Goal: Task Accomplishment & Management: Use online tool/utility

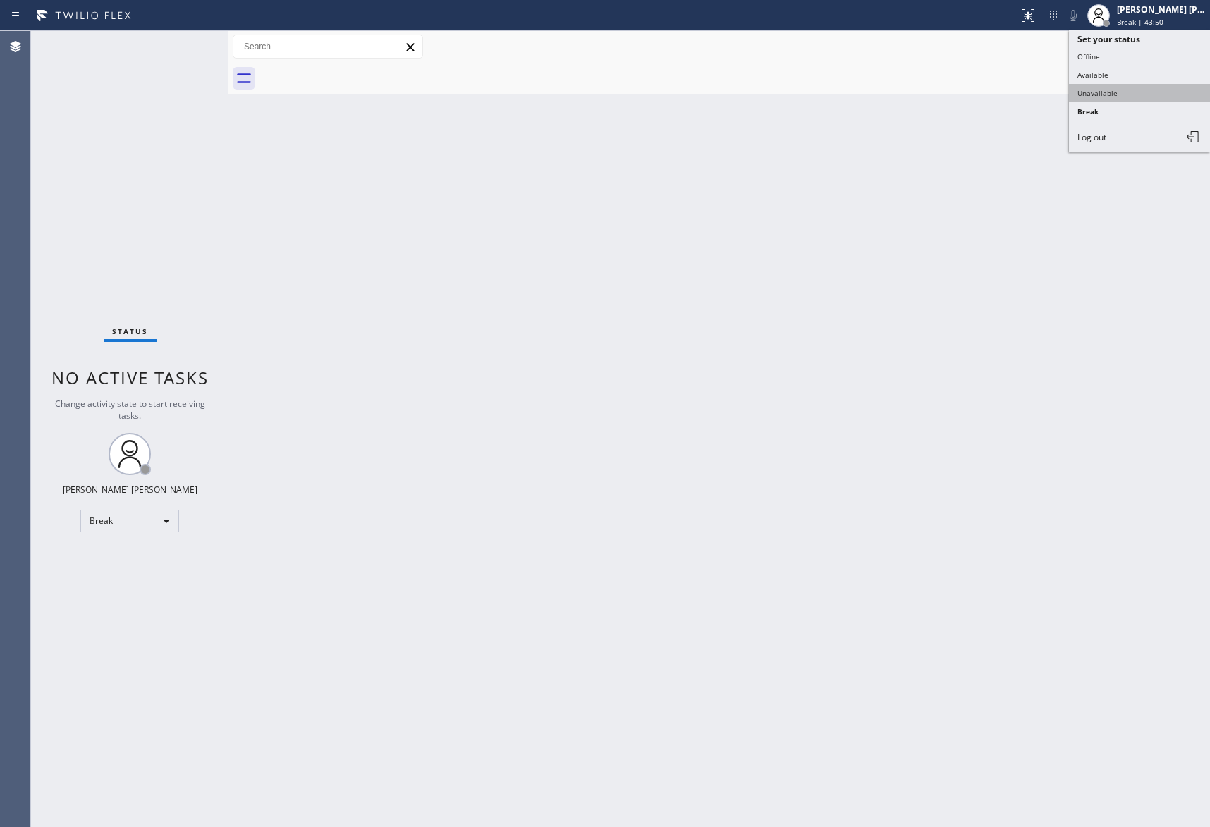
click at [1127, 92] on button "Unavailable" at bounding box center [1139, 93] width 141 height 18
click at [1143, 47] on span "Call to Customer" at bounding box center [1150, 48] width 74 height 13
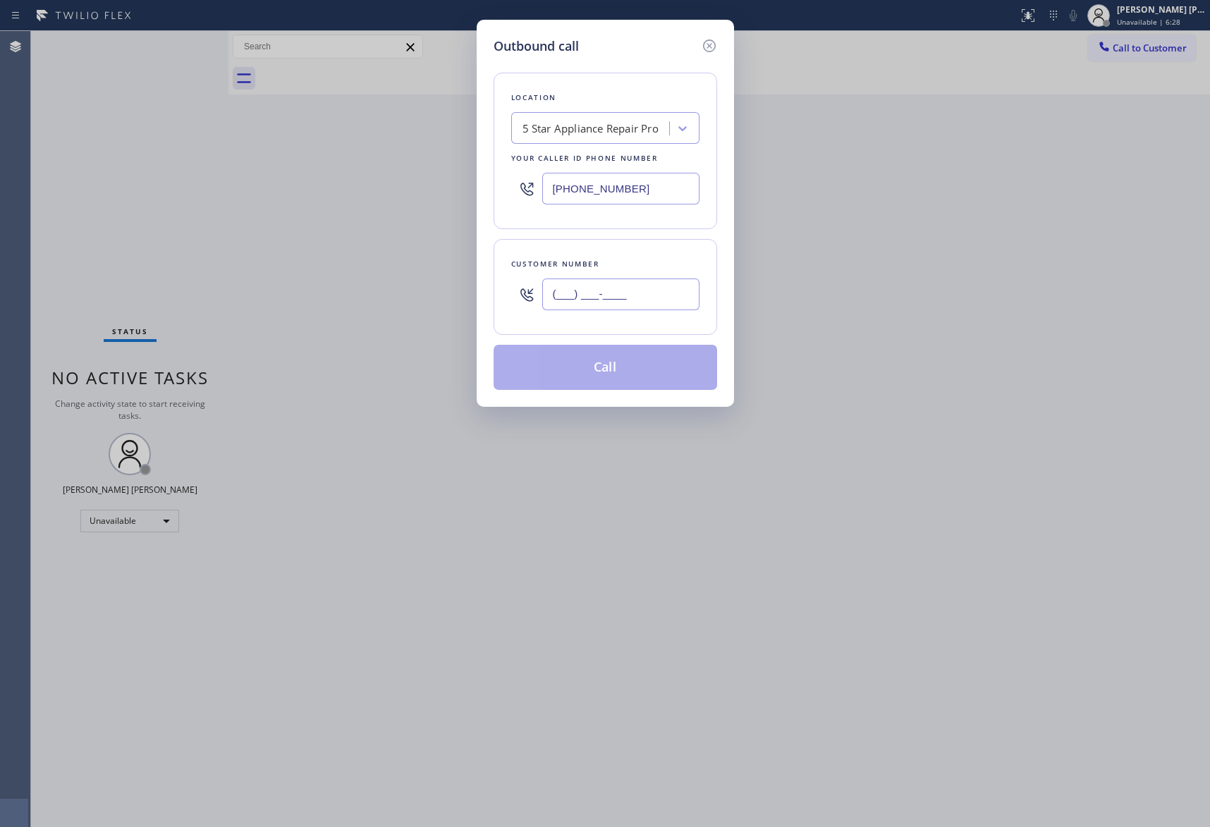
click at [658, 296] on input "(___) ___-____" at bounding box center [620, 295] width 157 height 32
paste input "203) 676-3821"
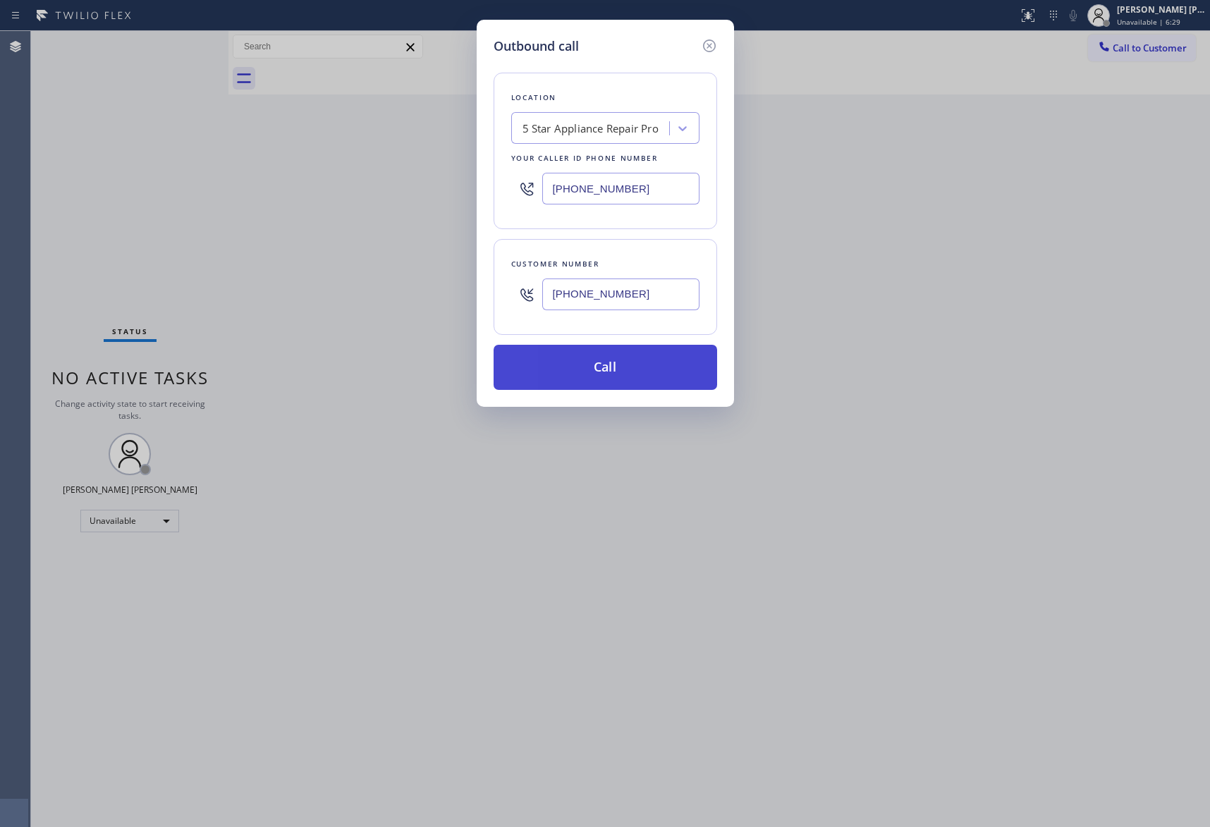
type input "[PHONE_NUMBER]"
click at [611, 362] on button "Call" at bounding box center [606, 367] width 224 height 45
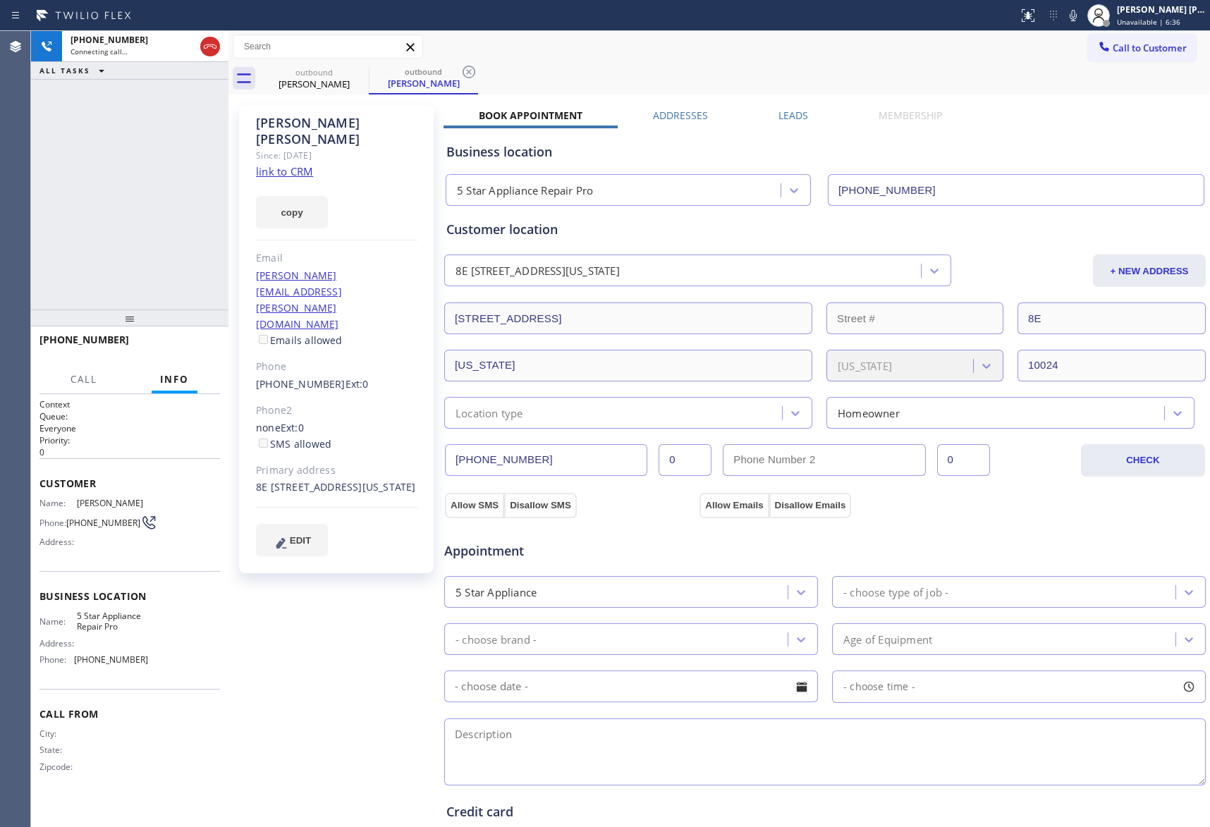
type input "[PHONE_NUMBER]"
click at [207, 39] on icon at bounding box center [210, 46] width 17 height 17
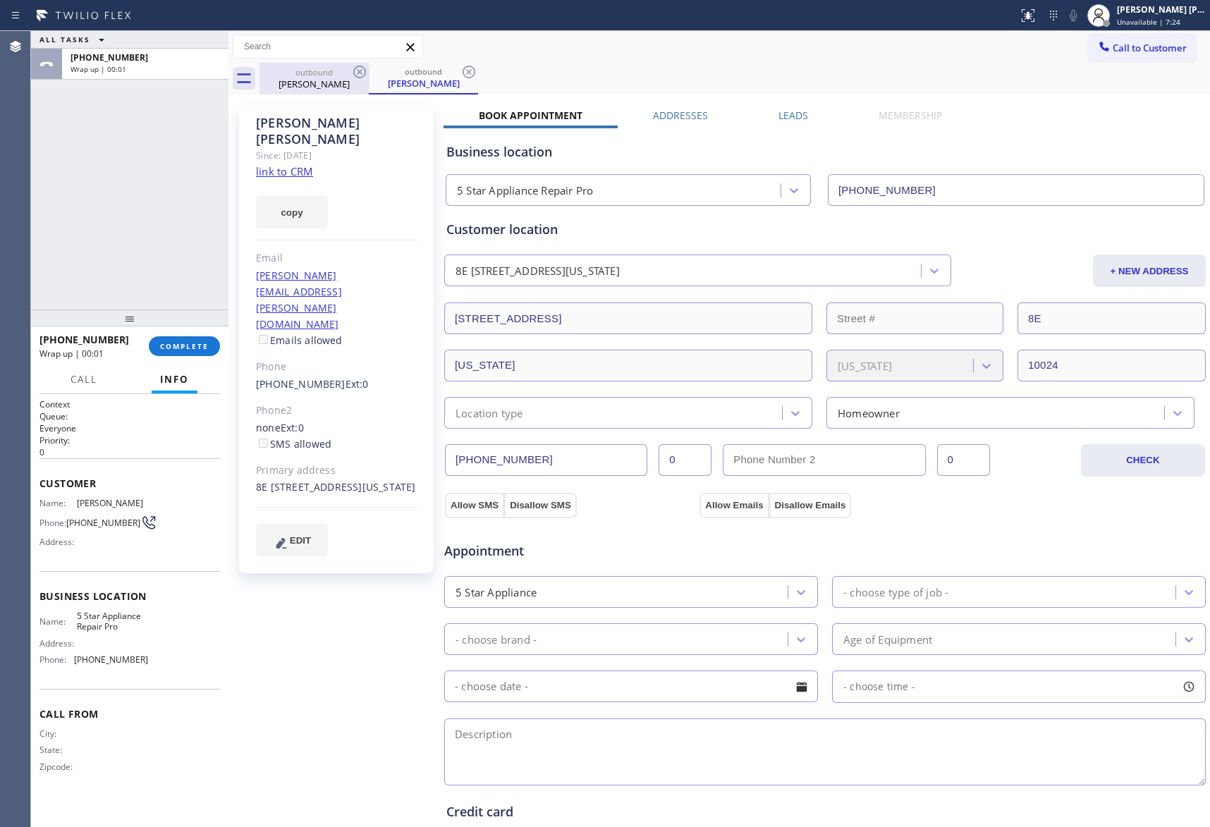
click at [340, 76] on div "outbound" at bounding box center [314, 72] width 106 height 11
click at [351, 71] on icon at bounding box center [359, 71] width 17 height 17
click at [460, 71] on icon at bounding box center [468, 71] width 17 height 17
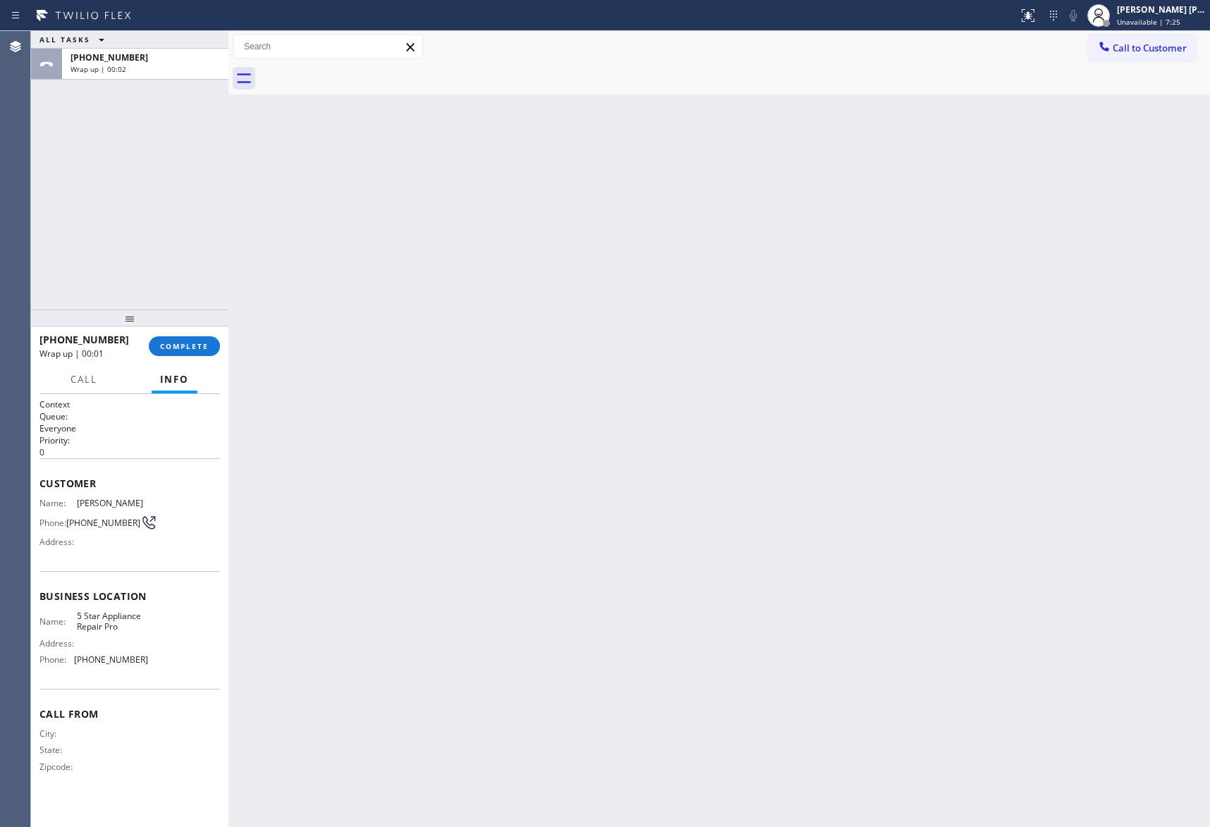
click at [355, 71] on div at bounding box center [735, 79] width 951 height 32
click at [356, 71] on div at bounding box center [735, 79] width 951 height 32
click at [192, 340] on button "COMPLETE" at bounding box center [184, 346] width 71 height 20
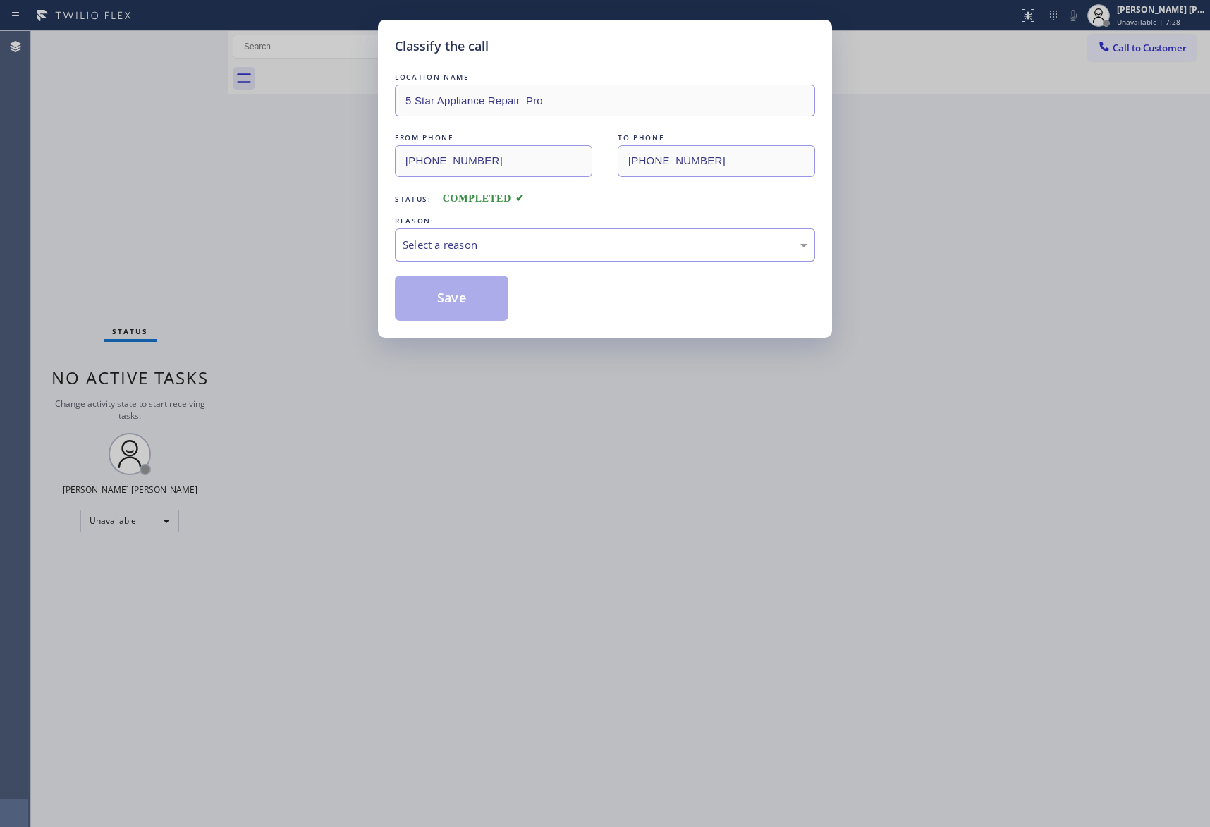
click at [466, 243] on div "Select a reason" at bounding box center [605, 245] width 405 height 16
click at [437, 297] on button "Save" at bounding box center [452, 298] width 114 height 45
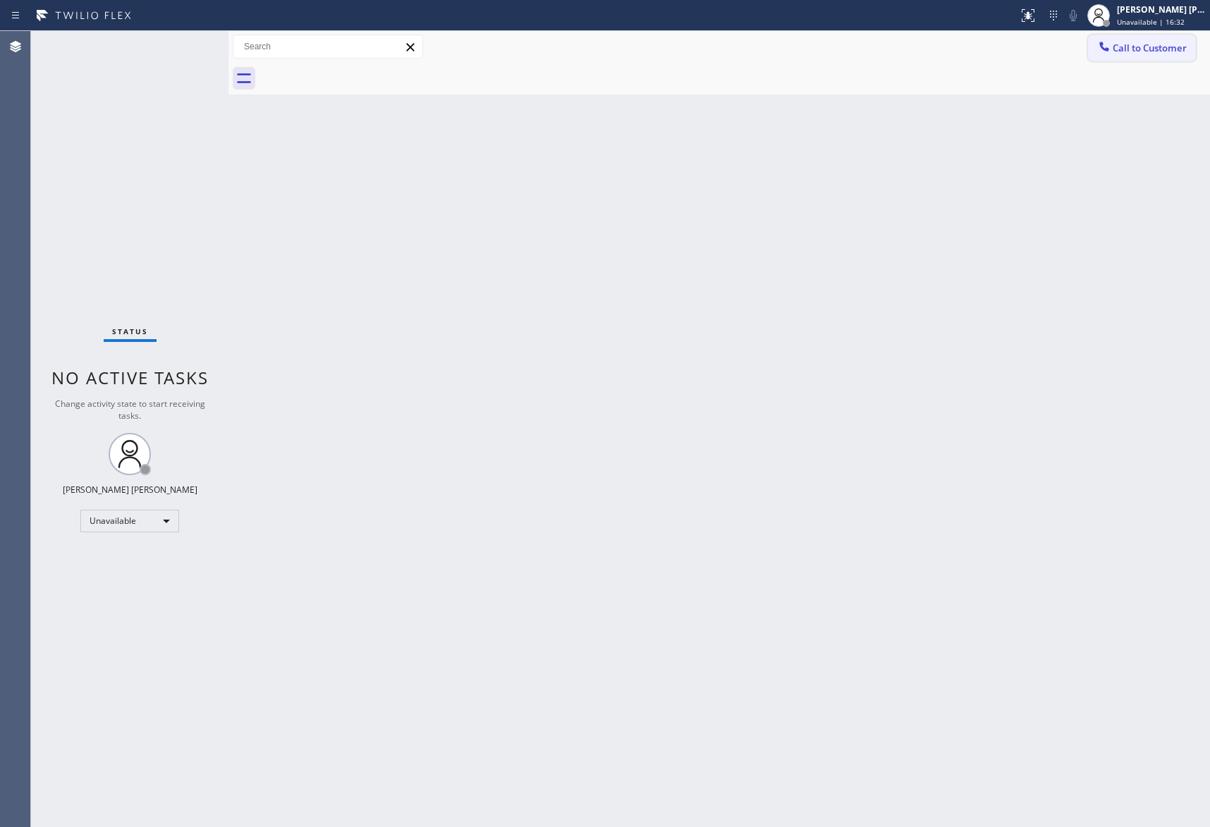
click at [1168, 54] on span "Call to Customer" at bounding box center [1150, 48] width 74 height 13
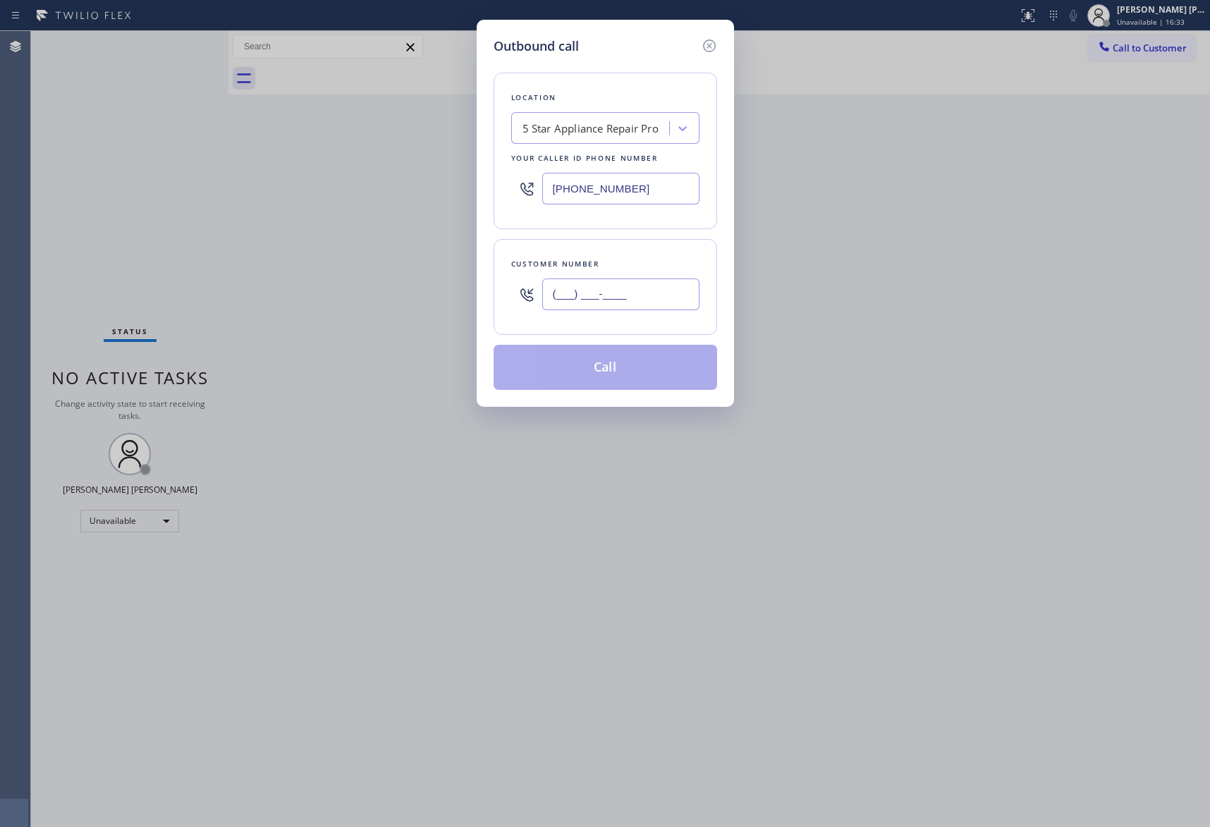
click at [636, 303] on input "(___) ___-____" at bounding box center [620, 295] width 157 height 32
paste input "323) 989-7910"
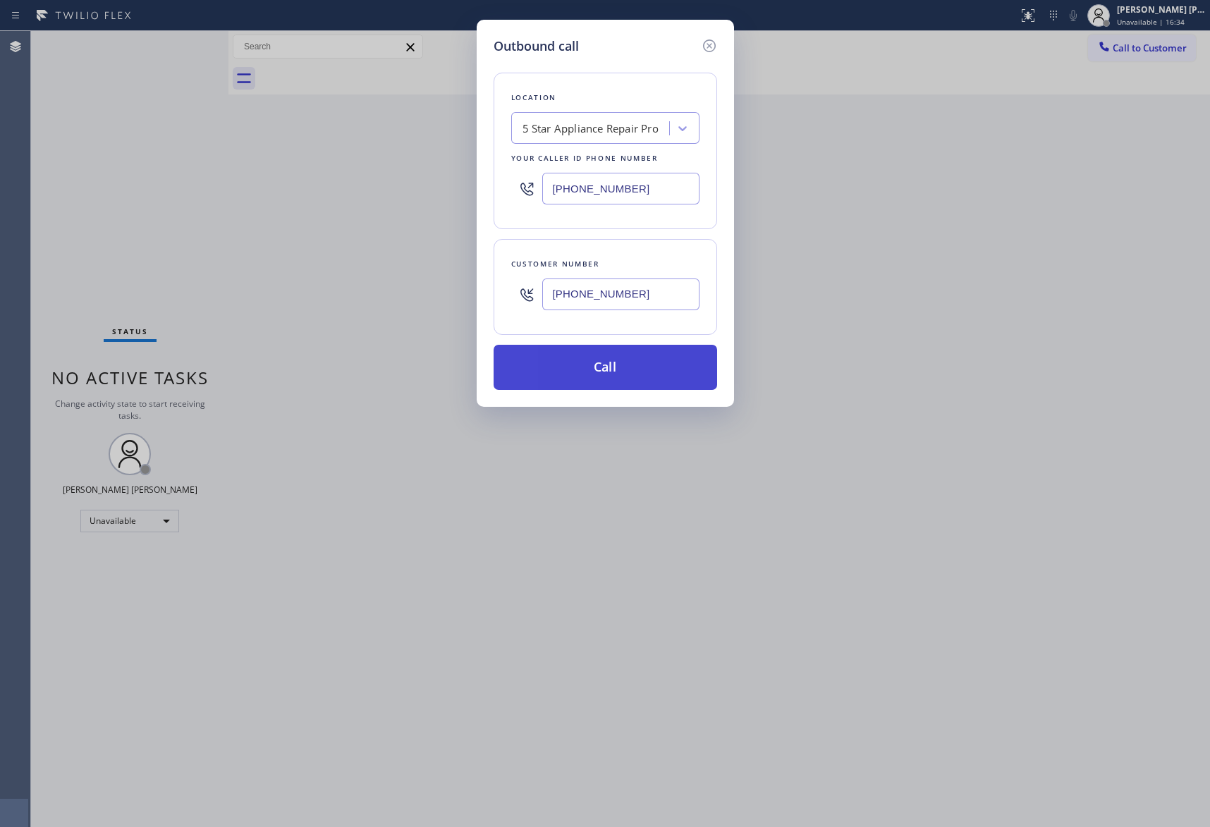
type input "[PHONE_NUMBER]"
click at [636, 375] on button "Call" at bounding box center [606, 367] width 224 height 45
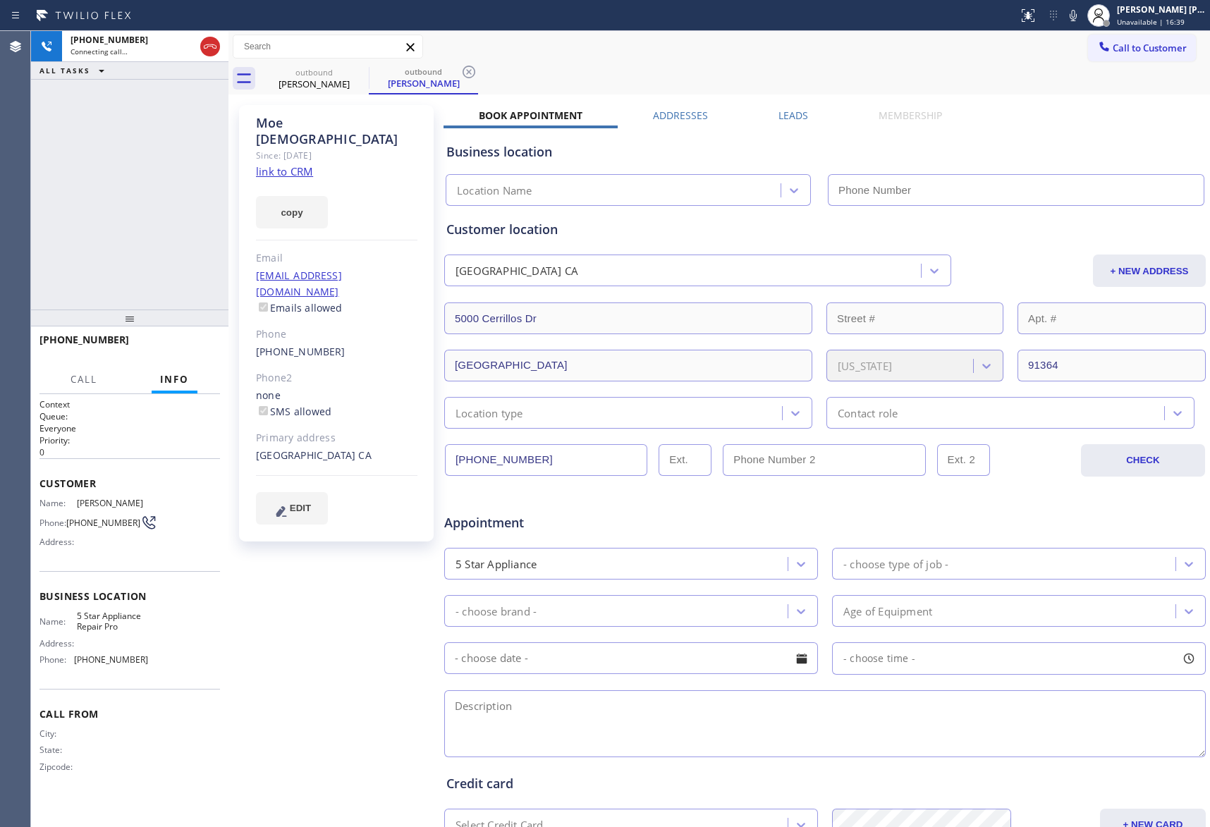
type input "[PHONE_NUMBER]"
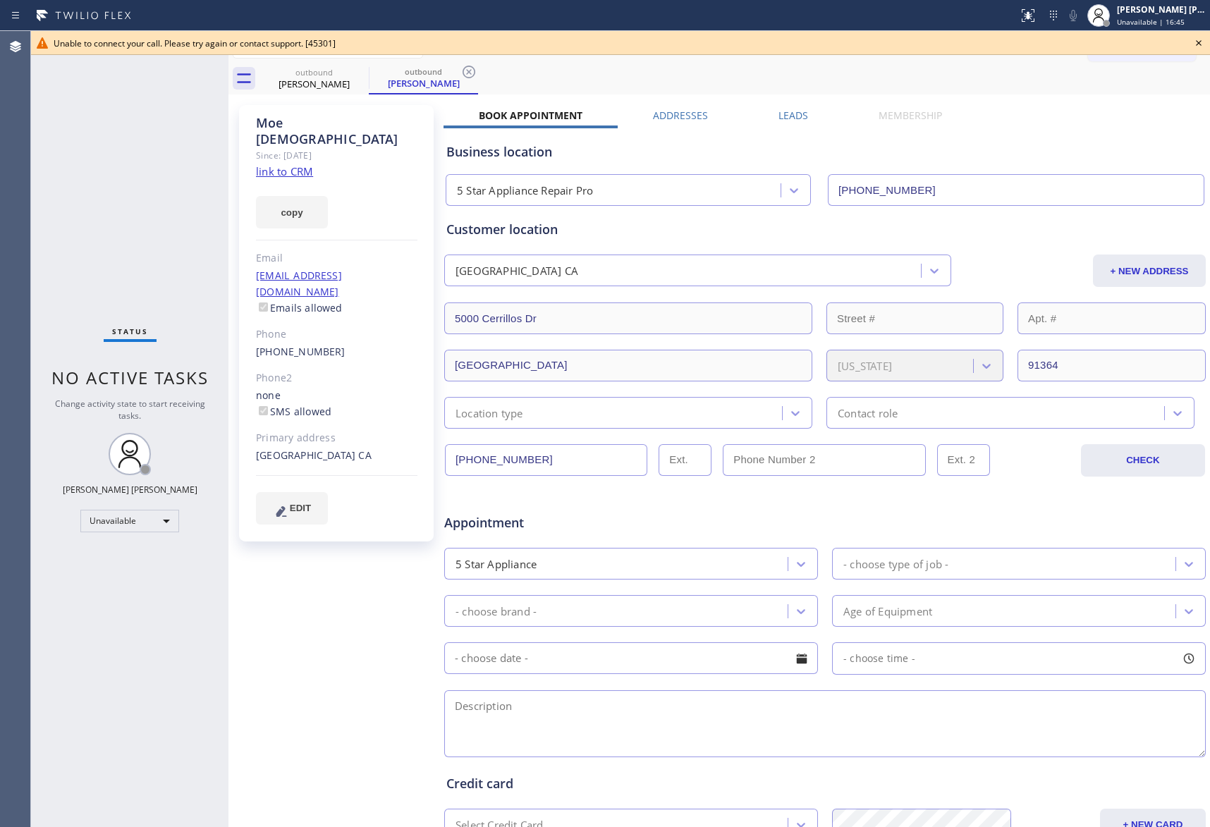
drag, startPoint x: 1204, startPoint y: 41, endPoint x: 952, endPoint y: 4, distance: 255.1
click at [1202, 38] on icon at bounding box center [1198, 43] width 17 height 17
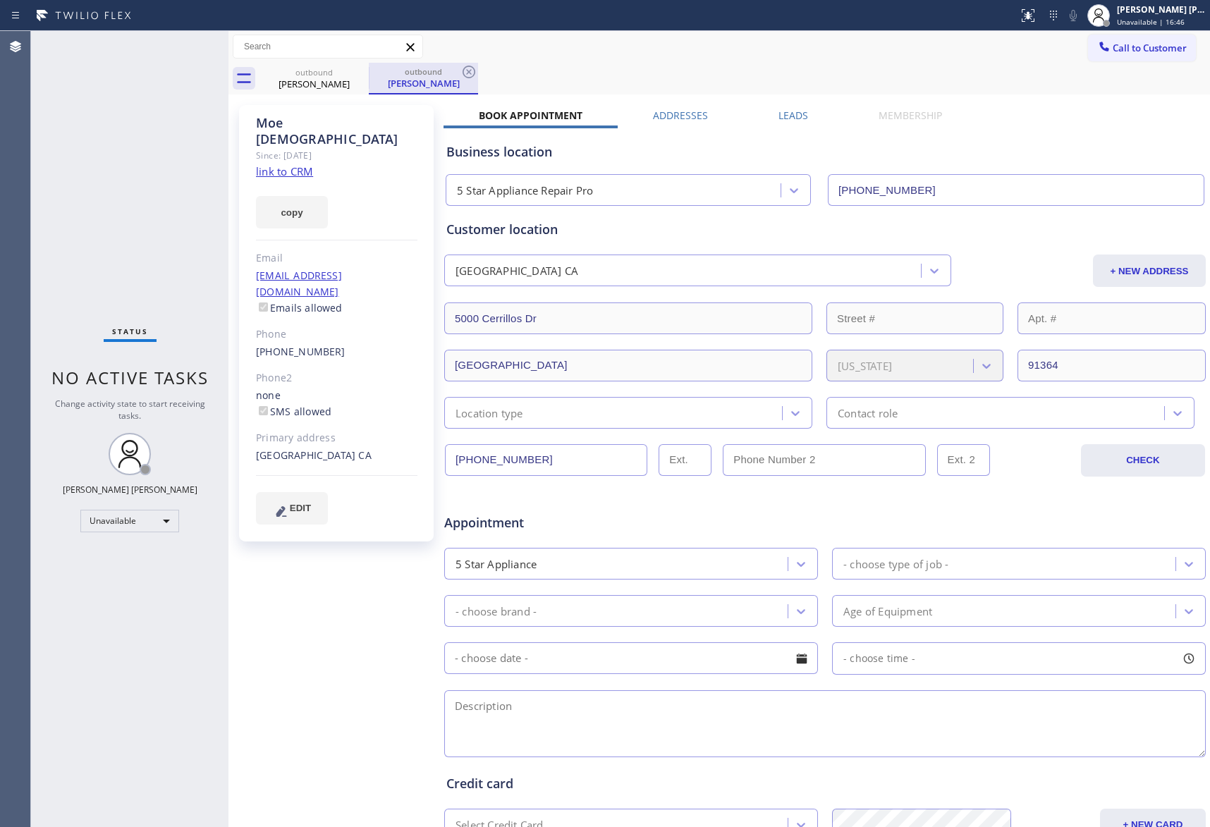
drag, startPoint x: 370, startPoint y: 79, endPoint x: 356, endPoint y: 75, distance: 14.7
click at [370, 78] on div "[PERSON_NAME]" at bounding box center [423, 83] width 106 height 13
click at [356, 75] on icon at bounding box center [359, 71] width 17 height 17
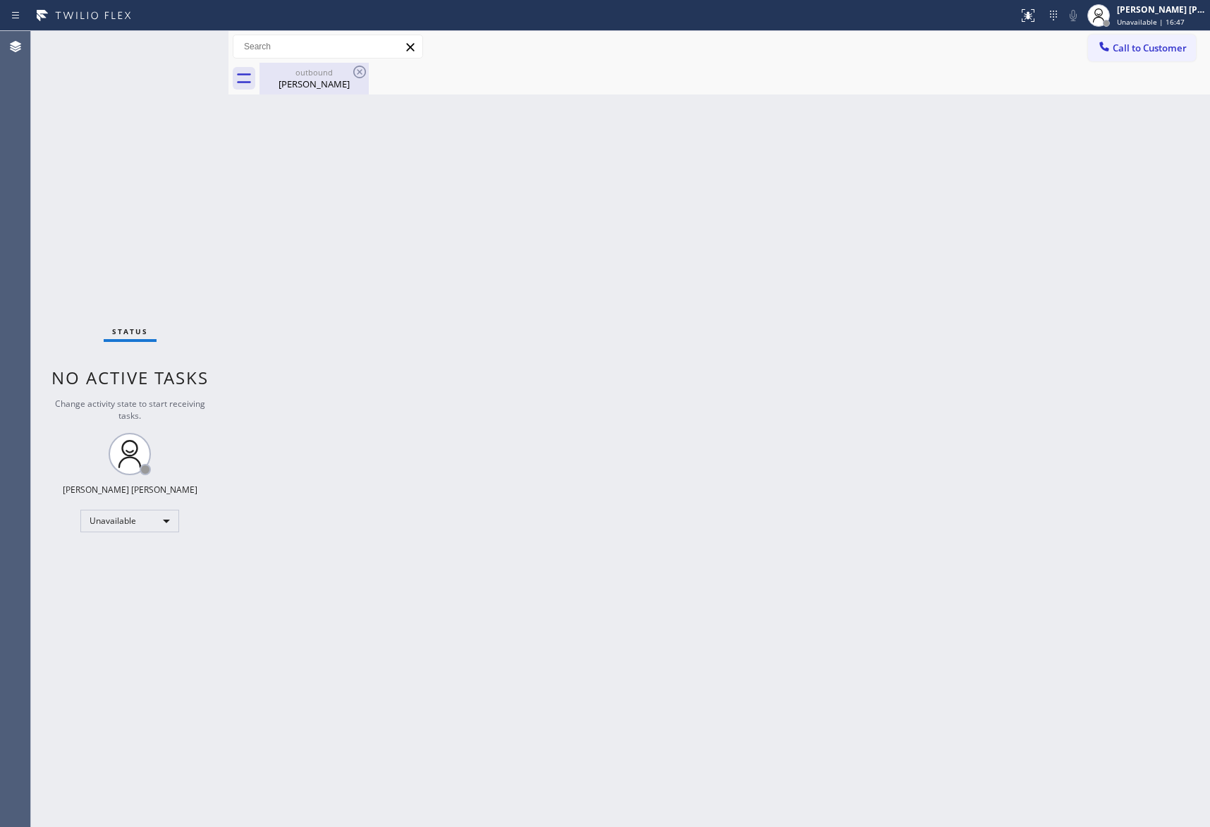
click at [356, 74] on icon at bounding box center [359, 71] width 17 height 17
click at [311, 73] on div "outbound" at bounding box center [314, 72] width 106 height 11
drag, startPoint x: 365, startPoint y: 71, endPoint x: 316, endPoint y: 16, distance: 74.0
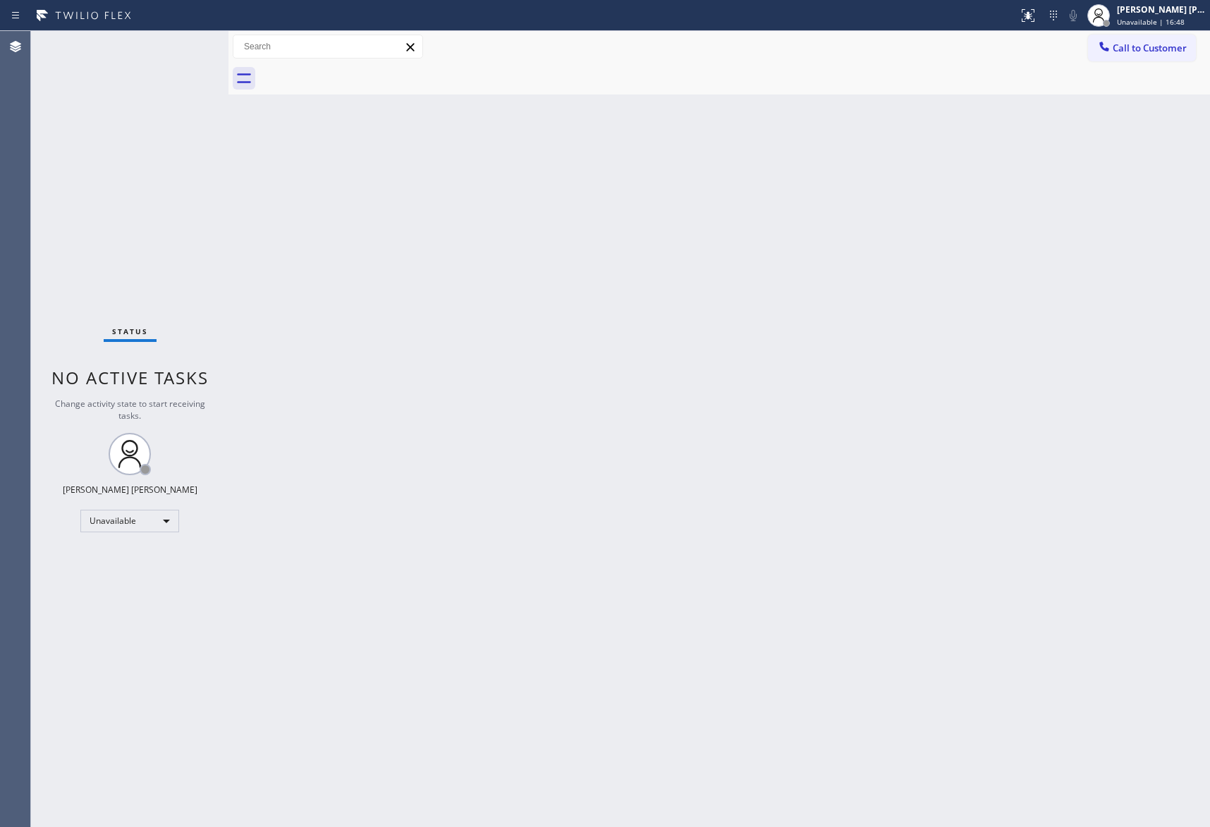
click at [364, 71] on div at bounding box center [735, 79] width 951 height 32
click at [1166, 48] on span "Call to Customer" at bounding box center [1150, 48] width 74 height 13
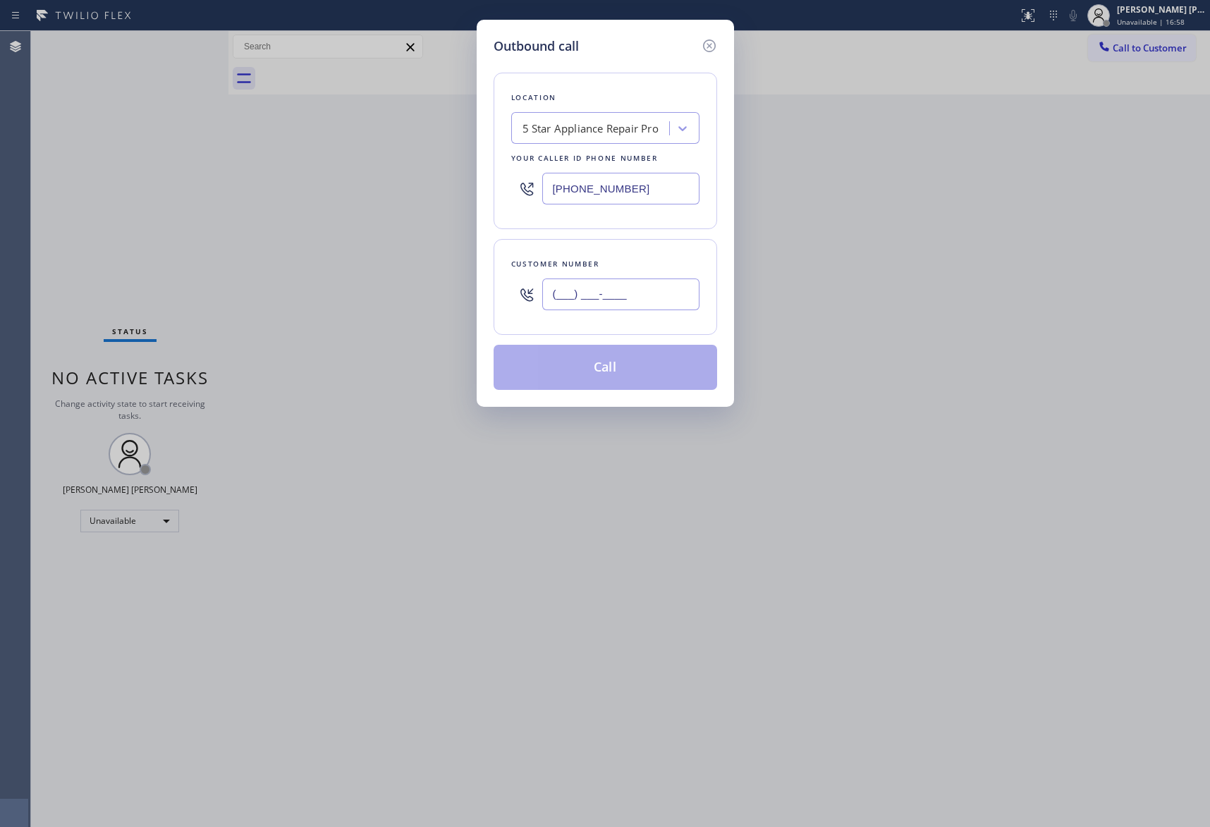
click at [638, 291] on input "(___) ___-____" at bounding box center [620, 295] width 157 height 32
paste input "408) 504-1454"
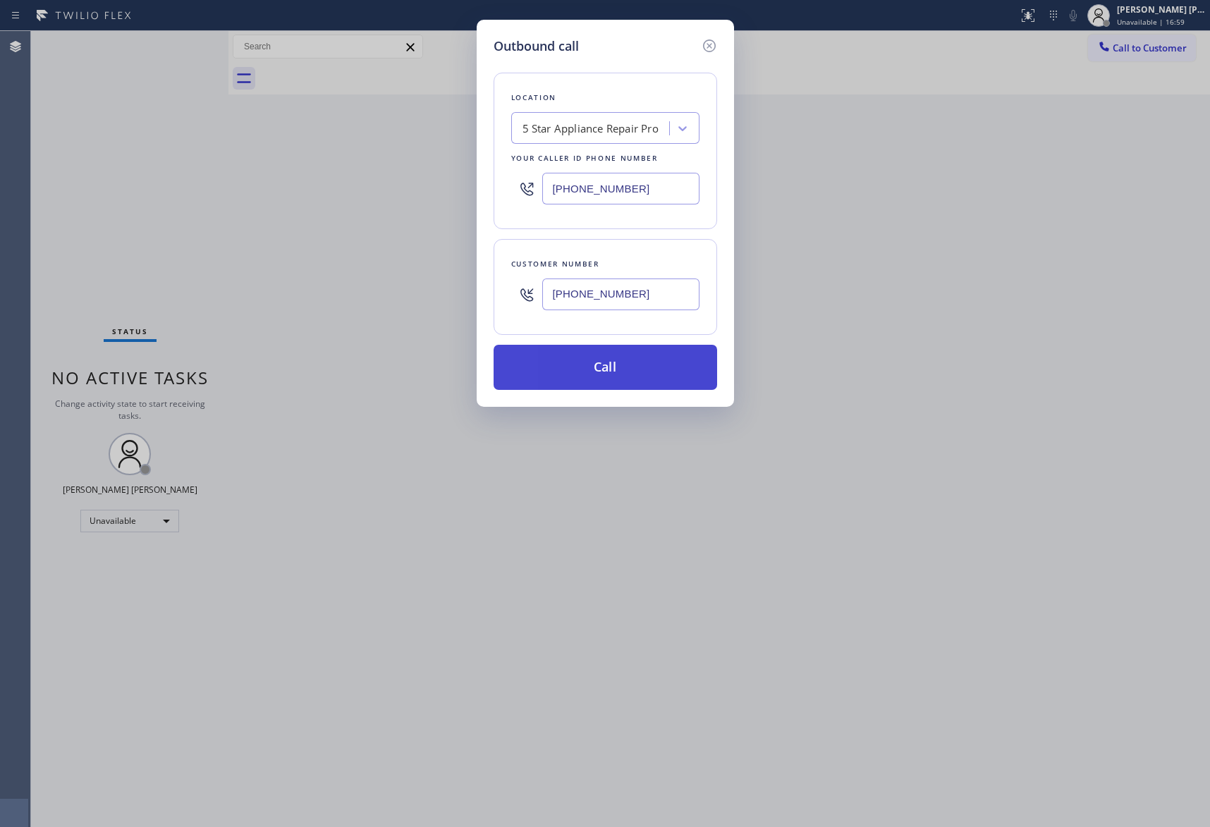
type input "[PHONE_NUMBER]"
click at [633, 359] on button "Call" at bounding box center [606, 367] width 224 height 45
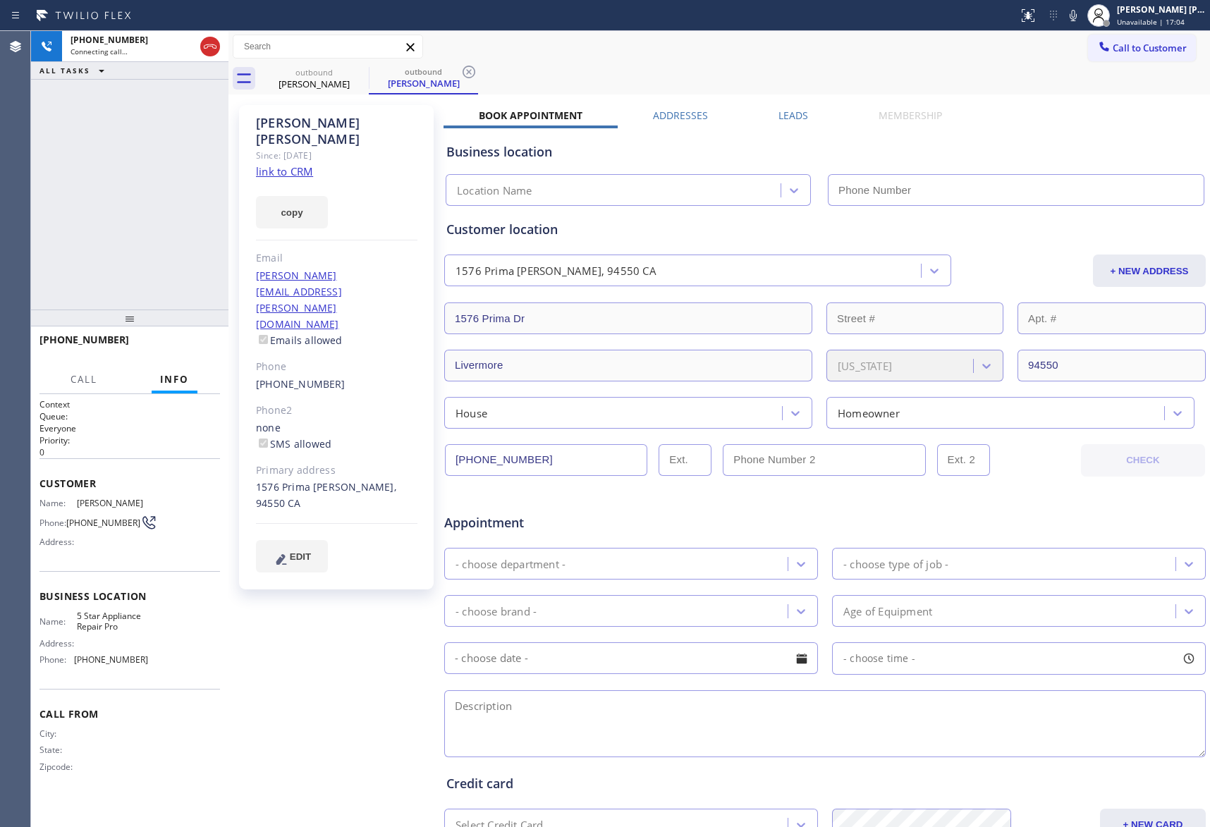
type input "[PHONE_NUMBER]"
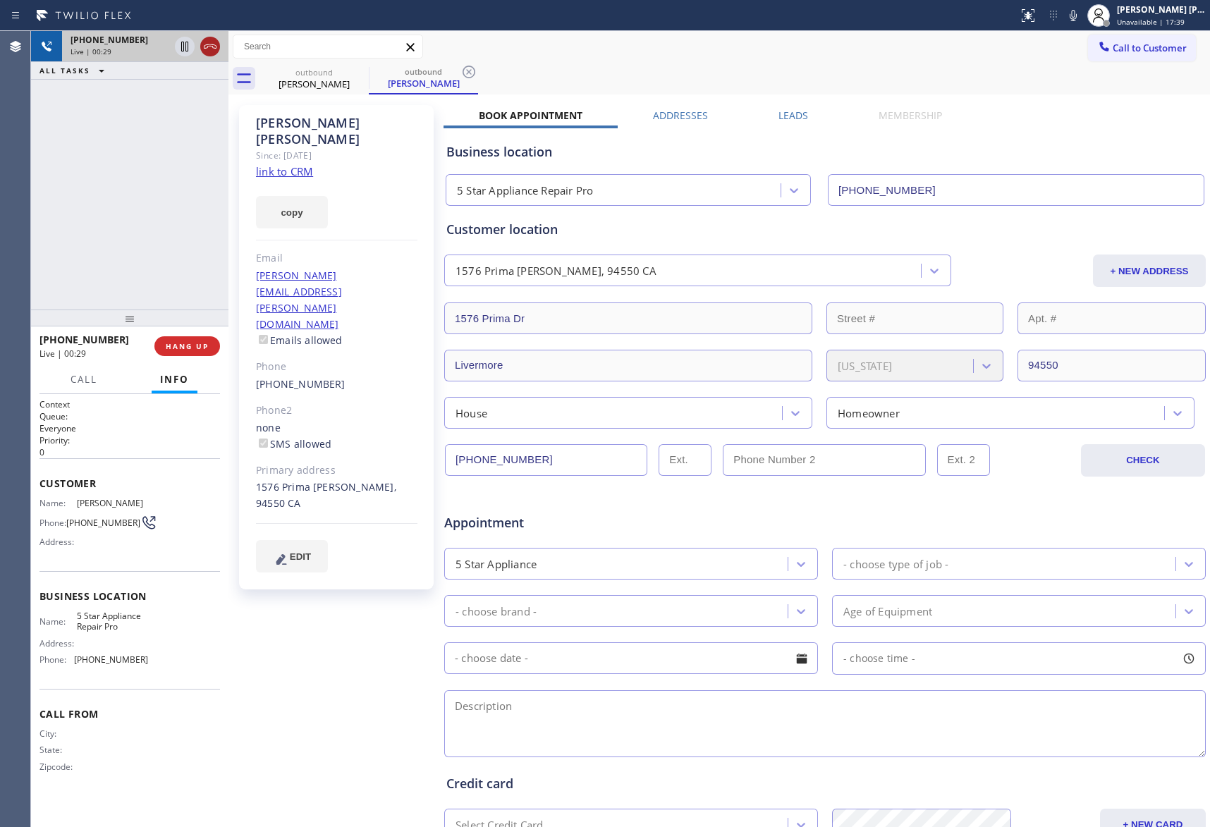
click at [214, 42] on icon at bounding box center [210, 46] width 17 height 17
click at [178, 359] on div "[PHONE_NUMBER] Wrap up | 00:08 COMPLETE" at bounding box center [129, 346] width 181 height 37
click at [178, 348] on span "COMPLETE" at bounding box center [184, 346] width 49 height 10
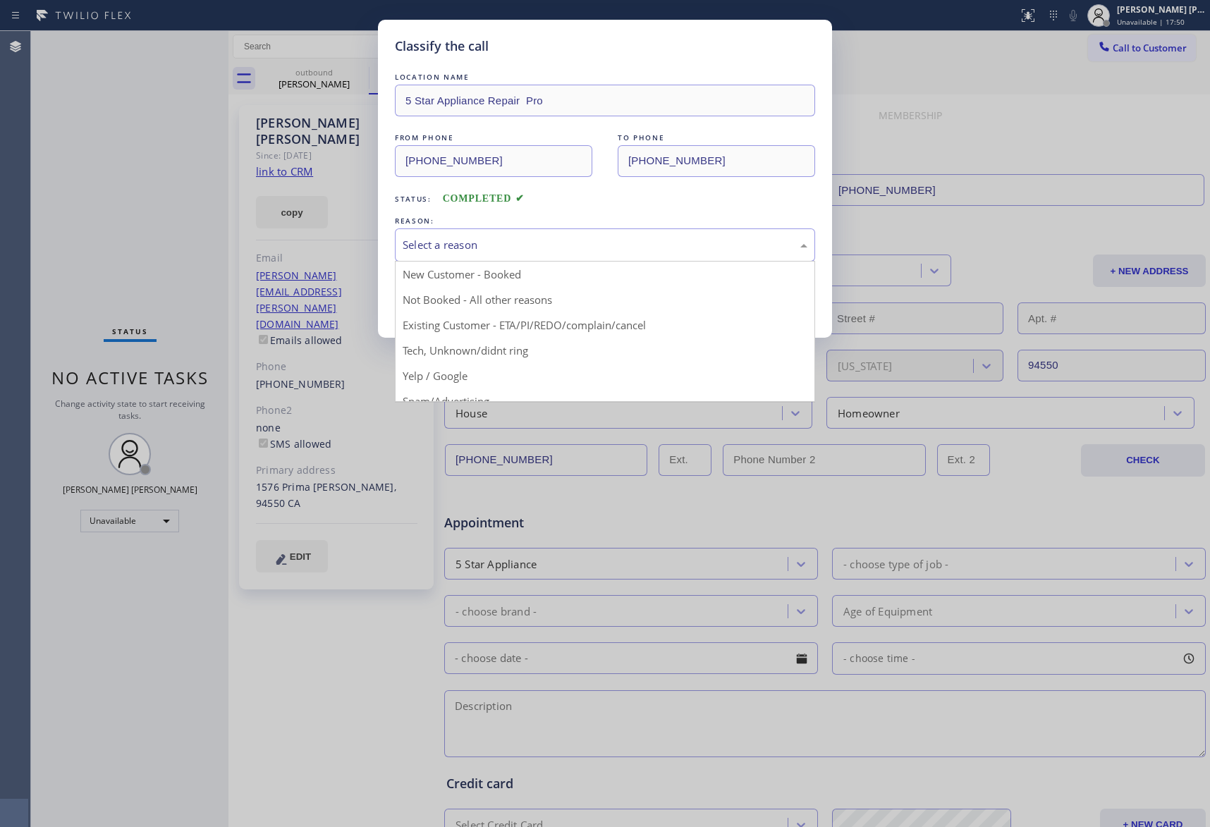
click at [484, 240] on div "Select a reason" at bounding box center [605, 245] width 405 height 16
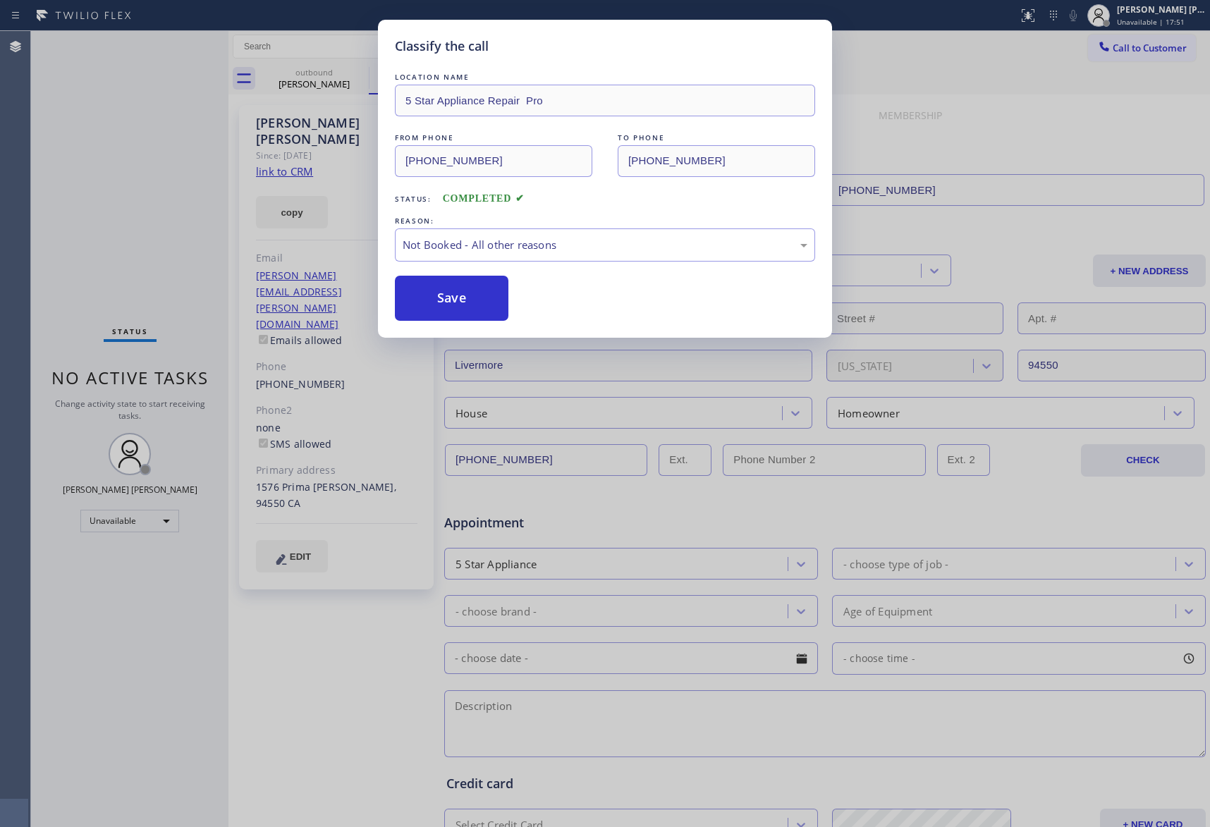
click at [458, 300] on button "Save" at bounding box center [452, 298] width 114 height 45
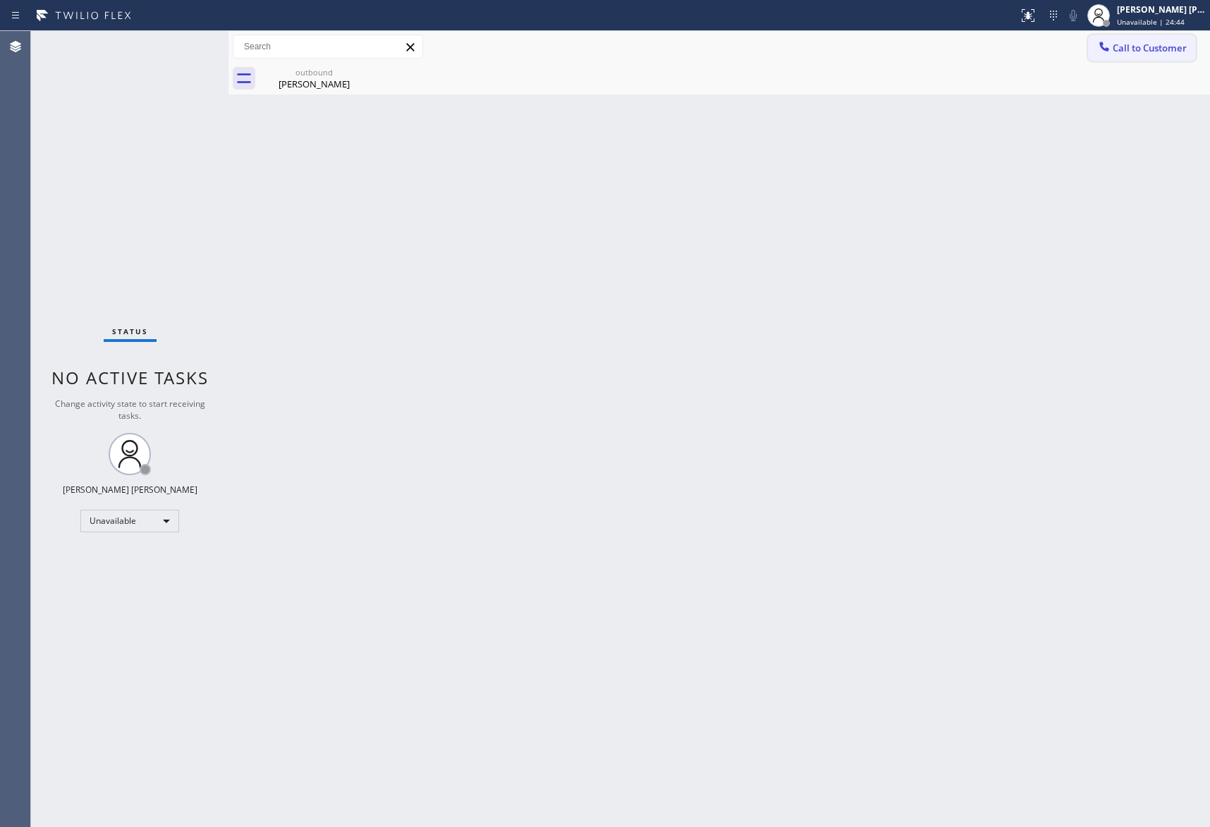
click at [1174, 44] on span "Call to Customer" at bounding box center [1150, 48] width 74 height 13
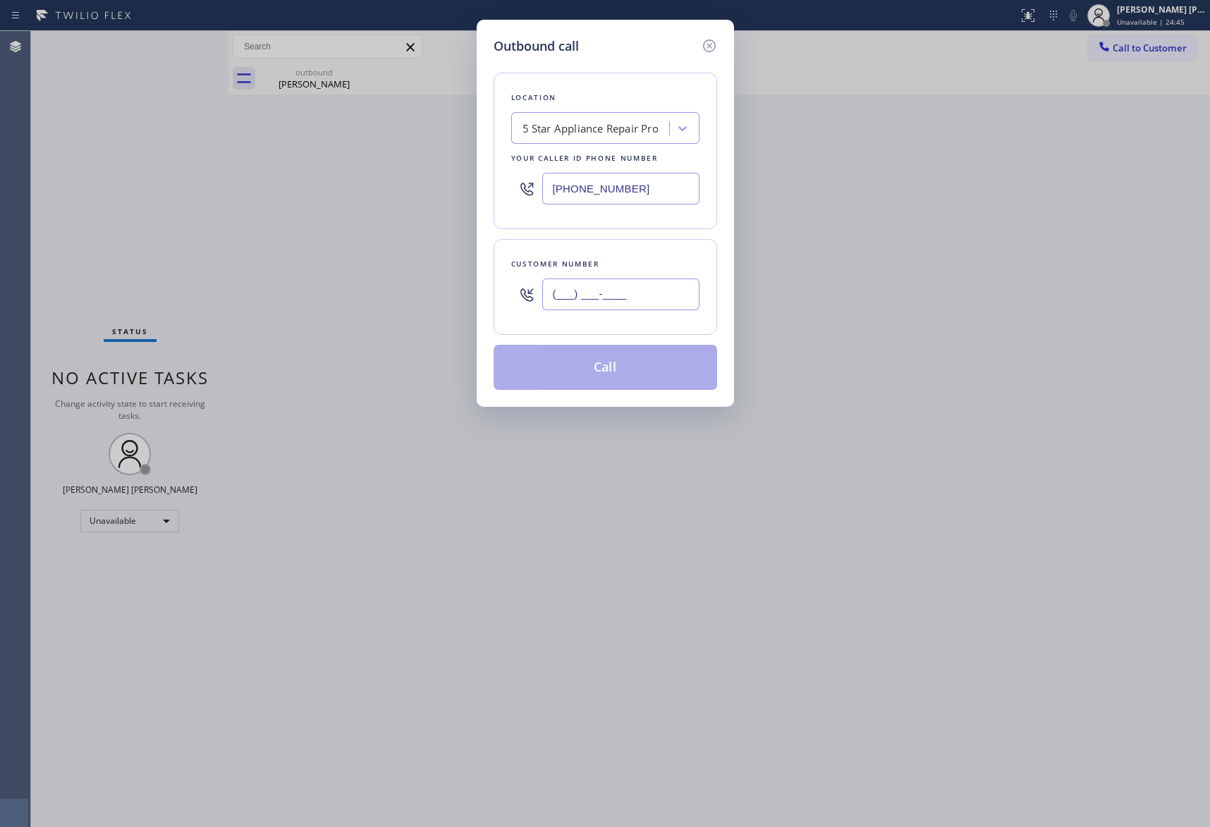
click at [629, 299] on input "(___) ___-____" at bounding box center [620, 295] width 157 height 32
paste input "206) 484-4488"
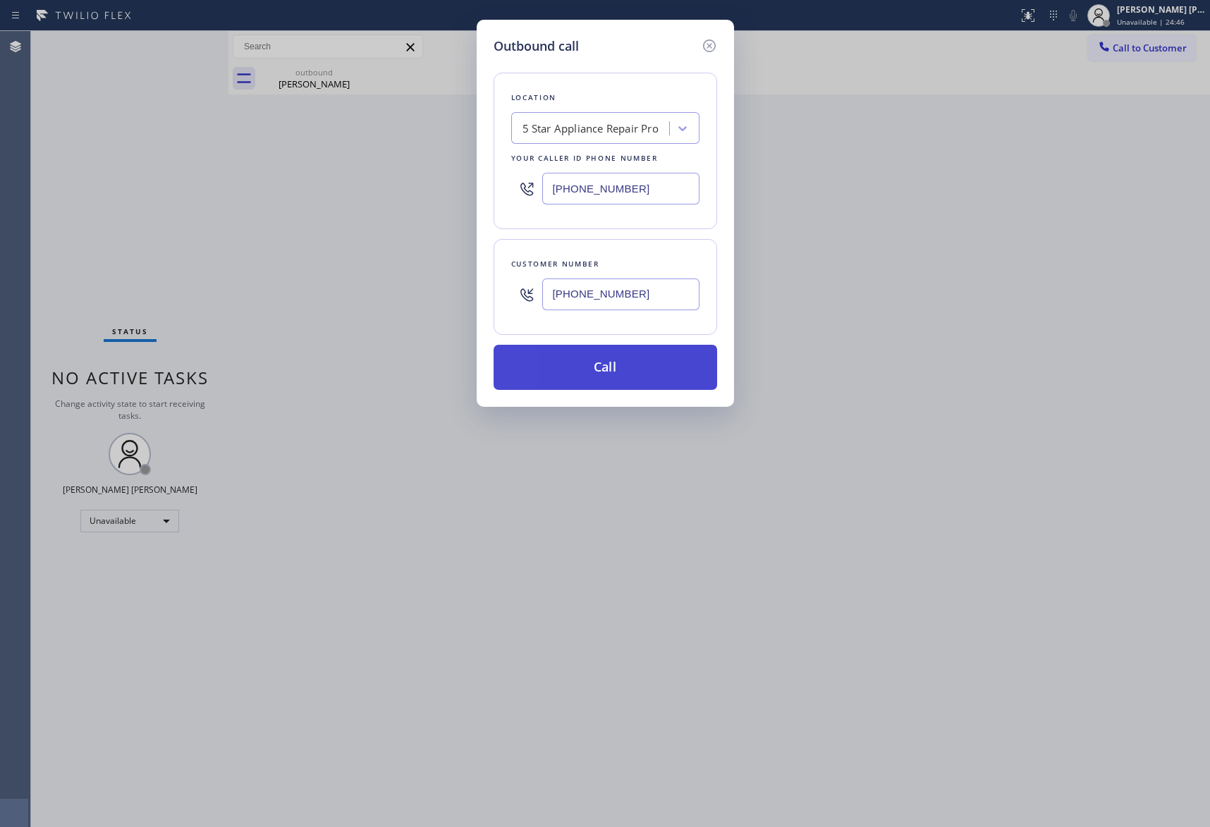
type input "[PHONE_NUMBER]"
click at [623, 364] on button "Call" at bounding box center [606, 367] width 224 height 45
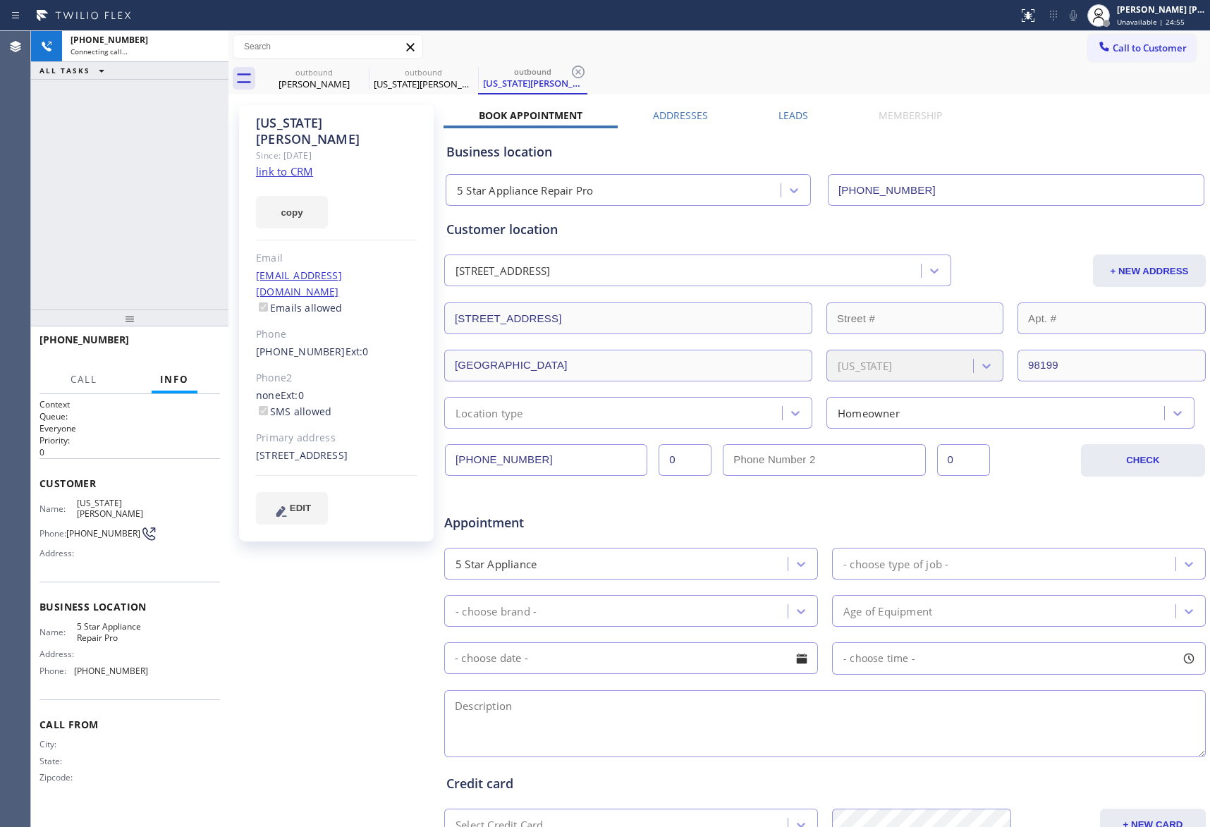
type input "[PHONE_NUMBER]"
click at [186, 344] on span "HANG UP" at bounding box center [187, 346] width 43 height 10
click at [783, 114] on label "Leads" at bounding box center [794, 115] width 30 height 13
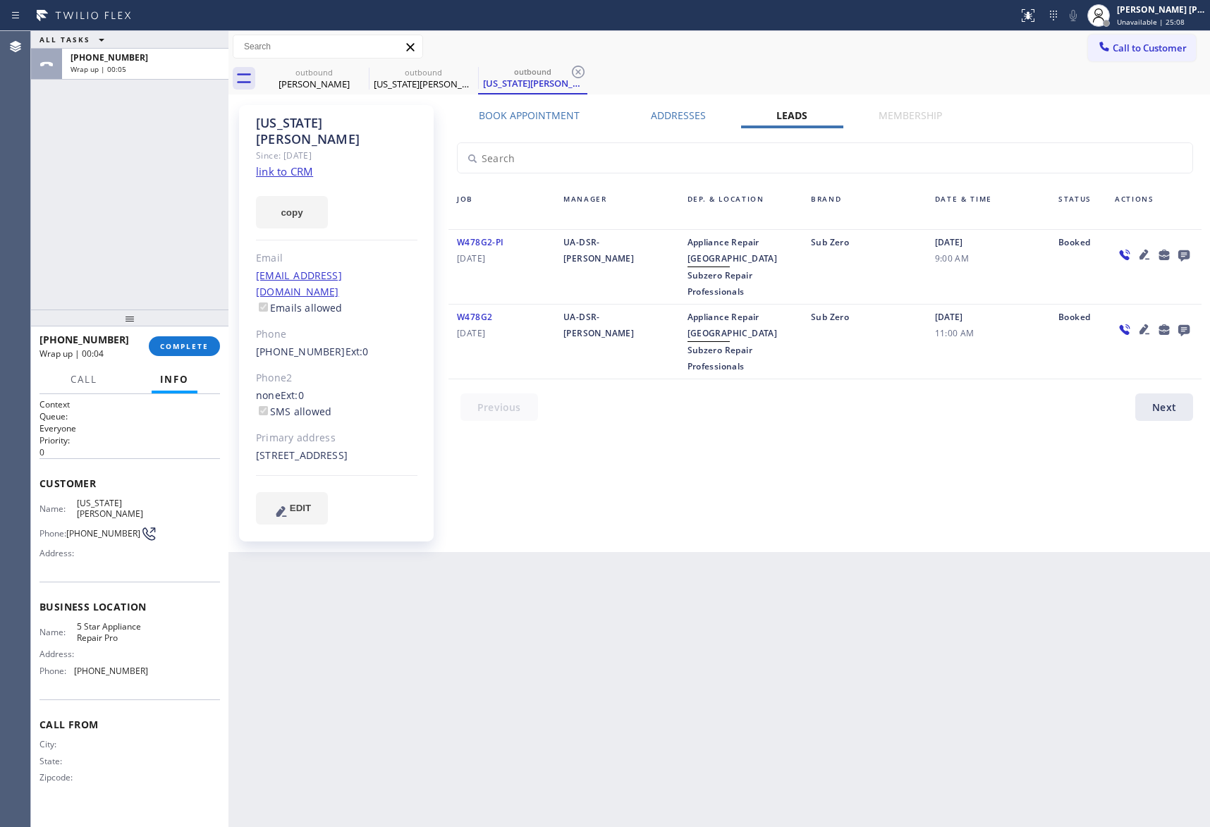
click at [1188, 249] on icon at bounding box center [1184, 255] width 17 height 18
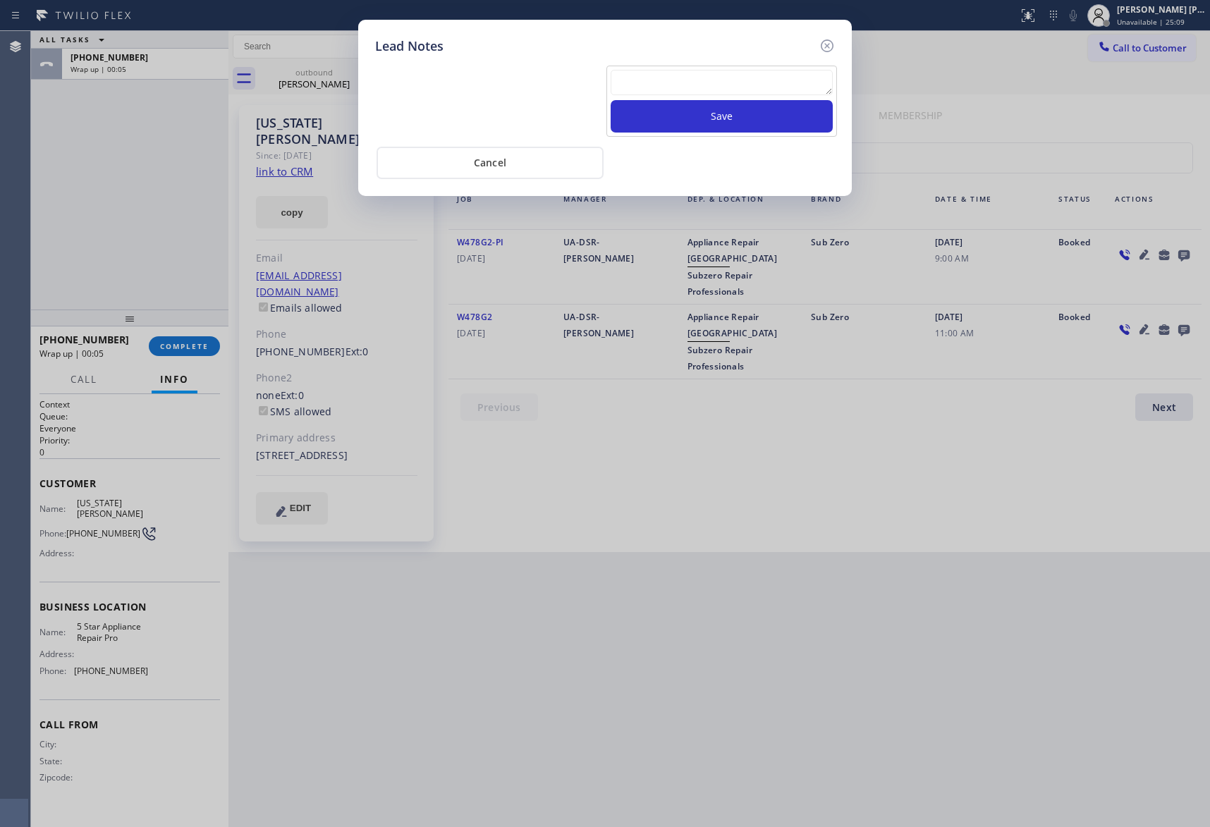
click at [735, 99] on div at bounding box center [722, 85] width 222 height 30
click at [740, 87] on textarea at bounding box center [722, 82] width 222 height 25
paste textarea "VM | please transfer if cx calls back"
type textarea "VM | please transfer if cx calls back"
click at [762, 114] on button "Save" at bounding box center [722, 116] width 222 height 32
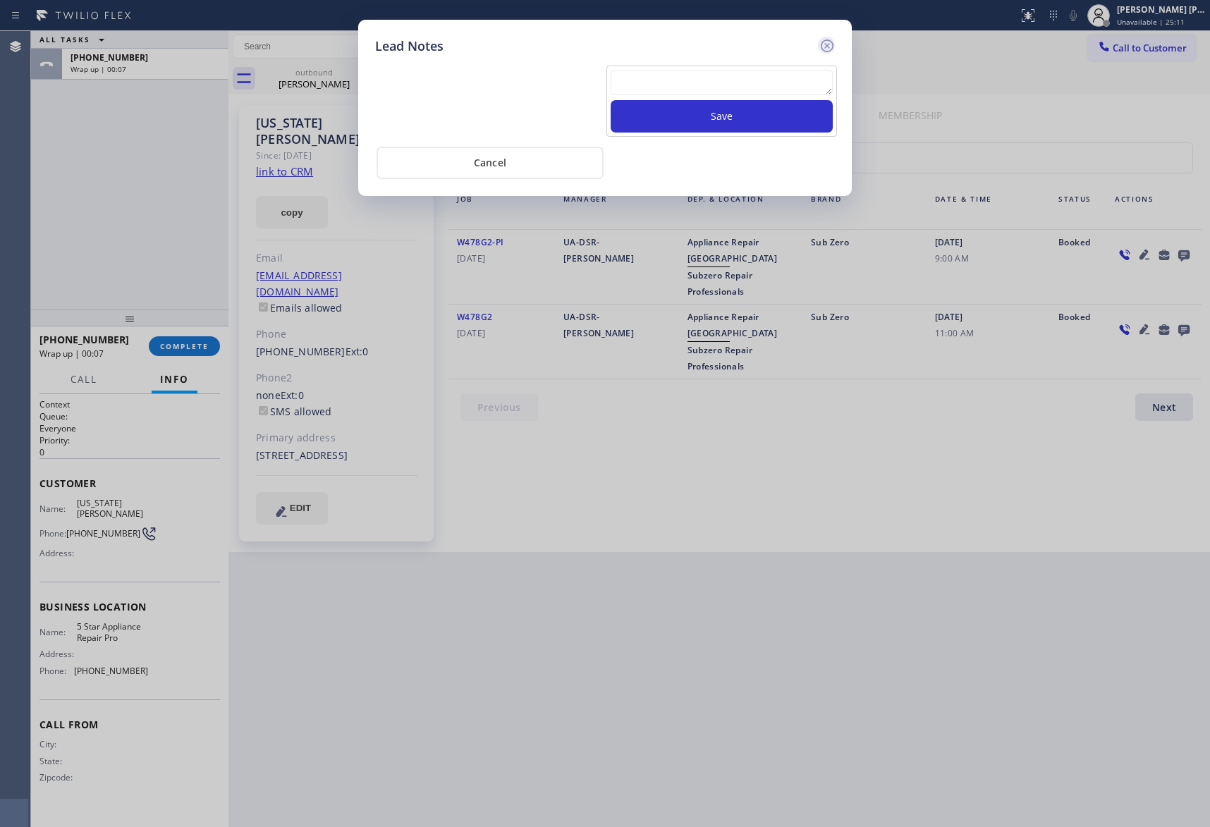
click at [832, 44] on icon at bounding box center [827, 45] width 17 height 17
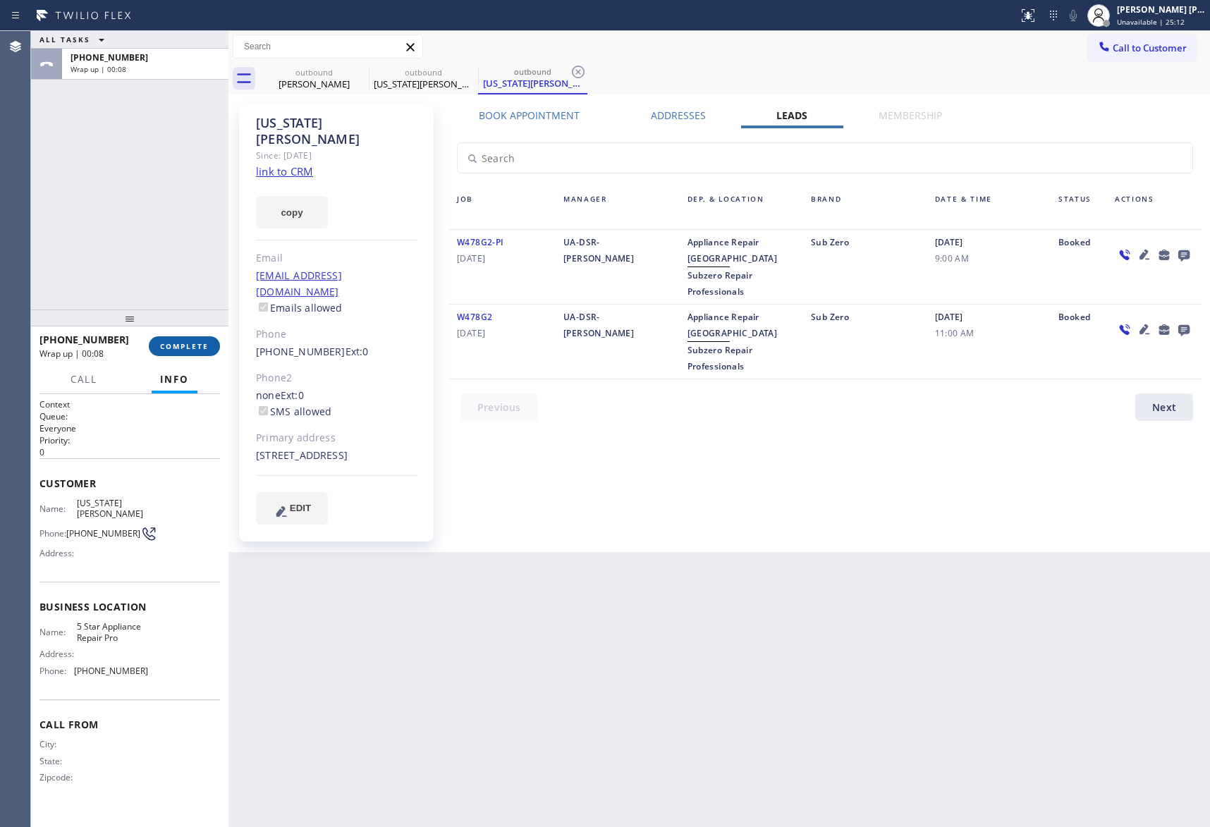
click at [187, 346] on span "COMPLETE" at bounding box center [184, 346] width 49 height 10
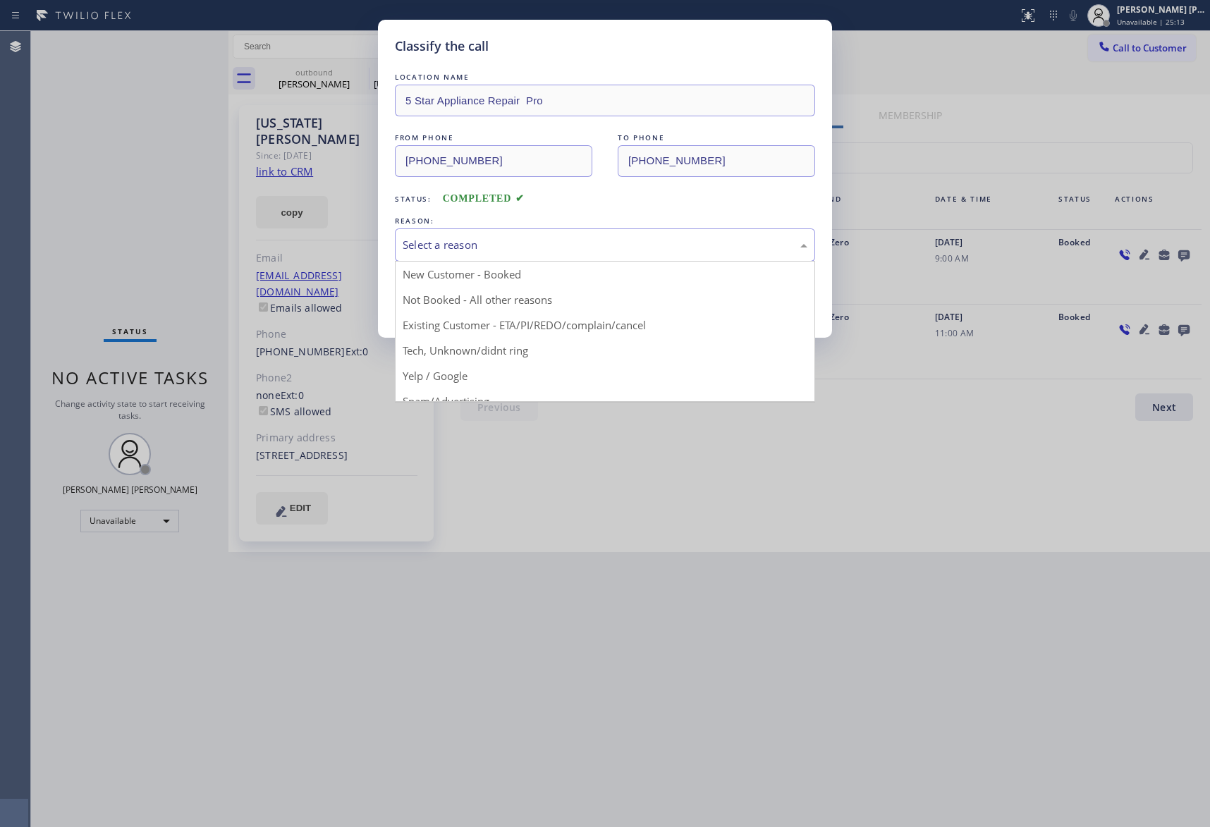
click at [602, 235] on div "Select a reason" at bounding box center [605, 244] width 420 height 33
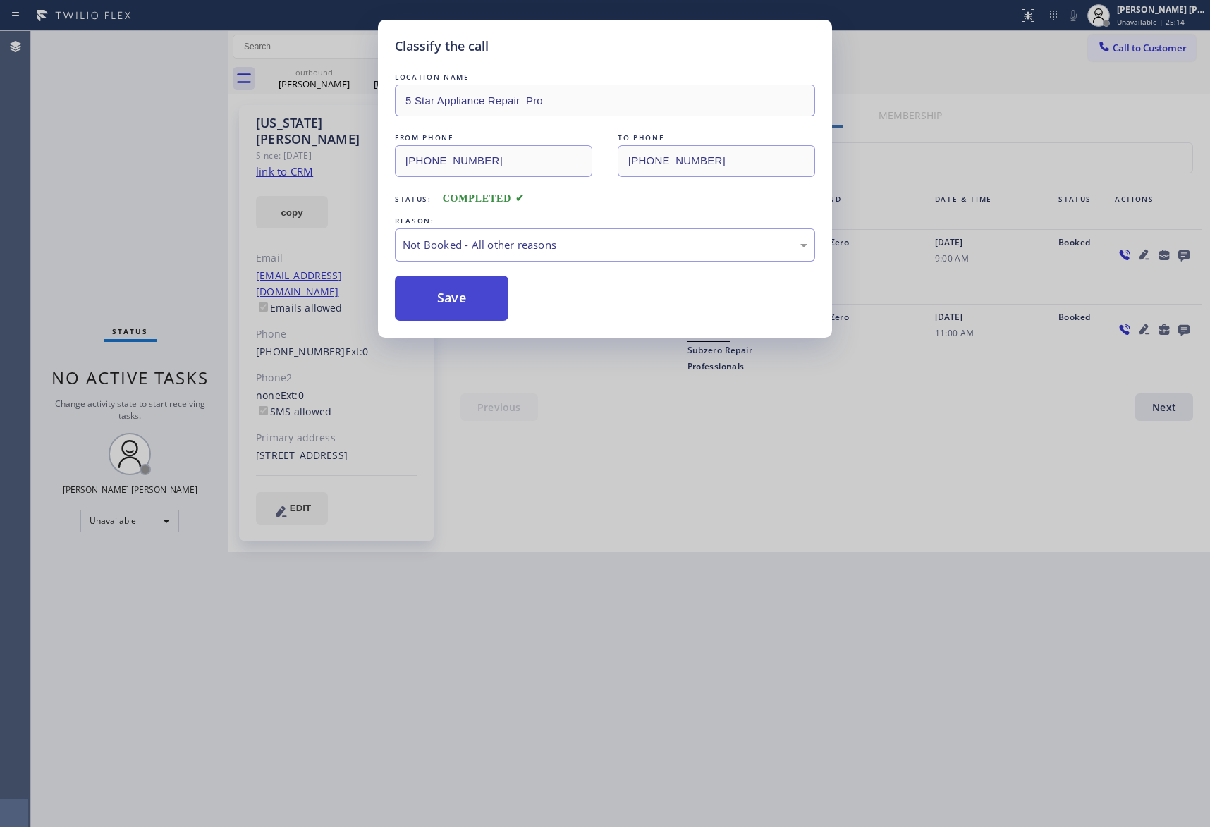
click at [449, 302] on button "Save" at bounding box center [452, 298] width 114 height 45
click at [324, 77] on div "Classify the call LOCATION NAME 5 Star Appliance Repair Pro FROM PHONE [PHONE_N…" at bounding box center [620, 429] width 1179 height 796
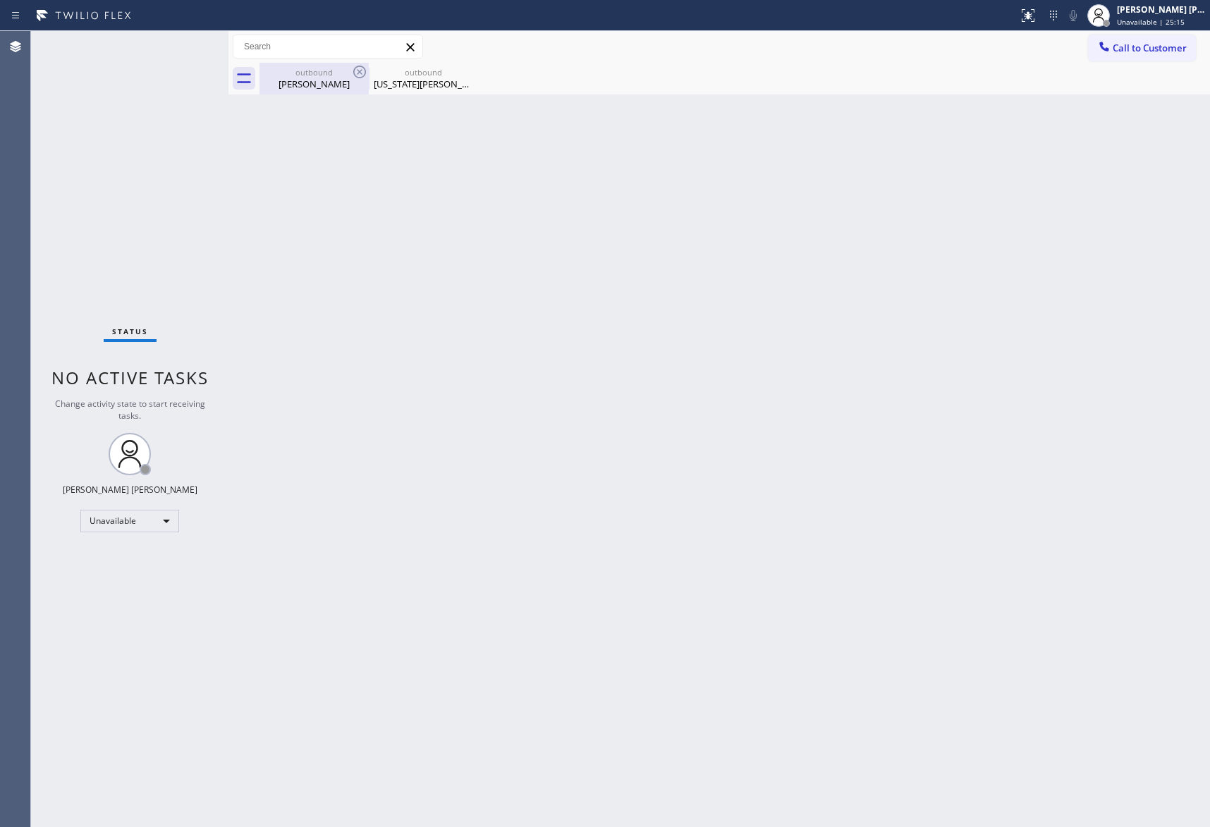
click at [331, 75] on div "outbound" at bounding box center [314, 72] width 106 height 11
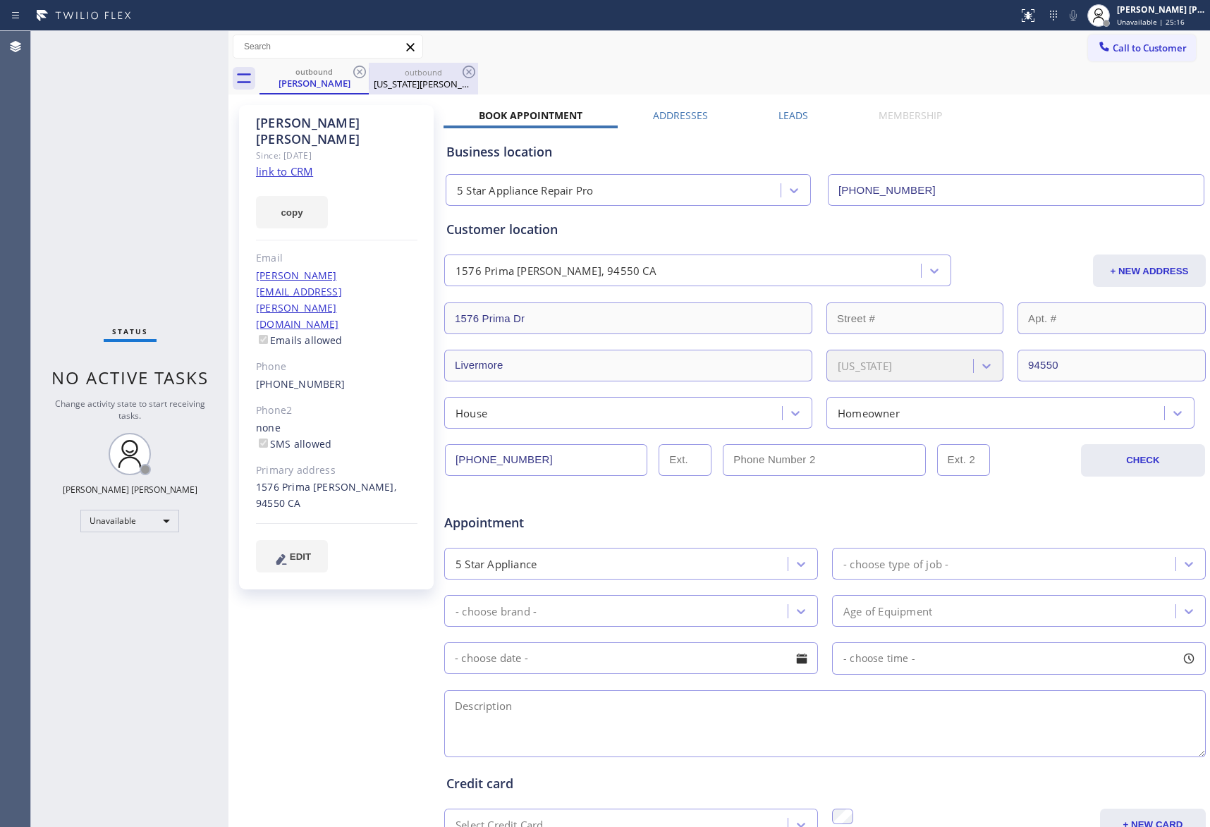
click at [370, 71] on div "outbound" at bounding box center [423, 72] width 106 height 11
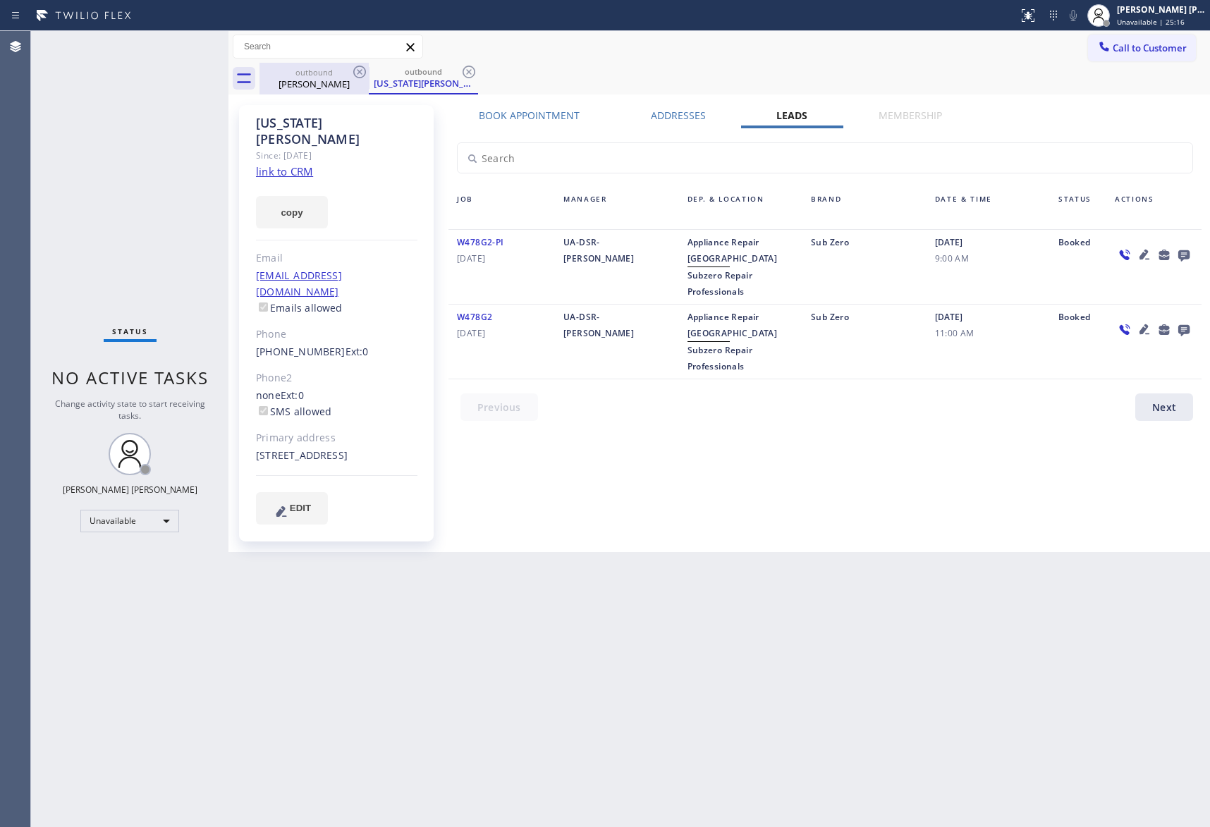
click at [362, 71] on icon at bounding box center [359, 71] width 17 height 17
click at [369, 71] on div "outbound [US_STATE][PERSON_NAME]" at bounding box center [423, 79] width 109 height 32
click at [460, 71] on icon at bounding box center [468, 71] width 17 height 17
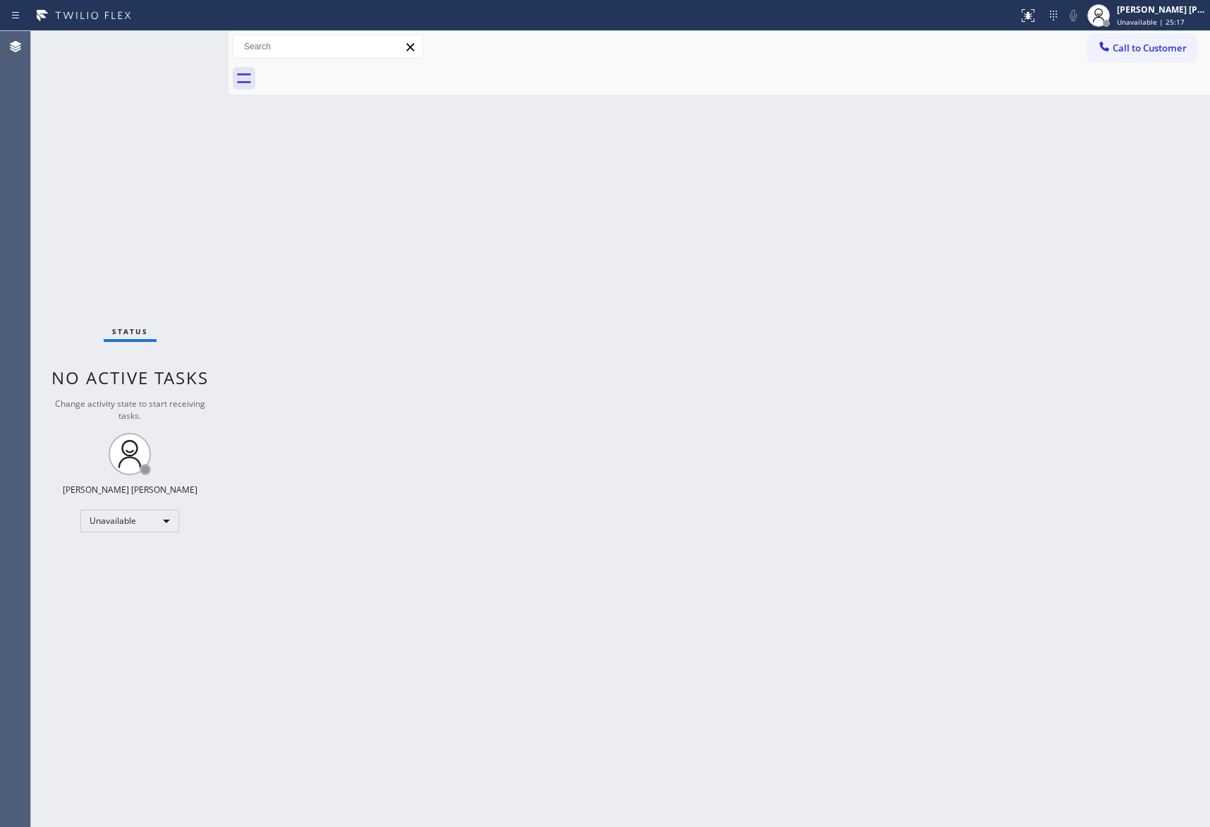
drag, startPoint x: 362, startPoint y: 71, endPoint x: 331, endPoint y: 79, distance: 32.0
click at [351, 74] on div at bounding box center [735, 79] width 951 height 32
click at [1157, 56] on button "Call to Customer" at bounding box center [1142, 48] width 108 height 27
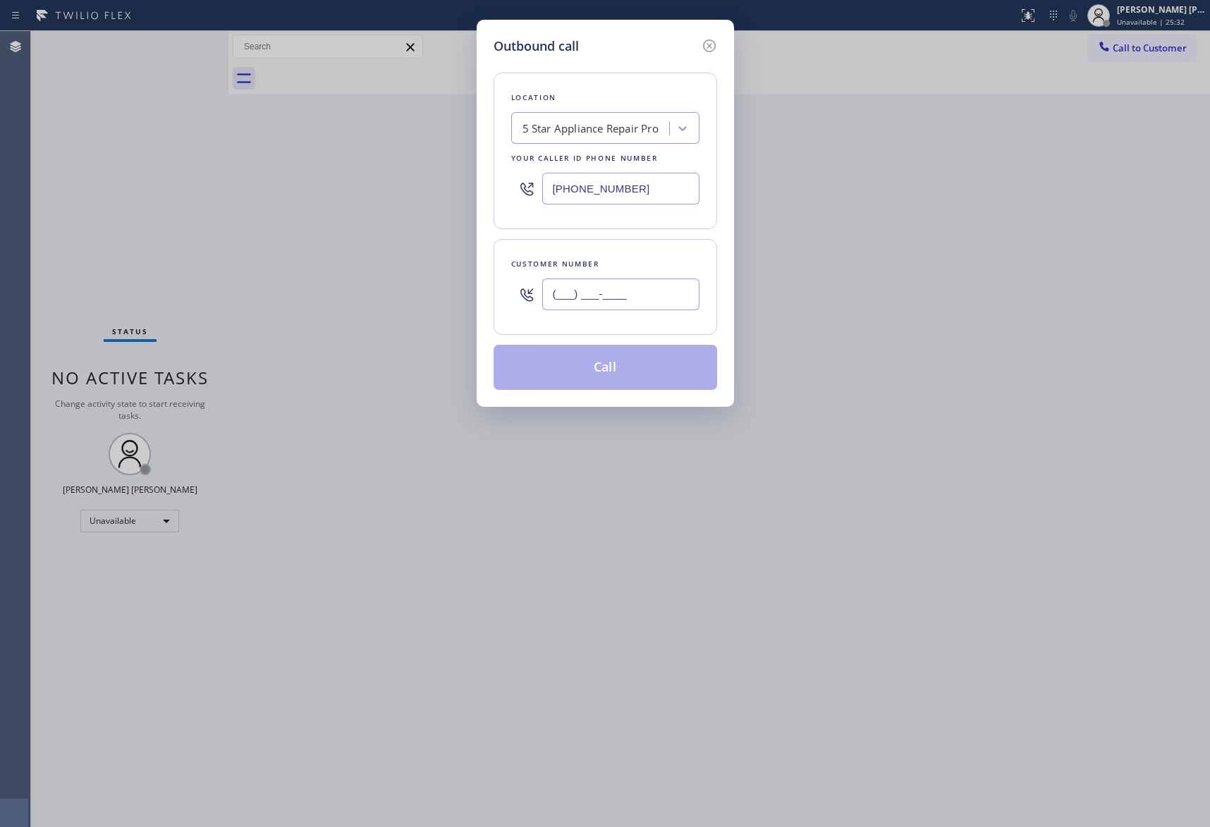
click at [621, 306] on input "(___) ___-____" at bounding box center [620, 295] width 157 height 32
paste input "619) 866-7422"
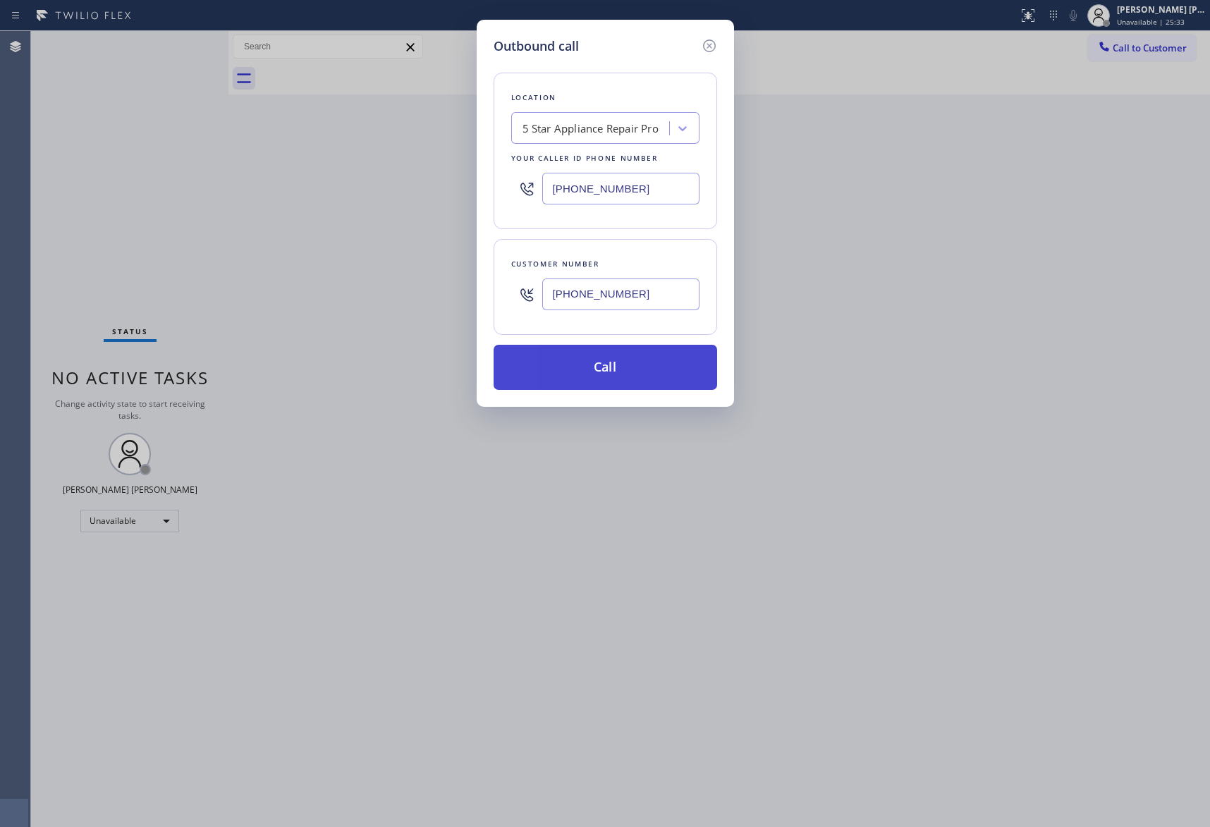
type input "[PHONE_NUMBER]"
click at [626, 367] on button "Call" at bounding box center [606, 367] width 224 height 45
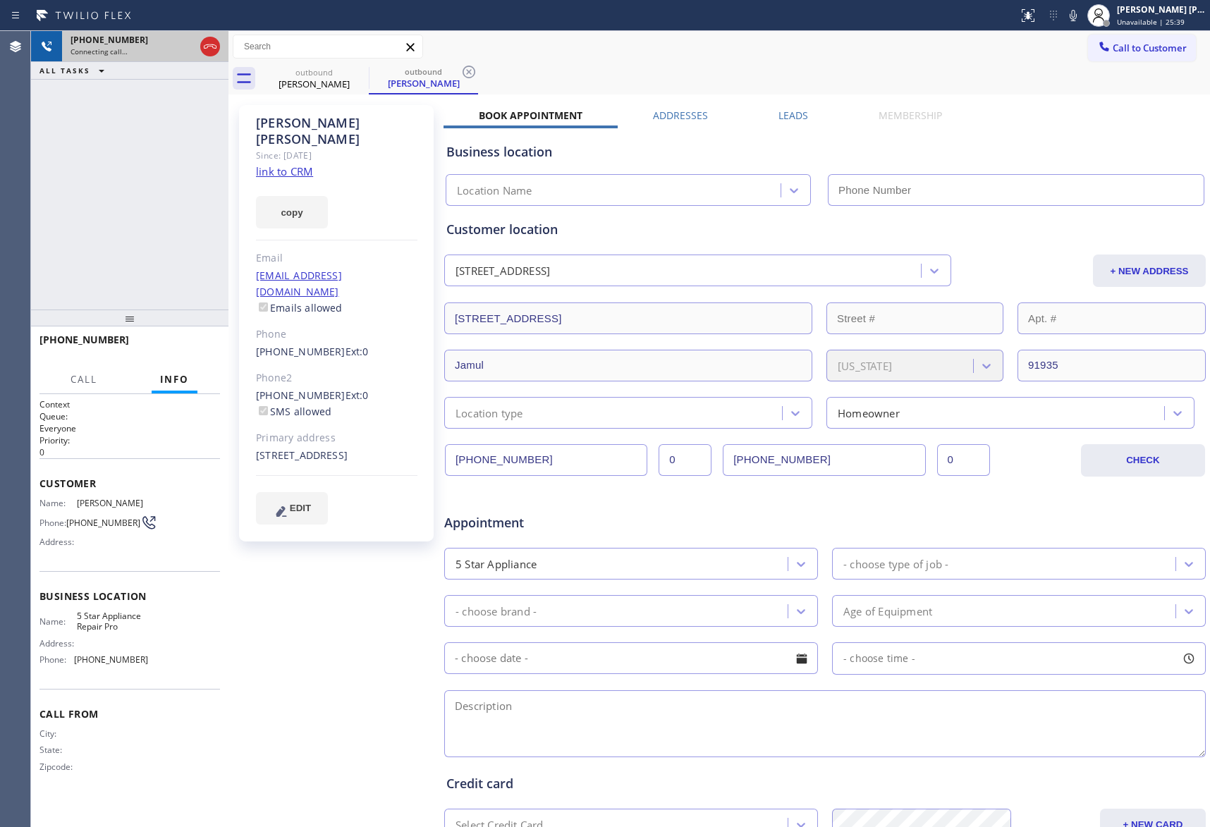
type input "[PHONE_NUMBER]"
click at [200, 29] on div "Status report No issues detected If you experience an issue, please download th…" at bounding box center [605, 15] width 1210 height 31
click at [207, 46] on icon at bounding box center [210, 46] width 17 height 17
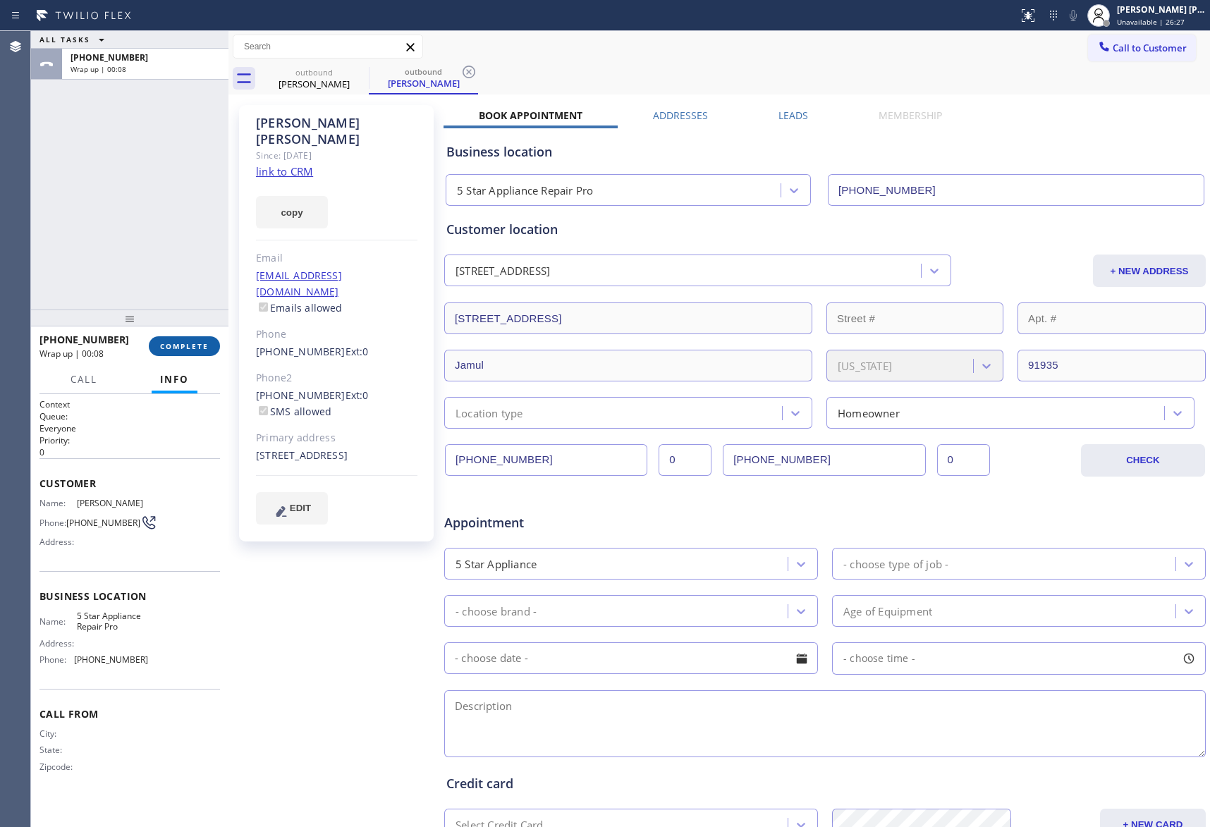
click at [176, 348] on span "COMPLETE" at bounding box center [184, 346] width 49 height 10
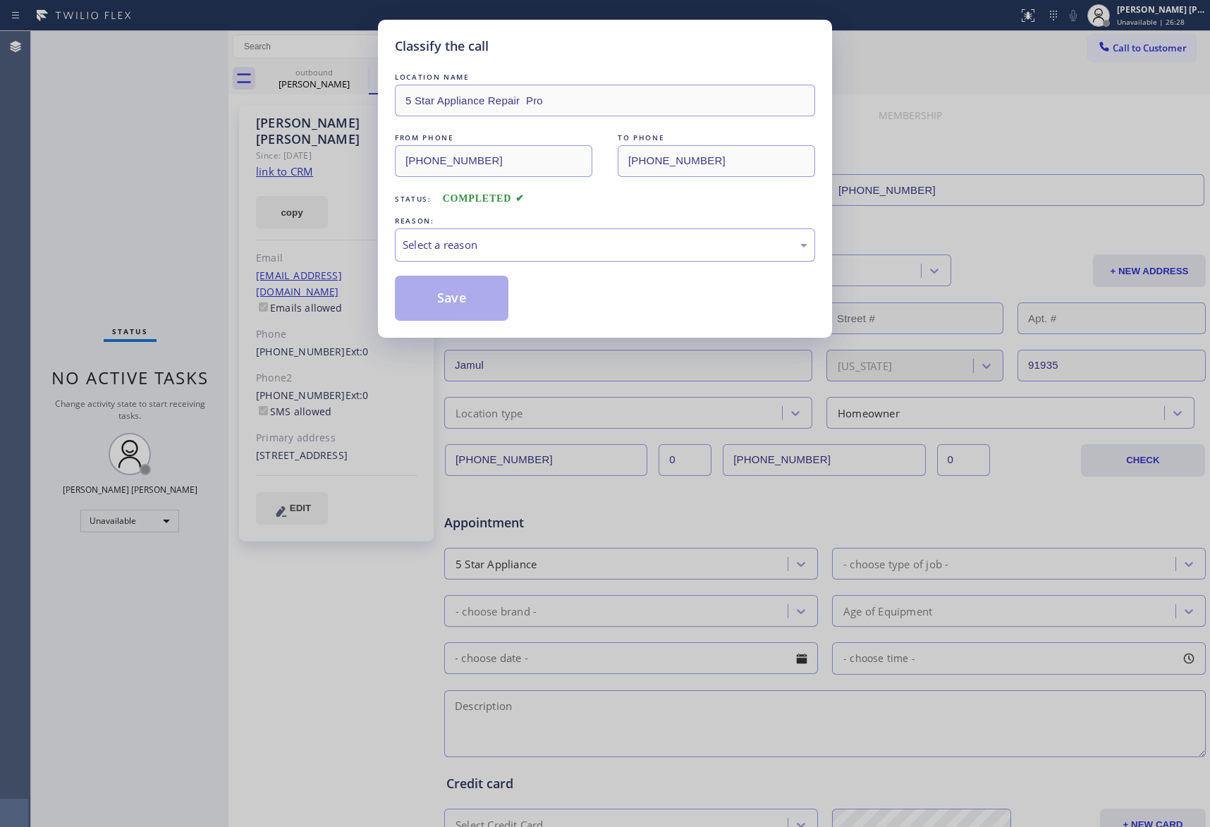
click at [486, 243] on div "Select a reason" at bounding box center [605, 245] width 405 height 16
click at [446, 299] on button "Save" at bounding box center [452, 298] width 114 height 45
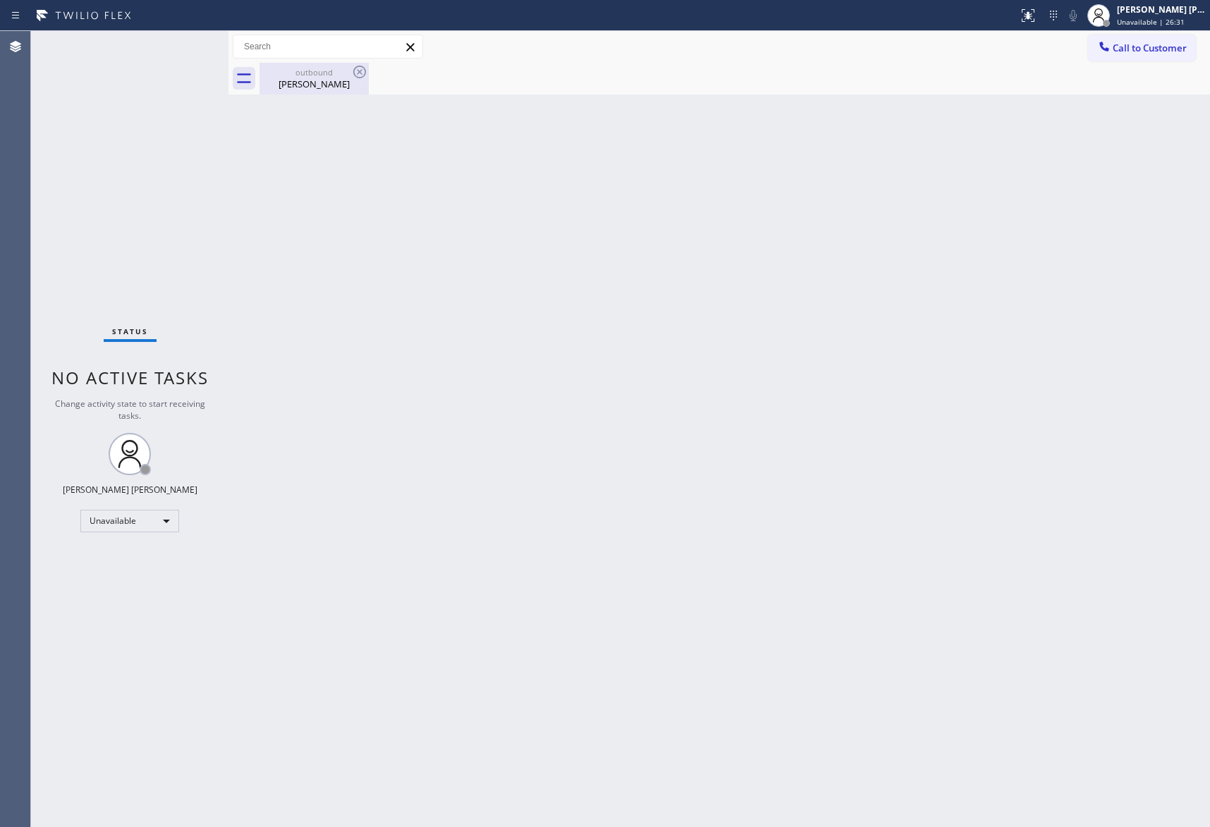
click at [330, 74] on div "outbound" at bounding box center [314, 72] width 106 height 11
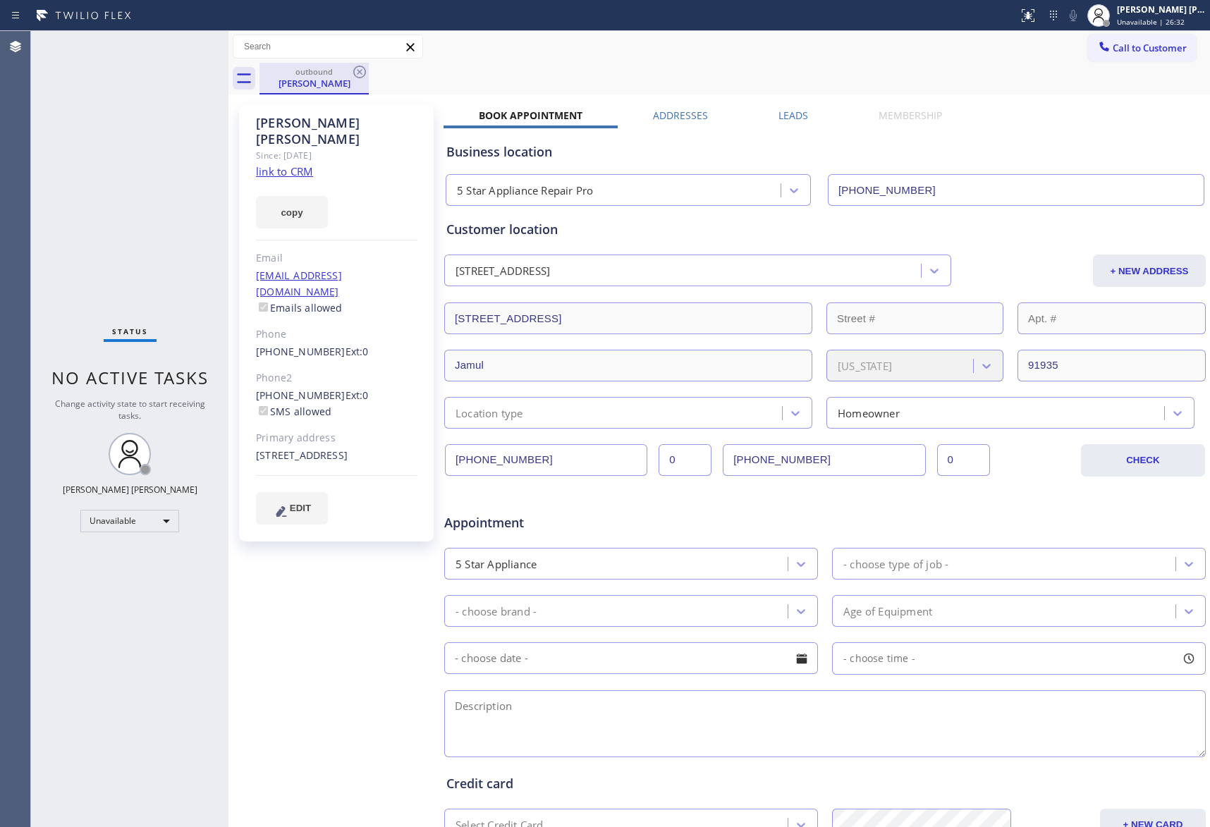
click at [348, 63] on div "outbound [PERSON_NAME]" at bounding box center [314, 78] width 106 height 30
click at [353, 69] on icon at bounding box center [359, 71] width 17 height 17
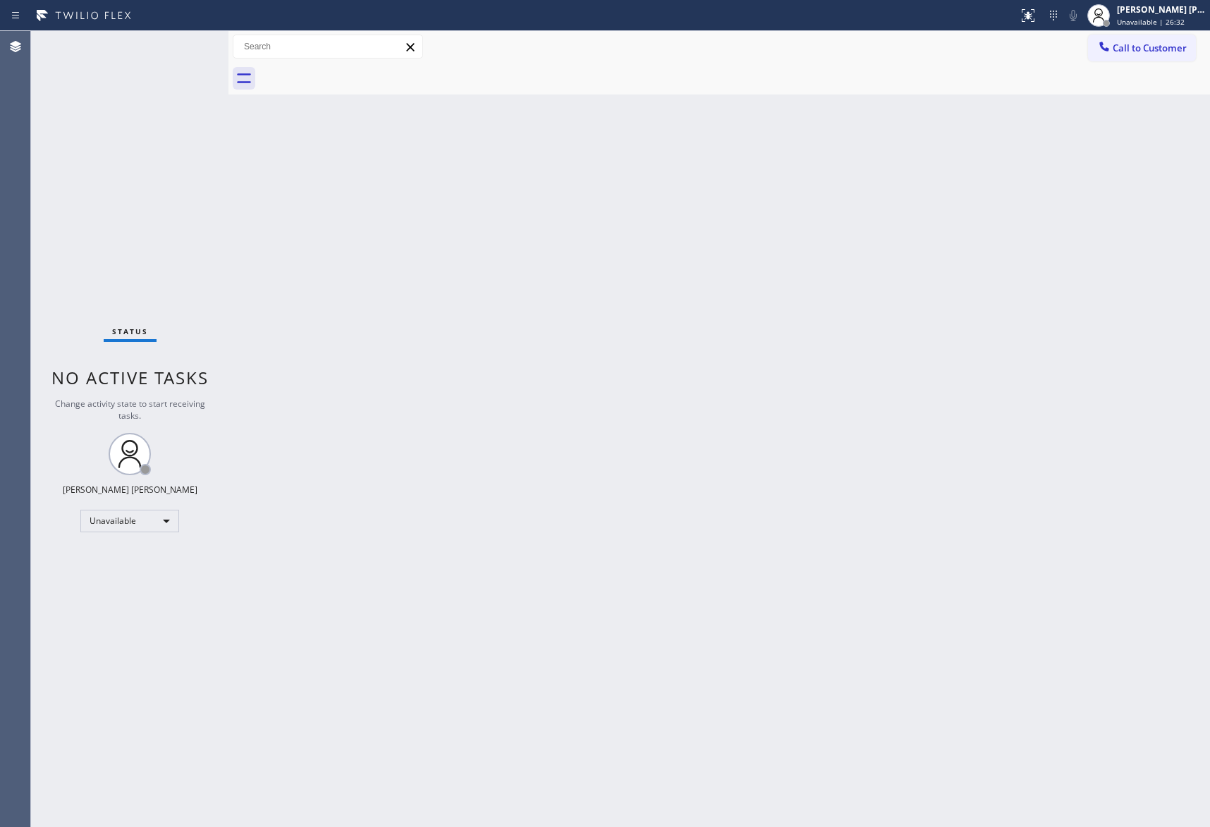
click at [353, 69] on div at bounding box center [735, 79] width 951 height 32
click at [1154, 42] on span "Call to Customer" at bounding box center [1150, 48] width 74 height 13
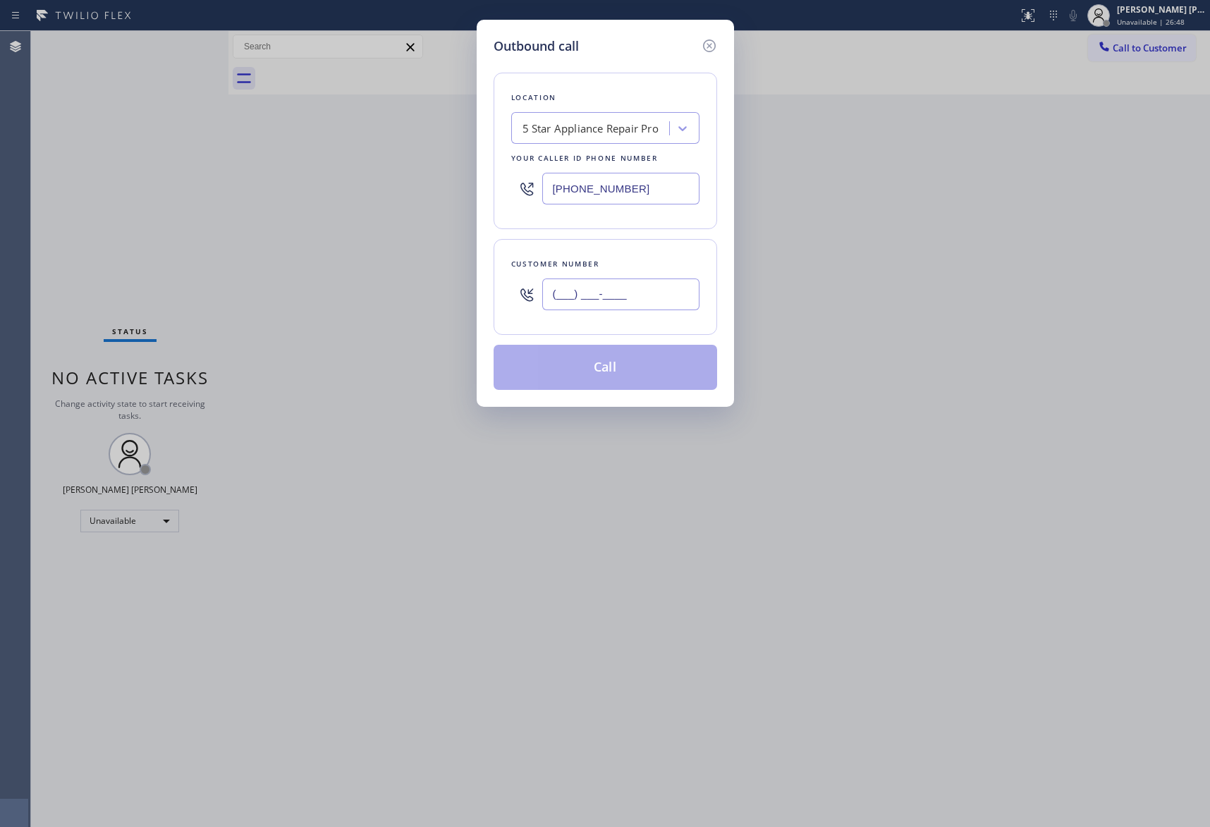
click at [644, 295] on input "(___) ___-____" at bounding box center [620, 295] width 157 height 32
paste input "619) 602-1635"
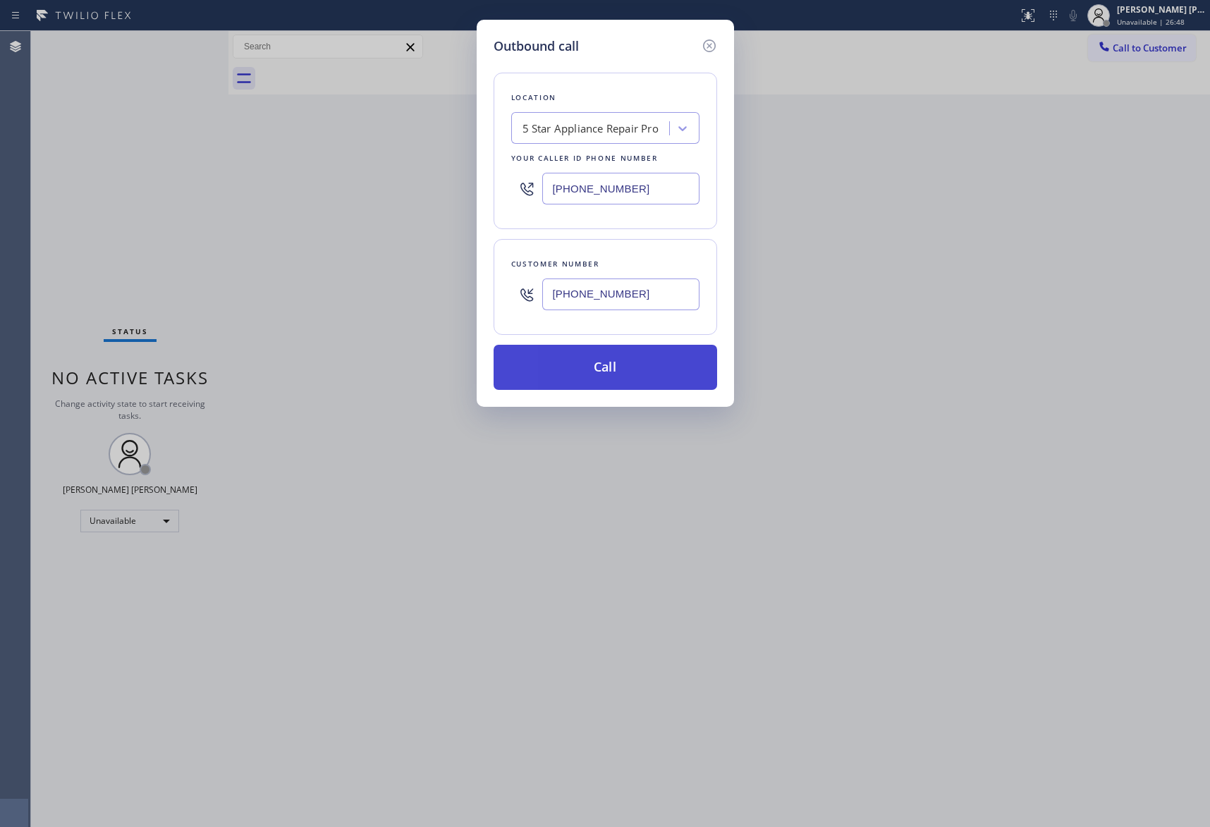
type input "[PHONE_NUMBER]"
click at [638, 365] on button "Call" at bounding box center [606, 367] width 224 height 45
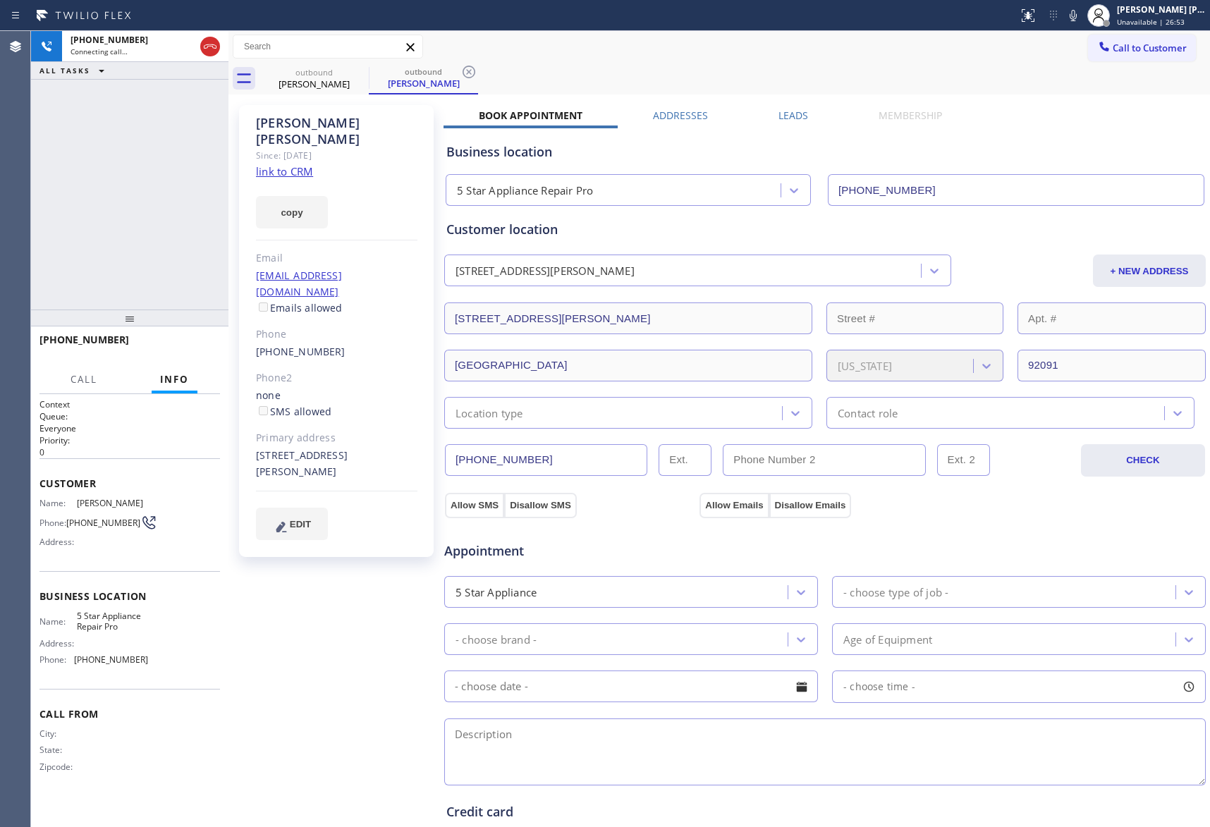
type input "[PHONE_NUMBER]"
drag, startPoint x: 193, startPoint y: 327, endPoint x: 193, endPoint y: 346, distance: 18.3
click at [193, 327] on div at bounding box center [129, 318] width 197 height 17
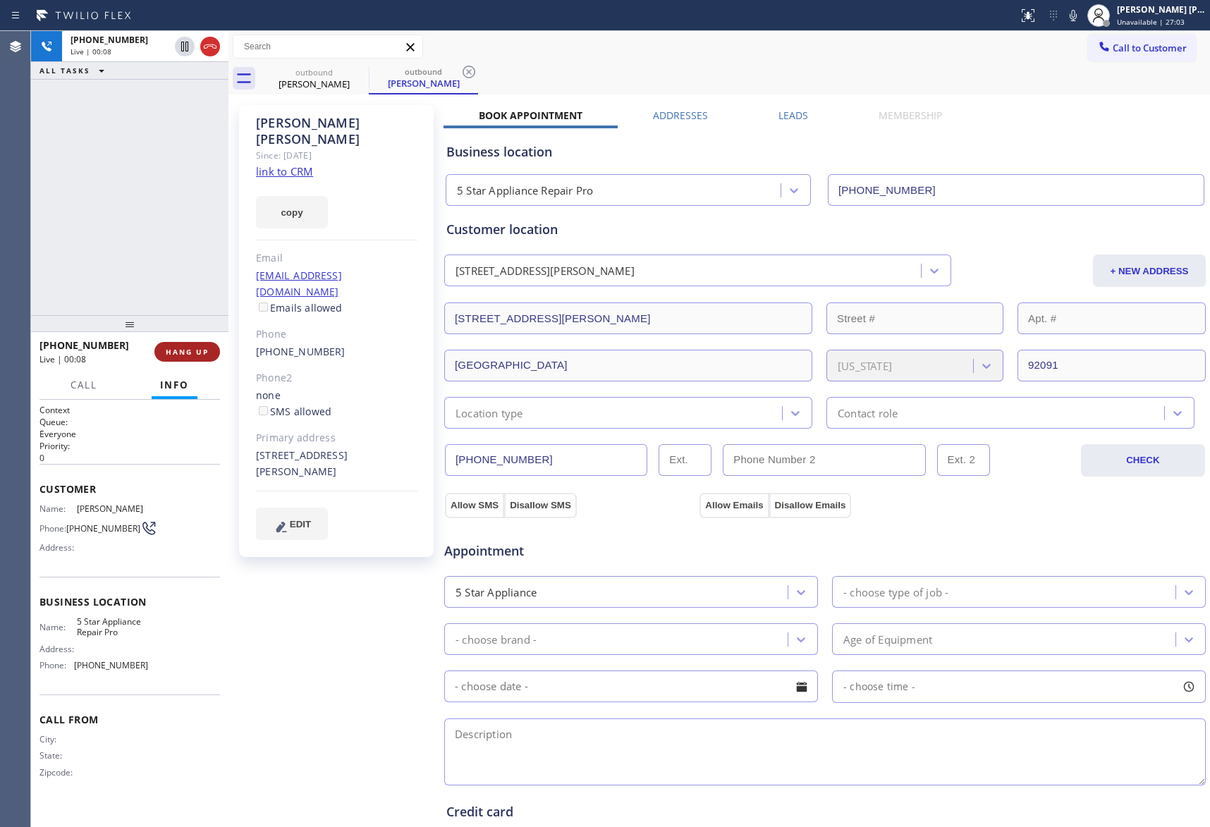
click at [193, 346] on button "HANG UP" at bounding box center [187, 352] width 66 height 20
click at [779, 111] on label "Leads" at bounding box center [794, 115] width 30 height 13
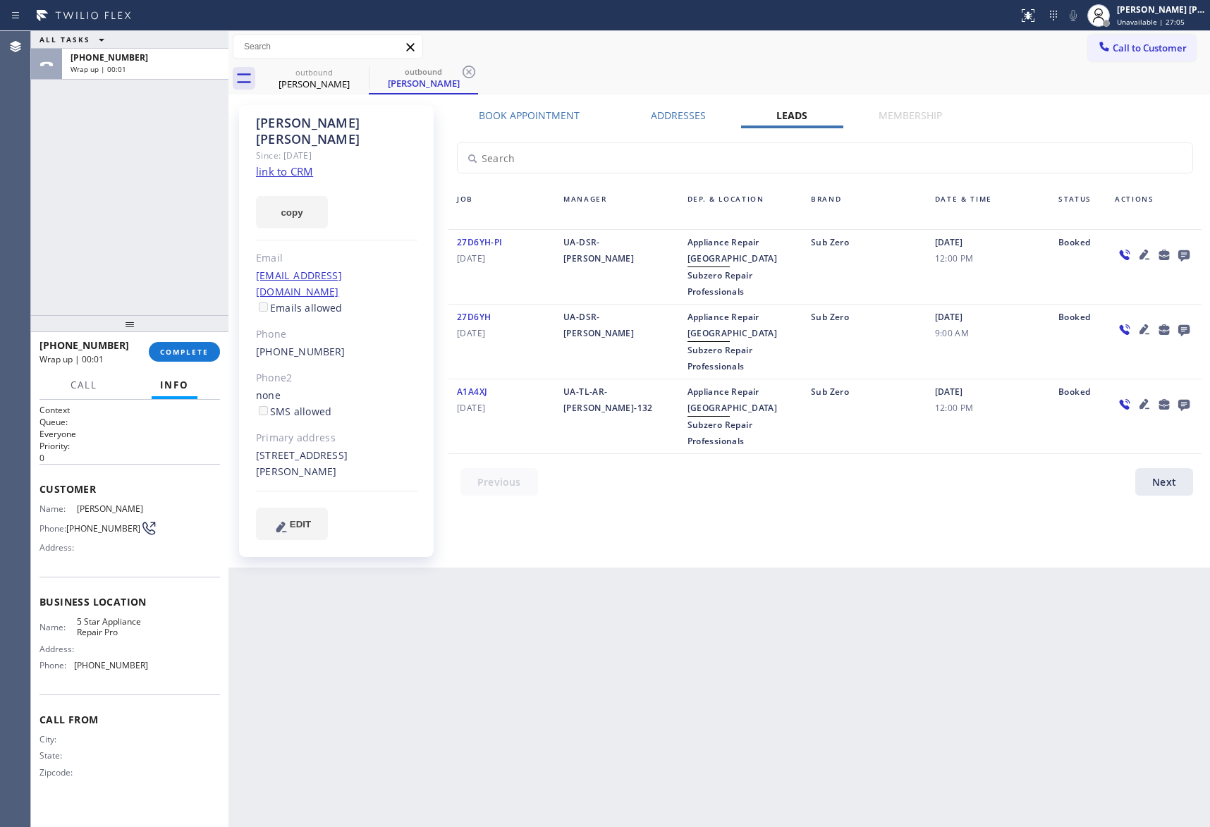
click at [1183, 255] on icon at bounding box center [1184, 255] width 17 height 18
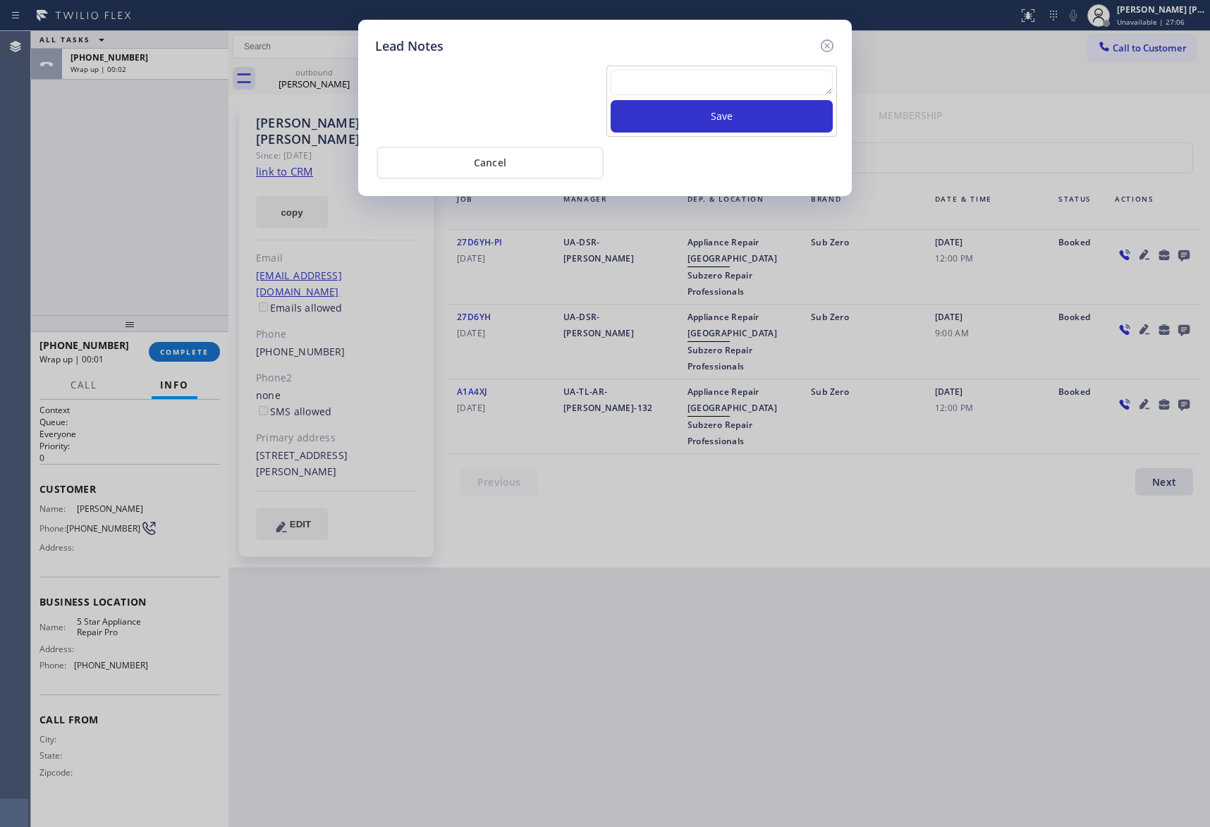
click at [737, 82] on textarea at bounding box center [722, 82] width 222 height 25
paste textarea "VM | please transfer if cx calls back"
type textarea "VM | please transfer if cx calls back"
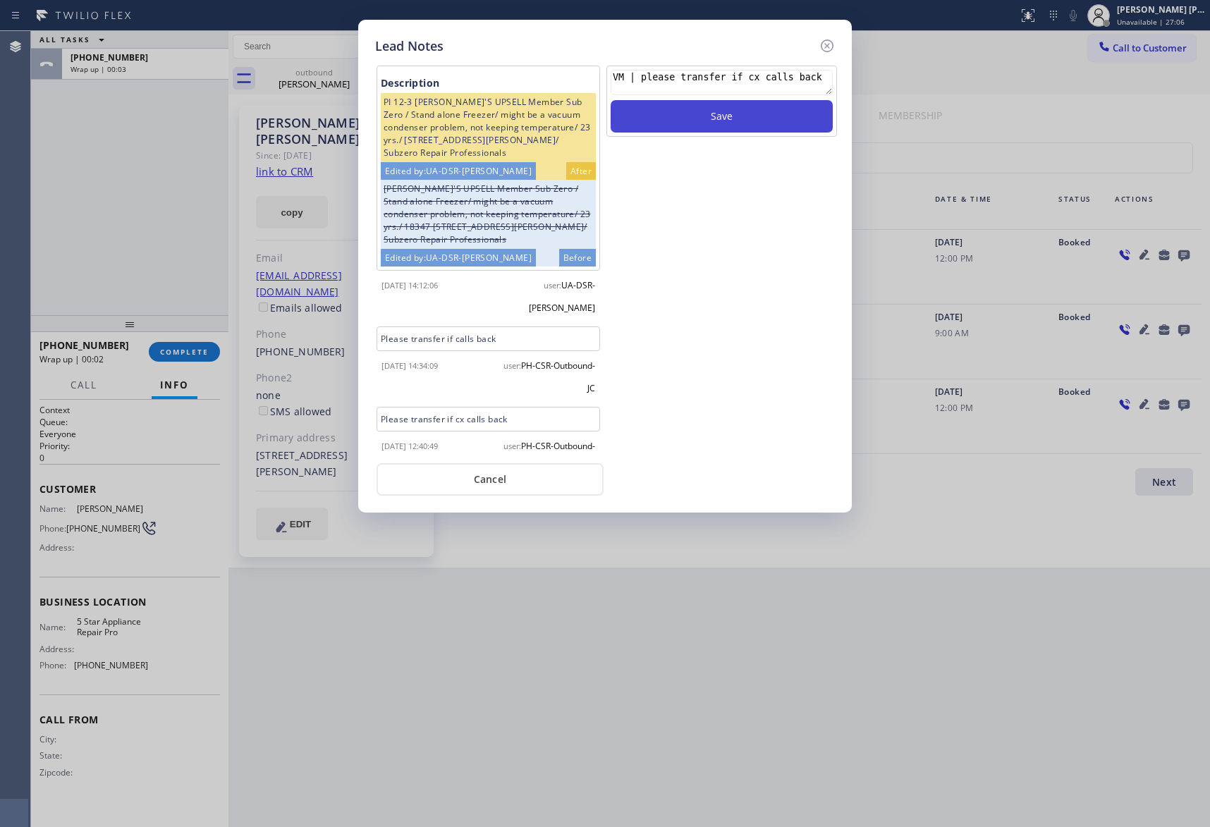
click at [749, 116] on button "Save" at bounding box center [722, 116] width 222 height 32
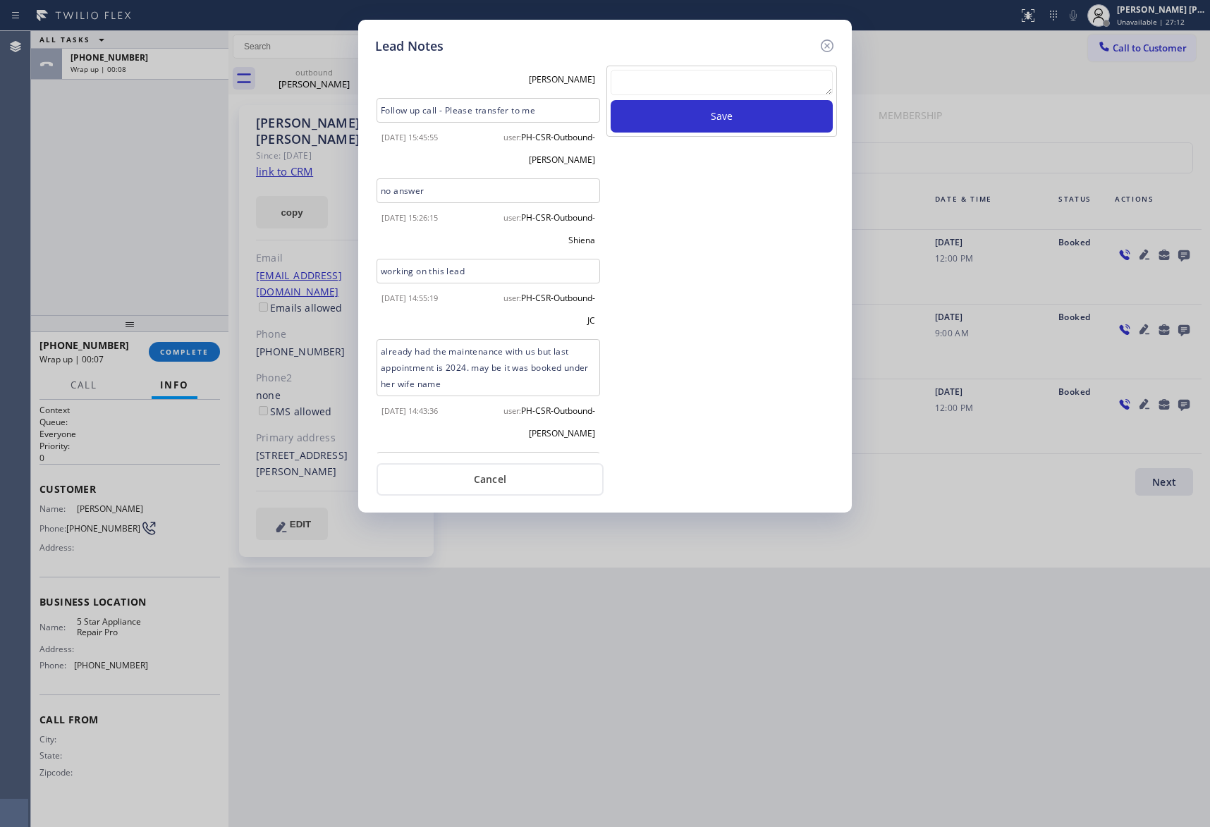
scroll to position [526, 0]
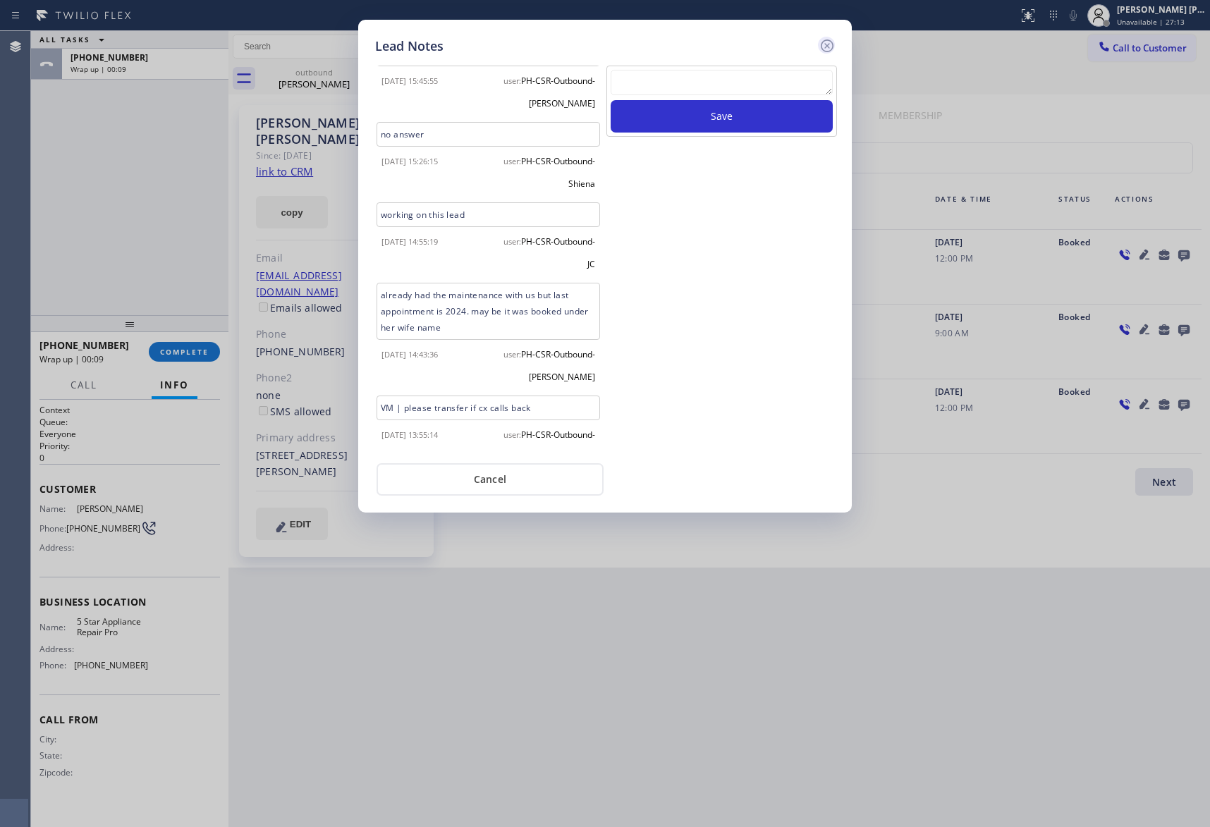
click at [827, 44] on icon at bounding box center [827, 45] width 13 height 13
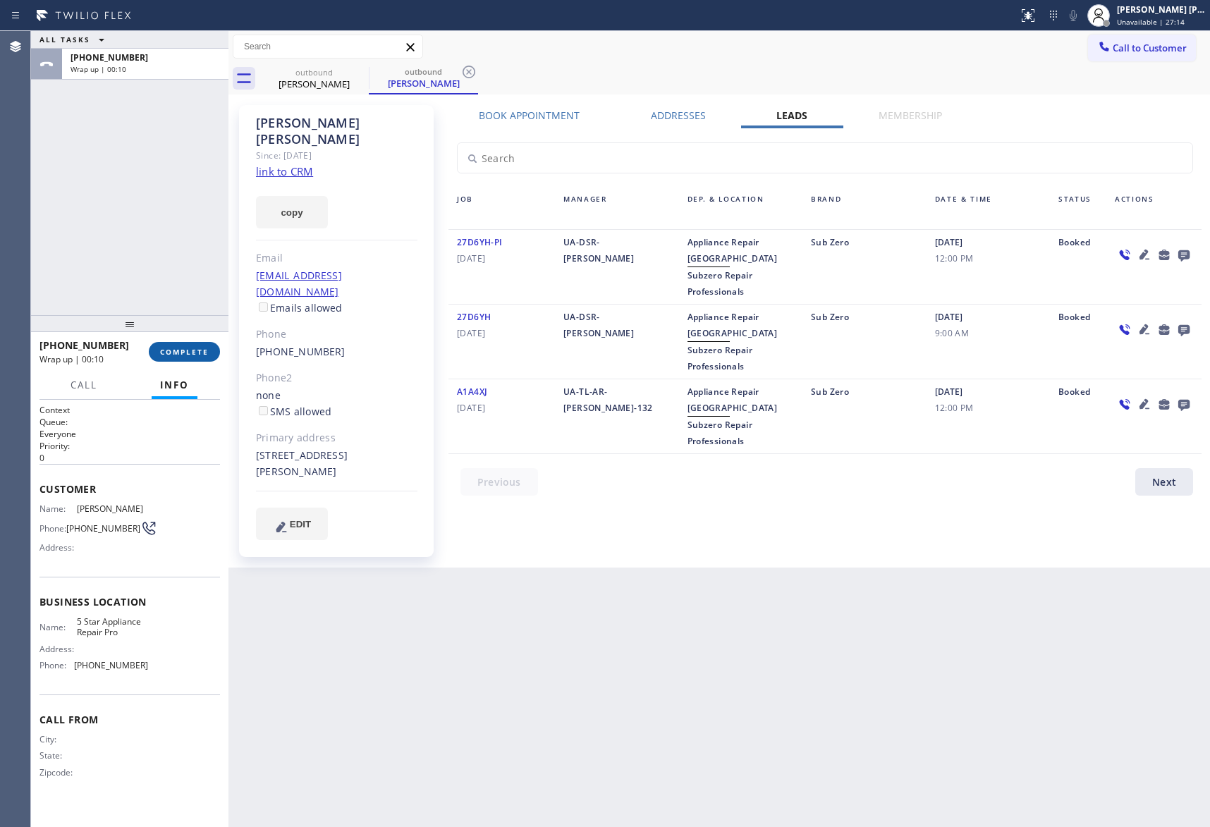
click at [162, 348] on span "COMPLETE" at bounding box center [184, 352] width 49 height 10
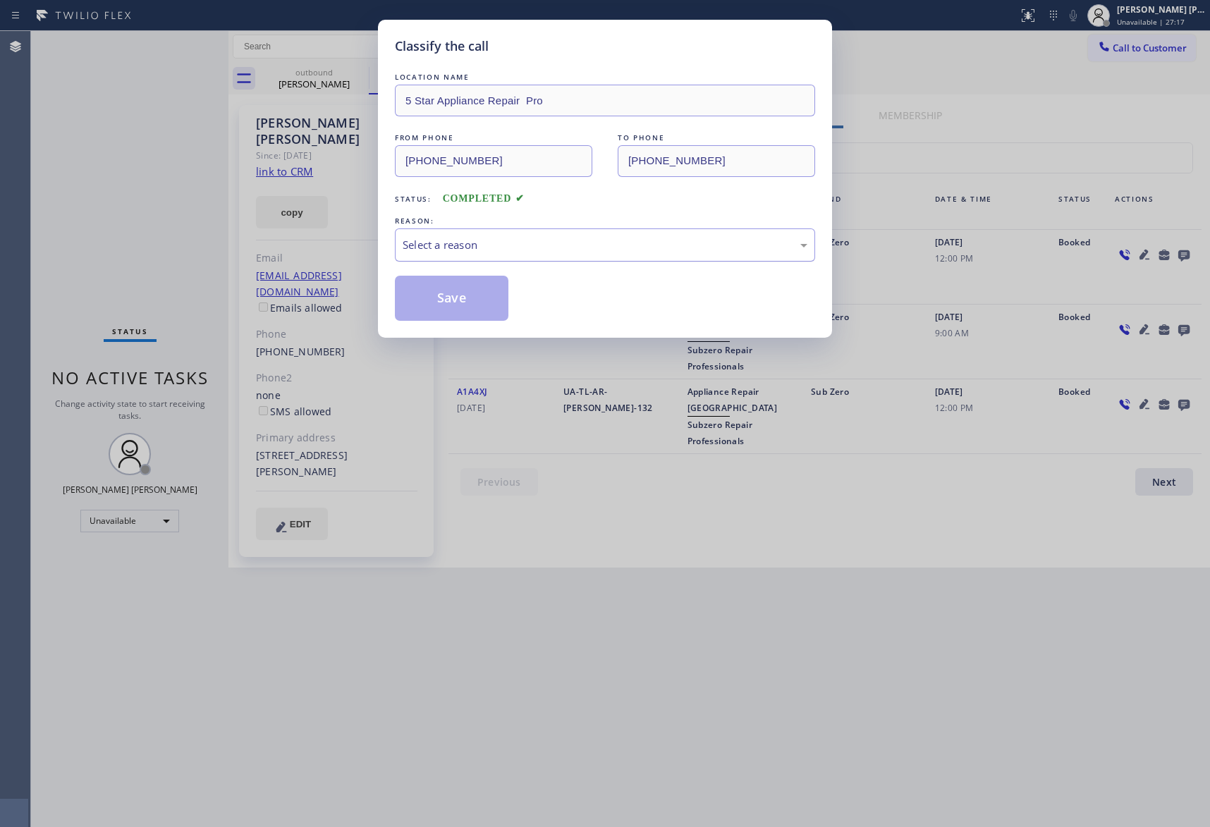
click at [484, 246] on div "Select a reason" at bounding box center [605, 245] width 405 height 16
click at [472, 298] on button "Save" at bounding box center [452, 298] width 114 height 45
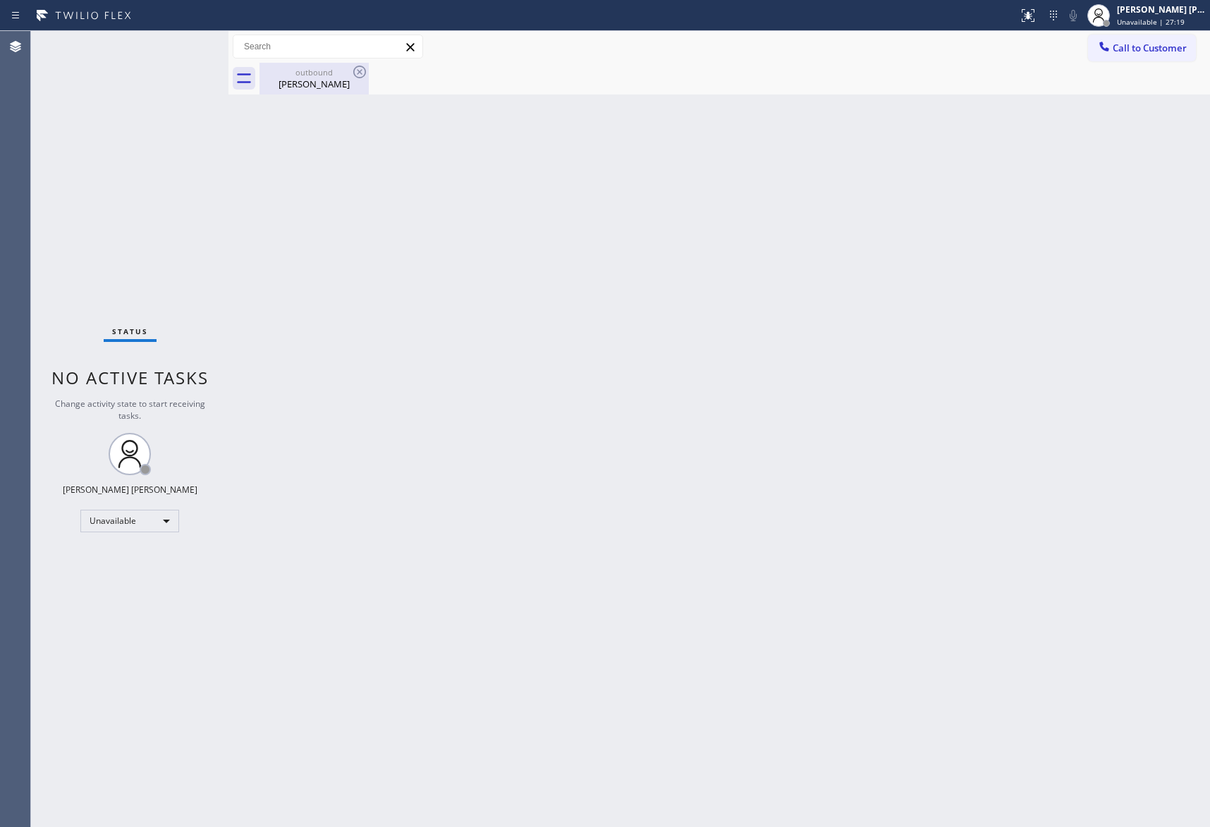
click at [308, 71] on div "outbound" at bounding box center [314, 72] width 106 height 11
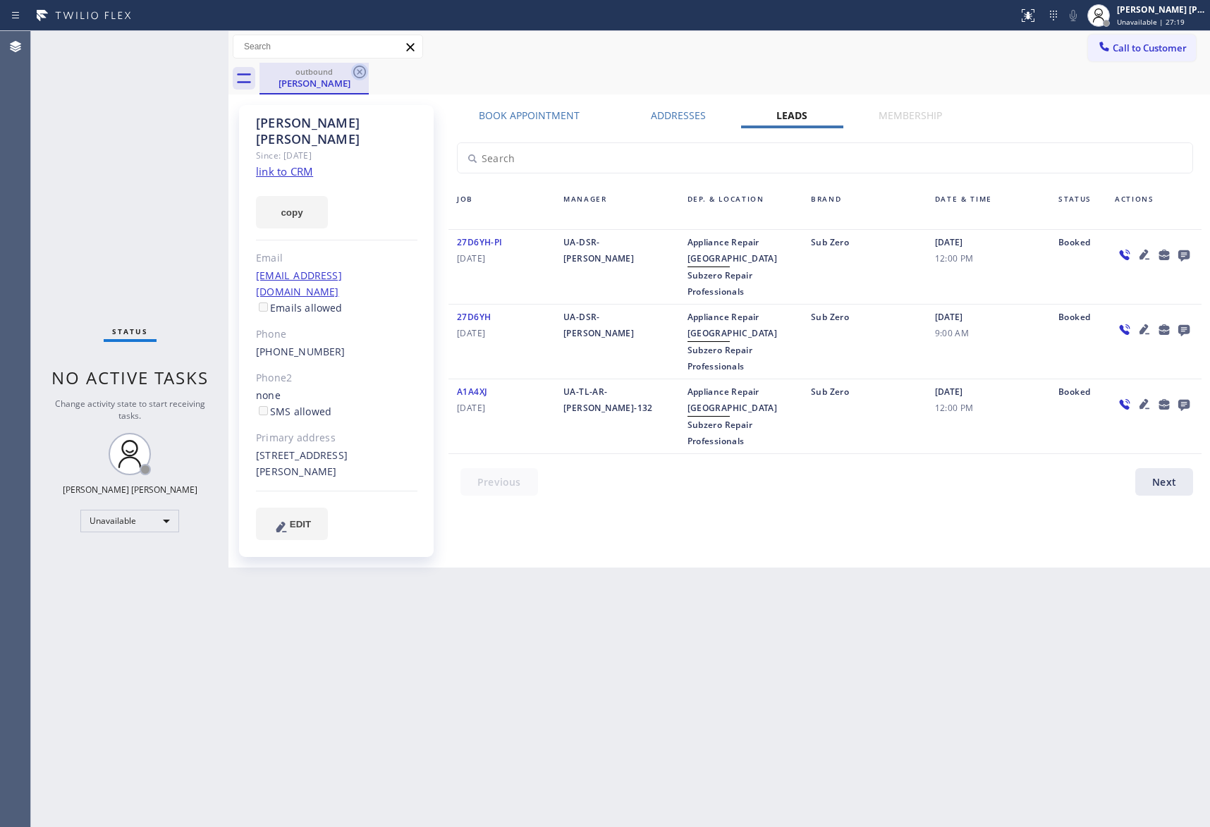
click at [362, 68] on icon at bounding box center [359, 71] width 17 height 17
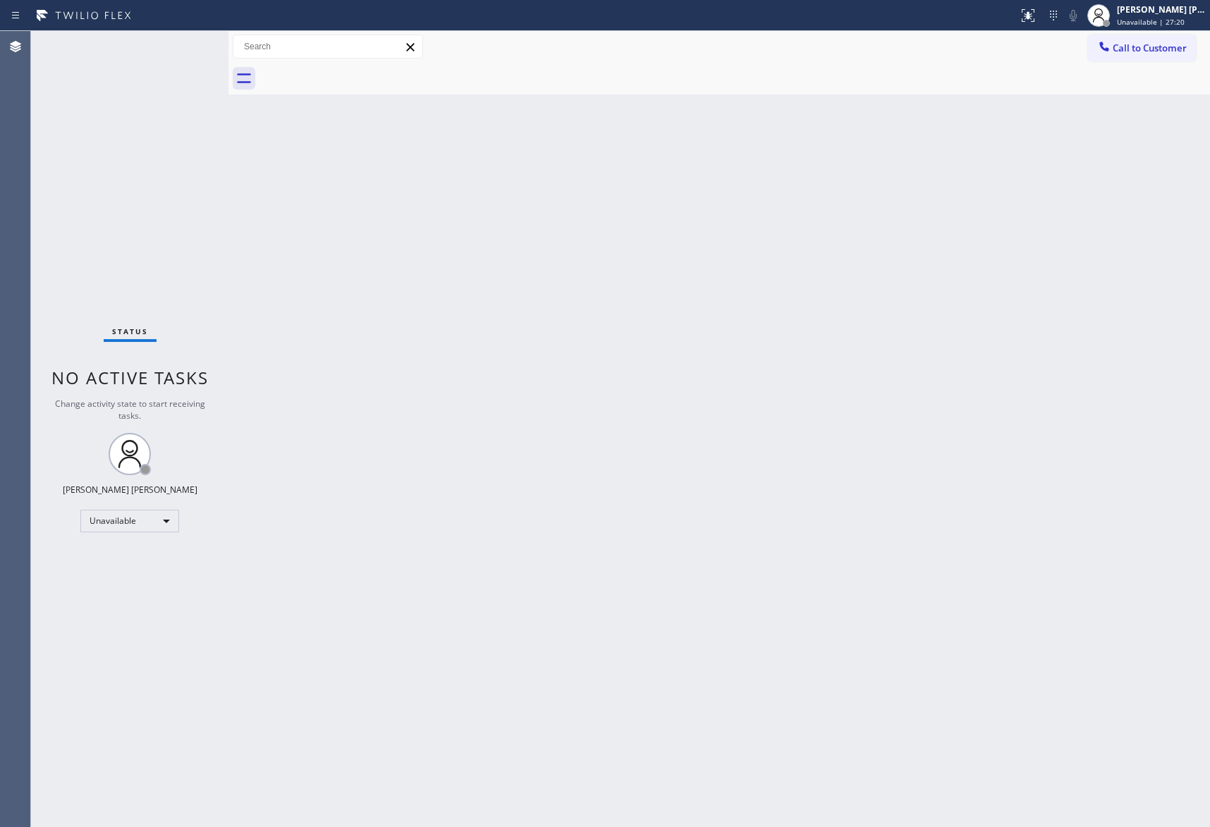
click at [362, 68] on div at bounding box center [735, 79] width 951 height 32
click at [1160, 49] on span "Call to Customer" at bounding box center [1150, 48] width 74 height 13
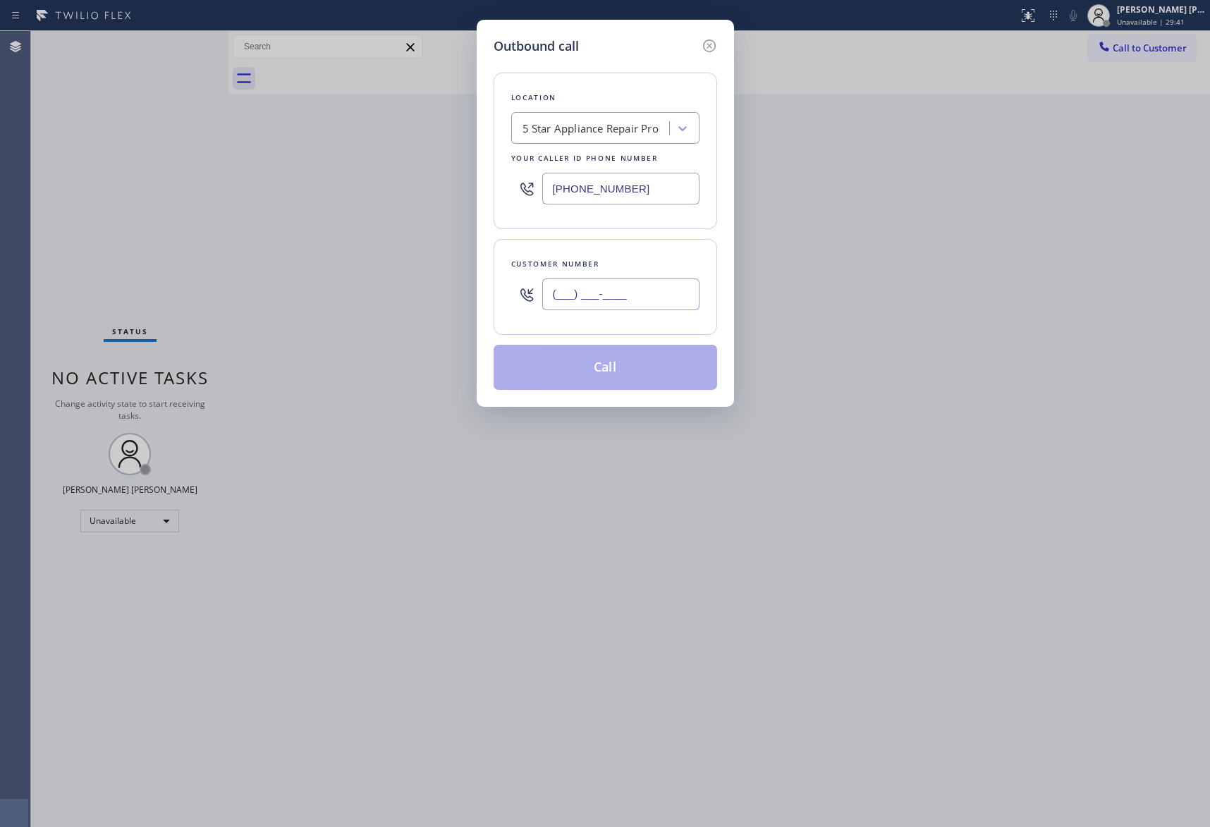
click at [633, 310] on input "(___) ___-____" at bounding box center [620, 295] width 157 height 32
paste input "310) 560-8800"
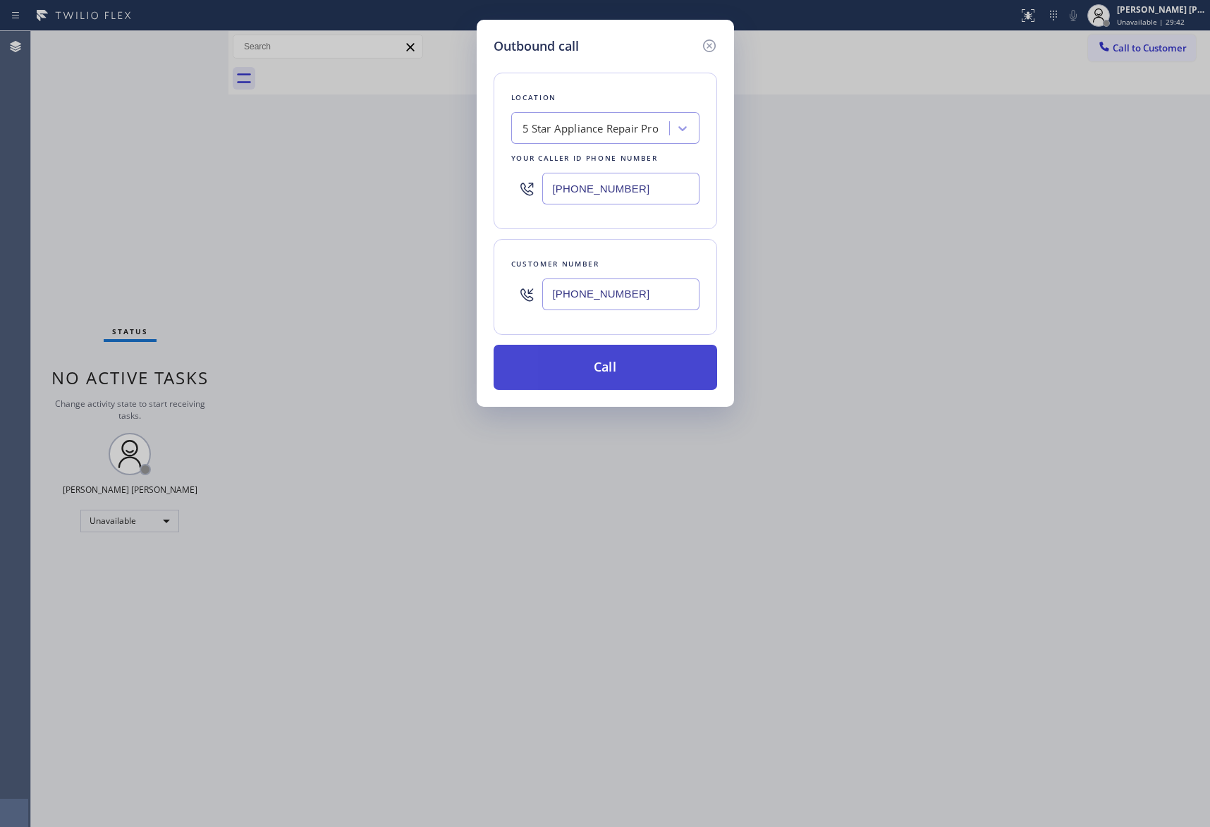
type input "[PHONE_NUMBER]"
click at [650, 362] on button "Call" at bounding box center [606, 367] width 224 height 45
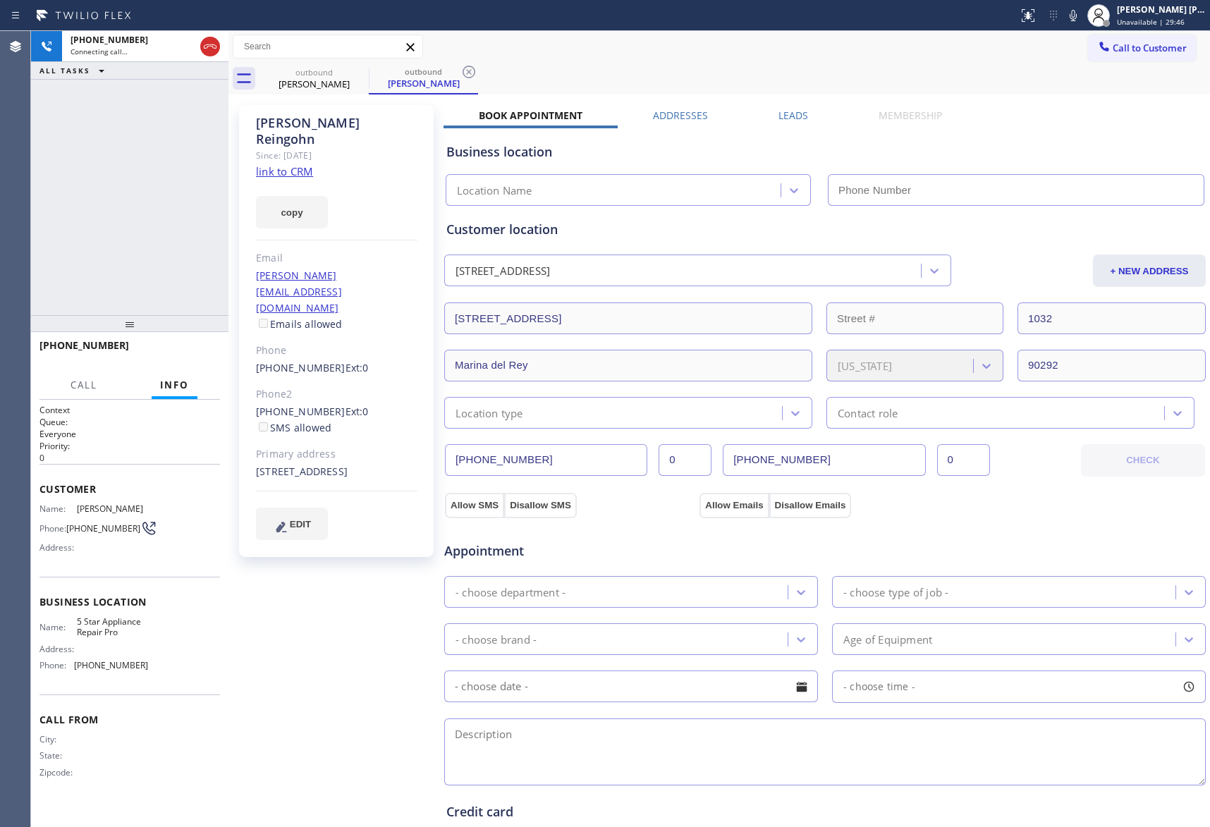
type input "[PHONE_NUMBER]"
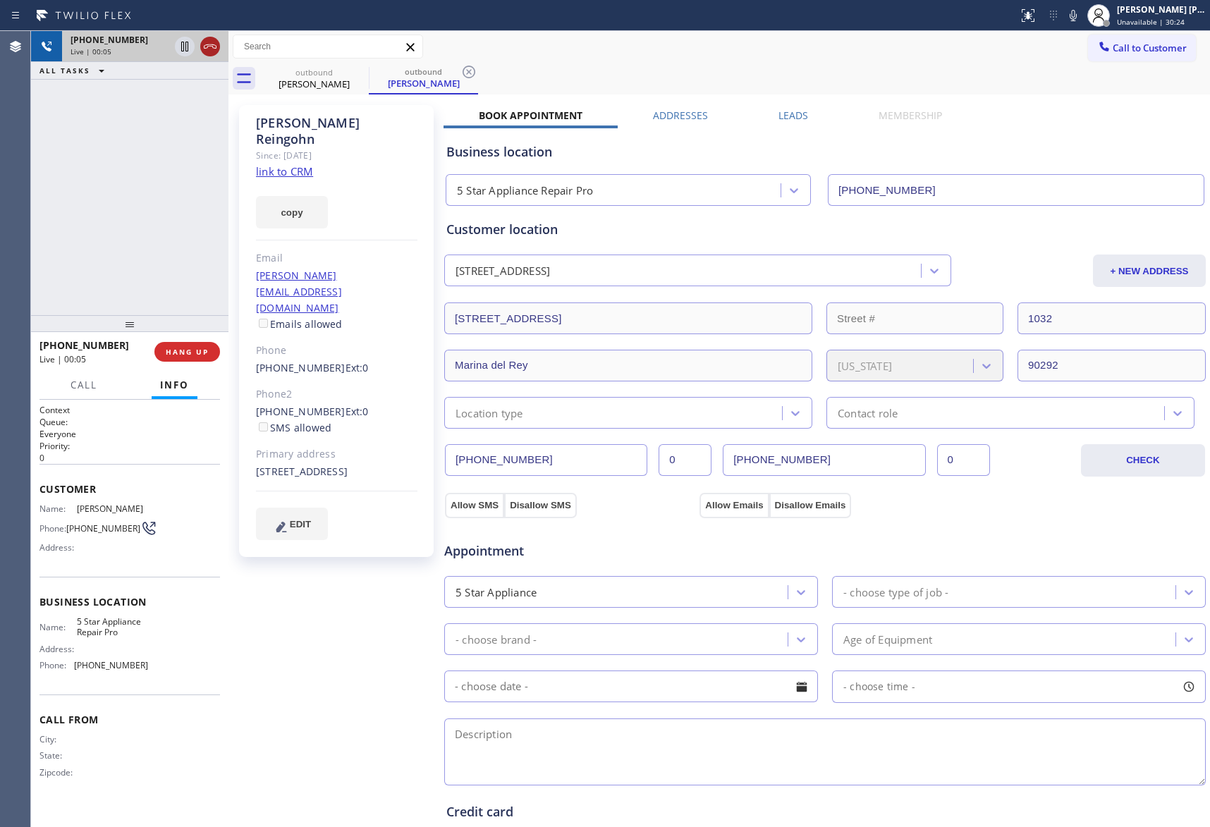
click at [212, 45] on icon at bounding box center [210, 46] width 17 height 17
click at [365, 72] on icon at bounding box center [359, 72] width 13 height 13
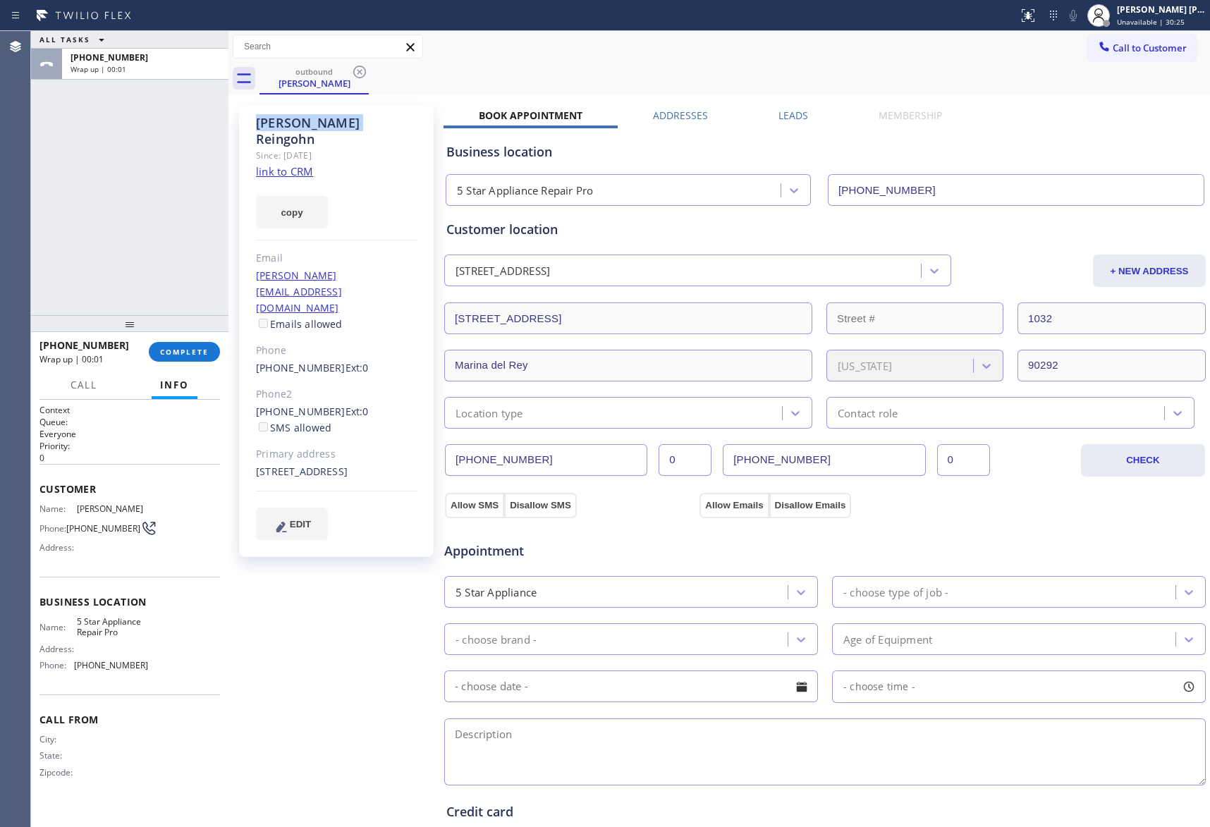
click at [365, 72] on icon at bounding box center [359, 72] width 13 height 13
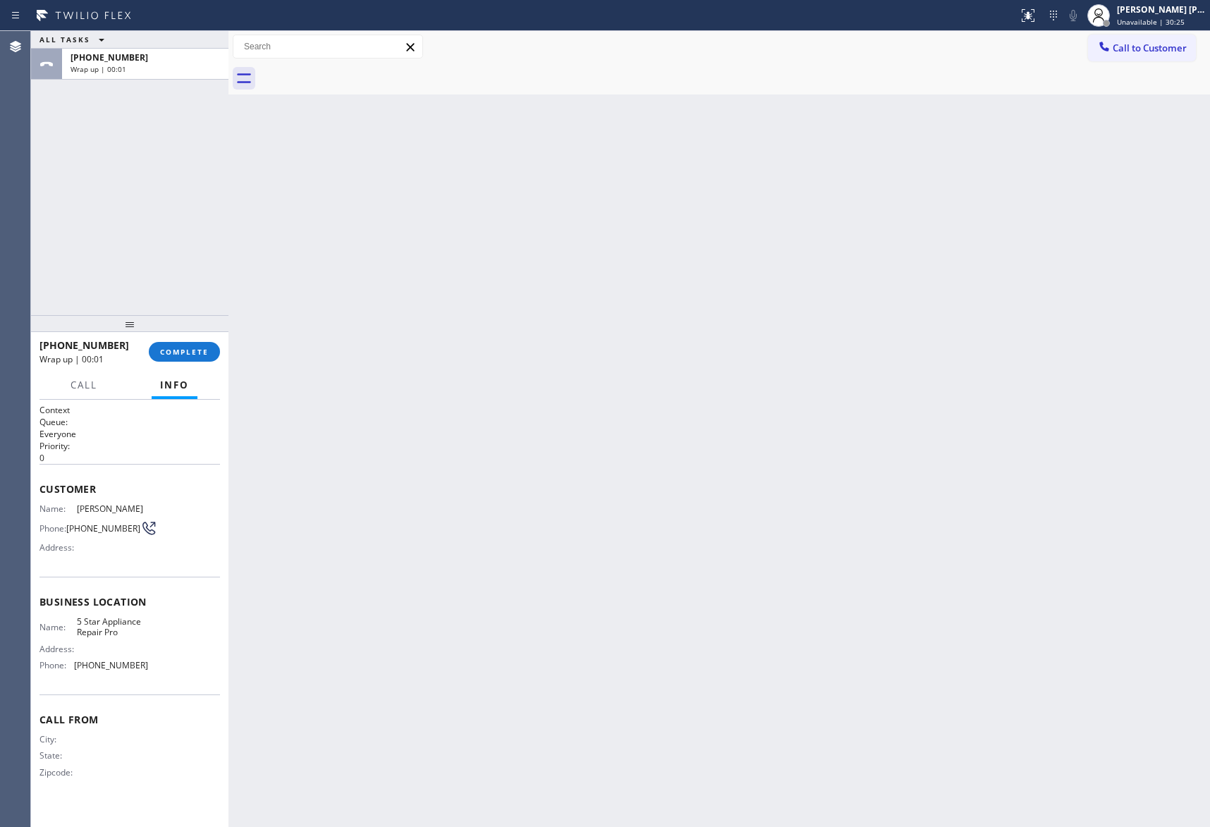
click at [365, 72] on div at bounding box center [735, 79] width 951 height 32
click at [195, 360] on button "COMPLETE" at bounding box center [184, 352] width 71 height 20
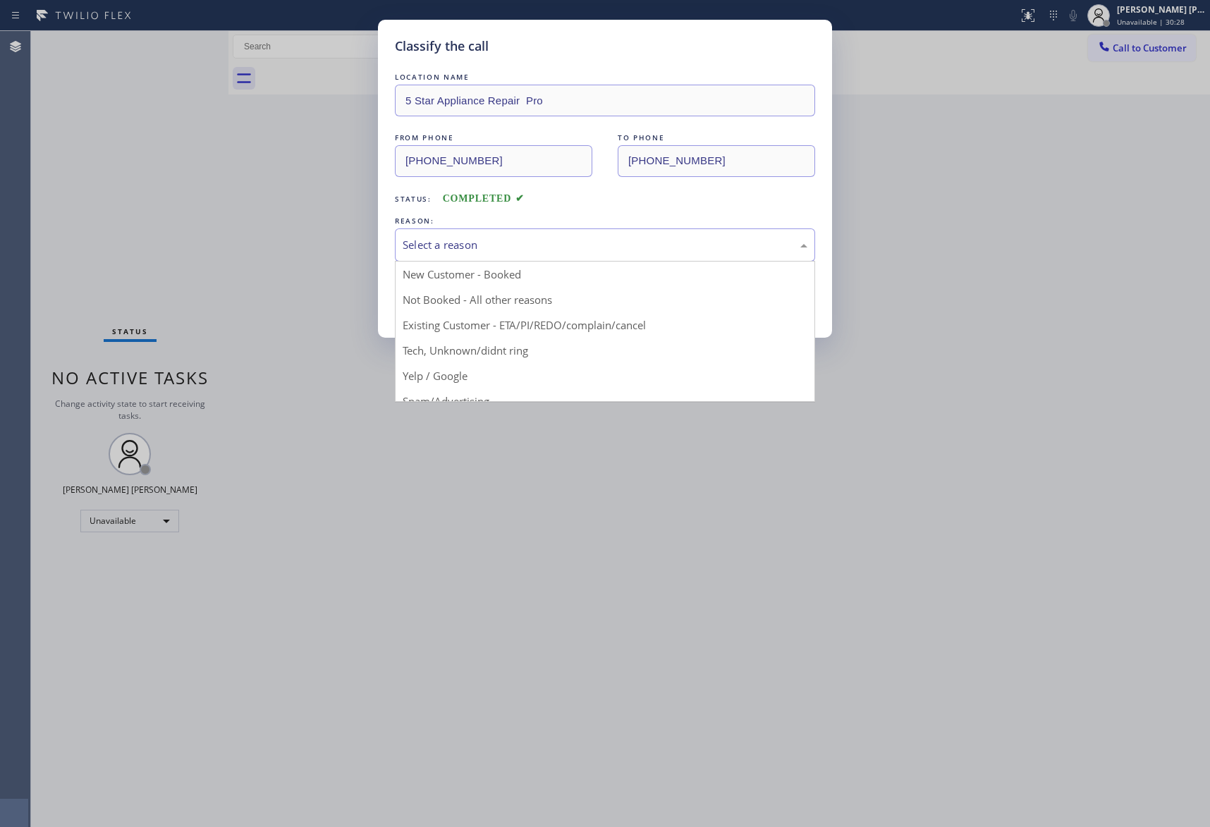
drag, startPoint x: 656, startPoint y: 240, endPoint x: 559, endPoint y: 252, distance: 97.4
click at [646, 240] on div "Select a reason" at bounding box center [605, 245] width 405 height 16
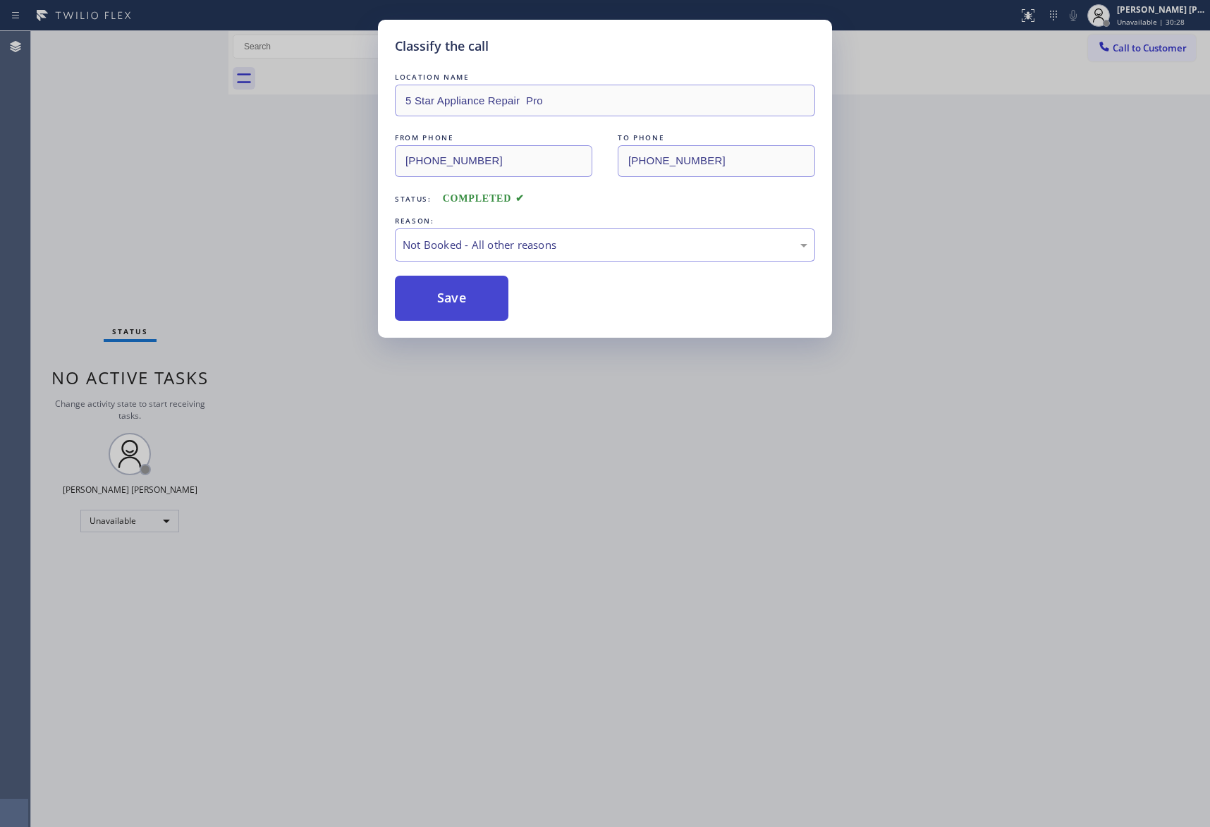
drag, startPoint x: 446, startPoint y: 297, endPoint x: 10, endPoint y: 61, distance: 496.3
click at [443, 294] on button "Save" at bounding box center [452, 298] width 114 height 45
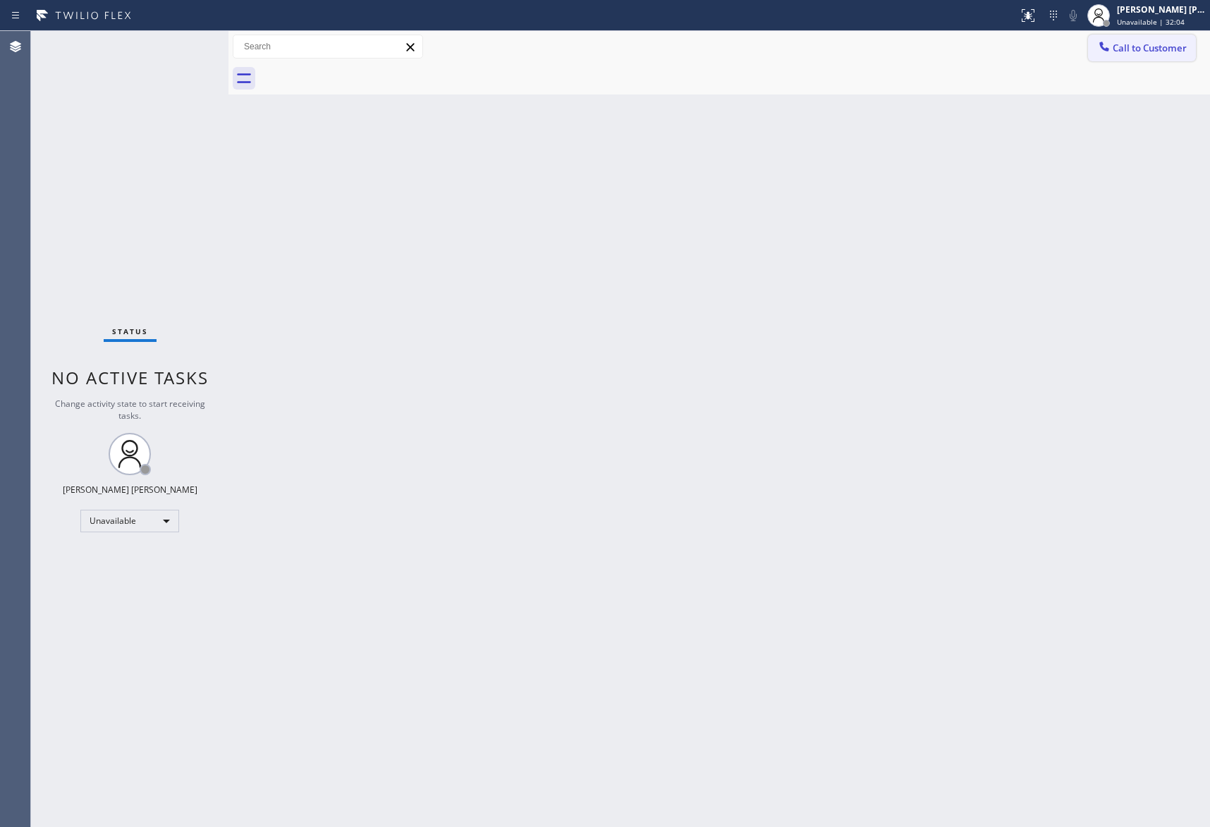
click at [1140, 46] on span "Call to Customer" at bounding box center [1150, 48] width 74 height 13
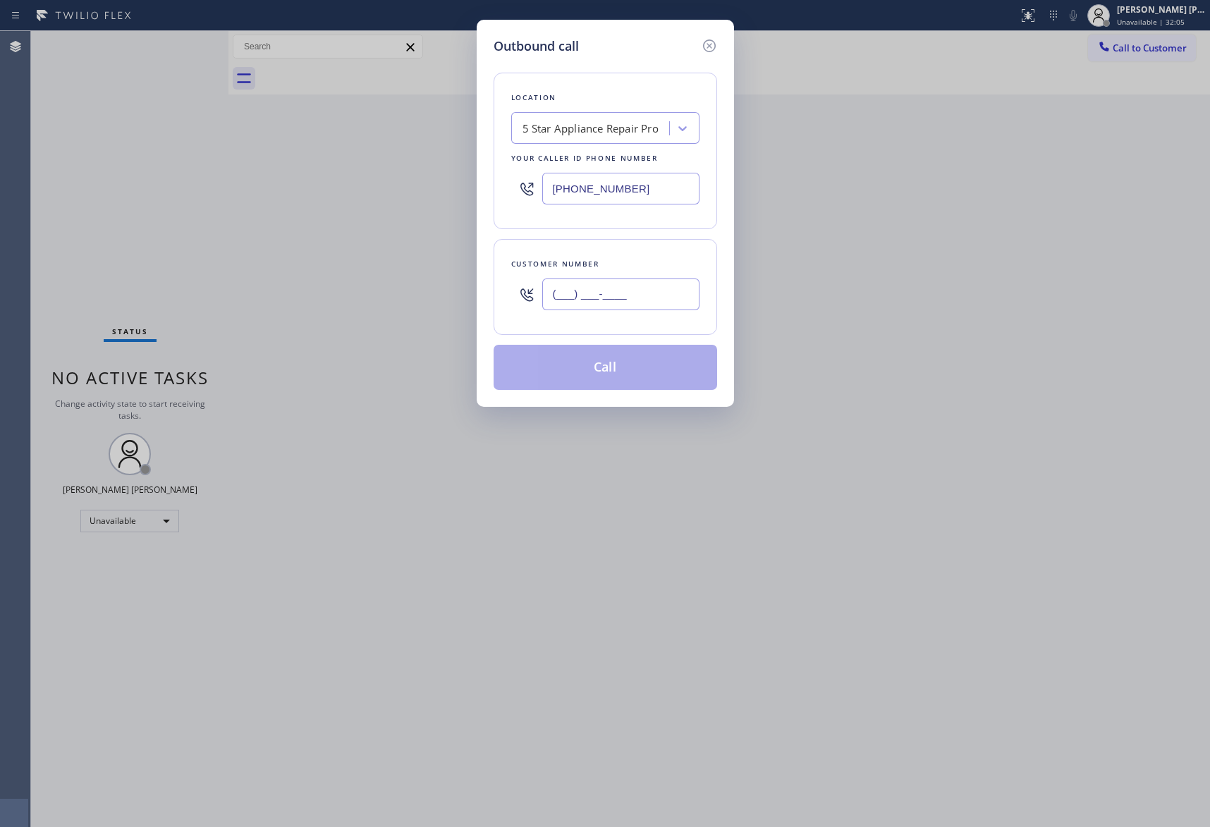
click at [630, 280] on input "(___) ___-____" at bounding box center [620, 295] width 157 height 32
paste input "925) 998-5711"
type input "[PHONE_NUMBER]"
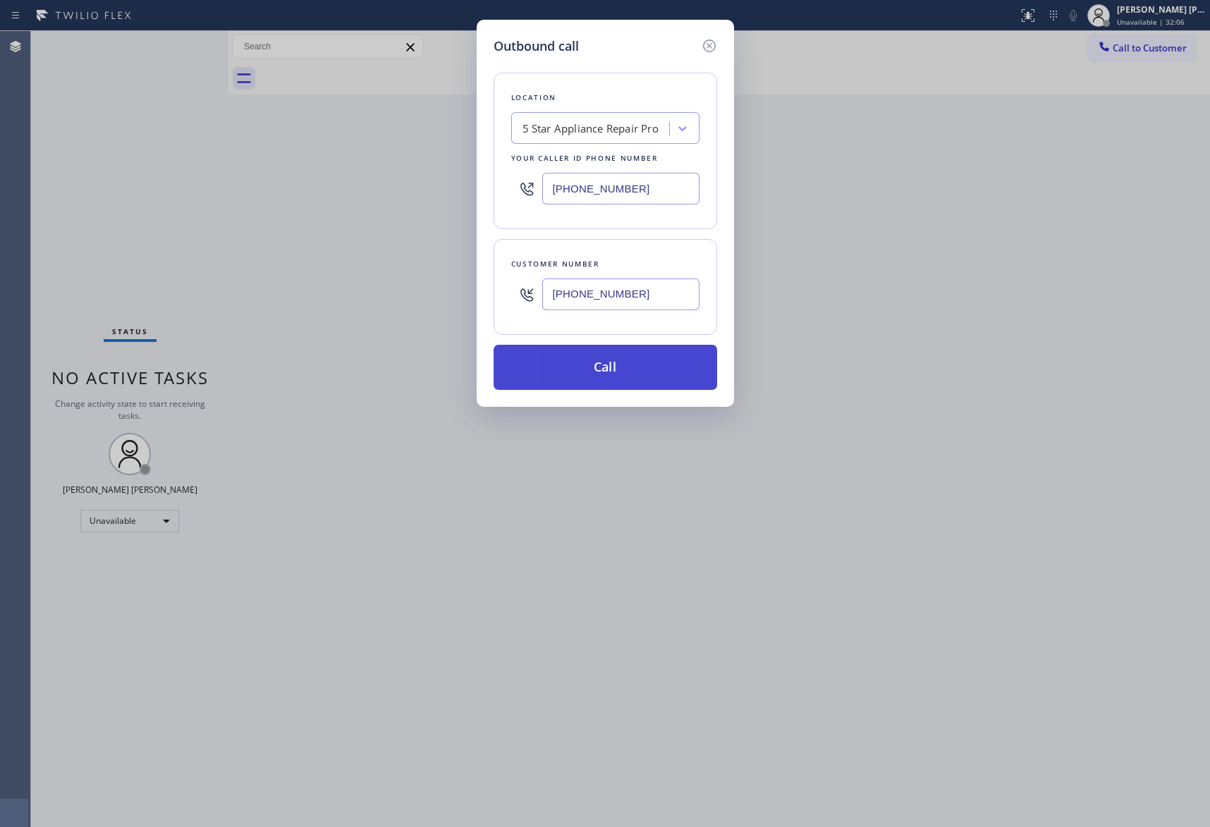
click at [630, 373] on button "Call" at bounding box center [606, 367] width 224 height 45
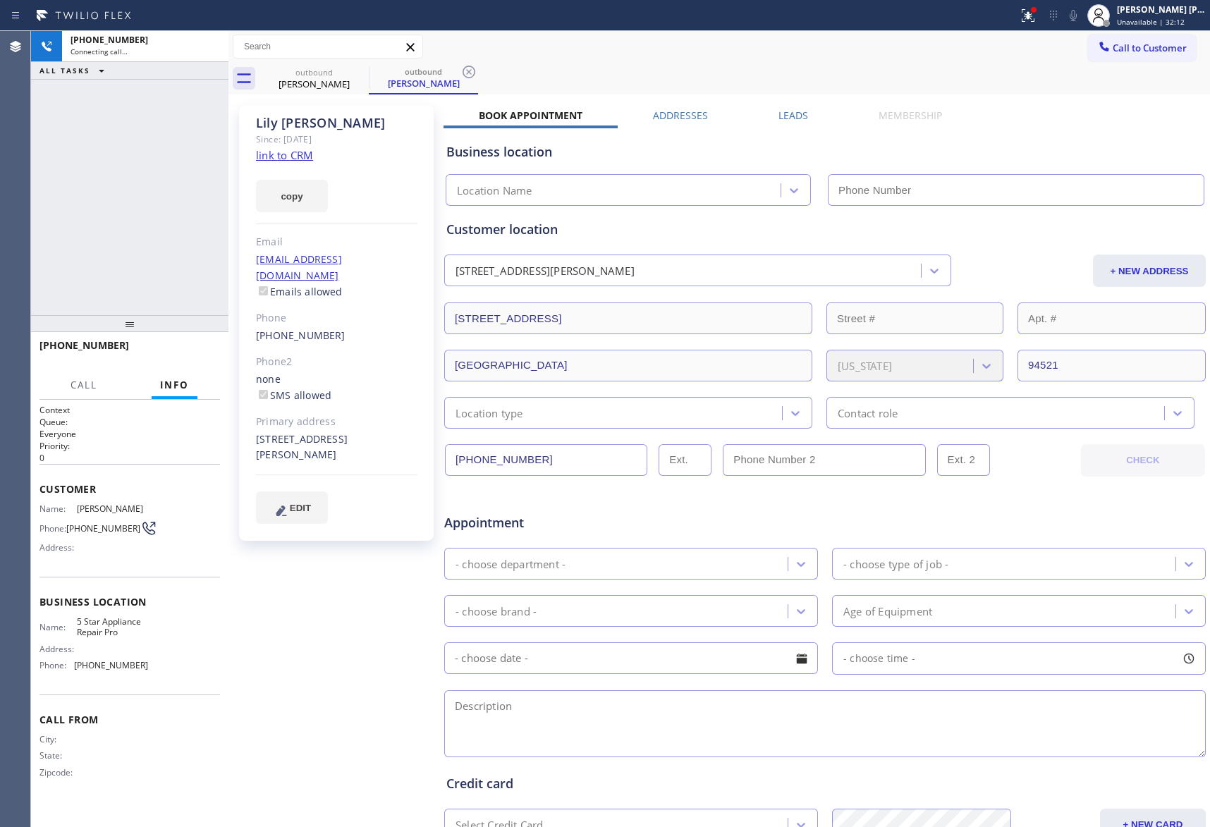
type input "[PHONE_NUMBER]"
click at [1021, 16] on icon at bounding box center [1028, 15] width 17 height 17
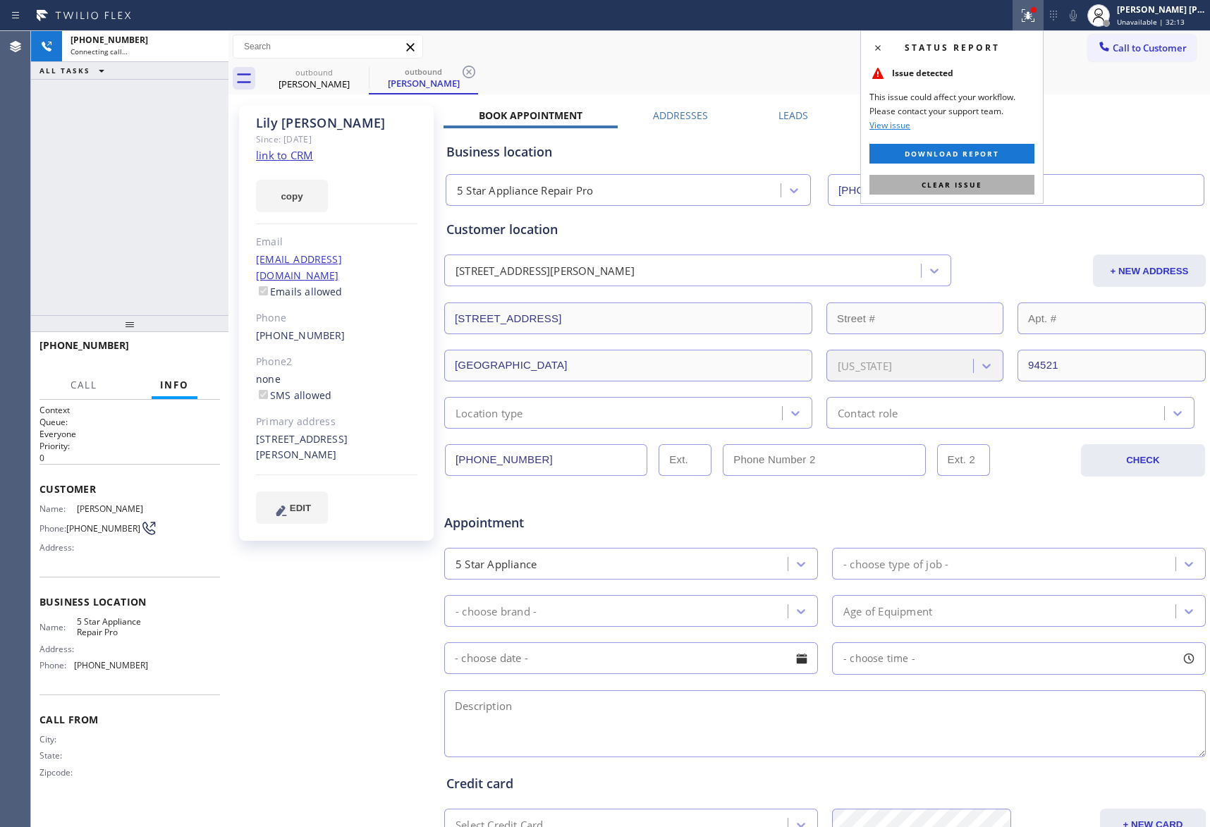
click at [963, 190] on button "Clear issue" at bounding box center [952, 185] width 165 height 20
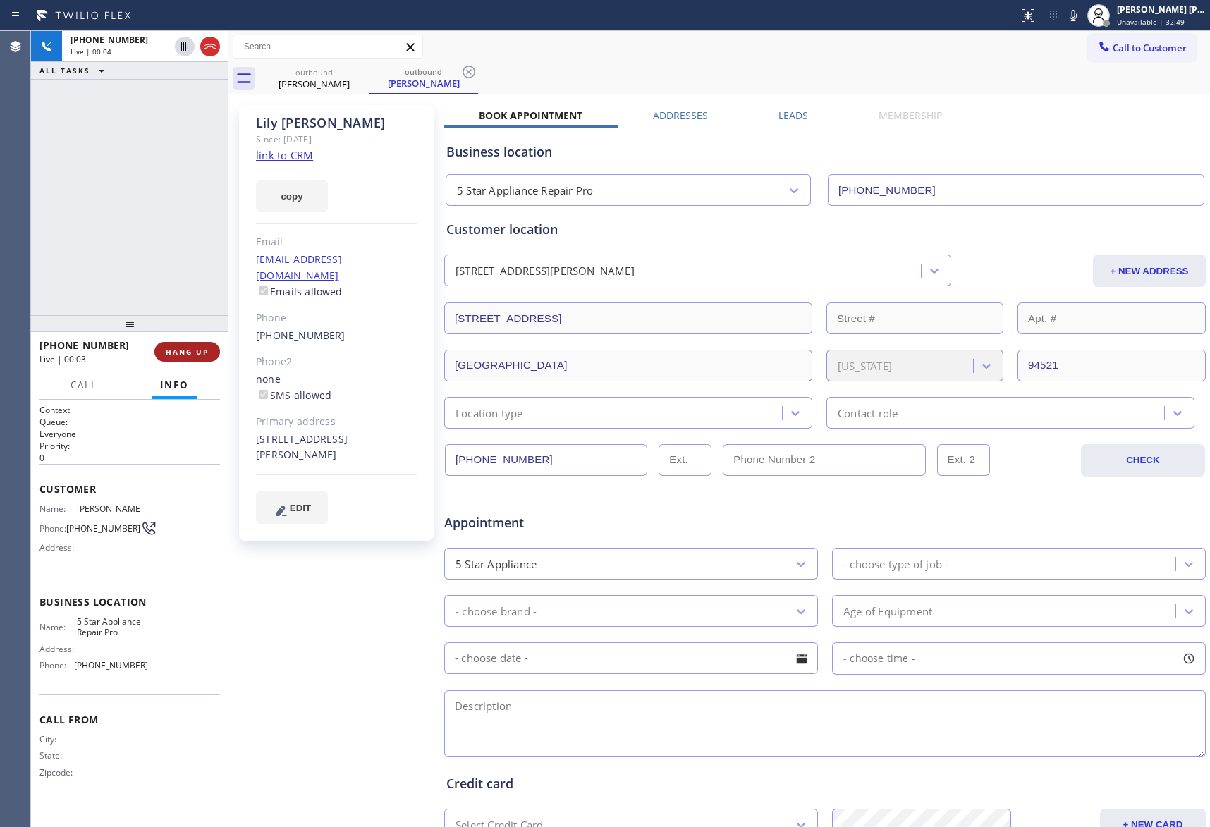
click at [192, 355] on span "HANG UP" at bounding box center [187, 352] width 43 height 10
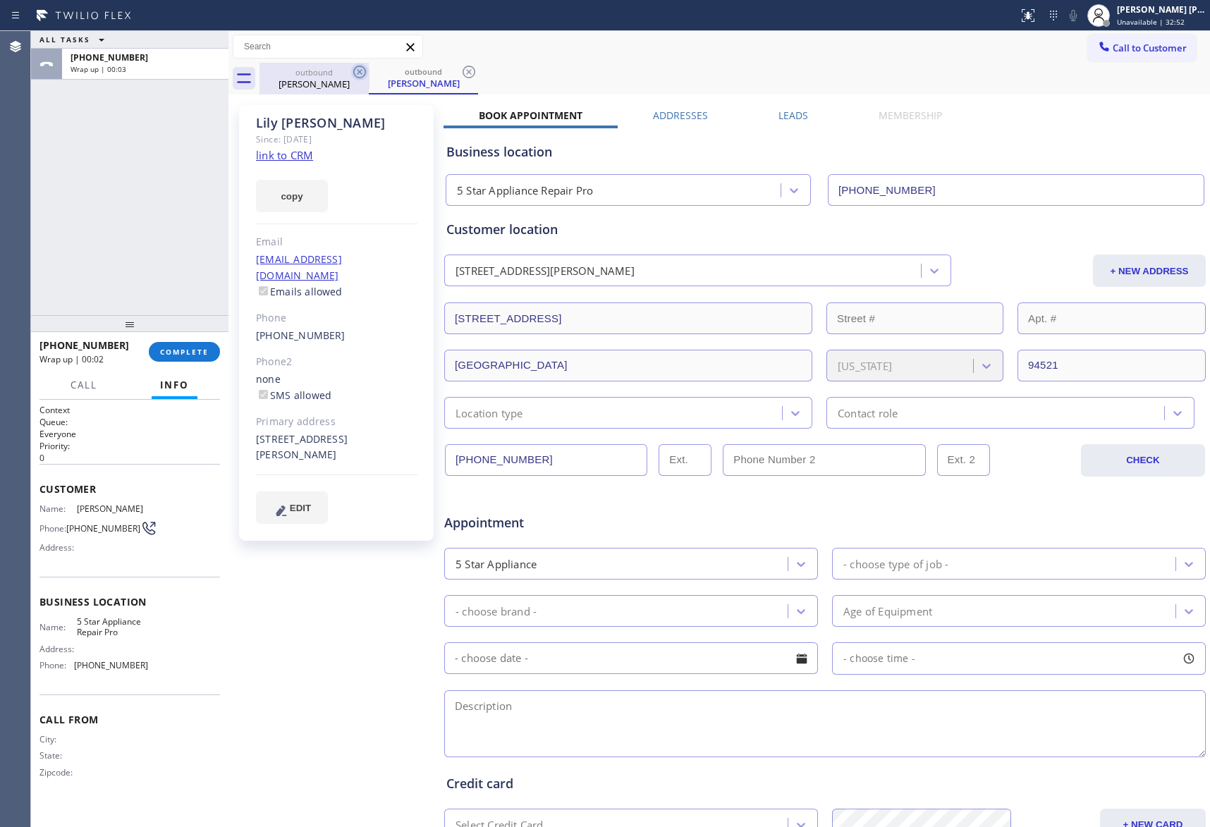
drag, startPoint x: 337, startPoint y: 77, endPoint x: 361, endPoint y: 68, distance: 25.7
click at [347, 78] on div "[PERSON_NAME]" at bounding box center [314, 84] width 106 height 13
click at [361, 68] on icon at bounding box center [359, 71] width 17 height 17
click at [0, 0] on icon at bounding box center [0, 0] width 0 height 0
click at [361, 68] on div "outbound [PERSON_NAME] outbound [PERSON_NAME]" at bounding box center [735, 79] width 951 height 32
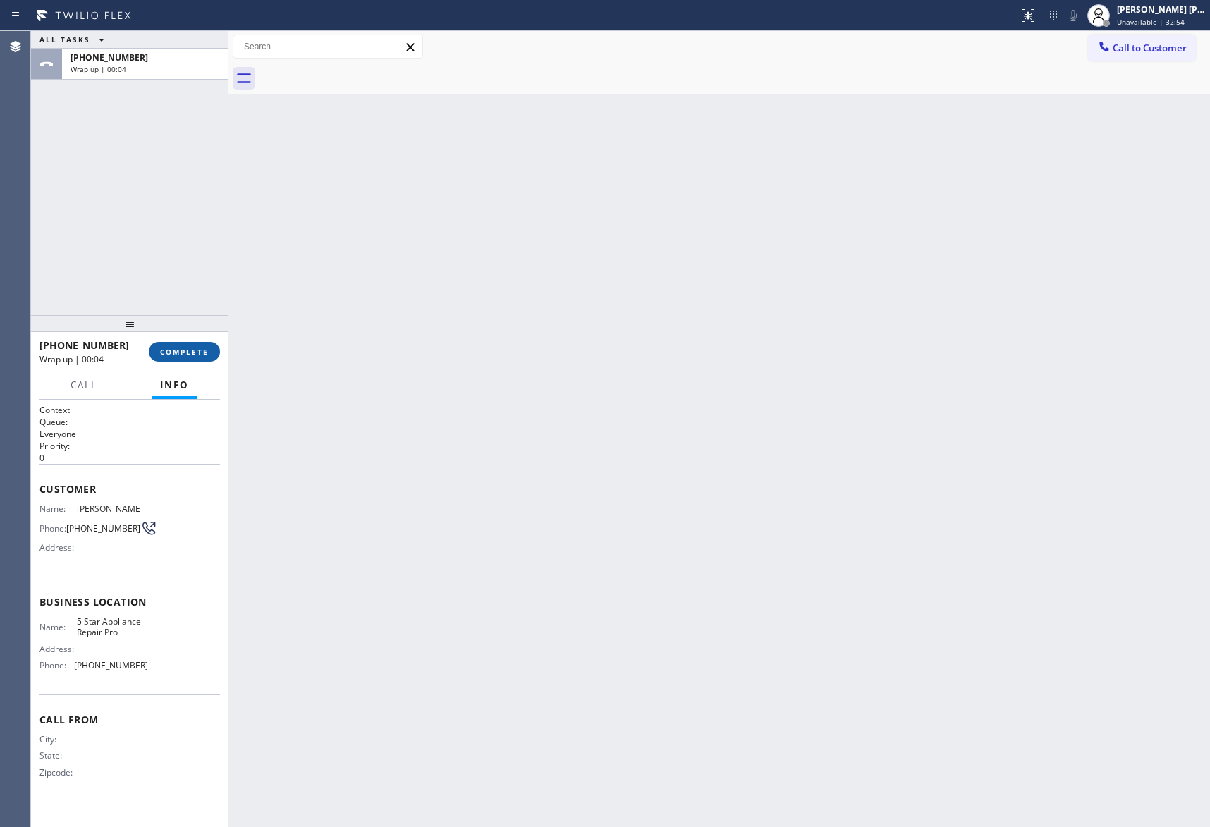
click at [190, 350] on span "COMPLETE" at bounding box center [184, 352] width 49 height 10
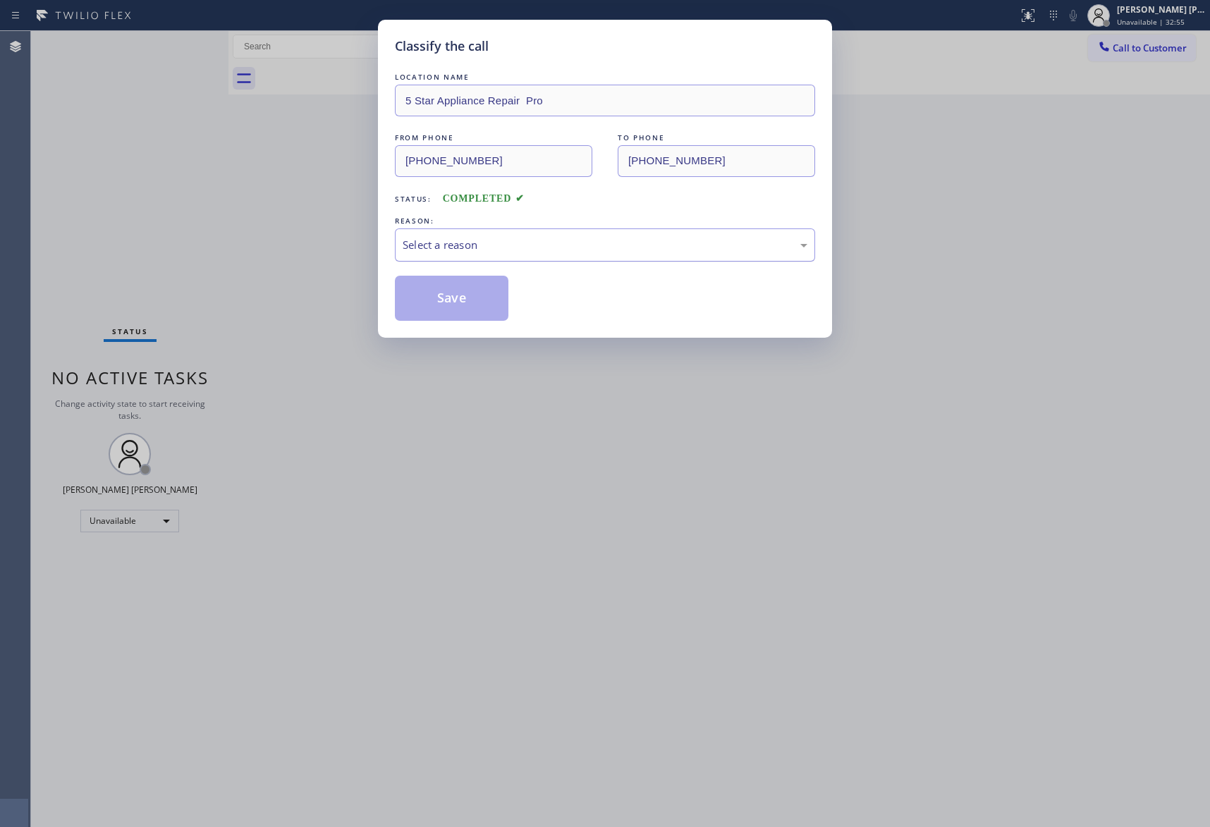
click at [489, 247] on div "Select a reason" at bounding box center [605, 245] width 405 height 16
drag, startPoint x: 457, startPoint y: 300, endPoint x: 305, endPoint y: 221, distance: 171.3
click at [453, 300] on button "Save" at bounding box center [452, 298] width 114 height 45
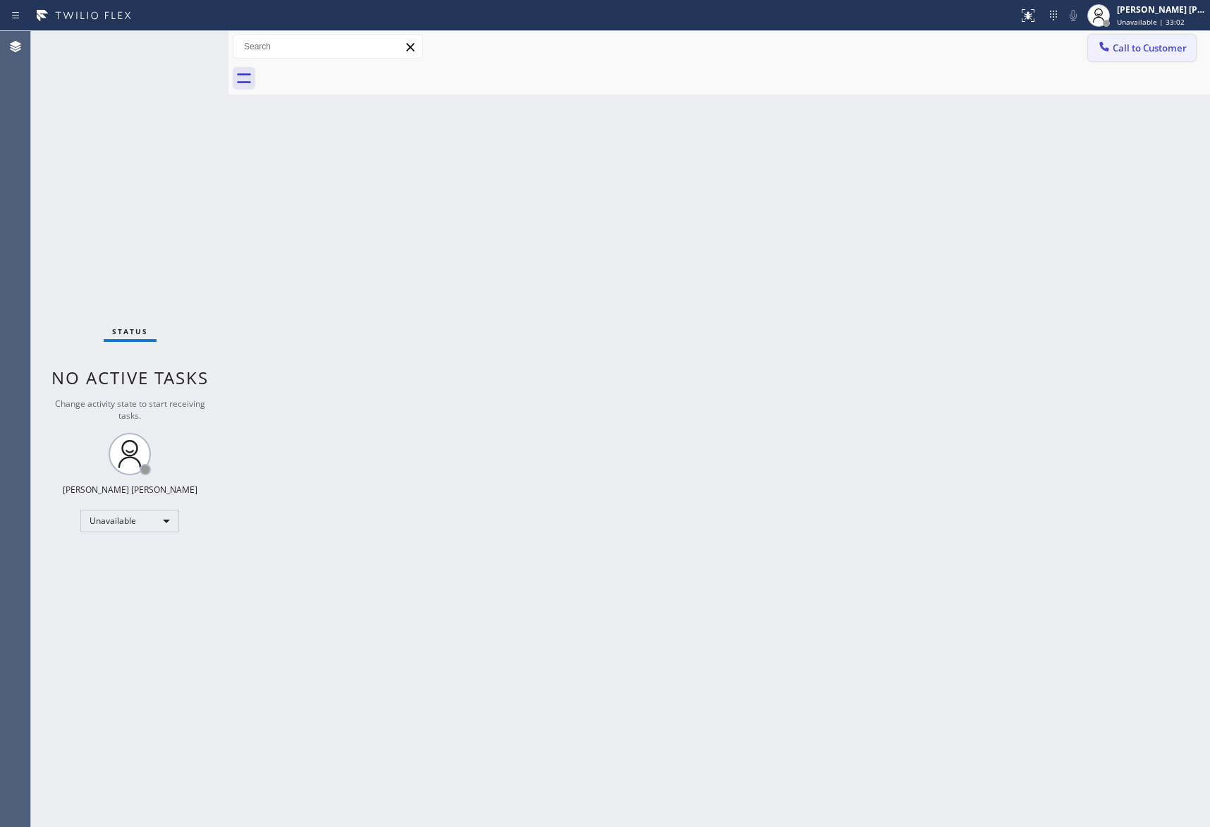
click at [1155, 46] on span "Call to Customer" at bounding box center [1150, 48] width 74 height 13
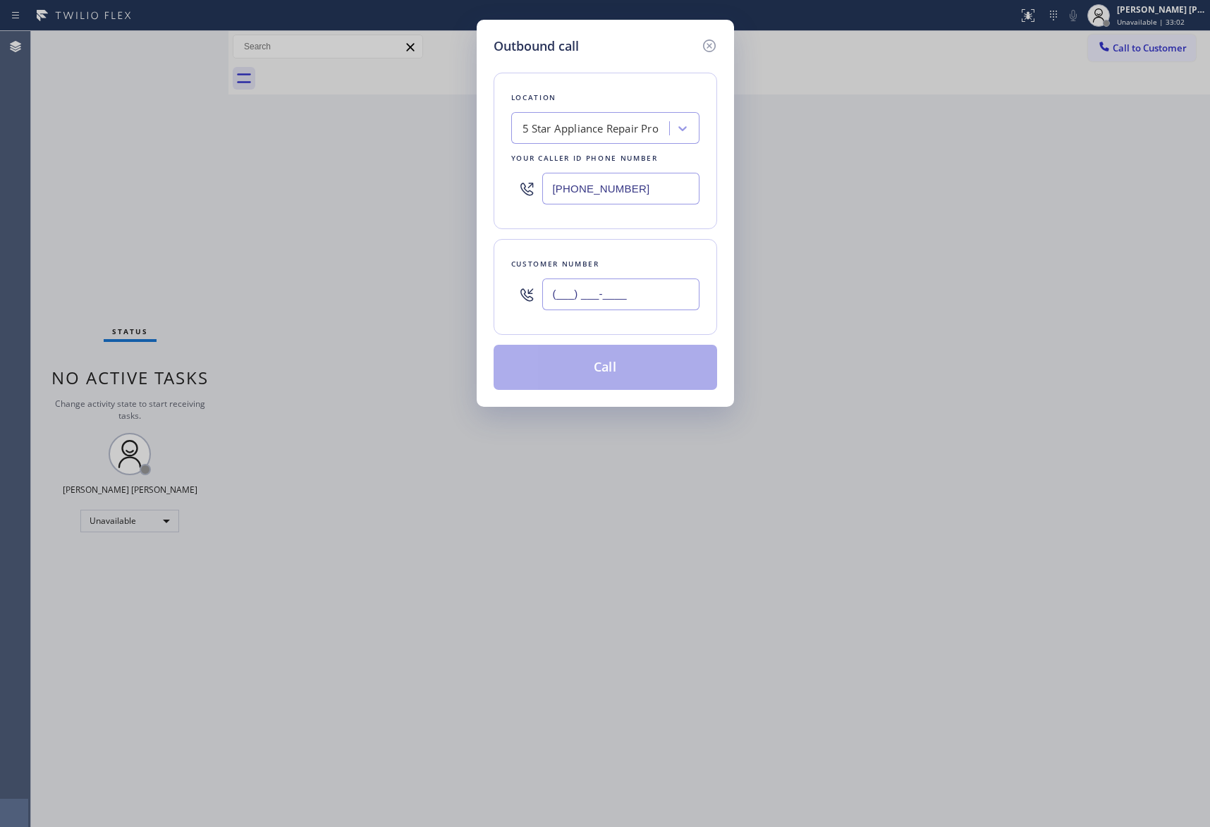
click at [644, 291] on input "(___) ___-____" at bounding box center [620, 295] width 157 height 32
paste input "714) 785-8093"
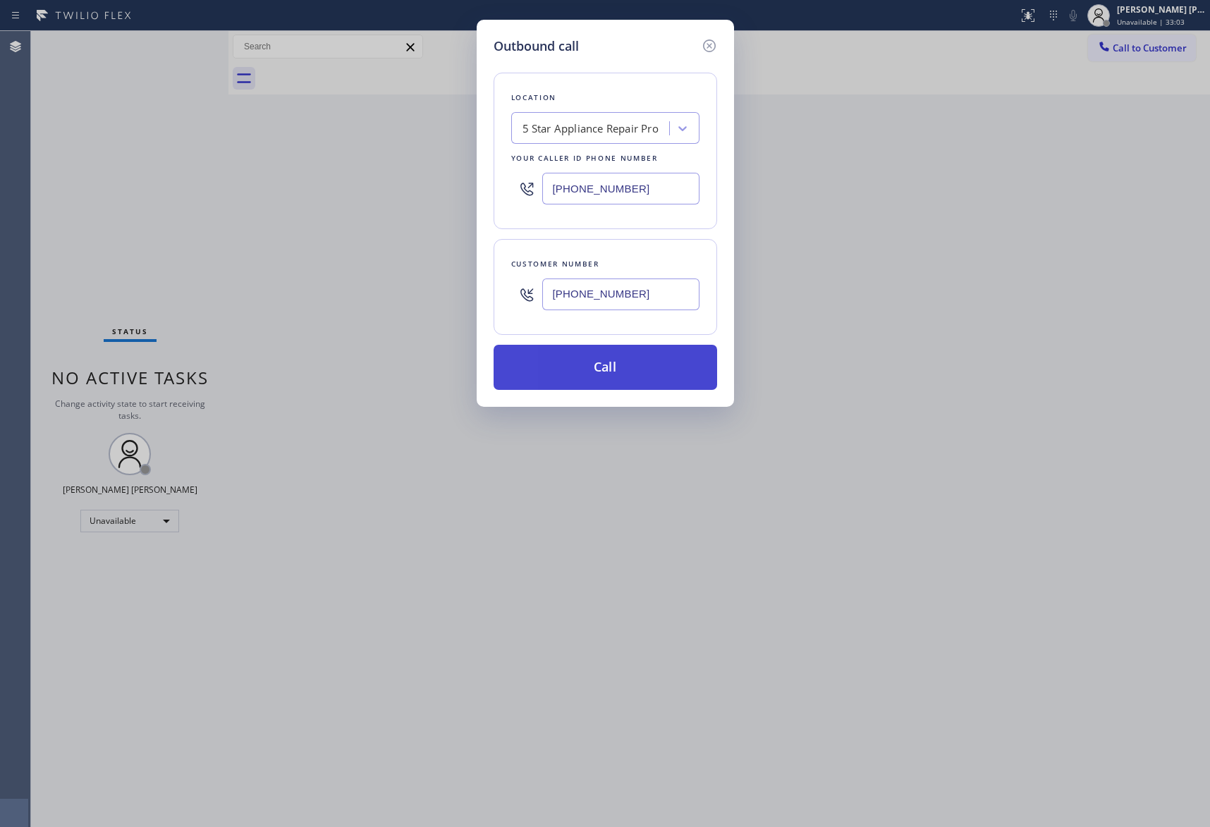
type input "[PHONE_NUMBER]"
click at [640, 370] on button "Call" at bounding box center [606, 367] width 224 height 45
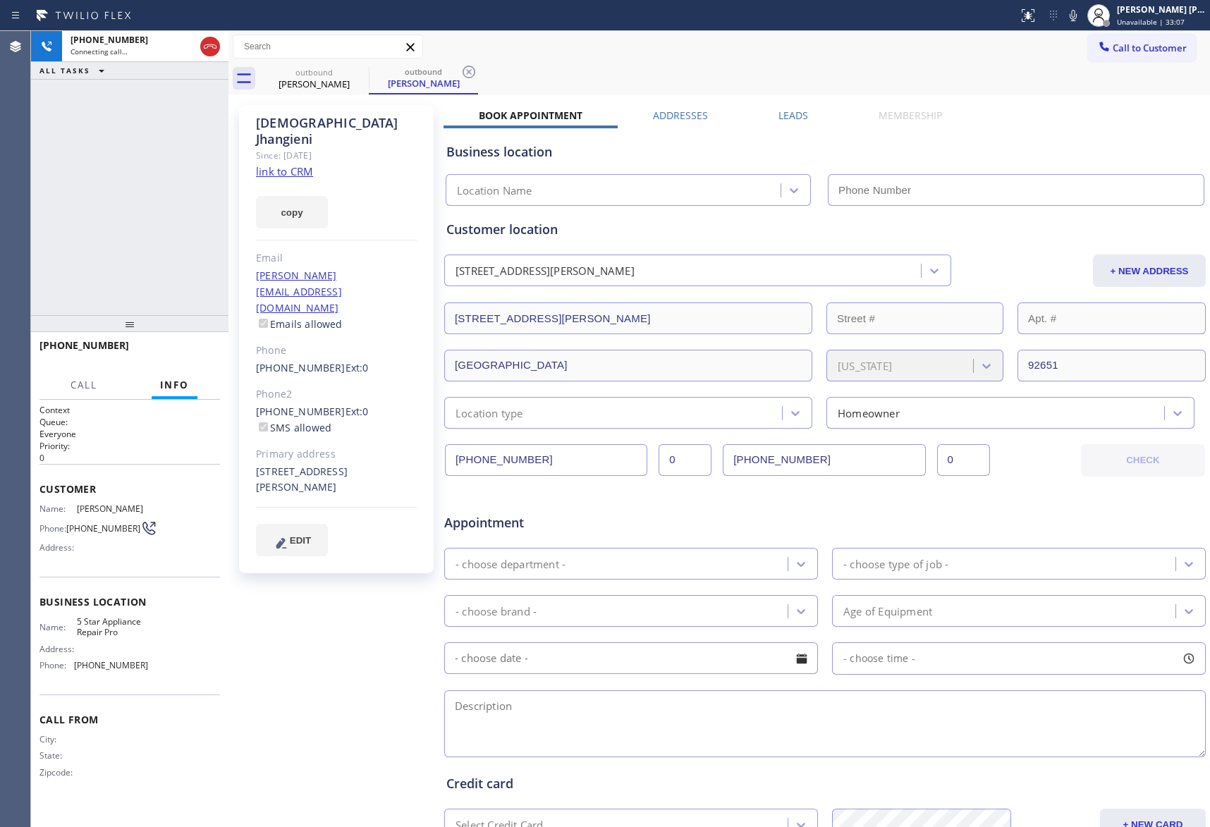
type input "[PHONE_NUMBER]"
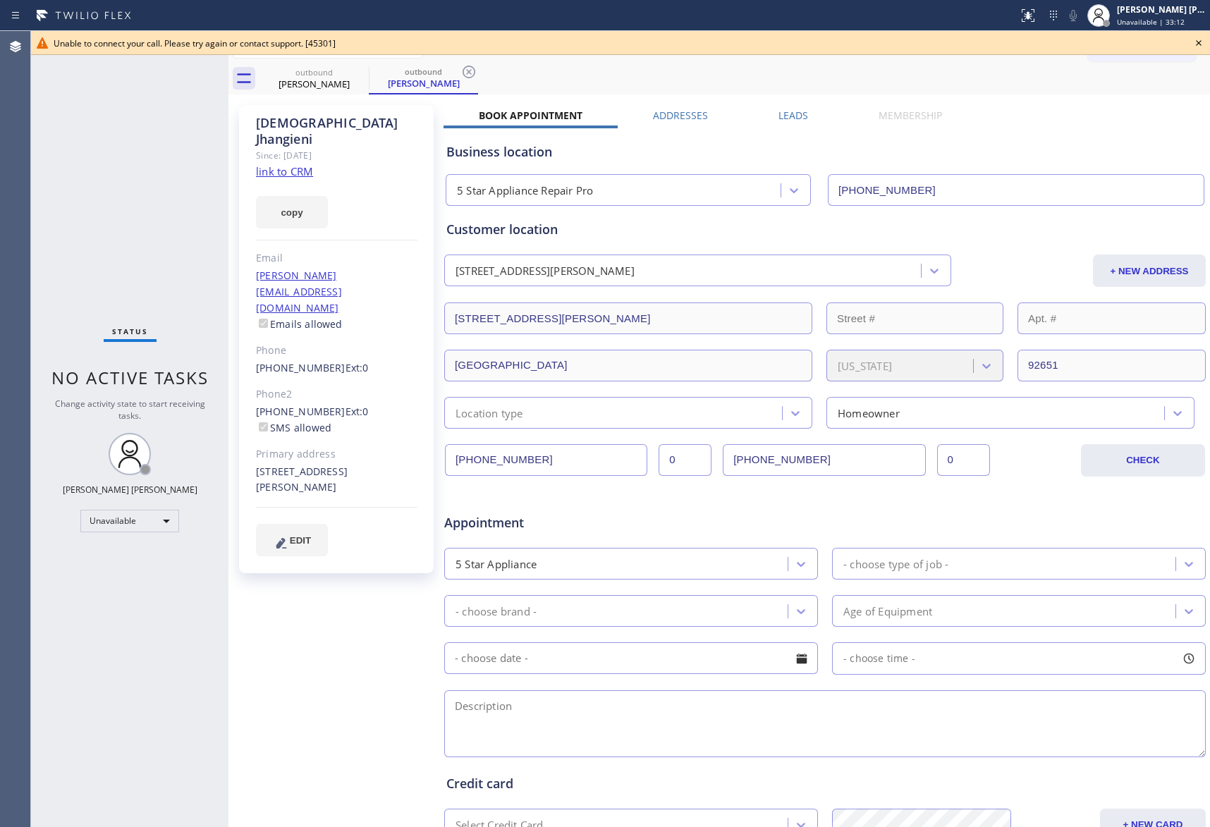
click at [1200, 42] on icon at bounding box center [1198, 43] width 17 height 17
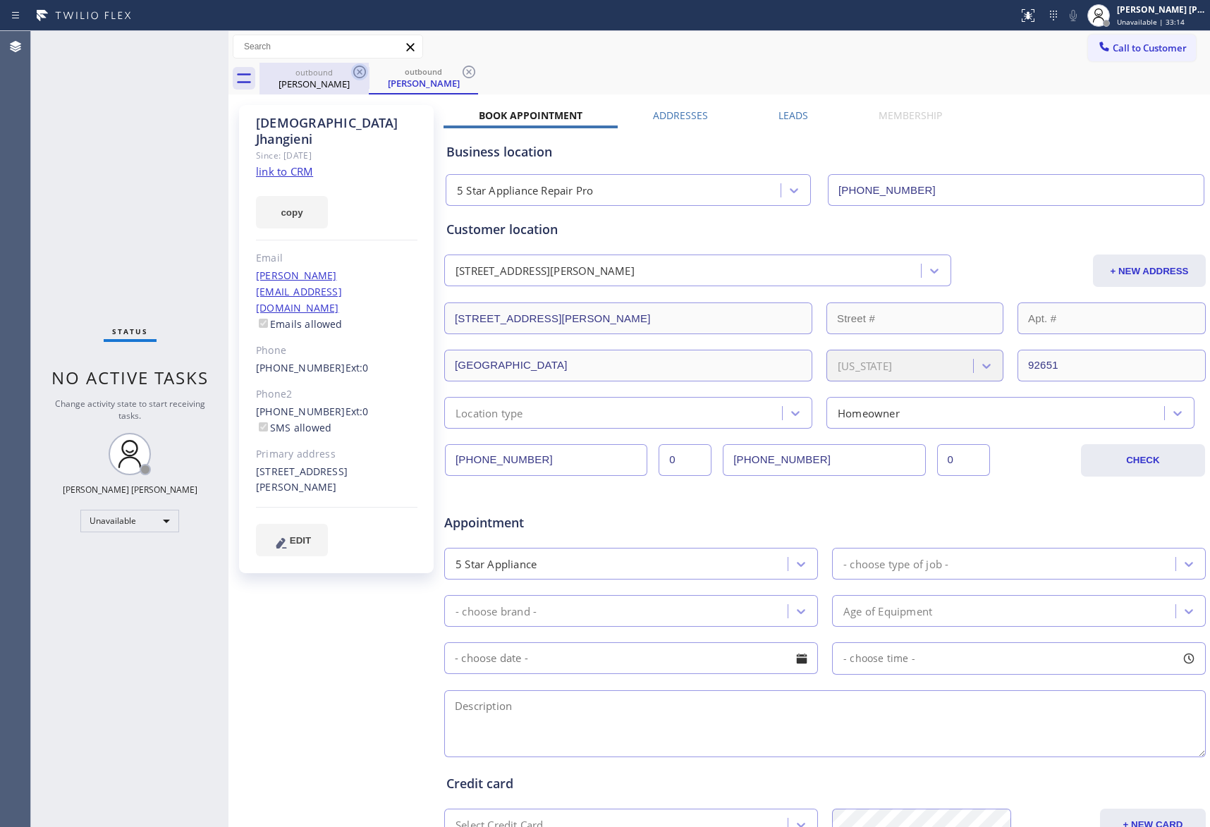
drag, startPoint x: 336, startPoint y: 75, endPoint x: 362, endPoint y: 73, distance: 26.8
click at [338, 76] on div "outbound" at bounding box center [314, 72] width 106 height 11
click at [362, 73] on icon at bounding box center [359, 71] width 17 height 17
click at [0, 0] on icon at bounding box center [0, 0] width 0 height 0
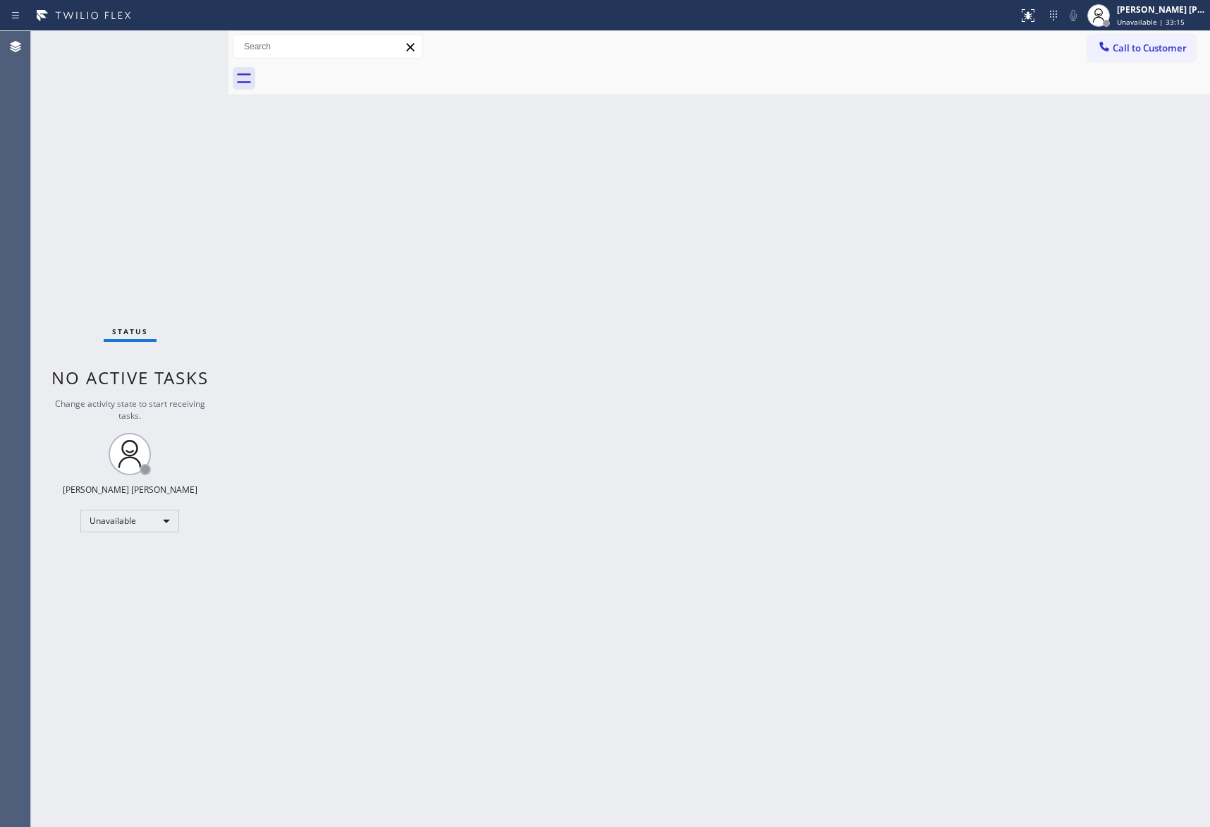
click at [362, 73] on div at bounding box center [735, 79] width 951 height 32
click at [1172, 49] on span "Call to Customer" at bounding box center [1150, 48] width 74 height 13
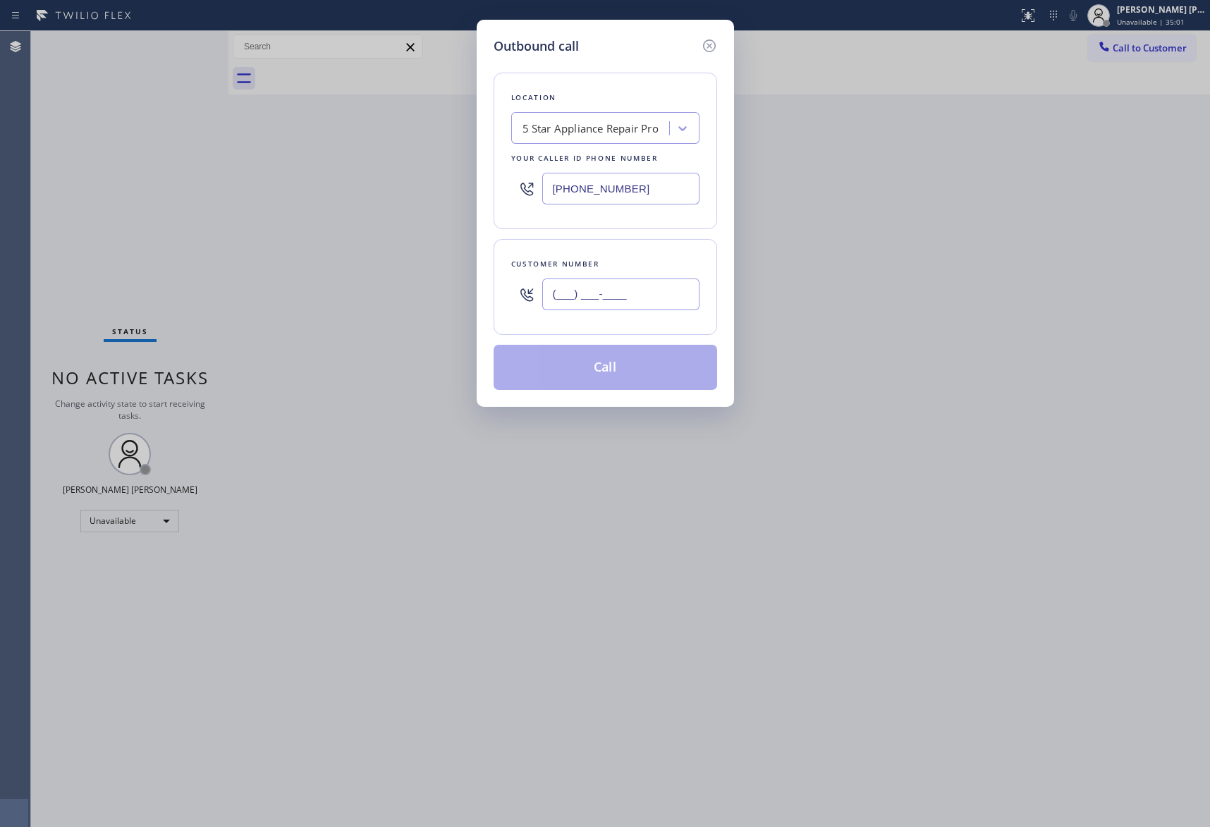
click at [627, 291] on input "(___) ___-____" at bounding box center [620, 295] width 157 height 32
paste input "415) 706-0685"
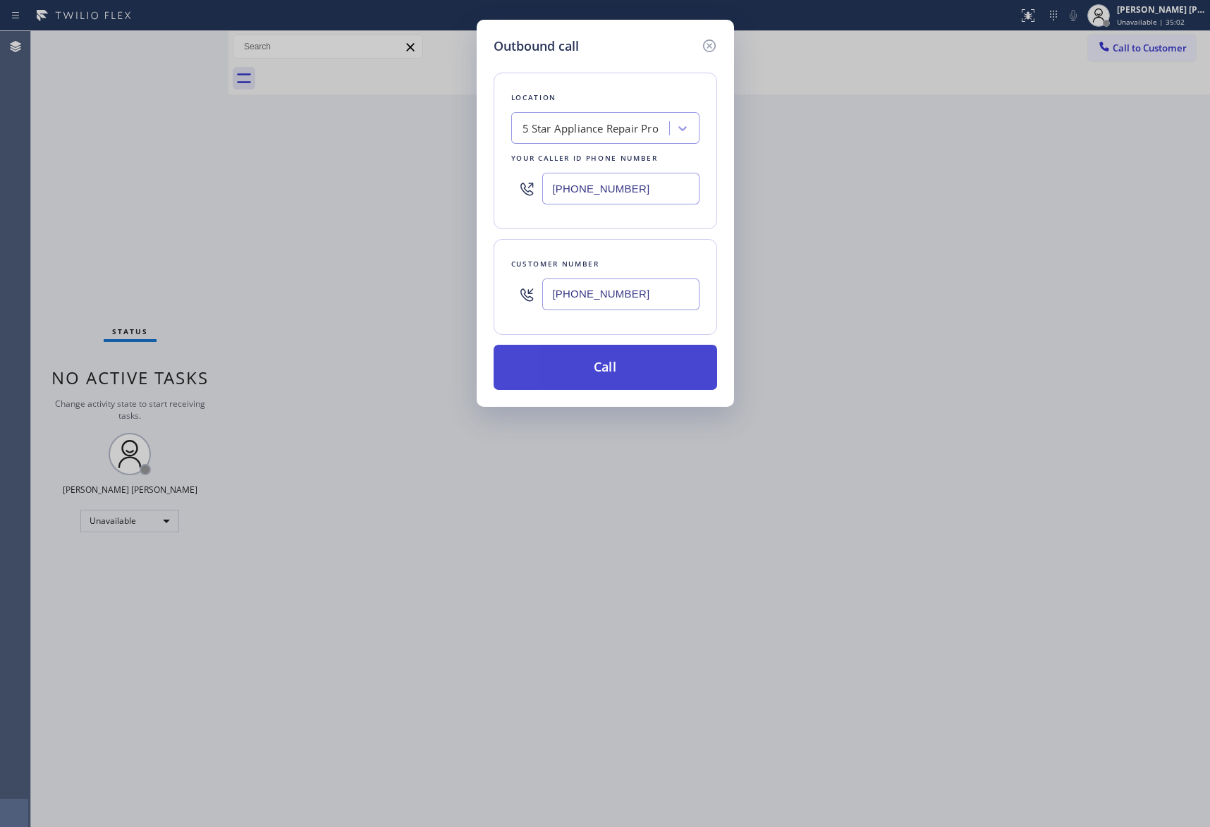
type input "[PHONE_NUMBER]"
click at [630, 372] on button "Call" at bounding box center [606, 367] width 224 height 45
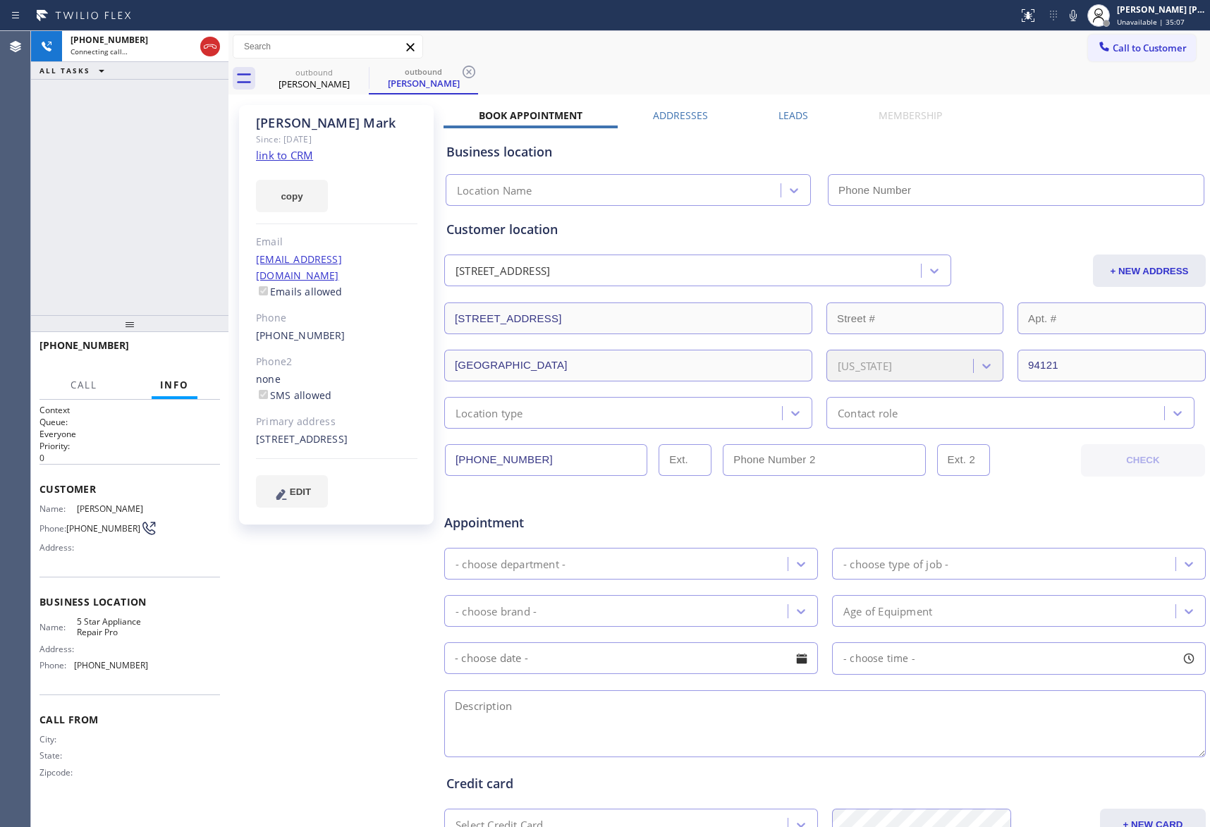
type input "[PHONE_NUMBER]"
drag, startPoint x: 190, startPoint y: 353, endPoint x: 181, endPoint y: 348, distance: 11.0
click at [190, 353] on span "HANG UP" at bounding box center [187, 352] width 43 height 10
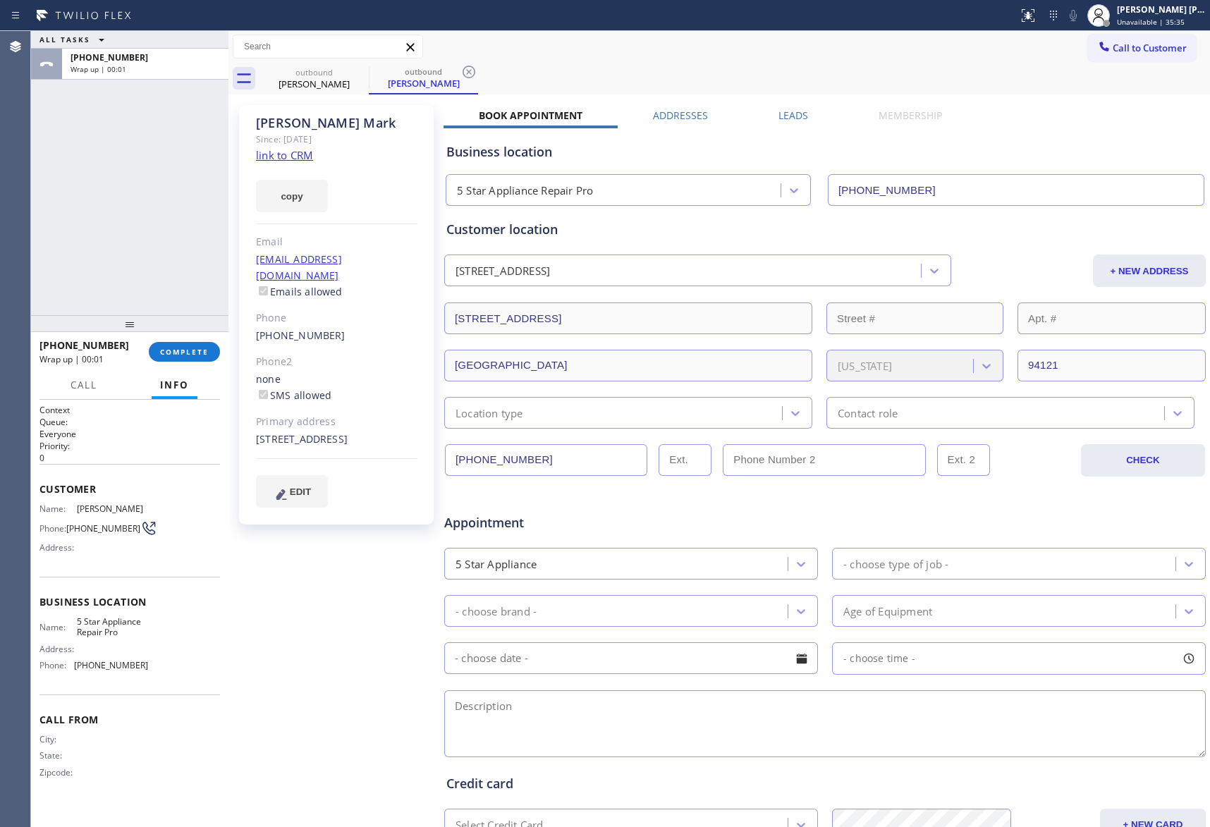
click at [804, 116] on div "Leads" at bounding box center [793, 119] width 100 height 20
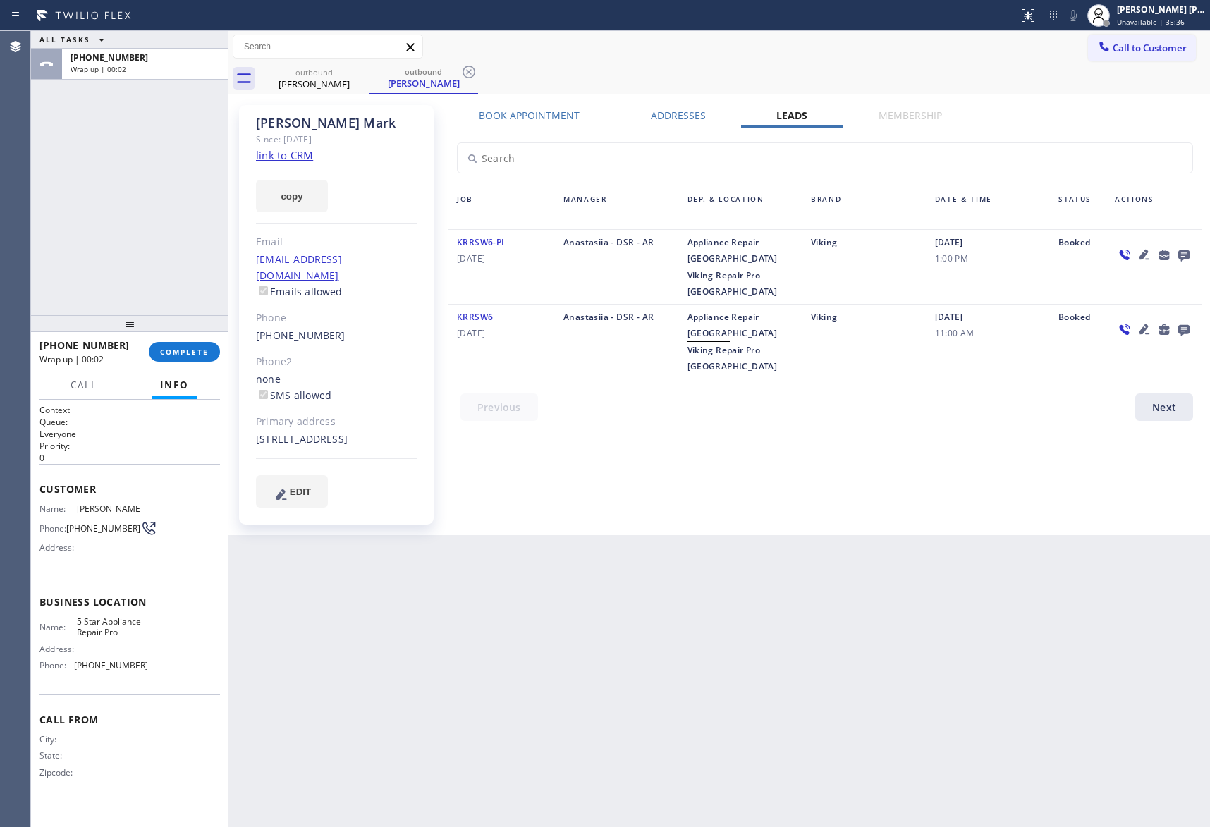
click at [1189, 258] on icon at bounding box center [1184, 255] width 17 height 18
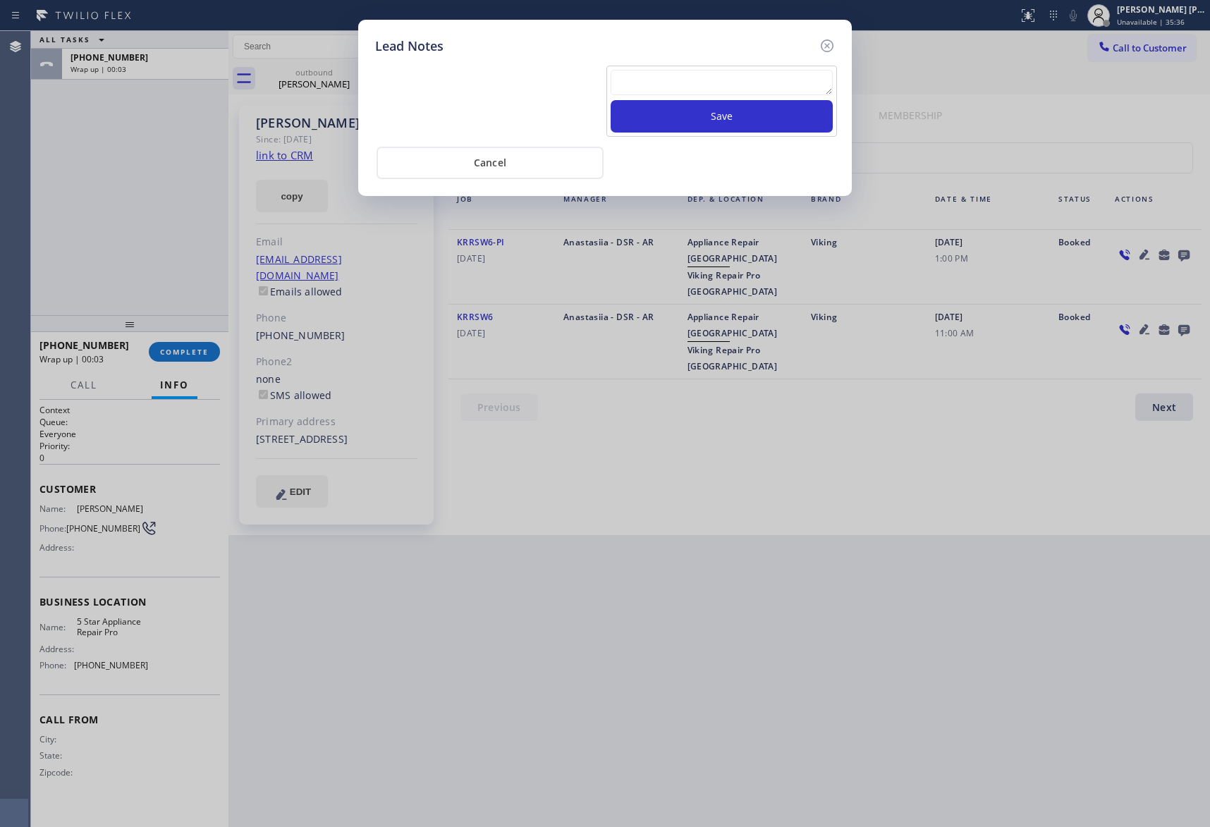
click at [784, 85] on textarea at bounding box center [722, 82] width 222 height 25
paste textarea "VM | please transfer if cx calls back"
type textarea "VM | please transfer if cx calls back"
click at [791, 116] on button "Save" at bounding box center [722, 116] width 222 height 32
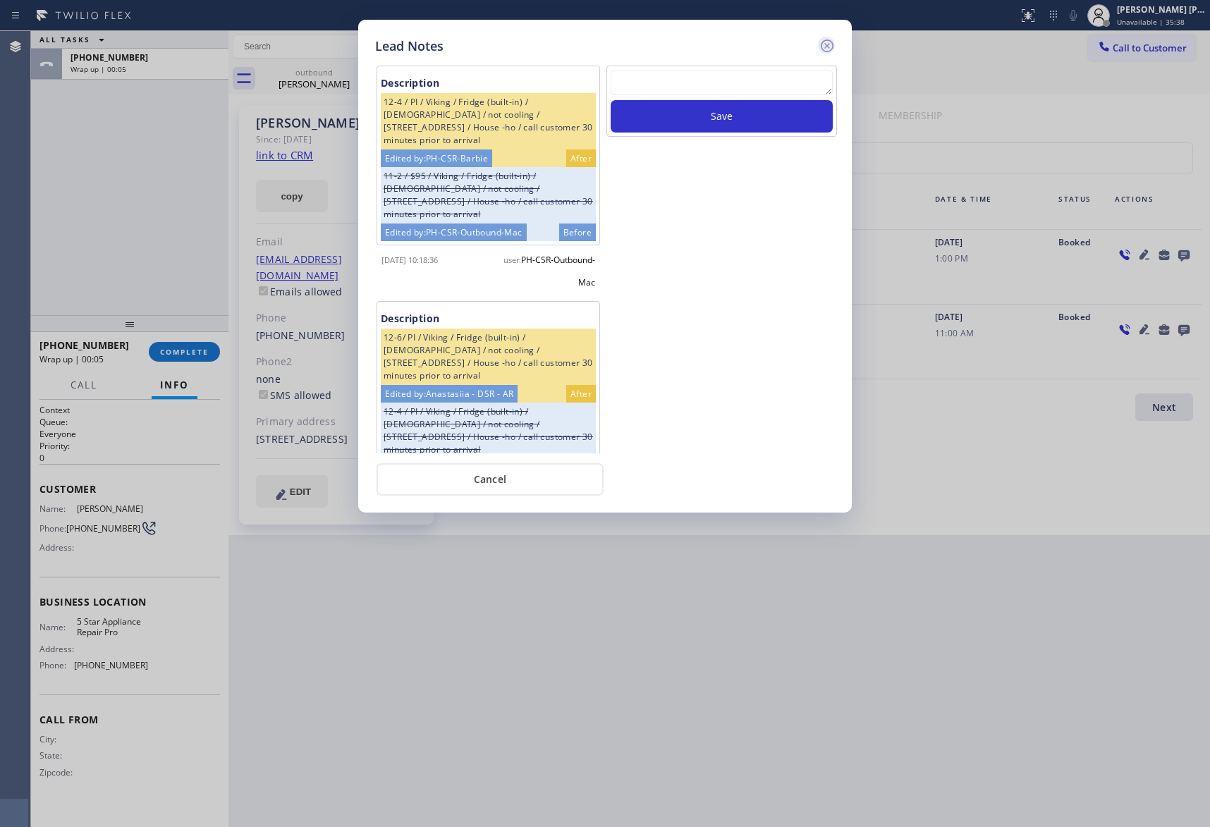
click at [824, 45] on icon at bounding box center [827, 45] width 17 height 17
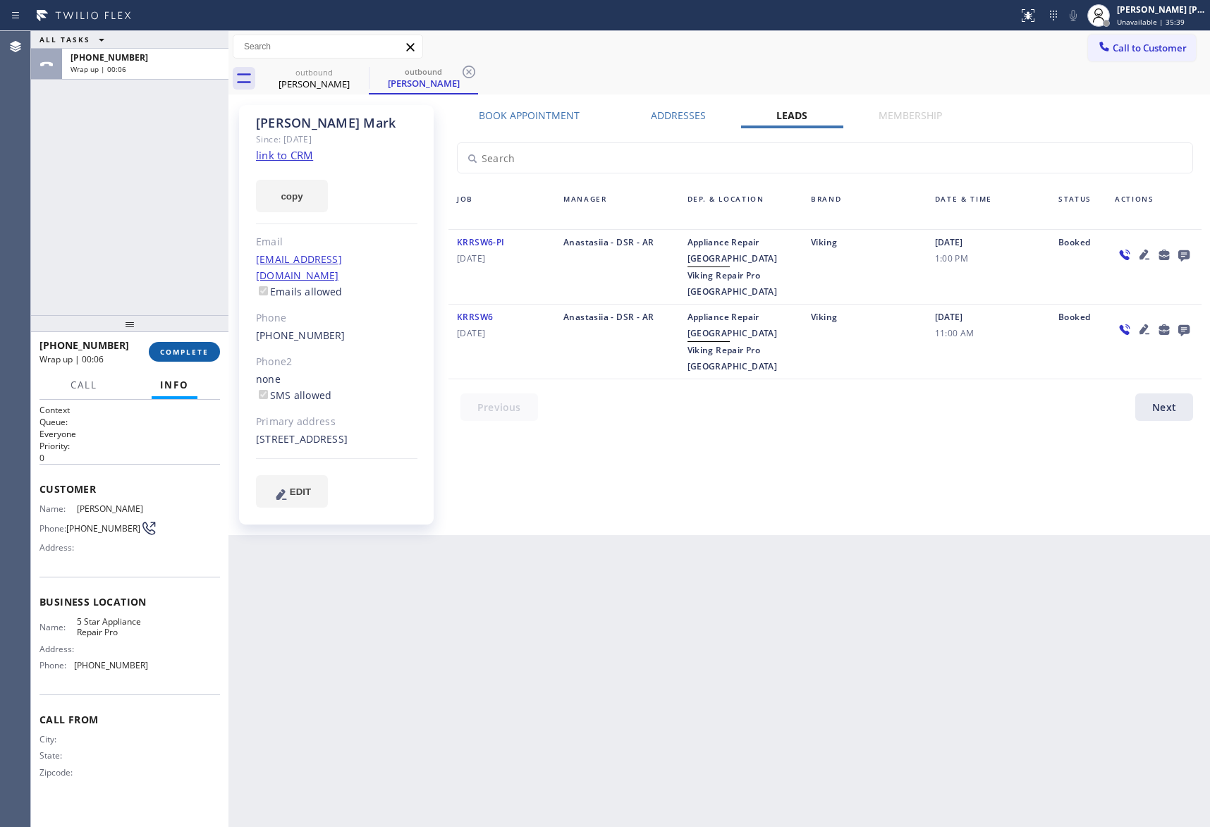
click at [176, 348] on span "COMPLETE" at bounding box center [184, 352] width 49 height 10
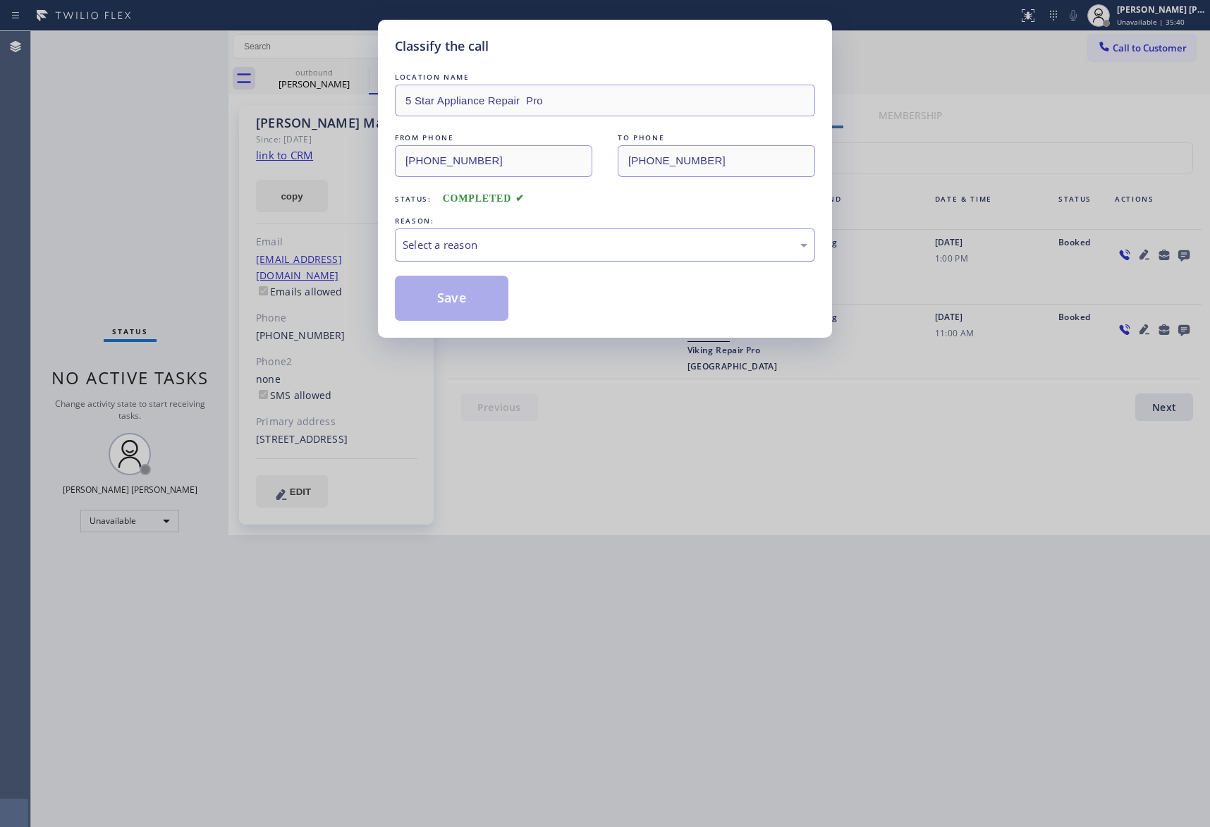
click at [542, 243] on div "Select a reason" at bounding box center [605, 245] width 405 height 16
click at [436, 298] on button "Save" at bounding box center [452, 298] width 114 height 45
click at [323, 75] on div "Classify the call LOCATION NAME 5 Star Appliance Repair Pro FROM PHONE [PHONE_N…" at bounding box center [605, 413] width 1210 height 827
click at [370, 73] on div "outbound" at bounding box center [423, 71] width 106 height 11
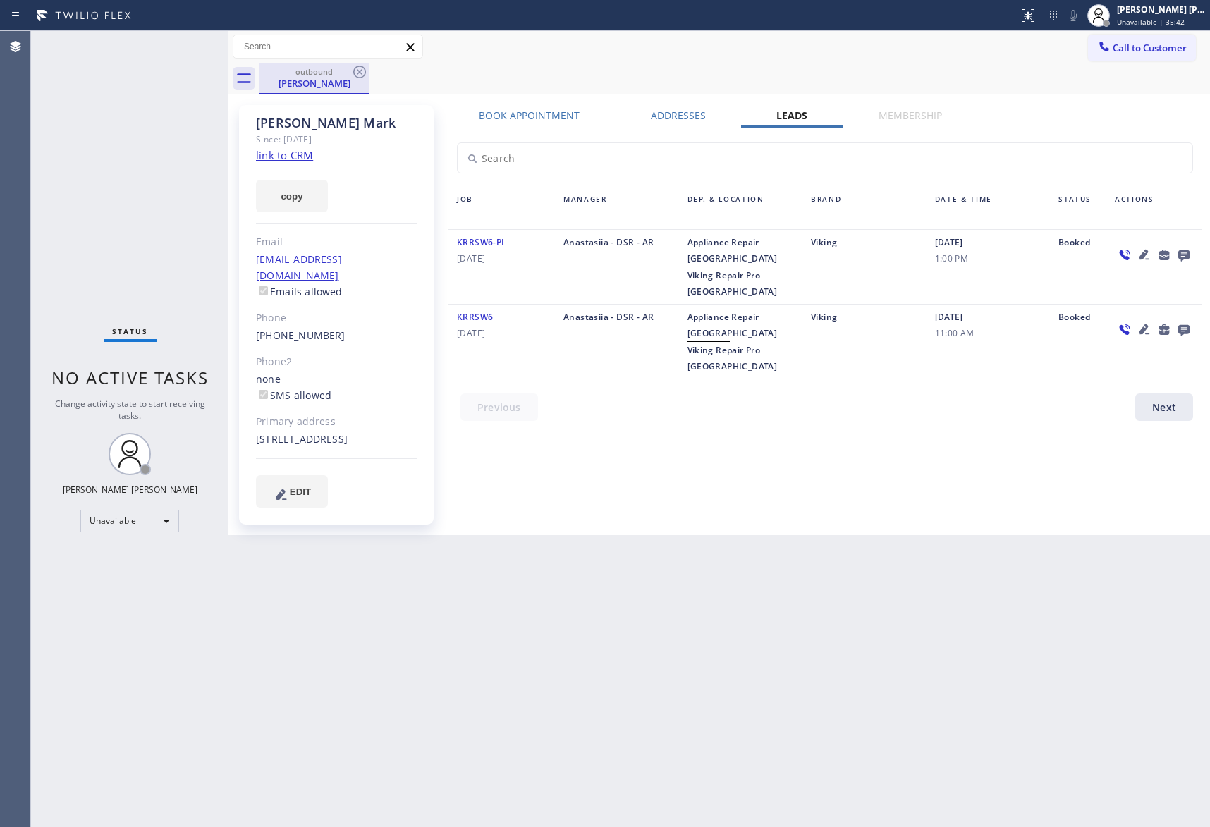
drag, startPoint x: 342, startPoint y: 73, endPoint x: 337, endPoint y: 85, distance: 12.3
click at [342, 73] on div "outbound" at bounding box center [314, 71] width 106 height 11
click at [337, 85] on div "[PERSON_NAME]" at bounding box center [314, 83] width 106 height 13
click at [361, 72] on icon at bounding box center [359, 71] width 17 height 17
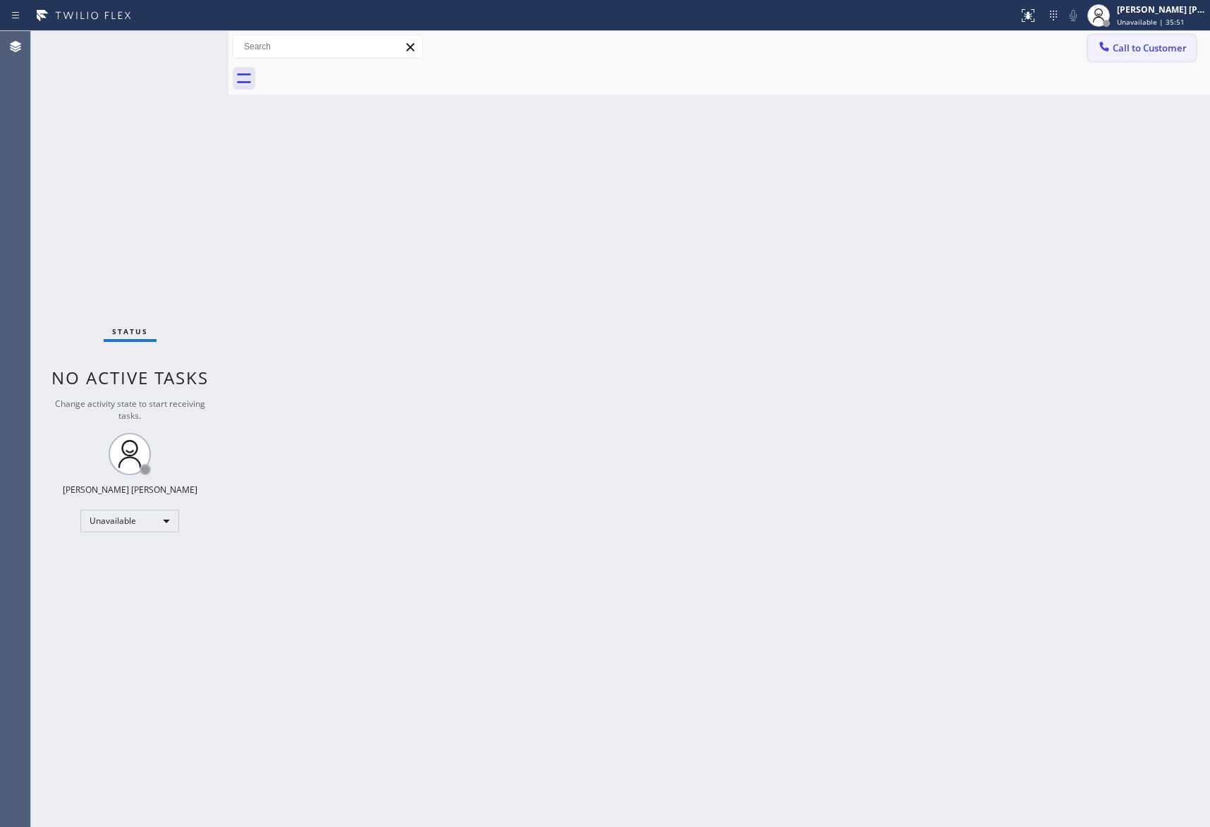
click at [1183, 39] on button "Call to Customer" at bounding box center [1142, 48] width 108 height 27
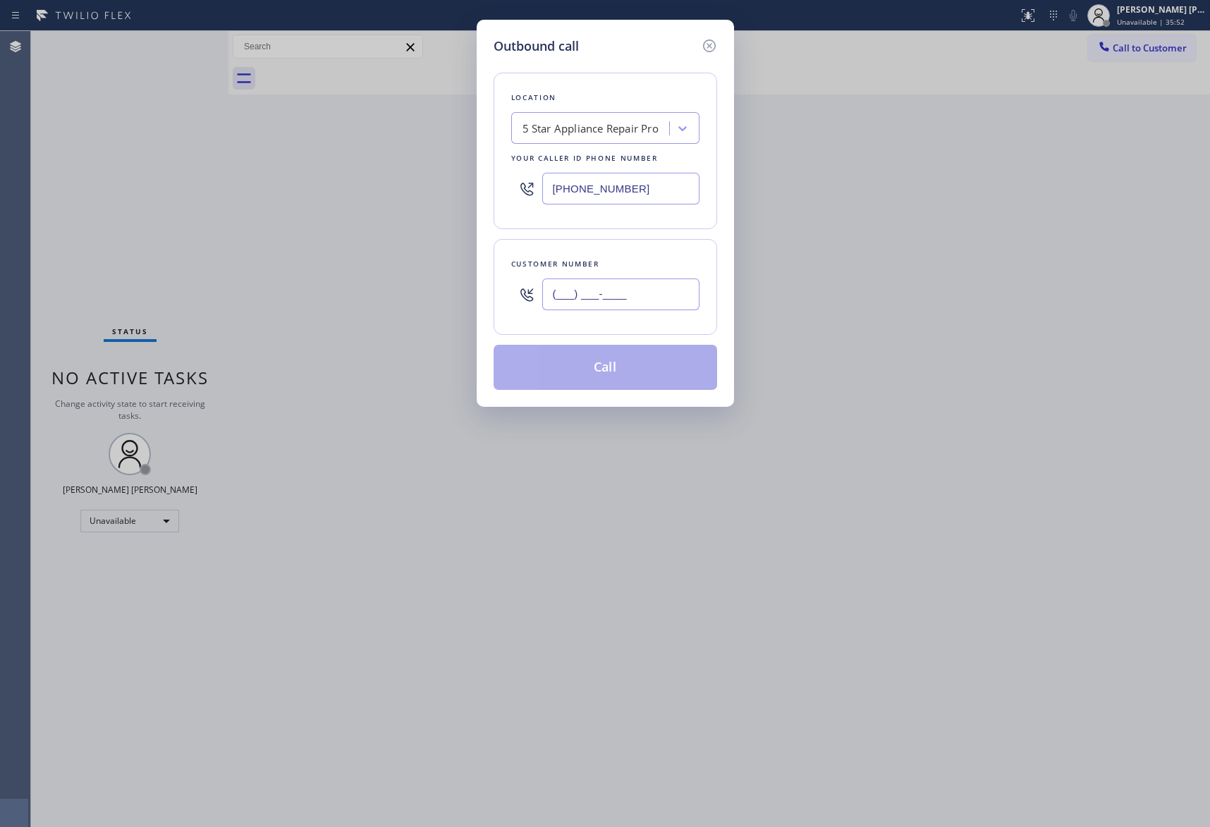
click at [635, 292] on input "(___) ___-____" at bounding box center [620, 295] width 157 height 32
paste input "310) 413-7163"
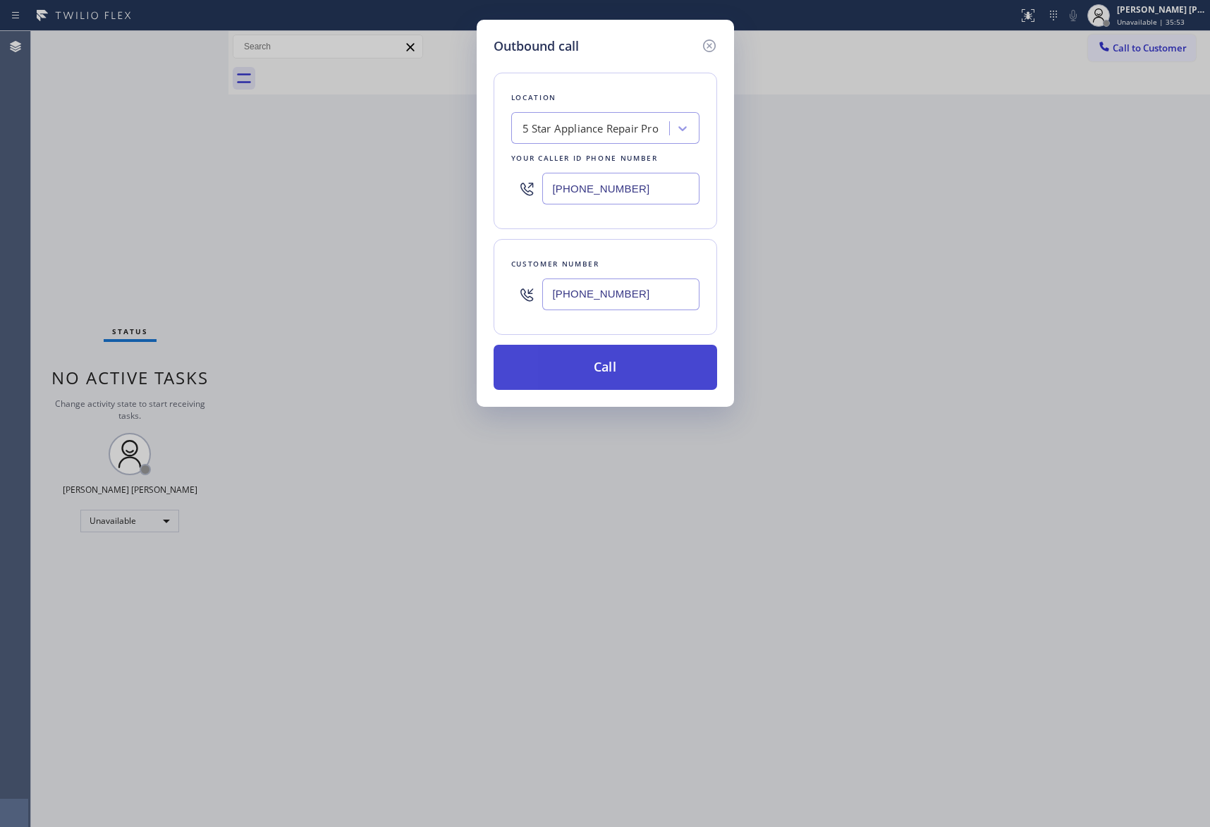
type input "[PHONE_NUMBER]"
click at [632, 375] on button "Call" at bounding box center [606, 367] width 224 height 45
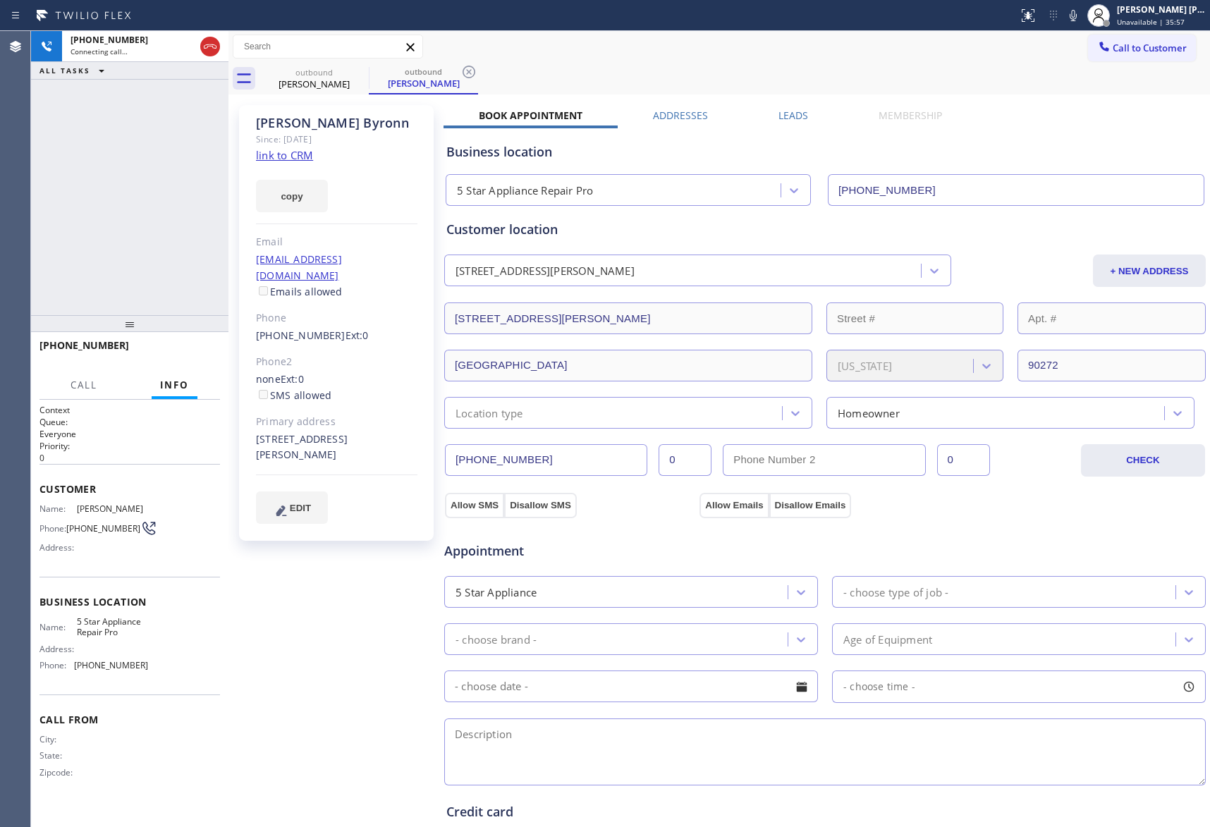
type input "[PHONE_NUMBER]"
click at [797, 117] on label "Leads" at bounding box center [794, 115] width 30 height 13
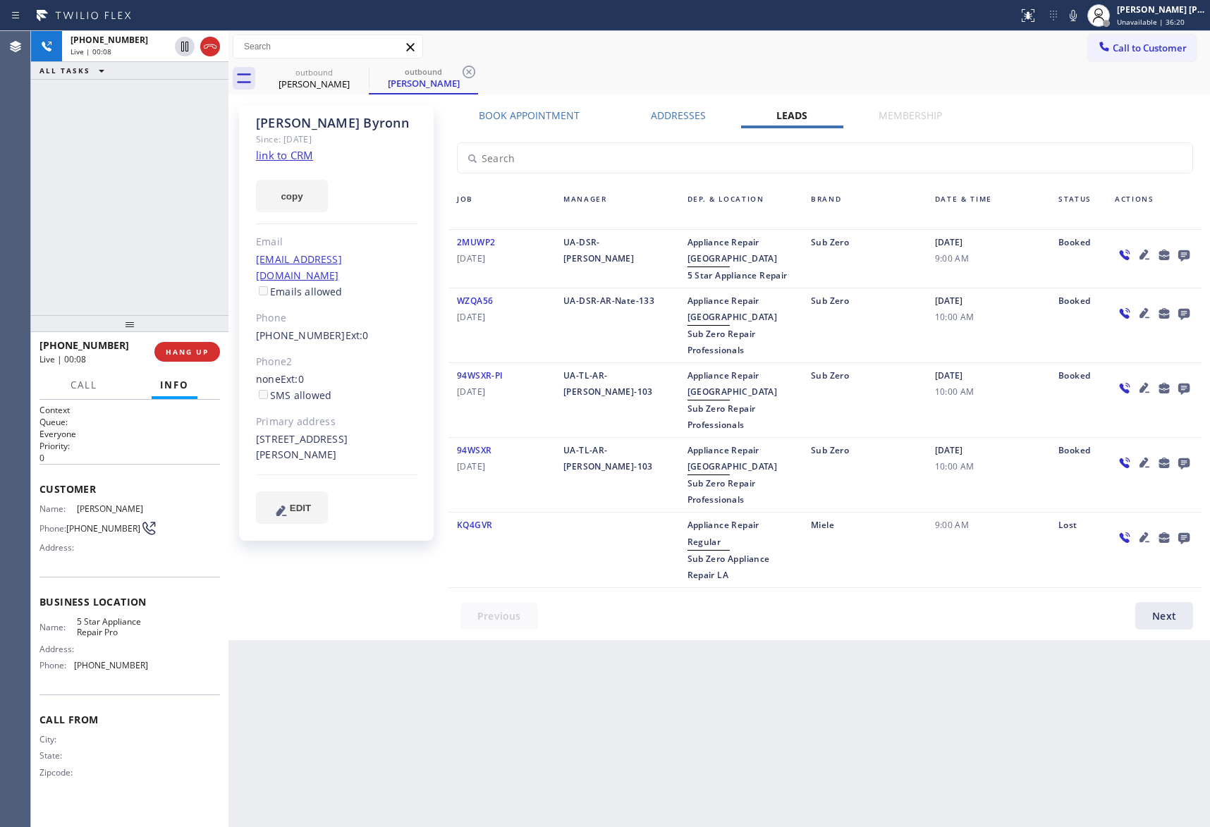
click at [1185, 255] on icon at bounding box center [1184, 255] width 17 height 18
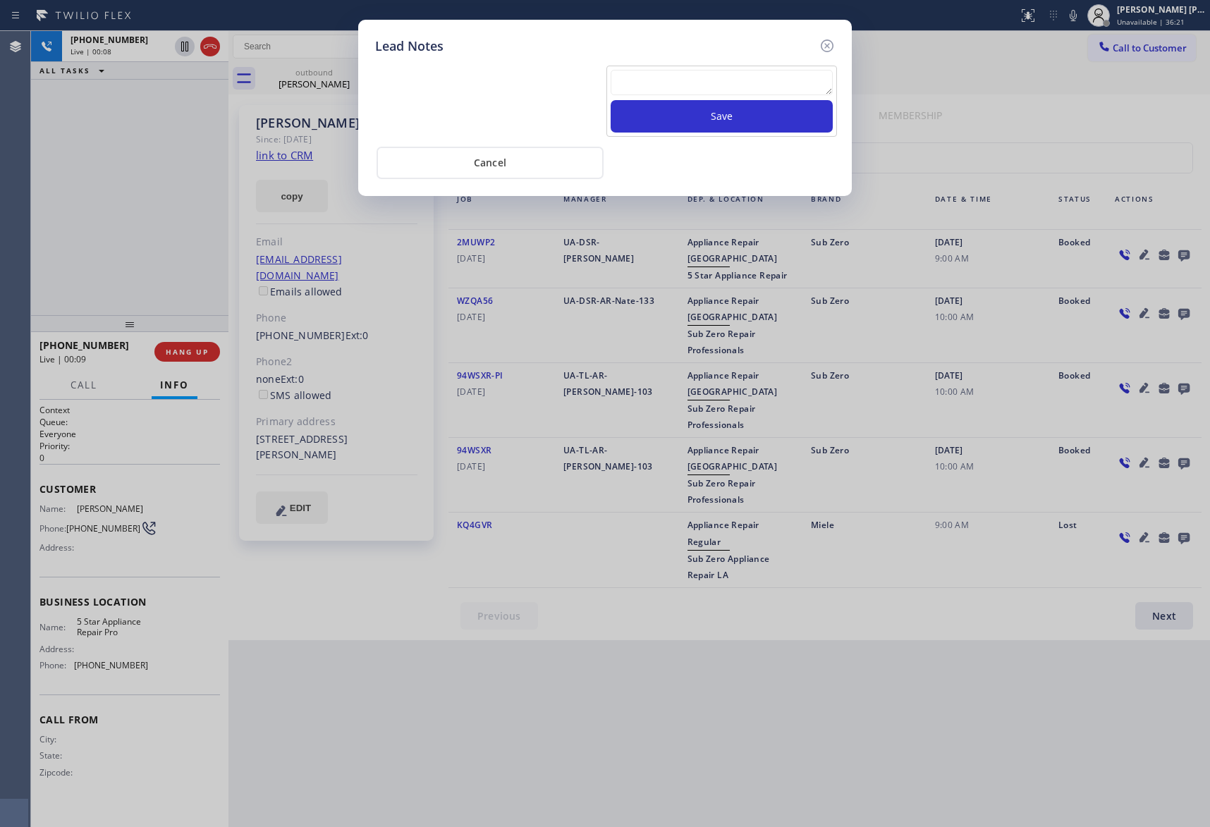
click at [743, 75] on textarea at bounding box center [722, 82] width 222 height 25
paste textarea "VM | please transfer if cx calls back"
type textarea "VM | please transfer if cx calls back"
click at [757, 118] on button "Save" at bounding box center [722, 116] width 222 height 32
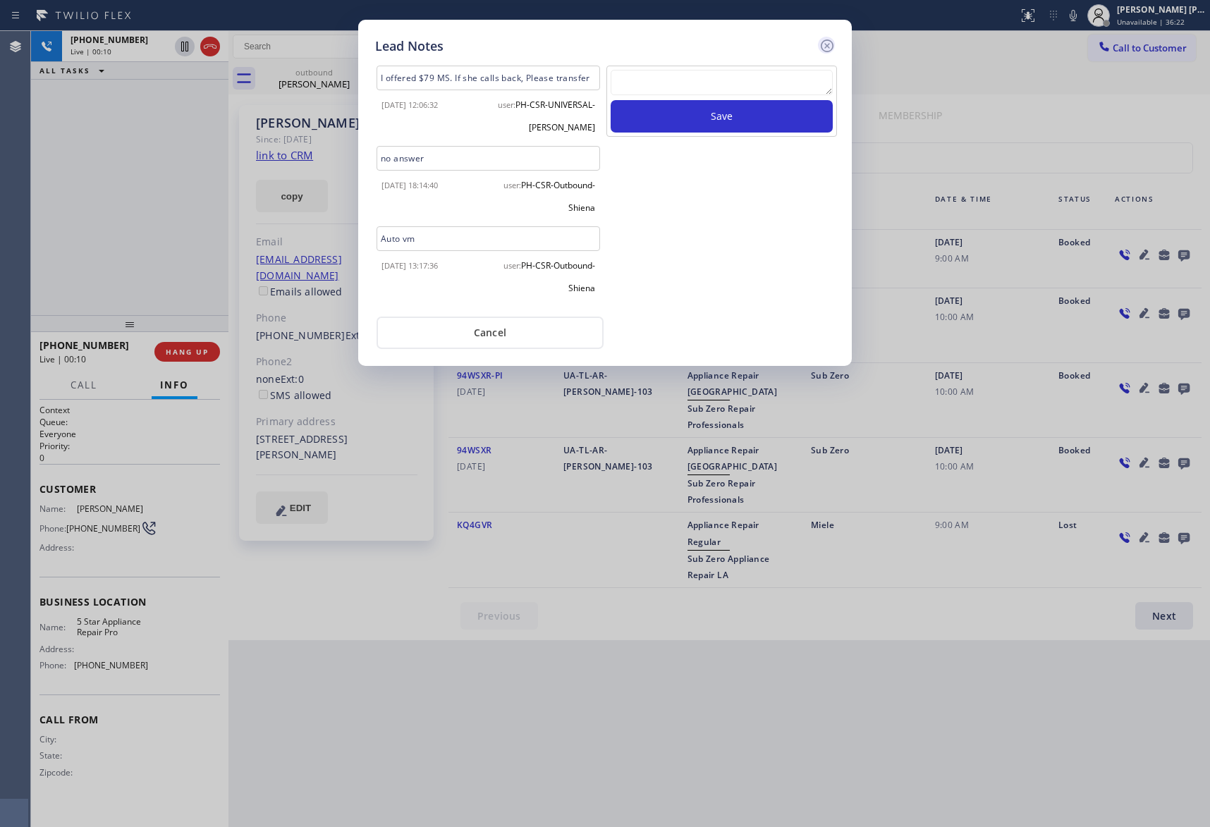
click at [830, 46] on icon at bounding box center [827, 45] width 17 height 17
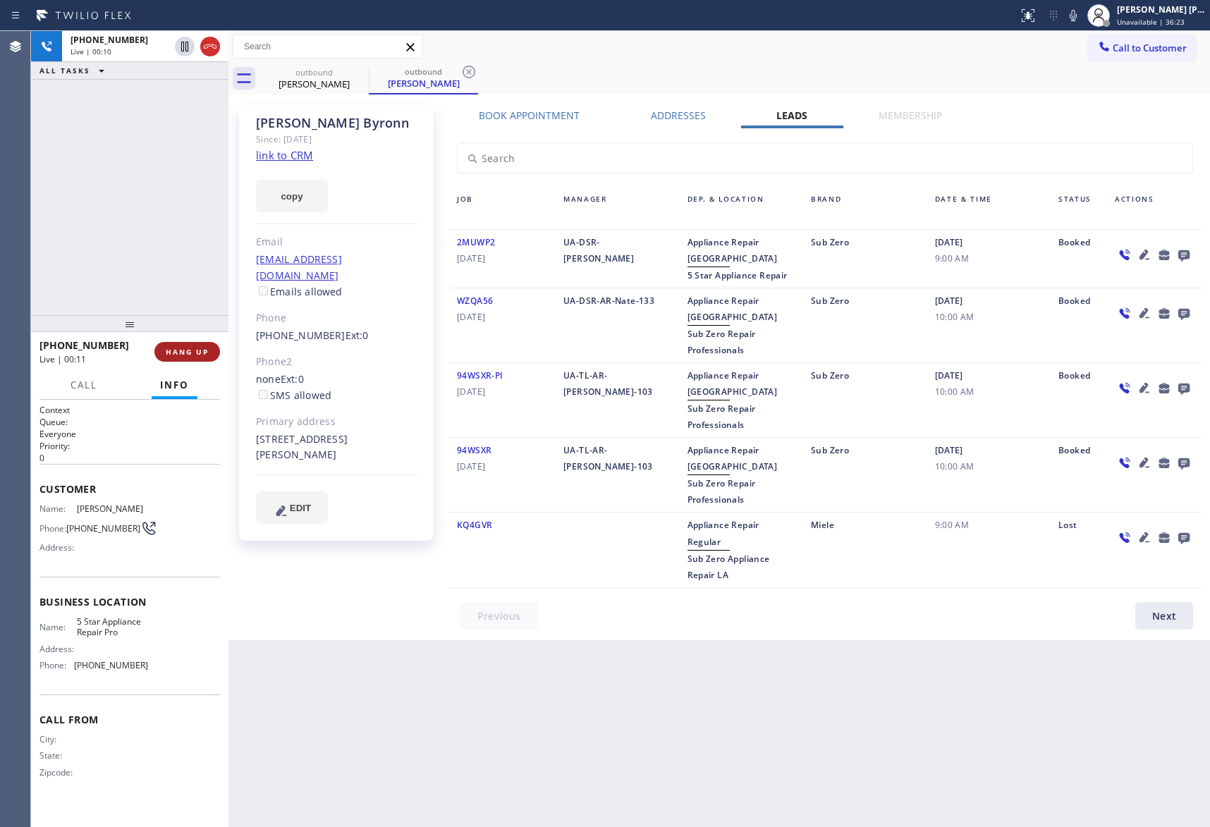
click at [215, 347] on button "HANG UP" at bounding box center [187, 352] width 66 height 20
click at [182, 347] on span "COMPLETE" at bounding box center [184, 352] width 49 height 10
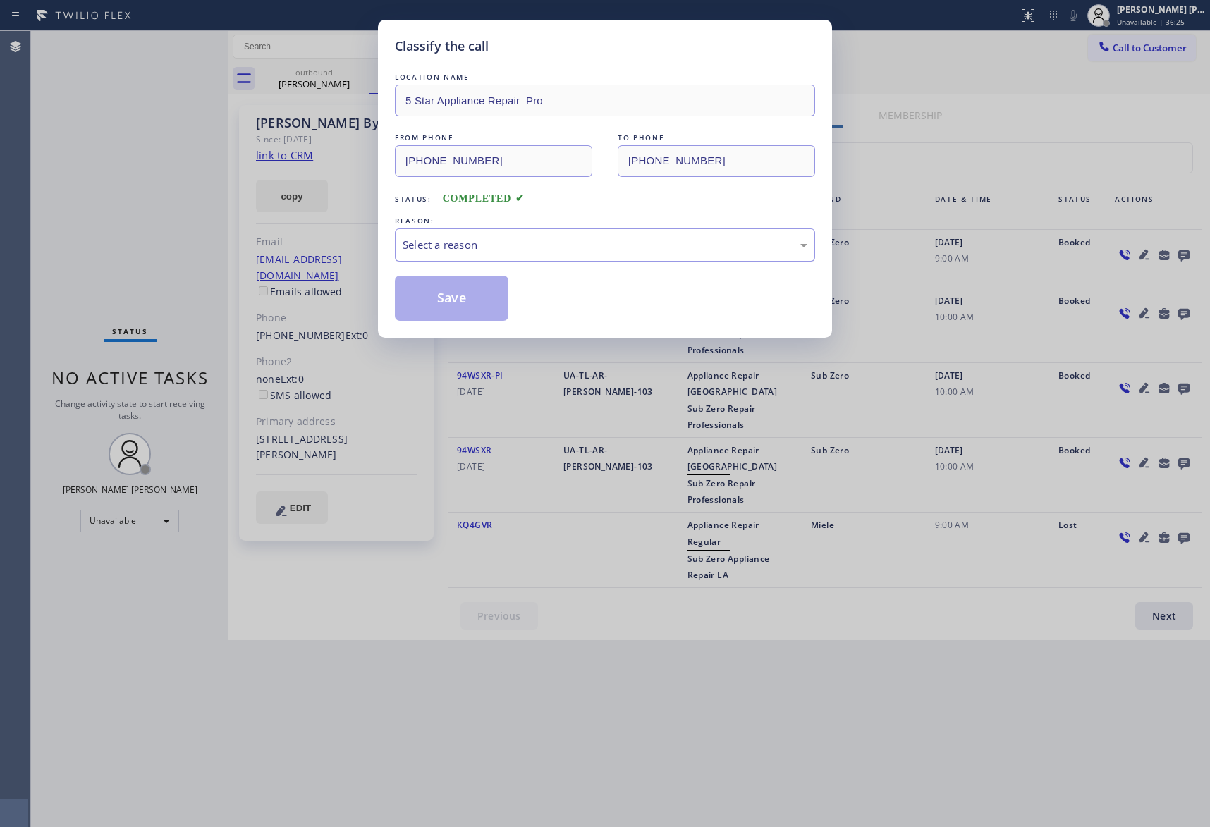
click at [452, 243] on div "Select a reason" at bounding box center [605, 245] width 405 height 16
click at [432, 300] on button "Save" at bounding box center [452, 298] width 114 height 45
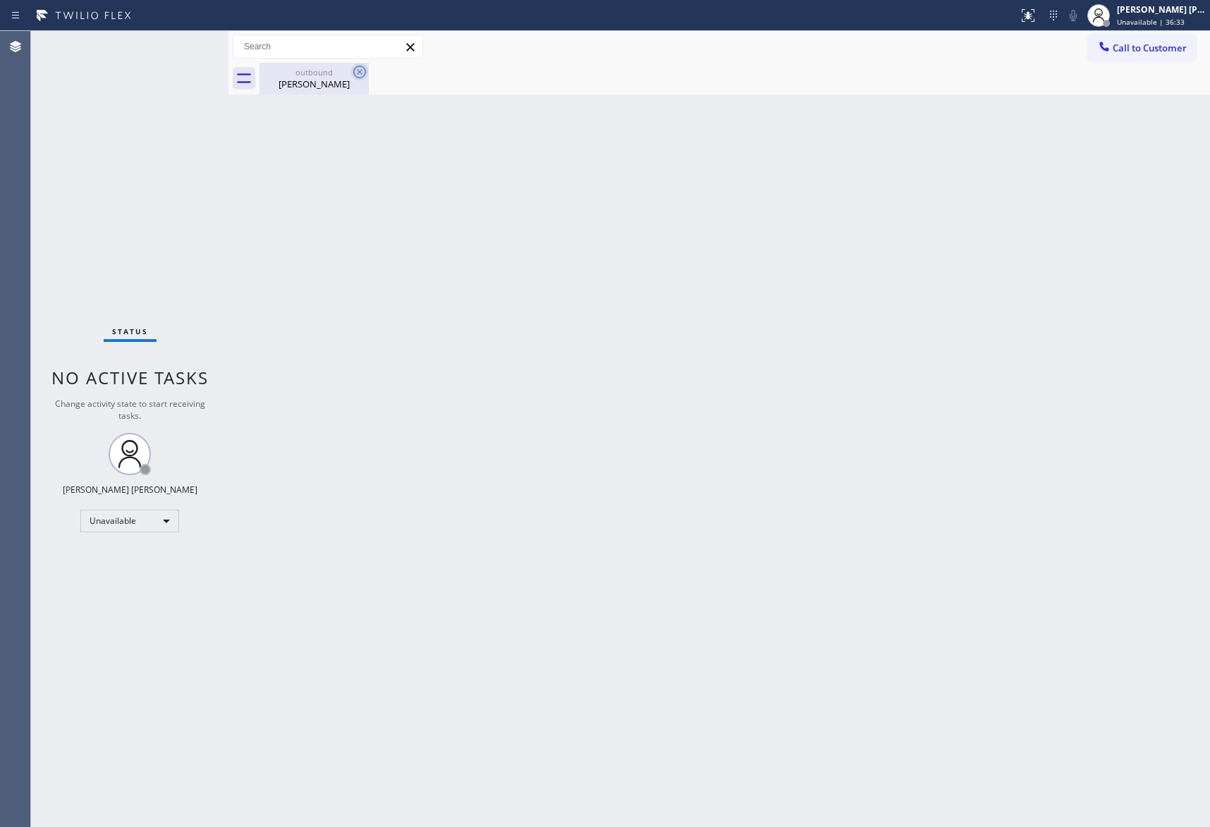
click at [351, 80] on icon at bounding box center [359, 71] width 17 height 17
click at [360, 76] on icon at bounding box center [359, 71] width 17 height 17
click at [334, 83] on div "[PERSON_NAME]" at bounding box center [314, 84] width 106 height 13
click at [1149, 48] on span "Call to Customer" at bounding box center [1150, 48] width 74 height 13
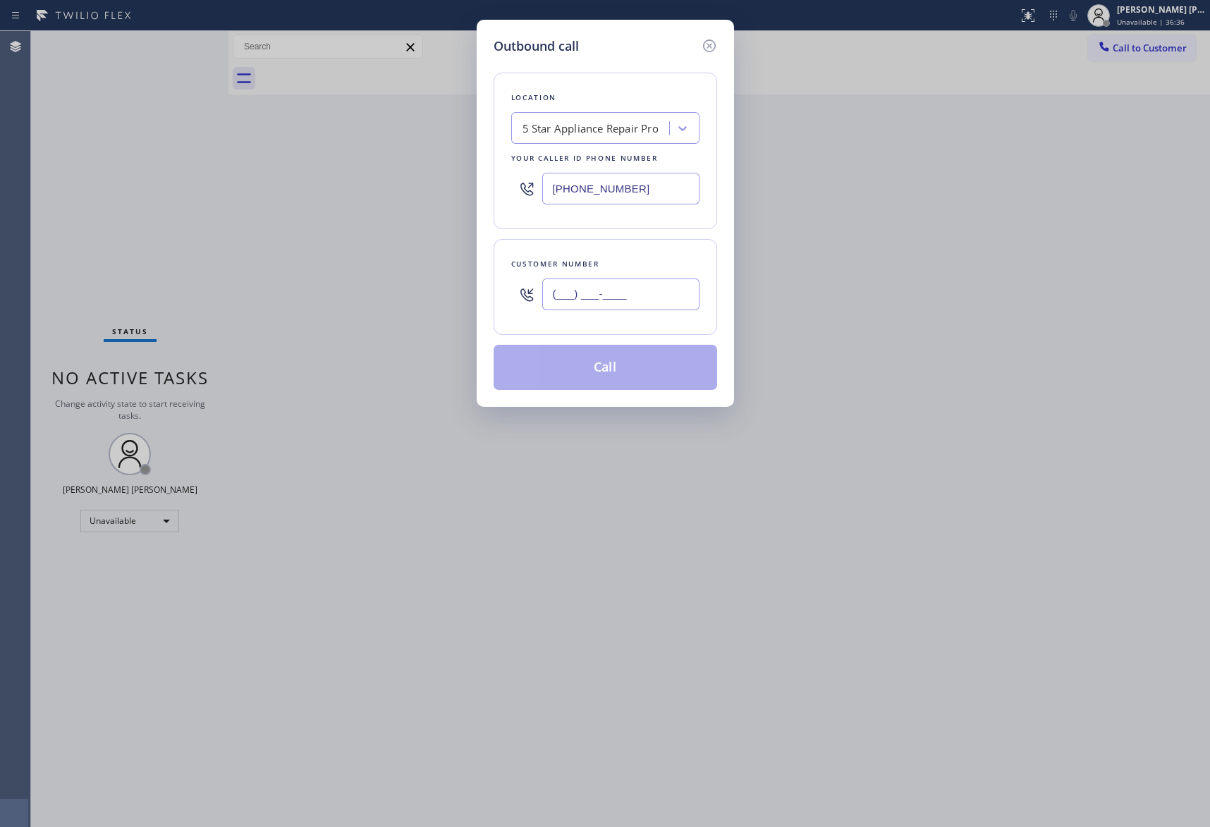
click at [659, 292] on input "(___) ___-____" at bounding box center [620, 295] width 157 height 32
paste input "951) 529-1475"
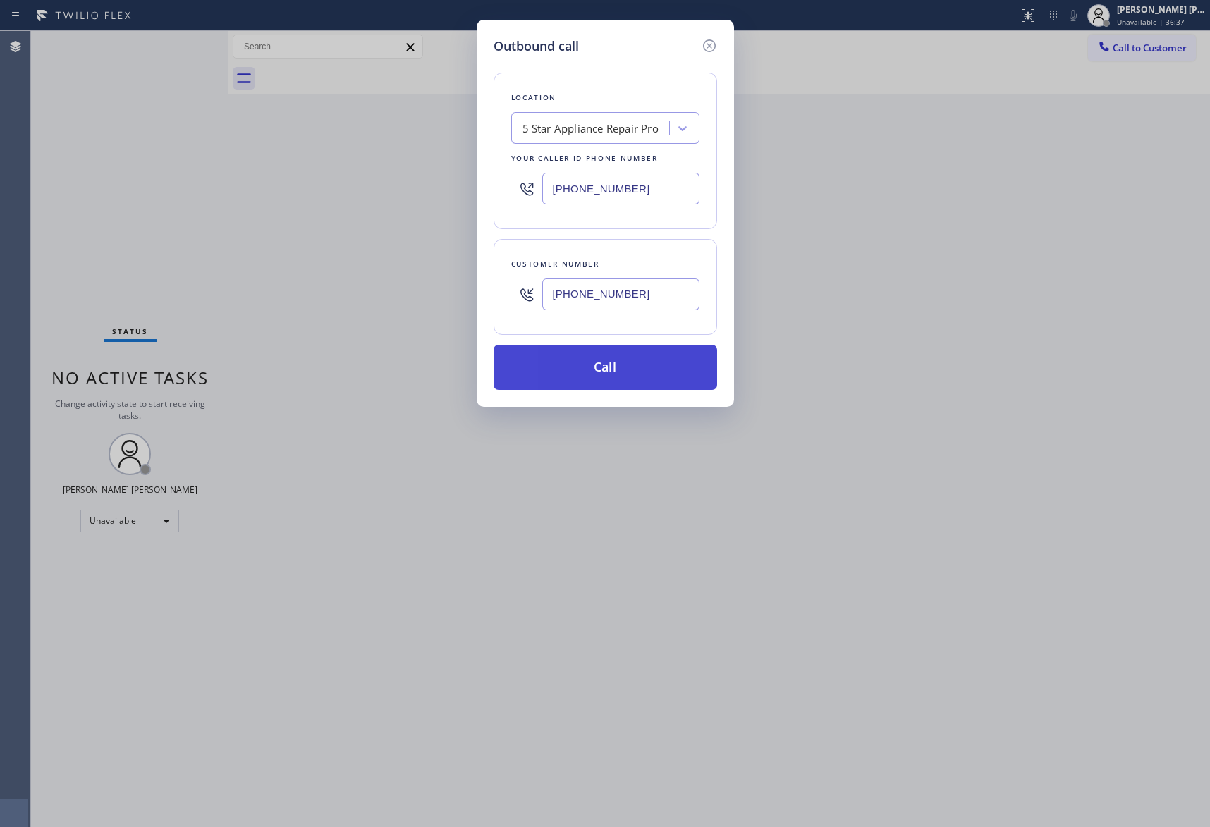
type input "[PHONE_NUMBER]"
drag, startPoint x: 627, startPoint y: 372, endPoint x: 528, endPoint y: 382, distance: 99.2
click at [622, 371] on button "Call" at bounding box center [606, 367] width 224 height 45
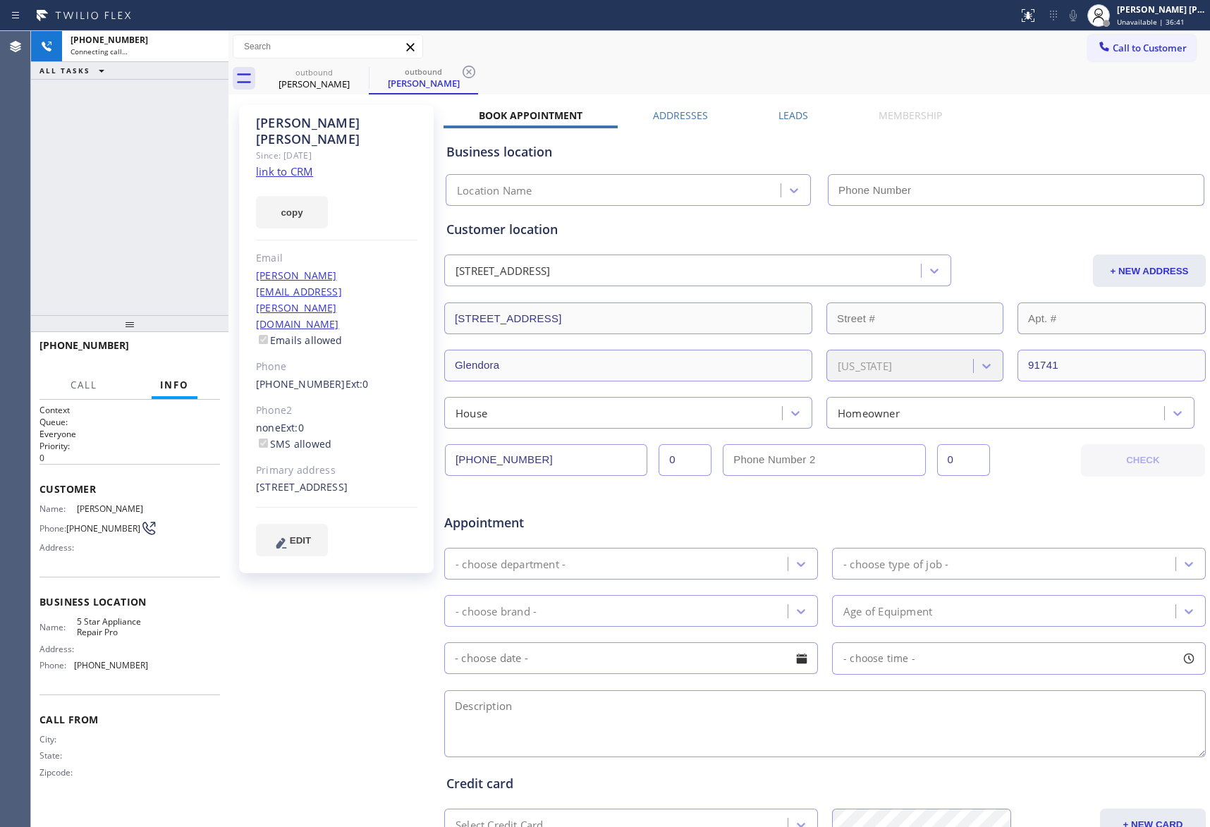
type input "[PHONE_NUMBER]"
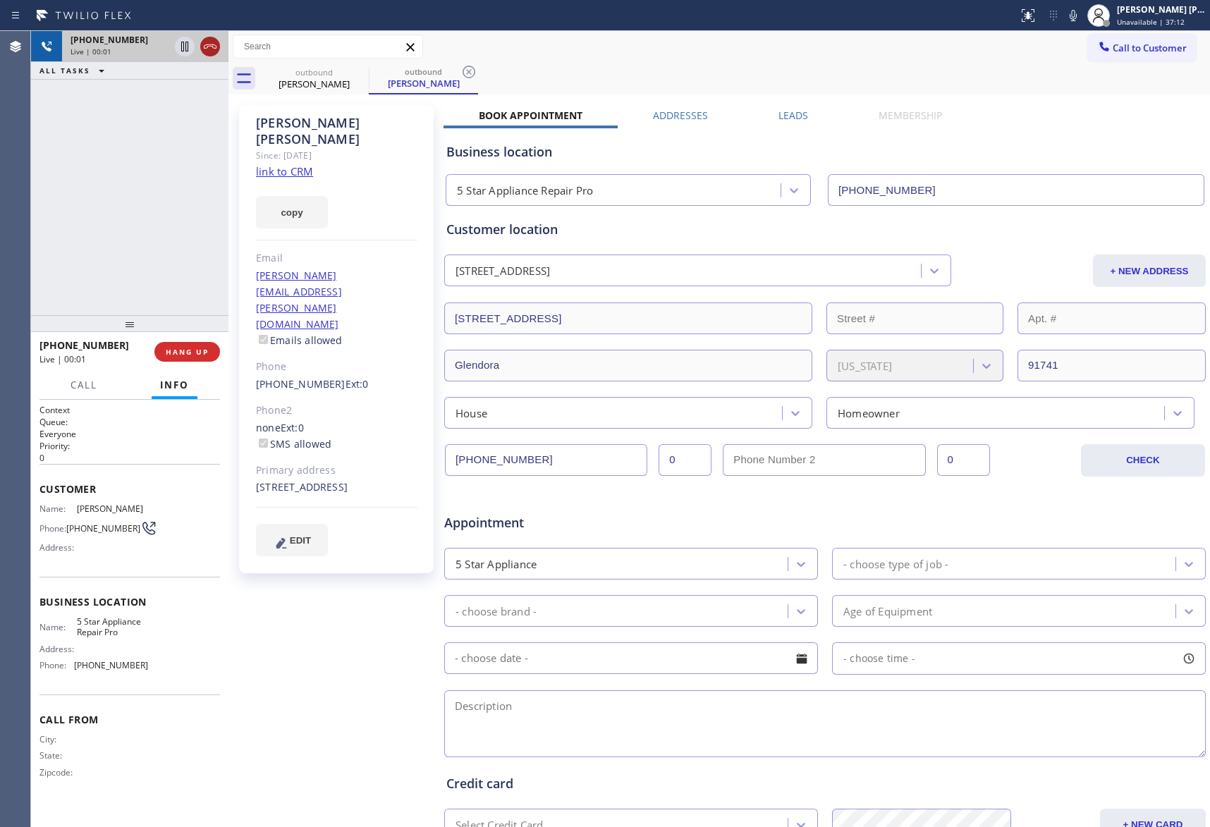
click at [215, 48] on icon at bounding box center [210, 46] width 17 height 17
drag, startPoint x: 353, startPoint y: 75, endPoint x: 360, endPoint y: 71, distance: 7.6
click at [356, 74] on icon at bounding box center [359, 71] width 17 height 17
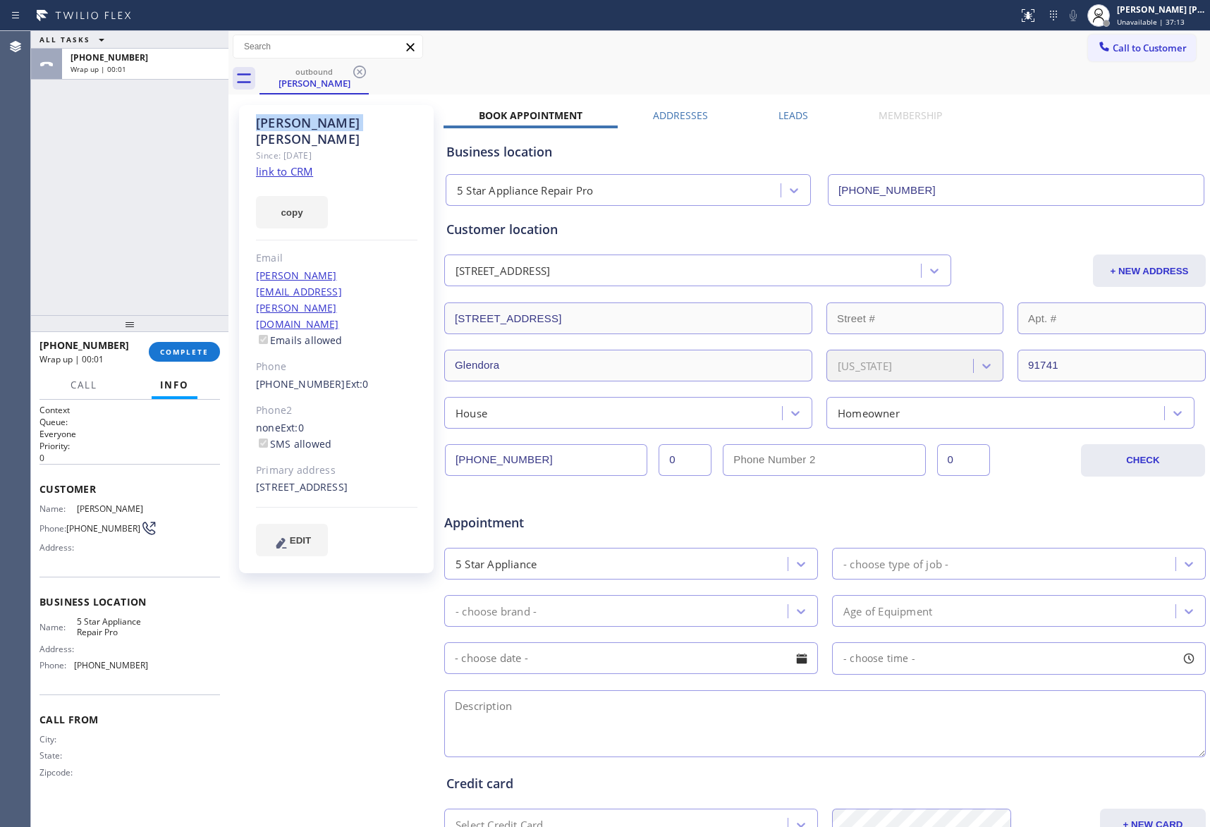
click at [360, 71] on icon at bounding box center [359, 71] width 17 height 17
click at [351, 69] on div "outbound [PERSON_NAME]" at bounding box center [735, 79] width 951 height 32
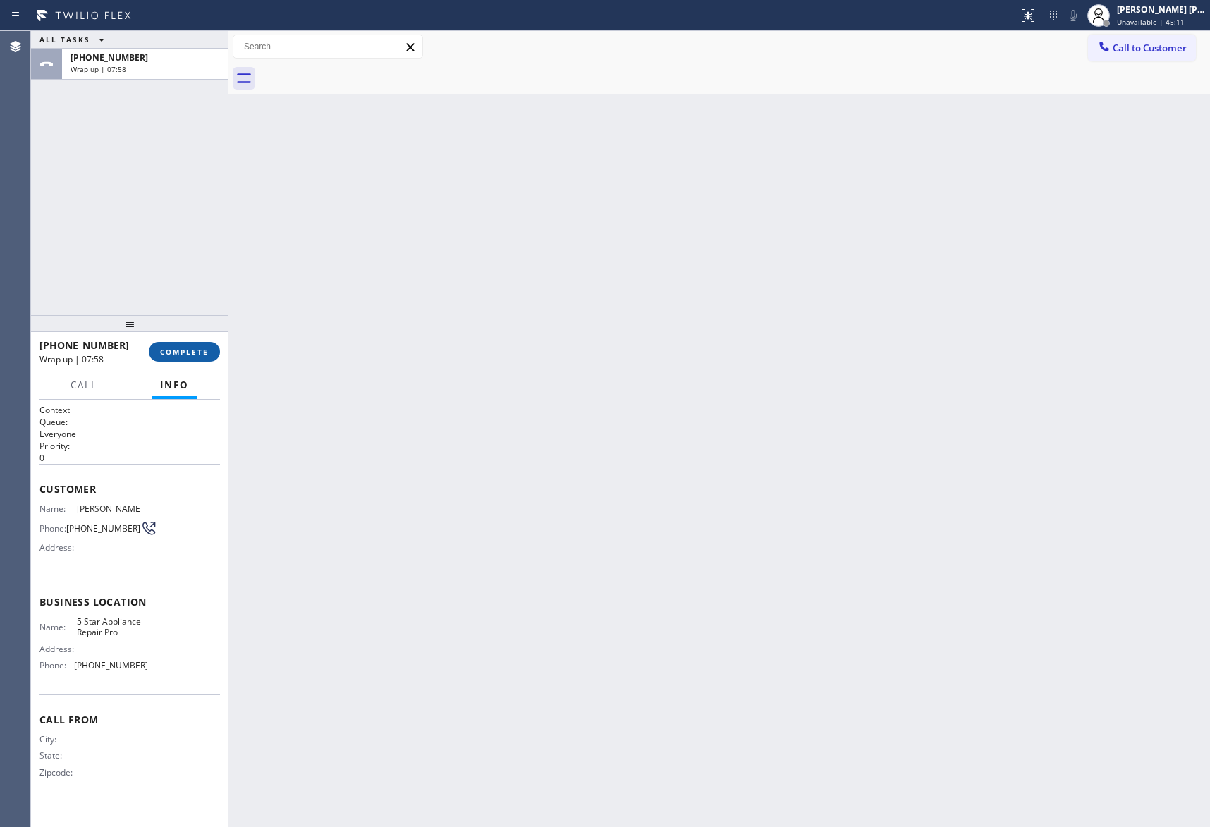
click at [195, 348] on span "COMPLETE" at bounding box center [184, 352] width 49 height 10
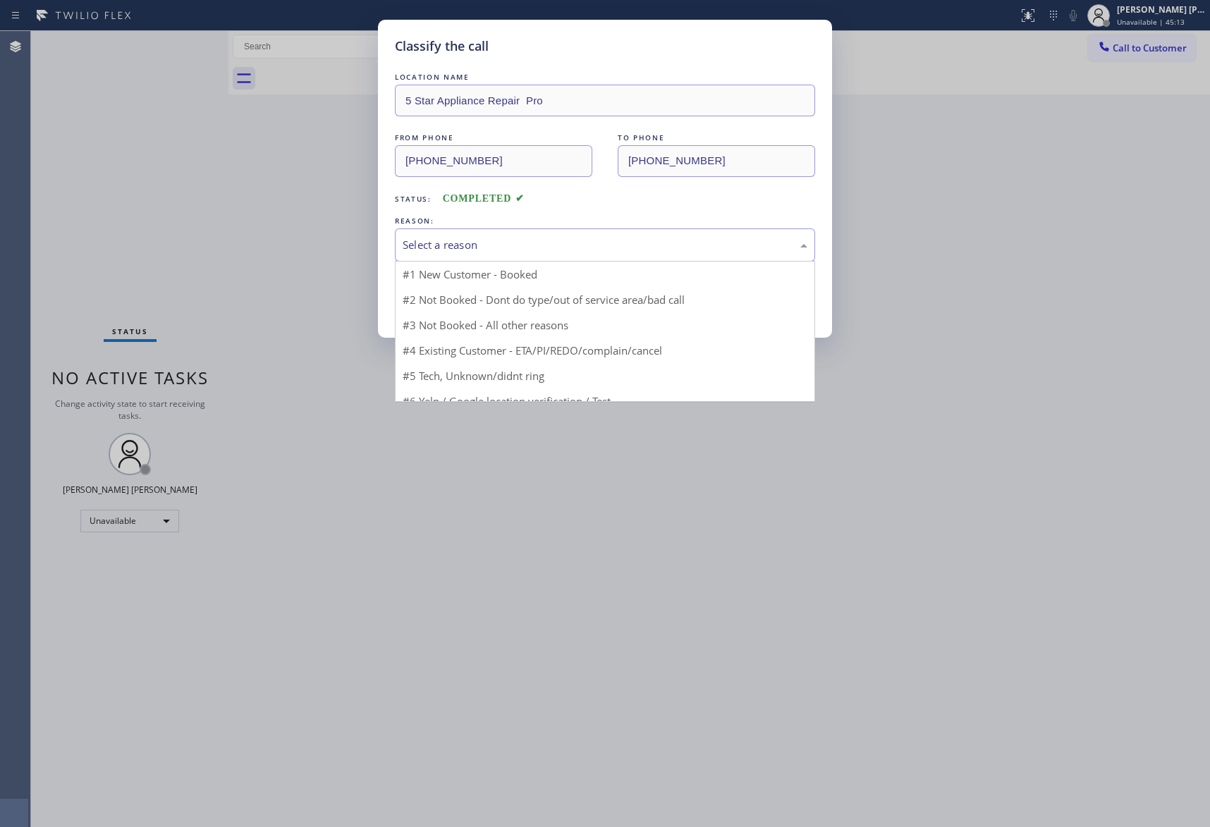
click at [530, 248] on div "Select a reason" at bounding box center [605, 245] width 405 height 16
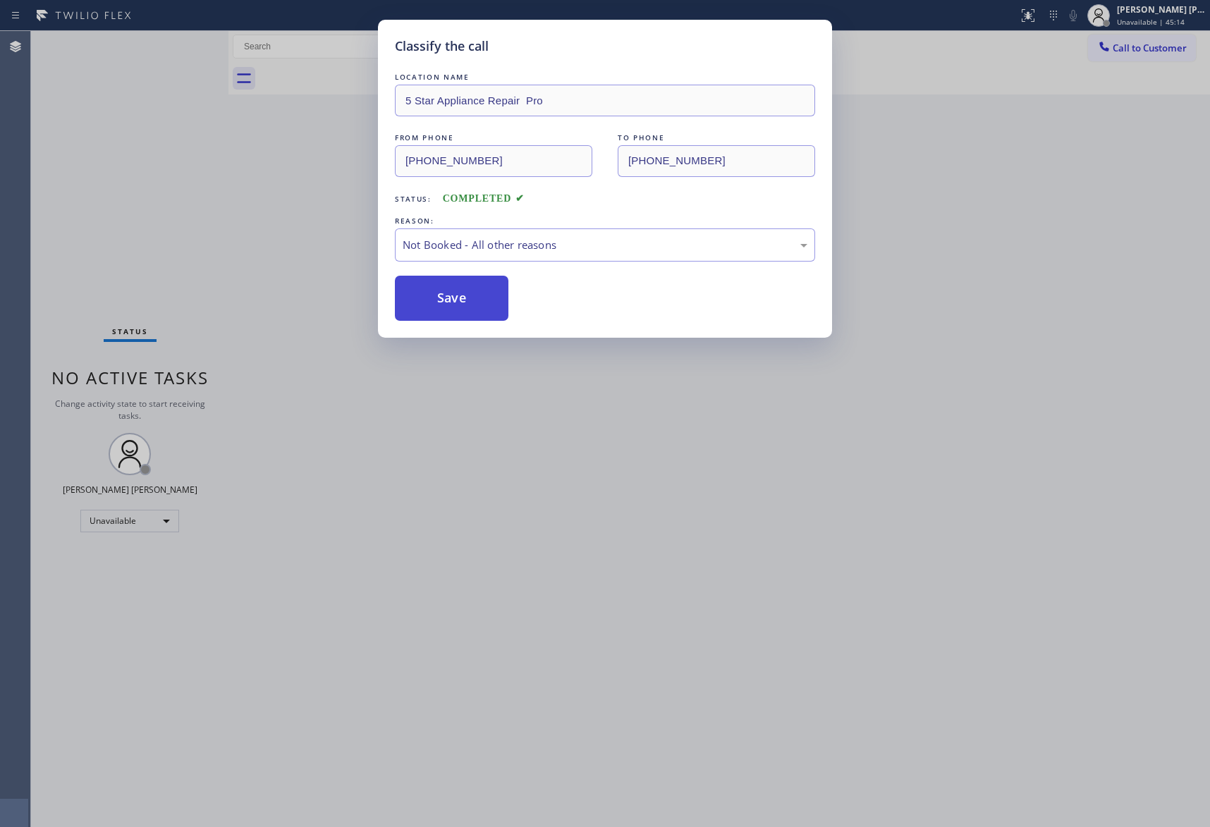
click at [450, 289] on button "Save" at bounding box center [452, 298] width 114 height 45
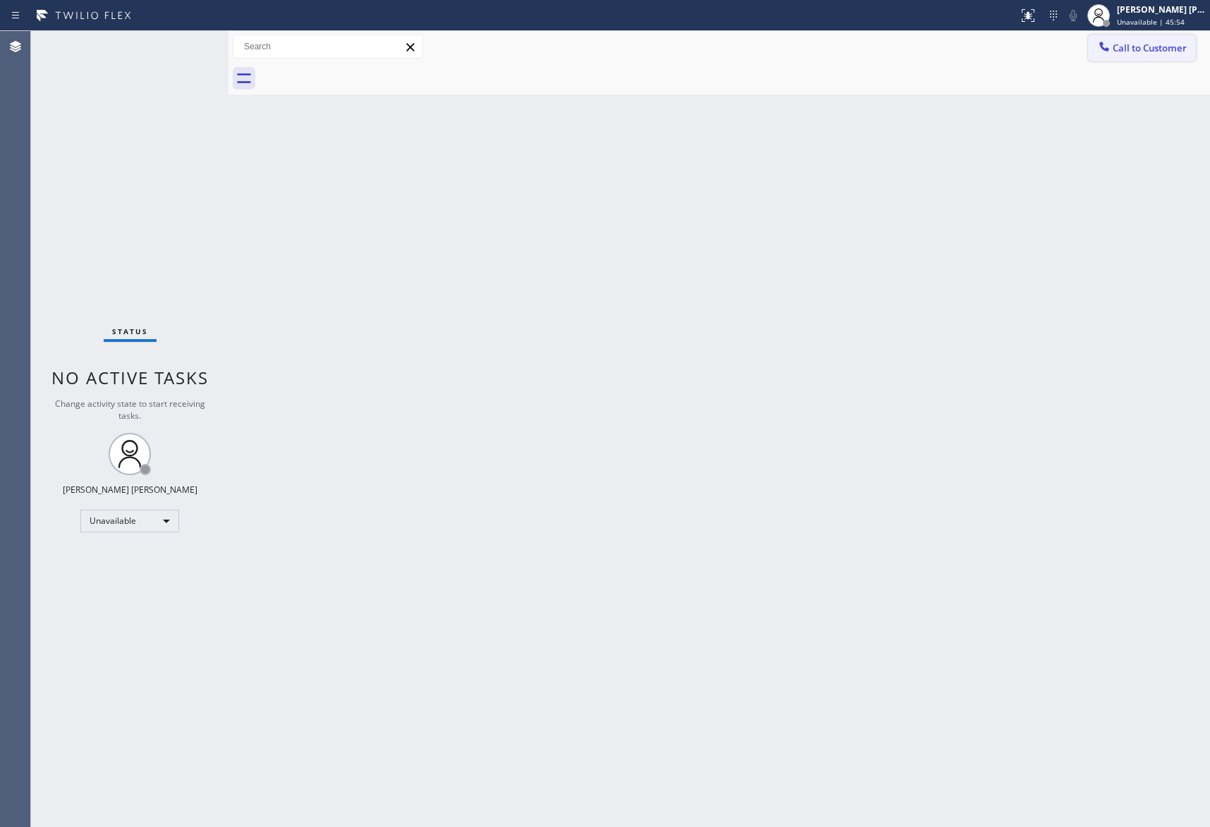
click at [1161, 54] on button "Call to Customer" at bounding box center [1142, 48] width 108 height 27
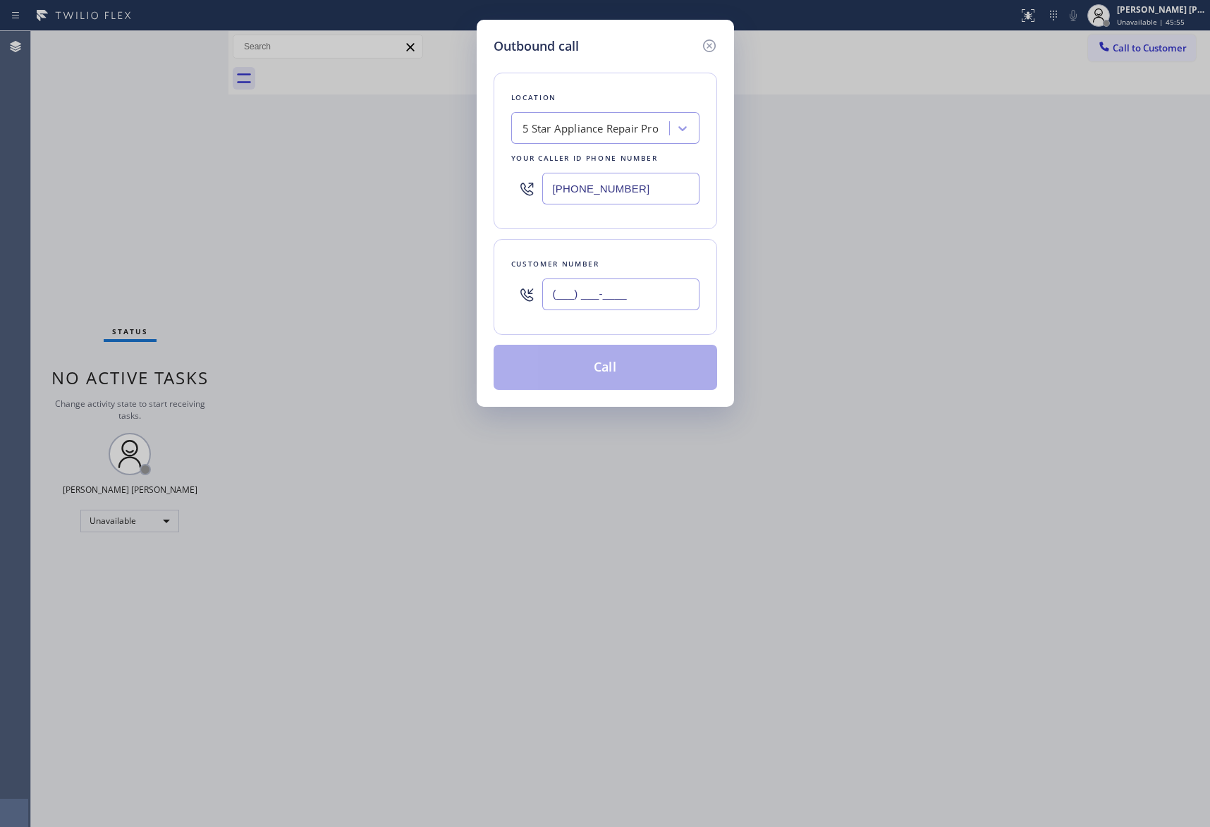
click at [604, 291] on input "(___) ___-____" at bounding box center [620, 295] width 157 height 32
paste input "650) 868-7830"
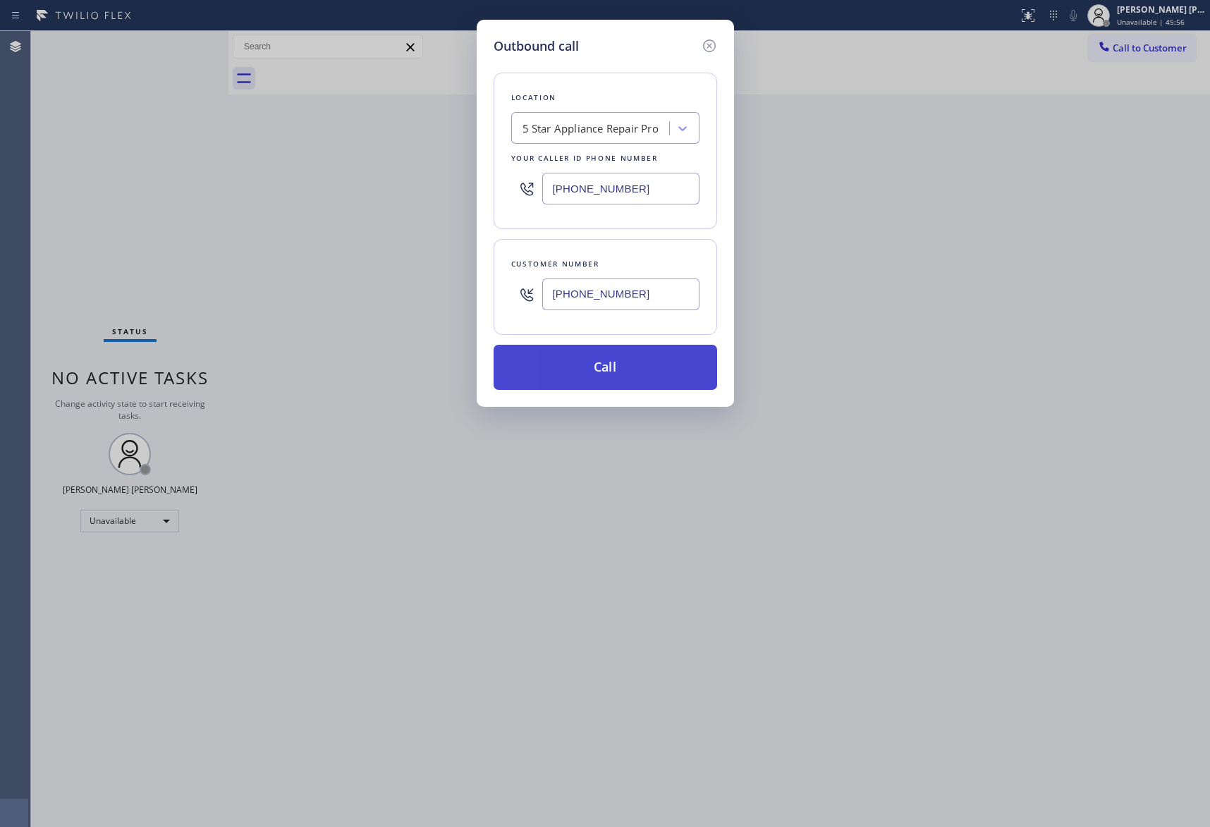
type input "[PHONE_NUMBER]"
click at [619, 368] on button "Call" at bounding box center [606, 367] width 224 height 45
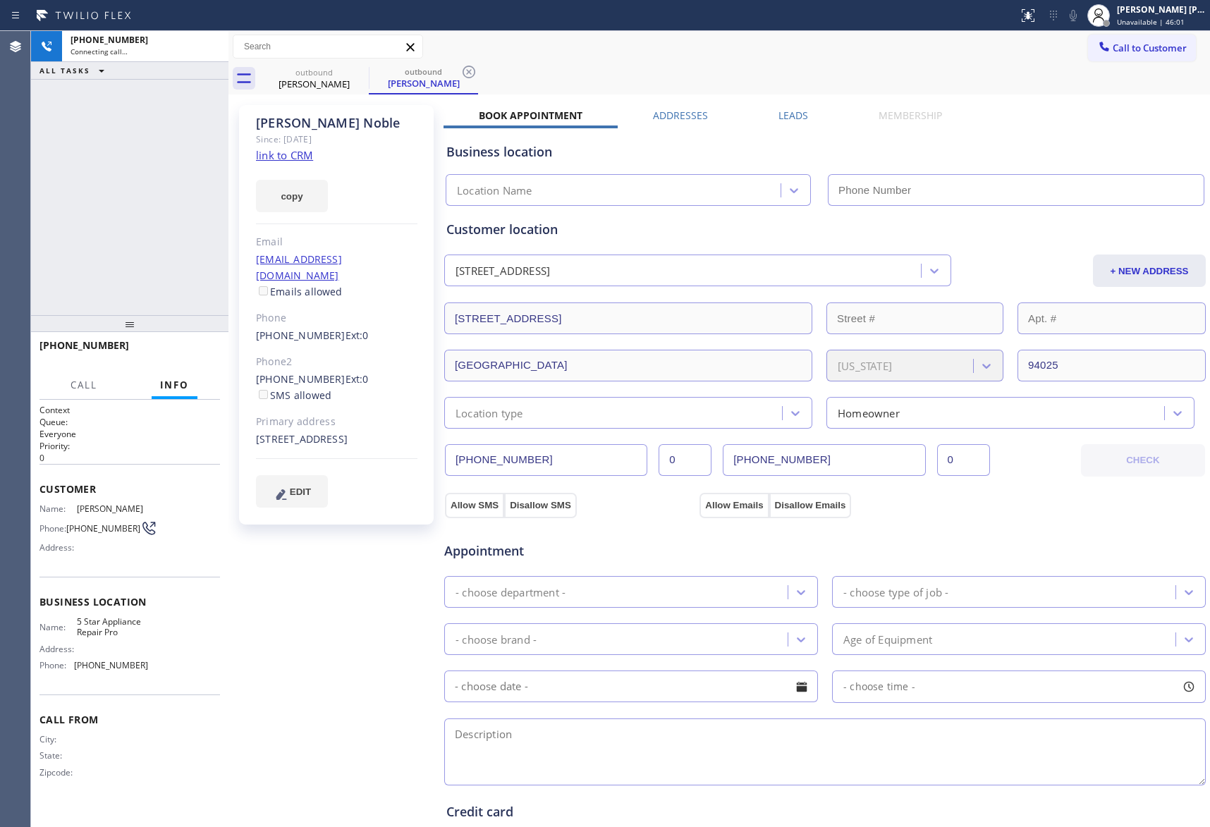
type input "[PHONE_NUMBER]"
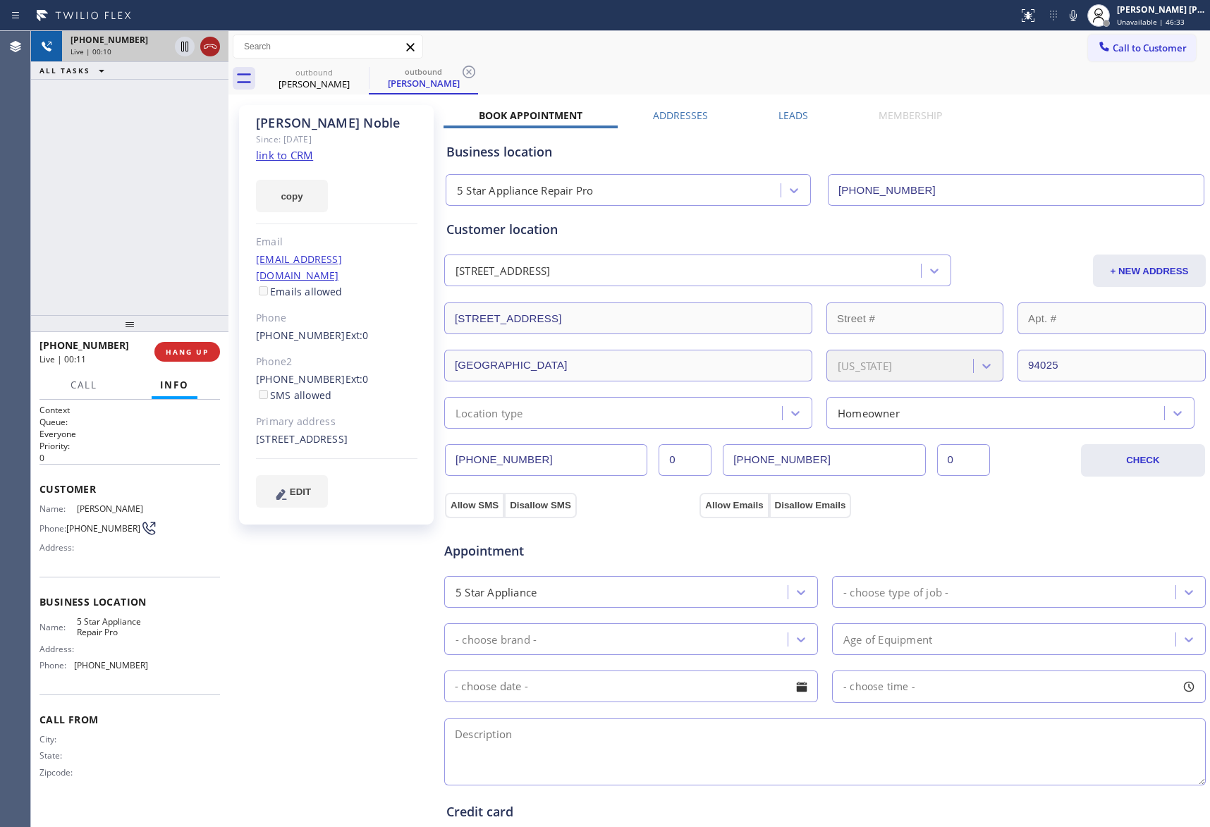
click at [213, 45] on icon at bounding box center [210, 46] width 17 height 17
click at [175, 357] on button "COMPLETE" at bounding box center [184, 352] width 71 height 20
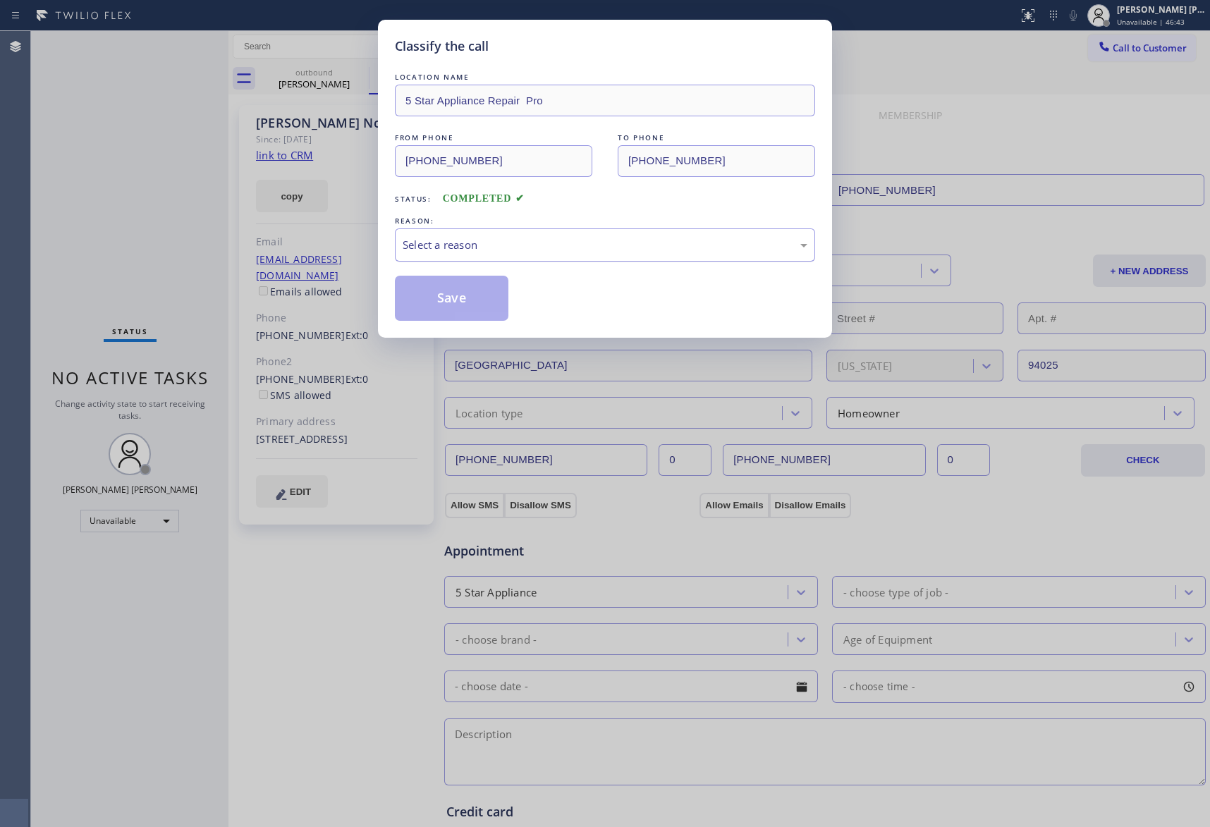
click at [559, 249] on div "Select a reason" at bounding box center [605, 245] width 405 height 16
click at [460, 299] on button "Save" at bounding box center [452, 298] width 114 height 45
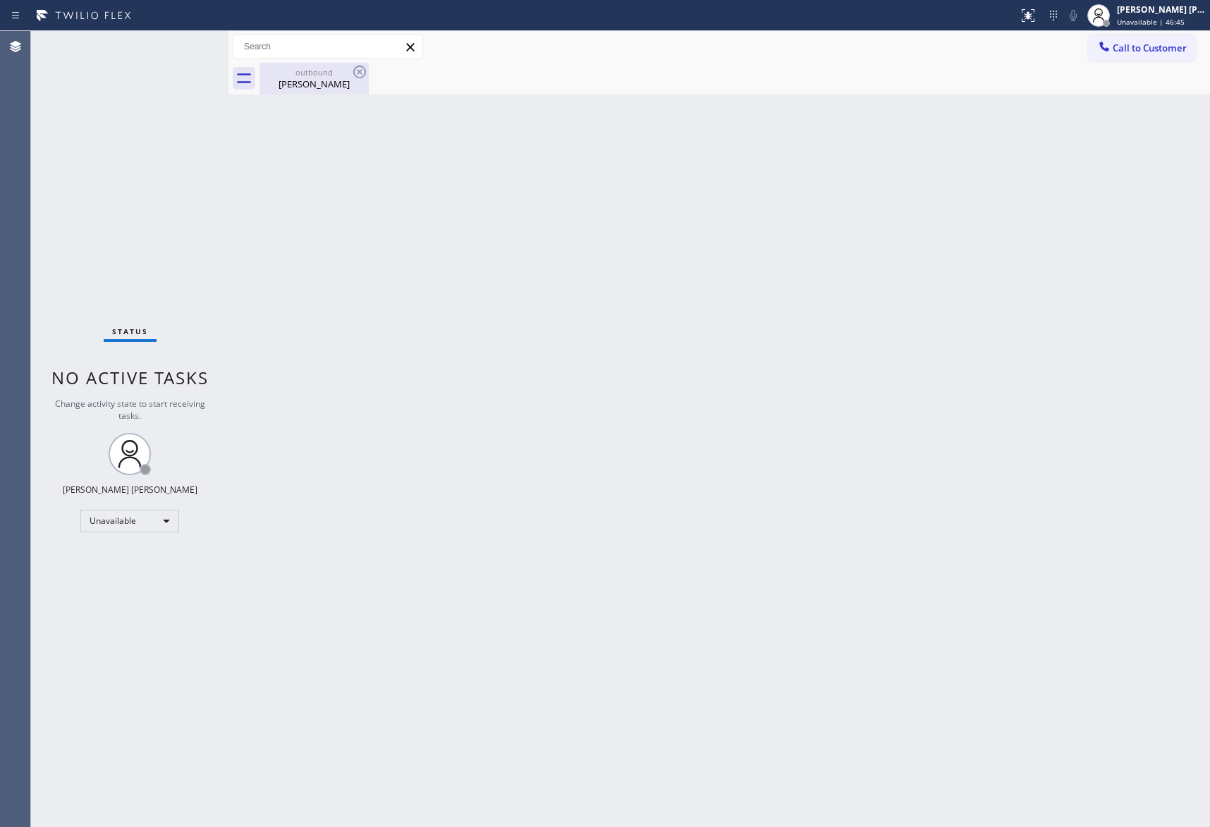
click at [319, 71] on div "outbound" at bounding box center [314, 72] width 106 height 11
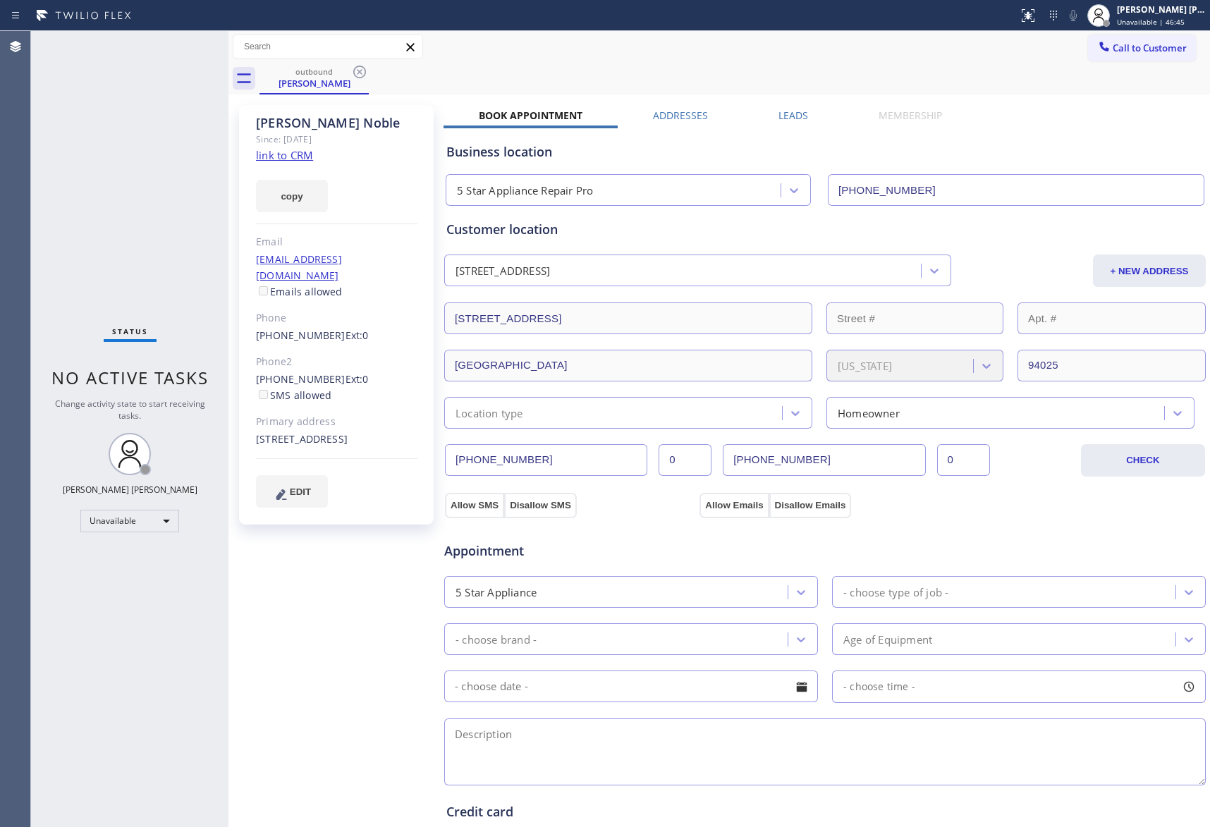
click at [361, 74] on icon at bounding box center [359, 71] width 17 height 17
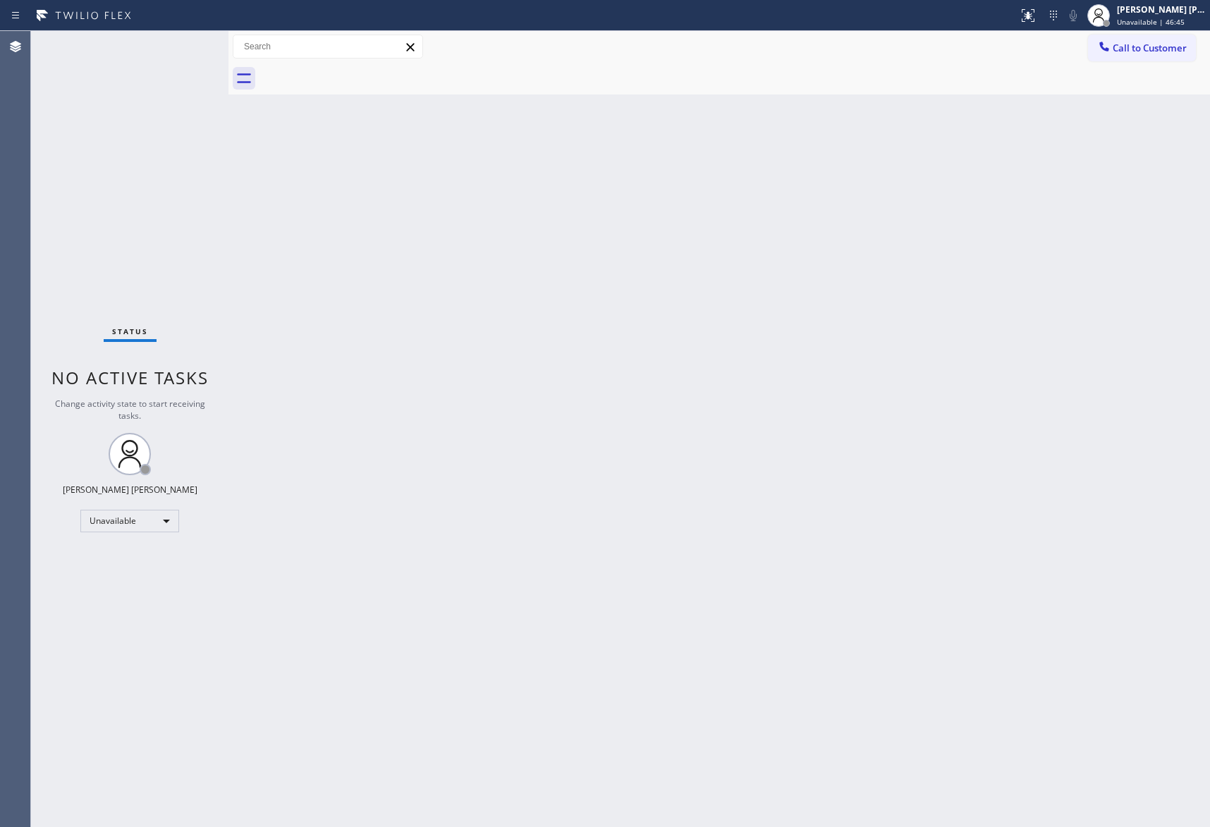
click at [361, 74] on div at bounding box center [735, 79] width 951 height 32
click at [1142, 49] on span "Call to Customer" at bounding box center [1150, 48] width 74 height 13
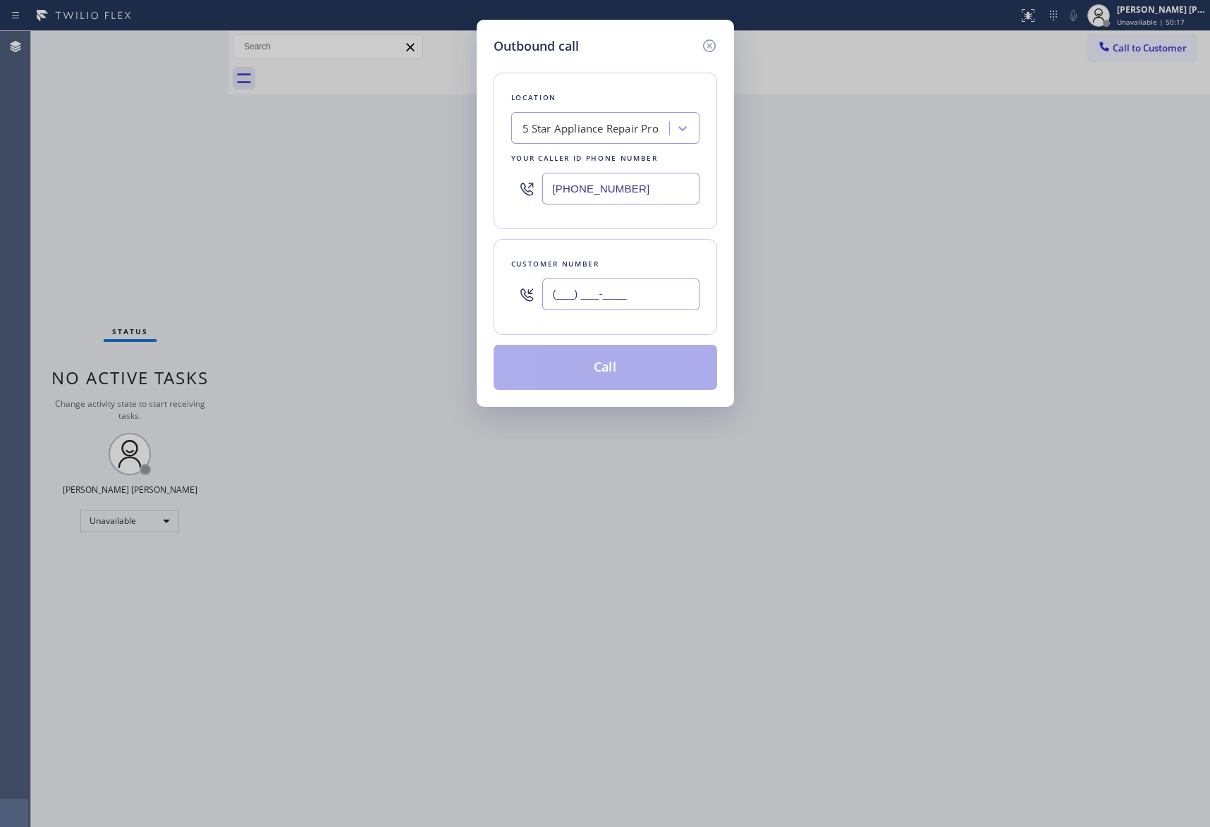
click at [622, 299] on input "(___) ___-____" at bounding box center [620, 295] width 157 height 32
paste input "281) 843-5546"
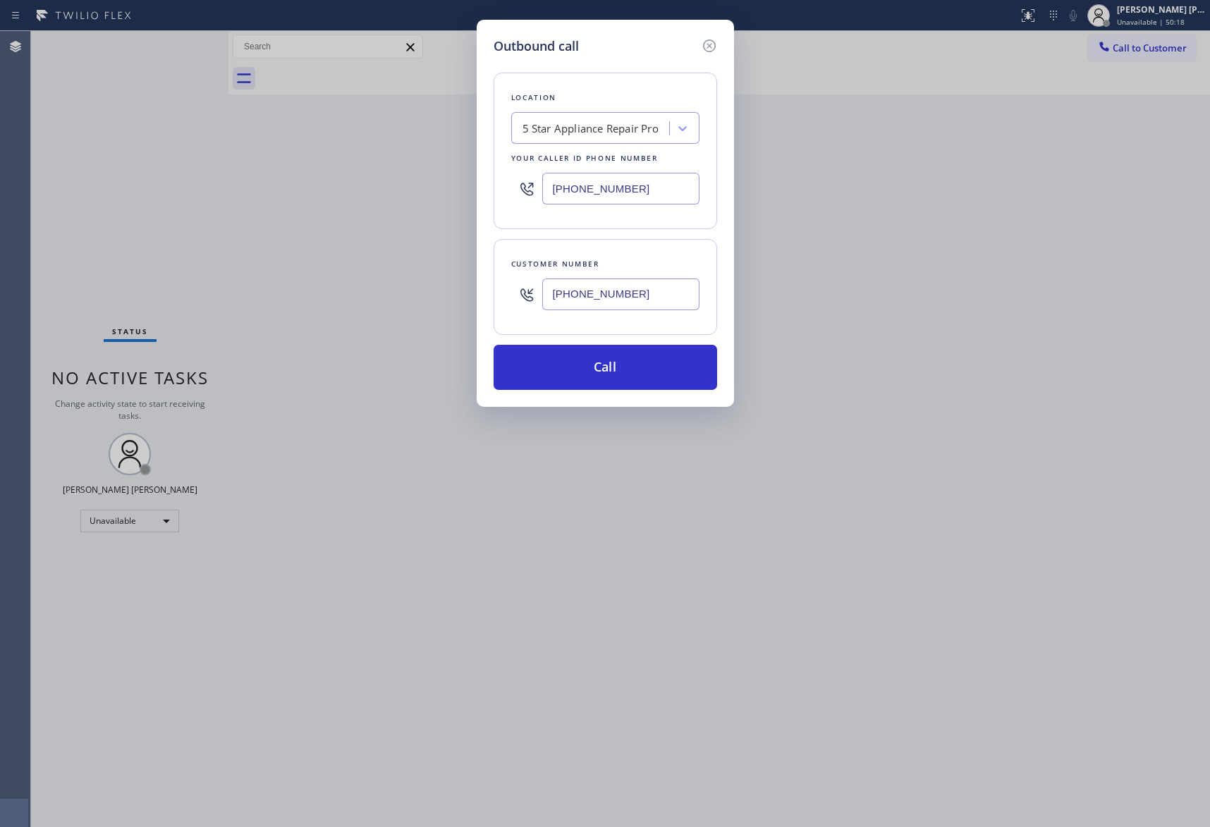
type input "[PHONE_NUMBER]"
drag, startPoint x: 640, startPoint y: 190, endPoint x: 360, endPoint y: 158, distance: 282.5
click at [359, 158] on div "Outbound call Location 5 Star Appliance Repair Pro Your caller id phone number …" at bounding box center [605, 413] width 1210 height 827
paste input "281) 843-5546"
type input "[PHONE_NUMBER]"
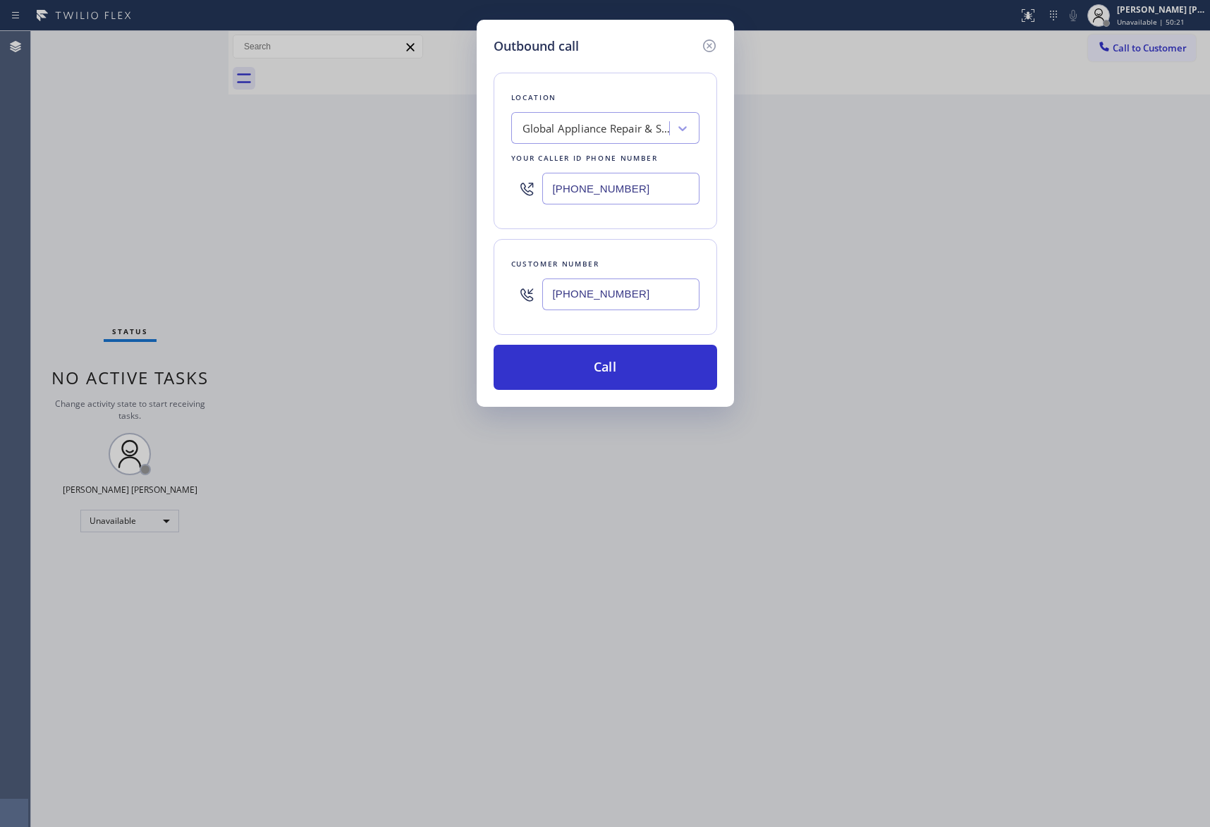
drag, startPoint x: 635, startPoint y: 293, endPoint x: 416, endPoint y: 269, distance: 219.9
click at [416, 269] on div "Outbound call Location Global Appliance Repair & Services Your caller id phone …" at bounding box center [605, 413] width 1210 height 827
paste input "346) 289-4960"
type input "[PHONE_NUMBER]"
click at [619, 371] on button "Call" at bounding box center [606, 367] width 224 height 45
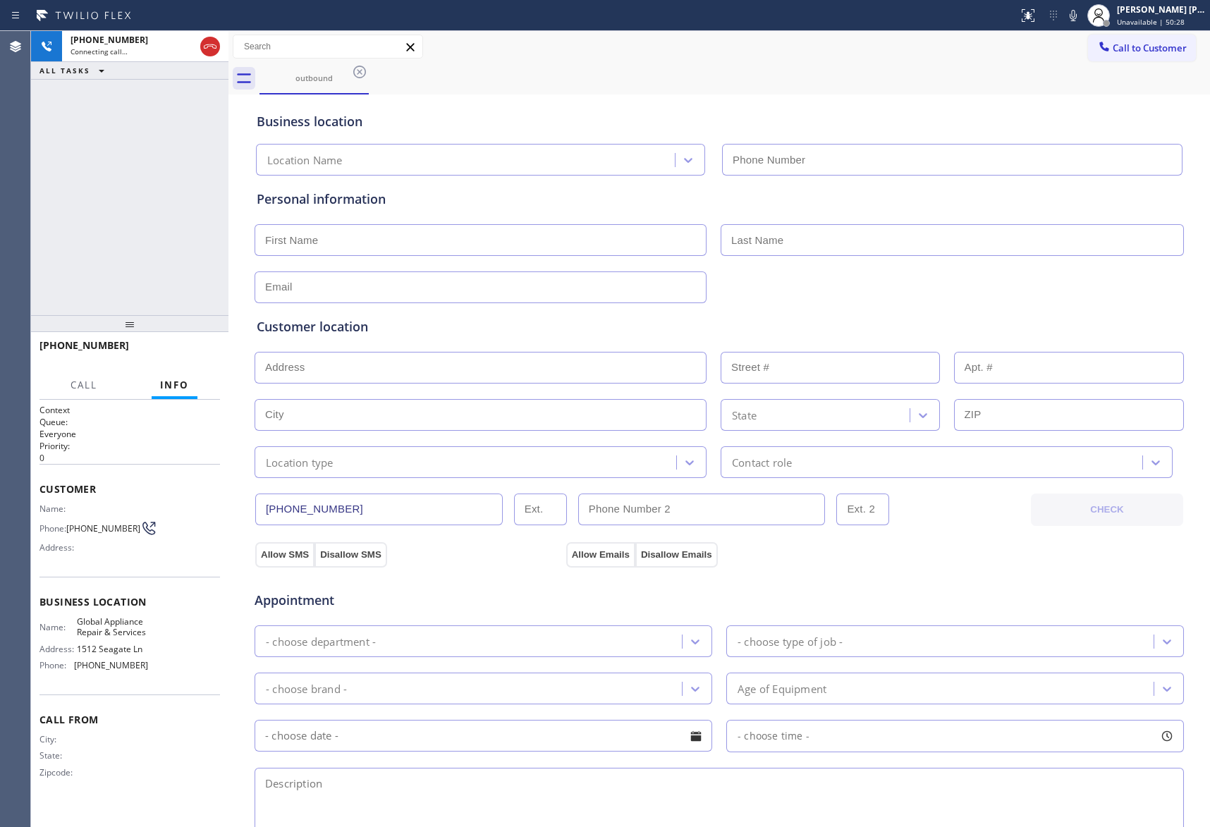
type input "[PHONE_NUMBER]"
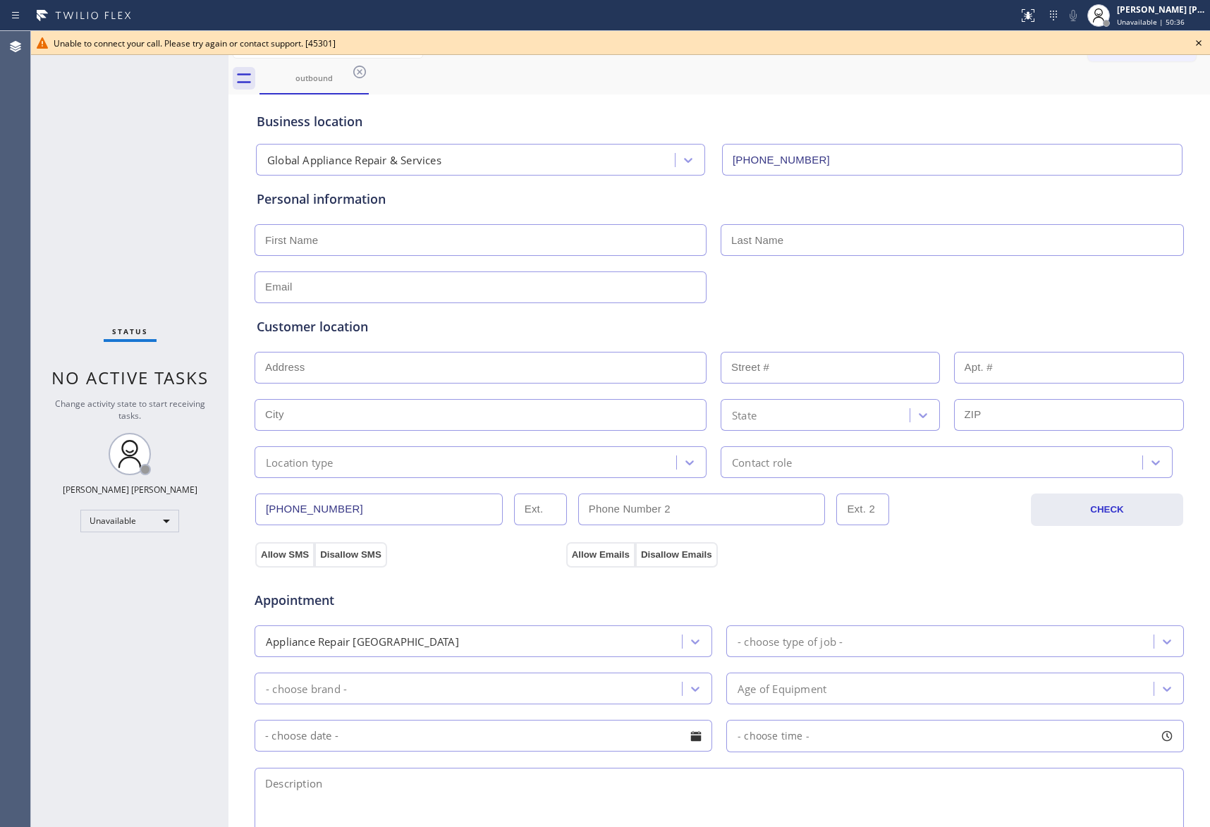
click at [1194, 37] on icon at bounding box center [1198, 43] width 17 height 17
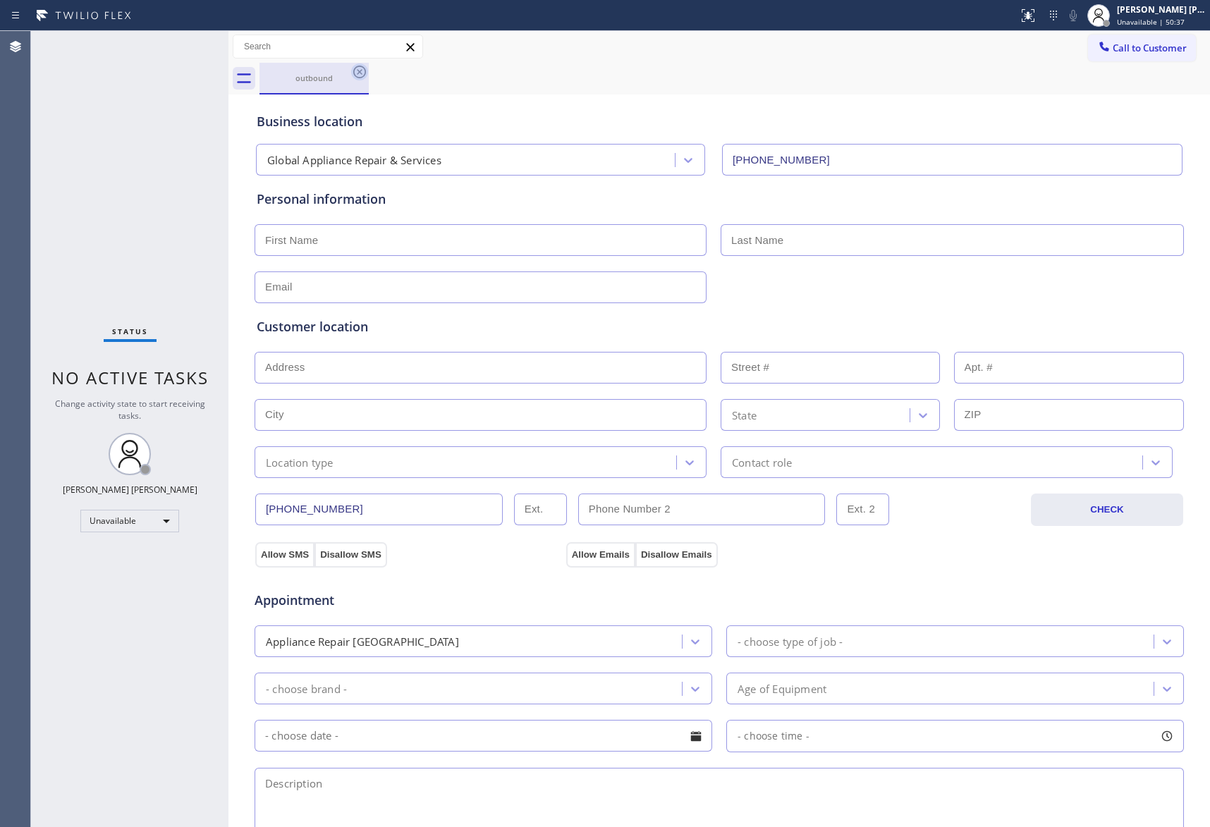
click at [354, 71] on icon at bounding box center [359, 72] width 13 height 13
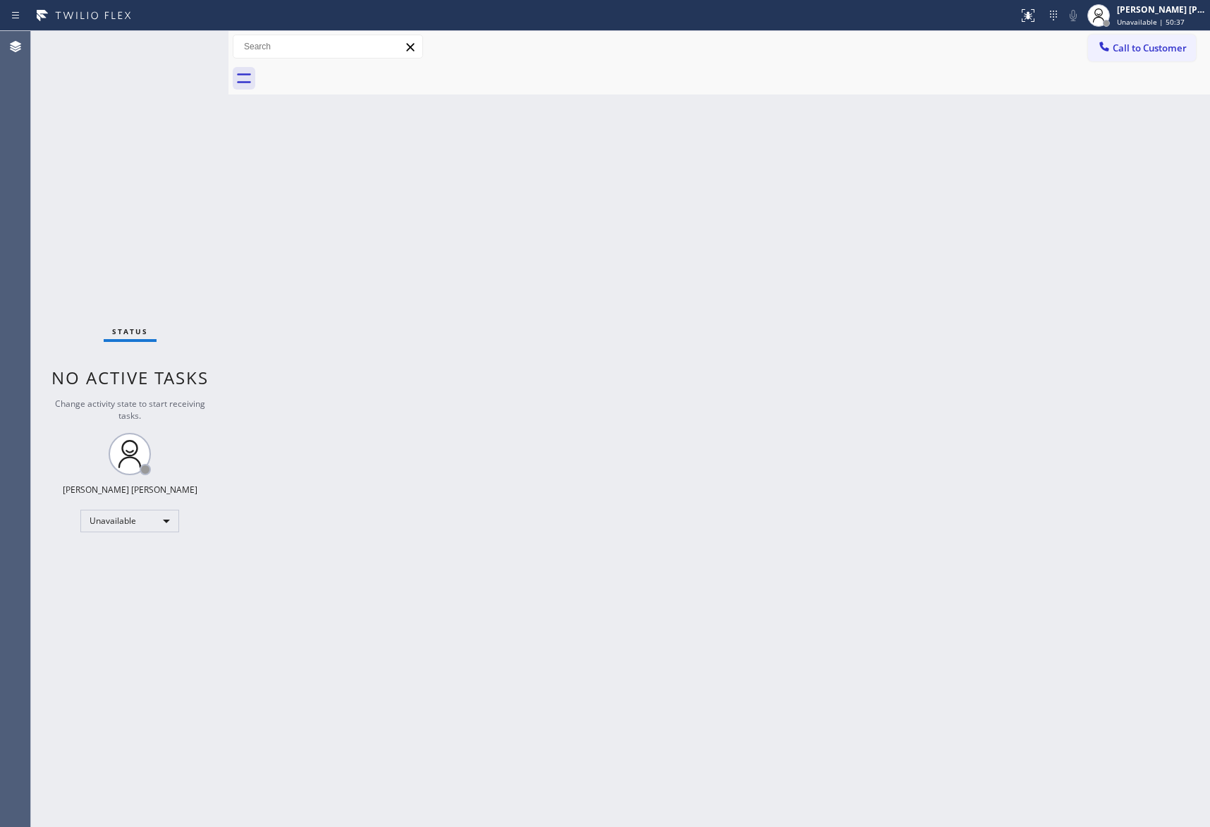
click at [362, 71] on div at bounding box center [735, 79] width 951 height 32
drag, startPoint x: 362, startPoint y: 71, endPoint x: 1123, endPoint y: 54, distance: 761.1
click at [368, 71] on div at bounding box center [735, 79] width 951 height 32
click at [1155, 48] on span "Call to Customer" at bounding box center [1150, 48] width 74 height 13
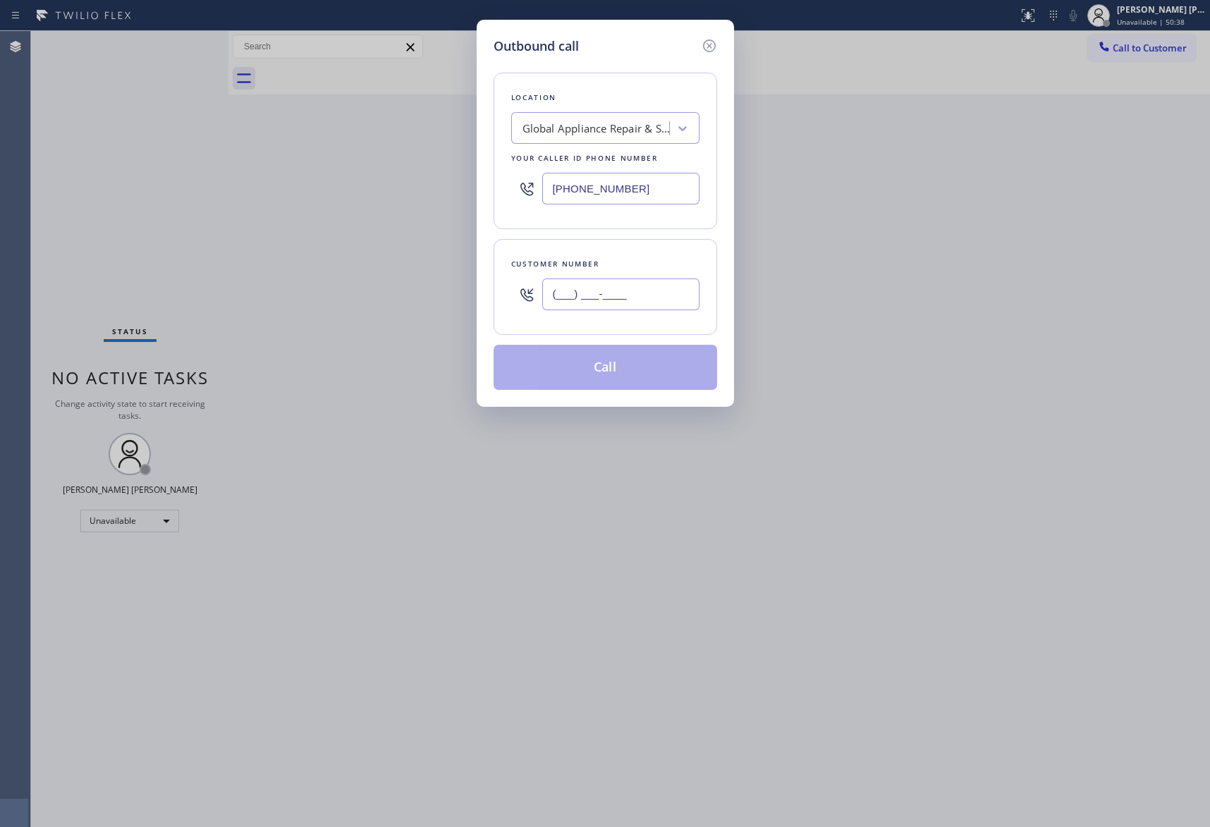
click at [647, 297] on input "(___) ___-____" at bounding box center [620, 295] width 157 height 32
paste input "346) 289-4960"
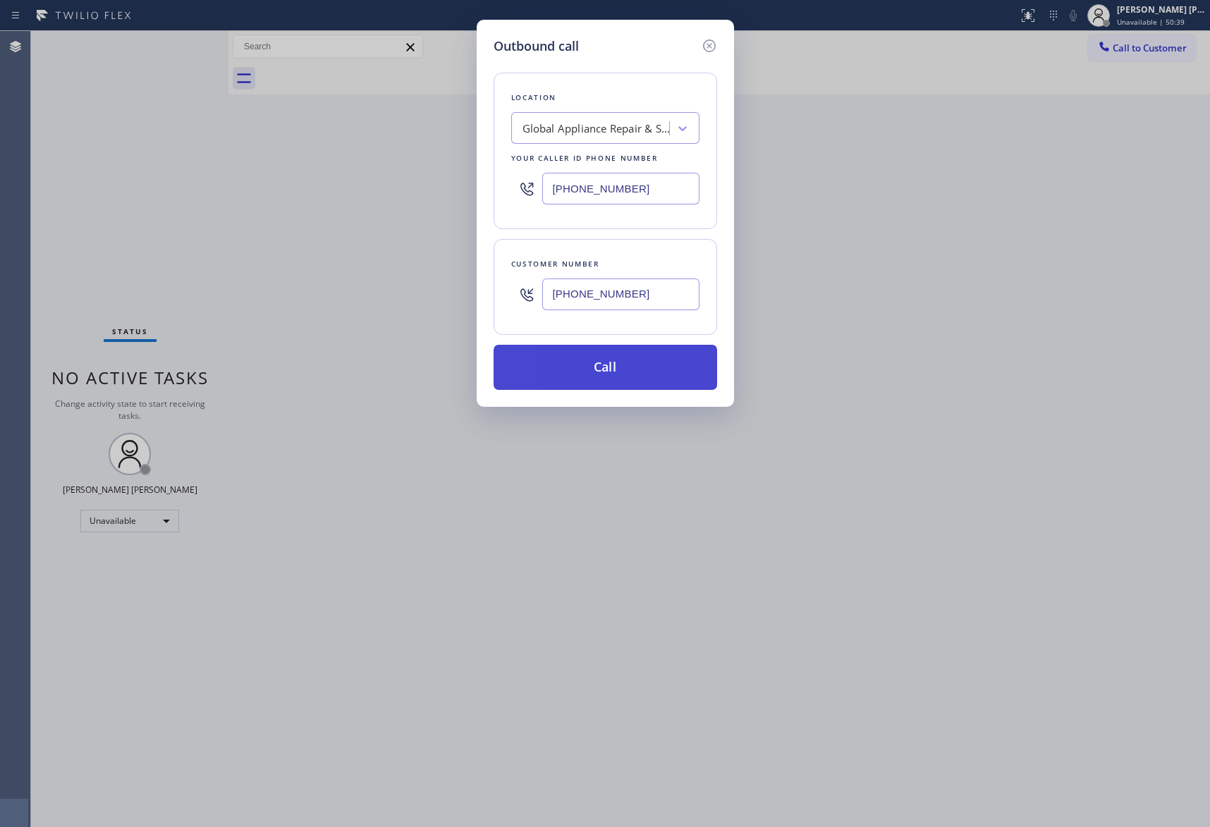
type input "[PHONE_NUMBER]"
click at [608, 375] on button "Call" at bounding box center [606, 367] width 224 height 45
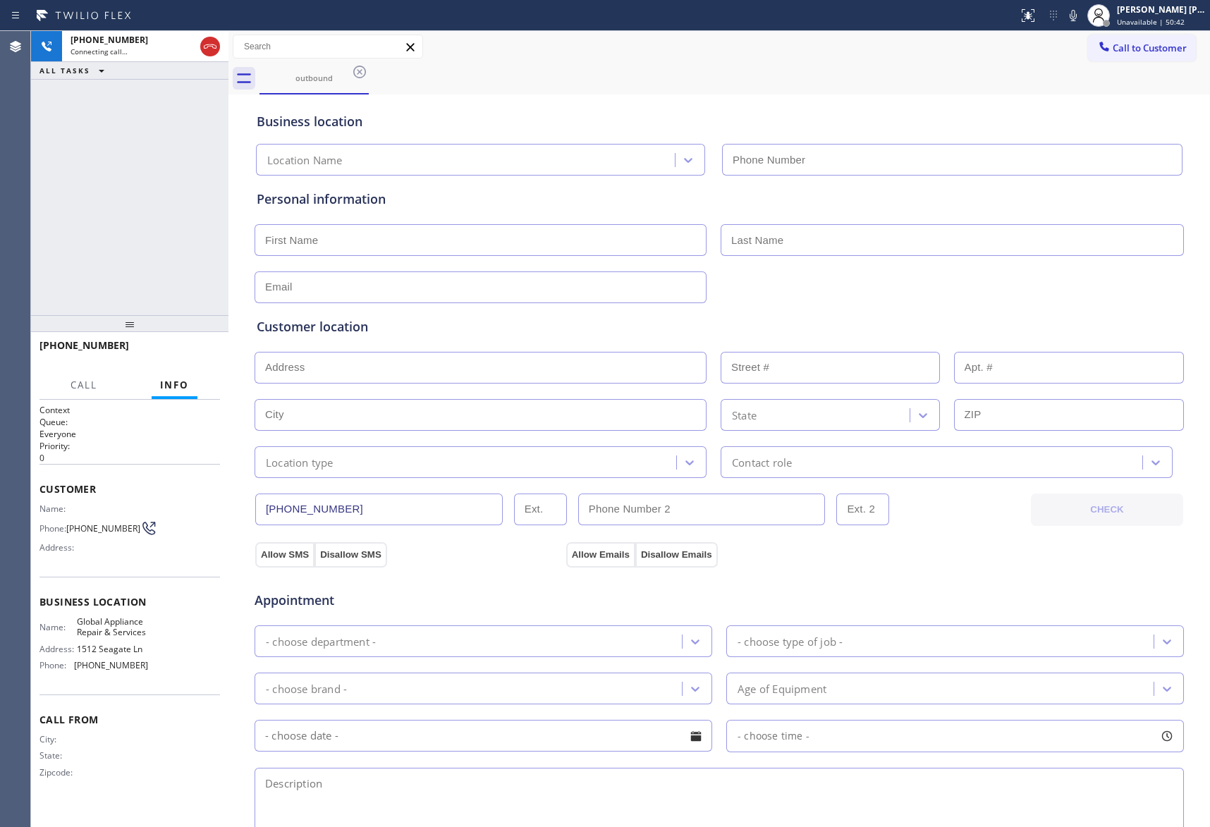
type input "[PHONE_NUMBER]"
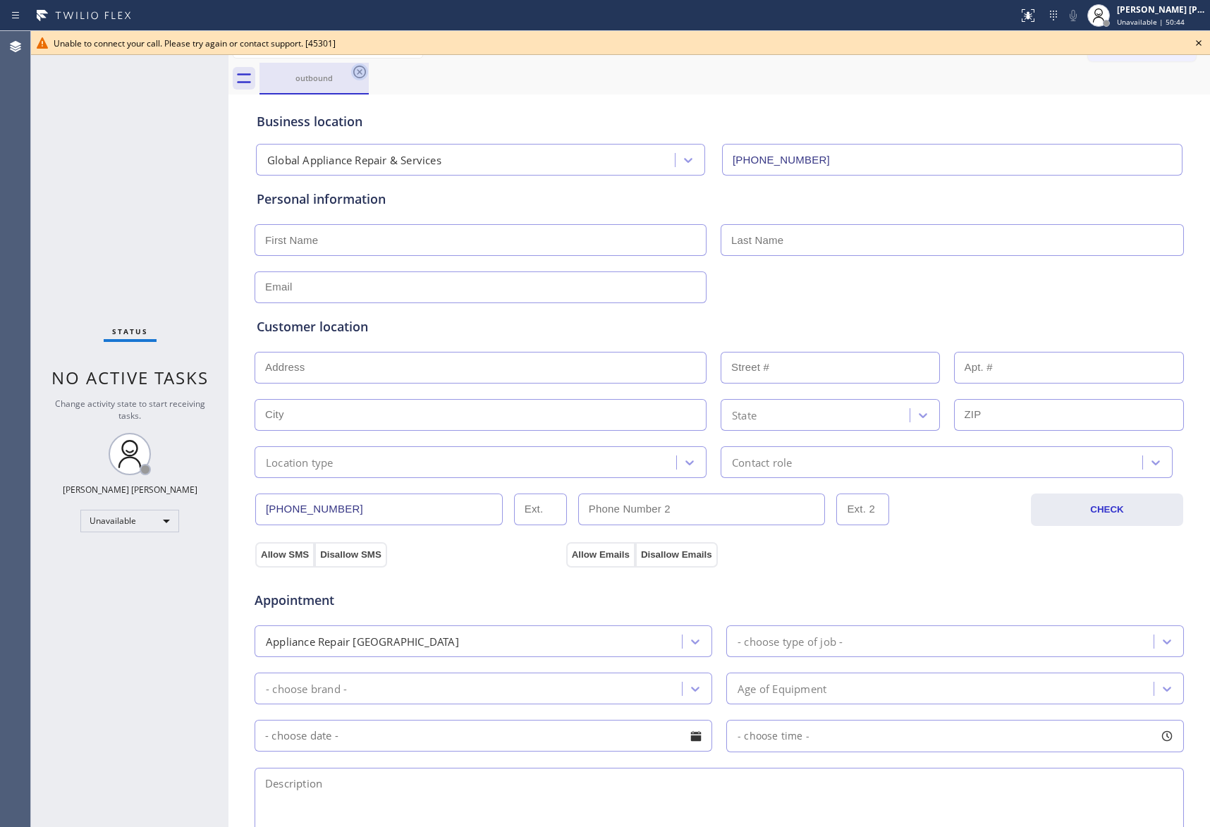
click at [362, 74] on icon at bounding box center [359, 71] width 17 height 17
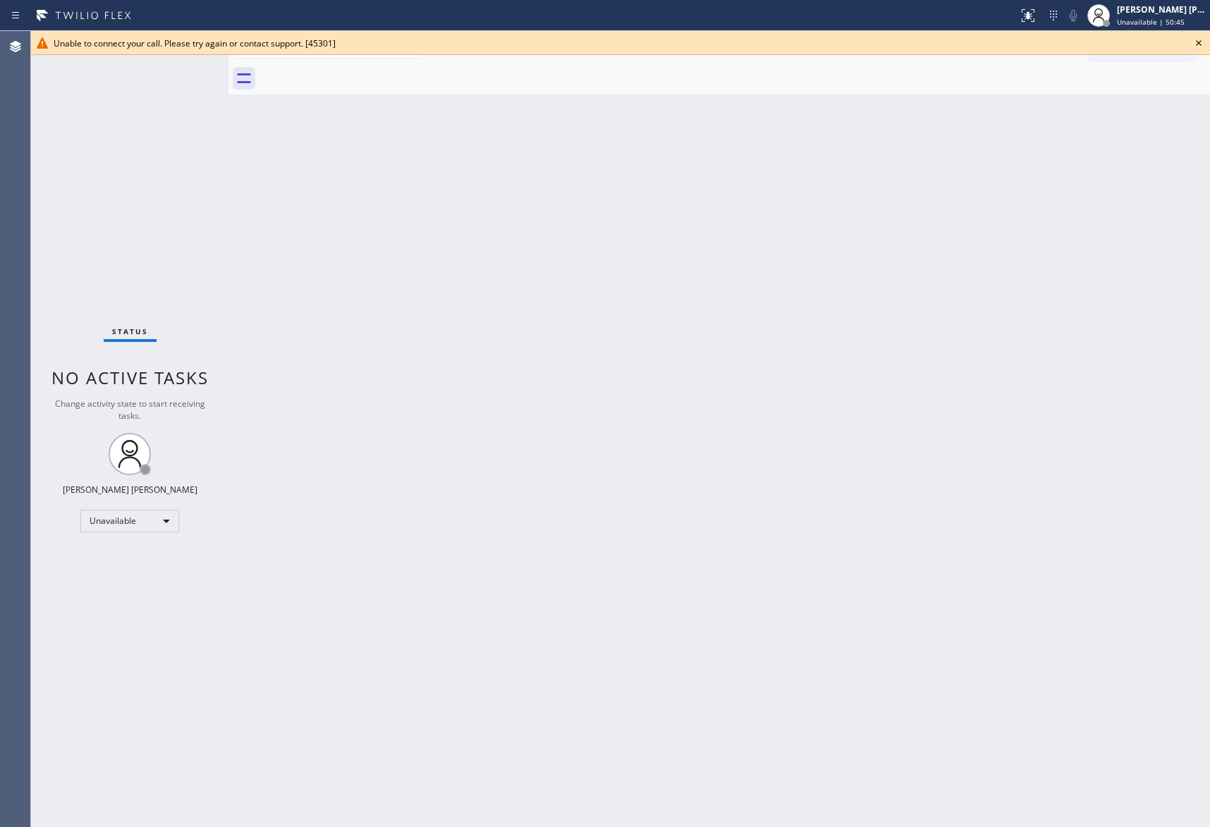
click at [362, 74] on div at bounding box center [735, 79] width 951 height 32
click at [1205, 38] on icon at bounding box center [1198, 43] width 17 height 17
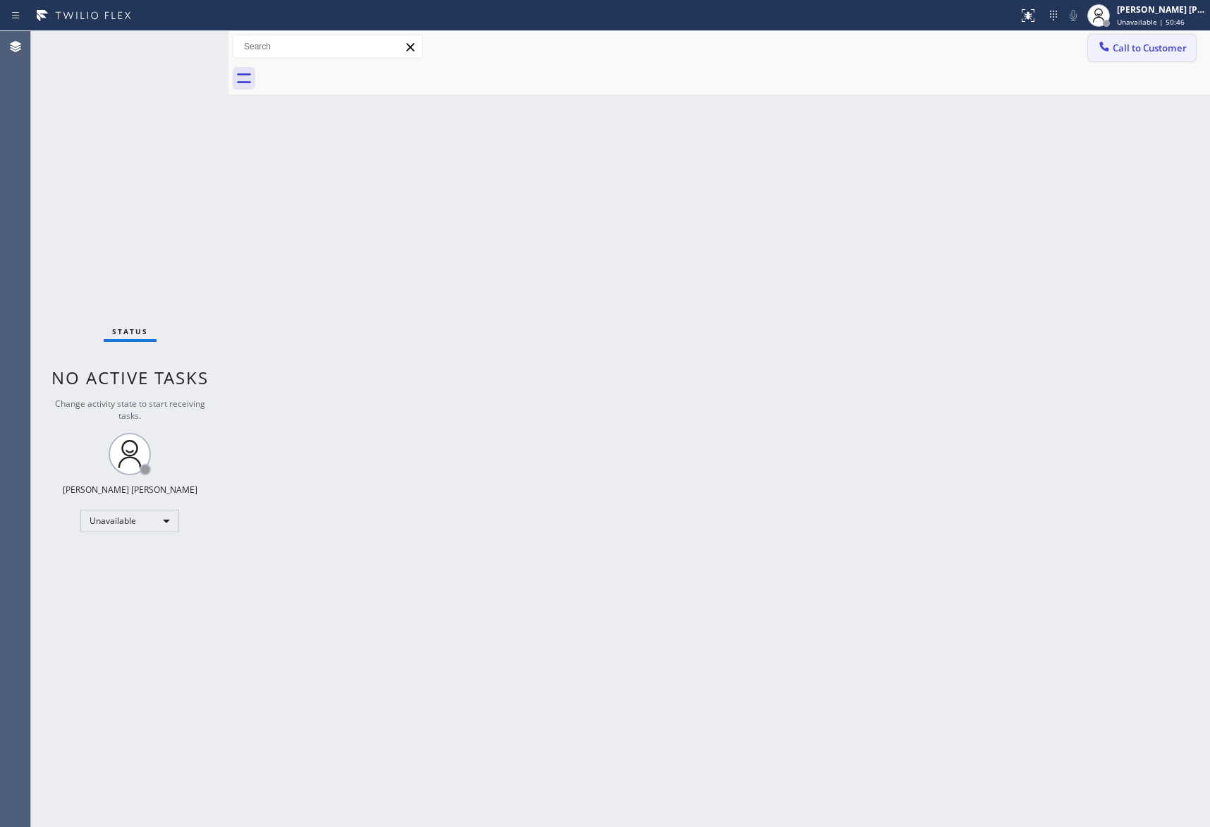
click at [1166, 60] on button "Call to Customer" at bounding box center [1142, 48] width 108 height 27
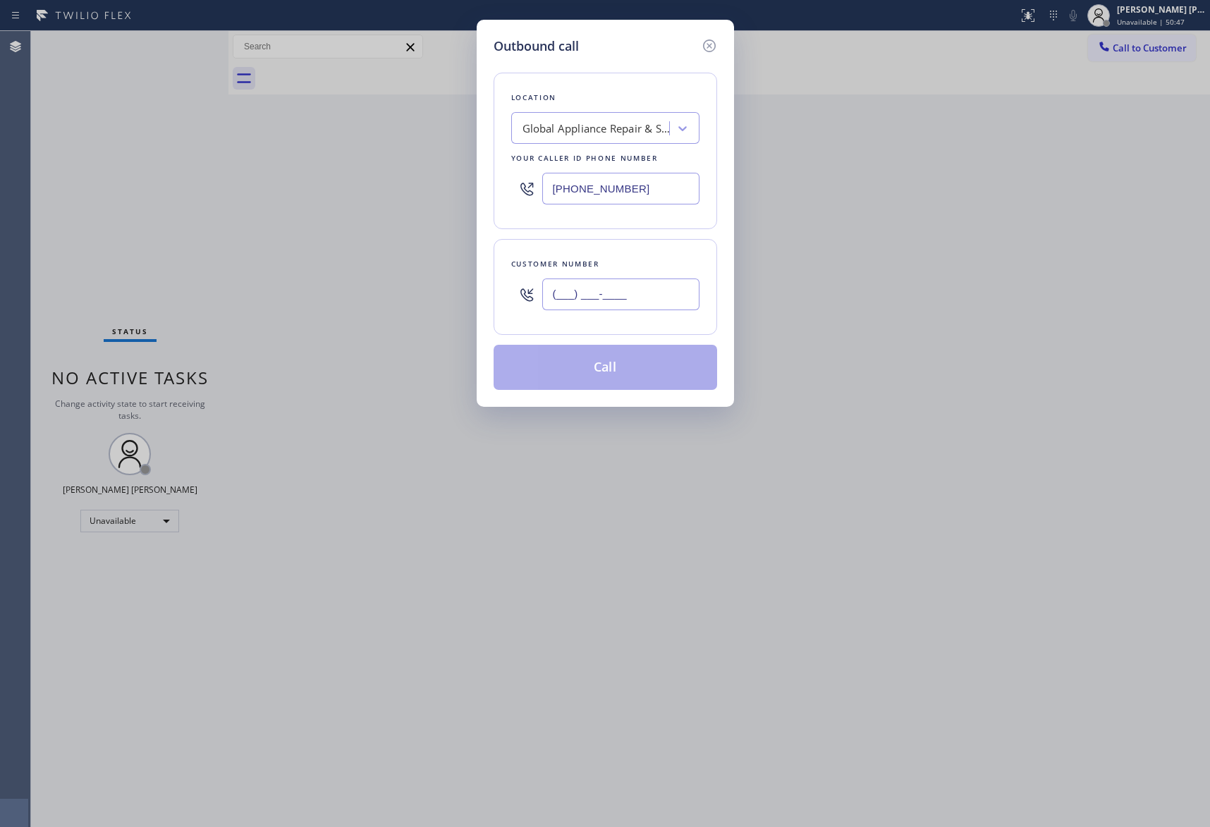
click at [659, 294] on input "(___) ___-____" at bounding box center [620, 295] width 157 height 32
paste input "346) 289-4960"
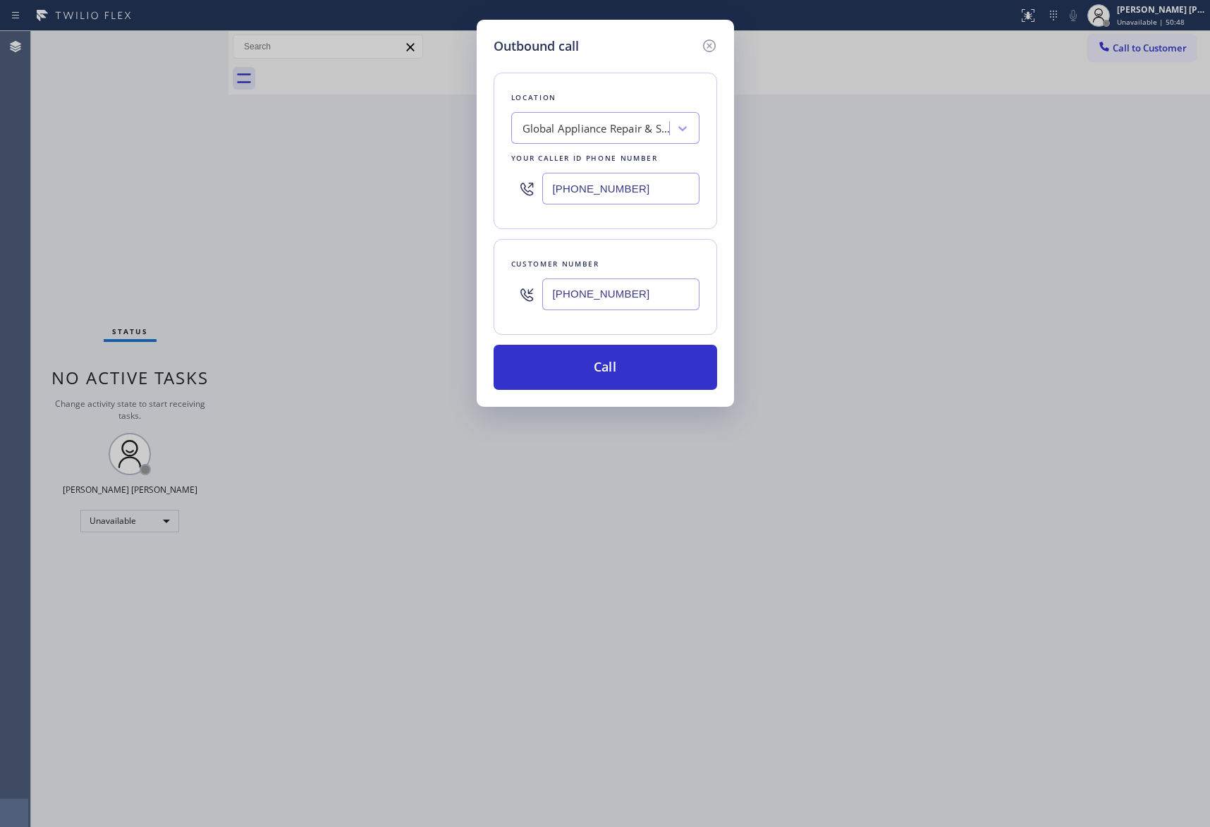
type input "[PHONE_NUMBER]"
click at [574, 125] on div "Global Appliance Repair & Services" at bounding box center [597, 129] width 148 height 16
type input "5 star appliance repair"
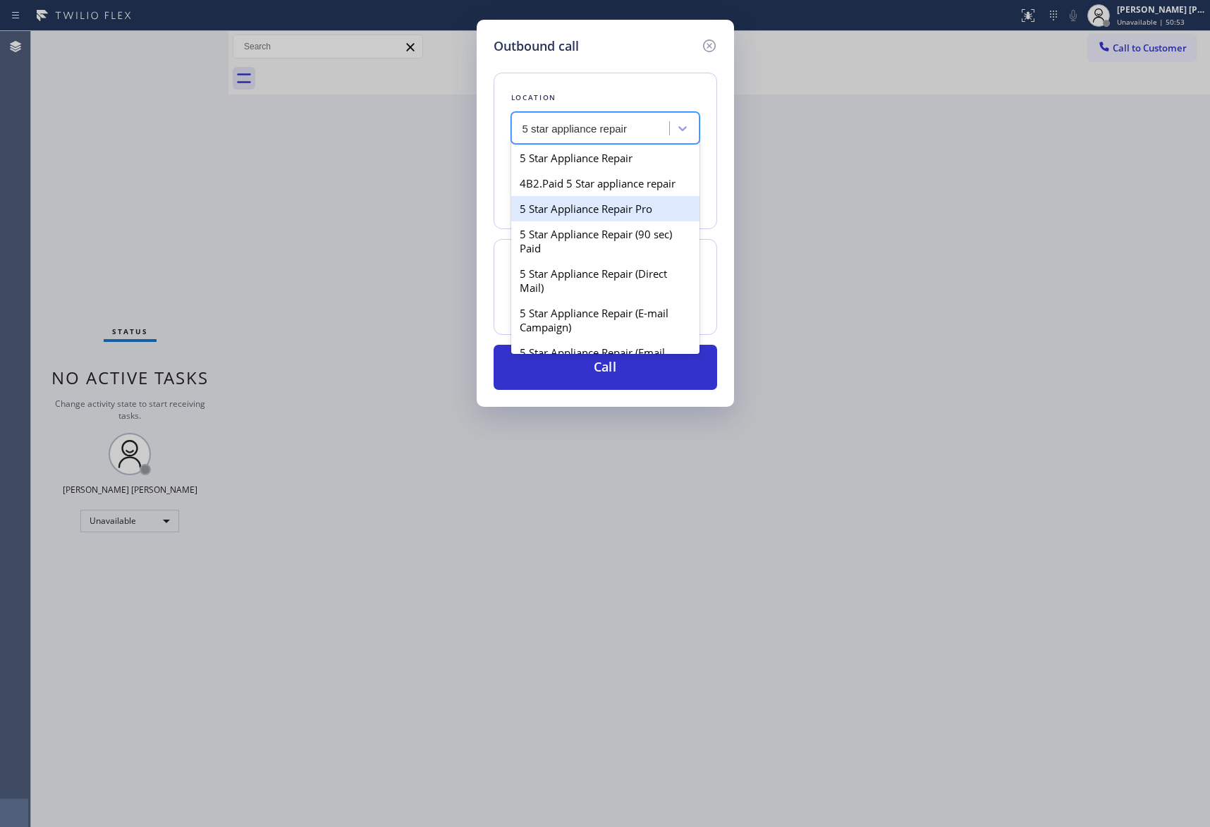
click at [608, 220] on div "5 Star Appliance Repair Pro" at bounding box center [605, 208] width 188 height 25
type input "[PHONE_NUMBER]"
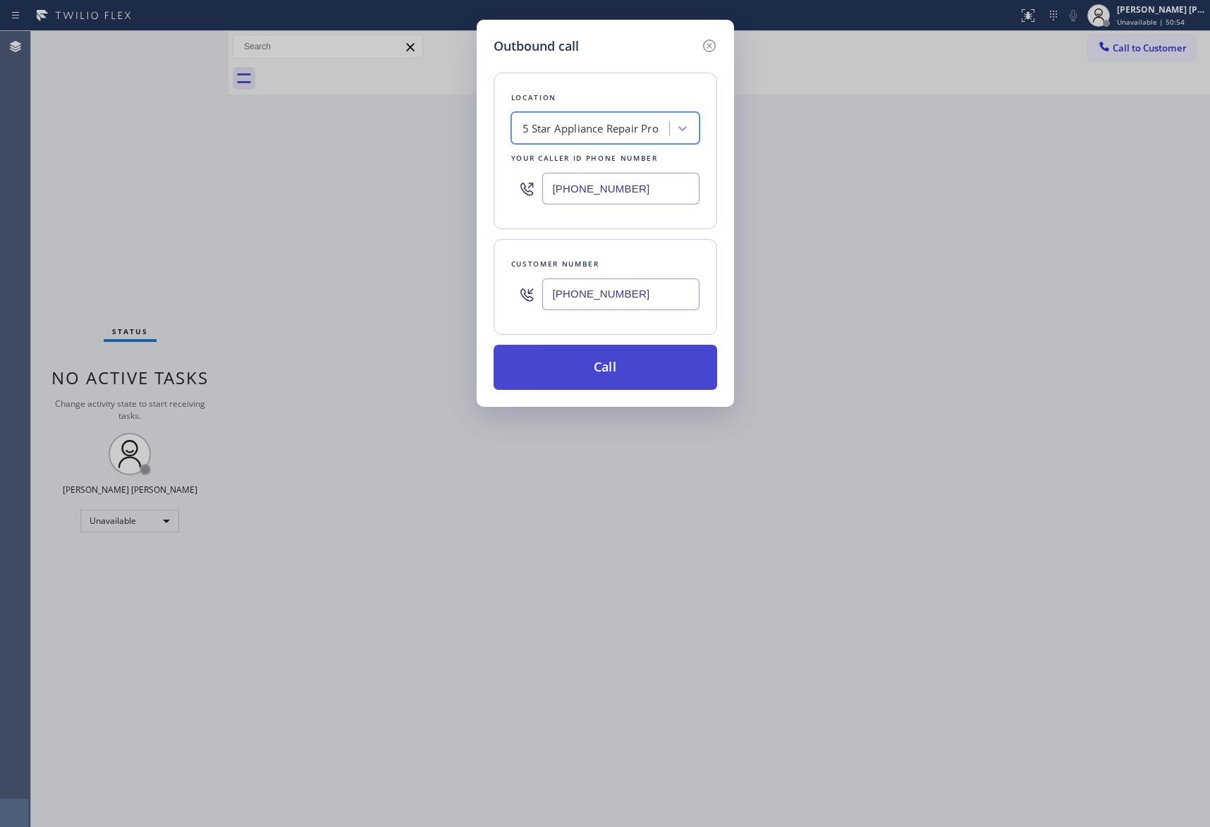
click at [640, 367] on button "Call" at bounding box center [606, 367] width 224 height 45
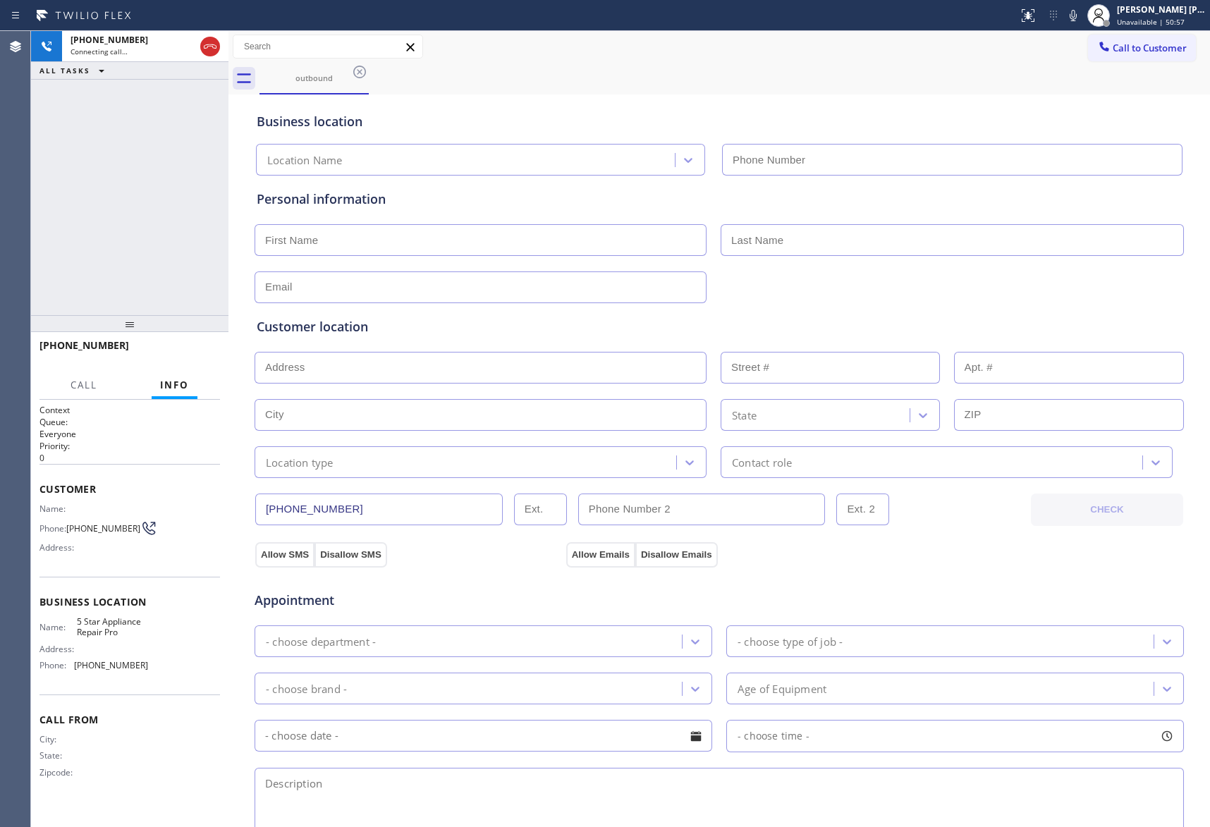
type input "[PHONE_NUMBER]"
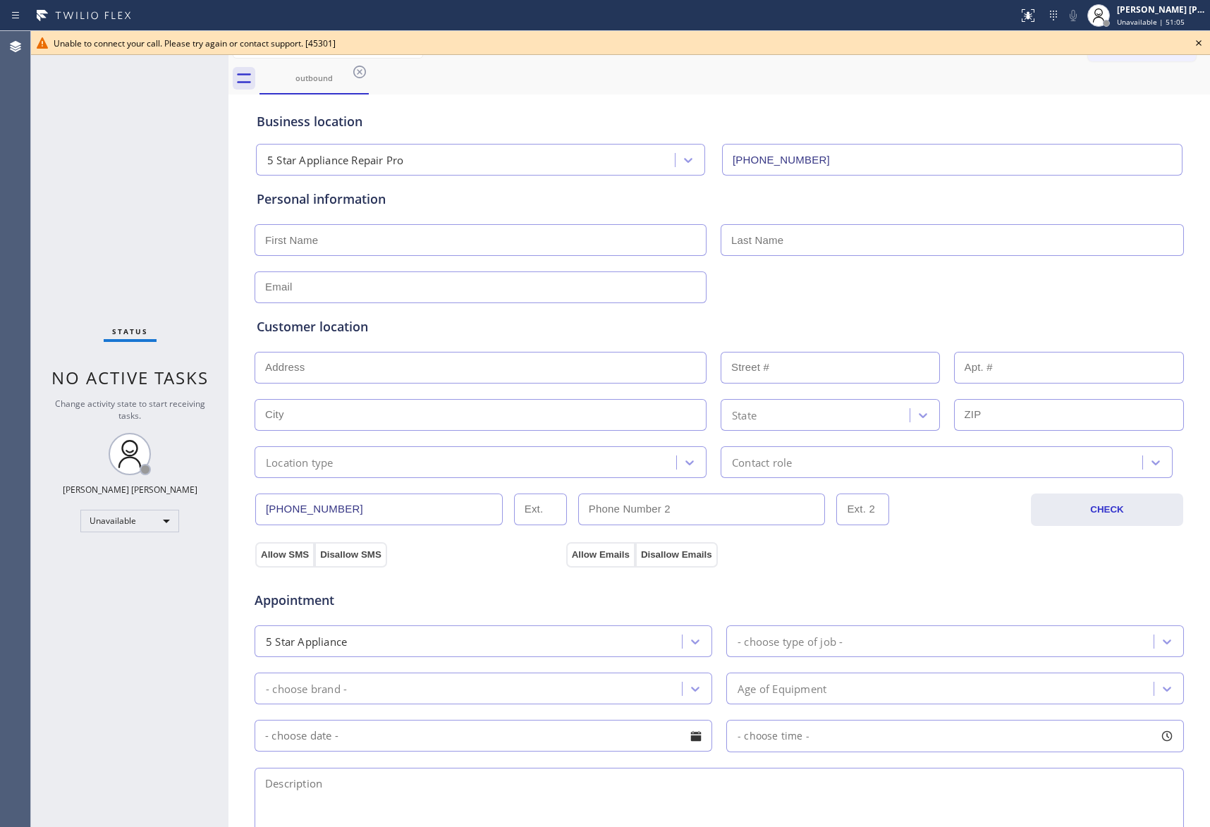
click at [1202, 41] on icon at bounding box center [1198, 43] width 17 height 17
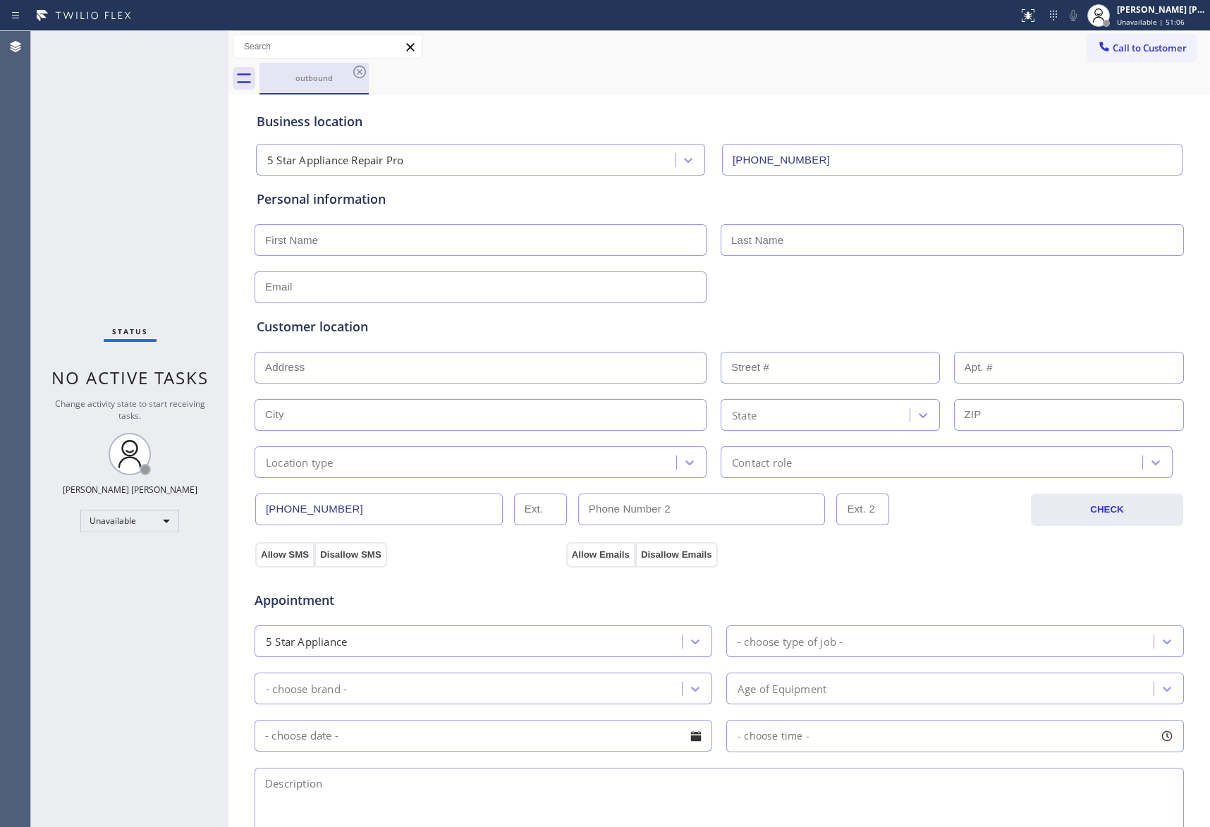
click at [348, 69] on div "outbound" at bounding box center [314, 78] width 106 height 30
click at [364, 69] on icon at bounding box center [359, 71] width 17 height 17
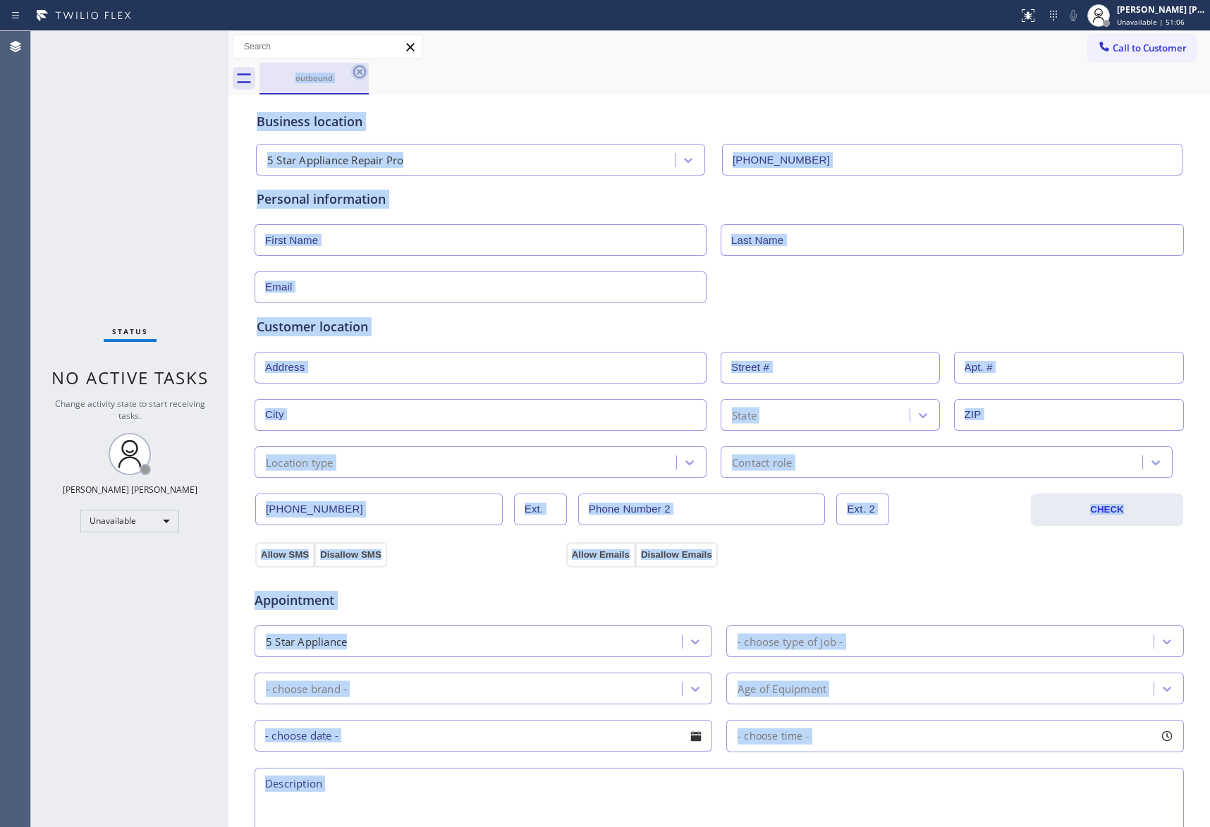
click at [364, 69] on div "outbound" at bounding box center [735, 79] width 951 height 32
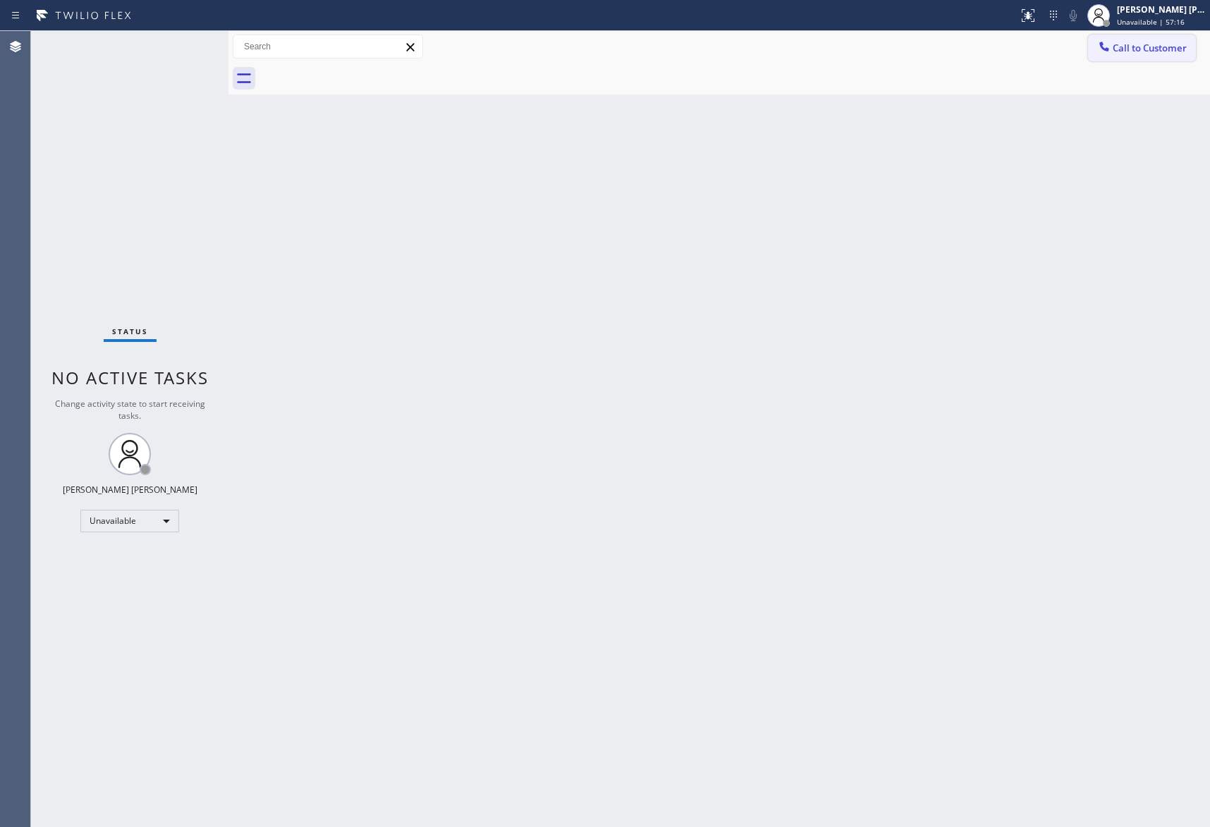
click at [1169, 55] on button "Call to Customer" at bounding box center [1142, 48] width 108 height 27
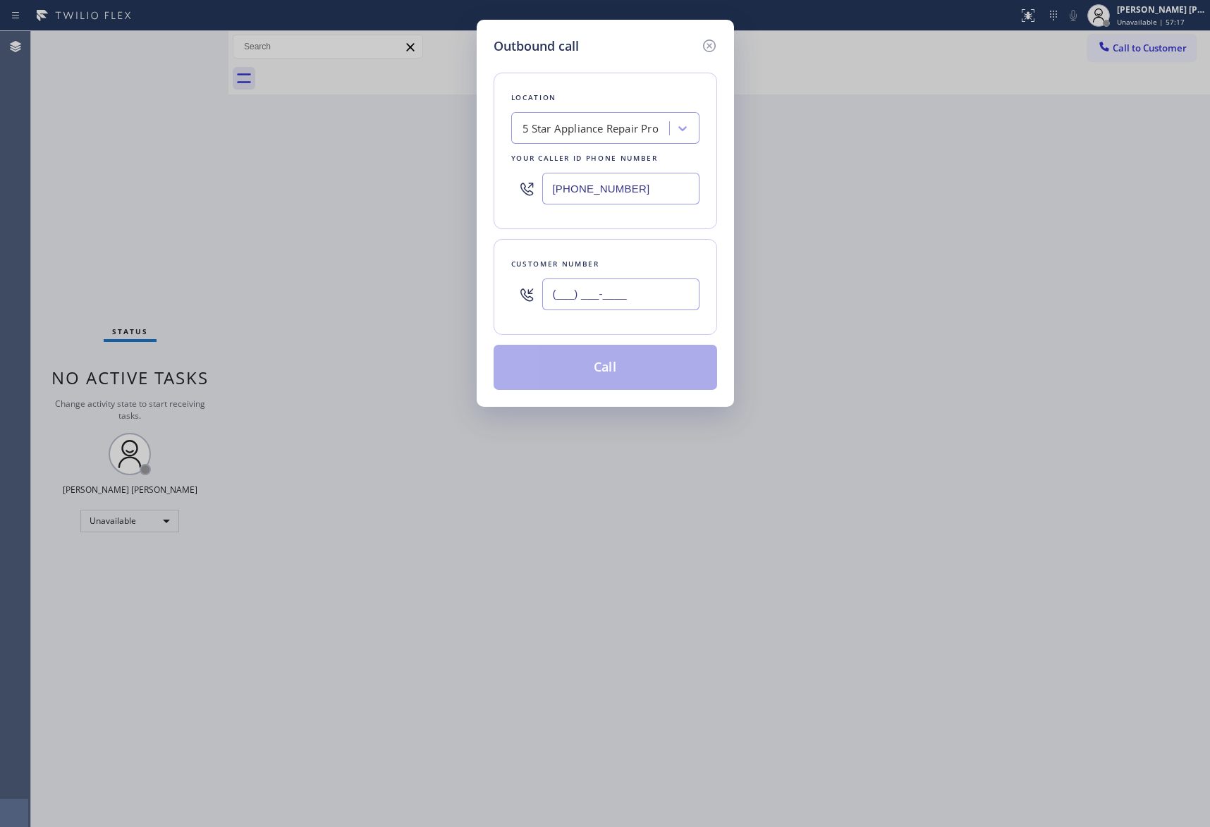
click at [649, 291] on input "(___) ___-____" at bounding box center [620, 295] width 157 height 32
paste input "702) 941-8783"
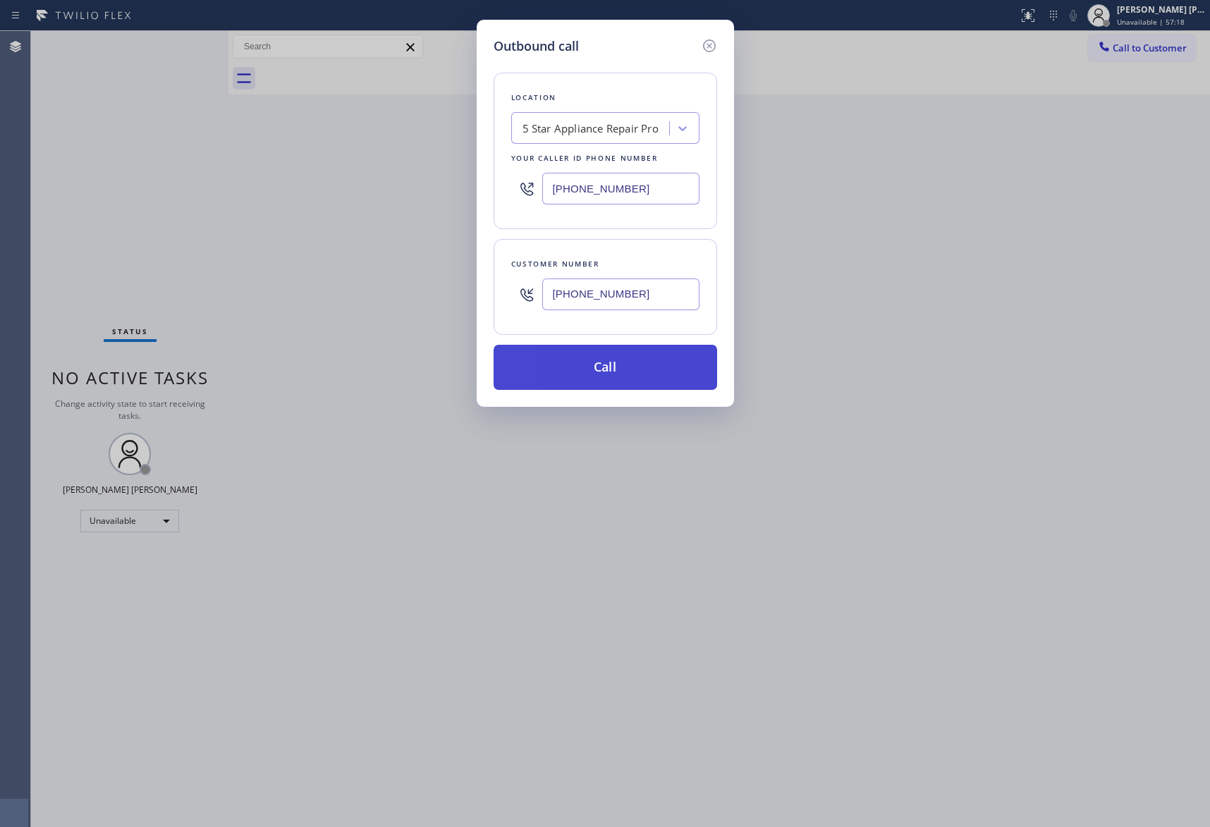
type input "[PHONE_NUMBER]"
click at [606, 372] on button "Call" at bounding box center [606, 367] width 224 height 45
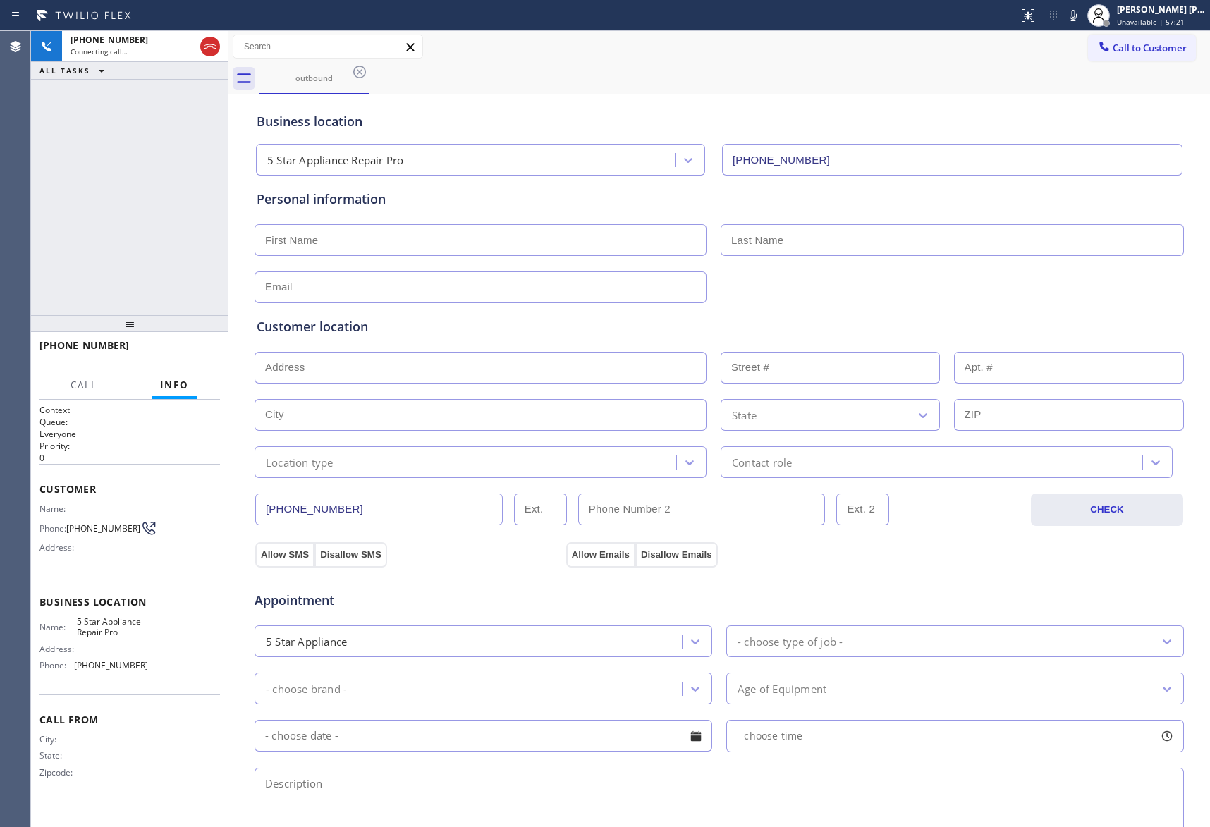
type input "[PHONE_NUMBER]"
click at [195, 351] on span "HANG UP" at bounding box center [187, 352] width 43 height 10
click at [195, 351] on span "COMPLETE" at bounding box center [184, 352] width 49 height 10
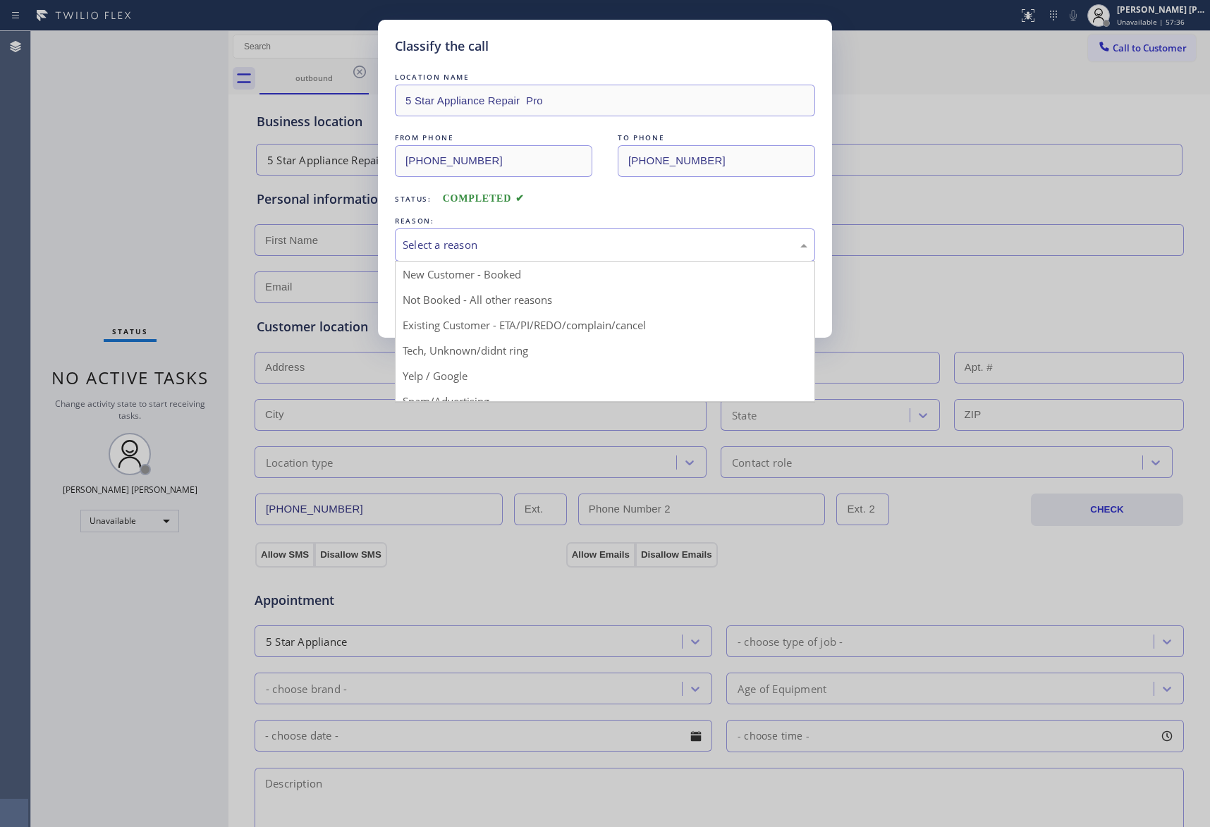
click at [542, 248] on div "Select a reason" at bounding box center [605, 245] width 405 height 16
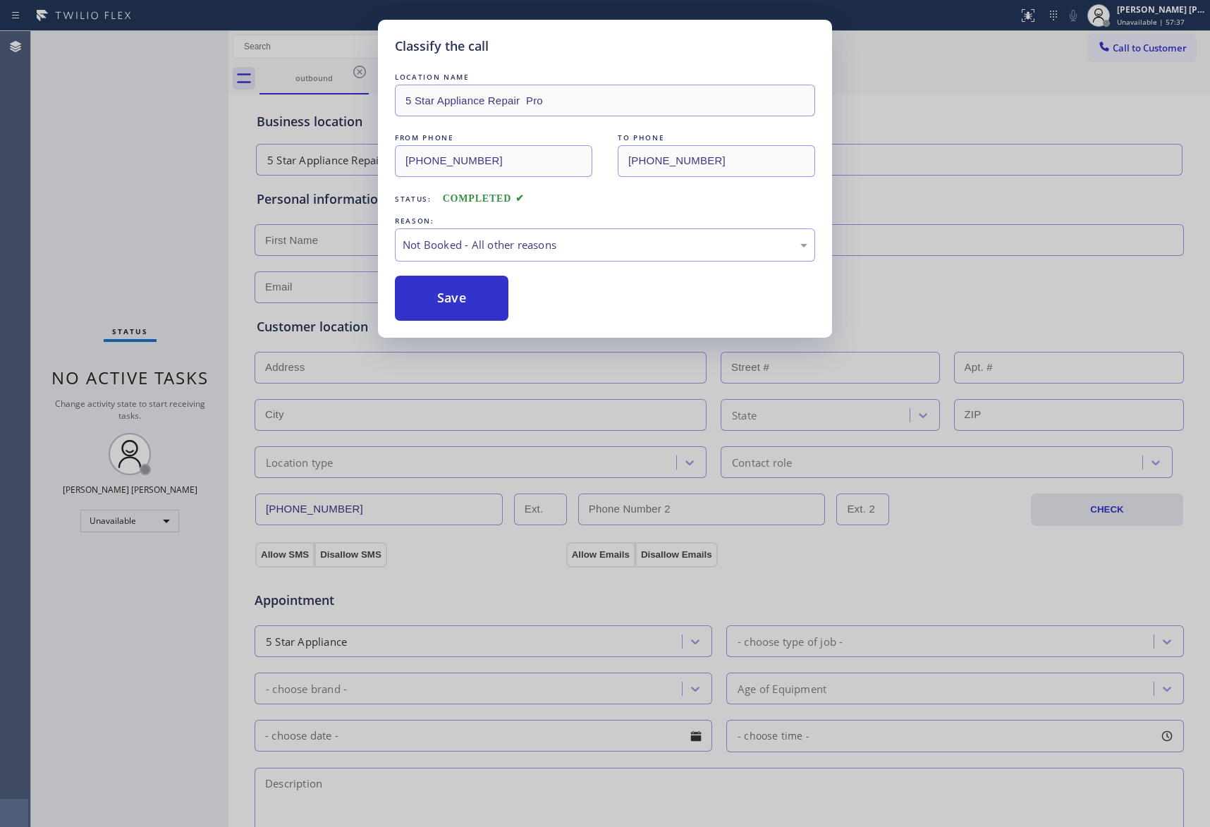
click at [446, 300] on button "Save" at bounding box center [452, 298] width 114 height 45
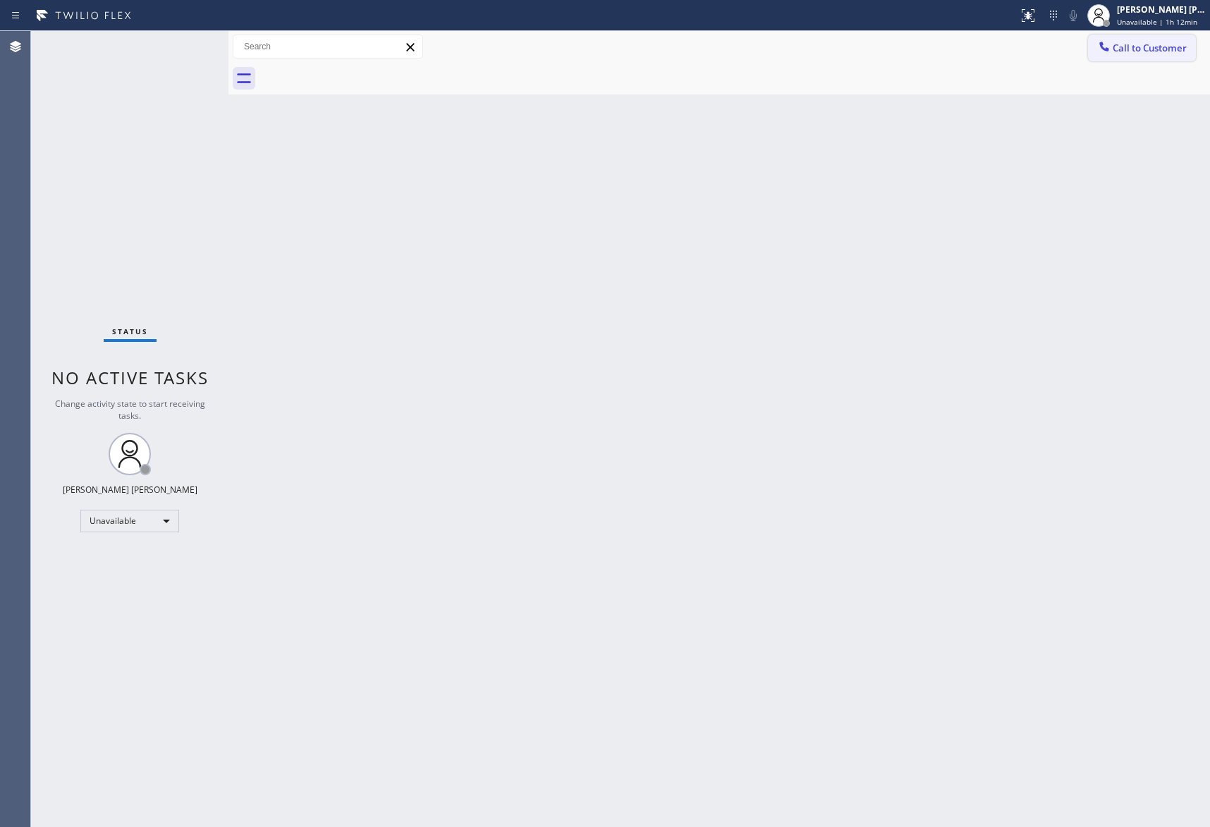
click at [1186, 44] on span "Call to Customer" at bounding box center [1150, 48] width 74 height 13
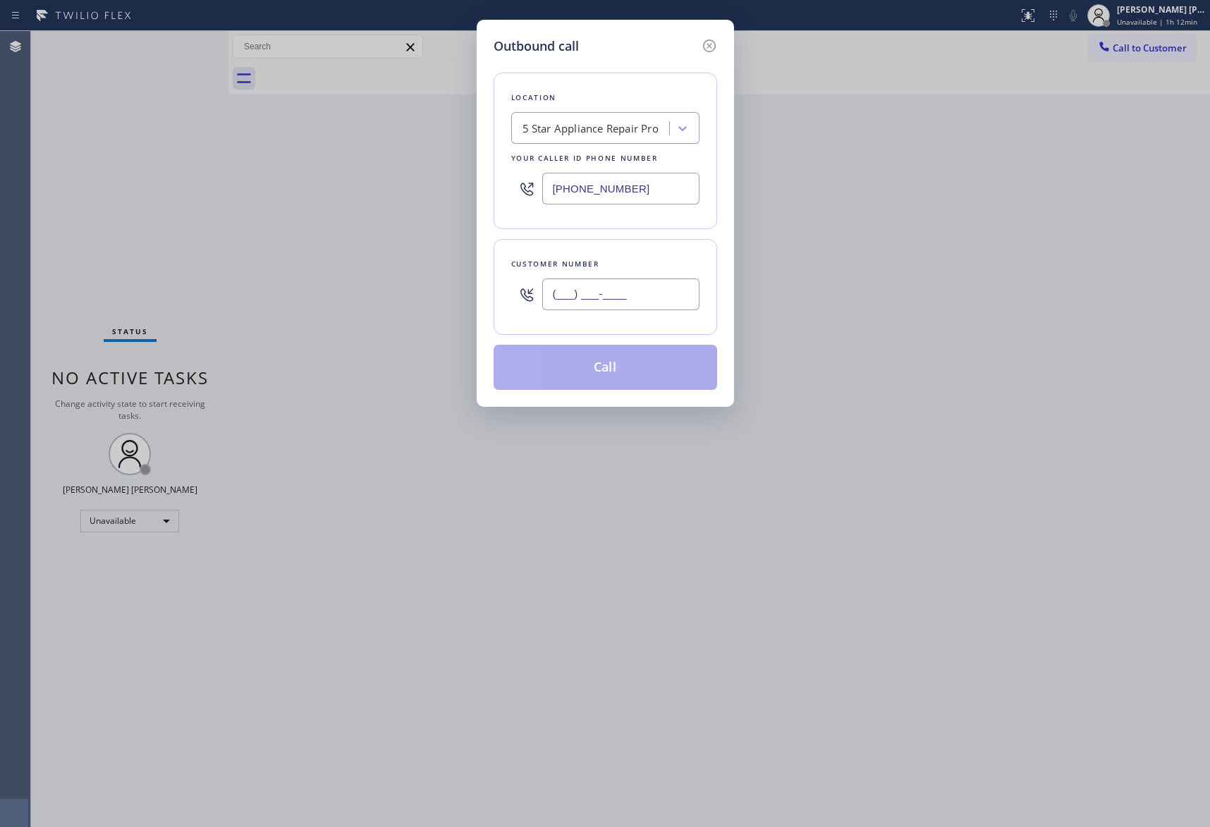
click at [635, 295] on input "(___) ___-____" at bounding box center [620, 295] width 157 height 32
paste input "305) 439-9593"
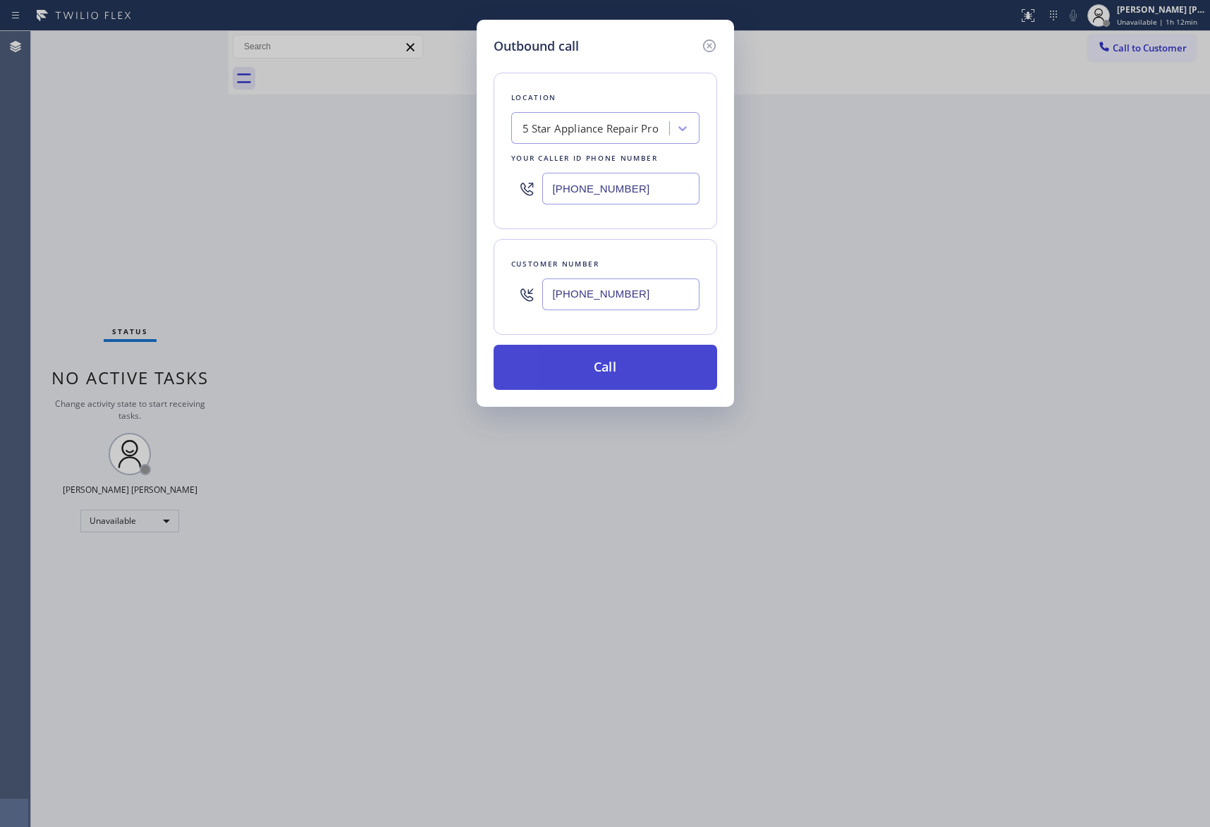
type input "[PHONE_NUMBER]"
click at [608, 365] on button "Call" at bounding box center [606, 367] width 224 height 45
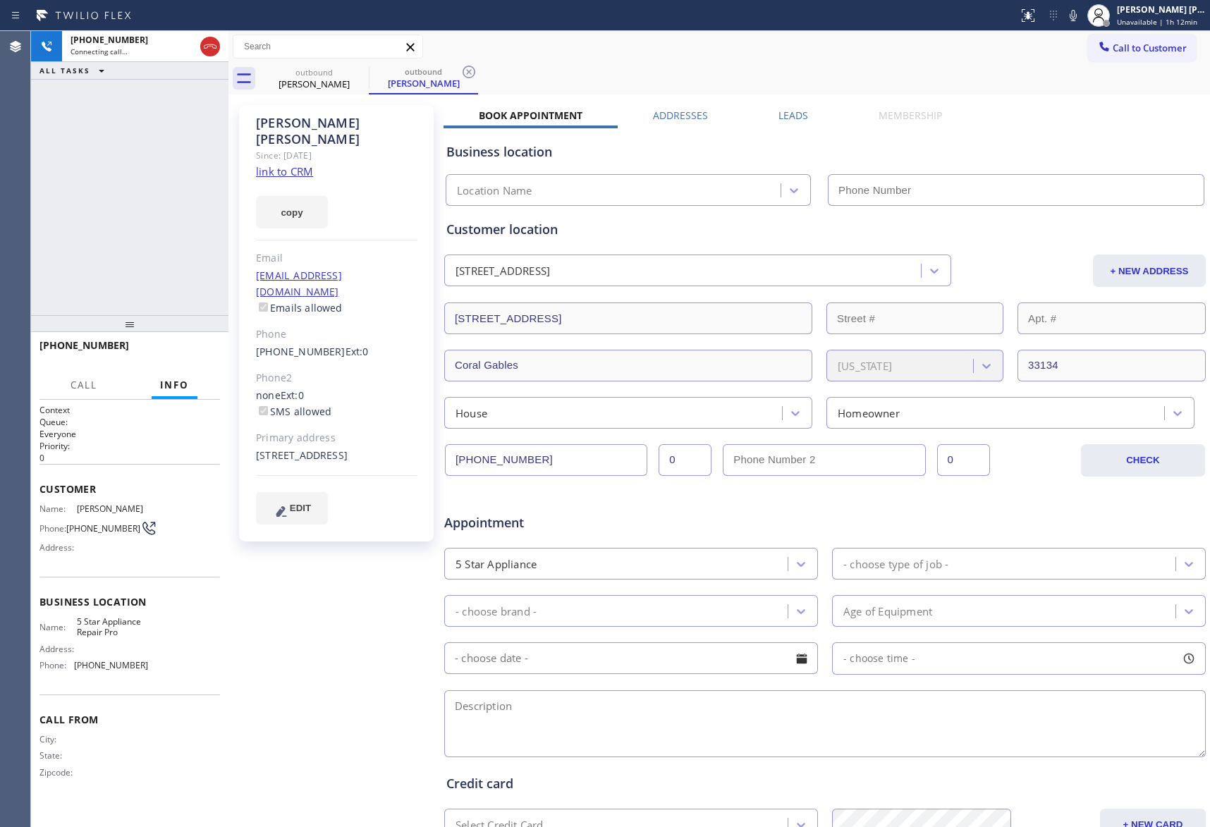
type input "[PHONE_NUMBER]"
click at [175, 358] on button "HANG UP" at bounding box center [187, 352] width 66 height 20
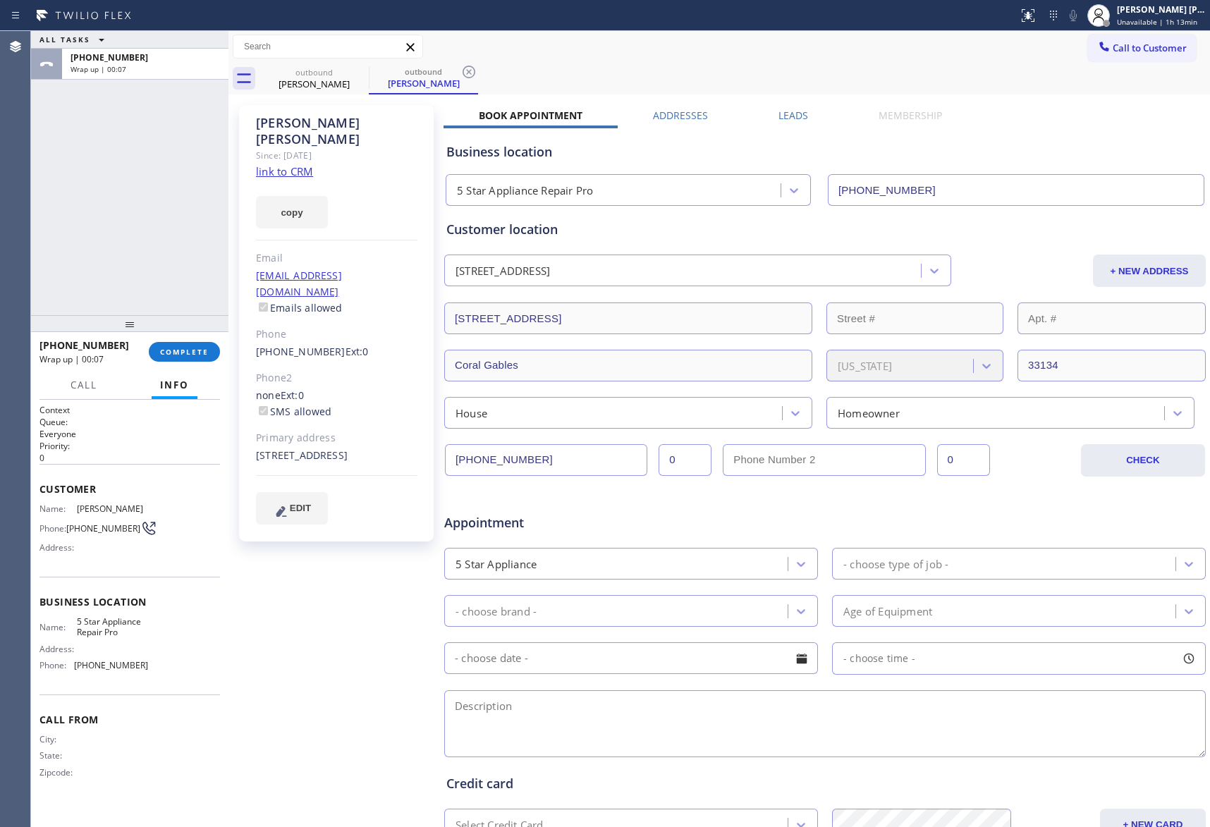
click at [787, 109] on label "Leads" at bounding box center [794, 115] width 30 height 13
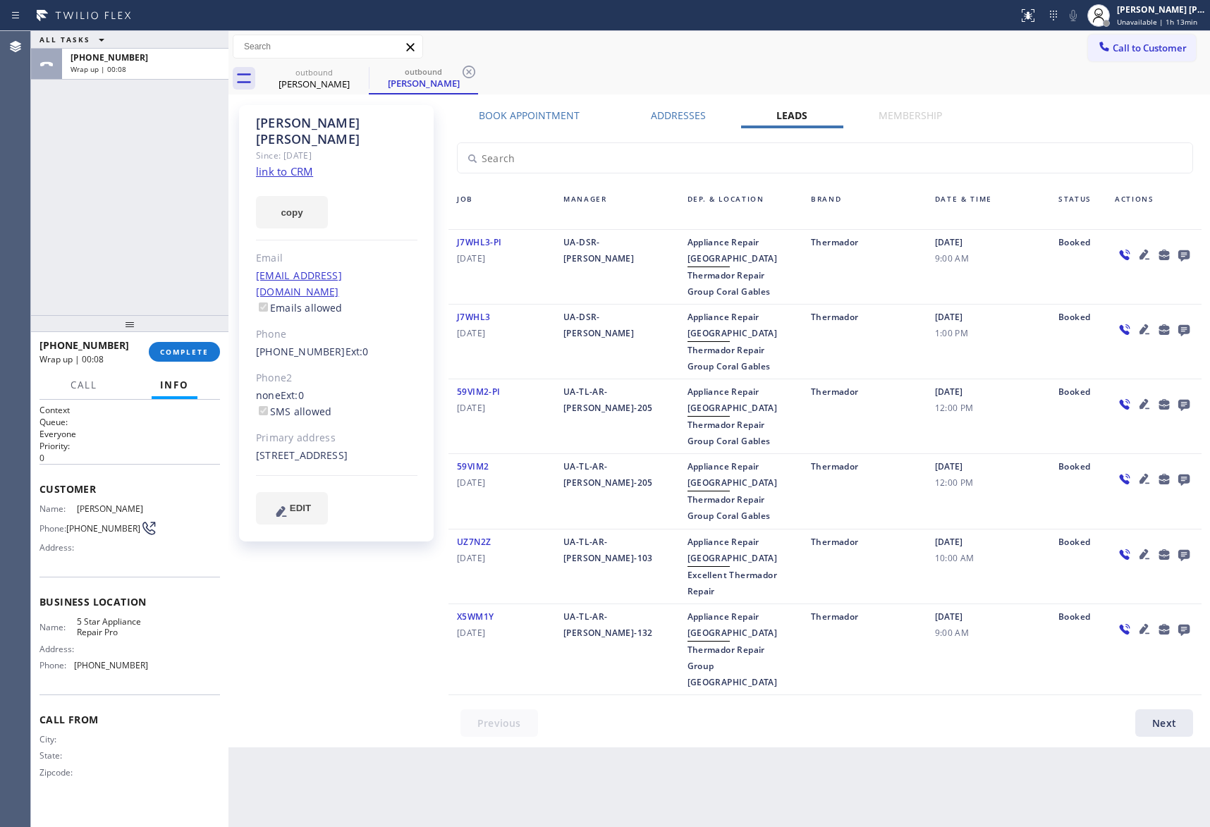
click at [1181, 252] on icon at bounding box center [1183, 255] width 11 height 11
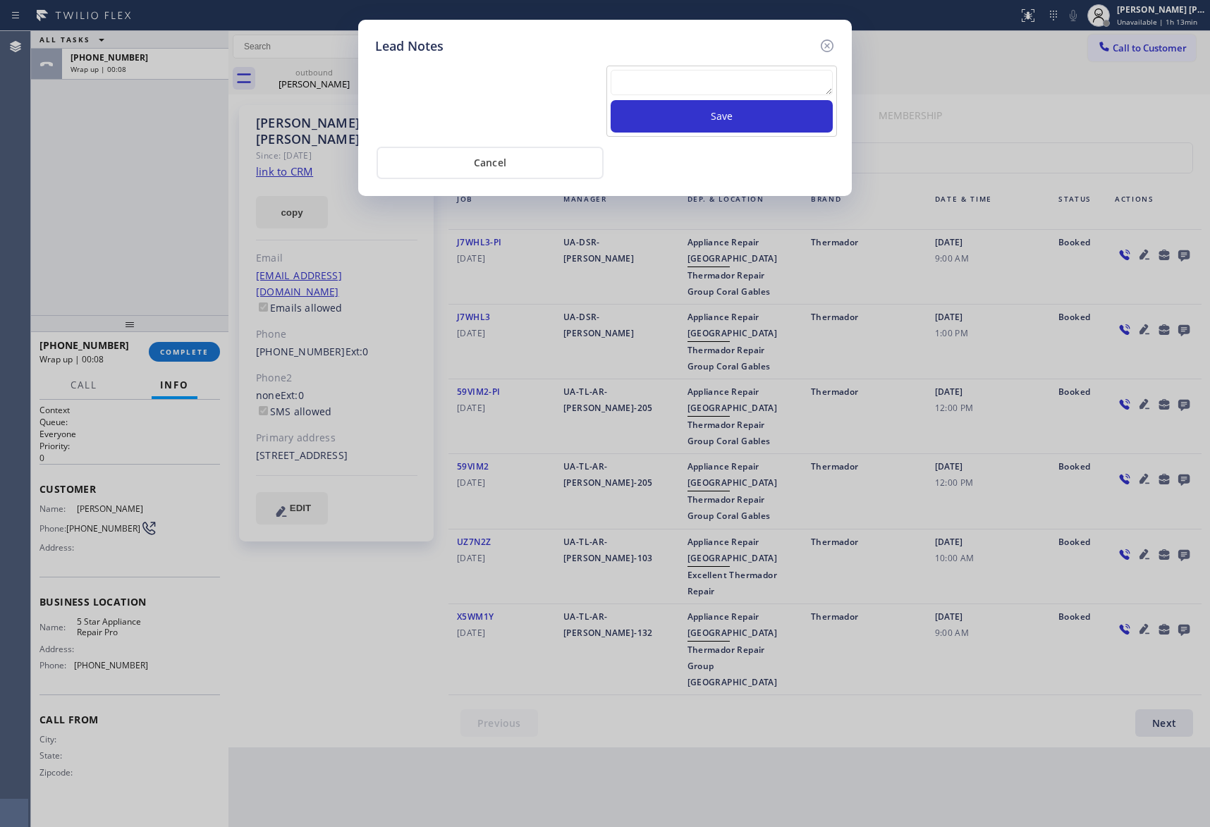
click at [728, 83] on textarea at bounding box center [722, 82] width 222 height 25
paste textarea "VM | please transfer if cx calls back"
type textarea "VM | please transfer if cx calls back"
click at [740, 123] on button "Save" at bounding box center [722, 116] width 222 height 32
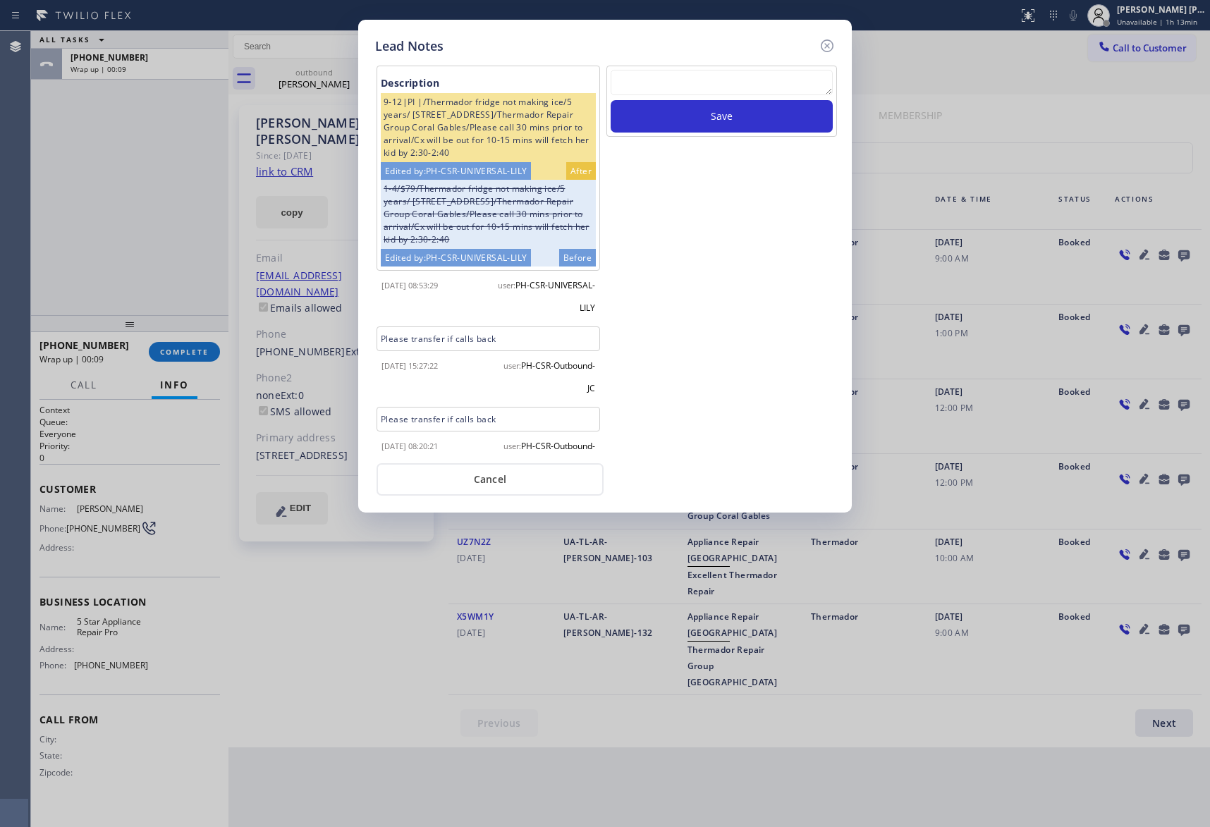
scroll to position [0, 0]
click at [826, 43] on icon at bounding box center [827, 45] width 17 height 17
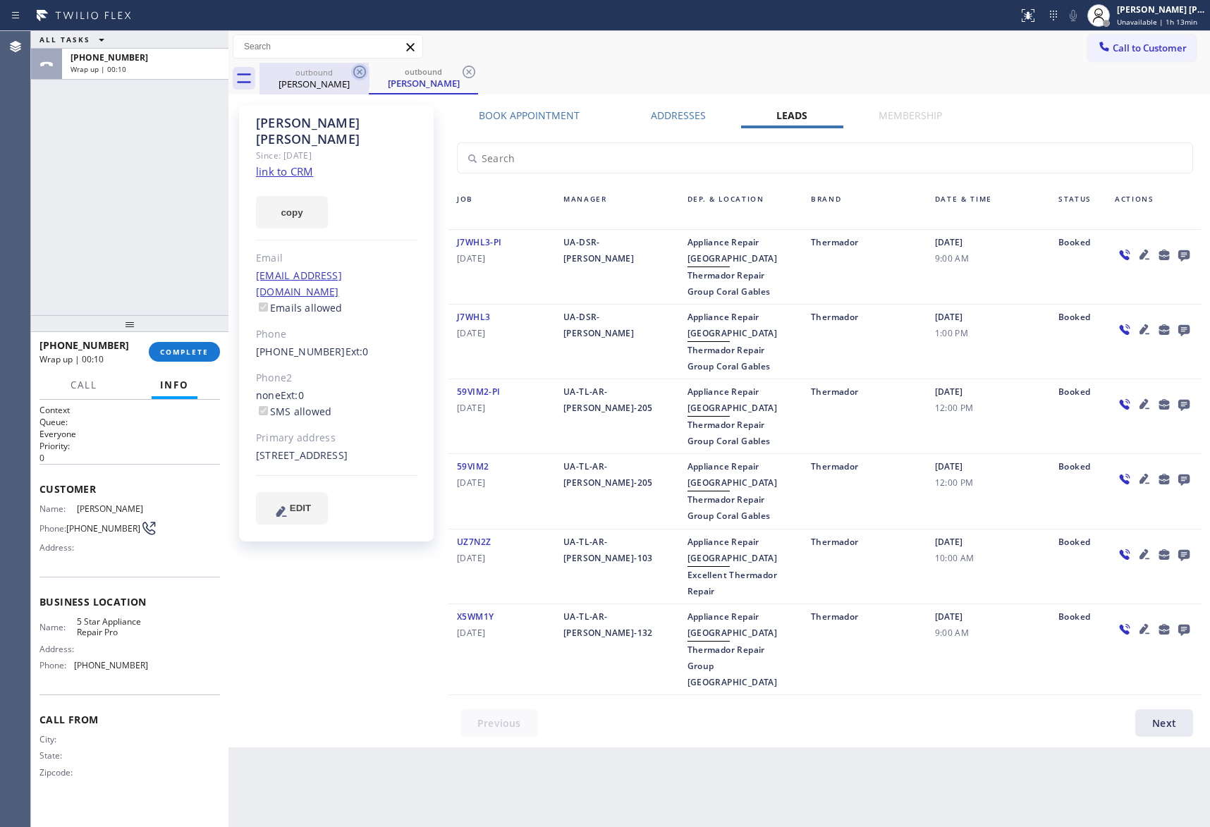
click at [353, 76] on icon at bounding box center [359, 71] width 17 height 17
click at [355, 73] on icon at bounding box center [359, 71] width 17 height 17
click at [369, 73] on div "outbound [PERSON_NAME]" at bounding box center [423, 79] width 109 height 32
click at [355, 73] on icon at bounding box center [359, 71] width 17 height 17
click at [355, 73] on div "outbound [PERSON_NAME]" at bounding box center [735, 79] width 951 height 32
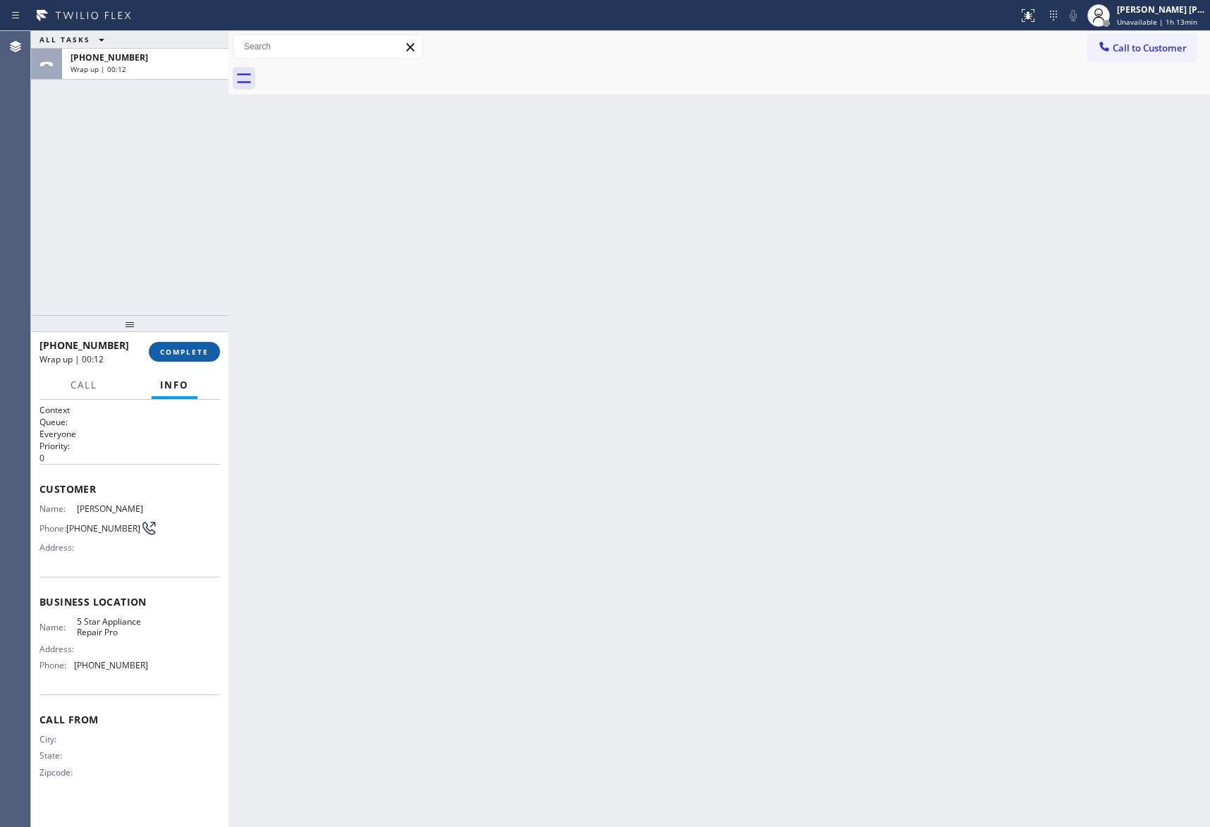
click at [179, 354] on span "COMPLETE" at bounding box center [184, 352] width 49 height 10
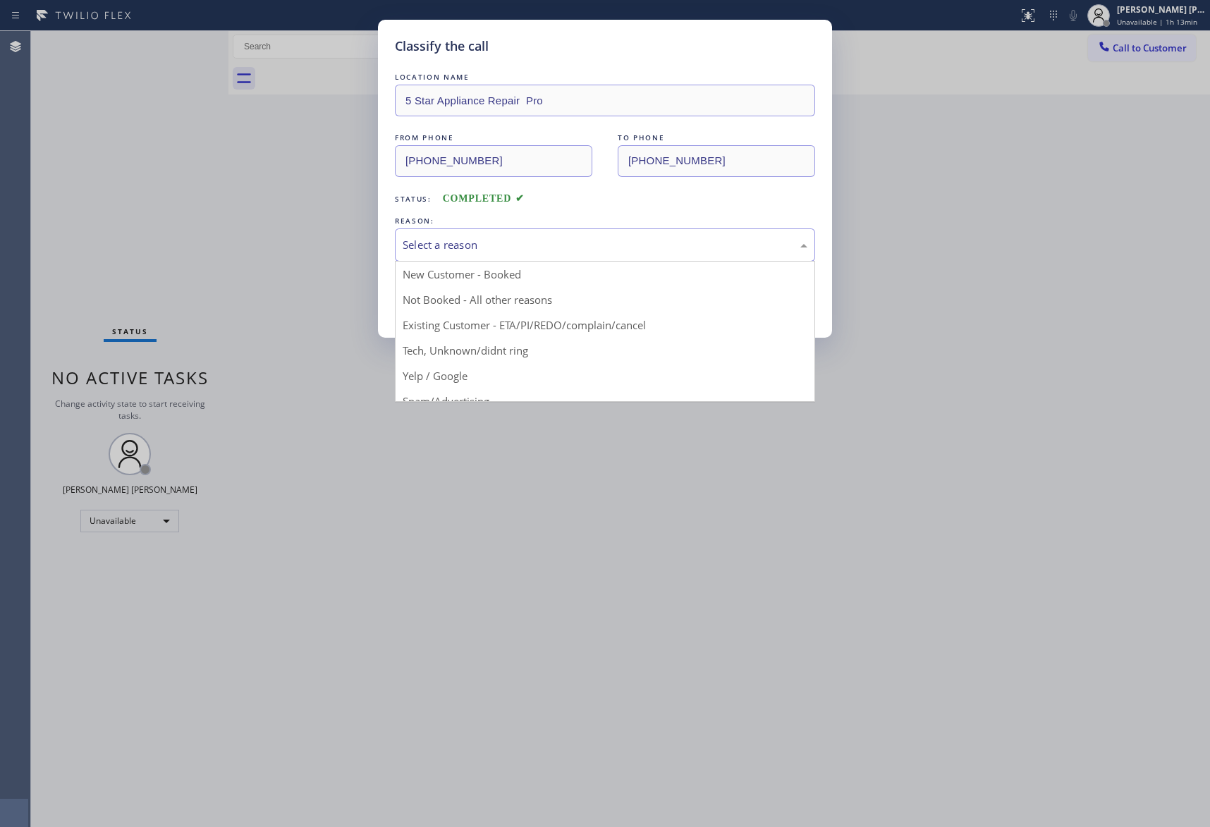
click at [447, 245] on div "Select a reason" at bounding box center [605, 245] width 405 height 16
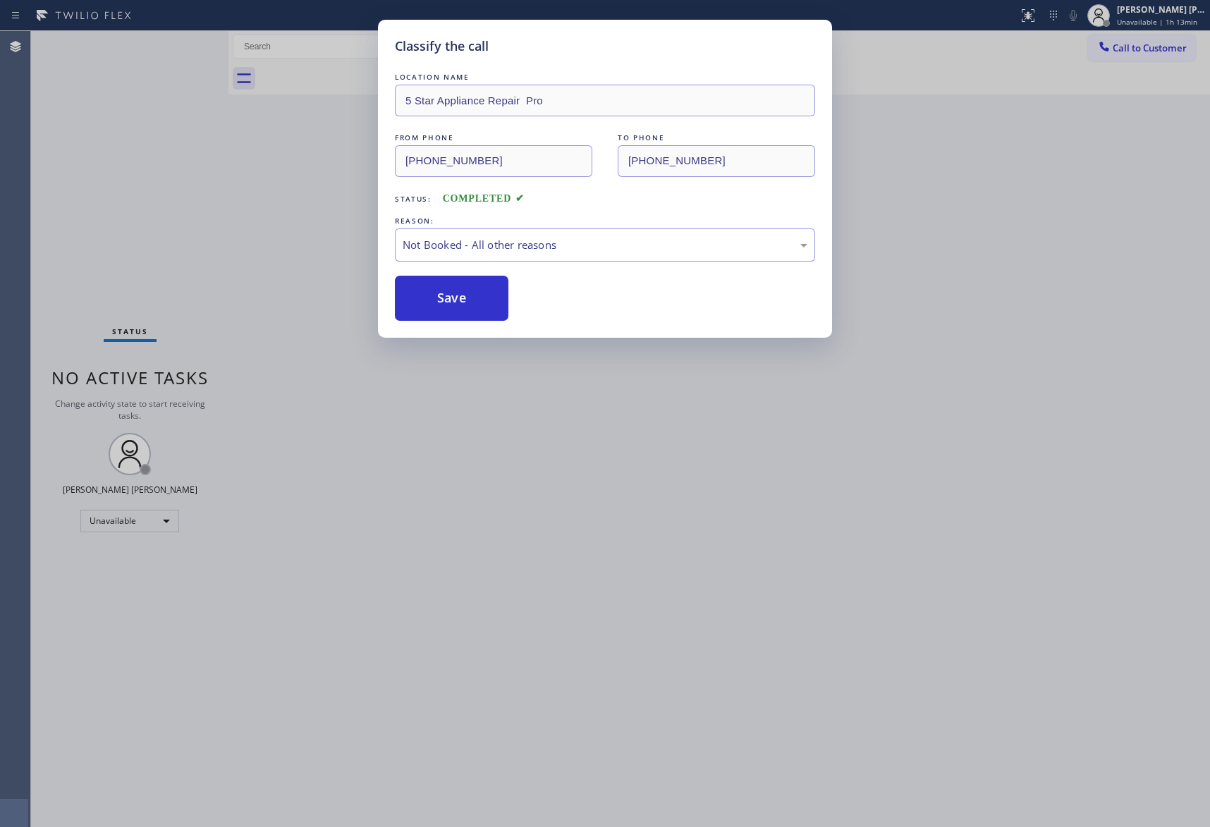
click at [435, 300] on button "Save" at bounding box center [452, 298] width 114 height 45
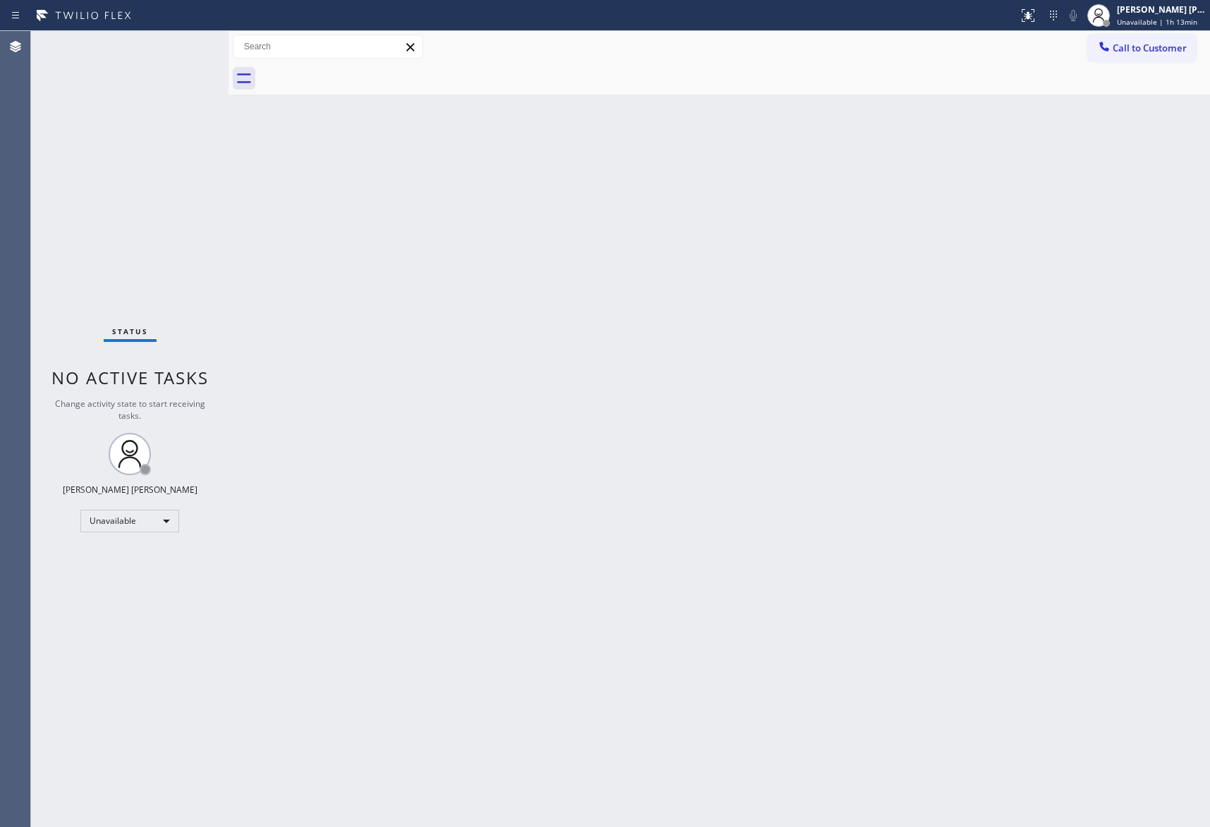
click at [1169, 43] on span "Call to Customer" at bounding box center [1150, 48] width 74 height 13
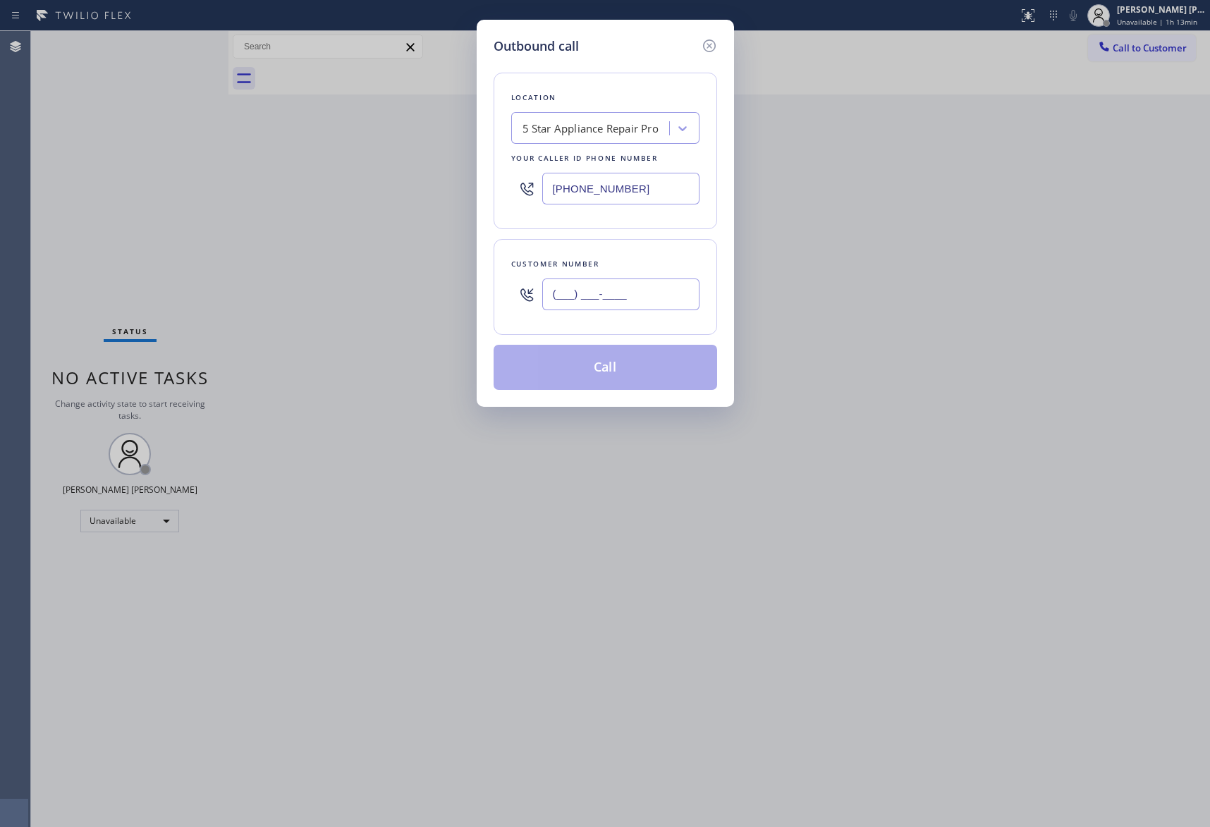
click at [639, 296] on input "(___) ___-____" at bounding box center [620, 295] width 157 height 32
paste input "805) 590-6544"
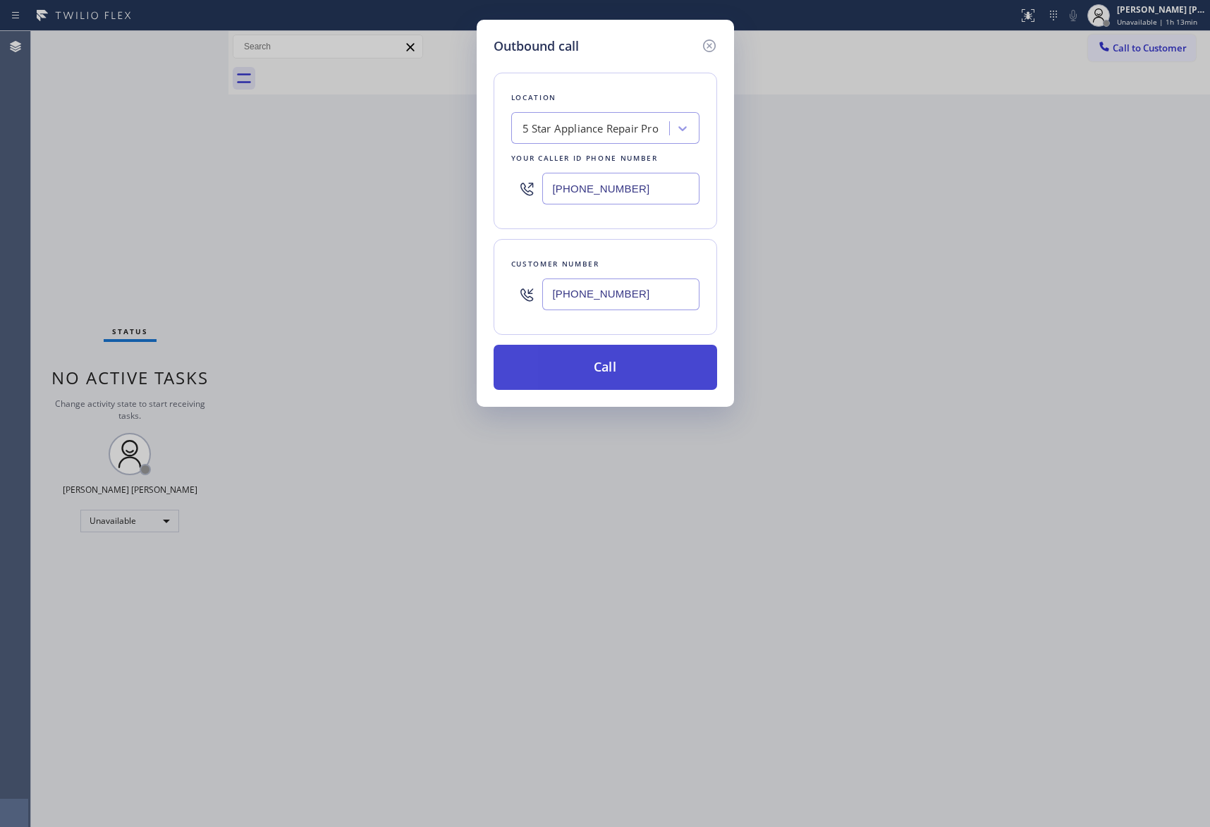
type input "[PHONE_NUMBER]"
click at [635, 365] on button "Call" at bounding box center [606, 367] width 224 height 45
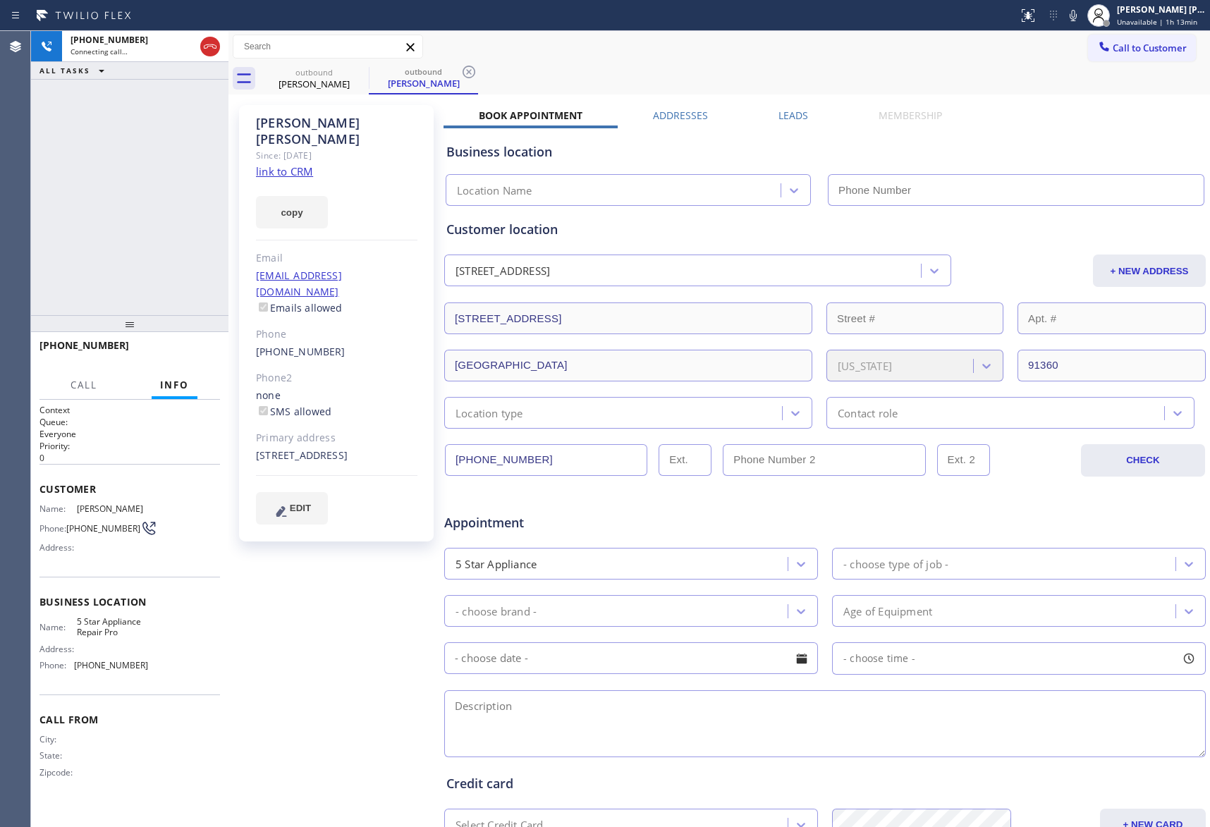
type input "[PHONE_NUMBER]"
click at [212, 48] on icon at bounding box center [210, 46] width 17 height 17
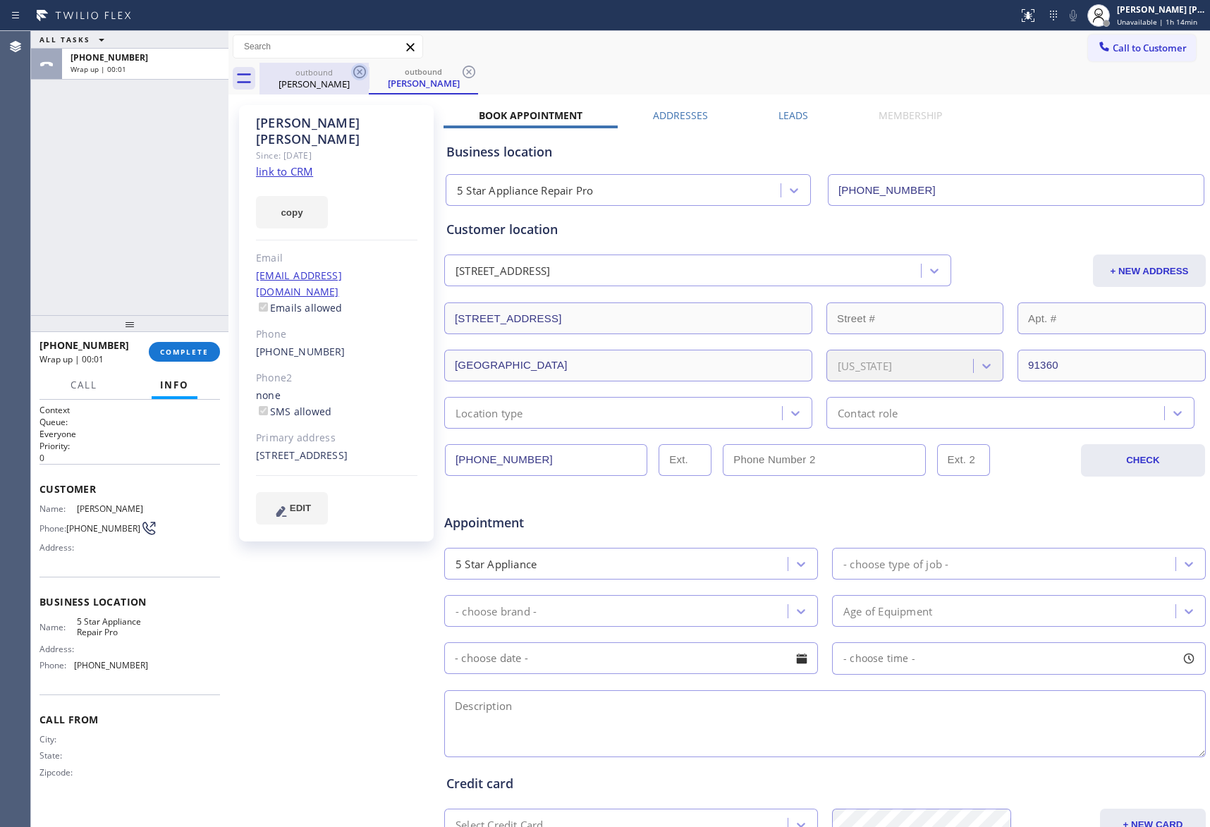
click at [351, 80] on icon at bounding box center [359, 71] width 17 height 17
click at [355, 73] on icon at bounding box center [359, 71] width 17 height 17
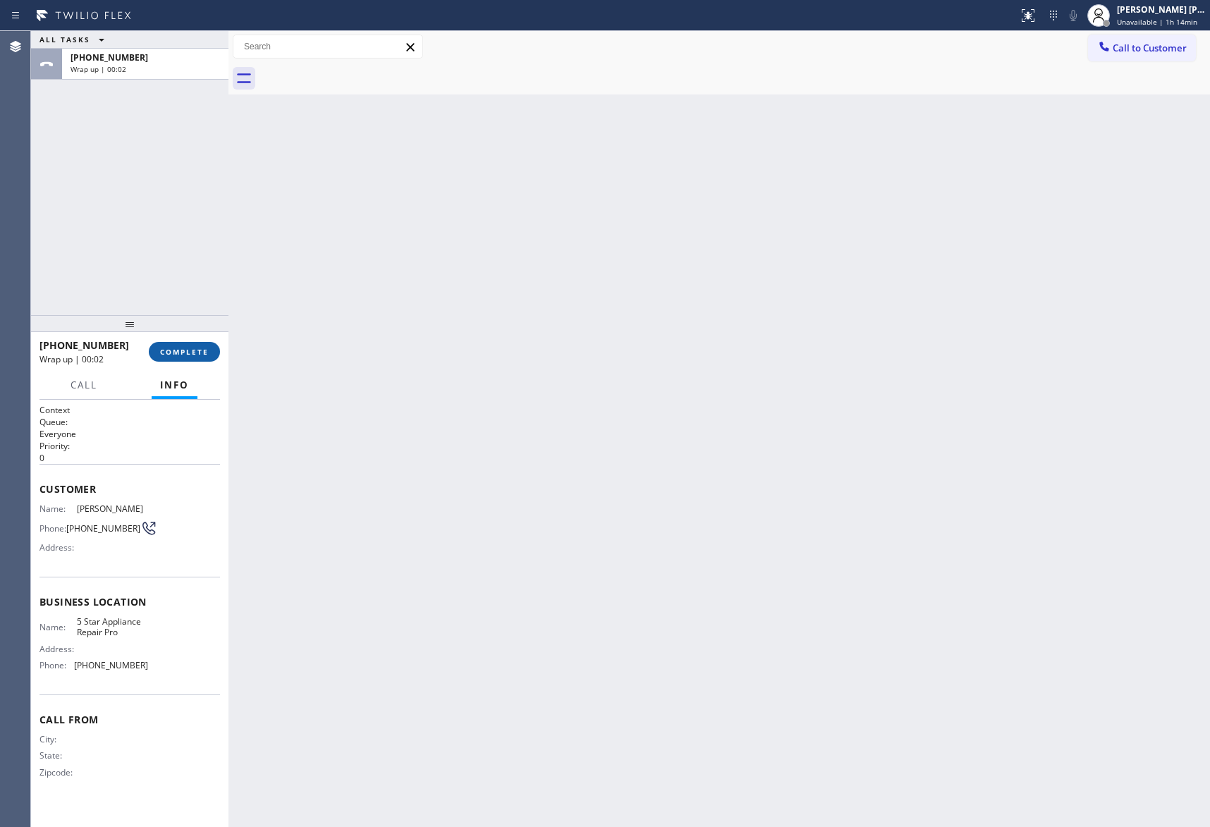
click at [184, 348] on span "COMPLETE" at bounding box center [184, 352] width 49 height 10
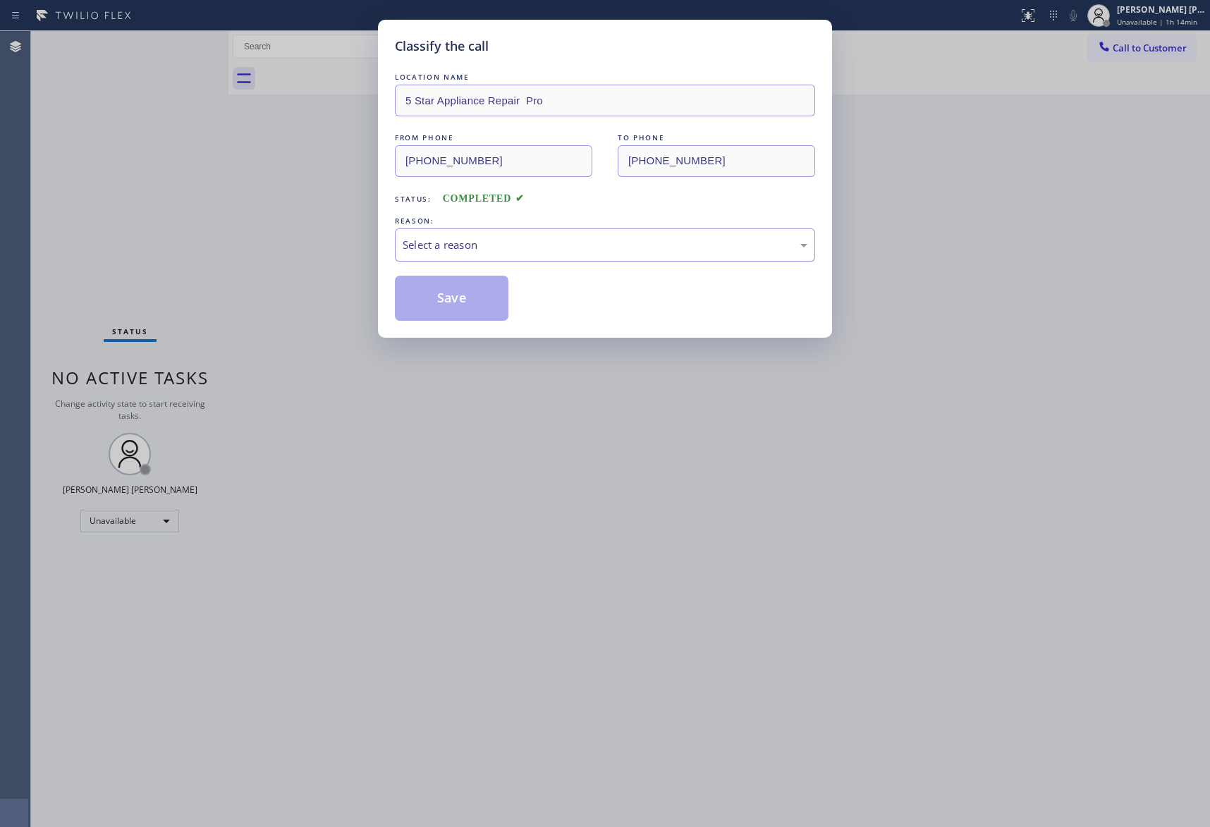
click at [467, 244] on div "Select a reason" at bounding box center [605, 245] width 405 height 16
drag, startPoint x: 447, startPoint y: 298, endPoint x: 37, endPoint y: 195, distance: 422.5
click at [444, 297] on button "Save" at bounding box center [452, 298] width 114 height 45
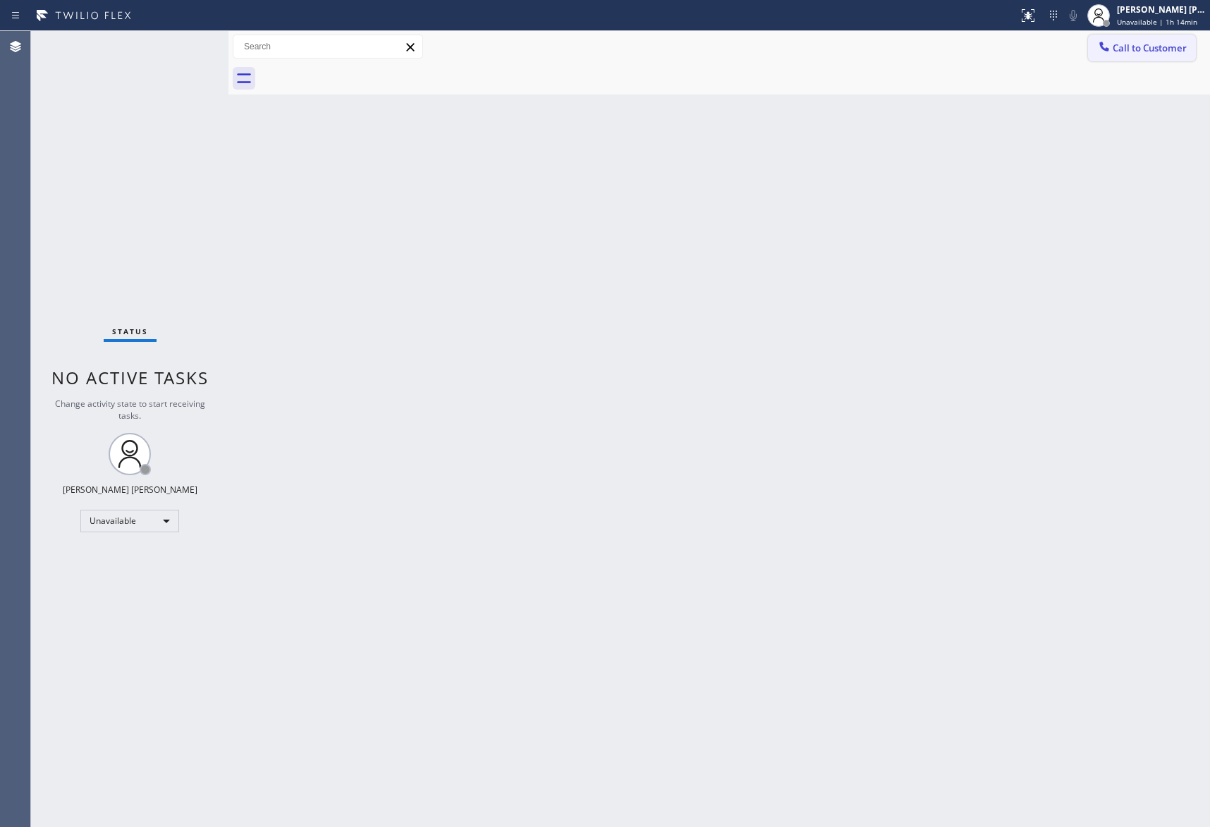
click at [1172, 42] on span "Call to Customer" at bounding box center [1150, 48] width 74 height 13
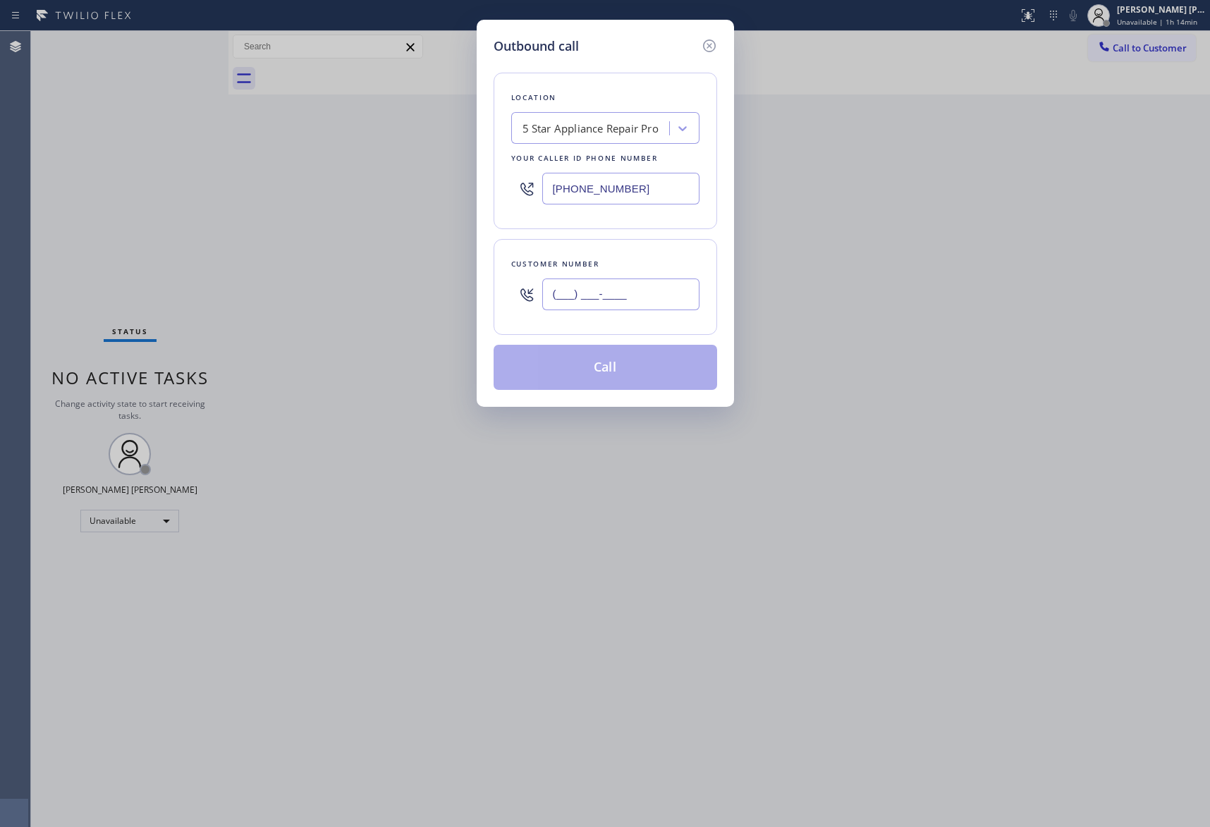
click at [629, 295] on input "(___) ___-____" at bounding box center [620, 295] width 157 height 32
paste input "818) 388-2207"
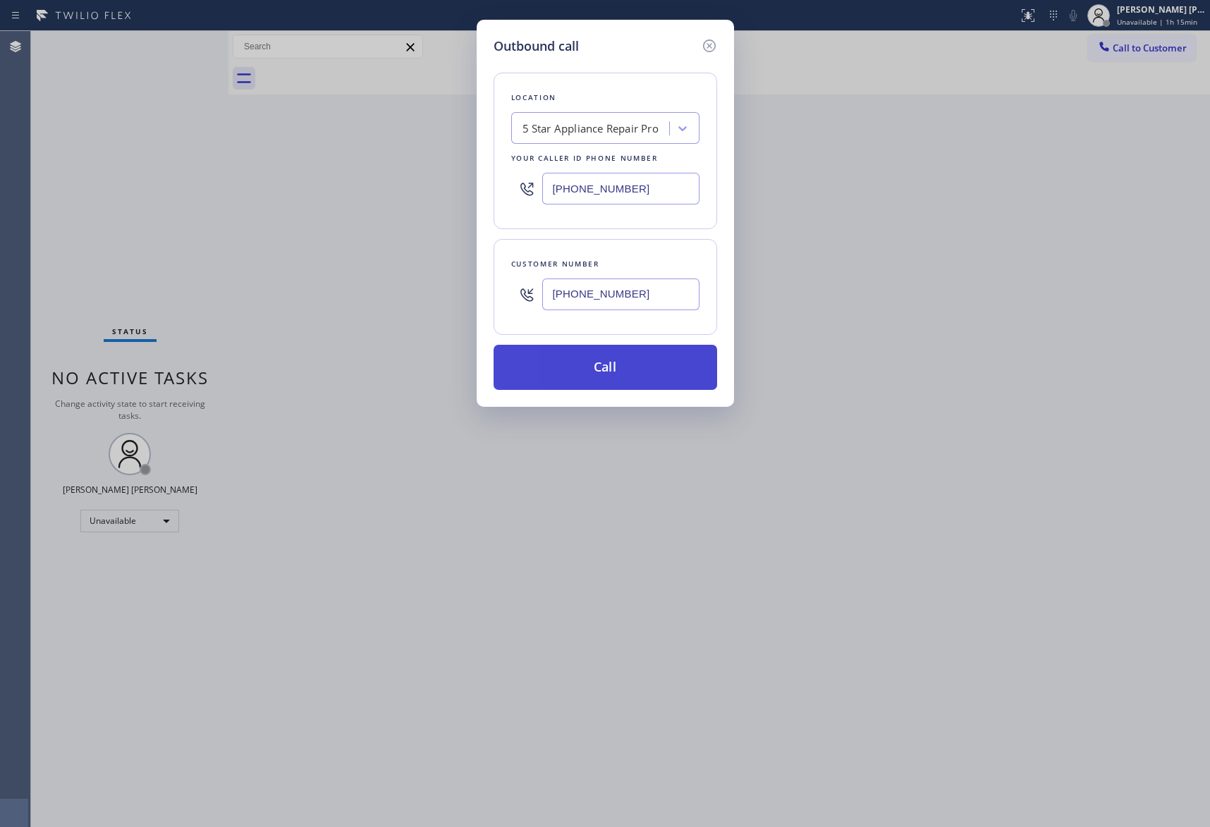
type input "[PHONE_NUMBER]"
click at [615, 372] on button "Call" at bounding box center [606, 367] width 224 height 45
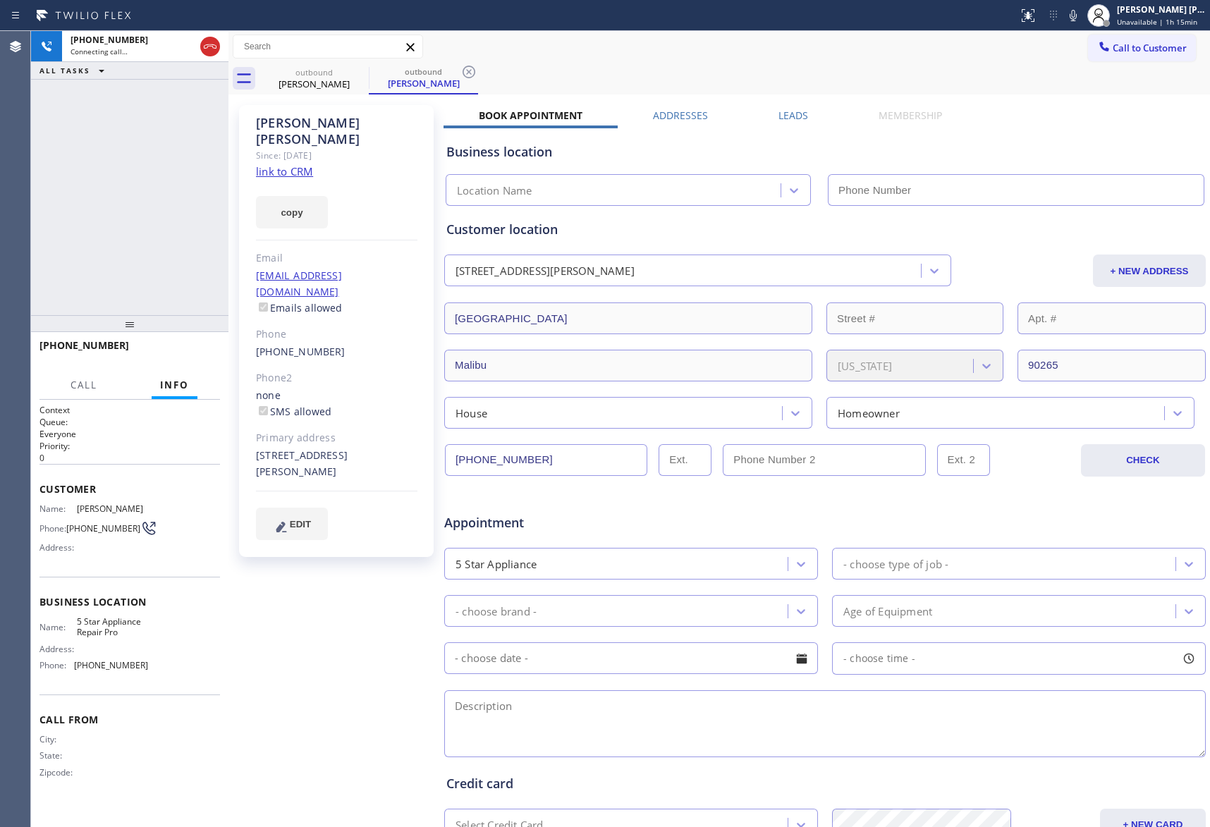
type input "[PHONE_NUMBER]"
click at [214, 51] on icon at bounding box center [210, 46] width 17 height 17
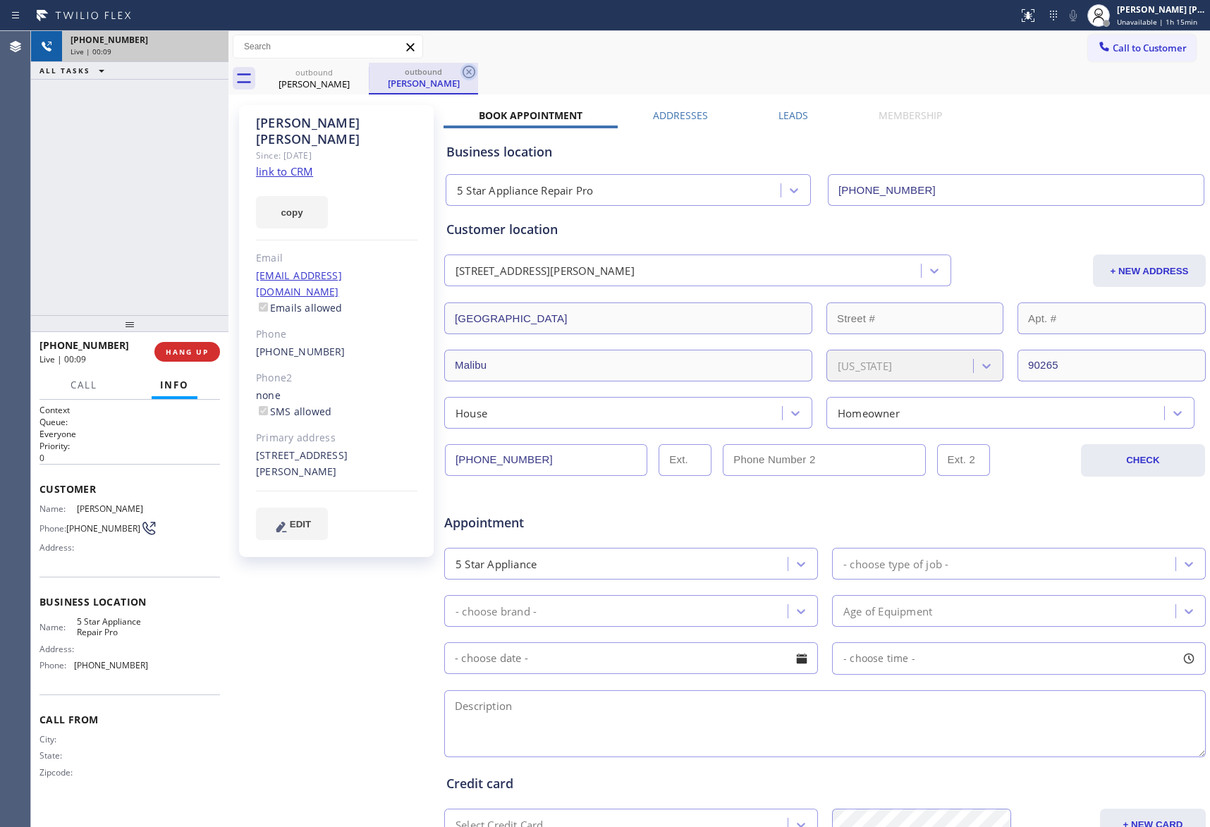
click at [0, 0] on icon at bounding box center [0, 0] width 0 height 0
click at [460, 68] on icon at bounding box center [468, 71] width 17 height 17
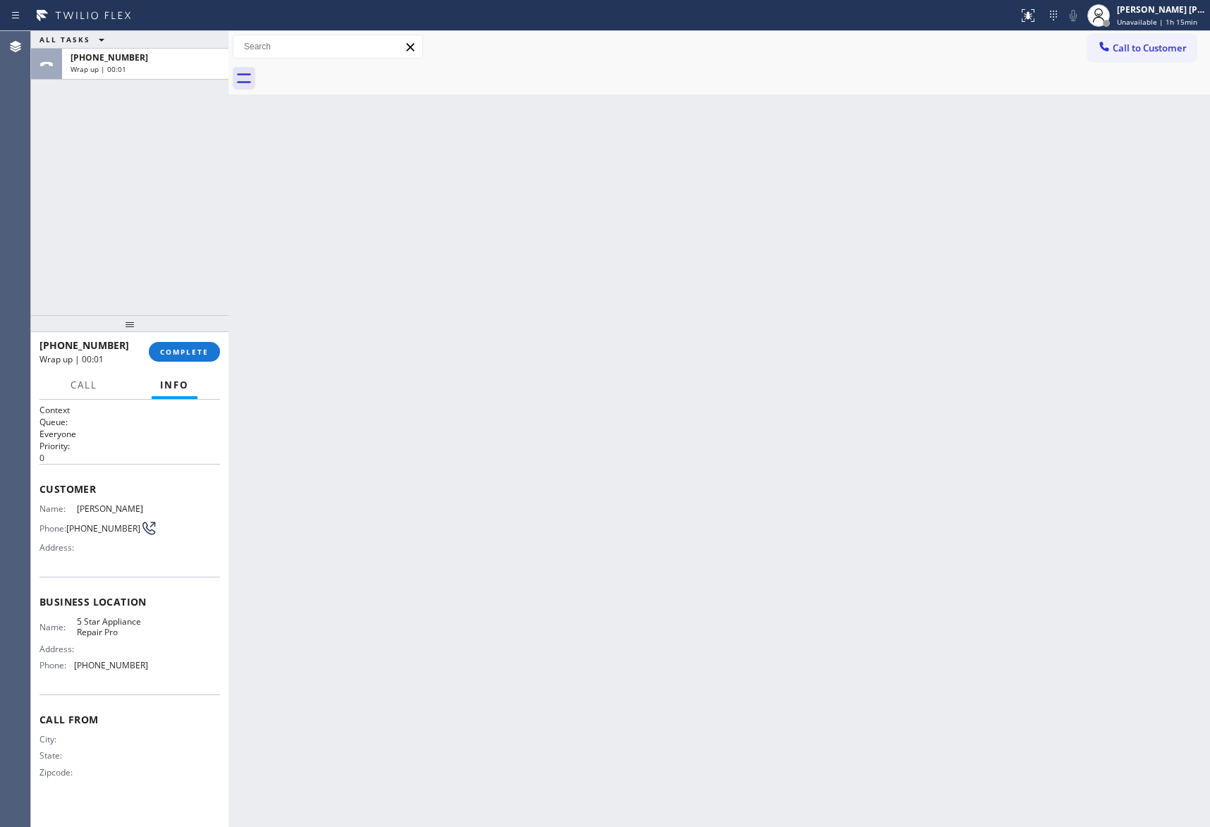
click at [359, 76] on div at bounding box center [735, 79] width 951 height 32
drag, startPoint x: 362, startPoint y: 69, endPoint x: 188, endPoint y: 356, distance: 335.7
click at [360, 69] on div at bounding box center [735, 79] width 951 height 32
click at [193, 350] on span "COMPLETE" at bounding box center [184, 352] width 49 height 10
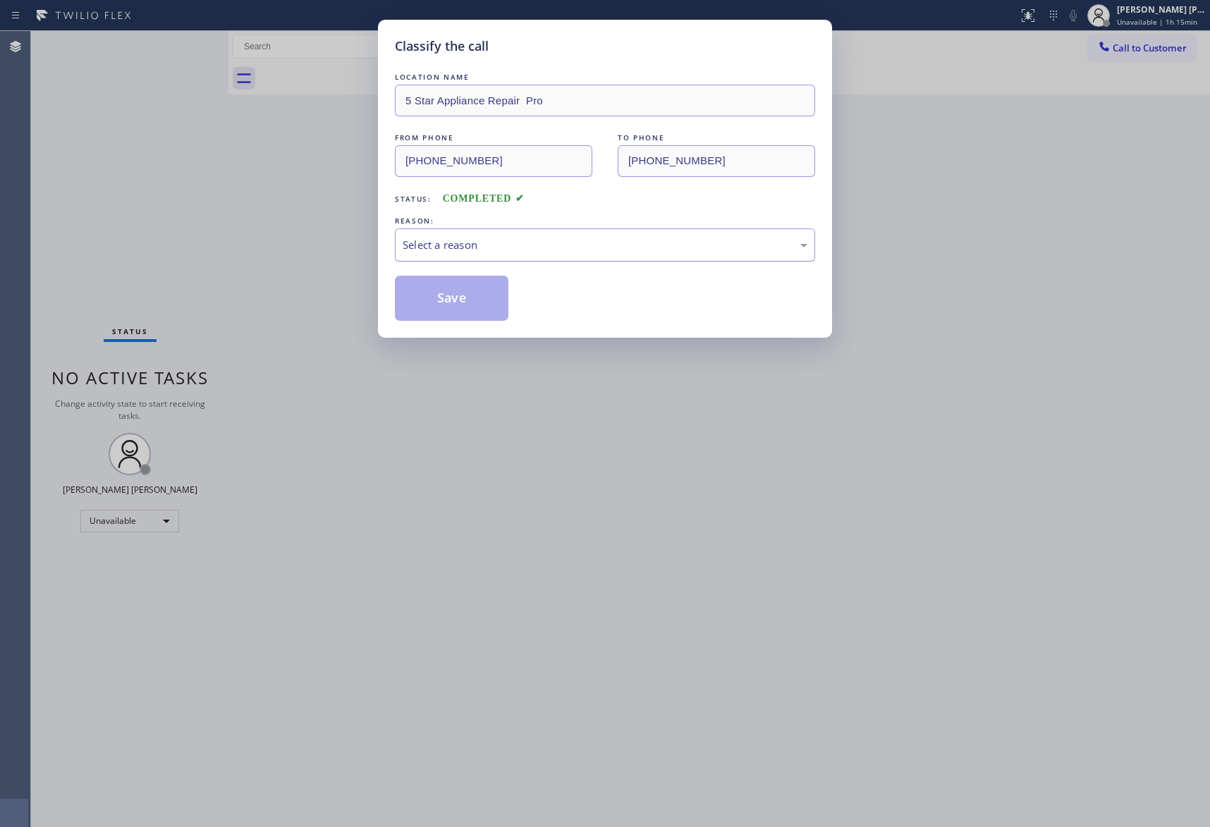
click at [496, 238] on div "Select a reason" at bounding box center [605, 245] width 405 height 16
click at [440, 293] on button "Save" at bounding box center [452, 298] width 114 height 45
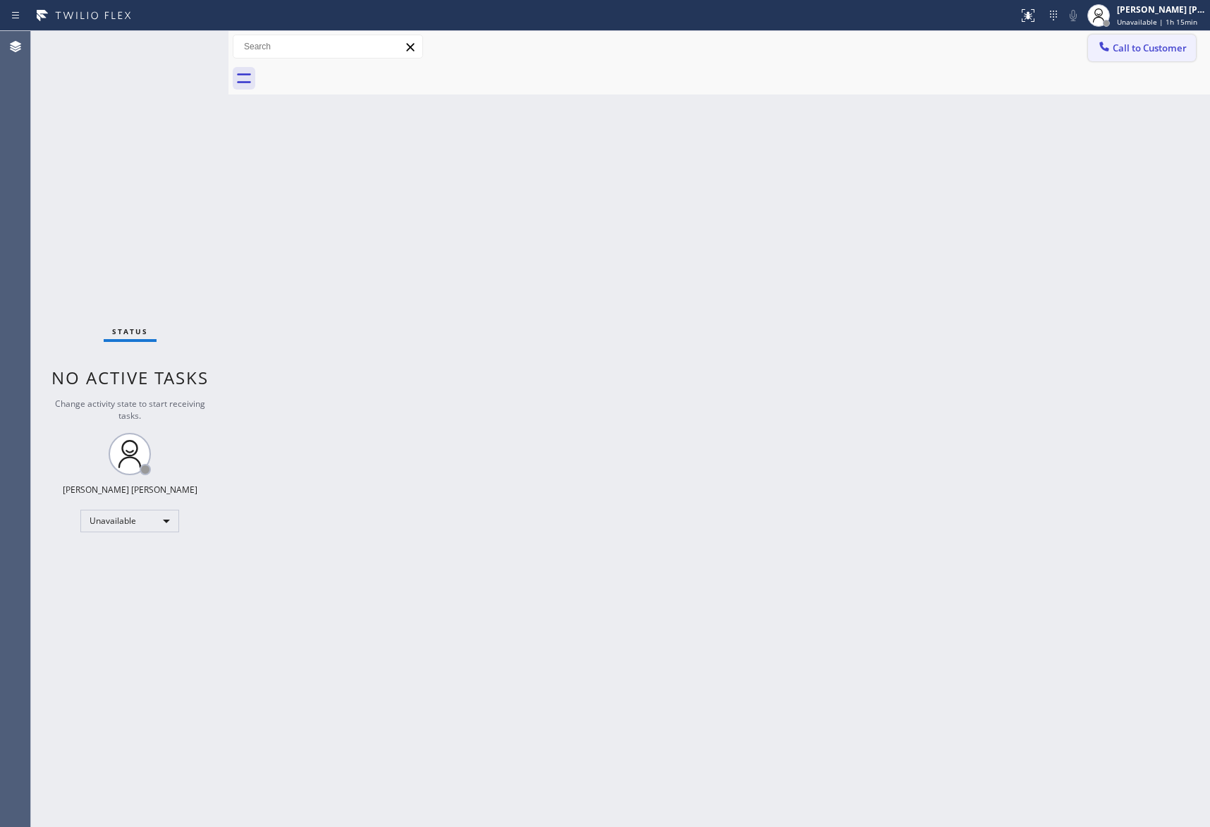
click at [1157, 54] on button "Call to Customer" at bounding box center [1142, 48] width 108 height 27
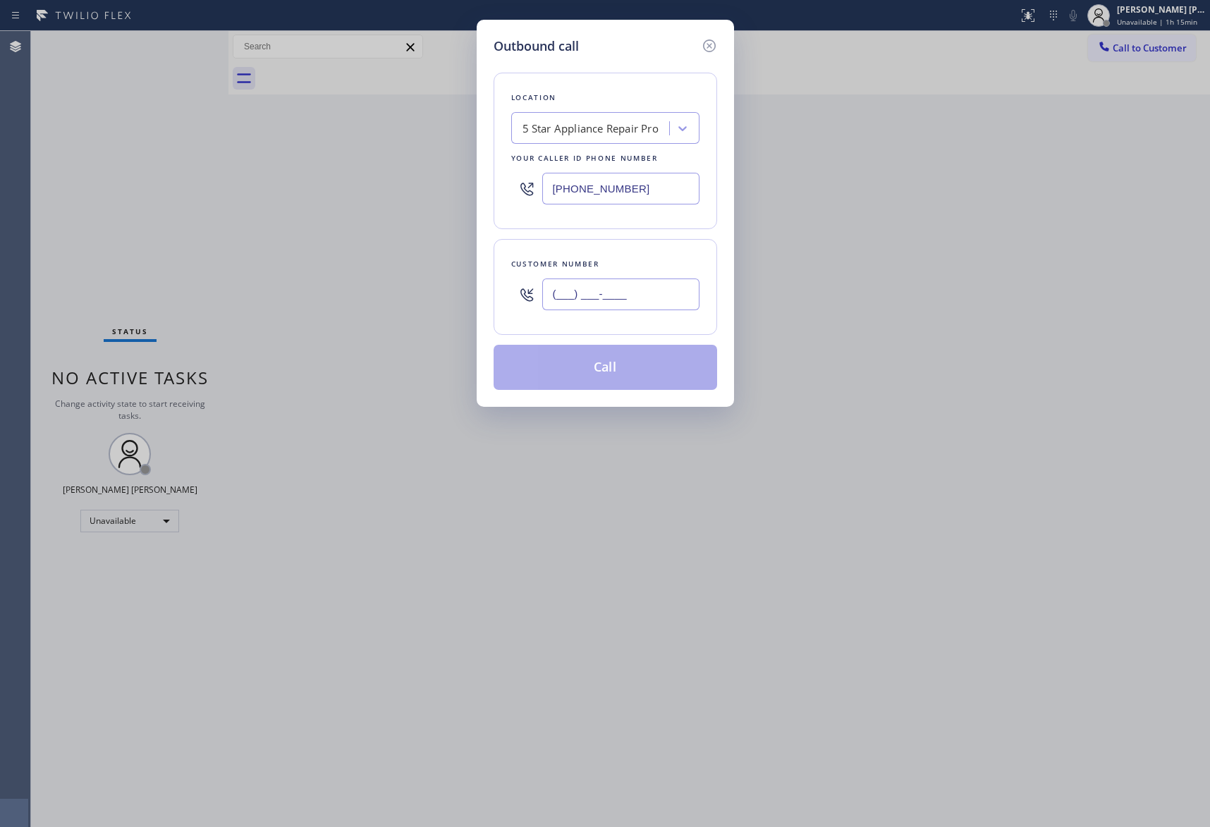
click at [614, 283] on input "(___) ___-____" at bounding box center [620, 295] width 157 height 32
paste input "951) 751-8266"
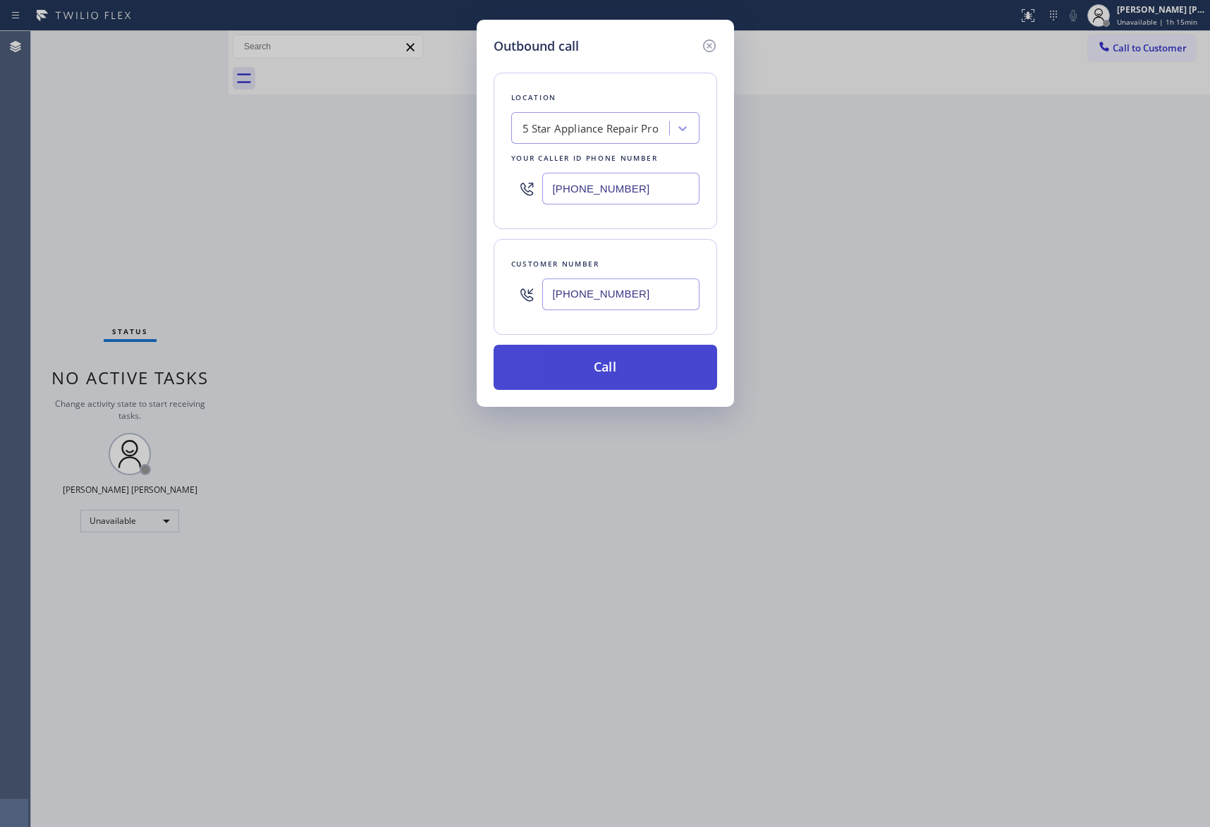
type input "[PHONE_NUMBER]"
click at [625, 361] on button "Call" at bounding box center [606, 367] width 224 height 45
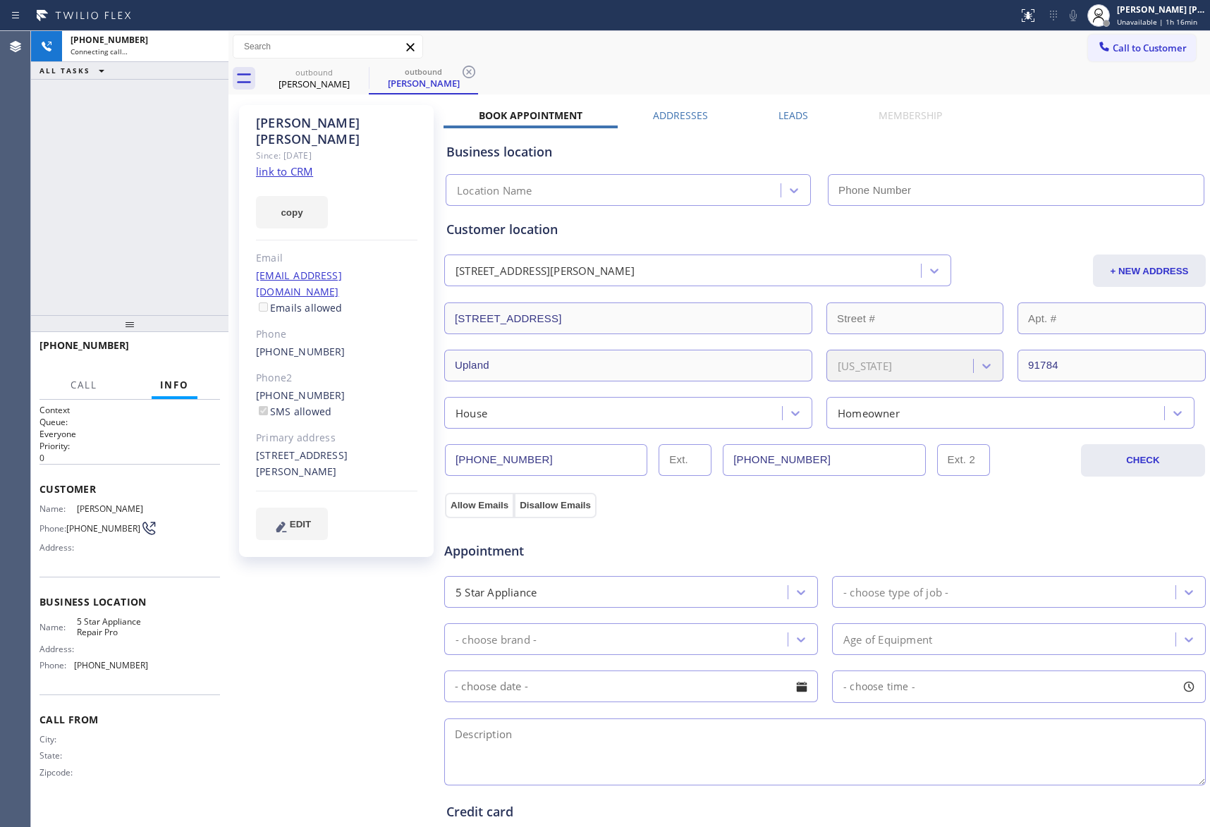
type input "[PHONE_NUMBER]"
click at [190, 348] on span "HANG UP" at bounding box center [187, 352] width 43 height 10
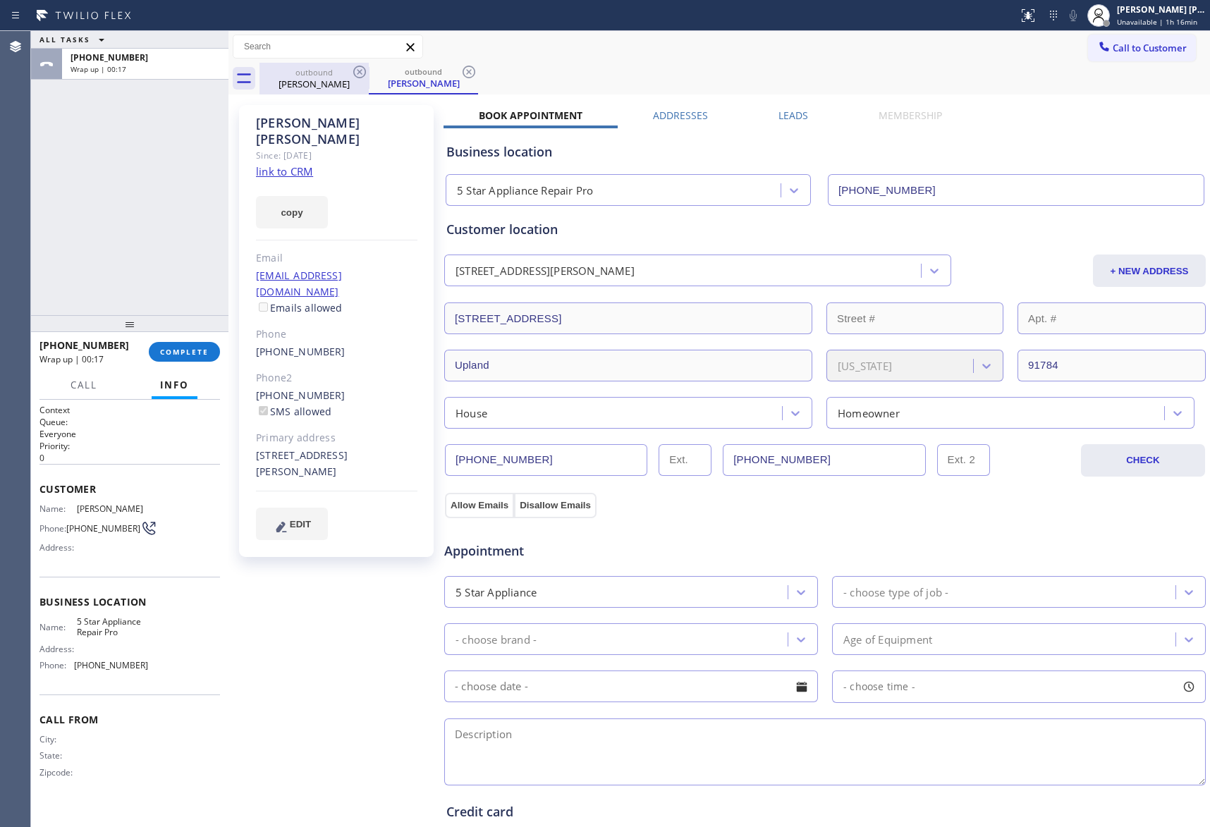
drag, startPoint x: 338, startPoint y: 75, endPoint x: 356, endPoint y: 68, distance: 18.7
click at [341, 74] on div "outbound" at bounding box center [314, 72] width 106 height 11
click at [356, 68] on icon at bounding box center [359, 71] width 17 height 17
click at [0, 0] on icon at bounding box center [0, 0] width 0 height 0
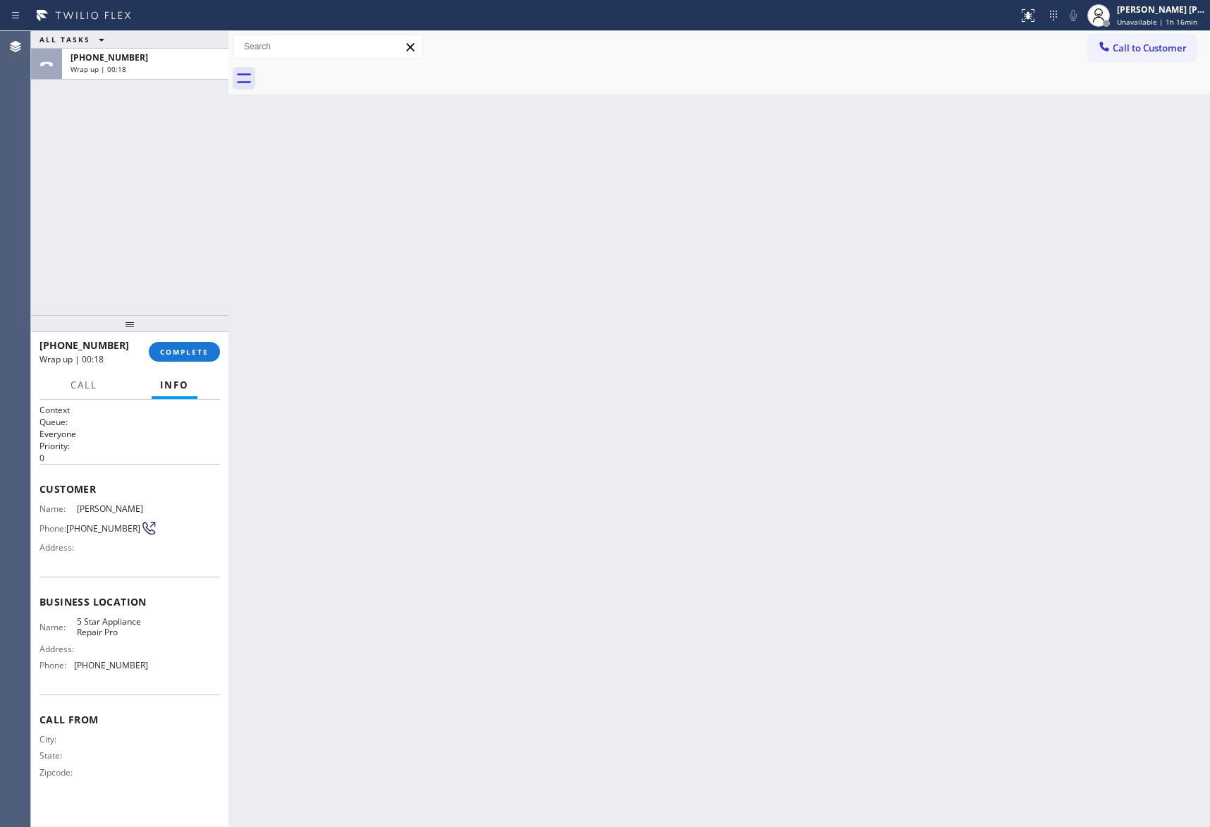
click at [356, 68] on div at bounding box center [735, 79] width 951 height 32
click at [185, 355] on span "COMPLETE" at bounding box center [184, 352] width 49 height 10
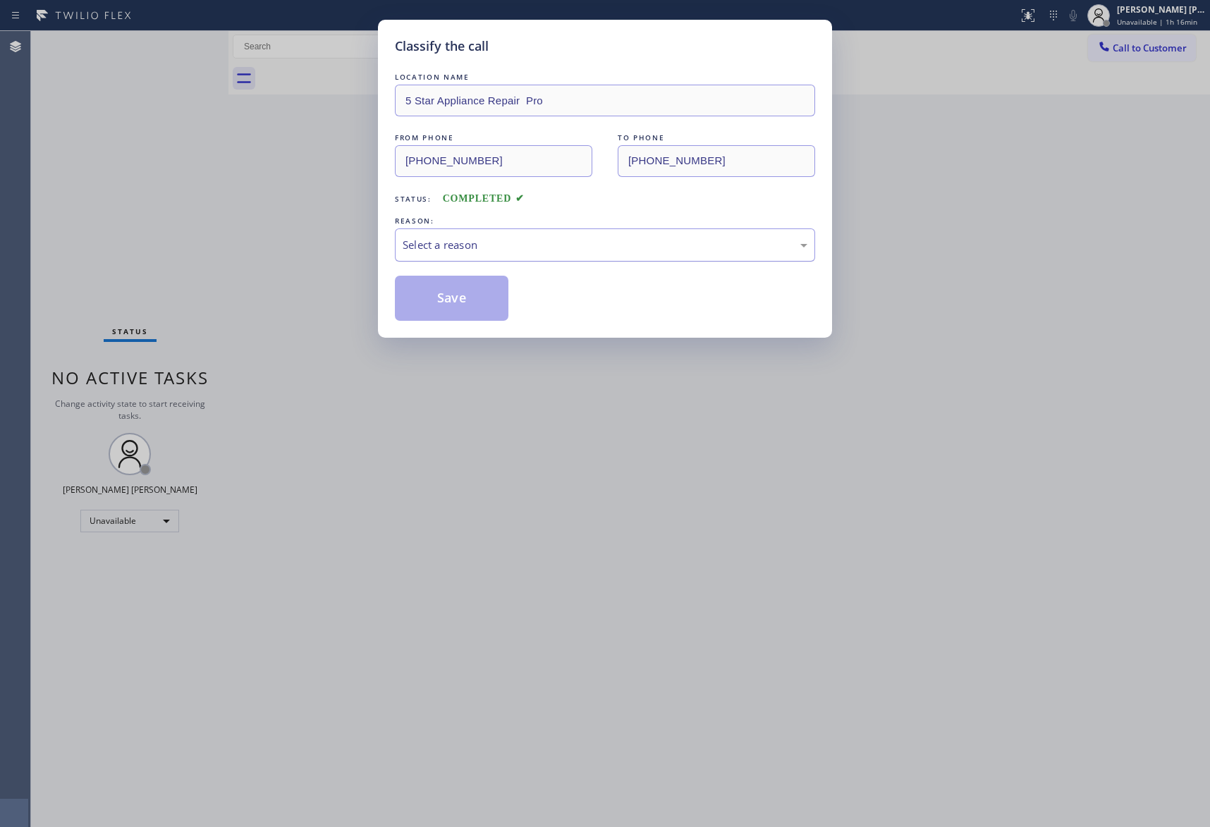
drag, startPoint x: 618, startPoint y: 238, endPoint x: 608, endPoint y: 240, distance: 10.7
click at [618, 238] on div "Select a reason" at bounding box center [605, 245] width 405 height 16
drag, startPoint x: 455, startPoint y: 299, endPoint x: 463, endPoint y: 274, distance: 25.9
click at [454, 299] on button "Save" at bounding box center [452, 298] width 114 height 45
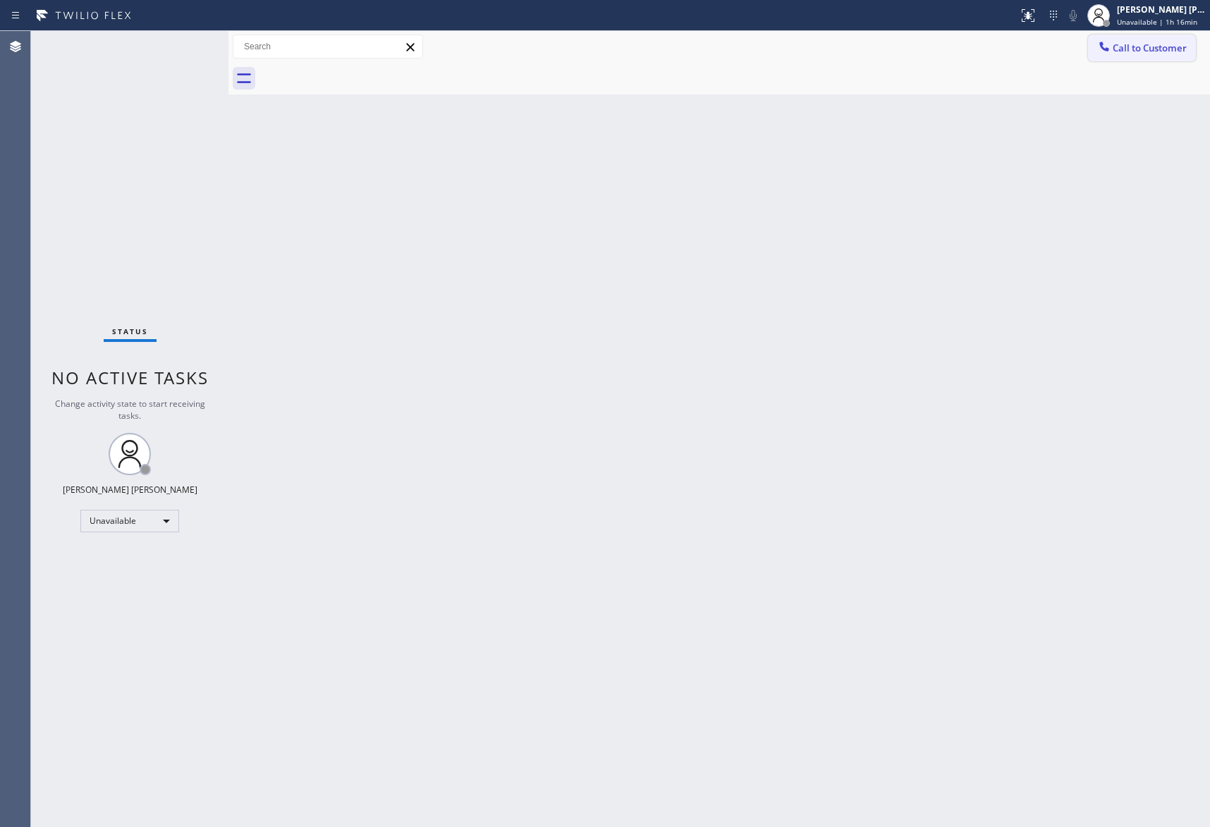
click at [1143, 48] on span "Call to Customer" at bounding box center [1150, 48] width 74 height 13
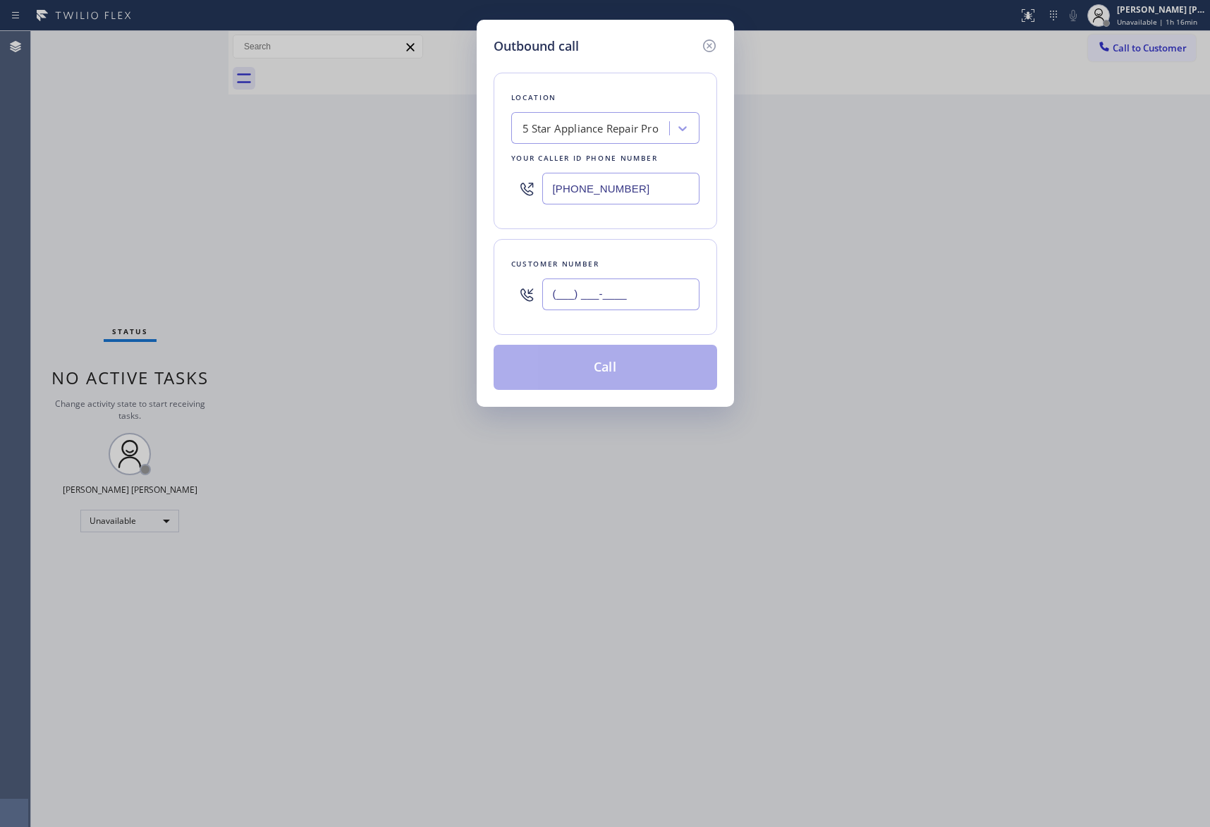
click at [650, 296] on input "(___) ___-____" at bounding box center [620, 295] width 157 height 32
paste input "623) 261-3552"
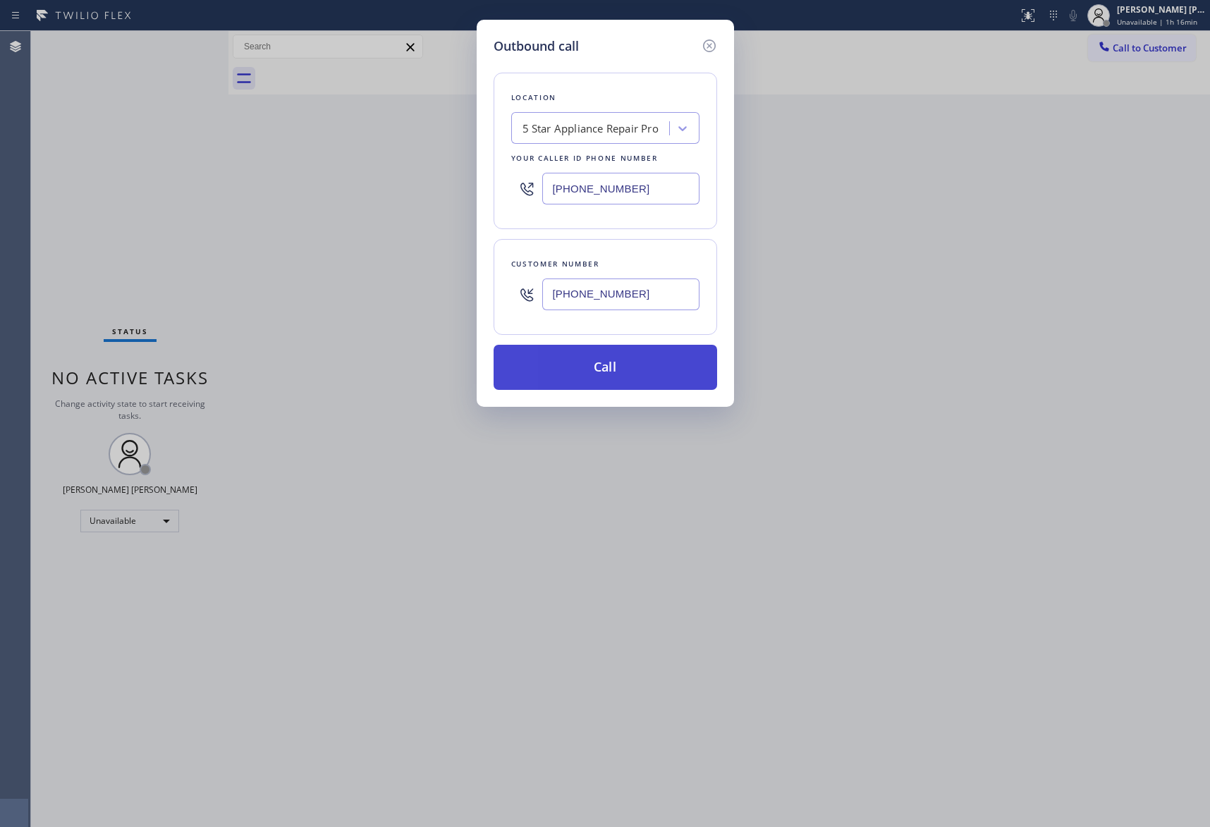
type input "[PHONE_NUMBER]"
click at [626, 361] on button "Call" at bounding box center [606, 367] width 224 height 45
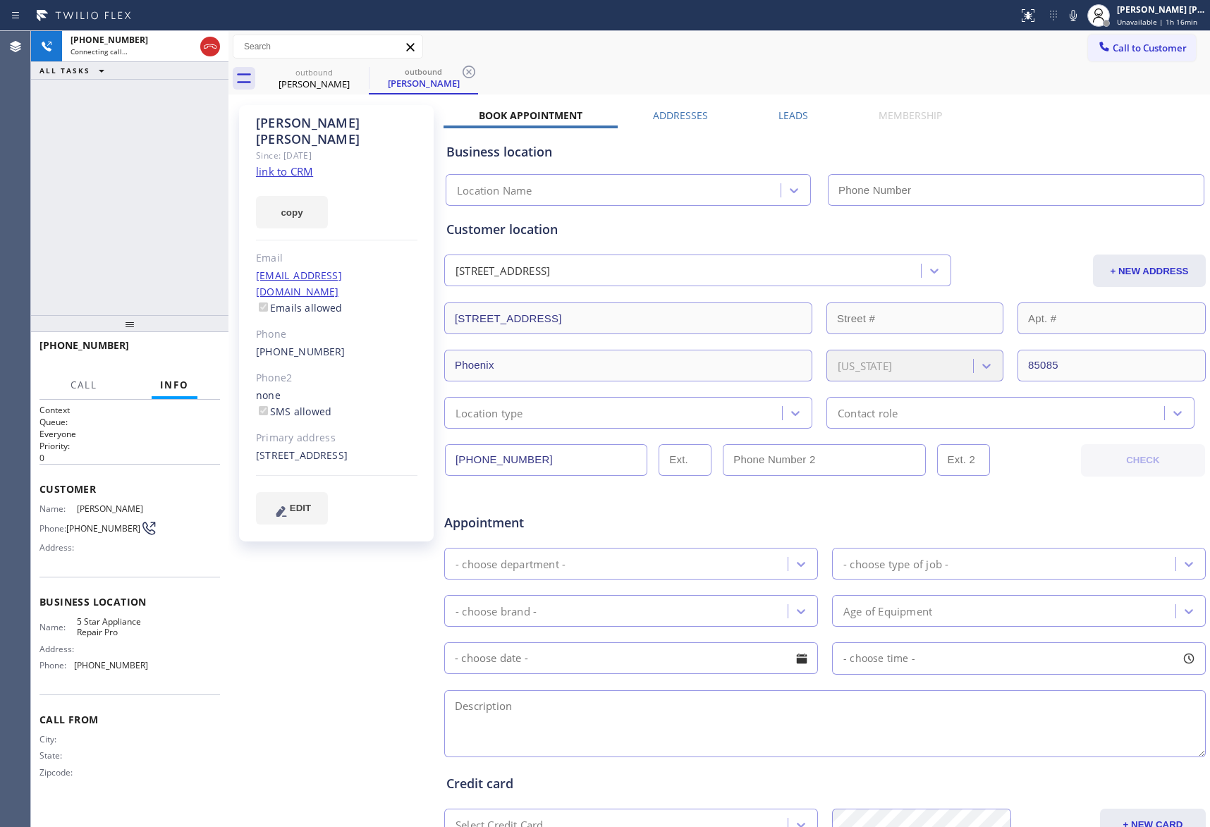
type input "[PHONE_NUMBER]"
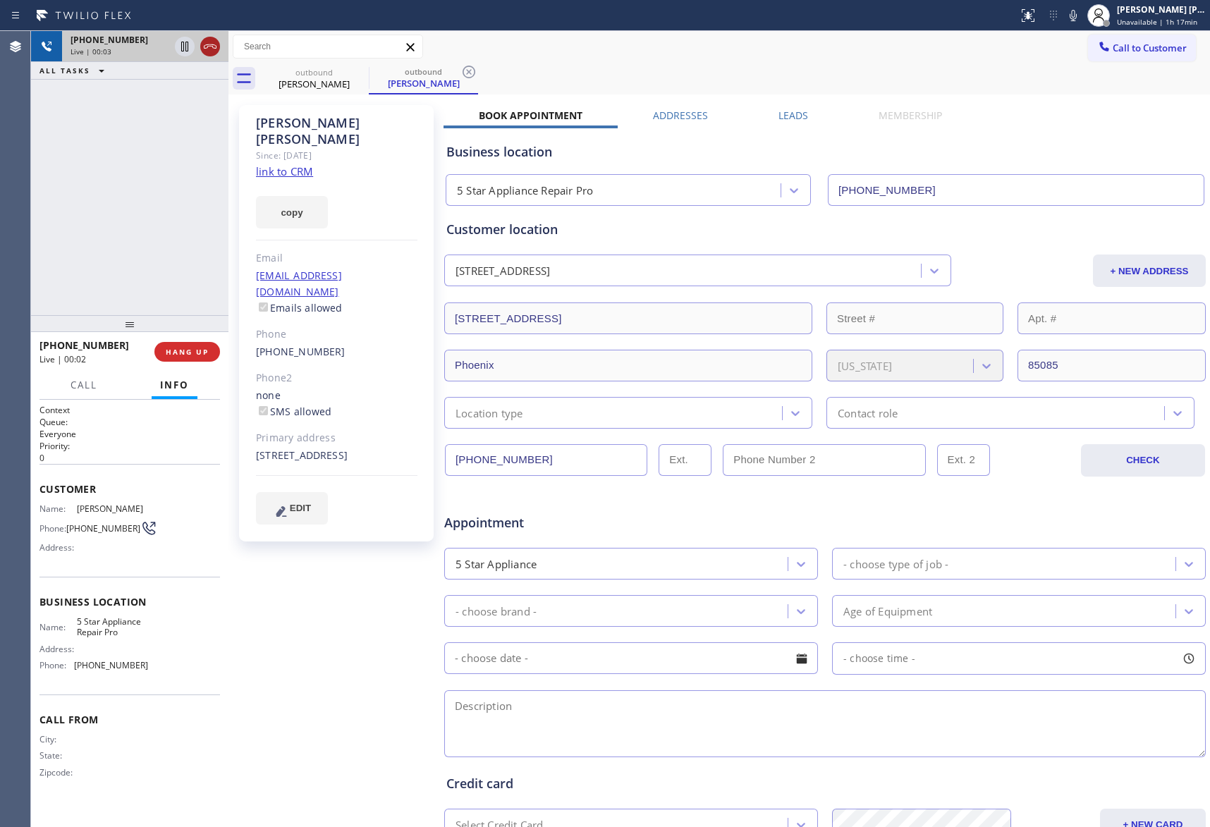
click at [214, 42] on icon at bounding box center [210, 46] width 17 height 17
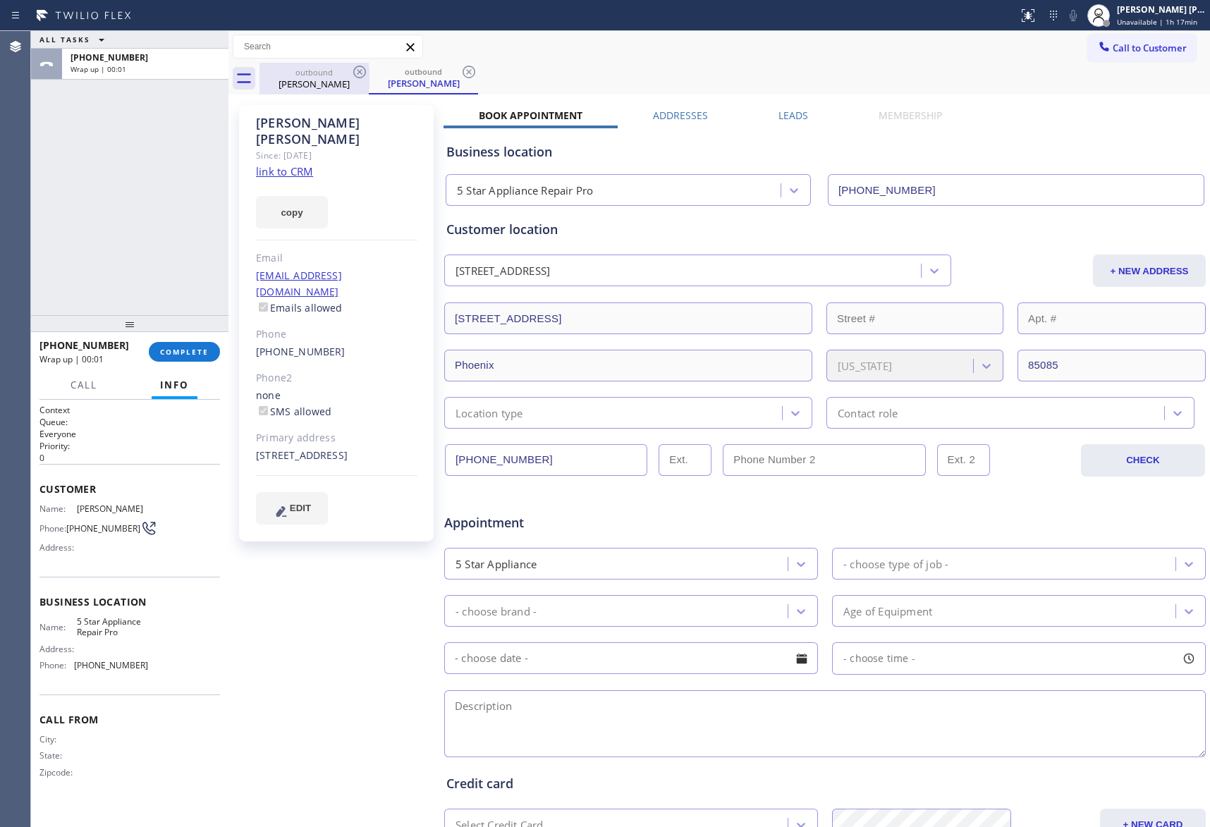
click at [339, 83] on div "[PERSON_NAME]" at bounding box center [314, 84] width 106 height 13
click at [359, 72] on icon at bounding box center [359, 72] width 13 height 13
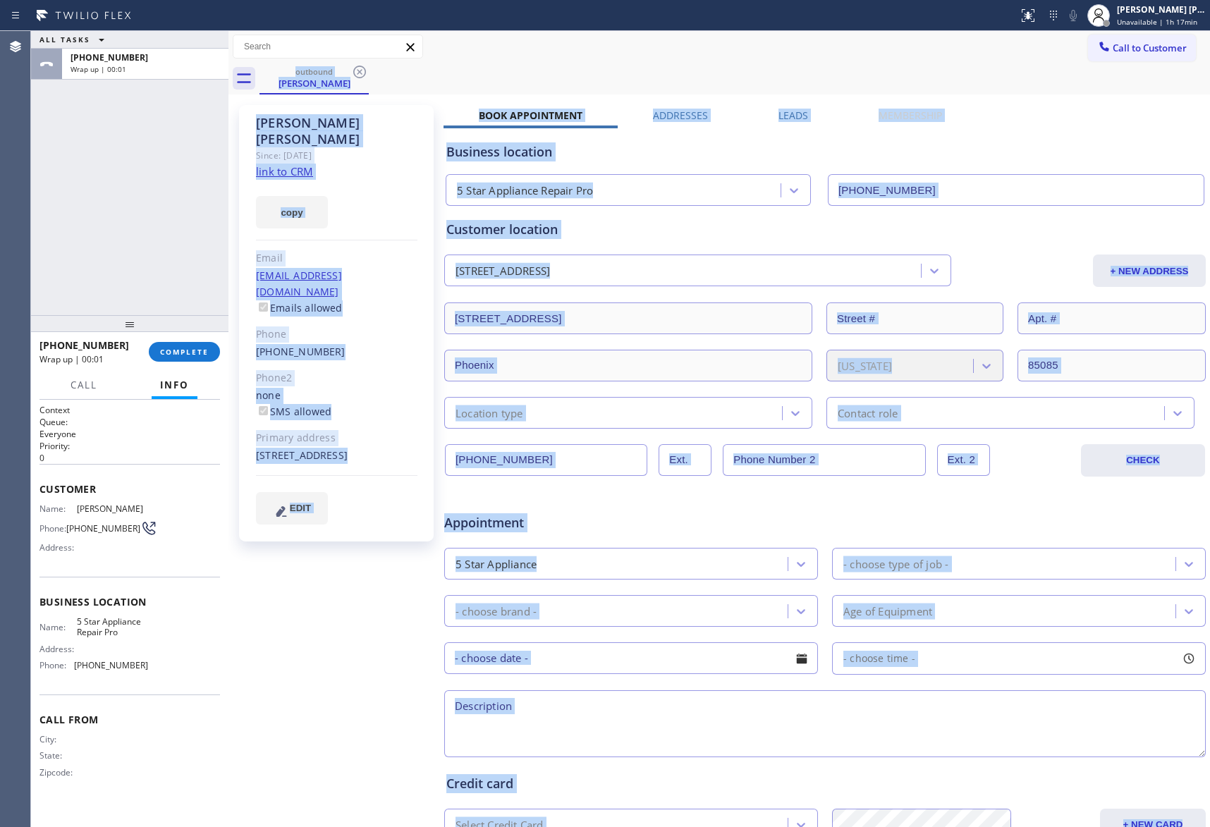
click at [359, 72] on div "outbound [PERSON_NAME]" at bounding box center [735, 79] width 951 height 32
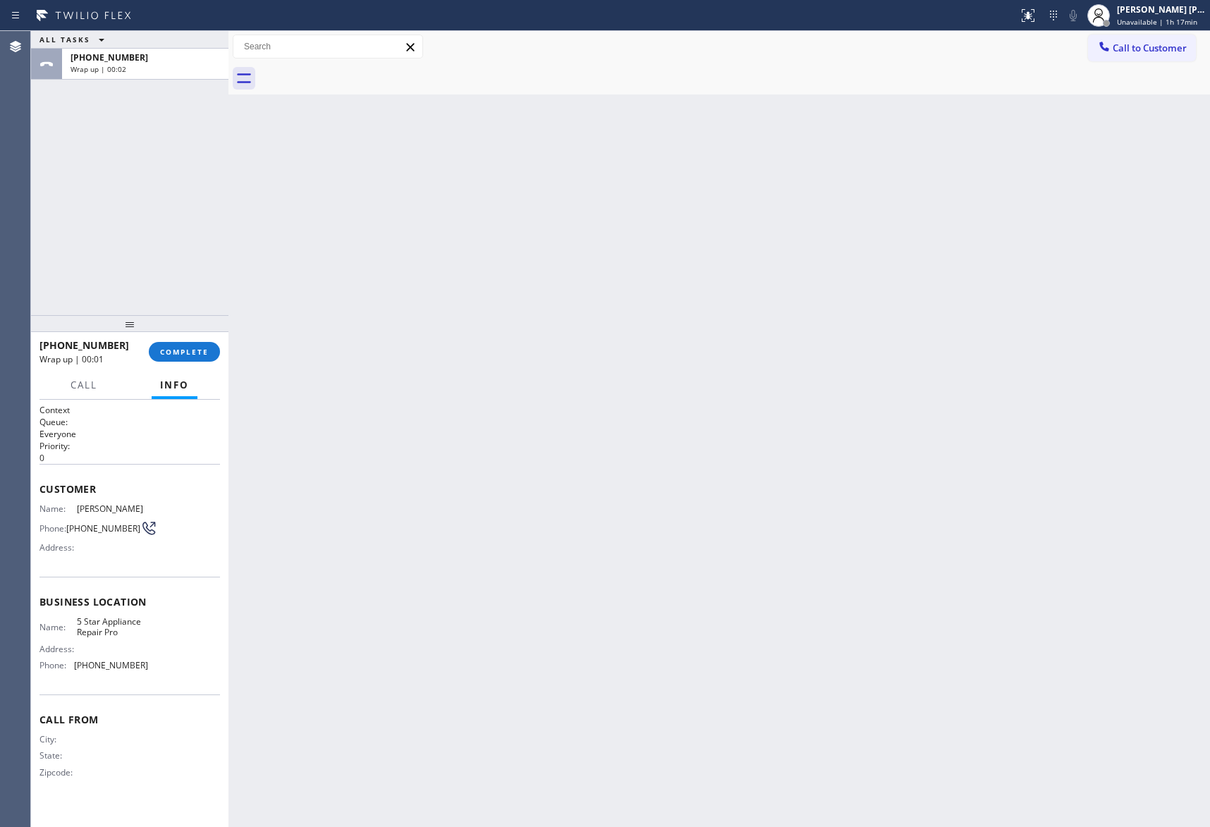
click at [196, 340] on div "[PHONE_NUMBER] Wrap up | 00:01 COMPLETE" at bounding box center [129, 352] width 181 height 37
click at [200, 356] on span "COMPLETE" at bounding box center [184, 352] width 49 height 10
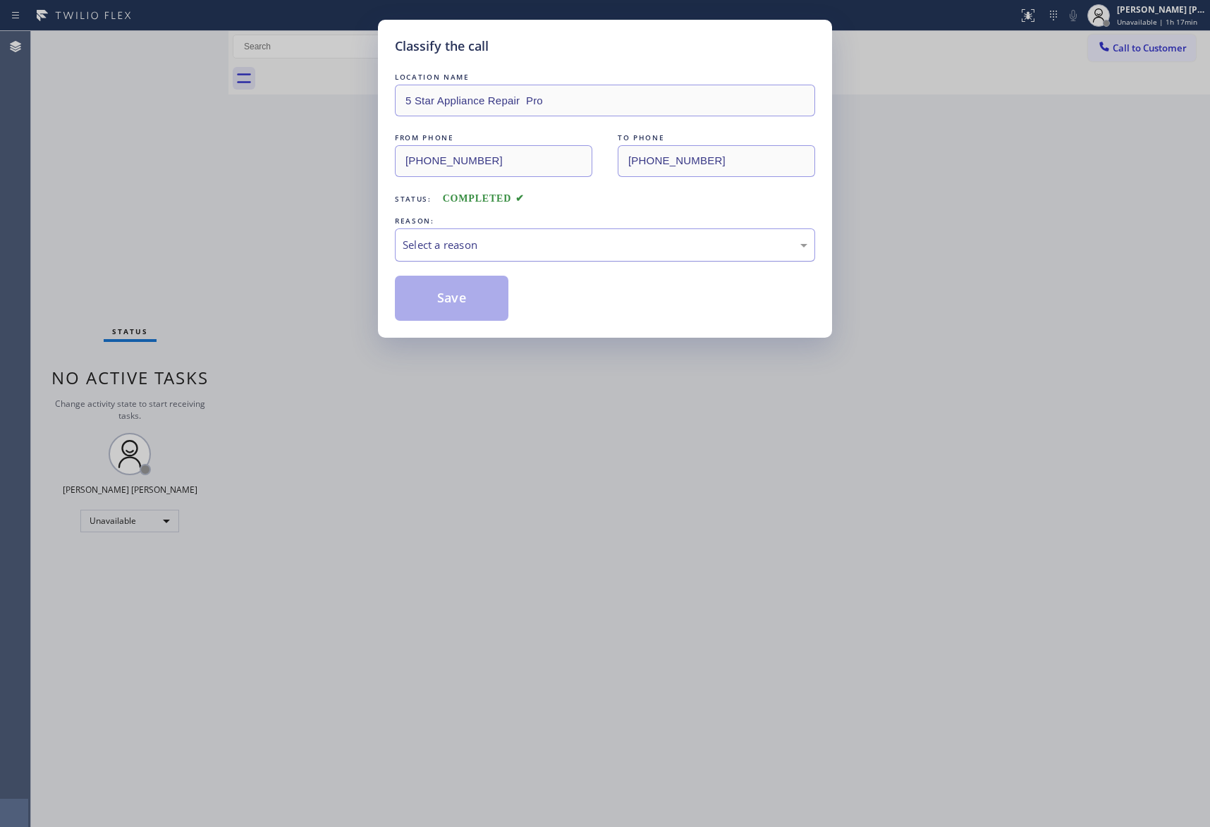
click at [502, 237] on div "Select a reason" at bounding box center [605, 245] width 405 height 16
click at [455, 297] on button "Save" at bounding box center [452, 298] width 114 height 45
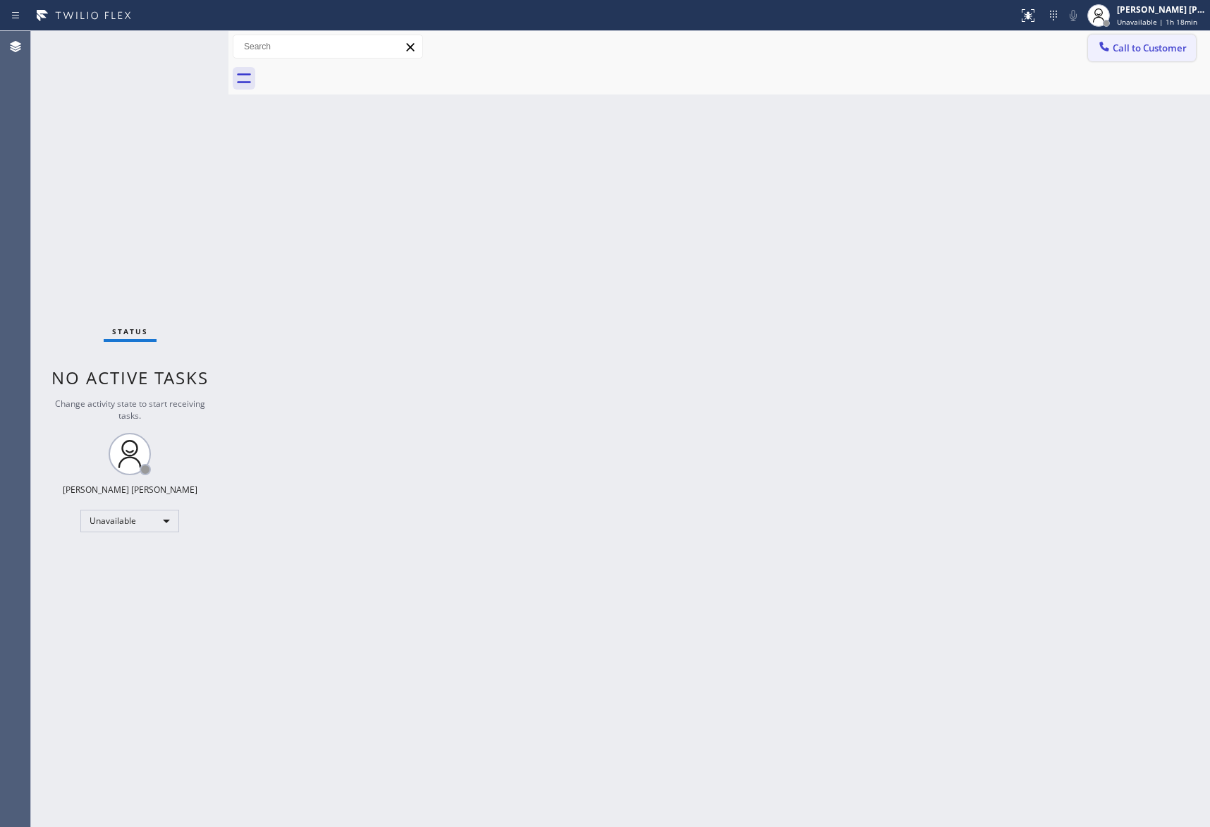
click at [1137, 54] on span "Call to Customer" at bounding box center [1150, 48] width 74 height 13
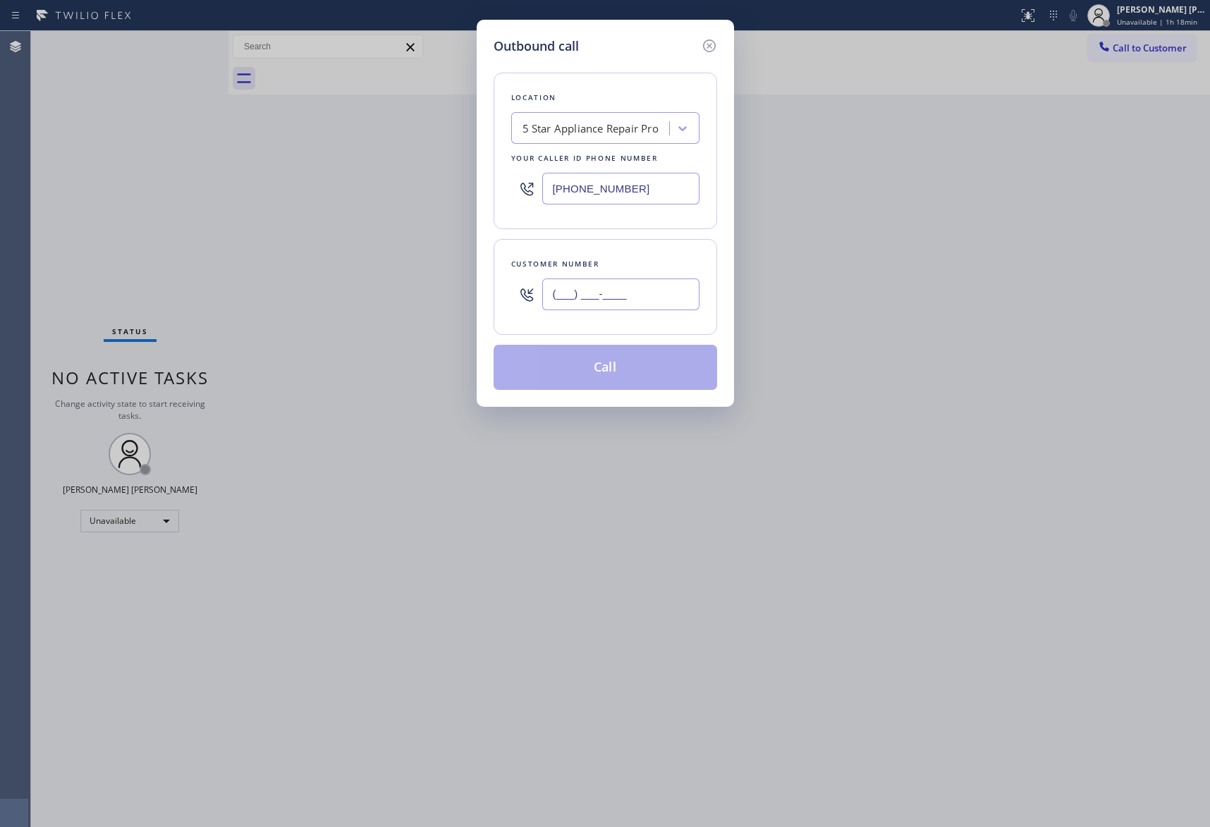
click at [630, 303] on input "(___) ___-____" at bounding box center [620, 295] width 157 height 32
paste input "949) 342-0762"
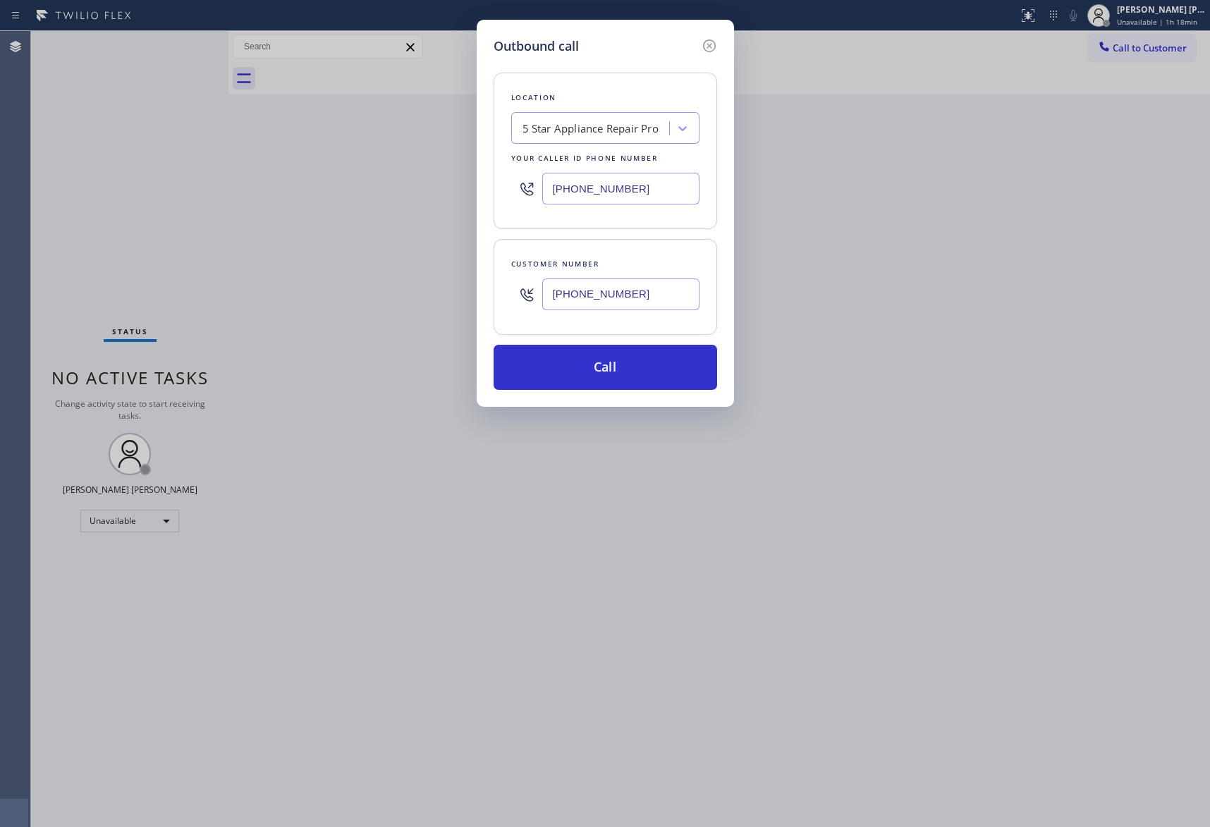
type input "[PHONE_NUMBER]"
click at [638, 374] on button "Call" at bounding box center [606, 367] width 224 height 45
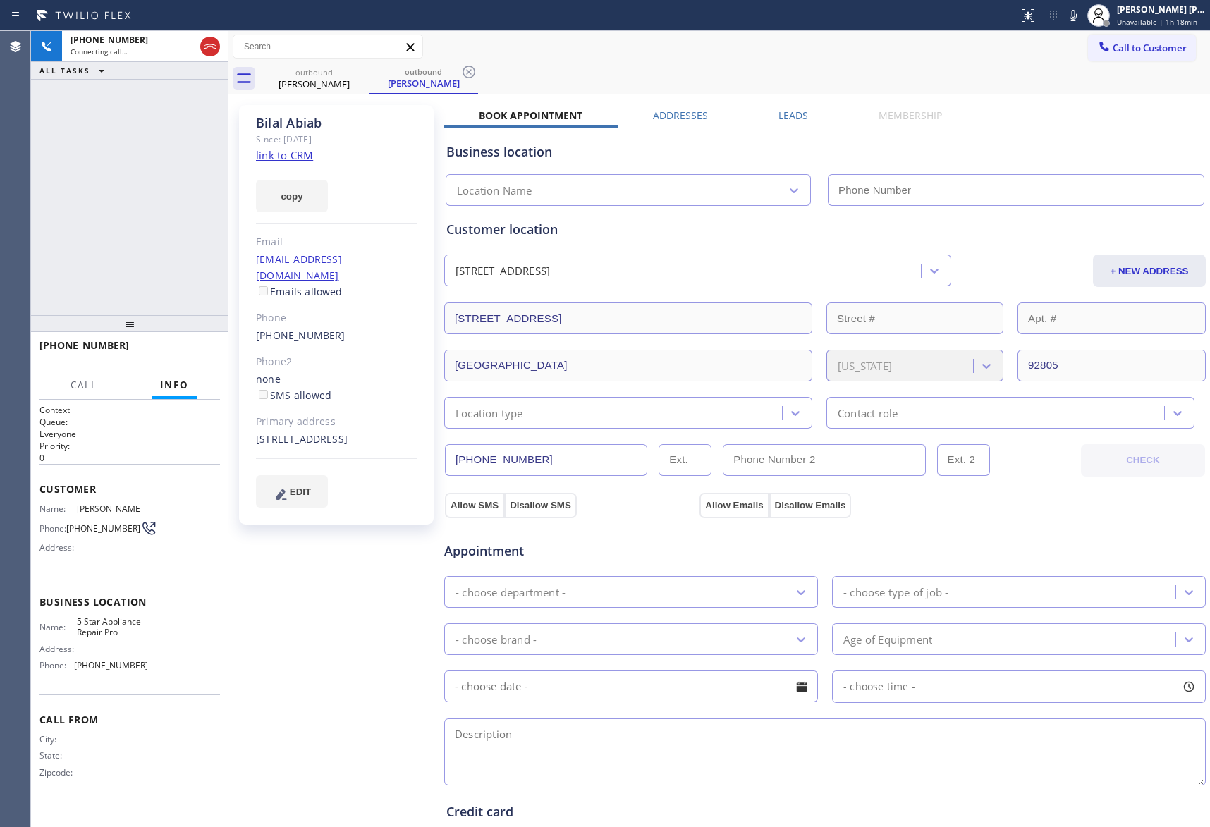
type input "[PHONE_NUMBER]"
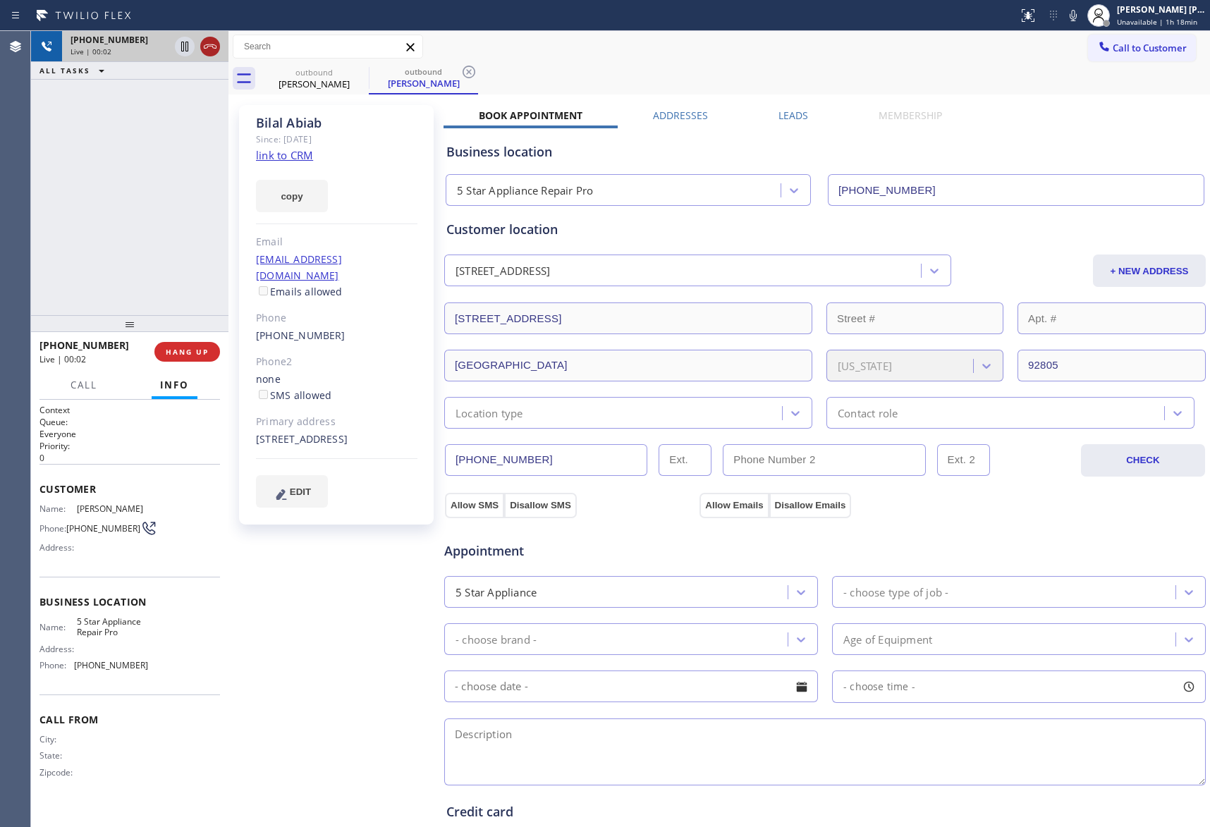
click at [206, 49] on icon at bounding box center [210, 46] width 17 height 17
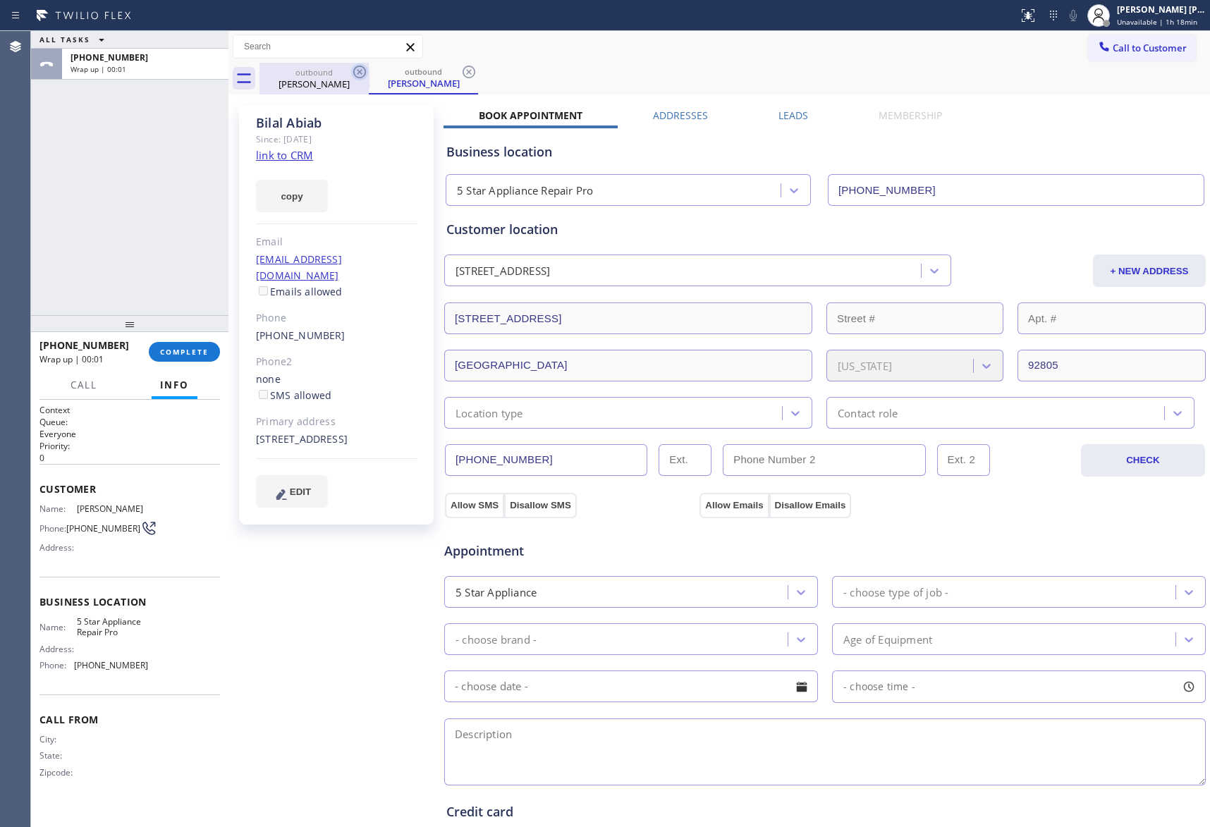
click at [357, 73] on icon at bounding box center [359, 71] width 17 height 17
click at [369, 73] on div "outbound [PERSON_NAME]" at bounding box center [423, 79] width 109 height 32
click at [357, 73] on icon at bounding box center [359, 71] width 17 height 17
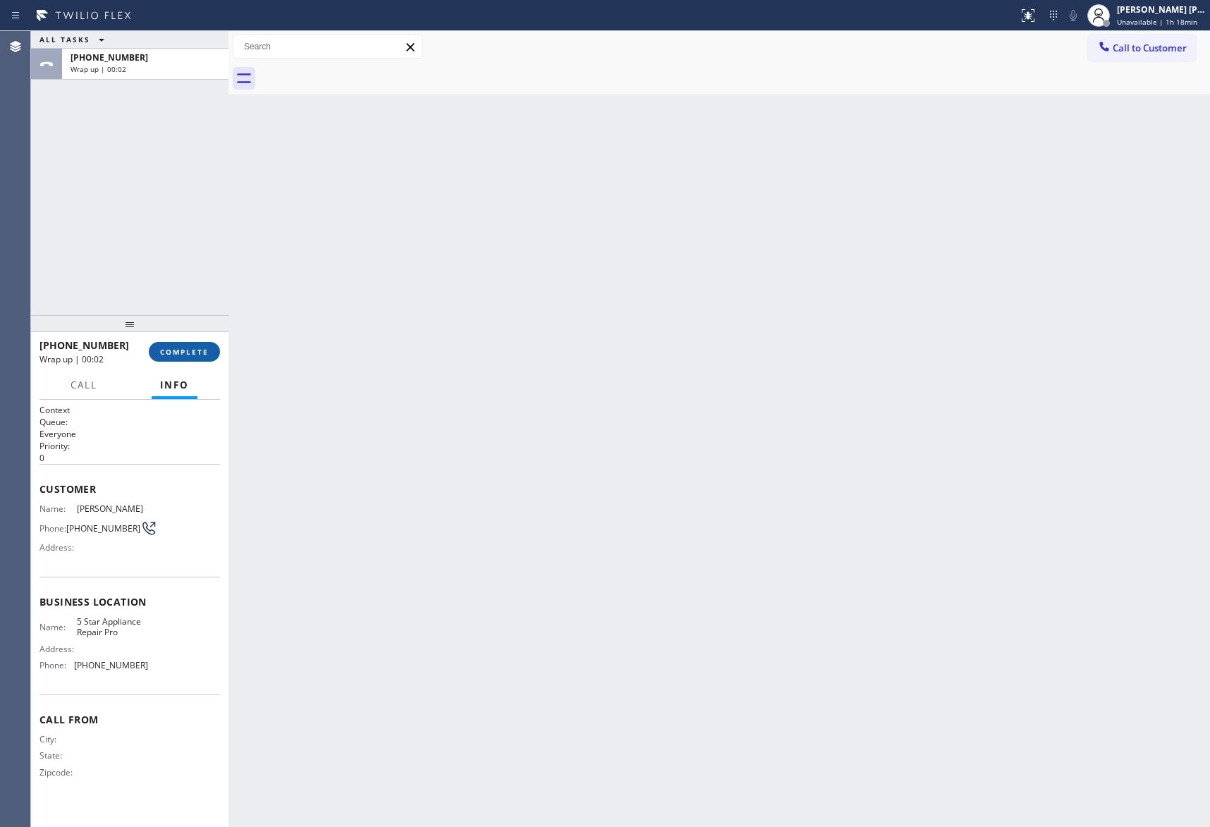
click at [181, 348] on span "COMPLETE" at bounding box center [184, 352] width 49 height 10
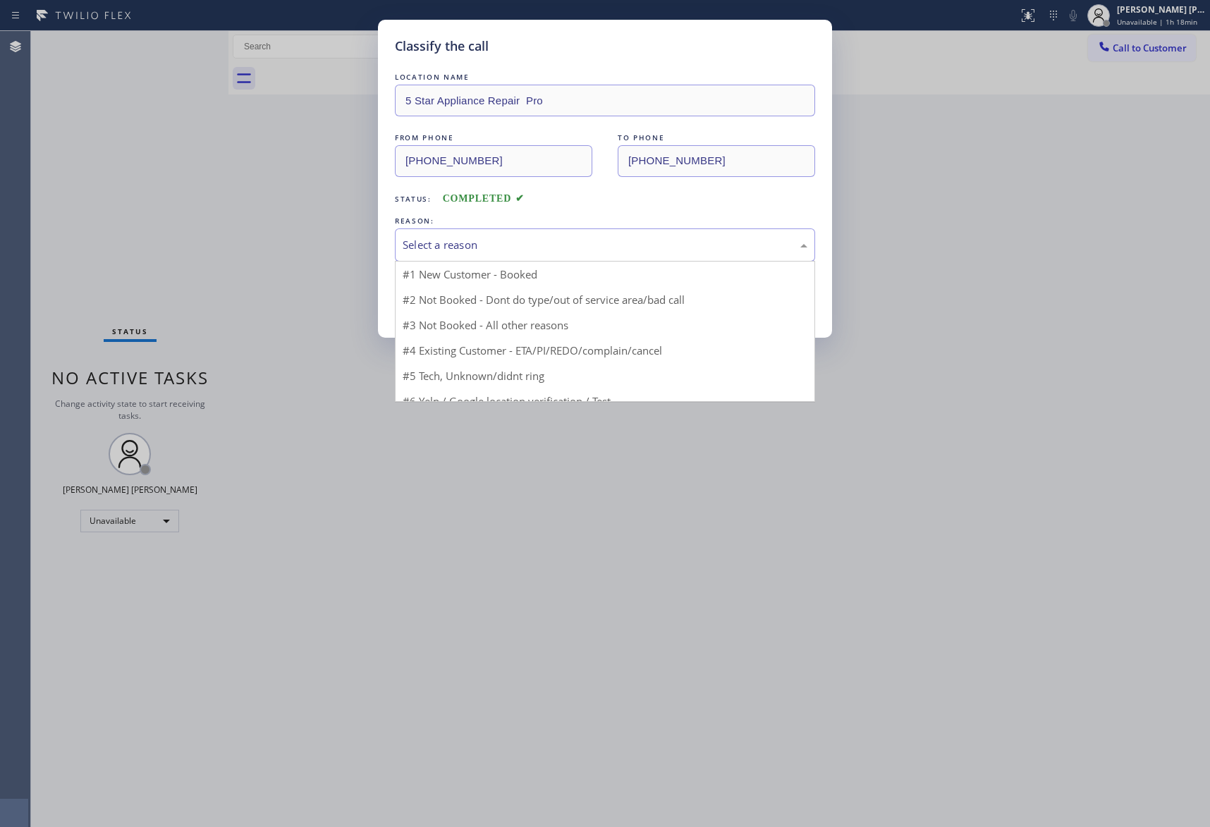
click at [482, 243] on div "Select a reason" at bounding box center [605, 245] width 405 height 16
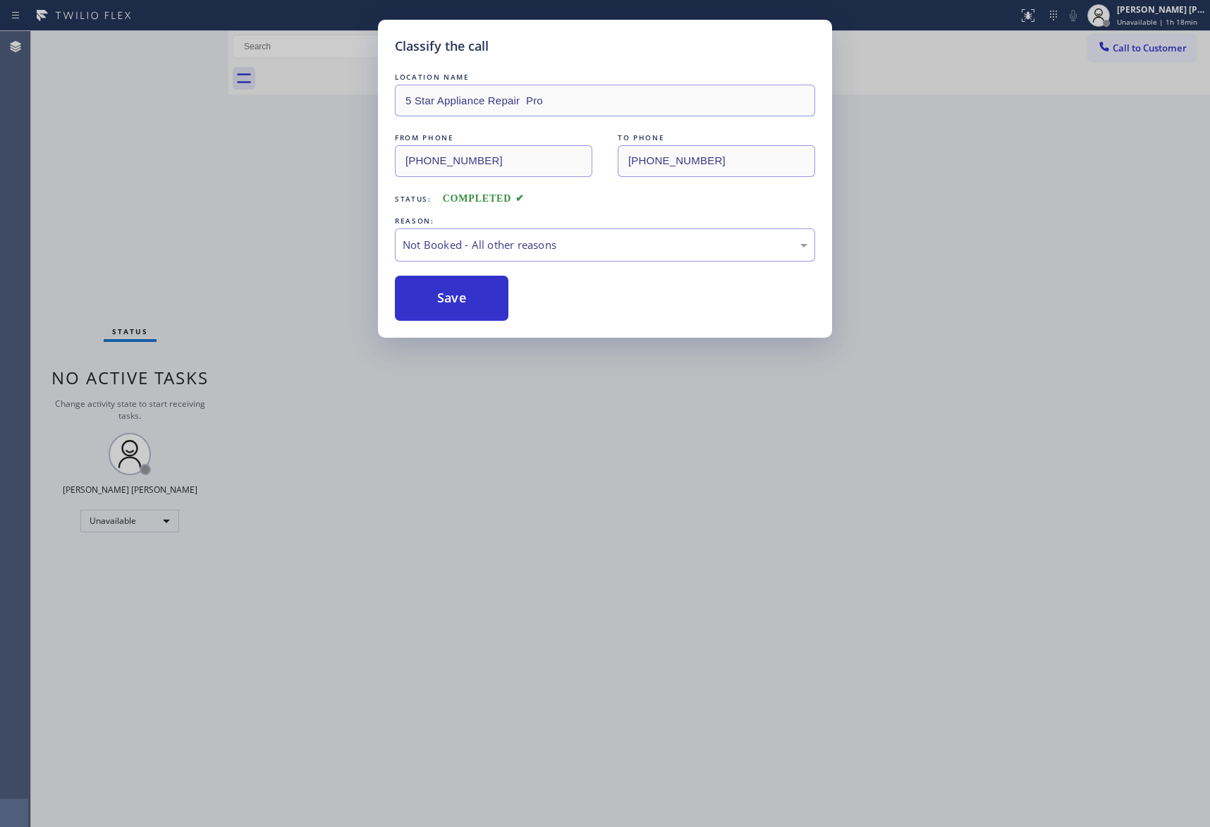
drag, startPoint x: 453, startPoint y: 292, endPoint x: 12, endPoint y: 175, distance: 456.0
click at [453, 291] on button "Save" at bounding box center [452, 298] width 114 height 45
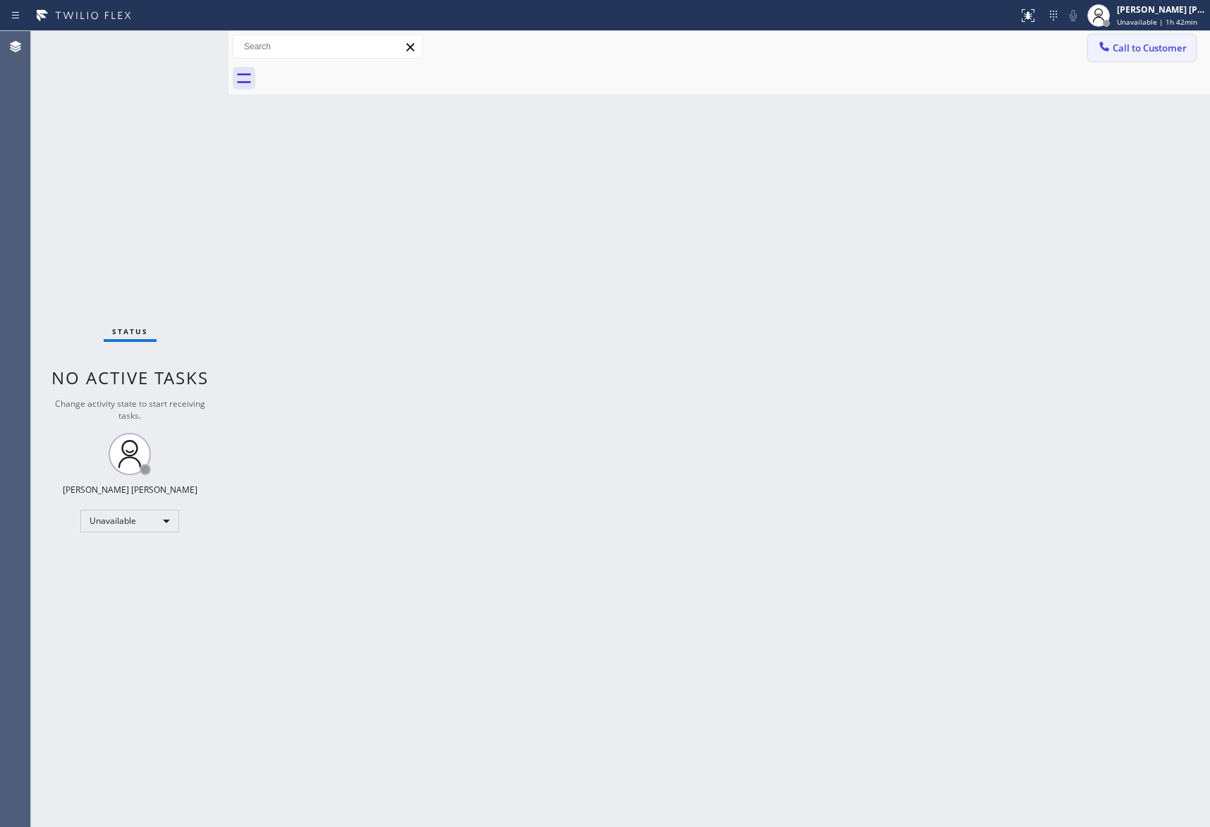
click at [1151, 49] on span "Call to Customer" at bounding box center [1150, 48] width 74 height 13
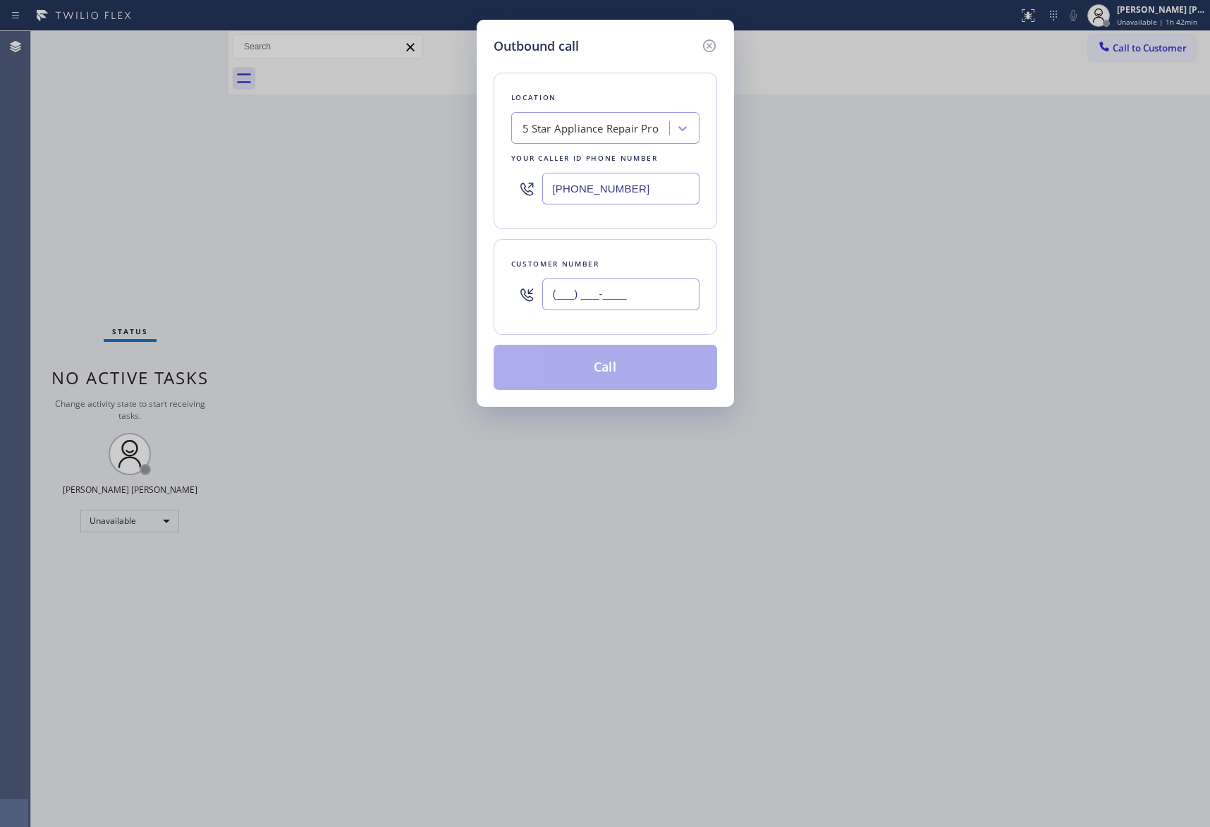
click at [655, 281] on input "(___) ___-____" at bounding box center [620, 295] width 157 height 32
paste input "786) 600-5100"
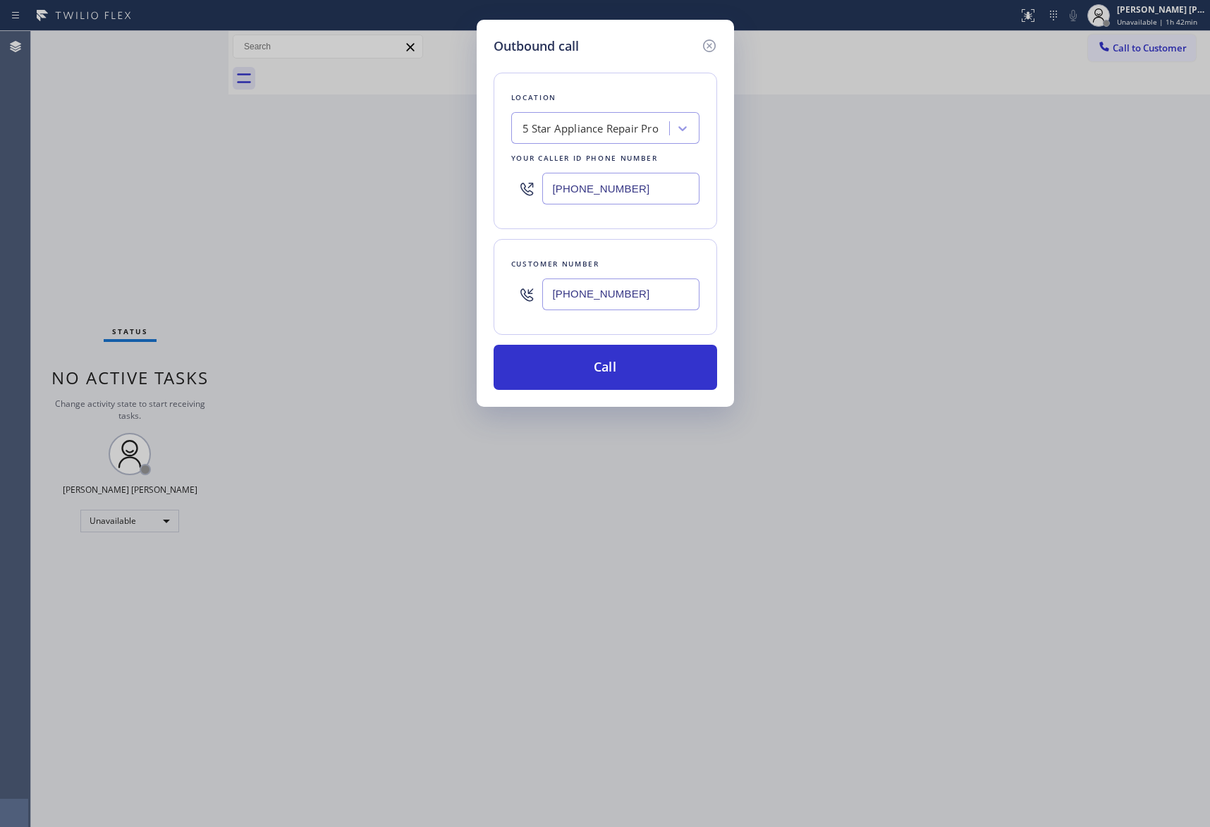
type input "[PHONE_NUMBER]"
drag, startPoint x: 657, startPoint y: 186, endPoint x: 374, endPoint y: 157, distance: 285.0
click at [374, 157] on div "Outbound call Location 5 Star Appliance Repair Pro Your caller id phone number …" at bounding box center [605, 413] width 1210 height 827
paste input "786) 600-5100"
drag, startPoint x: 642, startPoint y: 187, endPoint x: 437, endPoint y: 170, distance: 205.2
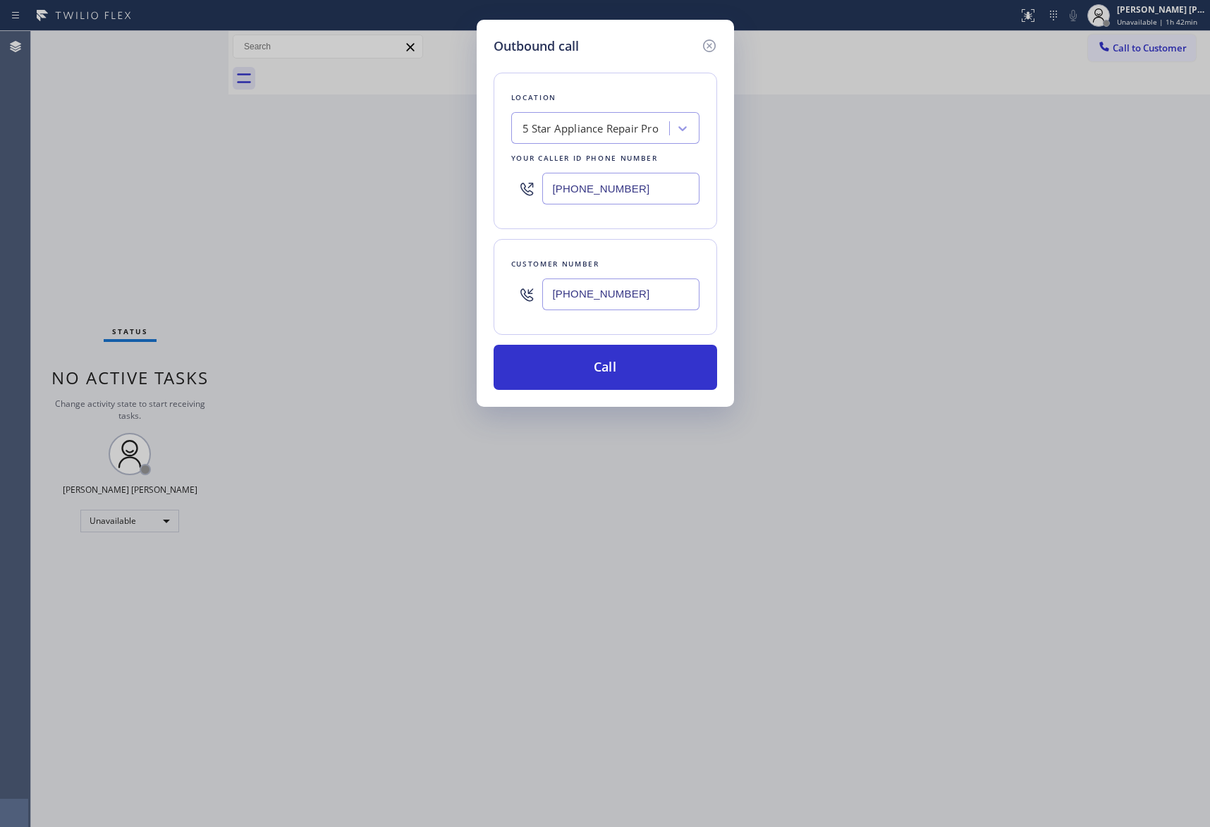
click at [437, 170] on div "Outbound call Location 5 Star Appliance Repair Pro Your caller id phone number …" at bounding box center [605, 413] width 1210 height 827
paste input "___) ___-____"
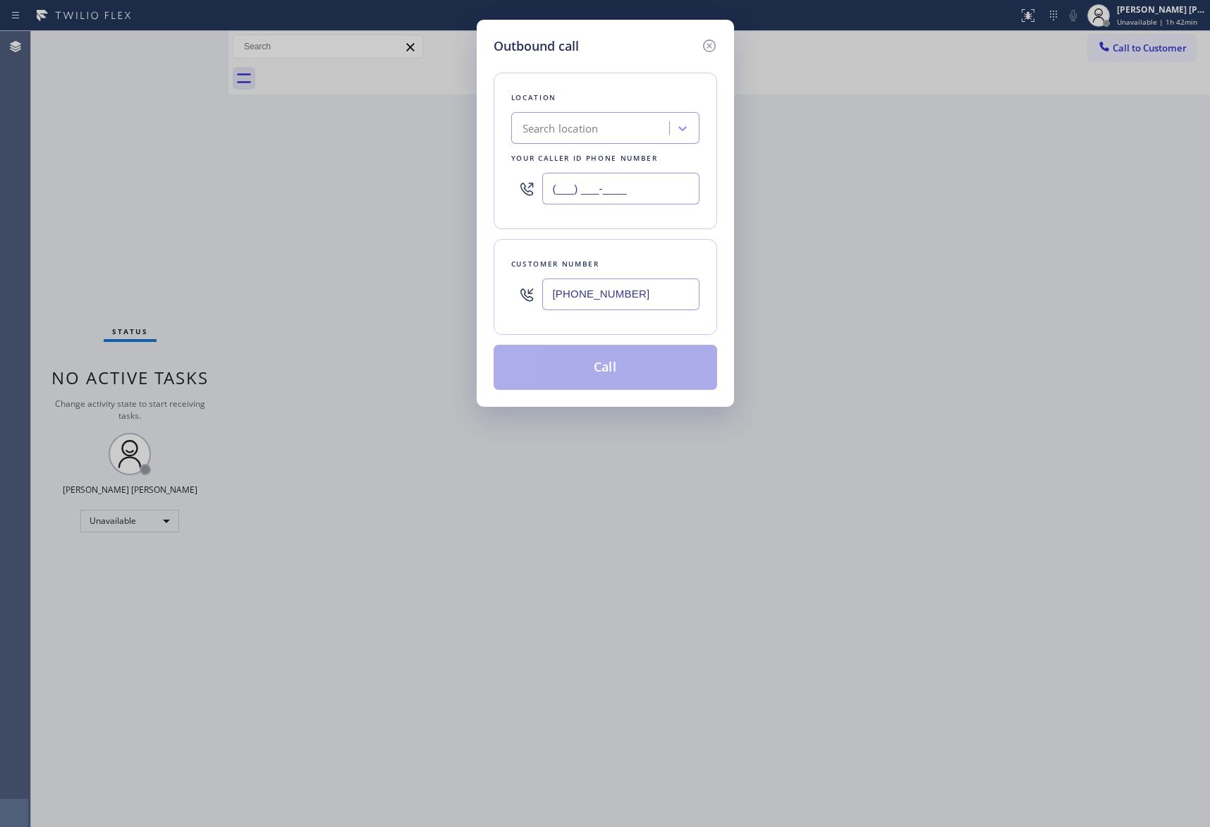
type input "(___) ___-____"
click at [592, 128] on div "Search location" at bounding box center [561, 129] width 76 height 16
paste input "Safe Haven HVAC Master"
type input "Safe Haven HVAC Master"
click at [585, 165] on div "Safe Haven HVAC Master" at bounding box center [605, 157] width 188 height 25
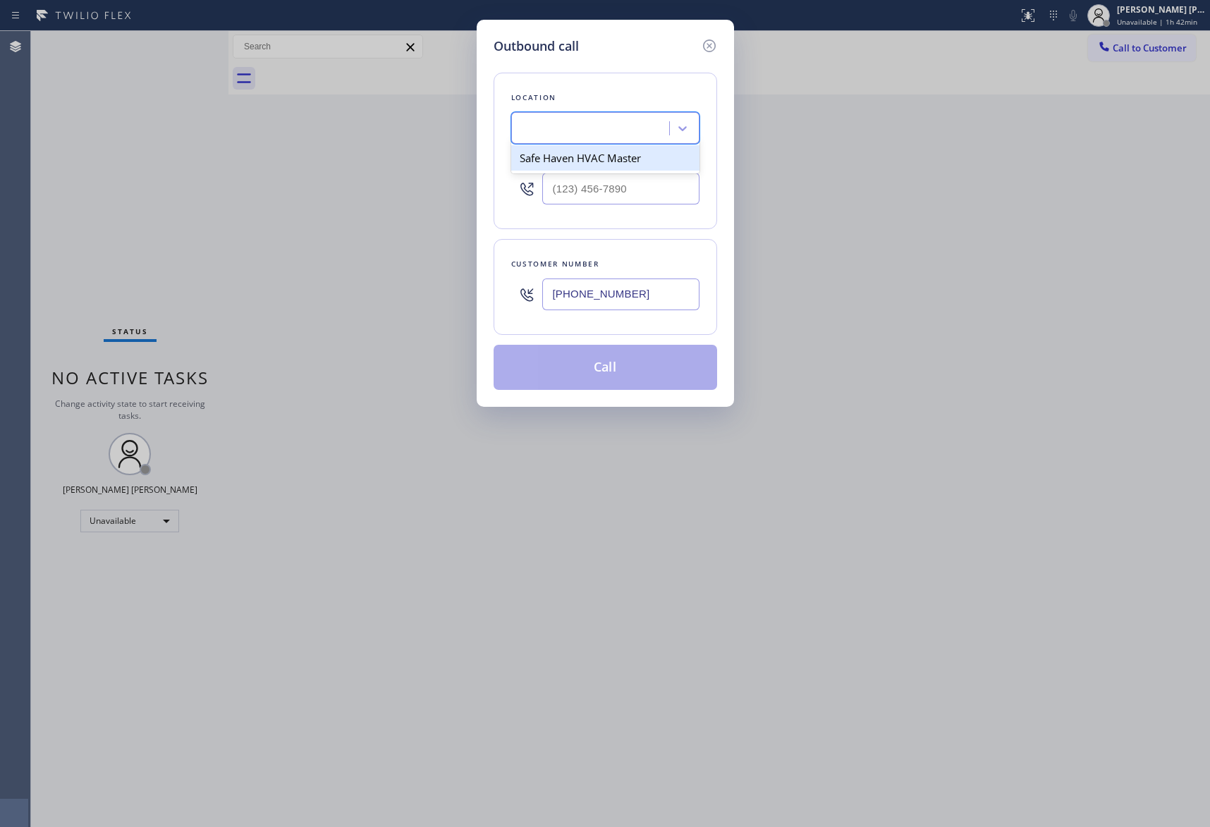
type input "[PHONE_NUMBER]"
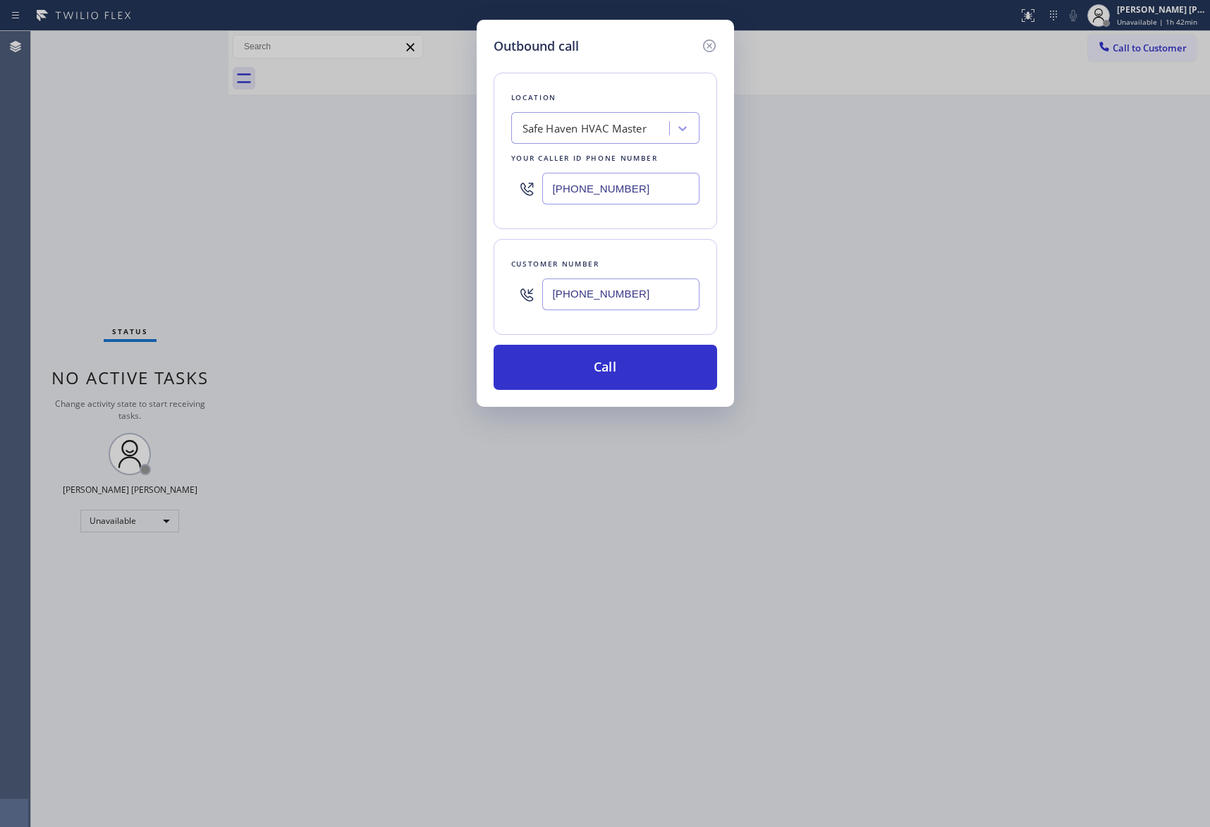
drag, startPoint x: 639, startPoint y: 291, endPoint x: 327, endPoint y: 268, distance: 312.6
click at [327, 268] on div "Outbound call Location Safe Haven HVAC Master Your caller id phone number [PHON…" at bounding box center [605, 413] width 1210 height 827
paste input "text"
type input "[PHONE_NUMBER]"
click at [675, 371] on button "Call" at bounding box center [606, 367] width 224 height 45
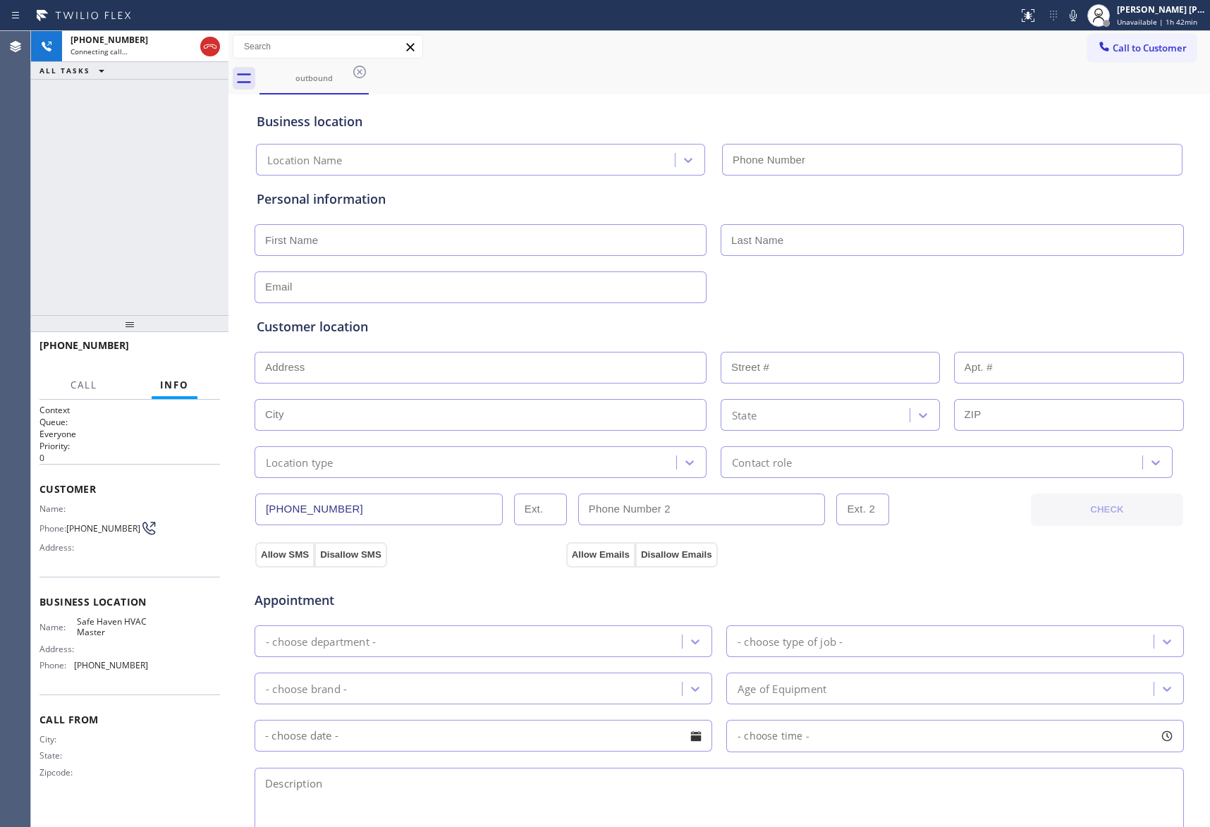
type input "[PHONE_NUMBER]"
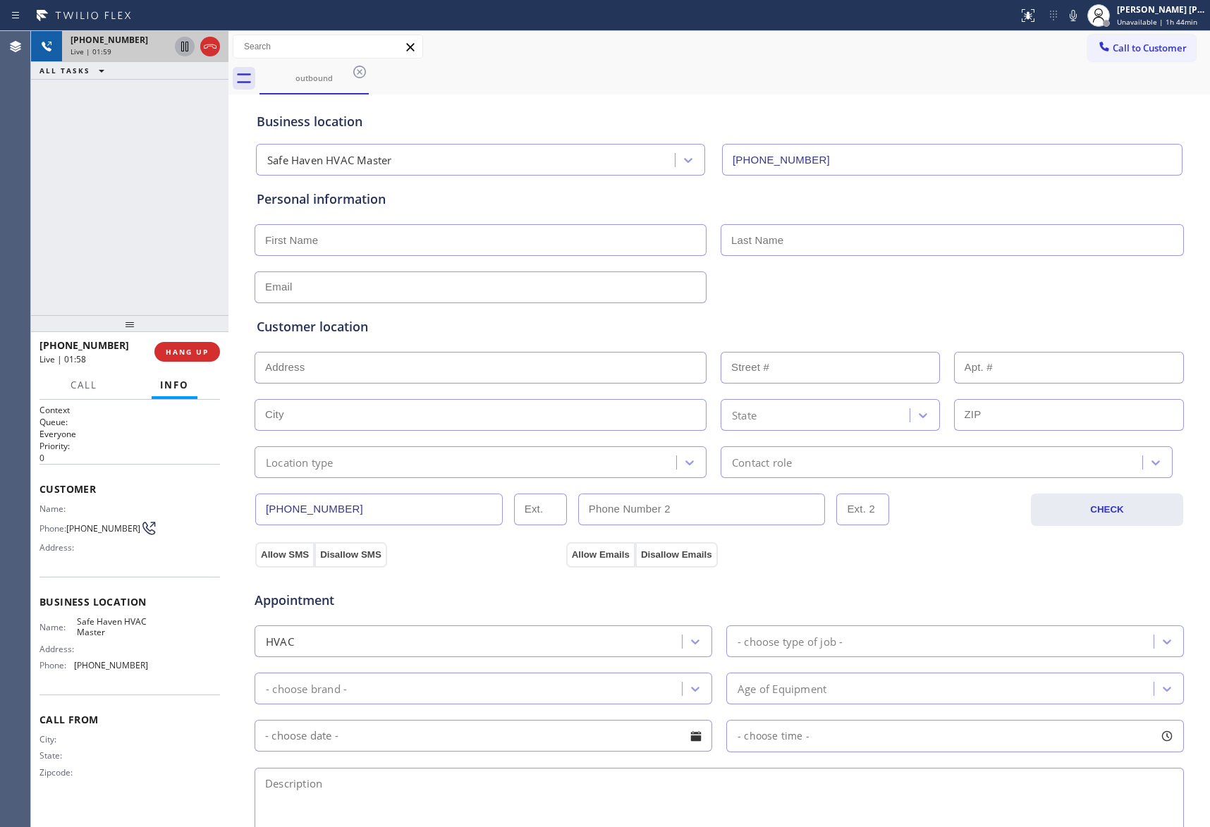
click at [179, 49] on icon at bounding box center [184, 46] width 17 height 17
click at [187, 45] on icon at bounding box center [185, 47] width 10 height 10
click at [181, 351] on span "HANG UP" at bounding box center [187, 352] width 43 height 10
click at [339, 234] on input "text" at bounding box center [481, 240] width 452 height 32
type input "Miss"
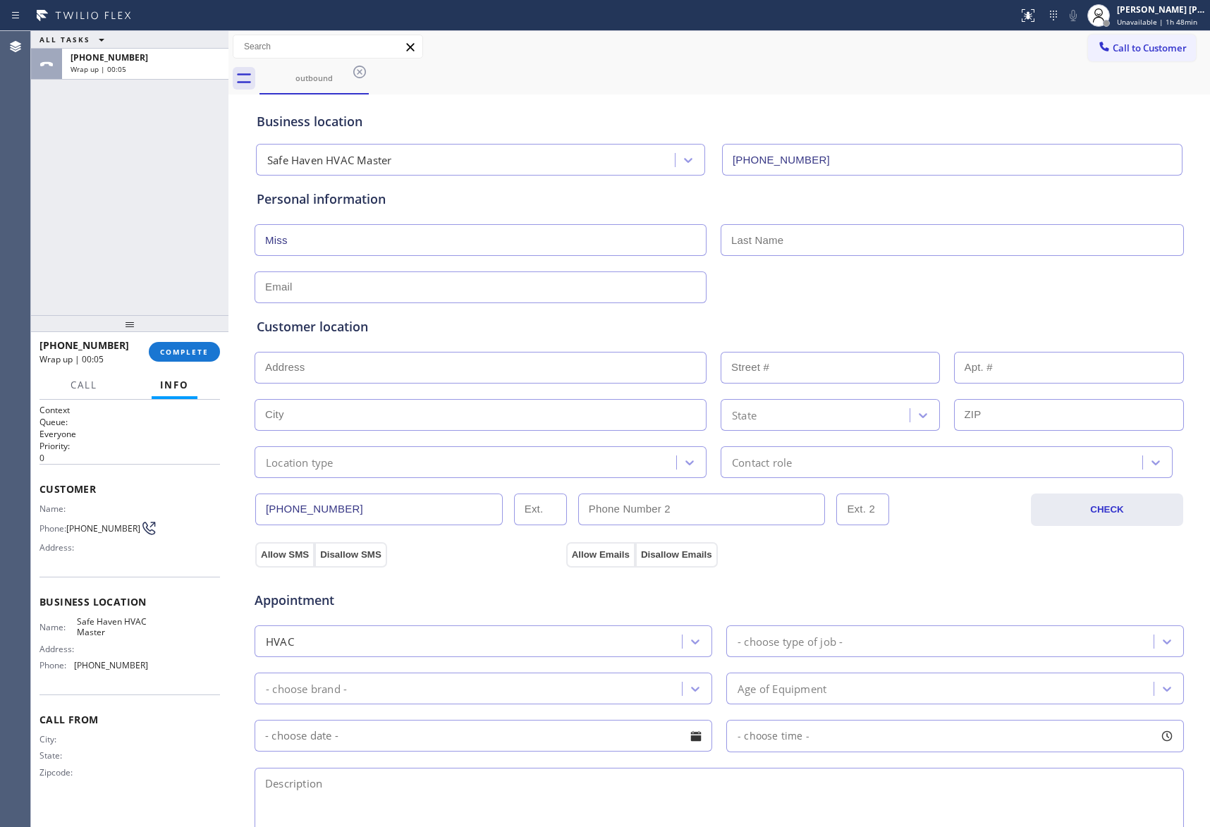
click at [777, 243] on input "text" at bounding box center [952, 240] width 463 height 32
type input "A"
click at [322, 291] on input "text" at bounding box center [481, 288] width 452 height 32
type input "[EMAIL_ADDRESS][DOMAIN_NAME]"
click at [325, 370] on input "text" at bounding box center [481, 368] width 452 height 32
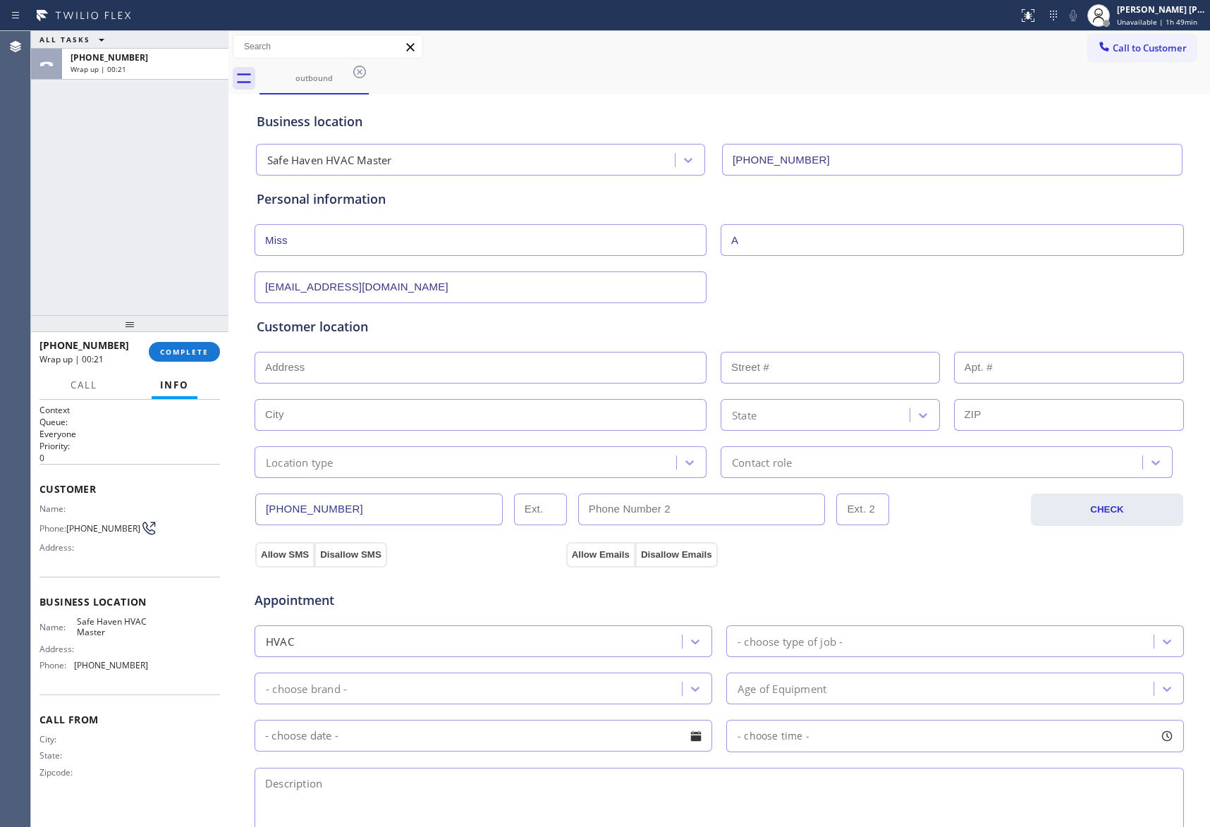
paste input "[STREET_ADDRESS]"
type input "[STREET_ADDRESS]"
type input "1235"
type input "[GEOGRAPHIC_DATA]"
type input "33167"
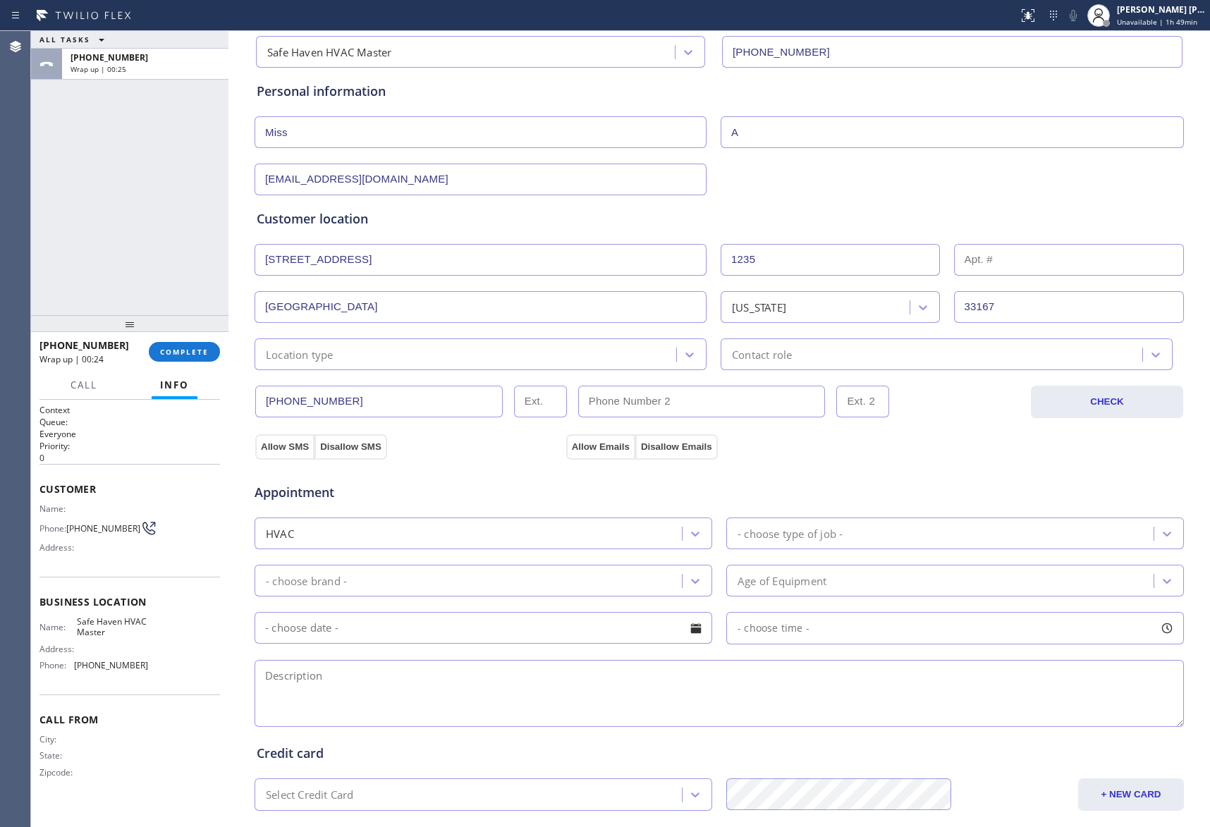
scroll to position [188, 0]
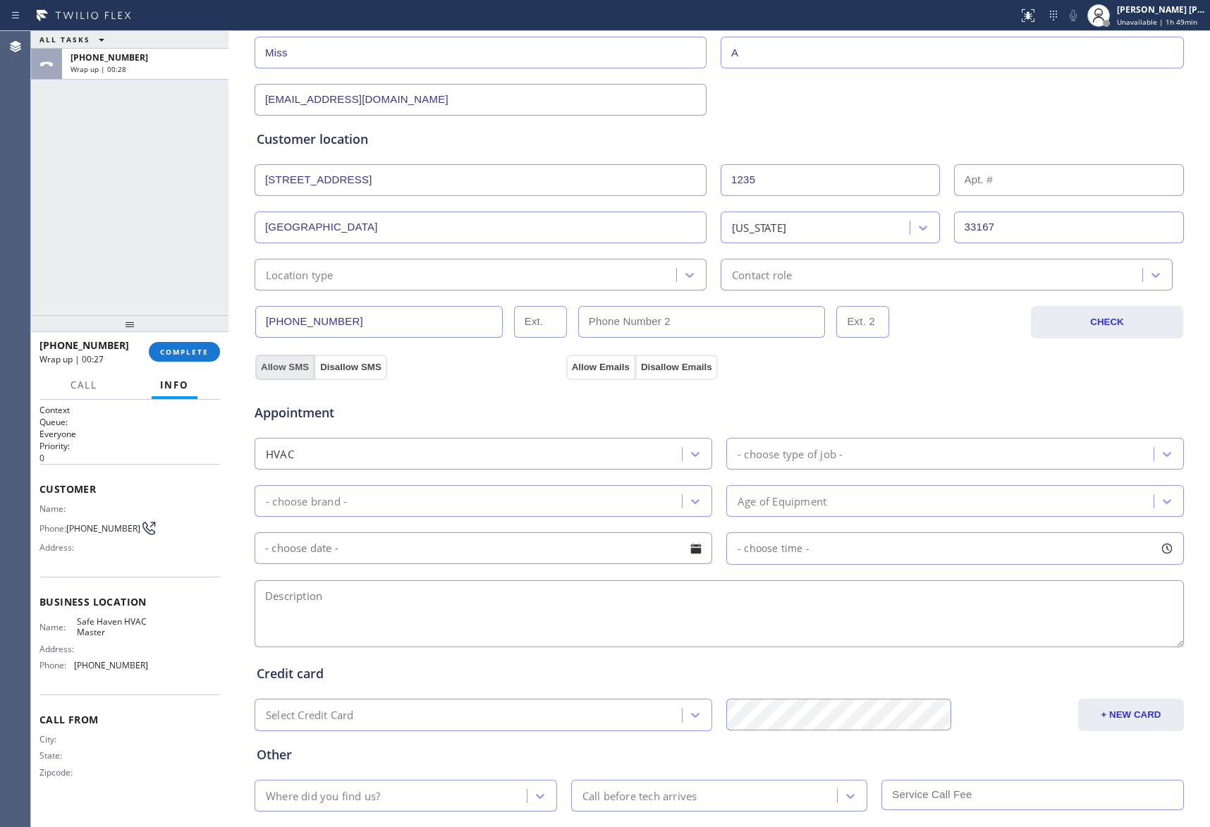
click at [266, 373] on button "Allow SMS" at bounding box center [284, 367] width 59 height 25
click at [580, 361] on button "Allow Emails" at bounding box center [600, 367] width 69 height 25
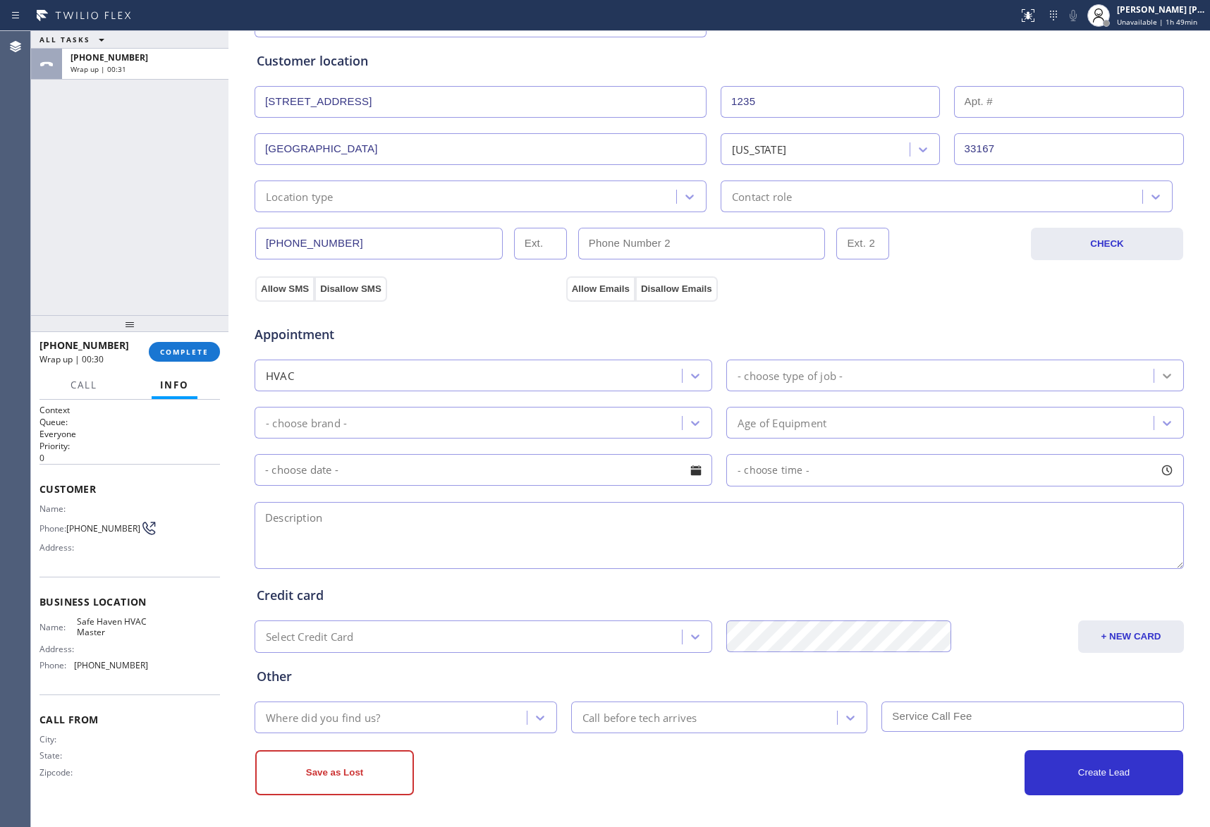
click at [1171, 371] on div at bounding box center [1166, 375] width 25 height 25
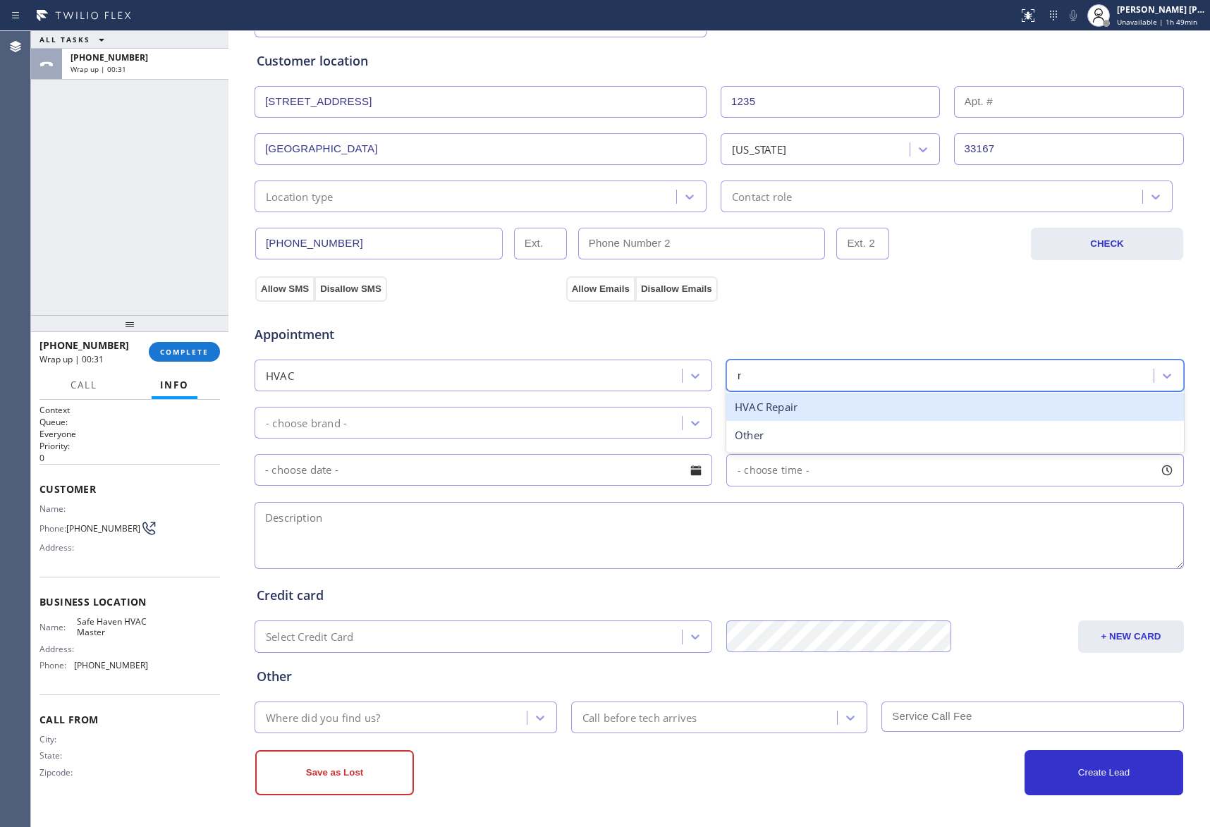
type input "re"
click at [818, 407] on div "HVAC Repair" at bounding box center [955, 407] width 458 height 29
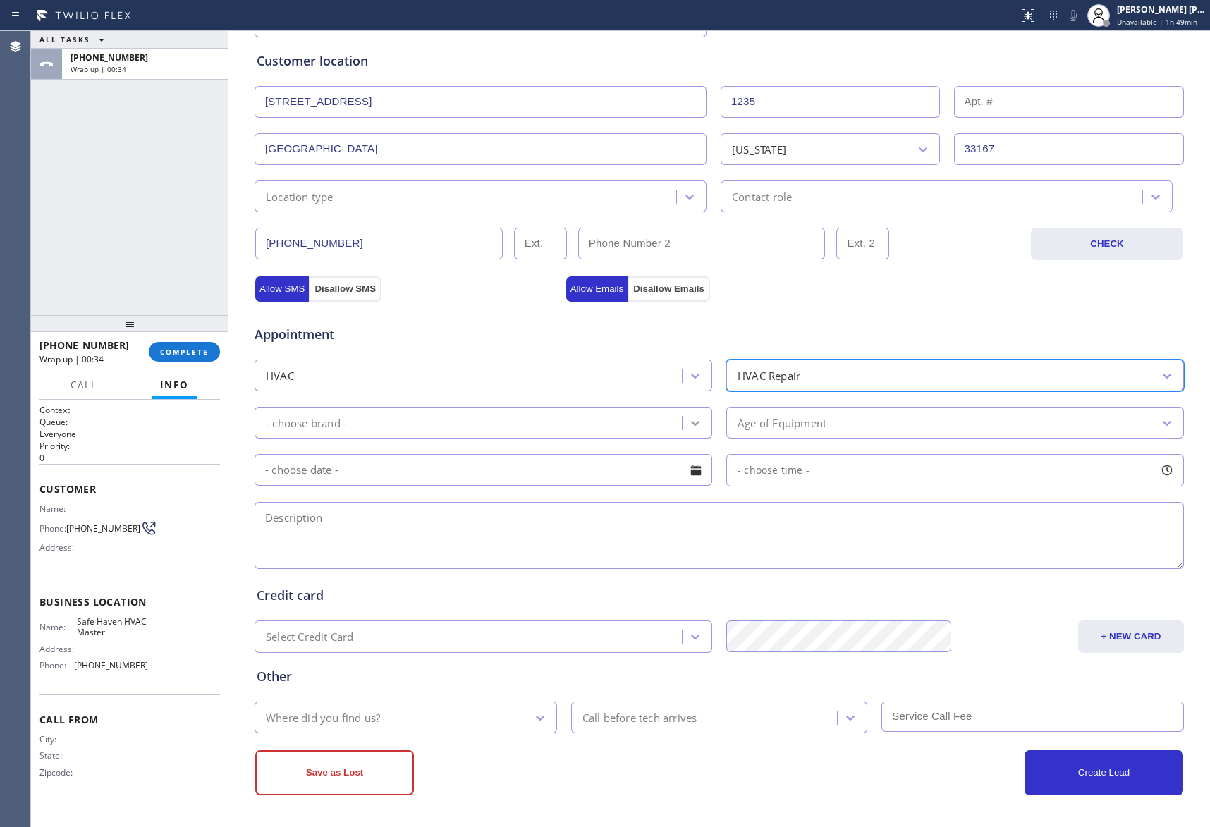
click at [691, 416] on icon at bounding box center [695, 423] width 14 height 14
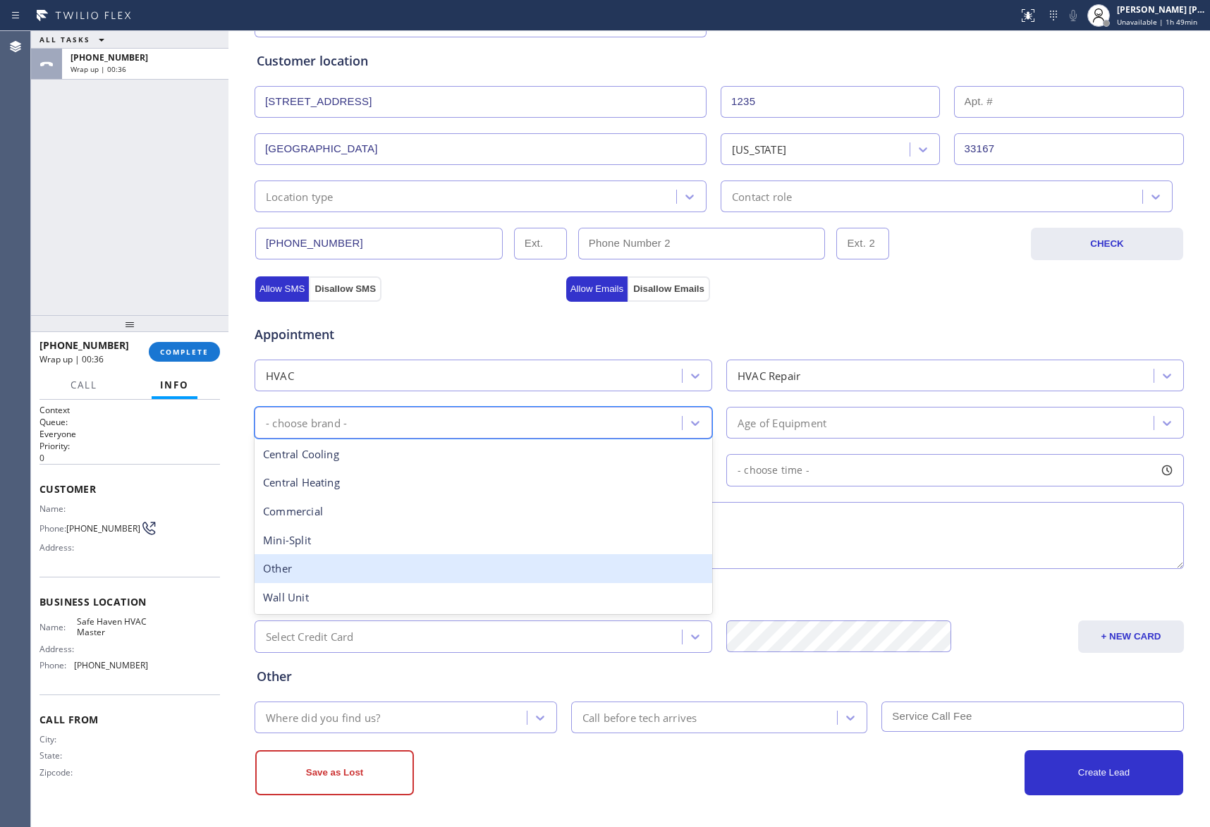
click at [403, 570] on div "Other" at bounding box center [484, 568] width 458 height 29
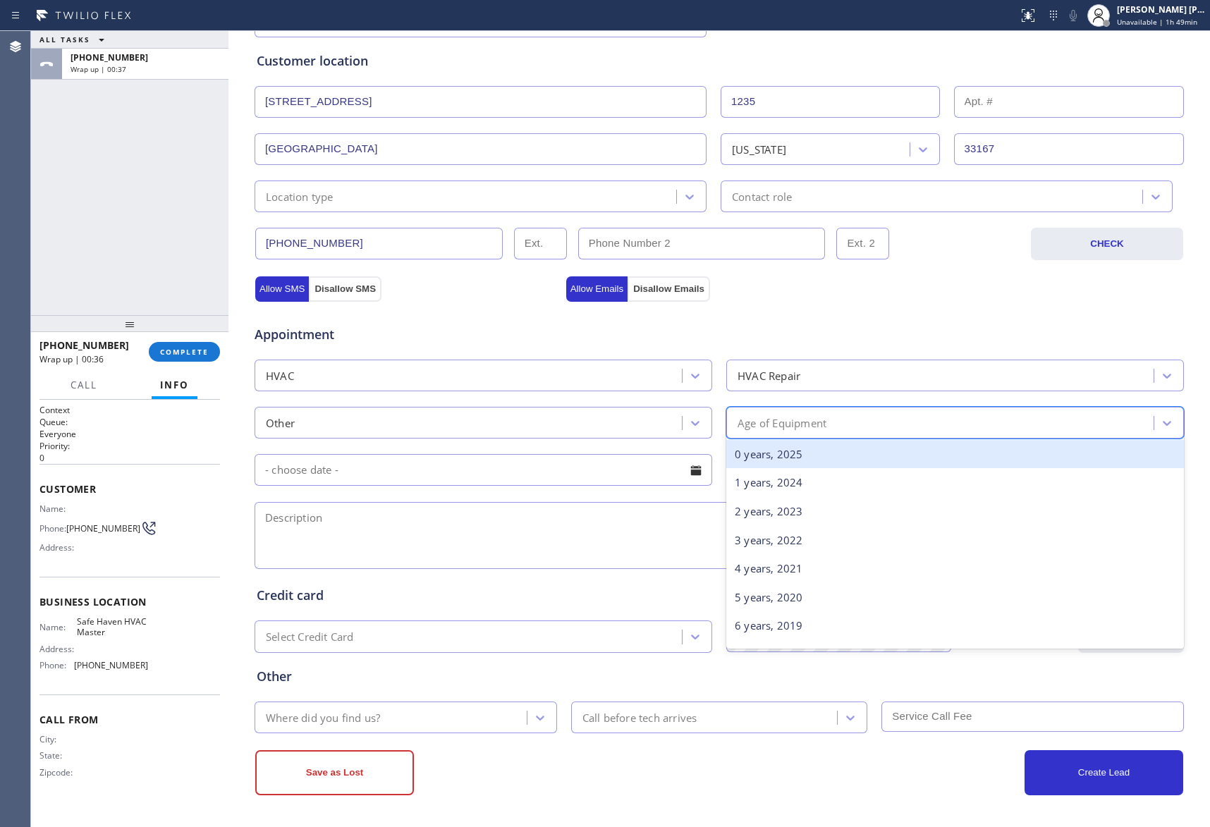
click at [1172, 424] on div "Age of Equipment" at bounding box center [955, 423] width 458 height 32
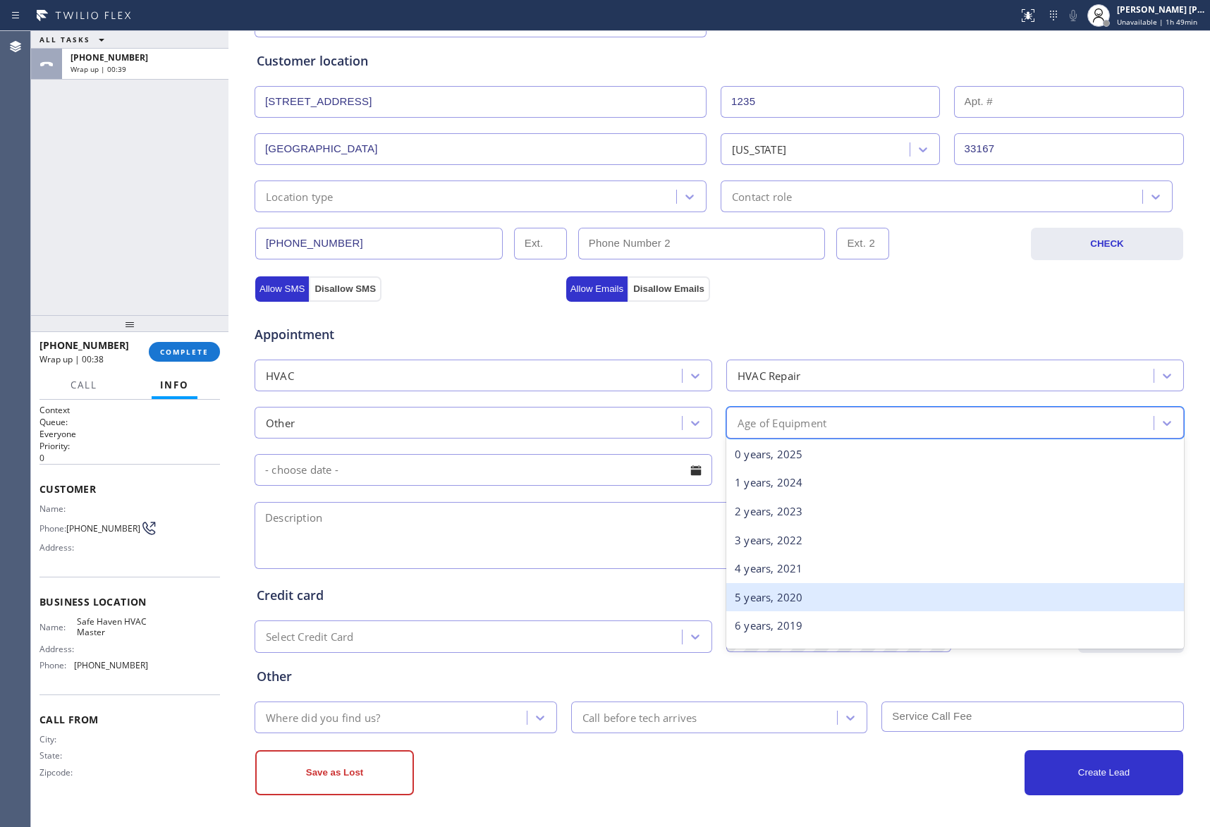
click at [821, 590] on div "5 years, 2020" at bounding box center [955, 597] width 458 height 29
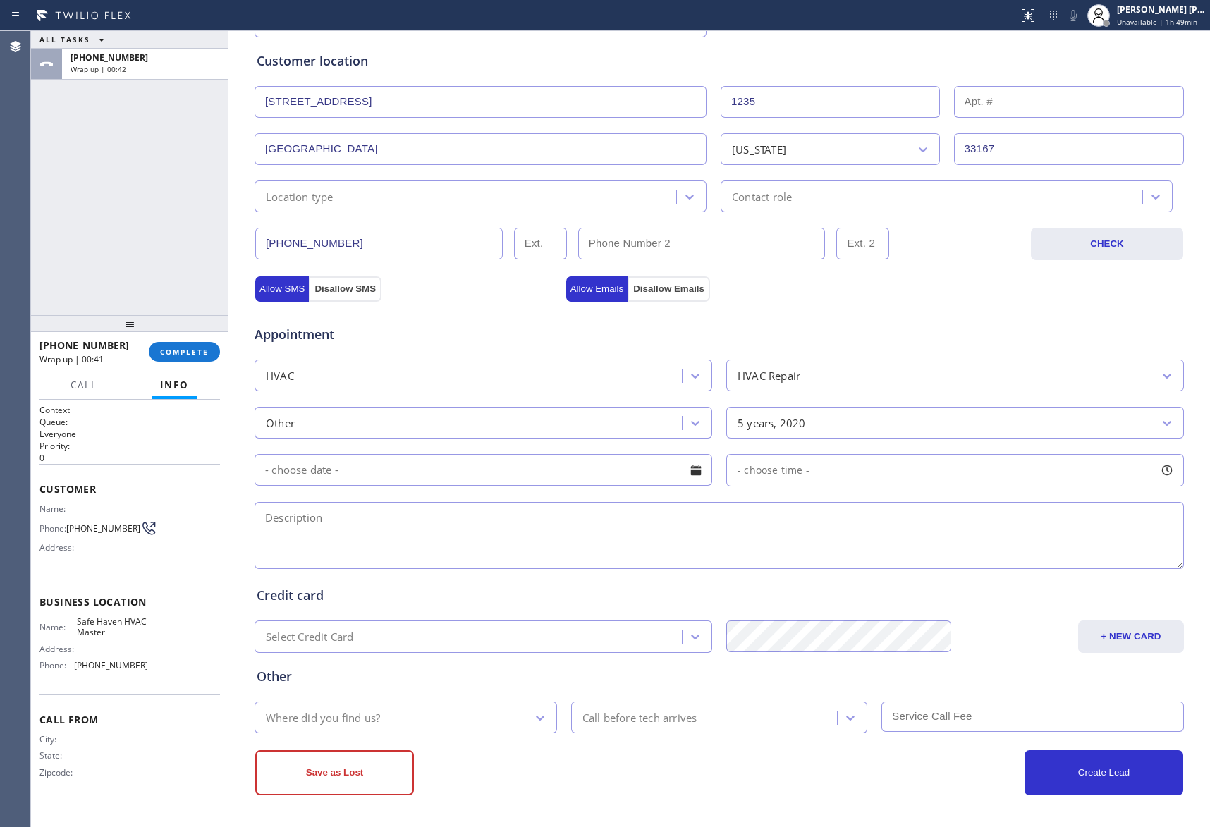
drag, startPoint x: 370, startPoint y: 535, endPoint x: 458, endPoint y: 562, distance: 92.3
click at [370, 535] on textarea at bounding box center [719, 535] width 929 height 67
paste textarea "window type AC | leaking water, not blowing cold air | [DEMOGRAPHIC_DATA] | Hou…"
type textarea "window type AC | leaking water, not blowing cold air | [DEMOGRAPHIC_DATA] | Hou…"
click at [536, 717] on icon at bounding box center [540, 718] width 8 height 5
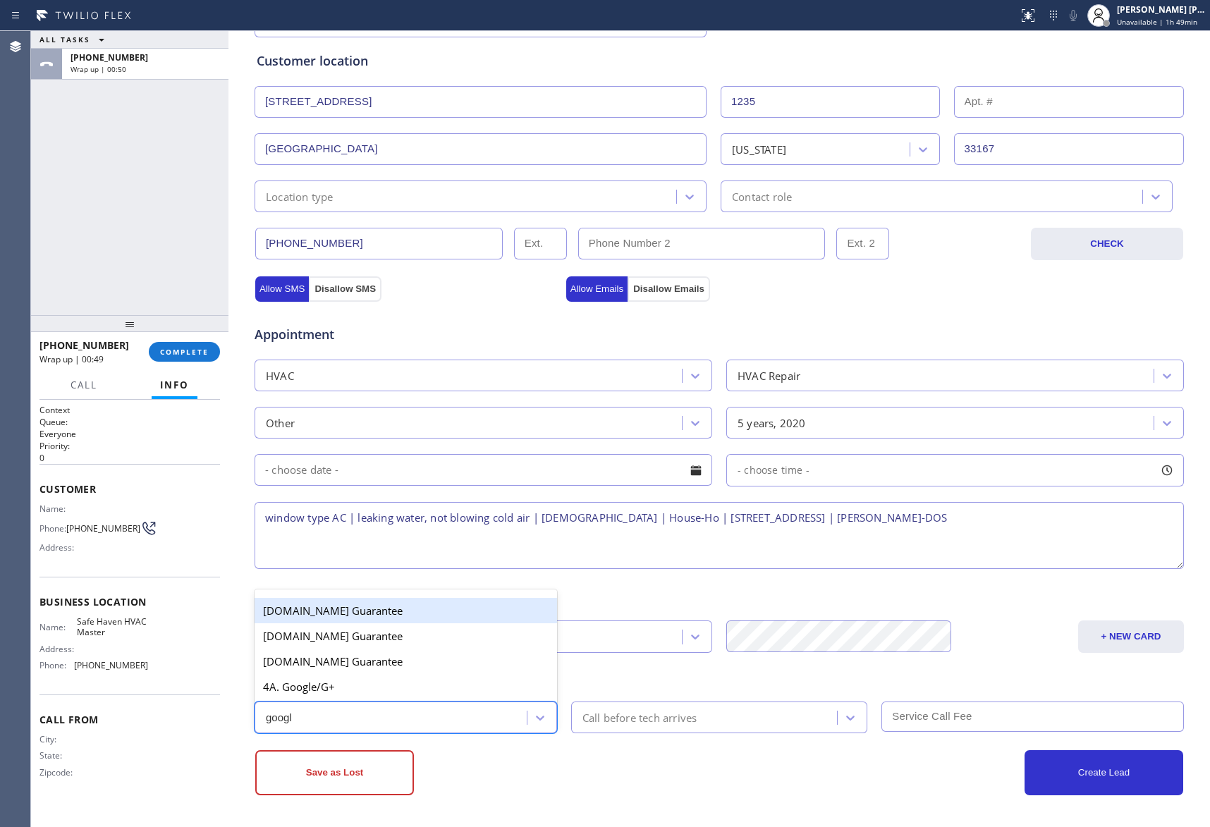
type input "google"
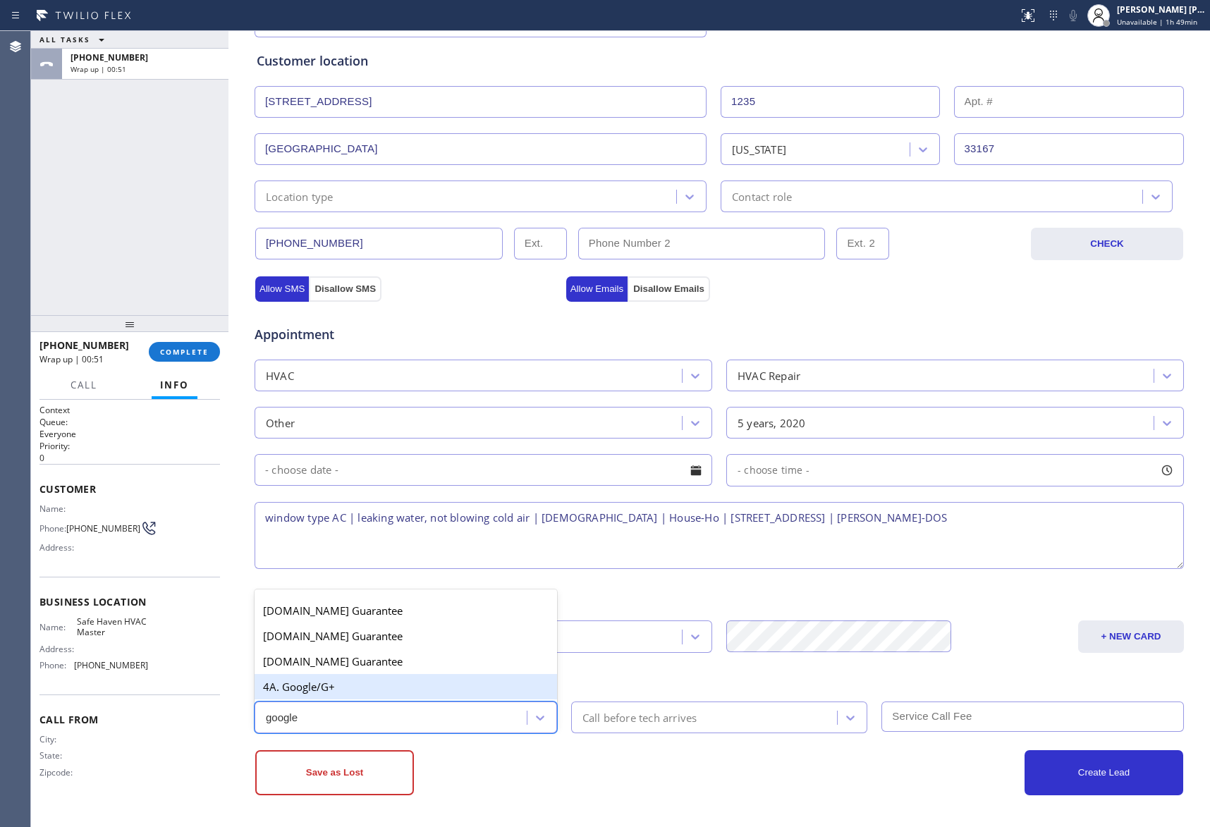
click at [313, 686] on div "4A. Google/G+" at bounding box center [406, 686] width 303 height 25
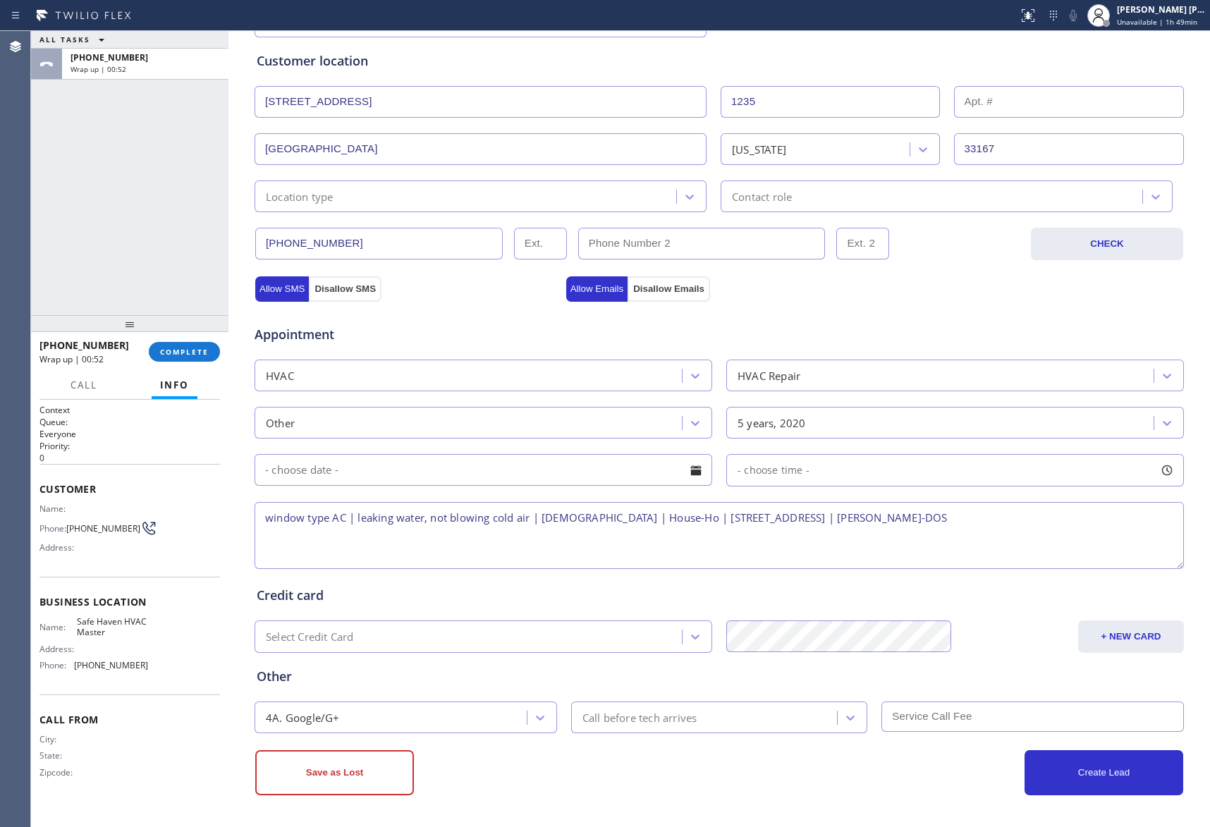
click at [340, 770] on button "Save as Lost" at bounding box center [334, 772] width 159 height 45
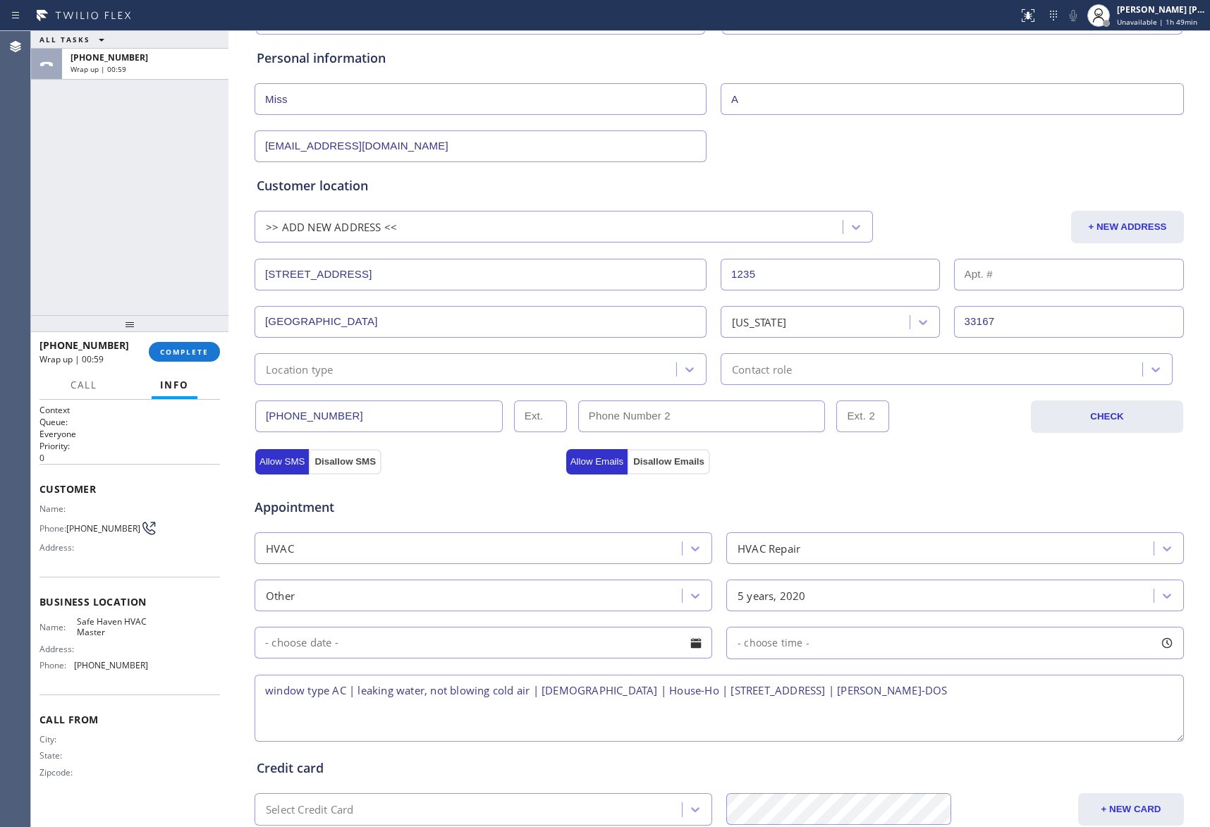
scroll to position [317, 0]
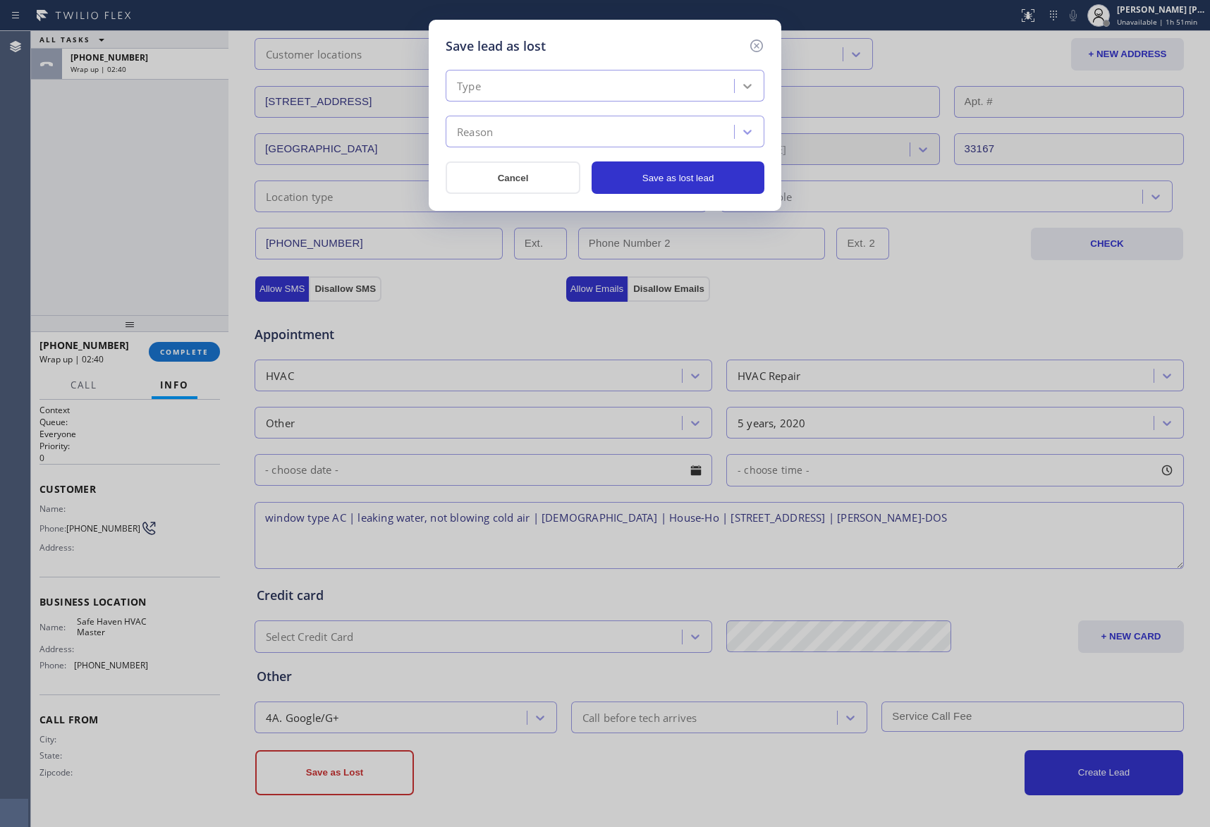
click at [746, 86] on icon at bounding box center [747, 86] width 14 height 14
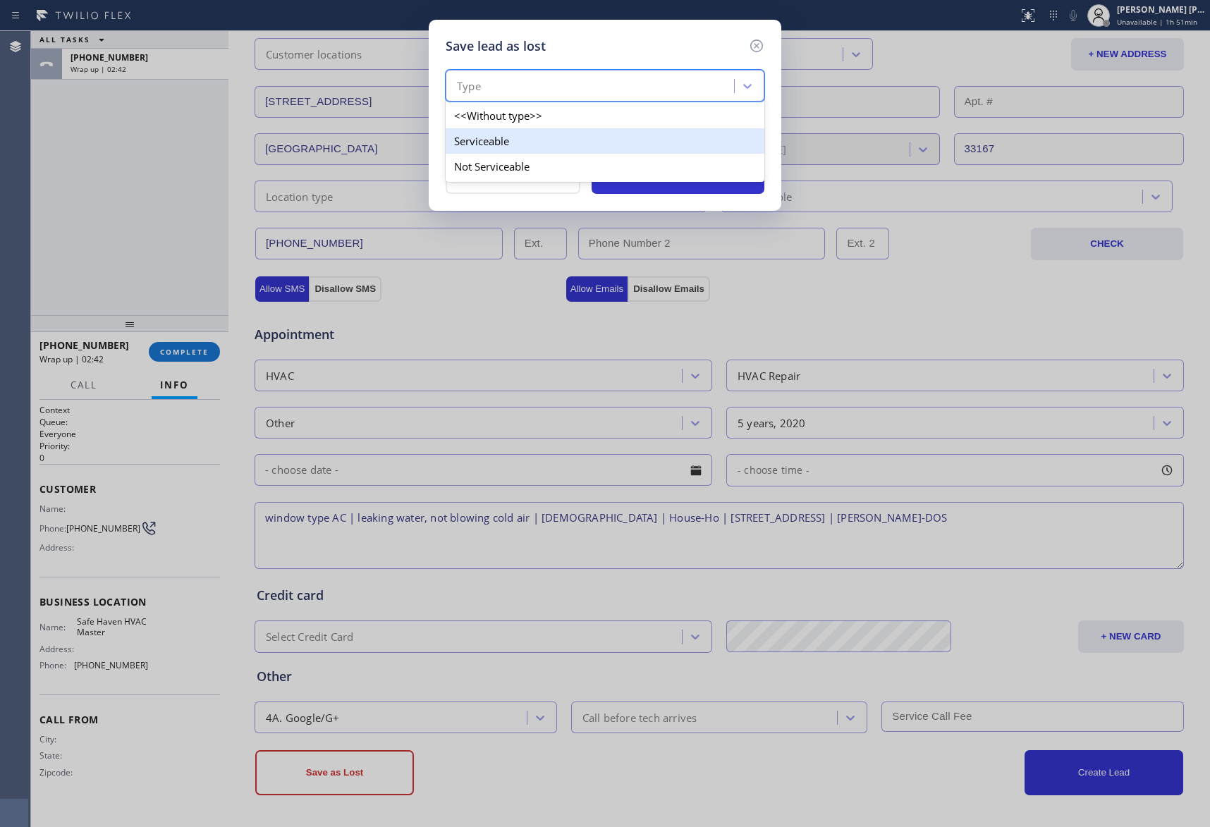
drag, startPoint x: 525, startPoint y: 145, endPoint x: 549, endPoint y: 136, distance: 25.4
click at [526, 144] on div "Serviceable" at bounding box center [605, 140] width 319 height 25
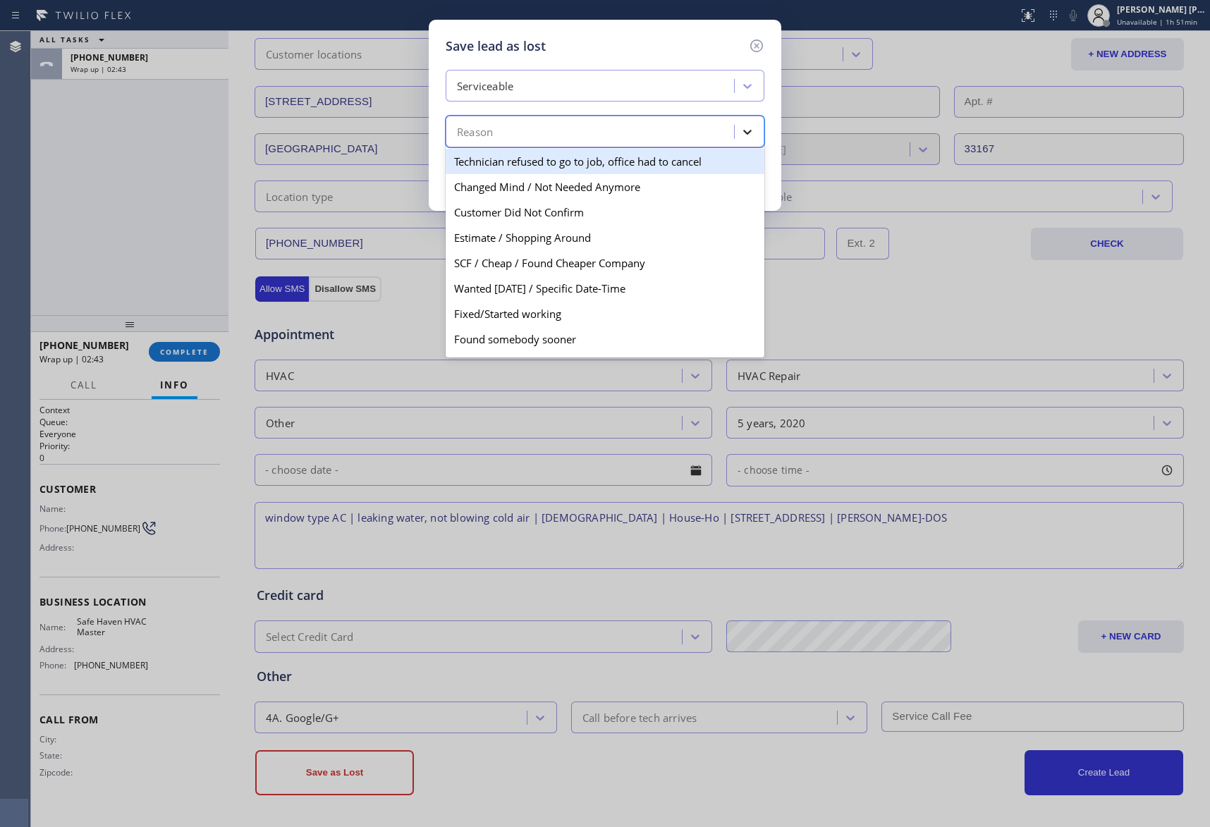
click at [746, 128] on icon at bounding box center [747, 132] width 14 height 14
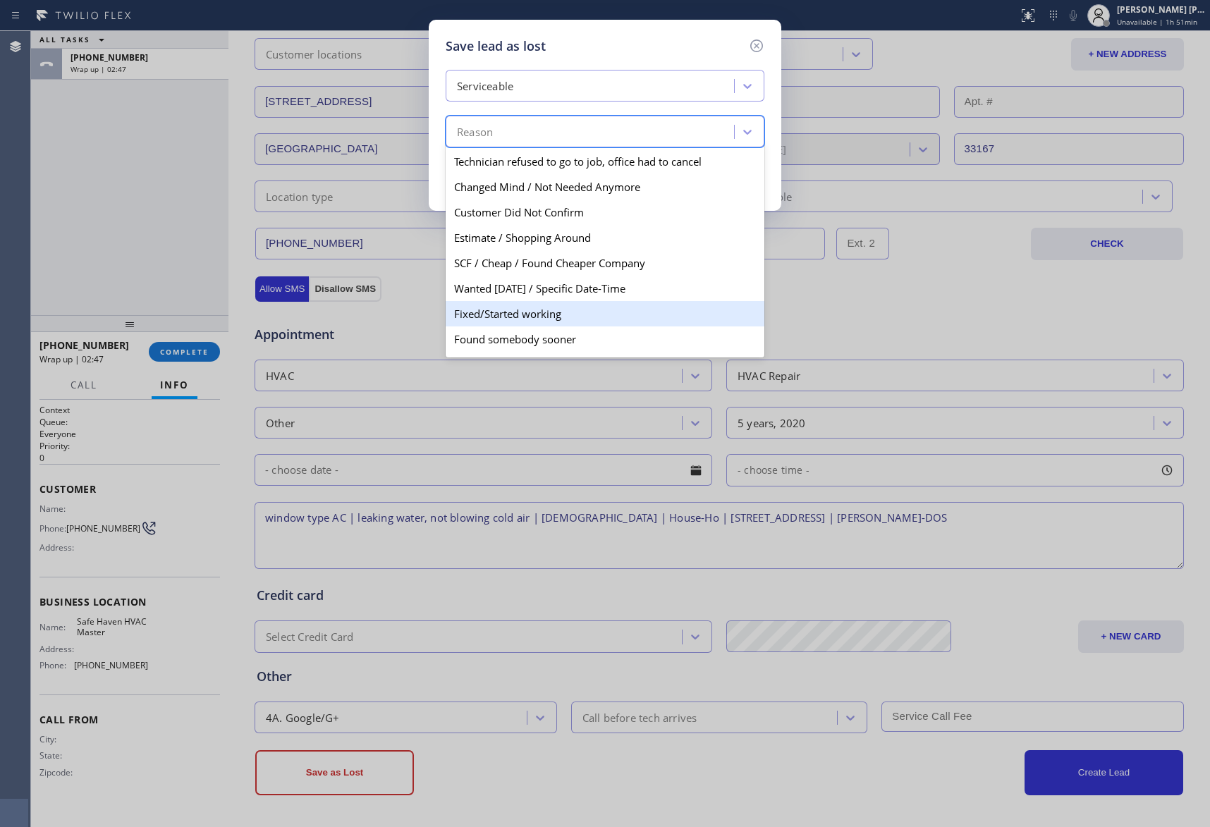
scroll to position [73, 0]
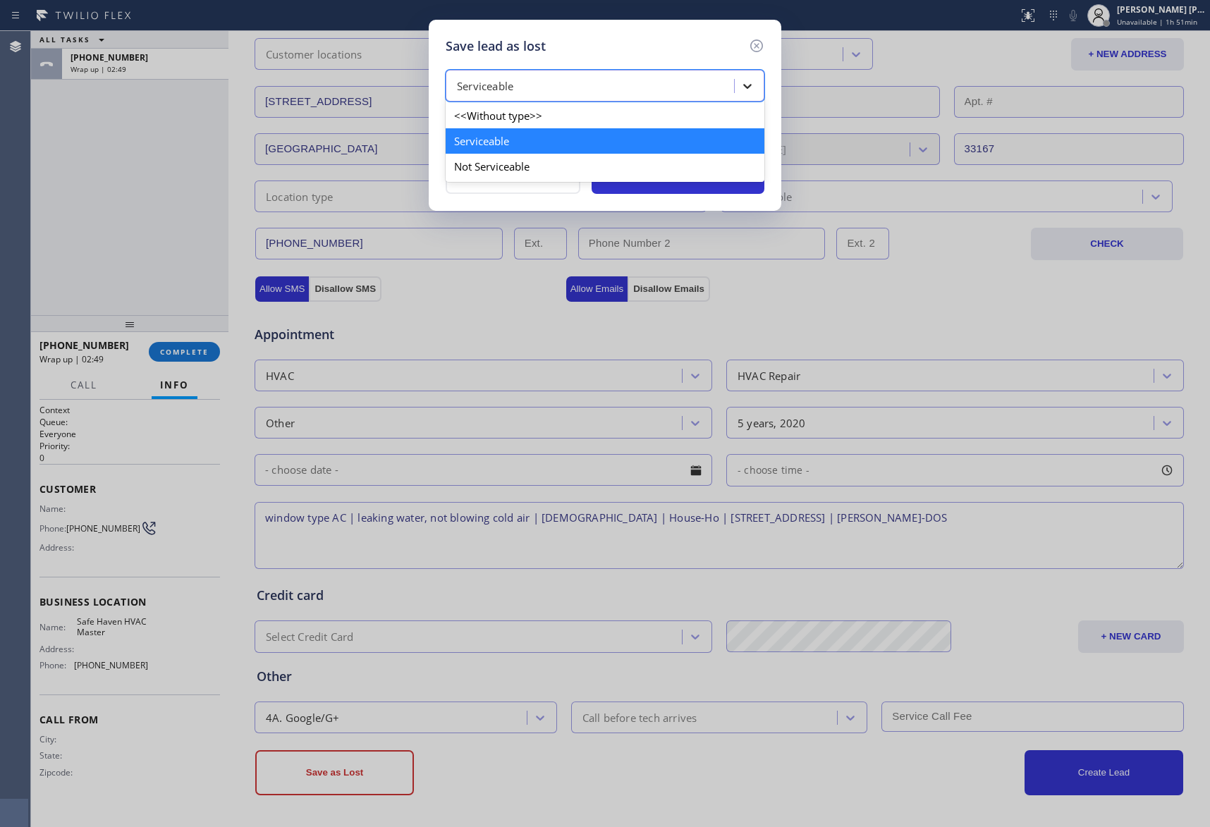
click at [748, 83] on icon at bounding box center [747, 86] width 14 height 14
click at [535, 159] on div "Not Serviceable" at bounding box center [605, 166] width 319 height 25
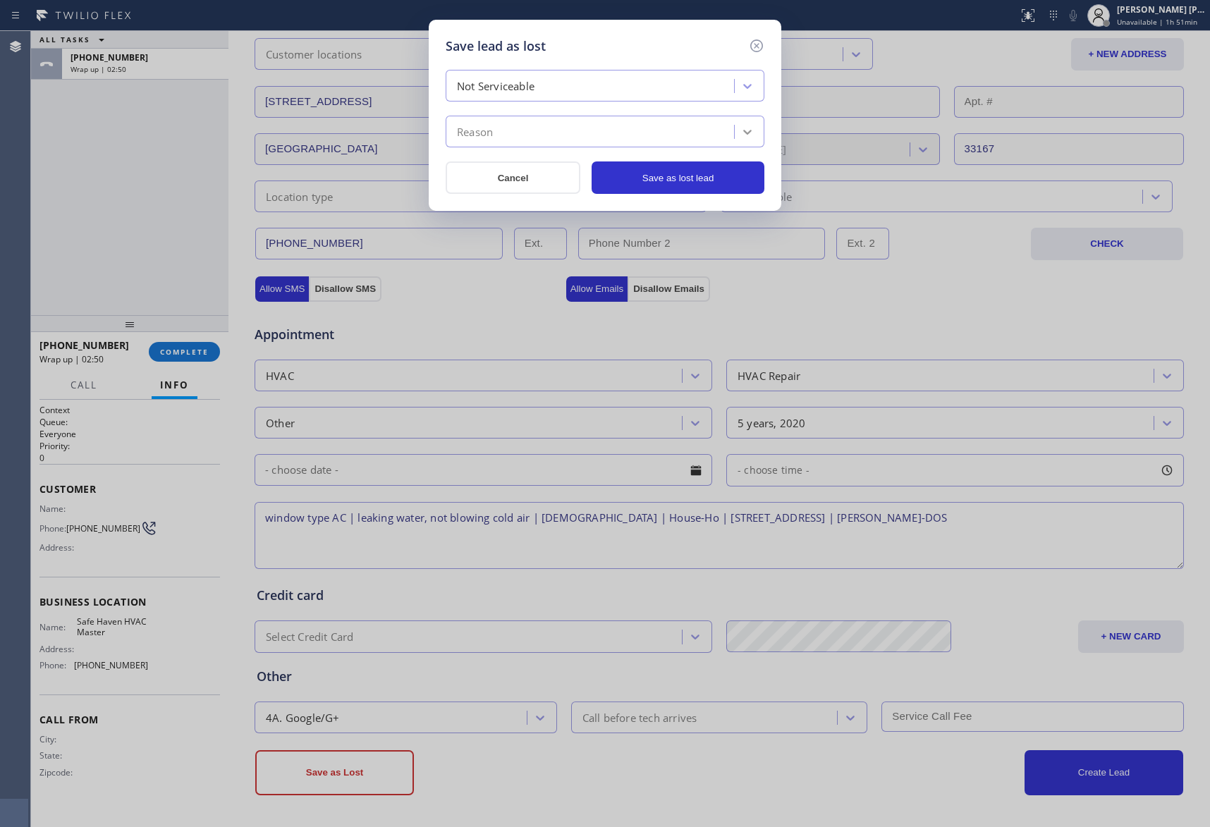
click at [745, 128] on icon at bounding box center [747, 132] width 14 height 14
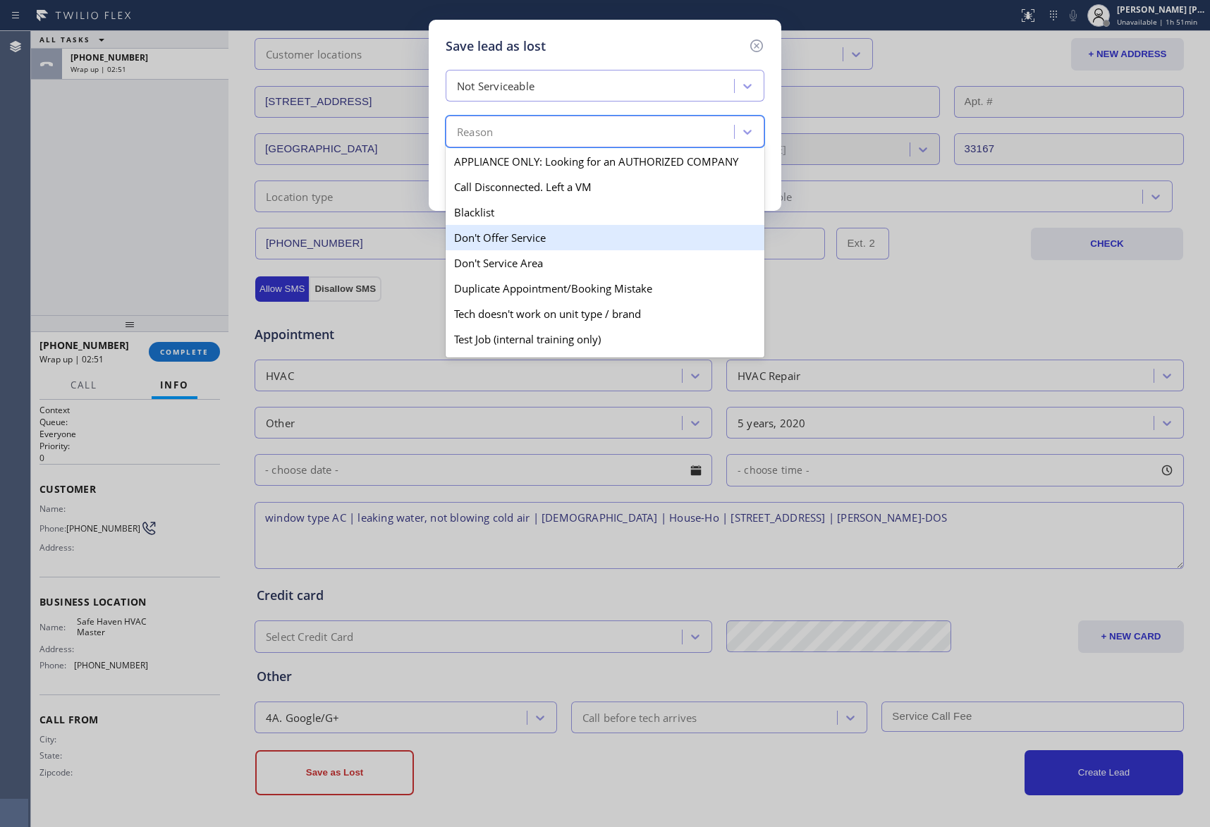
click at [554, 237] on div "Don't Offer Service" at bounding box center [605, 237] width 319 height 25
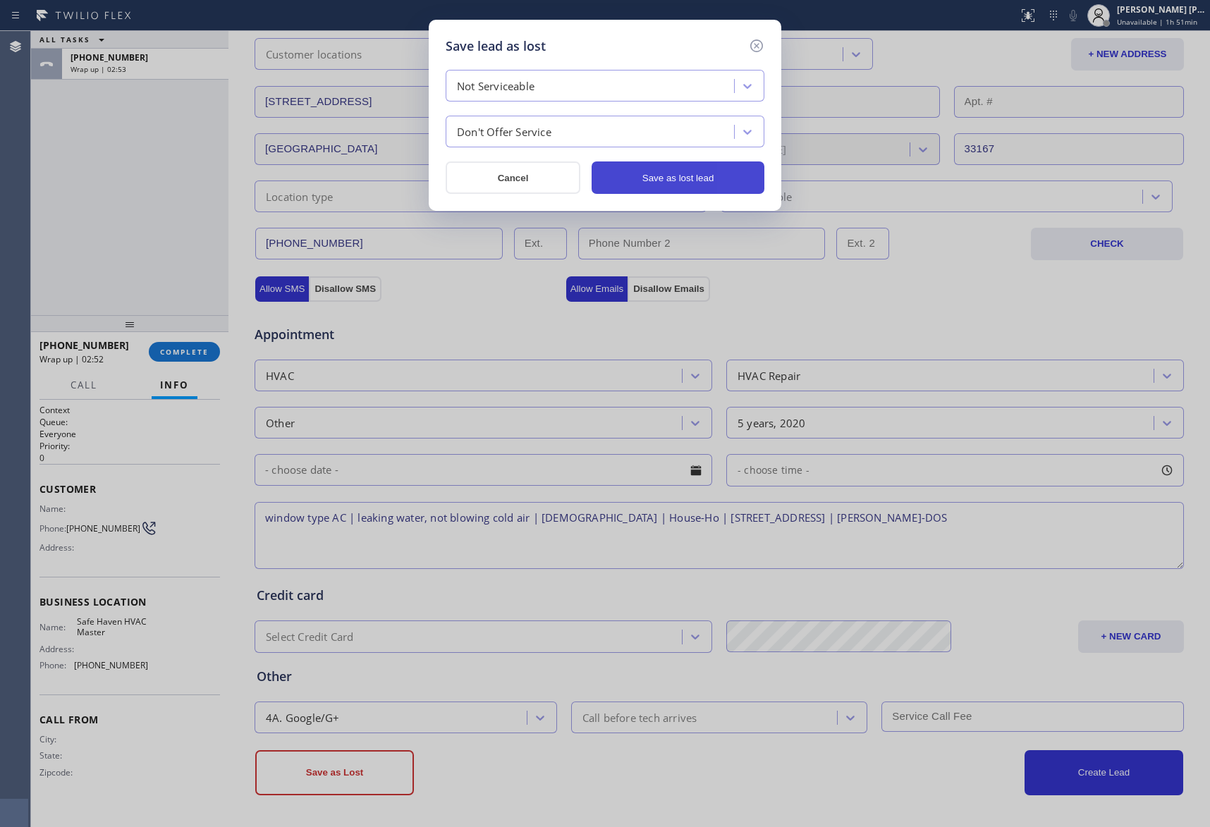
click at [709, 176] on button "Save as lost lead" at bounding box center [678, 177] width 173 height 32
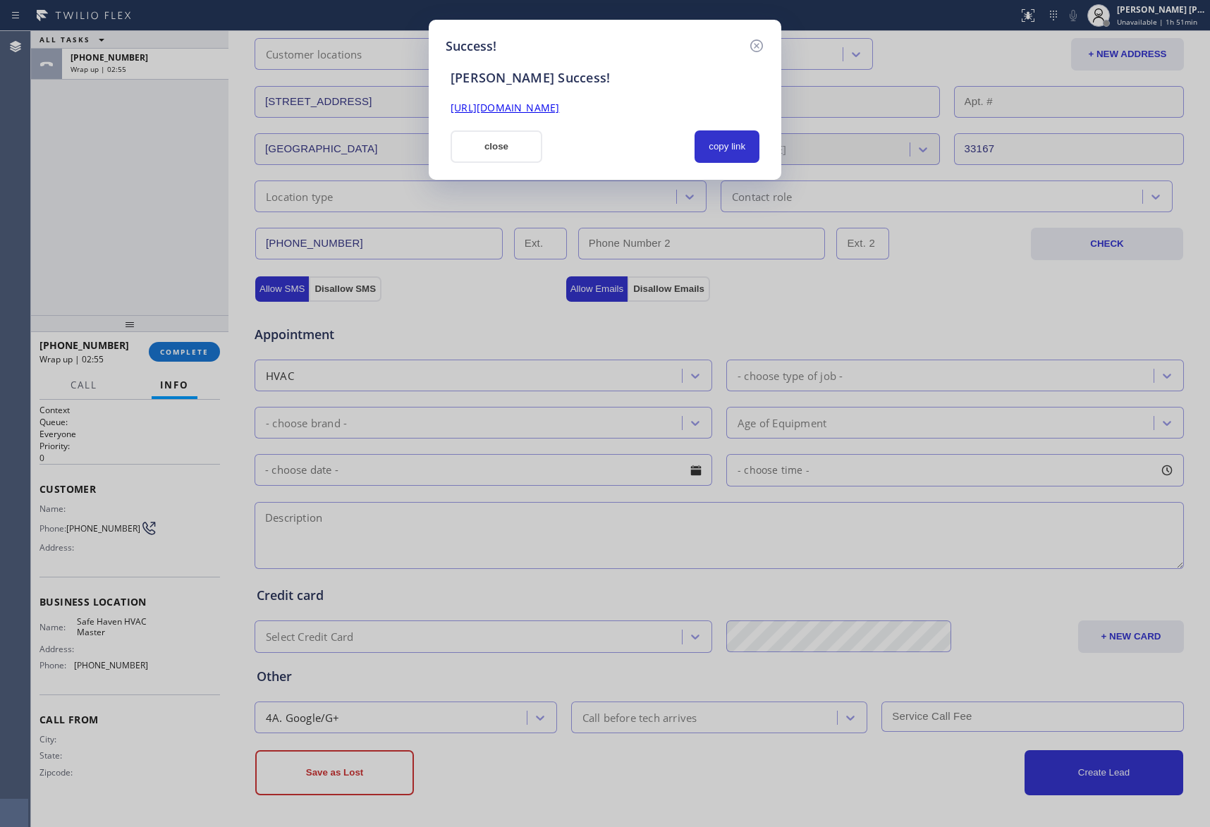
drag, startPoint x: 725, startPoint y: 106, endPoint x: 423, endPoint y: 102, distance: 301.8
click at [423, 102] on div "Success! [PERSON_NAME] Success! [URL][DOMAIN_NAME] close copy link" at bounding box center [605, 413] width 1210 height 827
copy link "[URL][DOMAIN_NAME]"
click at [759, 43] on icon at bounding box center [756, 45] width 13 height 13
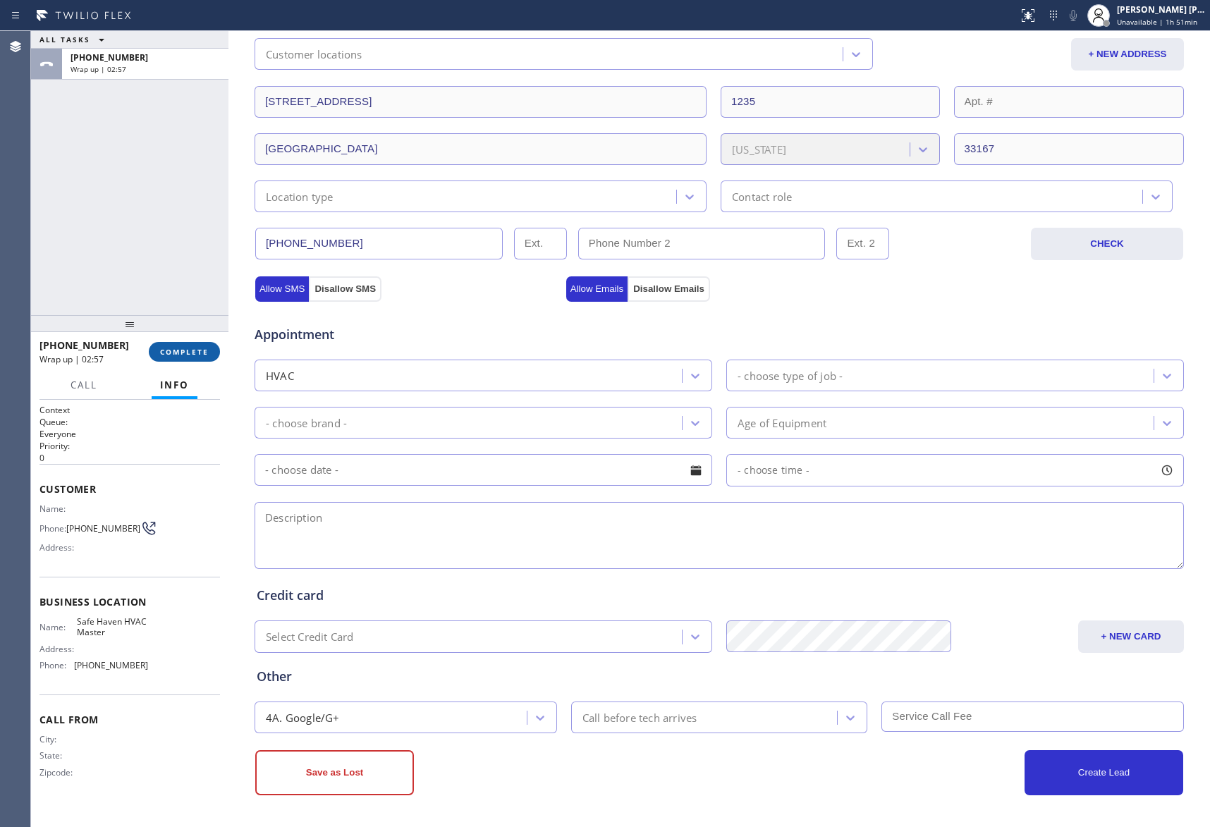
click at [193, 350] on span "COMPLETE" at bounding box center [184, 352] width 49 height 10
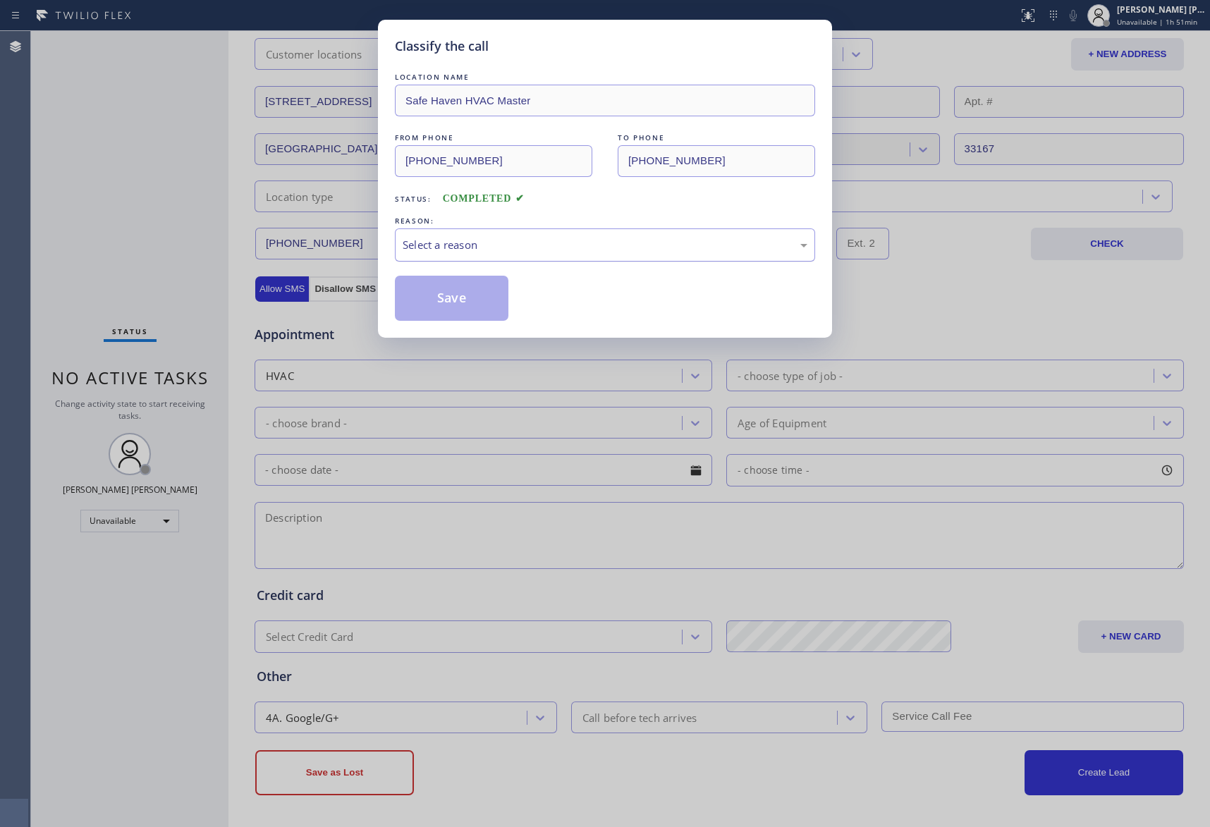
click at [518, 245] on div "Select a reason" at bounding box center [605, 245] width 405 height 16
click at [434, 303] on button "Save" at bounding box center [452, 298] width 114 height 45
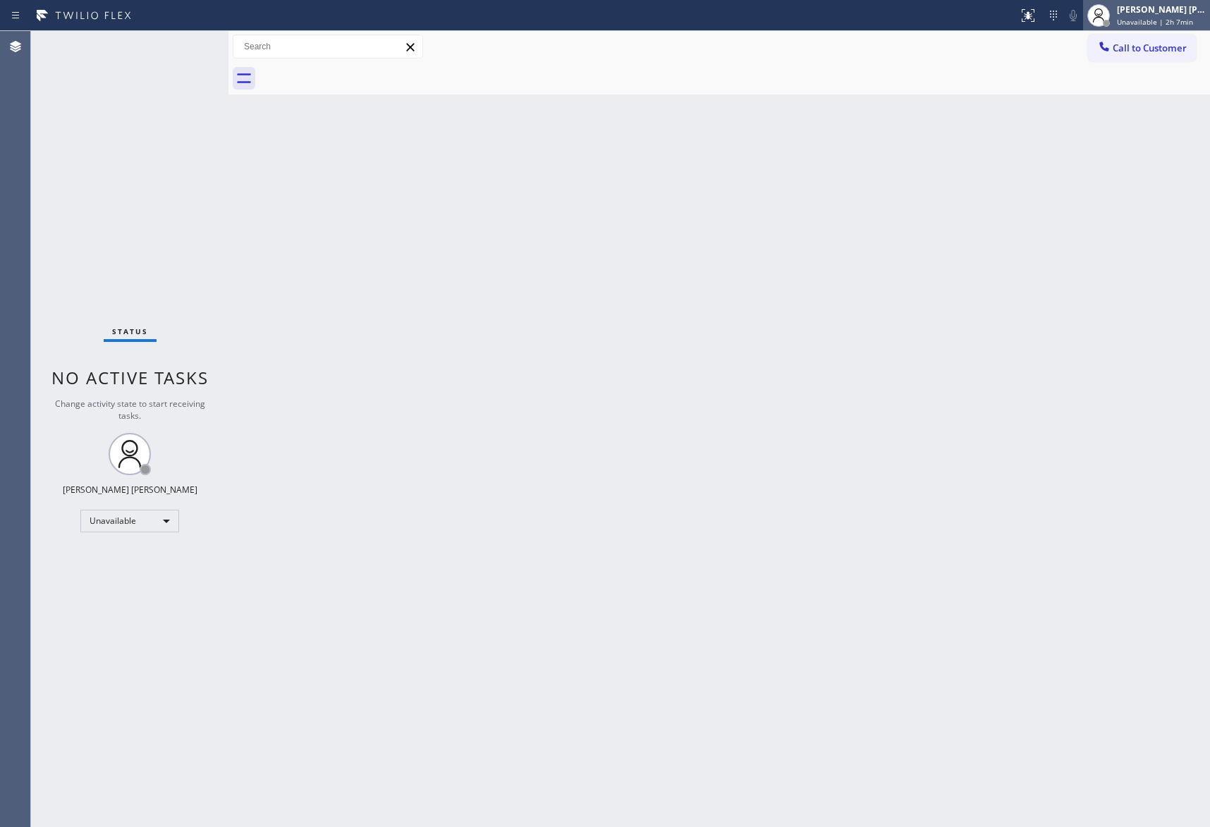
click at [1171, 10] on div "[PERSON_NAME] [PERSON_NAME]" at bounding box center [1161, 10] width 89 height 12
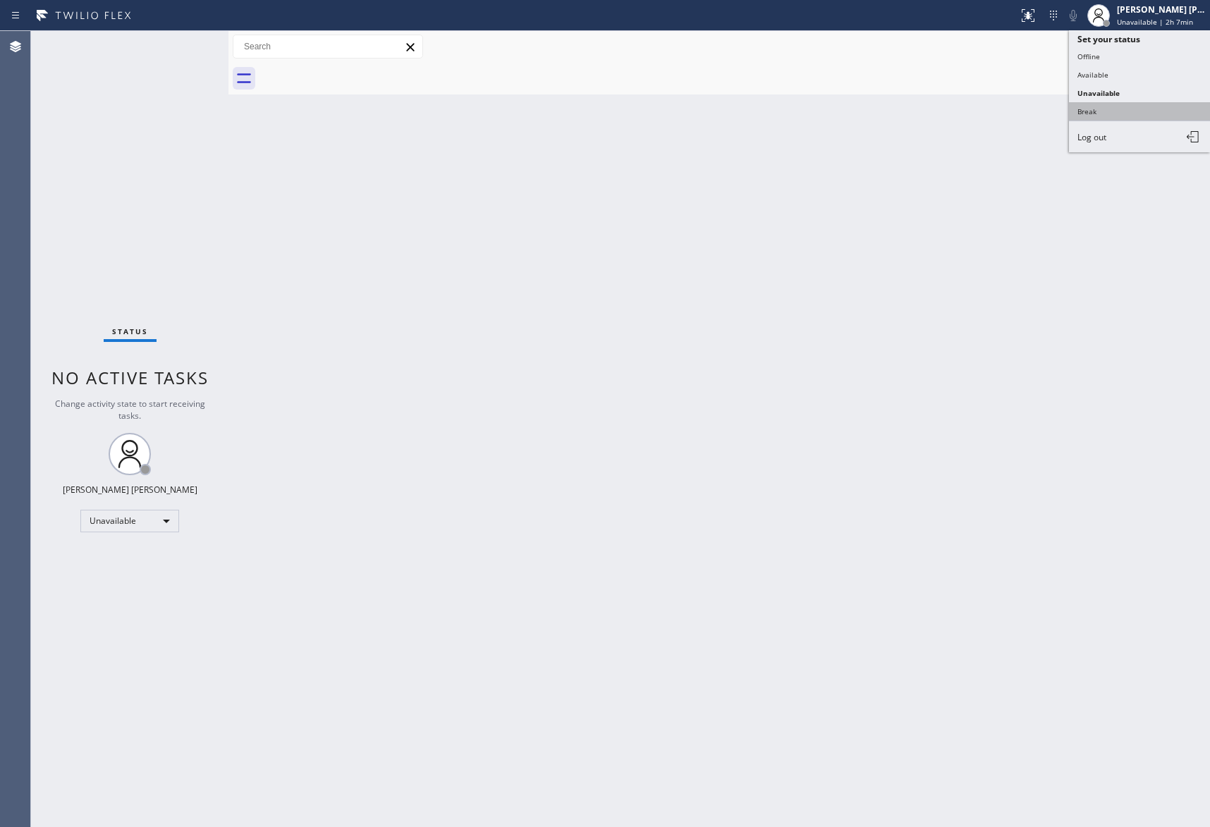
click at [1102, 105] on button "Break" at bounding box center [1139, 111] width 141 height 18
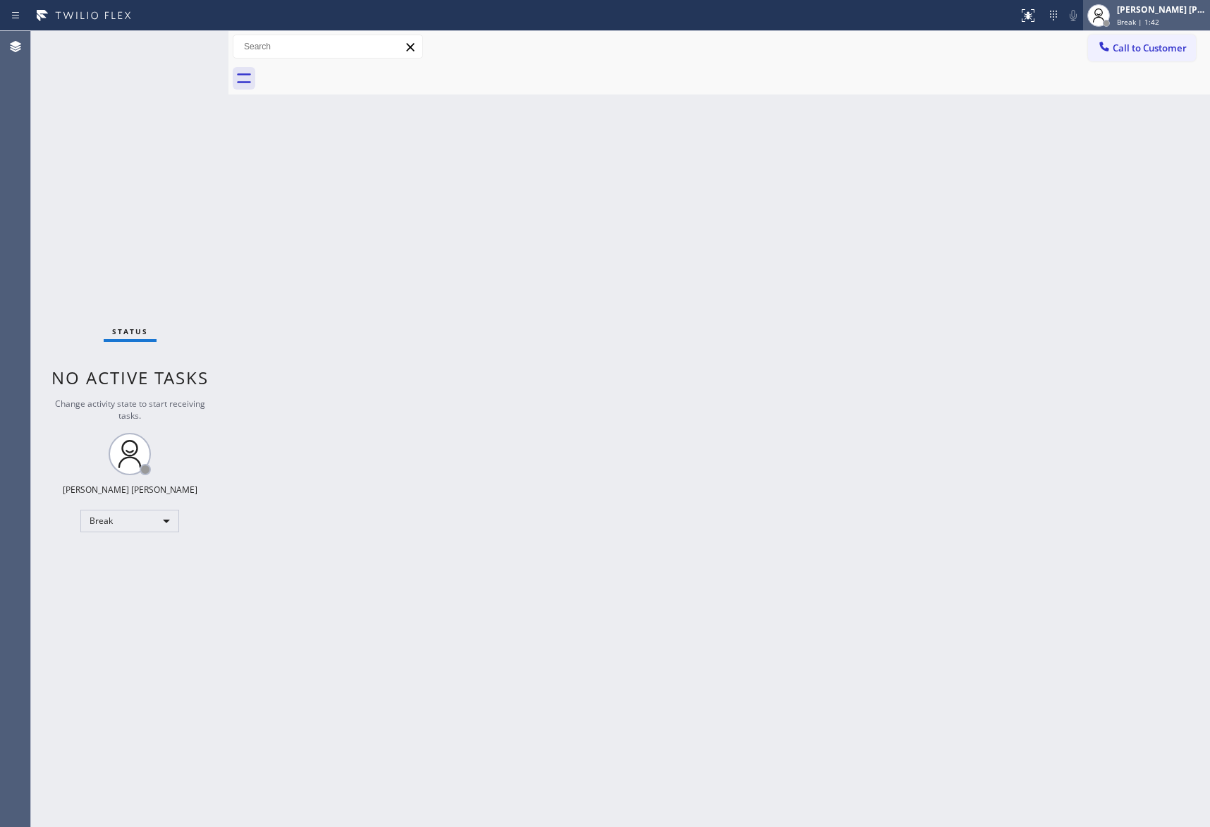
click at [1157, 16] on div "[PERSON_NAME] [PERSON_NAME] Break | 1:42" at bounding box center [1162, 15] width 96 height 25
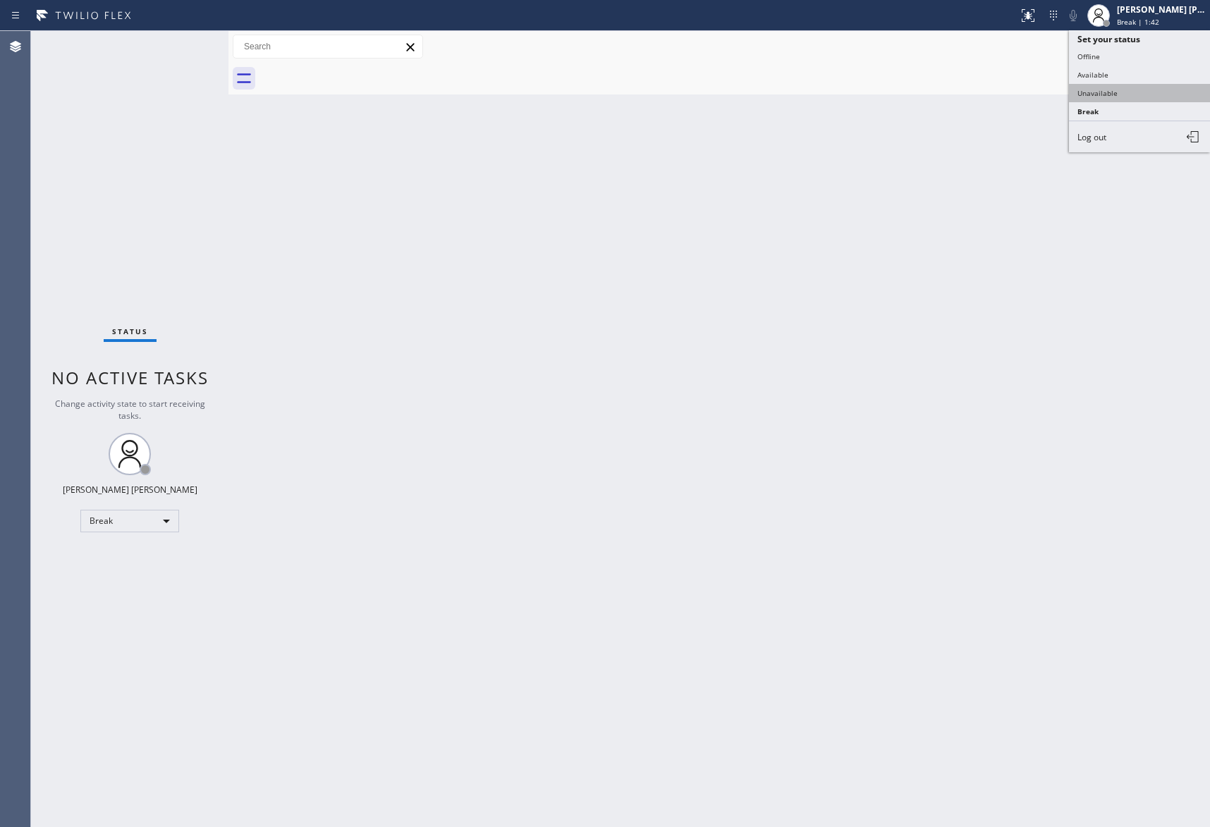
click at [1130, 90] on button "Unavailable" at bounding box center [1139, 93] width 141 height 18
click at [1162, 51] on span "Call to Customer" at bounding box center [1150, 48] width 74 height 13
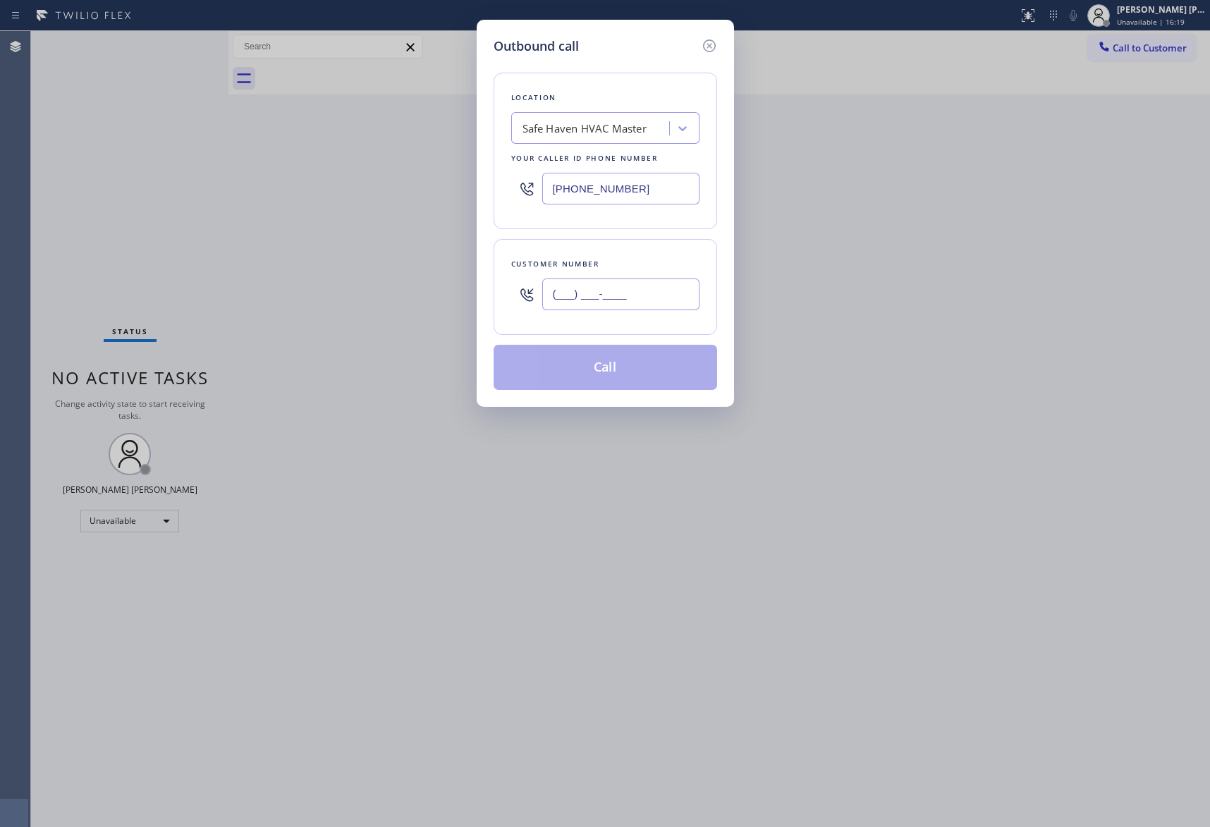
click at [624, 302] on input "(___) ___-____" at bounding box center [620, 295] width 157 height 32
paste input "281) 638-2848"
type input "[PHONE_NUMBER]"
click at [630, 128] on div "Safe Haven HVAC Master" at bounding box center [585, 129] width 124 height 16
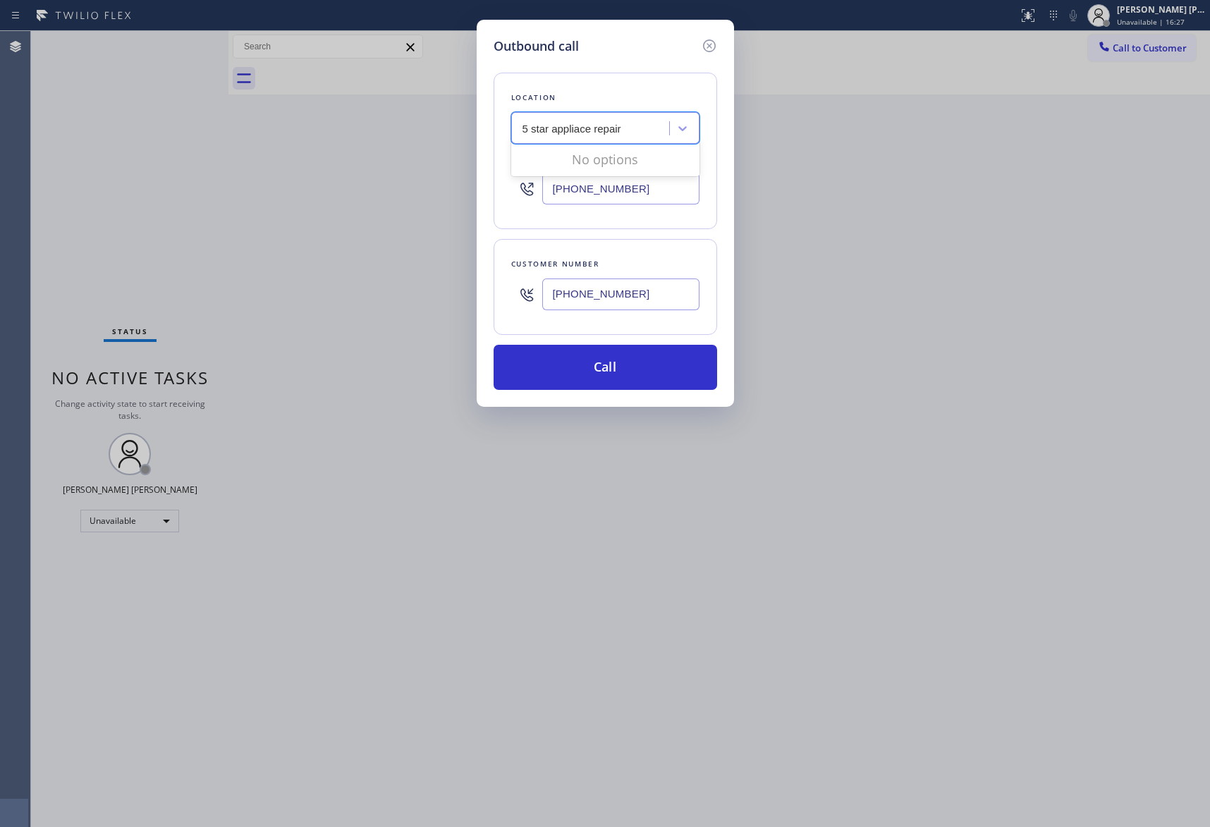
click at [574, 130] on input "5 star appliace repair" at bounding box center [573, 129] width 100 height 12
type input "5 star appliance repair"
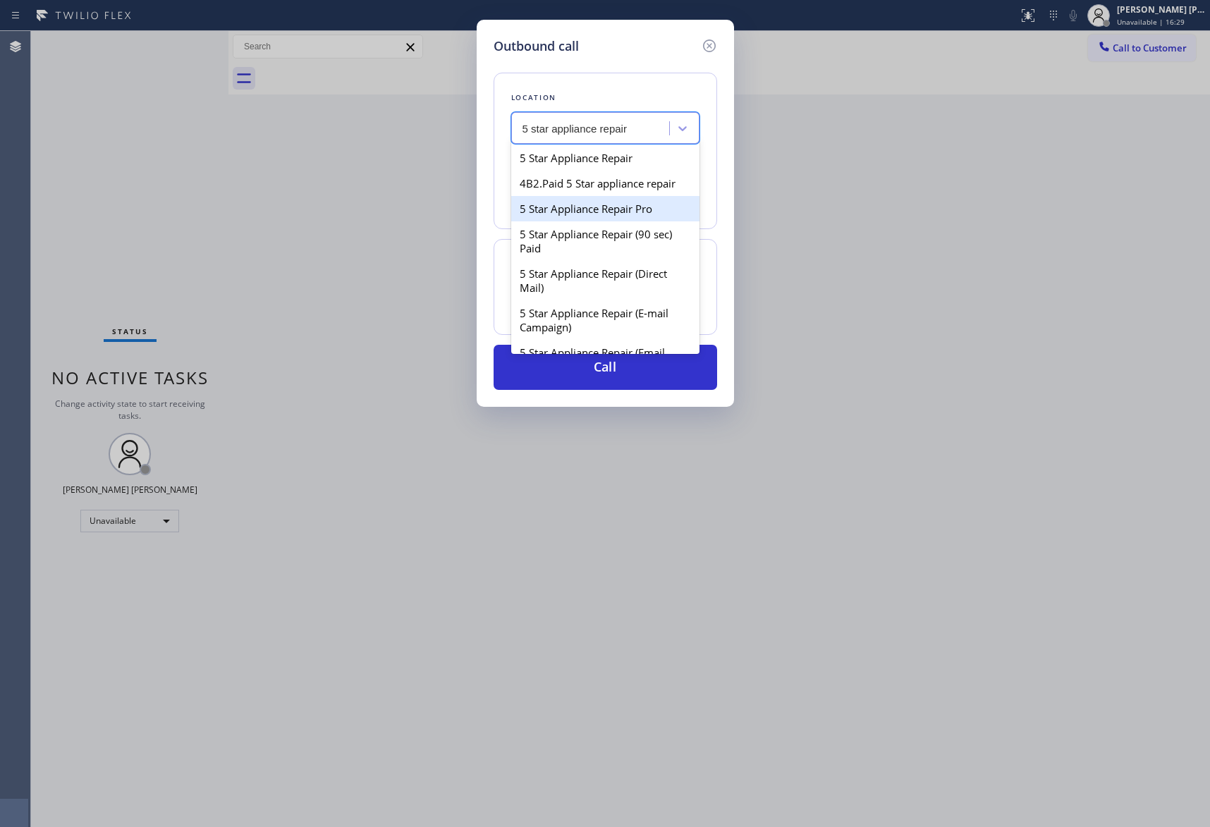
click at [622, 221] on div "5 Star Appliance Repair Pro" at bounding box center [605, 208] width 188 height 25
type input "[PHONE_NUMBER]"
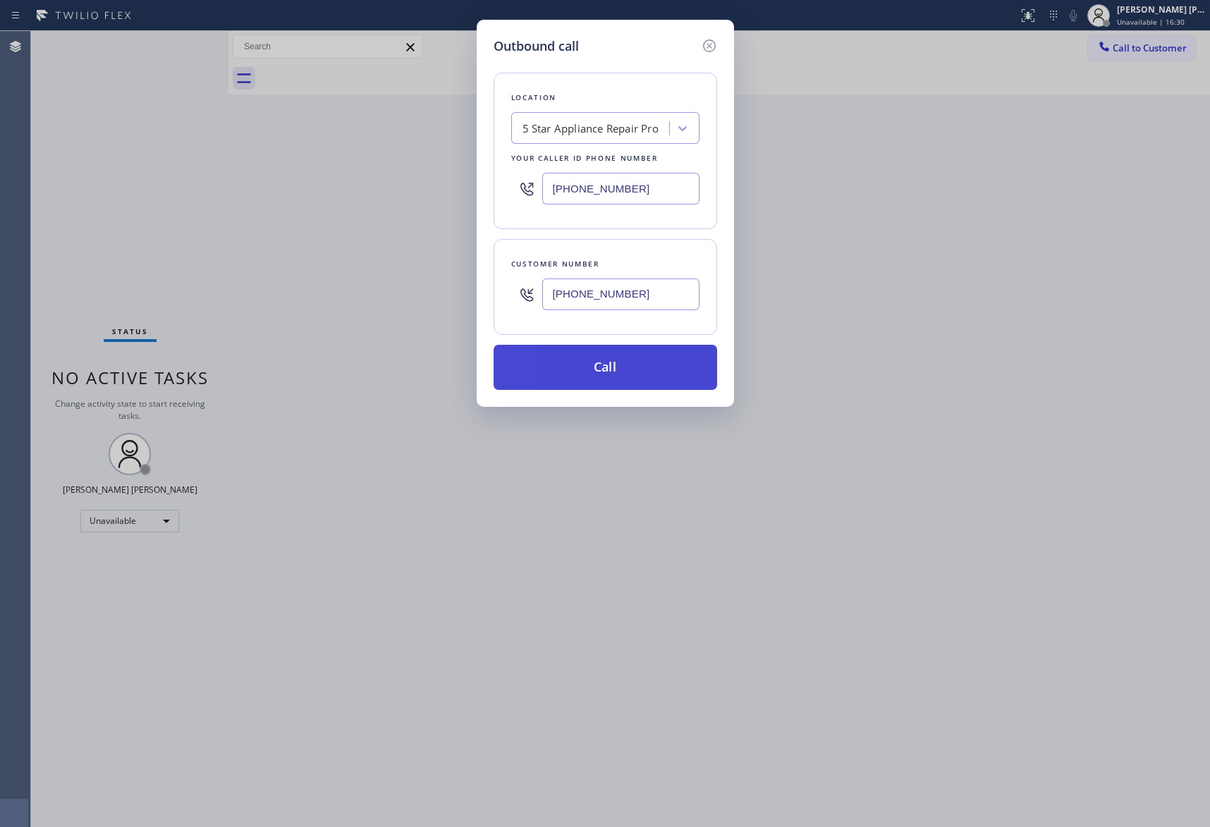
click at [643, 364] on button "Call" at bounding box center [606, 367] width 224 height 45
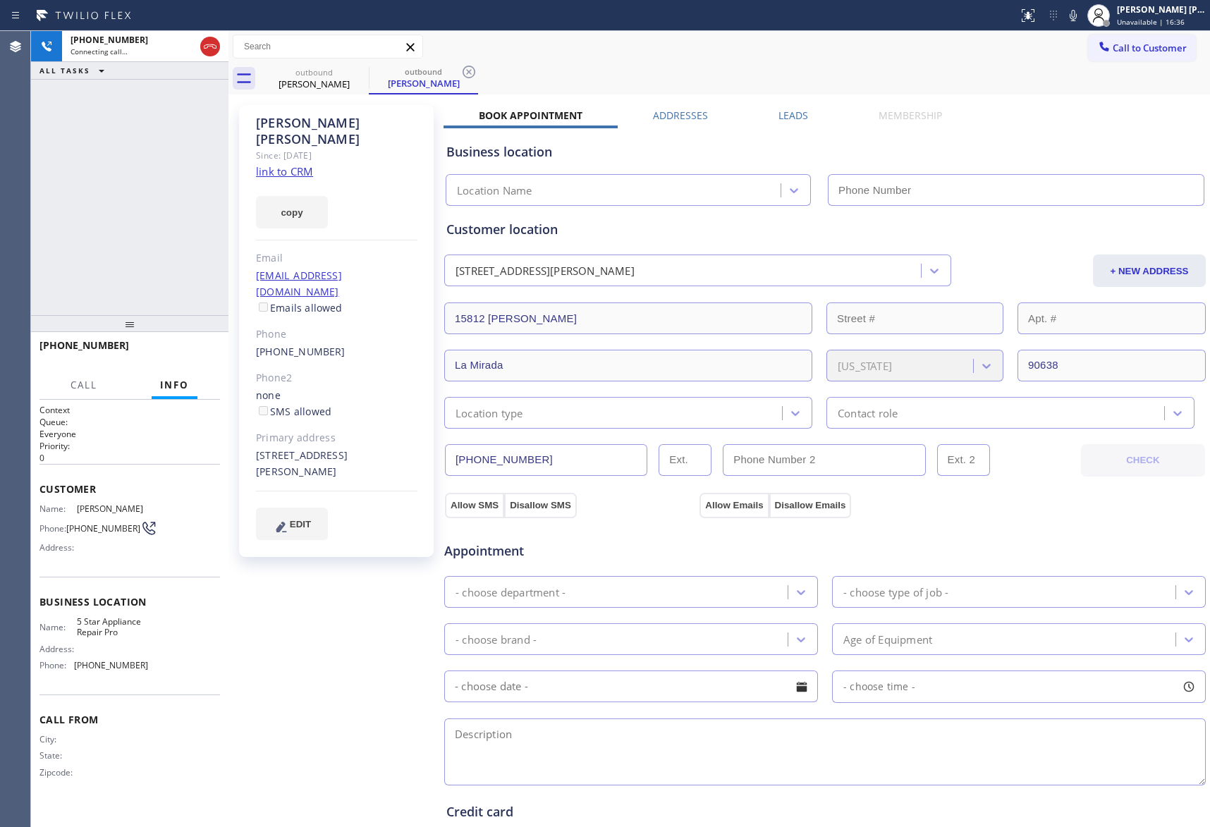
type input "[PHONE_NUMBER]"
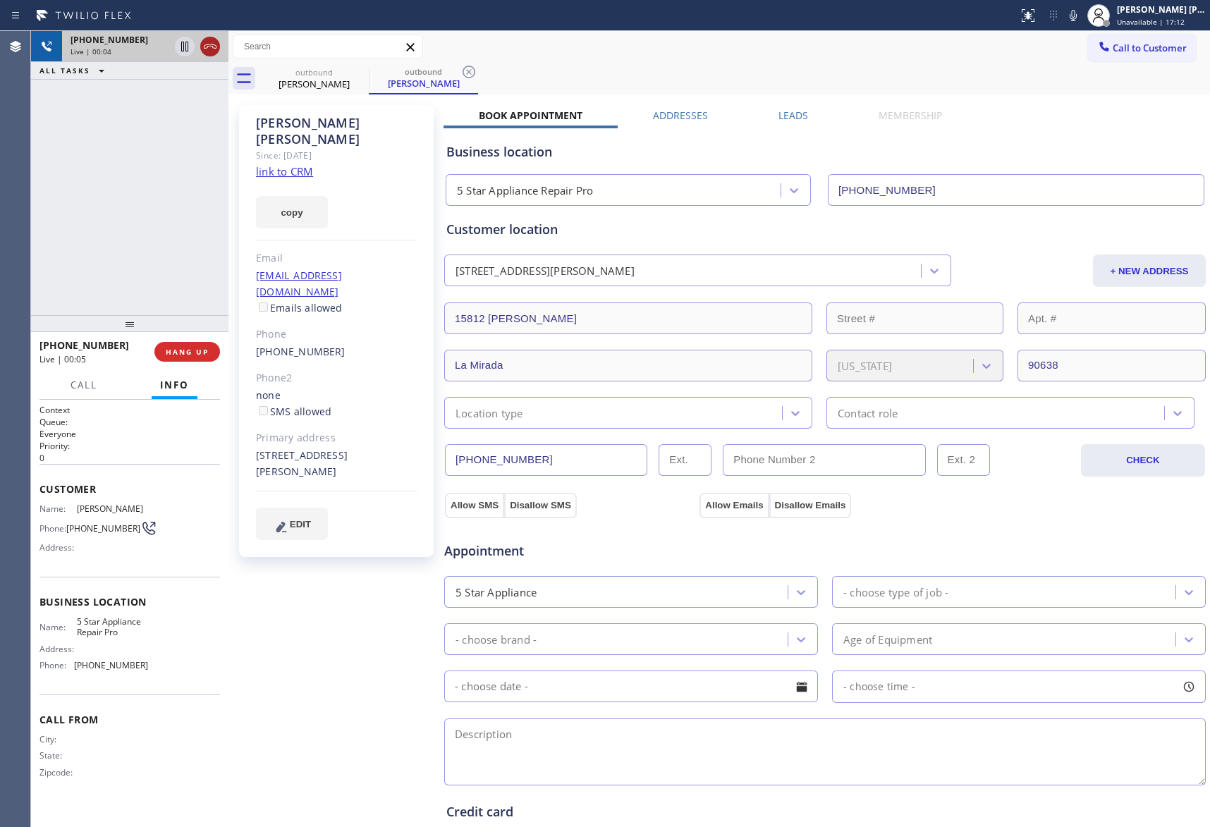
click at [204, 47] on icon at bounding box center [210, 46] width 13 height 4
click at [796, 107] on div "[PERSON_NAME] Since: [DATE] link to CRM copy Email [EMAIL_ADDRESS][DOMAIN_NAME]…" at bounding box center [719, 569] width 975 height 942
click at [796, 118] on label "Leads" at bounding box center [794, 115] width 30 height 13
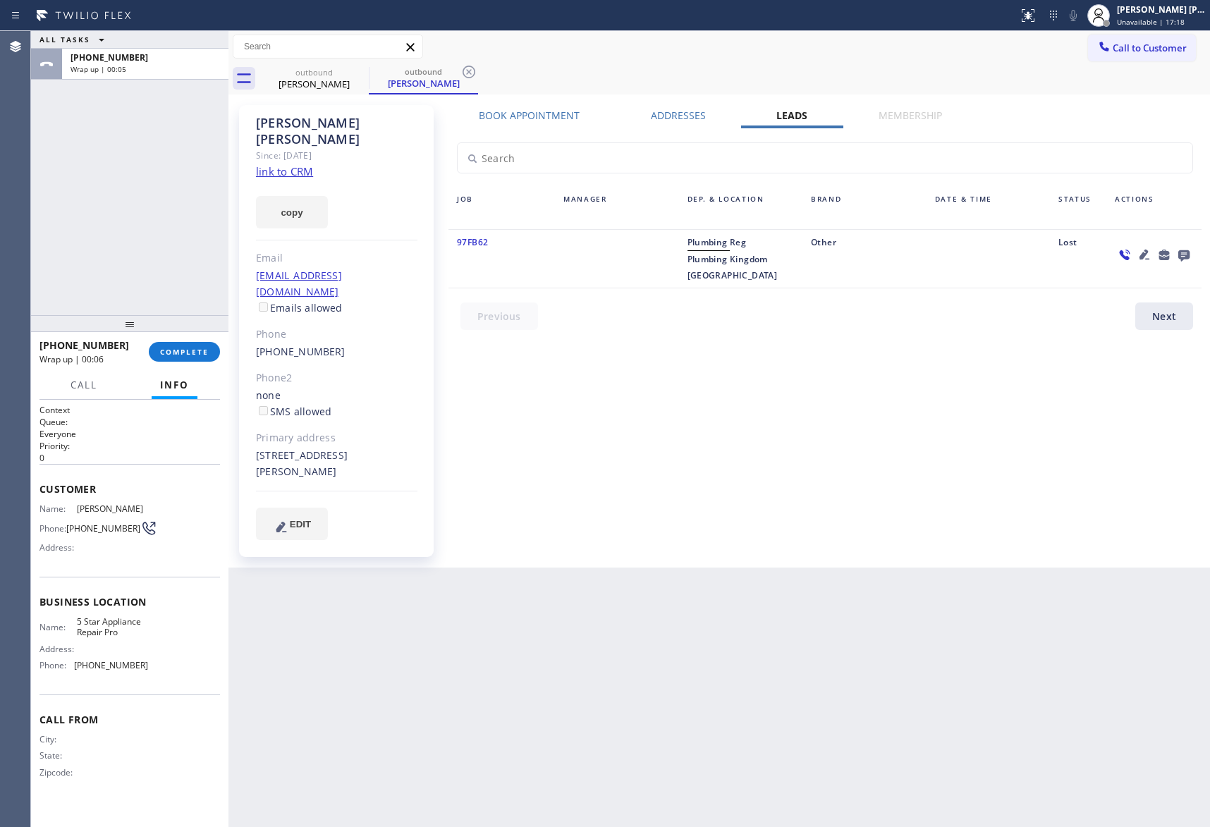
click at [1183, 249] on icon at bounding box center [1184, 255] width 17 height 18
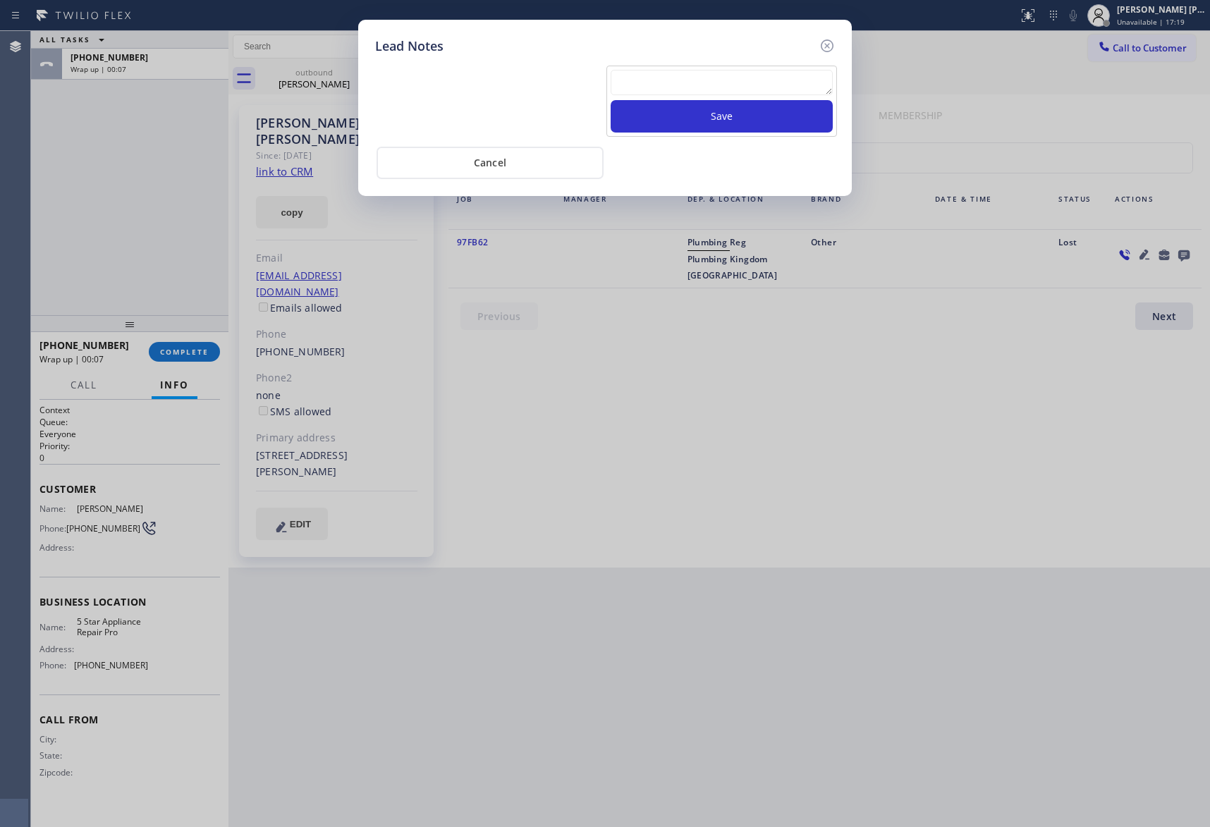
click at [664, 80] on textarea at bounding box center [722, 82] width 222 height 25
paste textarea "VM | please transfer if cx calls back"
type textarea "VM | please transfer if cx calls back"
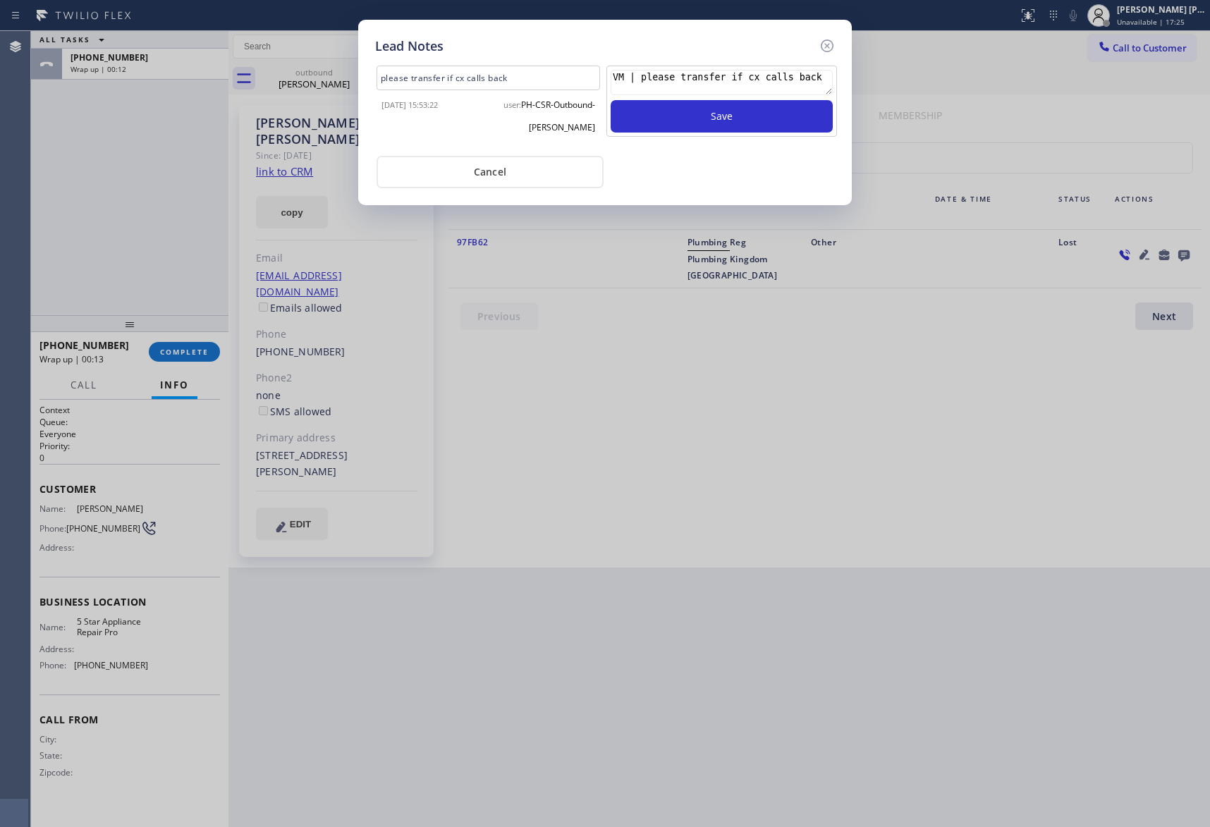
drag, startPoint x: 814, startPoint y: 83, endPoint x: 537, endPoint y: 66, distance: 277.0
click at [537, 66] on div "please transfer if cx calls back [DATE] 15:53:22 user: PH-CSR-Outbound-[PERSON_…" at bounding box center [605, 104] width 467 height 83
drag, startPoint x: 824, startPoint y: 41, endPoint x: 403, endPoint y: 51, distance: 421.1
click at [824, 42] on icon at bounding box center [827, 45] width 17 height 17
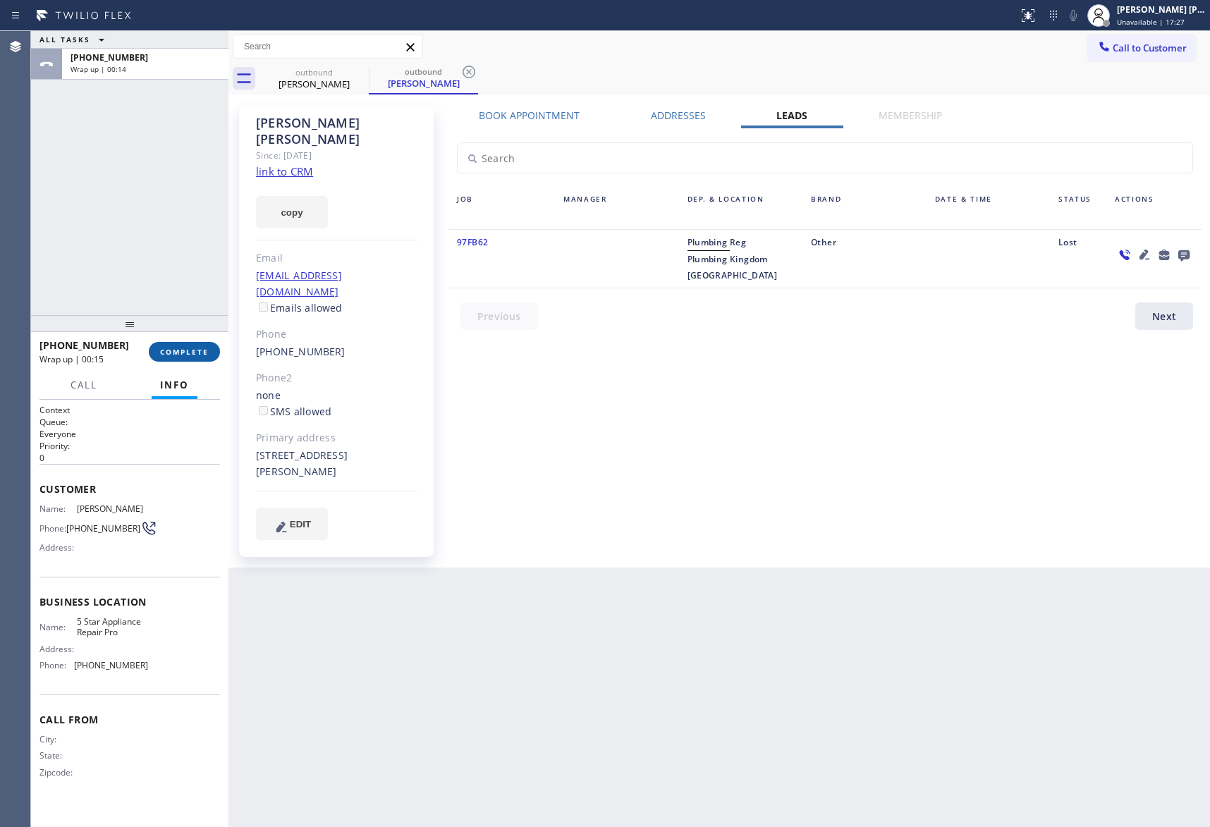
click at [203, 344] on button "COMPLETE" at bounding box center [184, 352] width 71 height 20
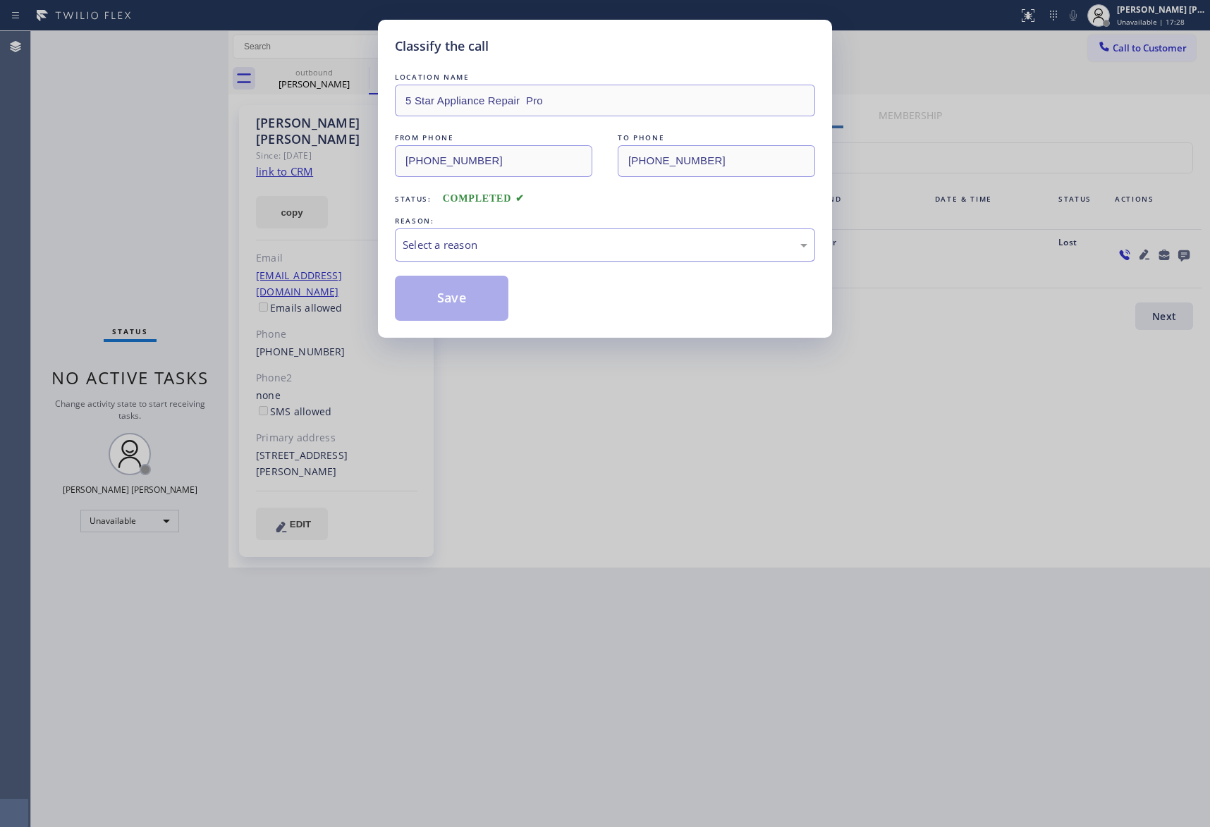
click at [450, 245] on div "Select a reason" at bounding box center [605, 245] width 405 height 16
click at [432, 303] on button "Save" at bounding box center [452, 298] width 114 height 45
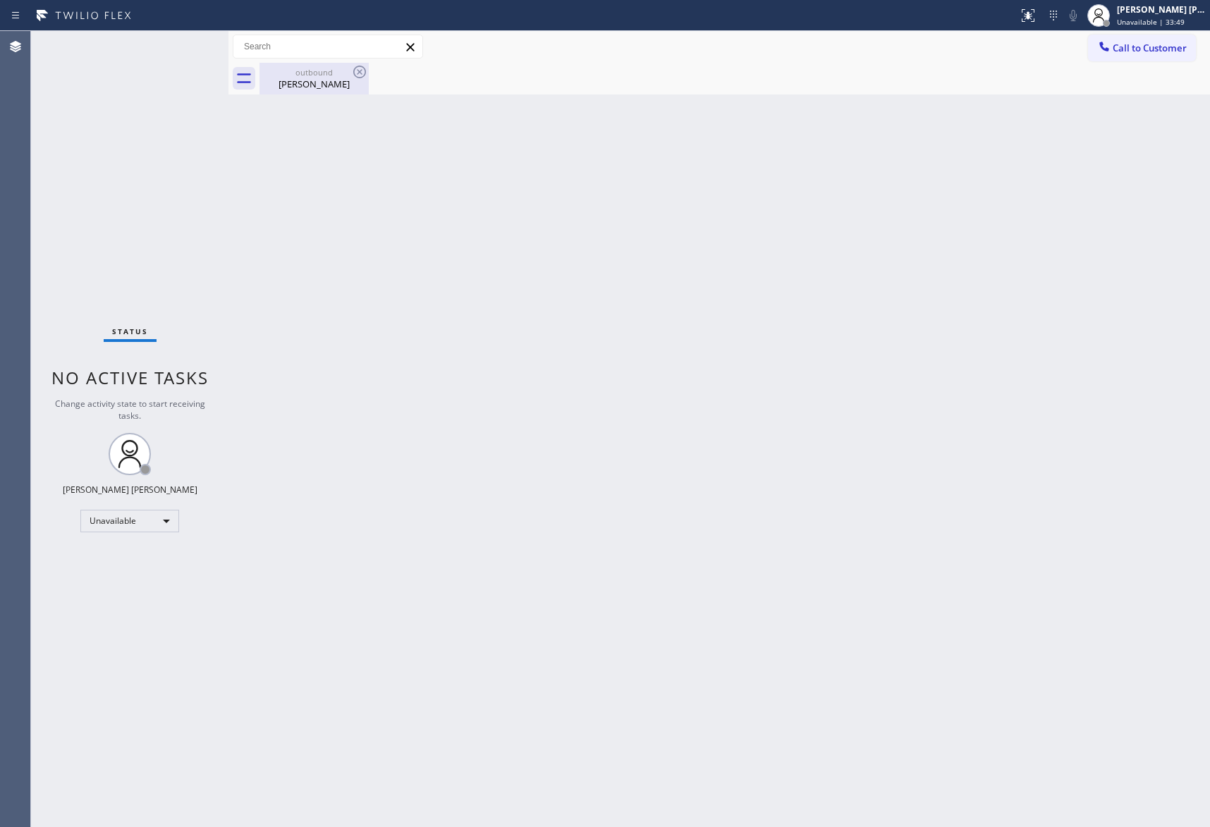
drag, startPoint x: 305, startPoint y: 83, endPoint x: 351, endPoint y: 71, distance: 47.9
click at [305, 80] on div "[PERSON_NAME]" at bounding box center [314, 84] width 106 height 13
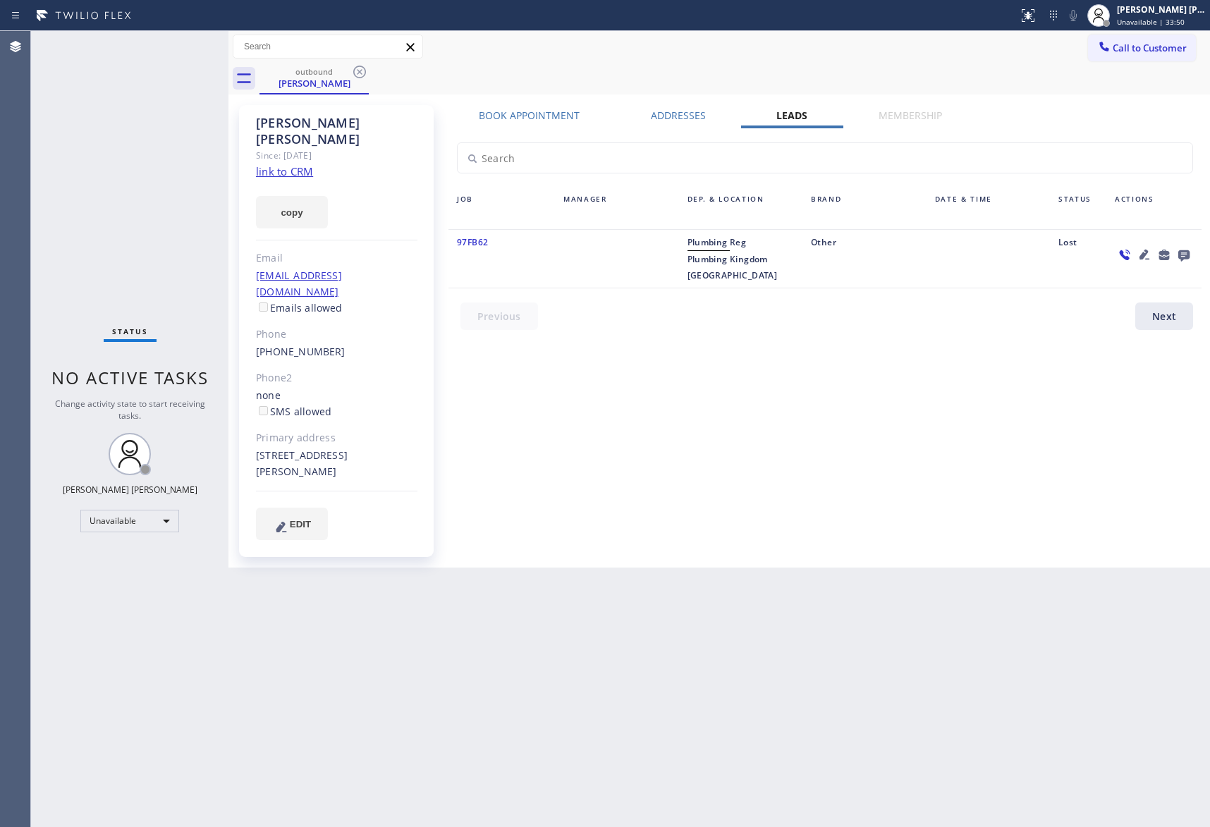
click at [356, 71] on icon at bounding box center [359, 71] width 17 height 17
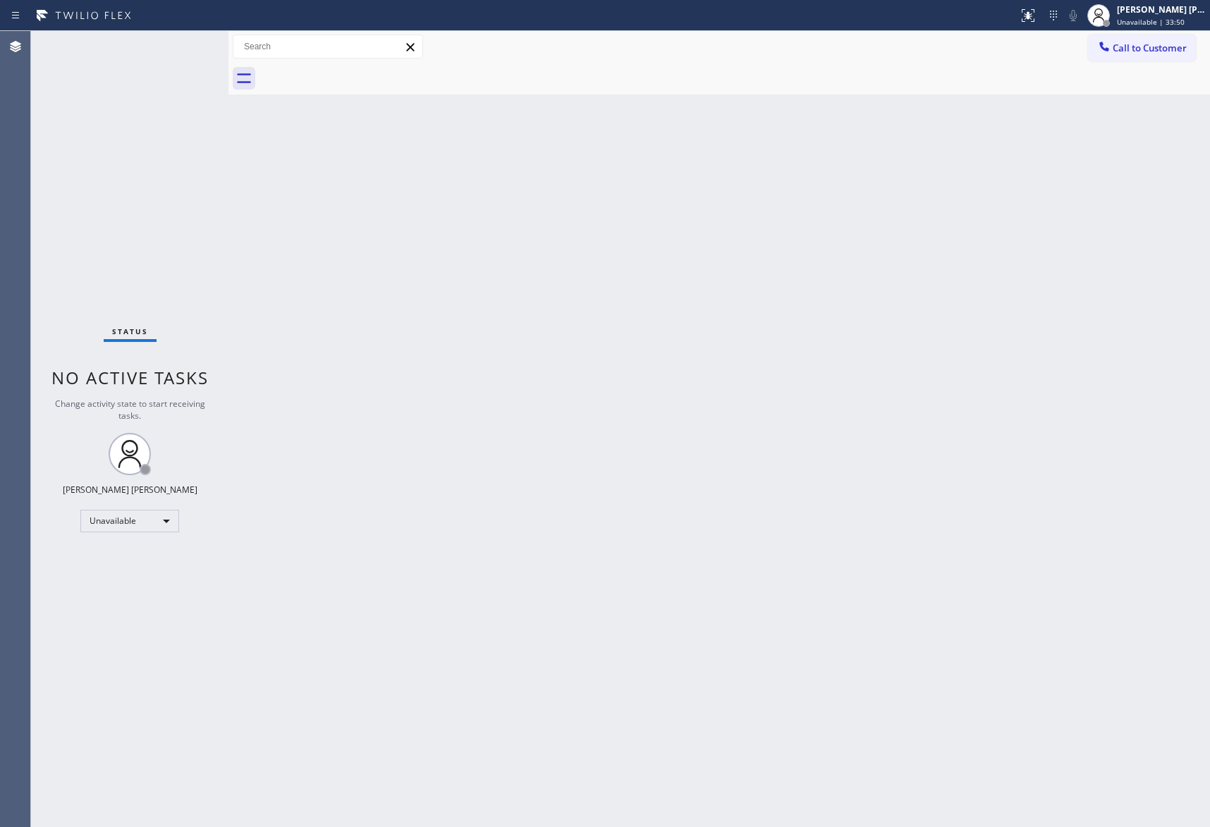
click at [361, 68] on div at bounding box center [735, 79] width 951 height 32
click at [1154, 48] on span "Call to Customer" at bounding box center [1150, 48] width 74 height 13
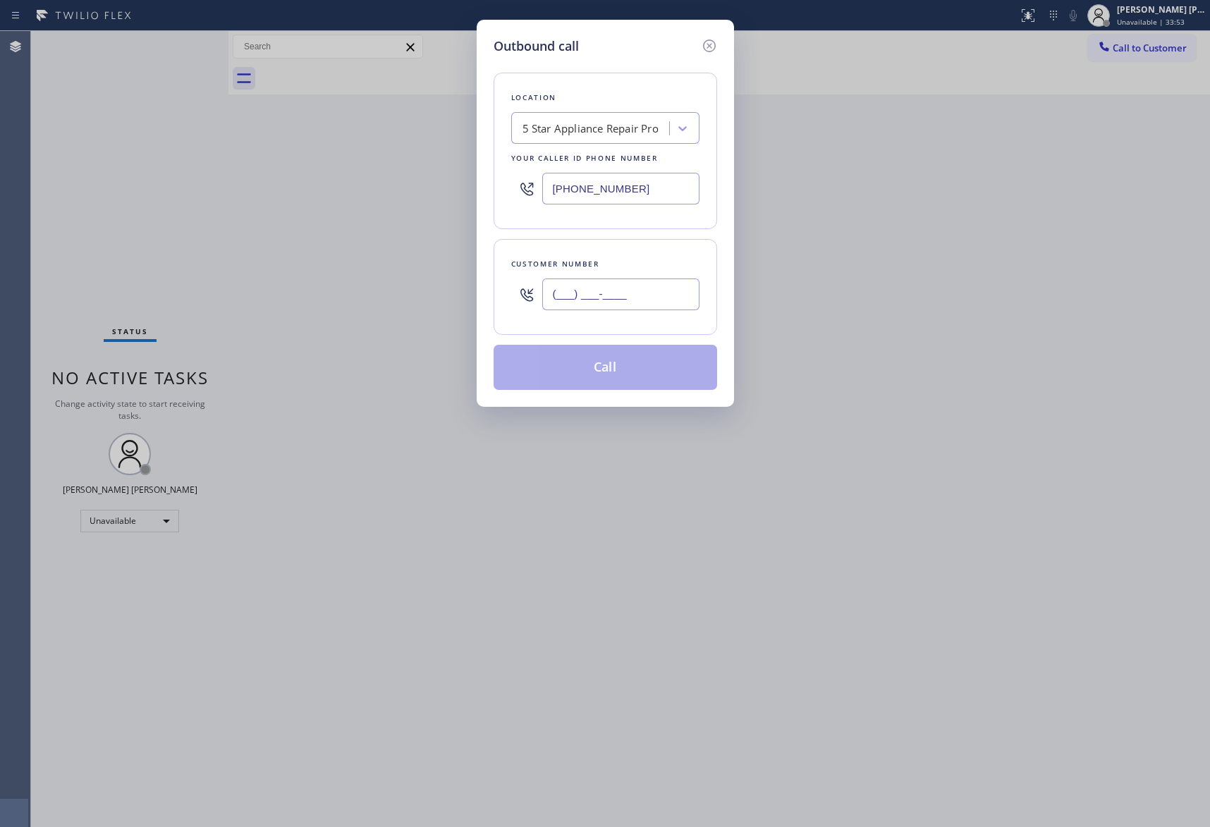
click at [654, 305] on input "(___) ___-____" at bounding box center [620, 295] width 157 height 32
paste input "805) 890-4525"
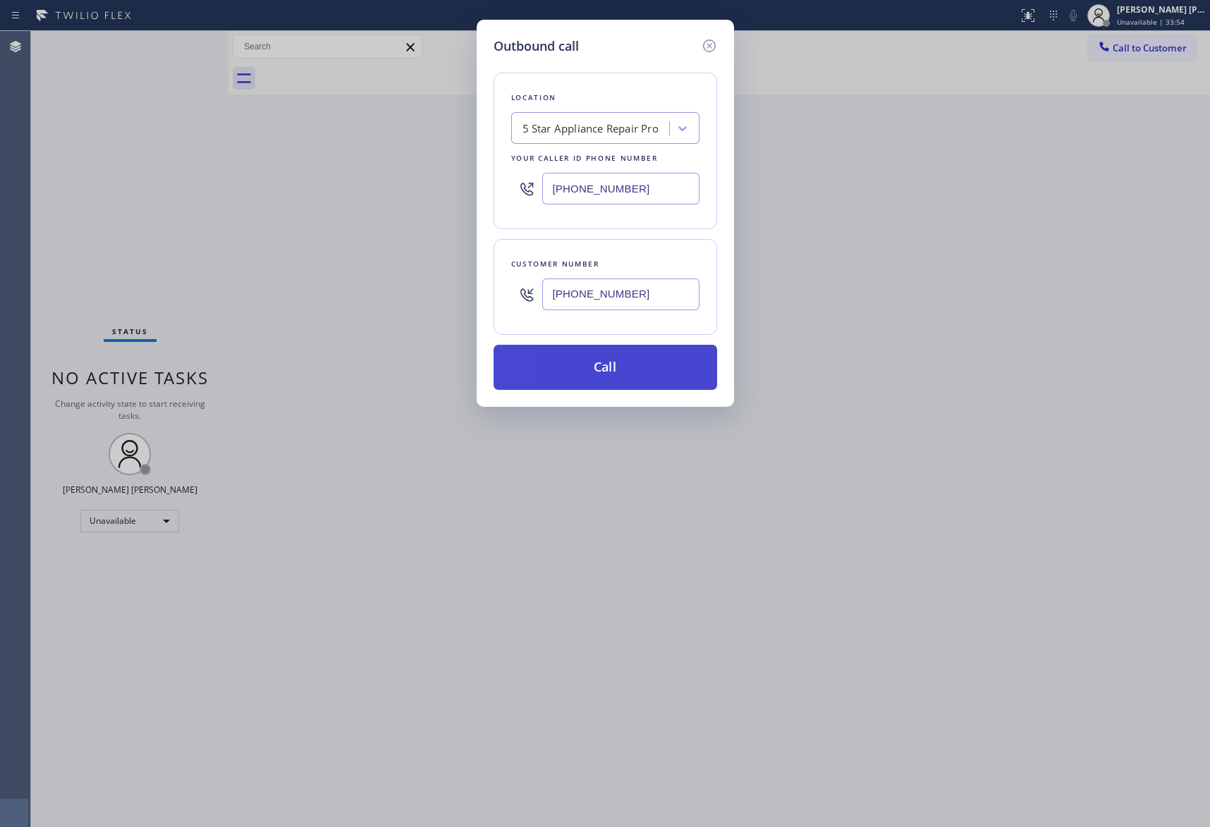
type input "[PHONE_NUMBER]"
click at [633, 374] on button "Call" at bounding box center [606, 367] width 224 height 45
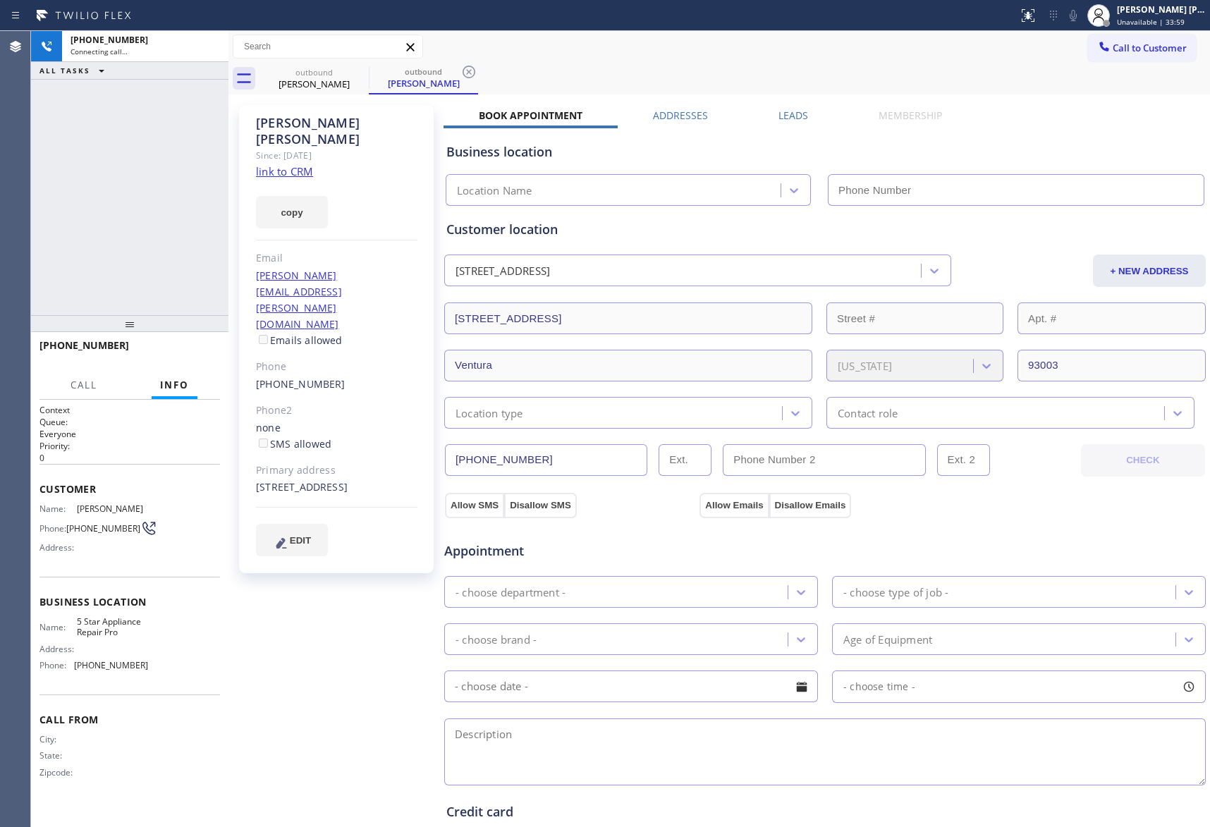
type input "[PHONE_NUMBER]"
click at [181, 356] on span "HANG UP" at bounding box center [187, 352] width 43 height 10
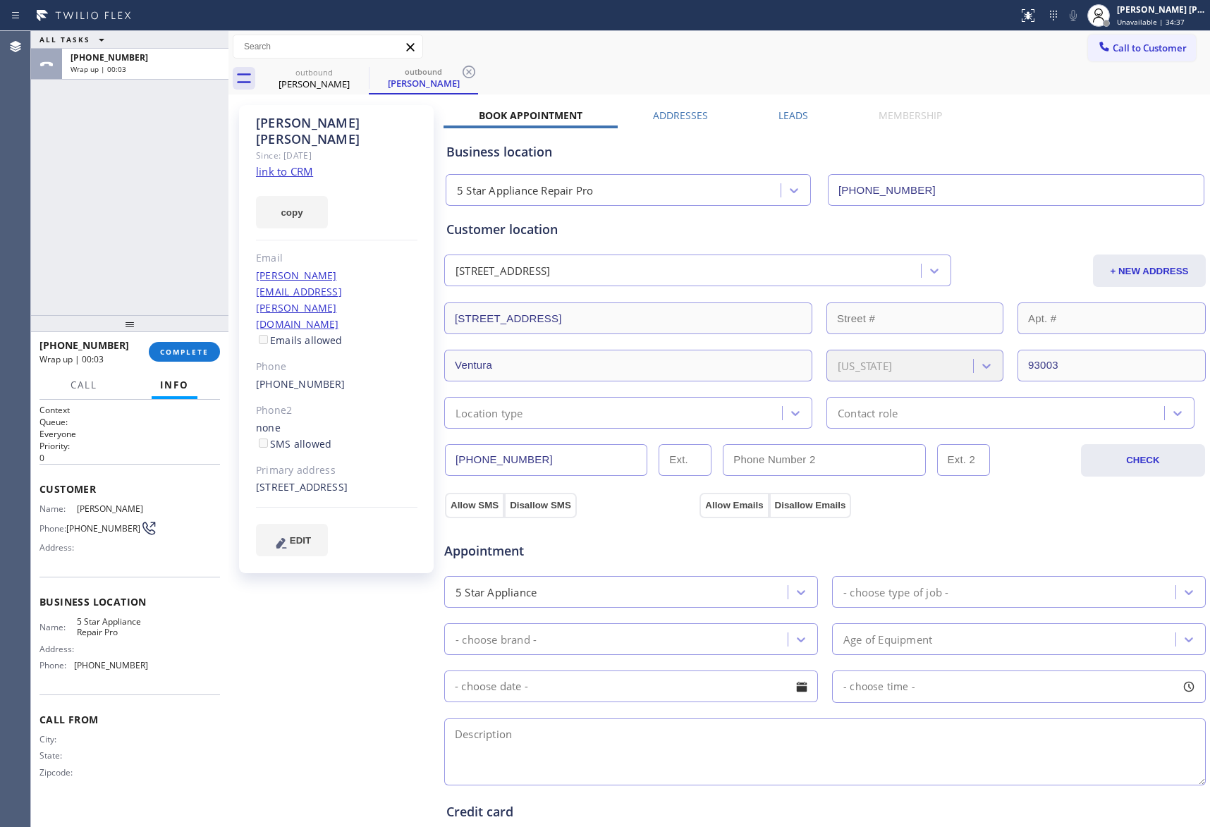
click at [779, 120] on label "Leads" at bounding box center [794, 115] width 30 height 13
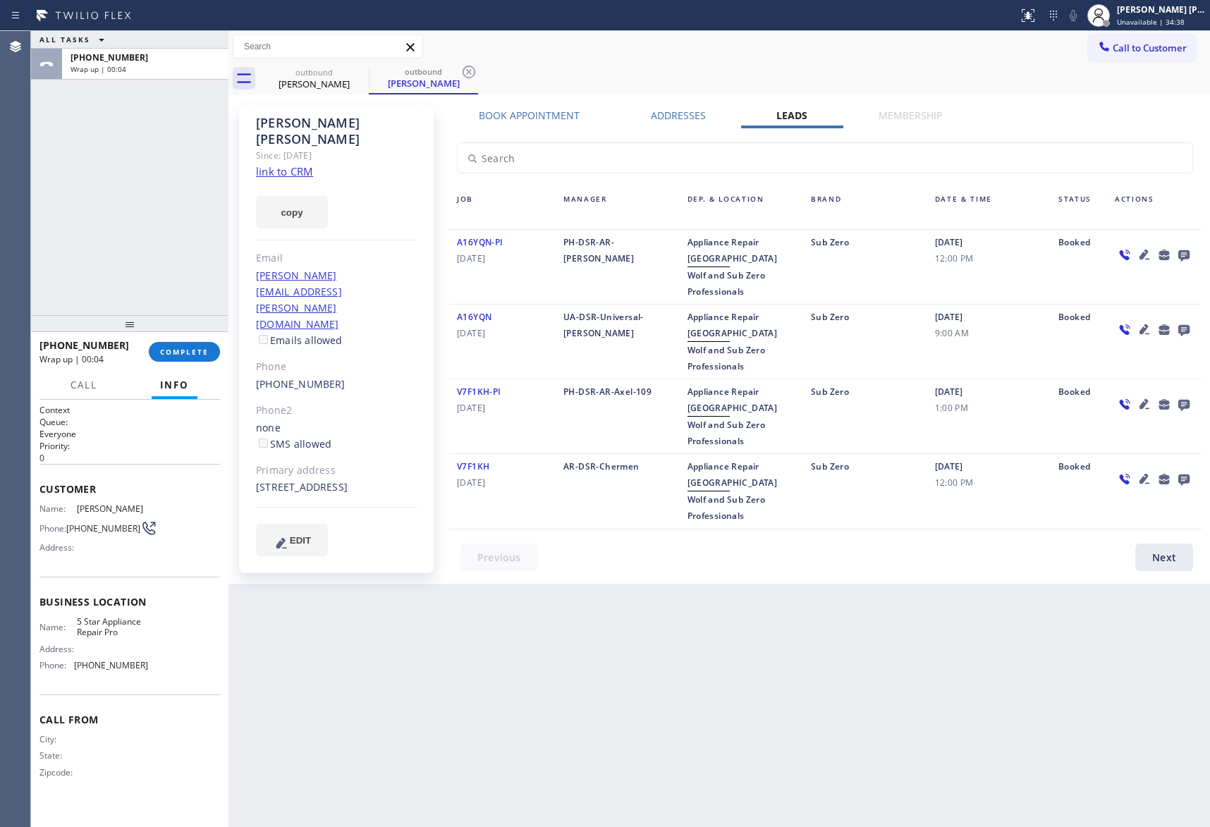
click at [1195, 254] on div at bounding box center [1153, 267] width 95 height 66
click at [1191, 252] on icon at bounding box center [1184, 255] width 17 height 18
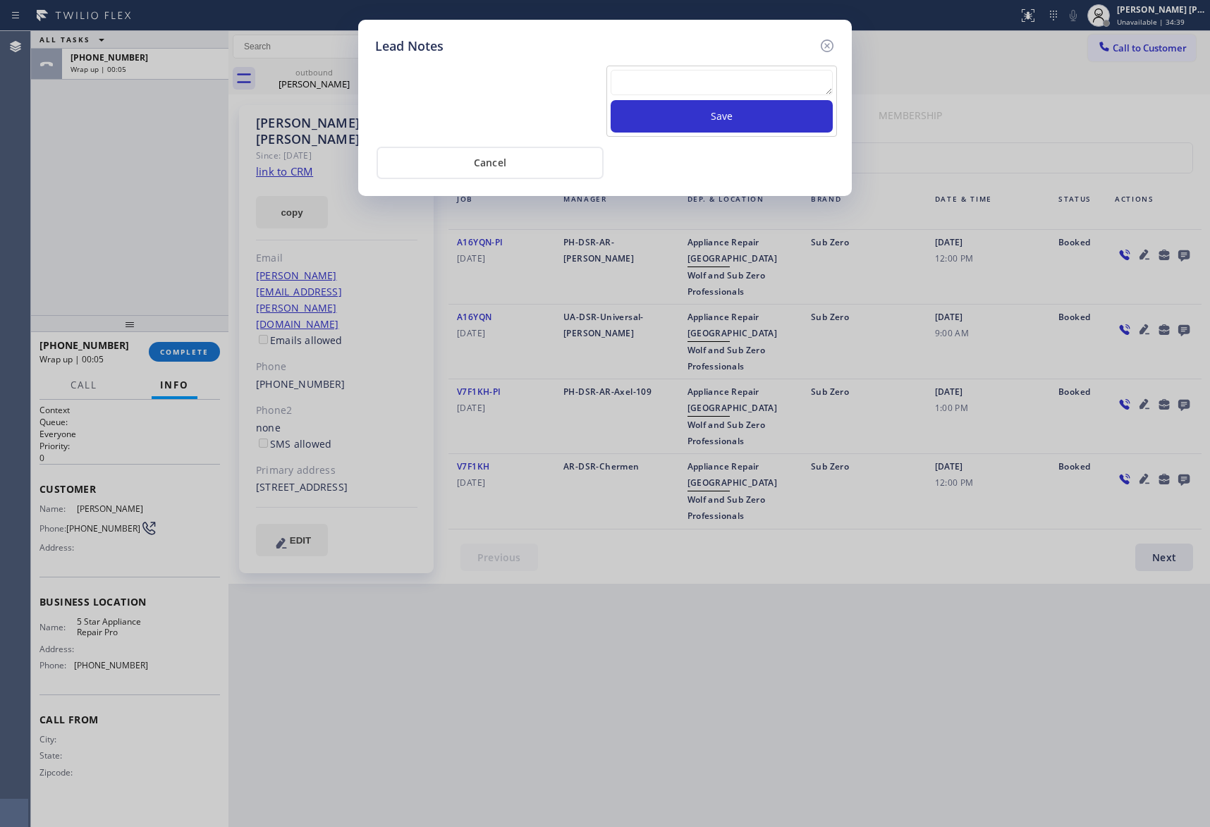
click at [683, 88] on textarea at bounding box center [722, 82] width 222 height 25
paste textarea "VM | please transfer if cx calls back"
type textarea "VM | please transfer if cx calls back"
click at [715, 121] on button "Save" at bounding box center [722, 116] width 222 height 32
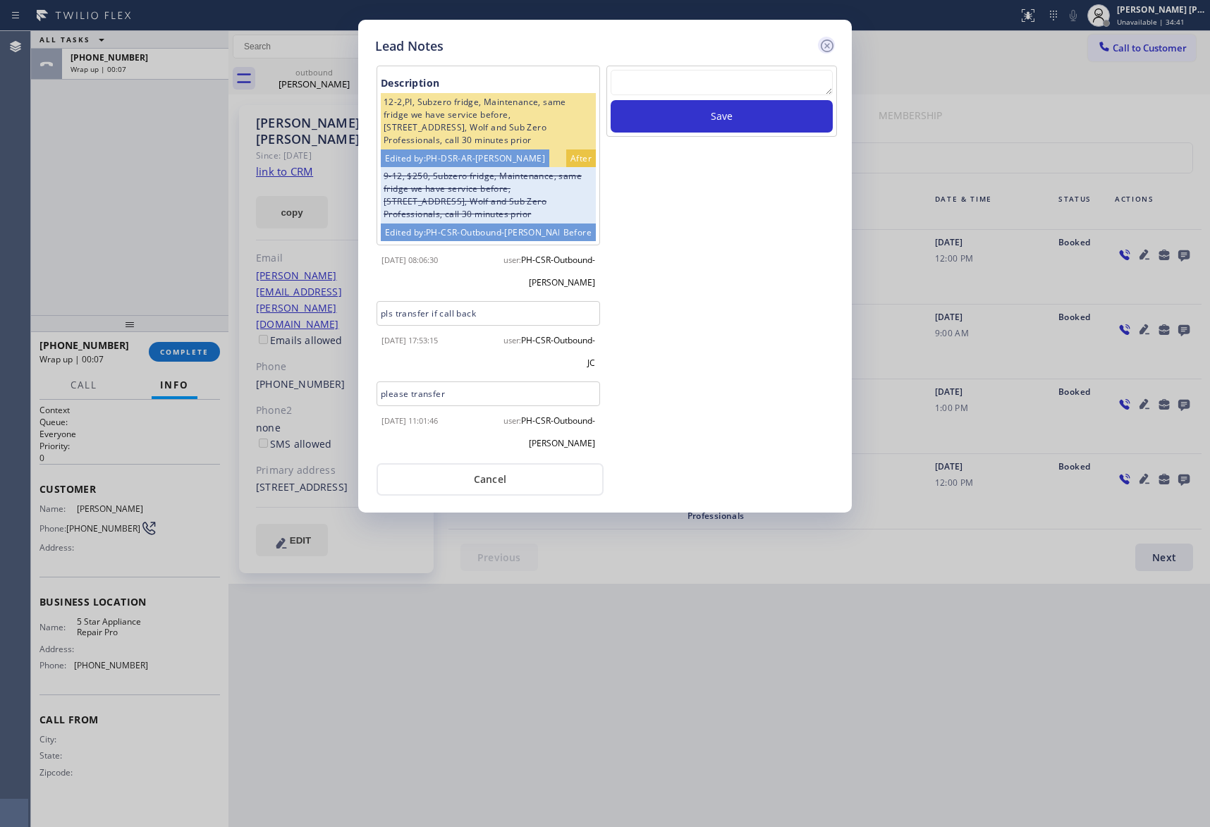
click at [831, 41] on icon at bounding box center [827, 45] width 13 height 13
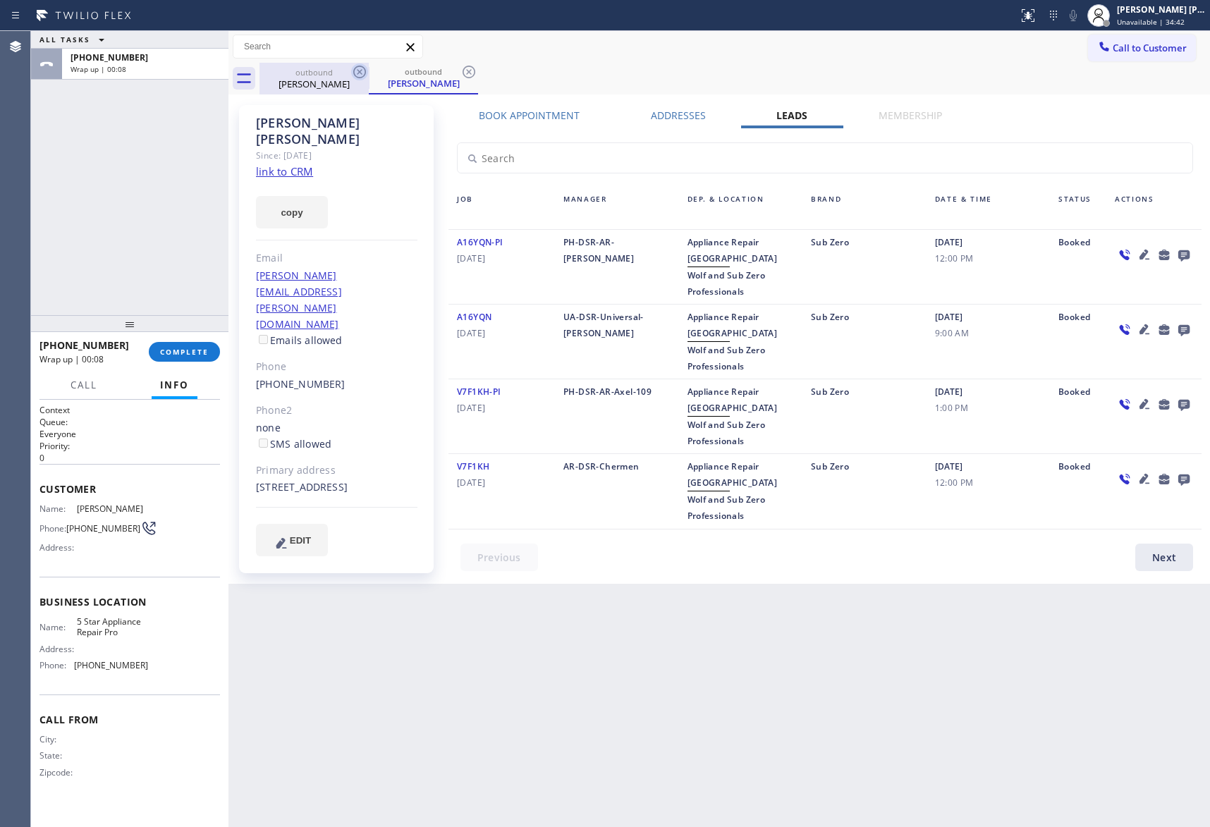
click at [358, 80] on div at bounding box center [359, 71] width 17 height 17
click at [361, 79] on icon at bounding box center [359, 71] width 17 height 17
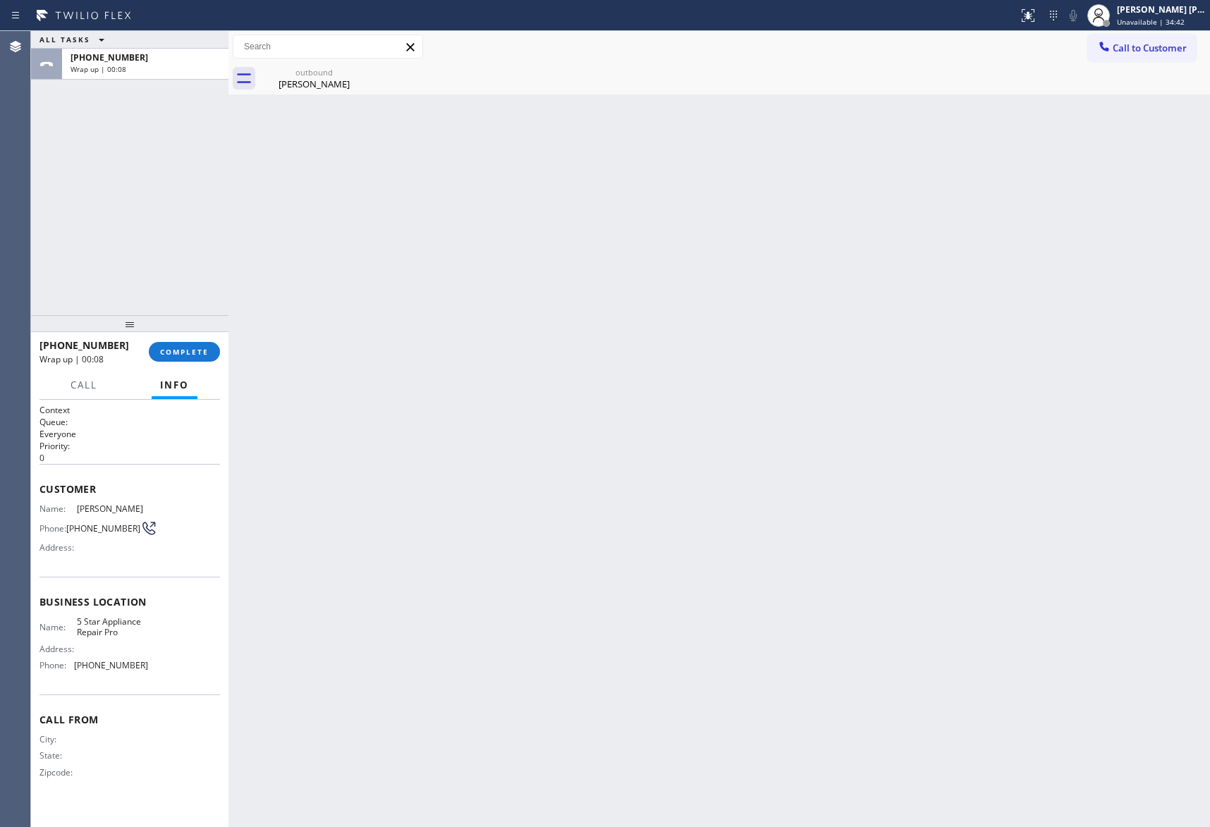
click at [361, 79] on div "outbound [PERSON_NAME]" at bounding box center [314, 79] width 109 height 32
click at [0, 0] on icon at bounding box center [0, 0] width 0 height 0
click at [361, 79] on div "outbound [PERSON_NAME]" at bounding box center [735, 79] width 951 height 32
click at [319, 87] on div at bounding box center [735, 79] width 951 height 32
click at [190, 346] on button "COMPLETE" at bounding box center [184, 352] width 71 height 20
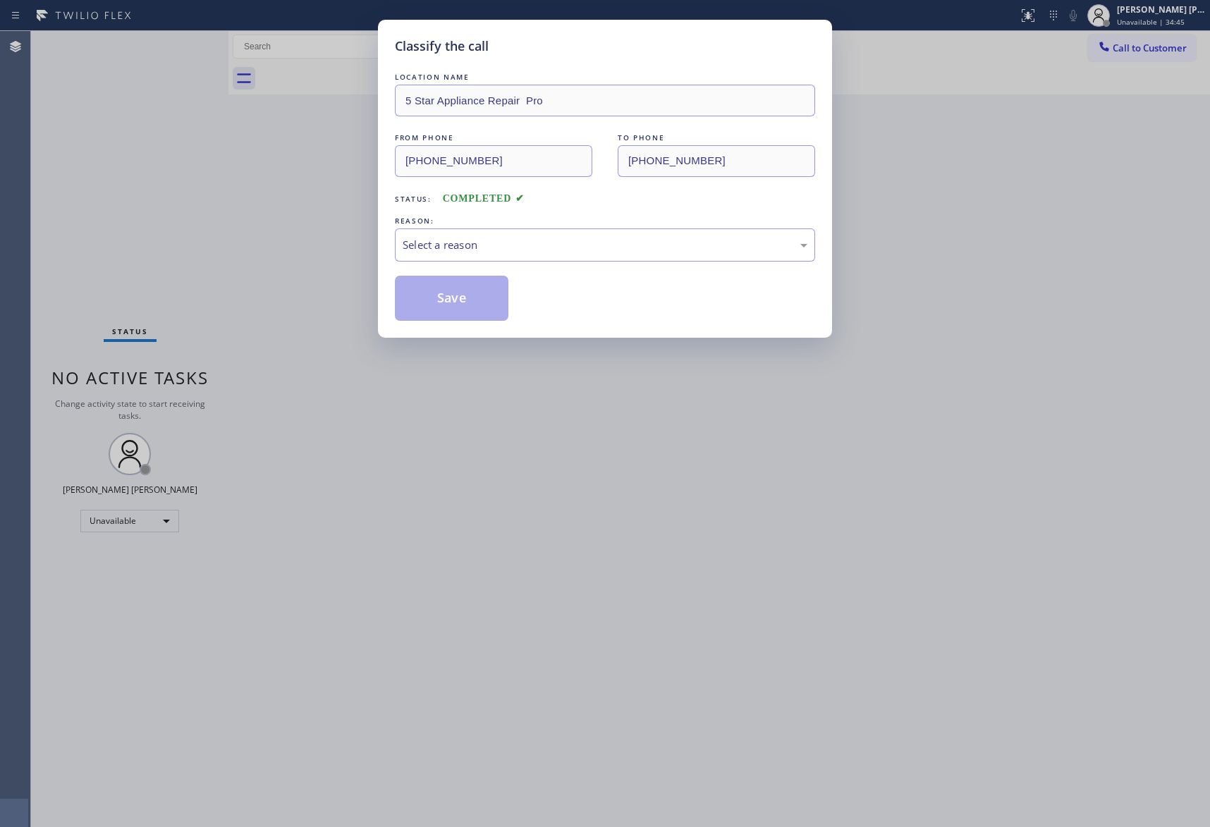
click at [543, 226] on div "REASON:" at bounding box center [605, 221] width 420 height 15
click at [539, 243] on div "Select a reason" at bounding box center [605, 245] width 405 height 16
click at [449, 297] on button "Save" at bounding box center [452, 298] width 114 height 45
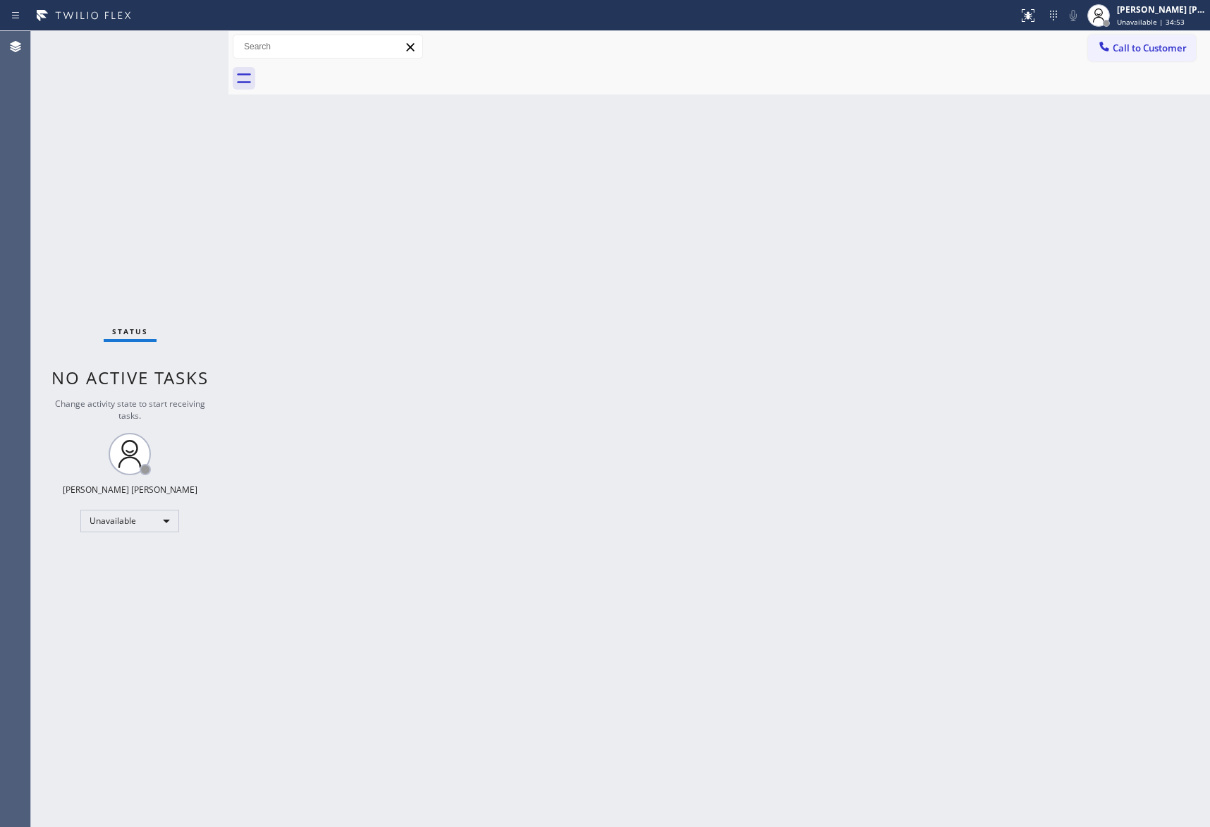
click at [1151, 56] on button "Call to Customer" at bounding box center [1142, 48] width 108 height 27
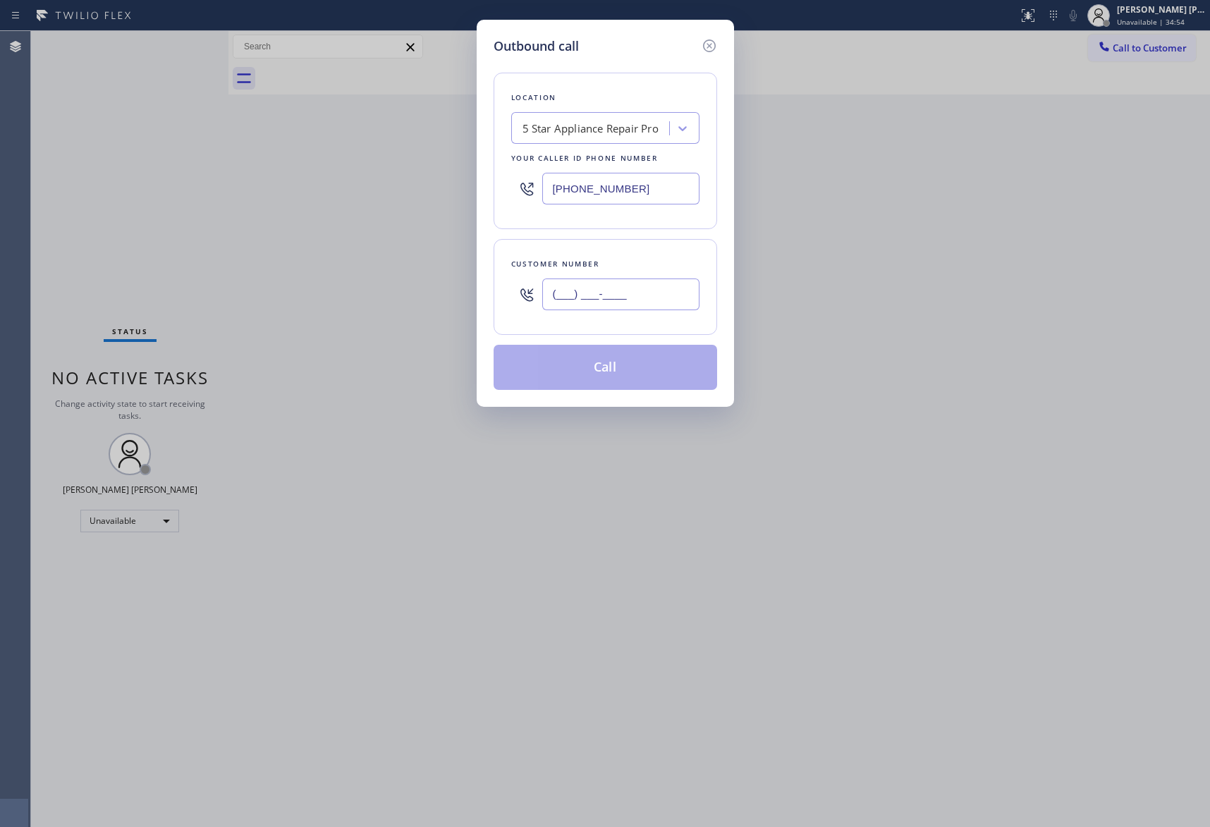
click at [650, 286] on input "(___) ___-____" at bounding box center [620, 295] width 157 height 32
paste input "773) 562-9766"
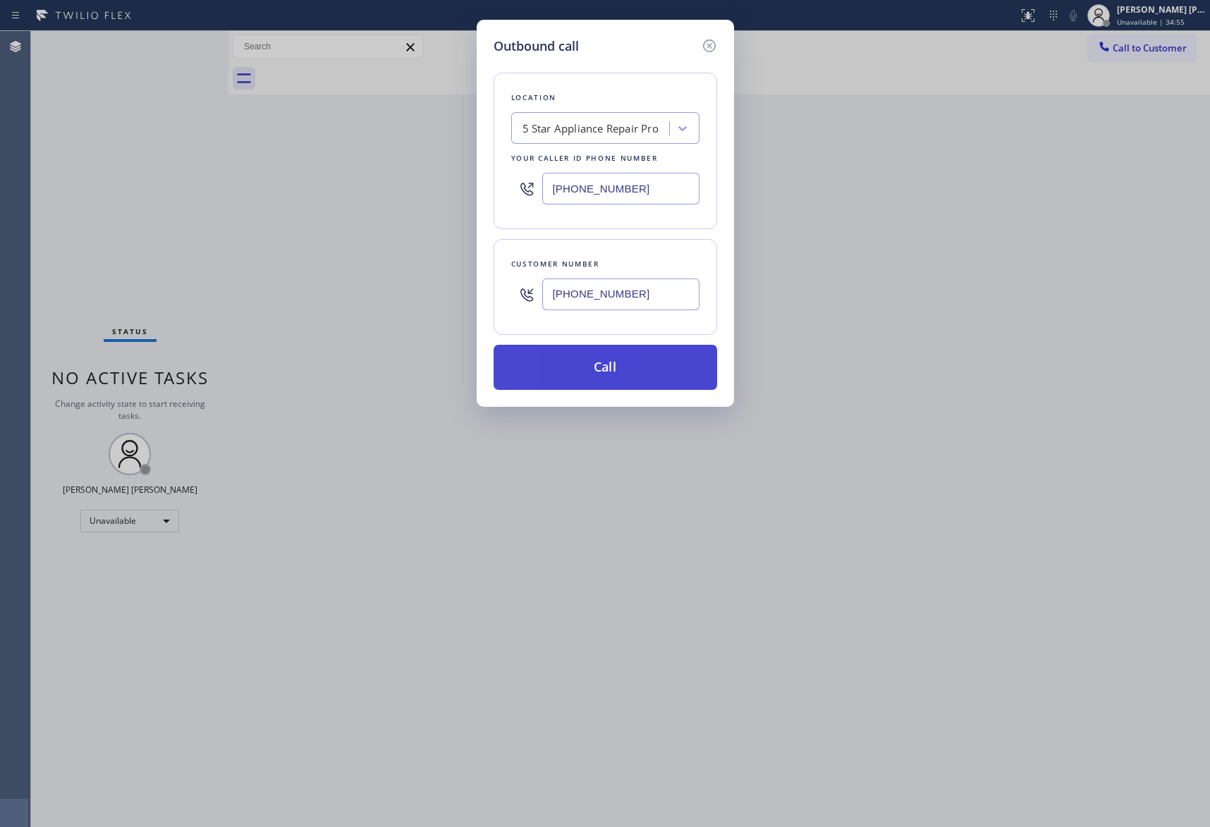
type input "[PHONE_NUMBER]"
click at [621, 362] on button "Call" at bounding box center [606, 367] width 224 height 45
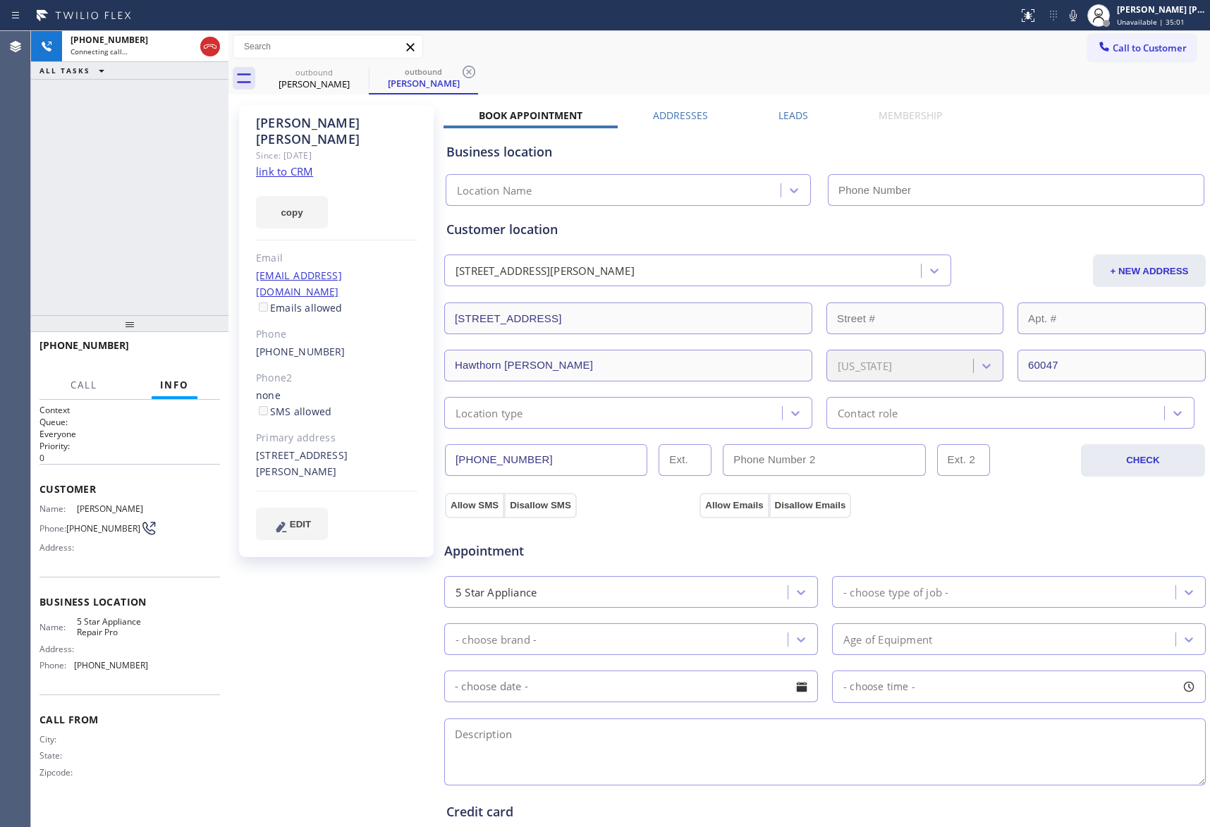
type input "[PHONE_NUMBER]"
click at [190, 348] on span "HANG UP" at bounding box center [187, 352] width 43 height 10
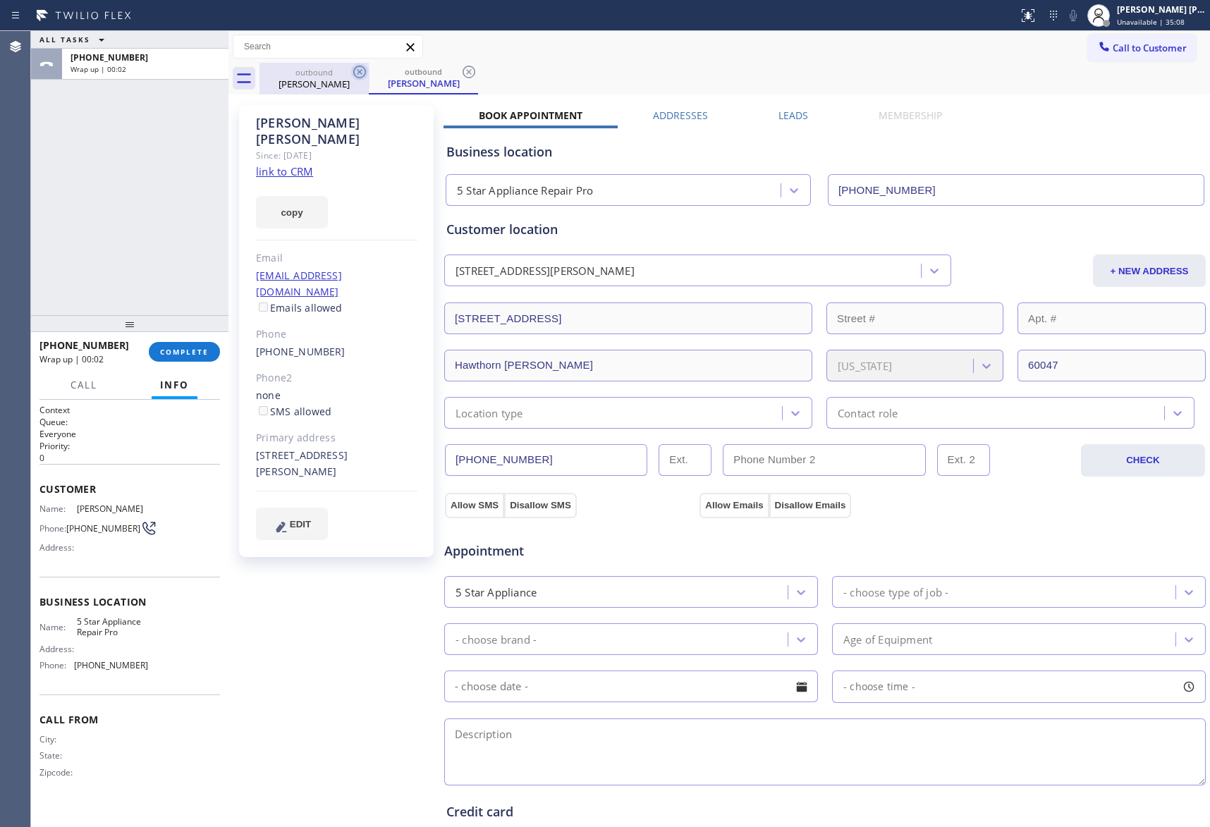
drag, startPoint x: 333, startPoint y: 80, endPoint x: 367, endPoint y: 72, distance: 35.6
click at [334, 80] on div "[PERSON_NAME]" at bounding box center [314, 84] width 106 height 13
click at [367, 72] on icon at bounding box center [359, 71] width 17 height 17
click at [460, 72] on icon at bounding box center [468, 71] width 17 height 17
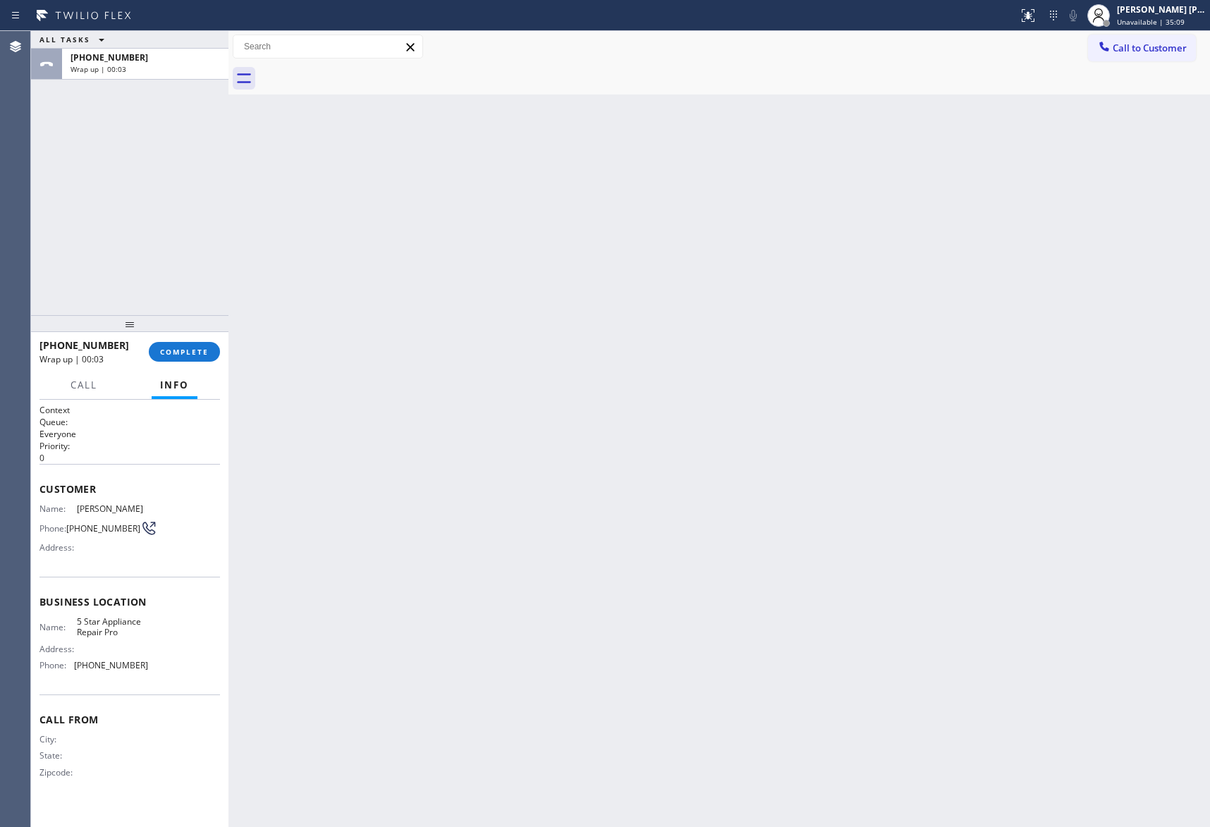
click at [367, 72] on div at bounding box center [735, 79] width 951 height 32
click at [195, 348] on span "COMPLETE" at bounding box center [184, 352] width 49 height 10
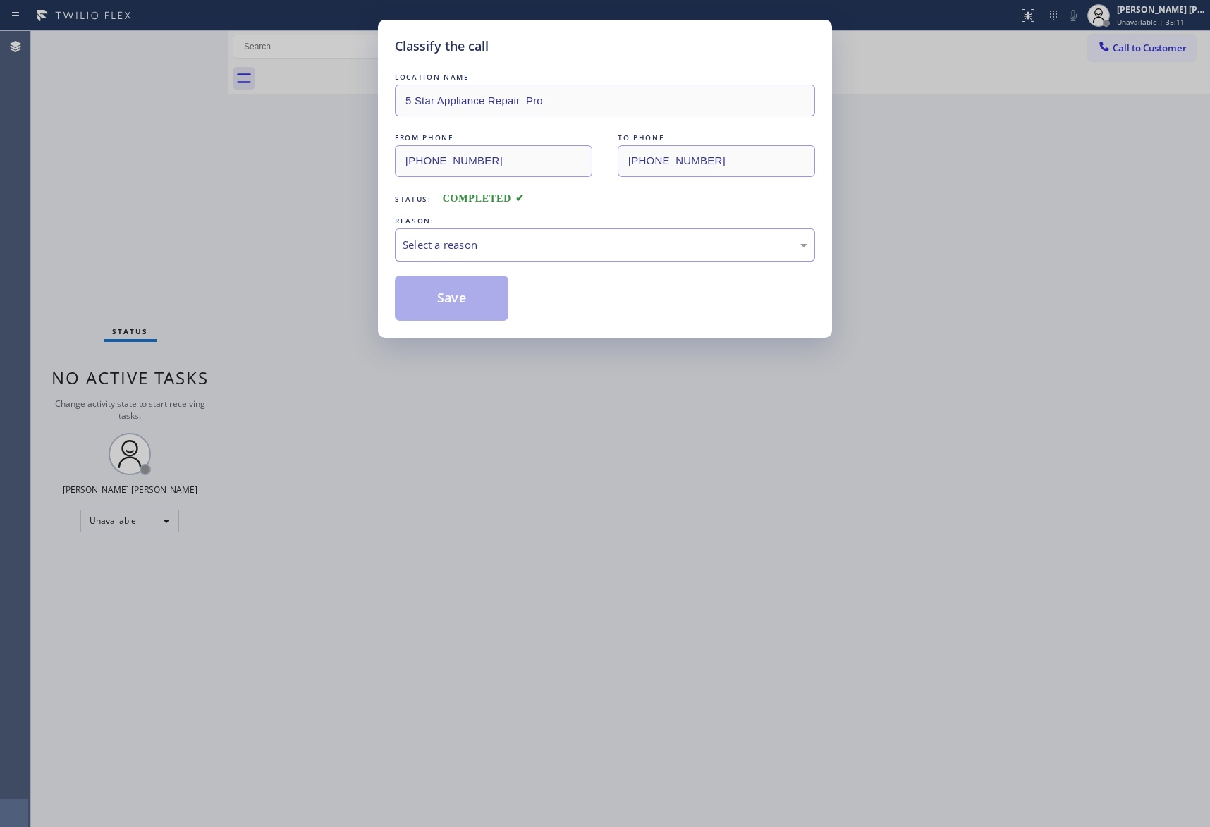
click at [562, 241] on div "Select a reason" at bounding box center [605, 245] width 405 height 16
click at [444, 297] on button "Save" at bounding box center [452, 298] width 114 height 45
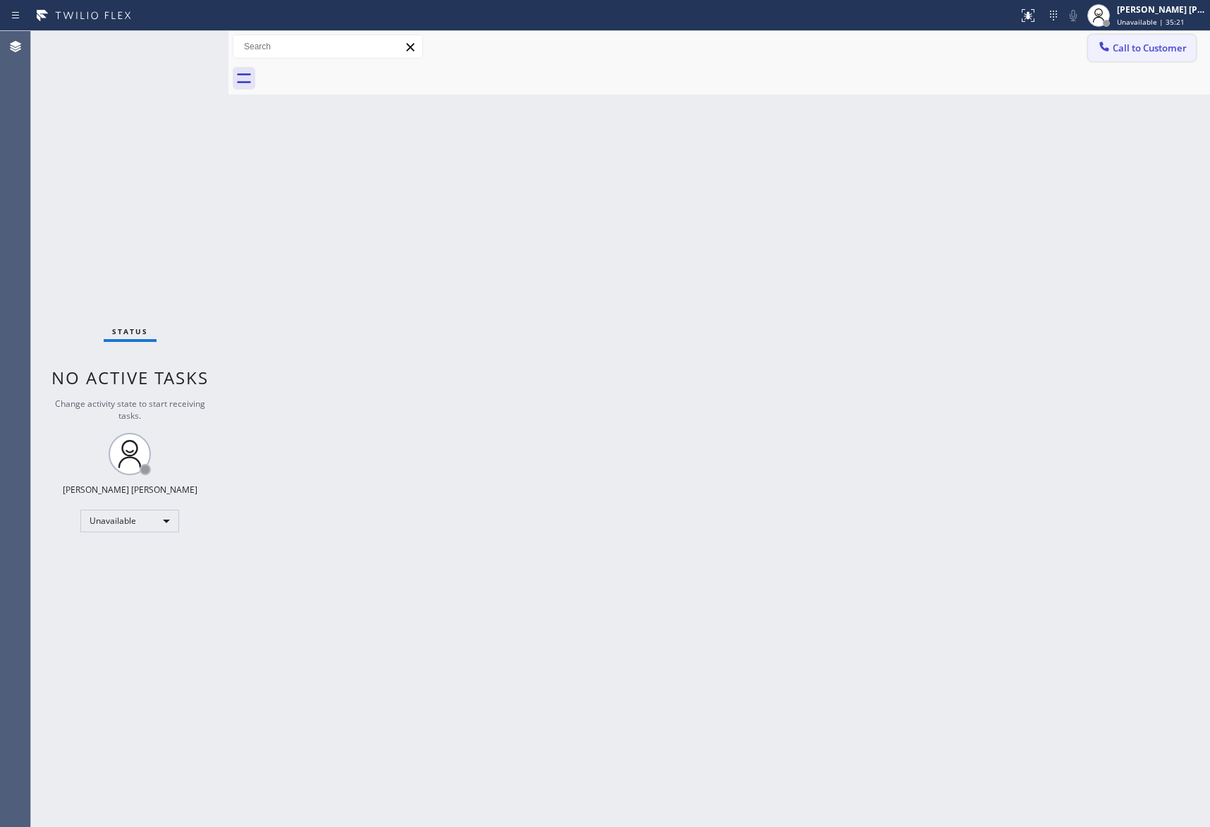
click at [1172, 45] on span "Call to Customer" at bounding box center [1150, 48] width 74 height 13
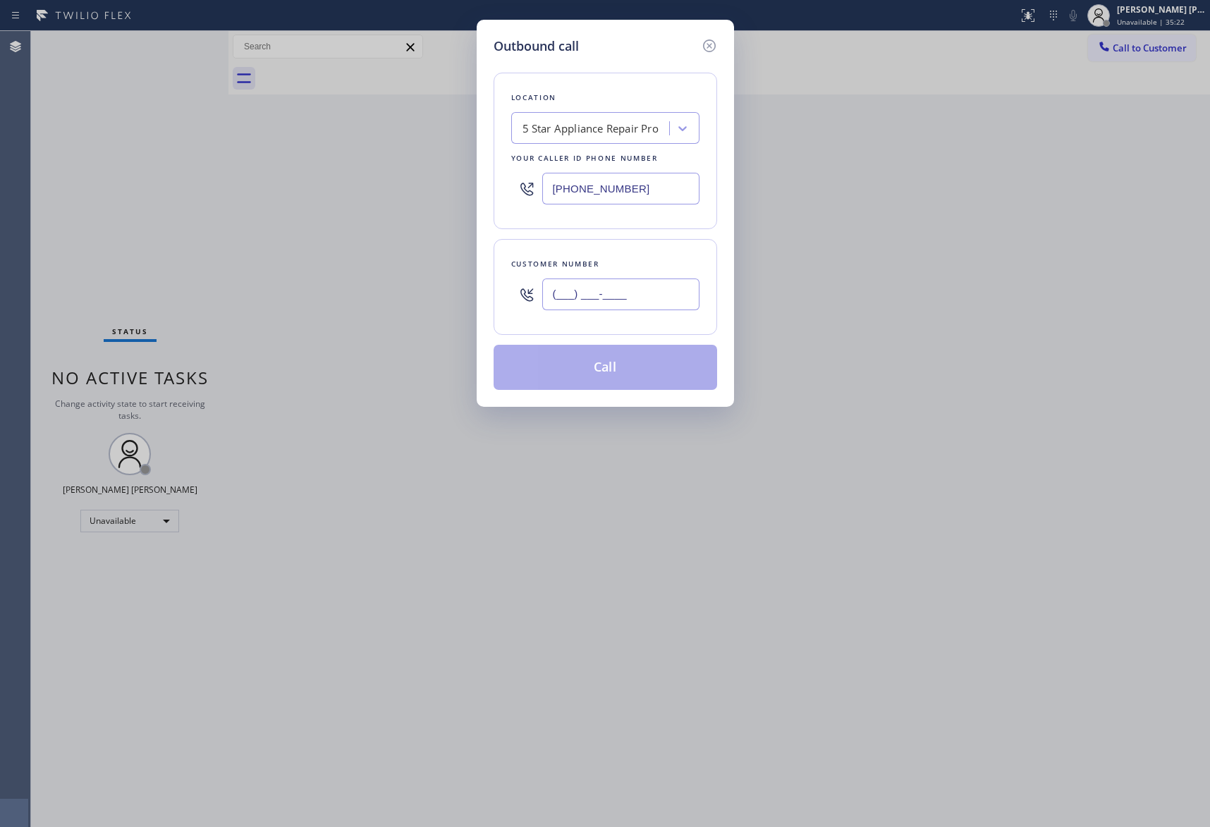
click at [649, 291] on input "(___) ___-____" at bounding box center [620, 295] width 157 height 32
paste input "305) 361-2974"
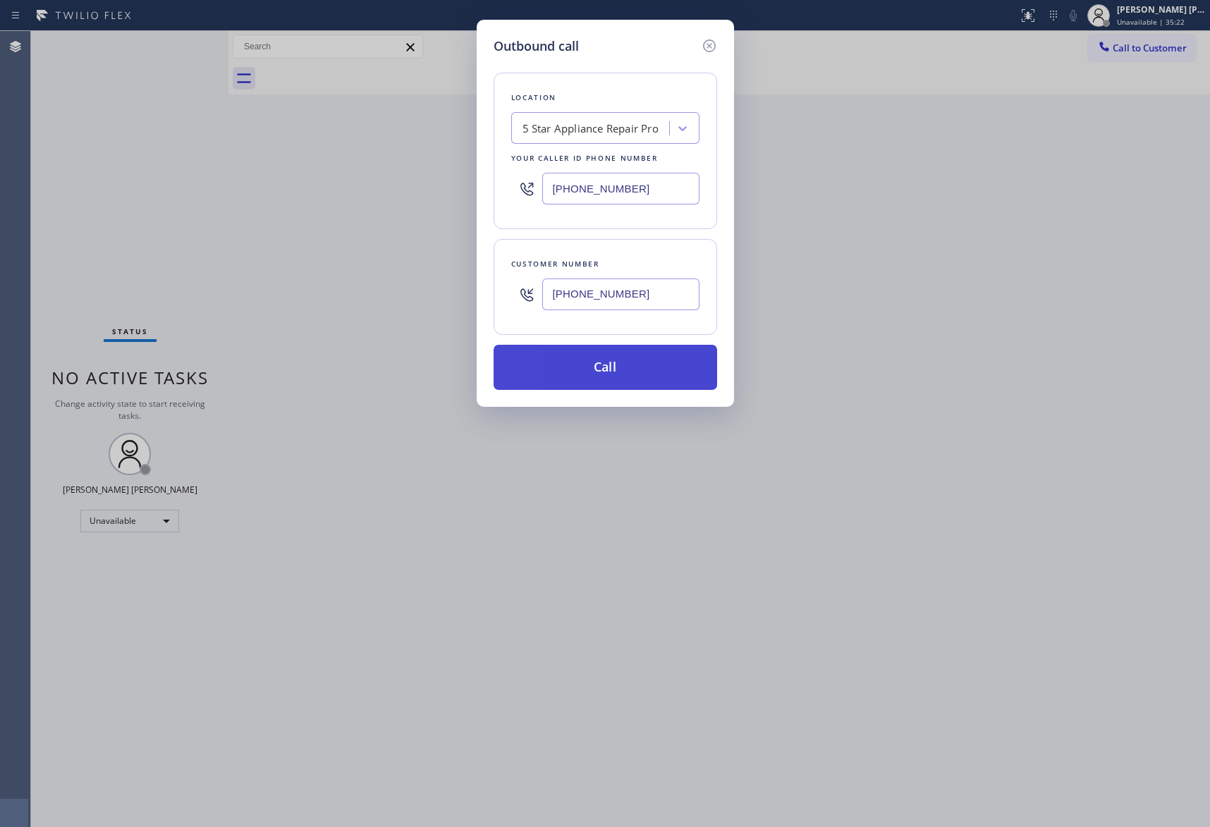
type input "[PHONE_NUMBER]"
click at [633, 381] on button "Call" at bounding box center [606, 367] width 224 height 45
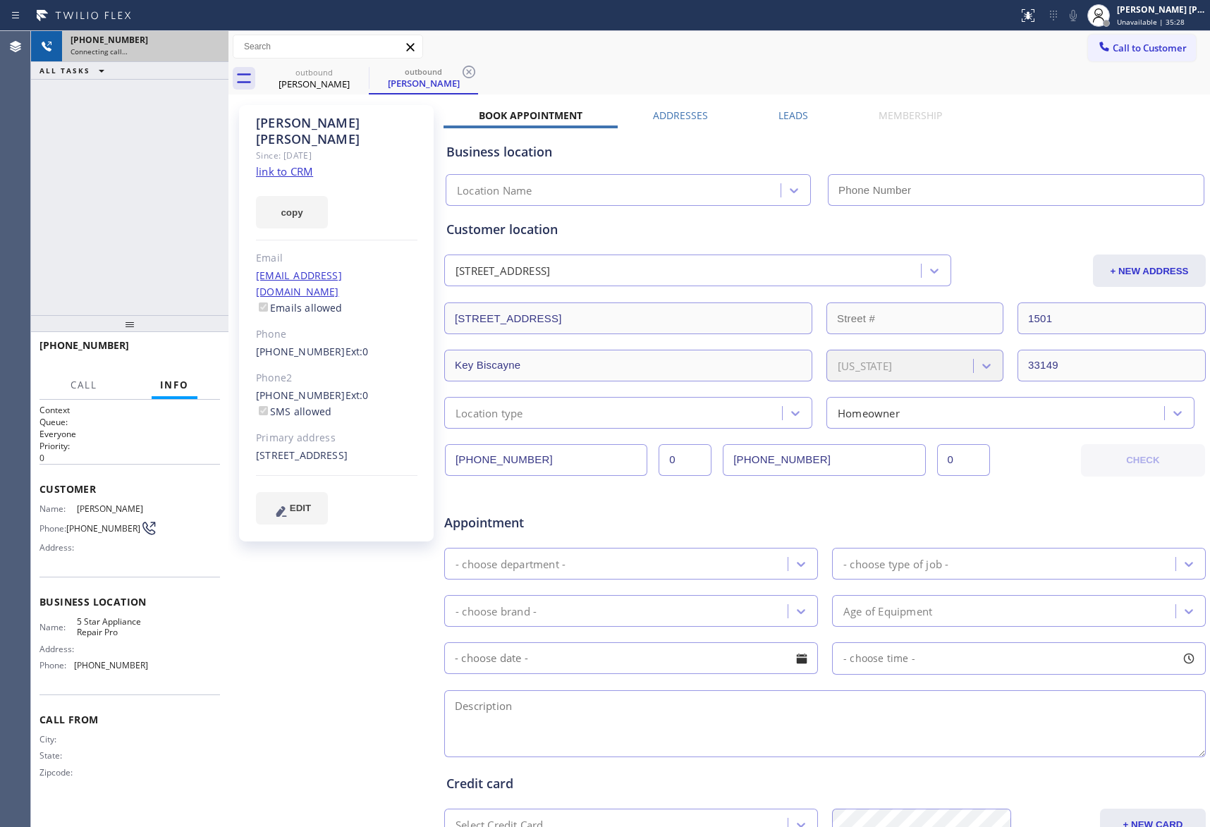
type input "[PHONE_NUMBER]"
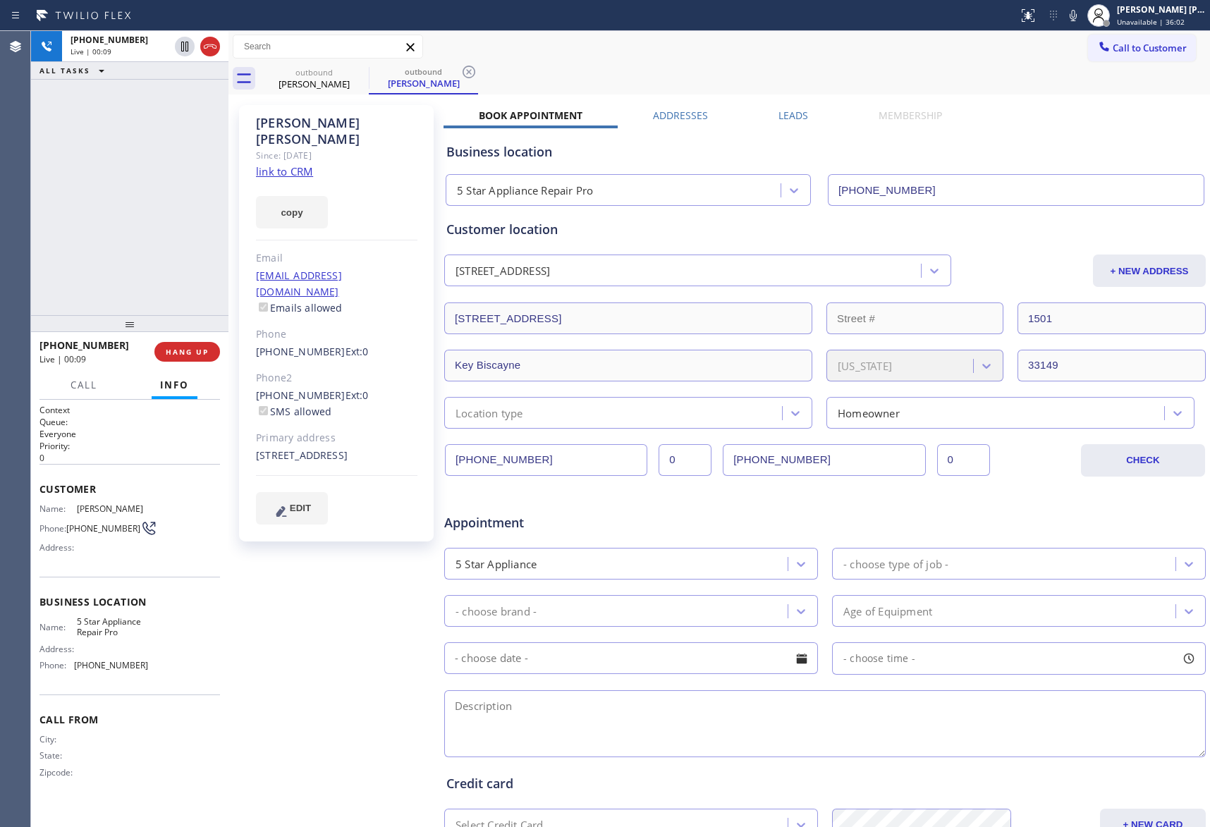
click at [779, 123] on div "Business location 5 Star Appliance Repair Pro [PHONE_NUMBER]" at bounding box center [825, 164] width 763 height 83
click at [782, 117] on label "Leads" at bounding box center [794, 115] width 30 height 13
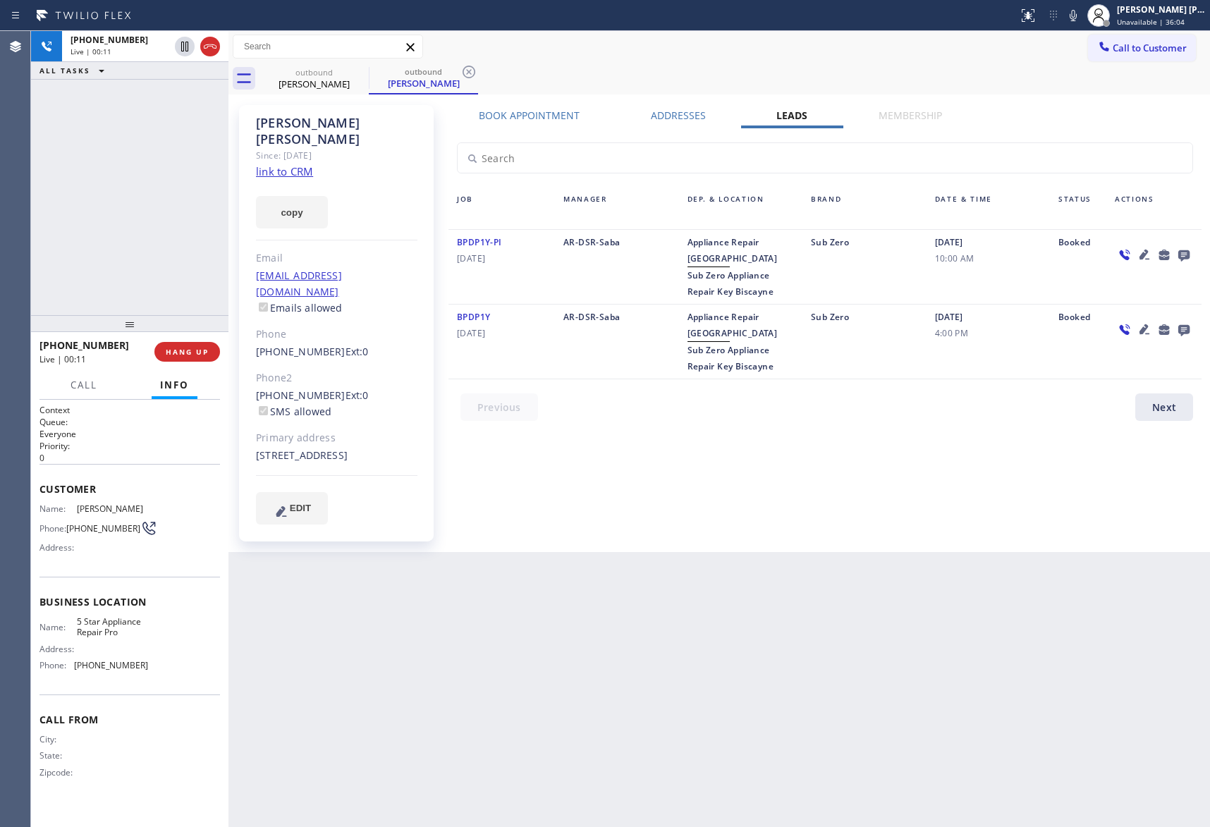
click at [1188, 250] on icon at bounding box center [1184, 255] width 17 height 18
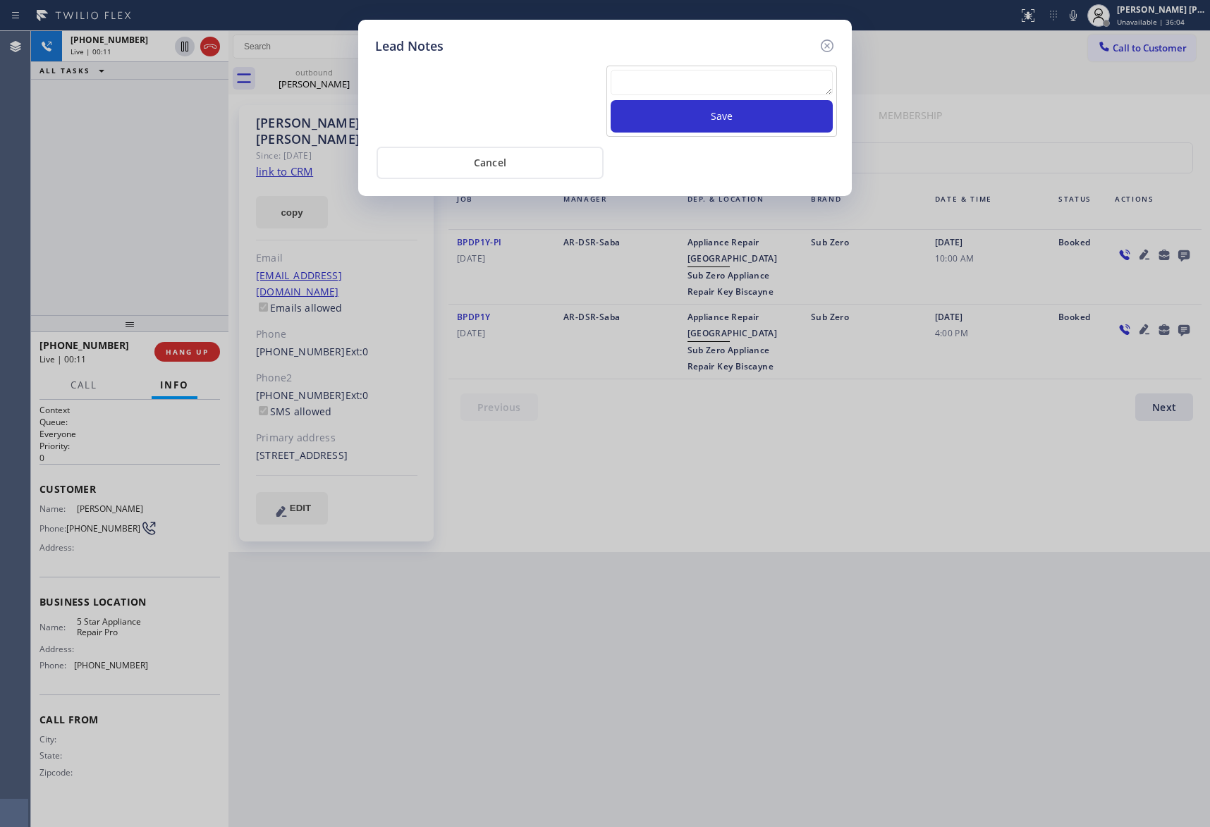
click at [725, 90] on textarea at bounding box center [722, 82] width 222 height 25
paste textarea "VM | please transfer if cx calls back"
type textarea "VM | please transfer if cx calls back"
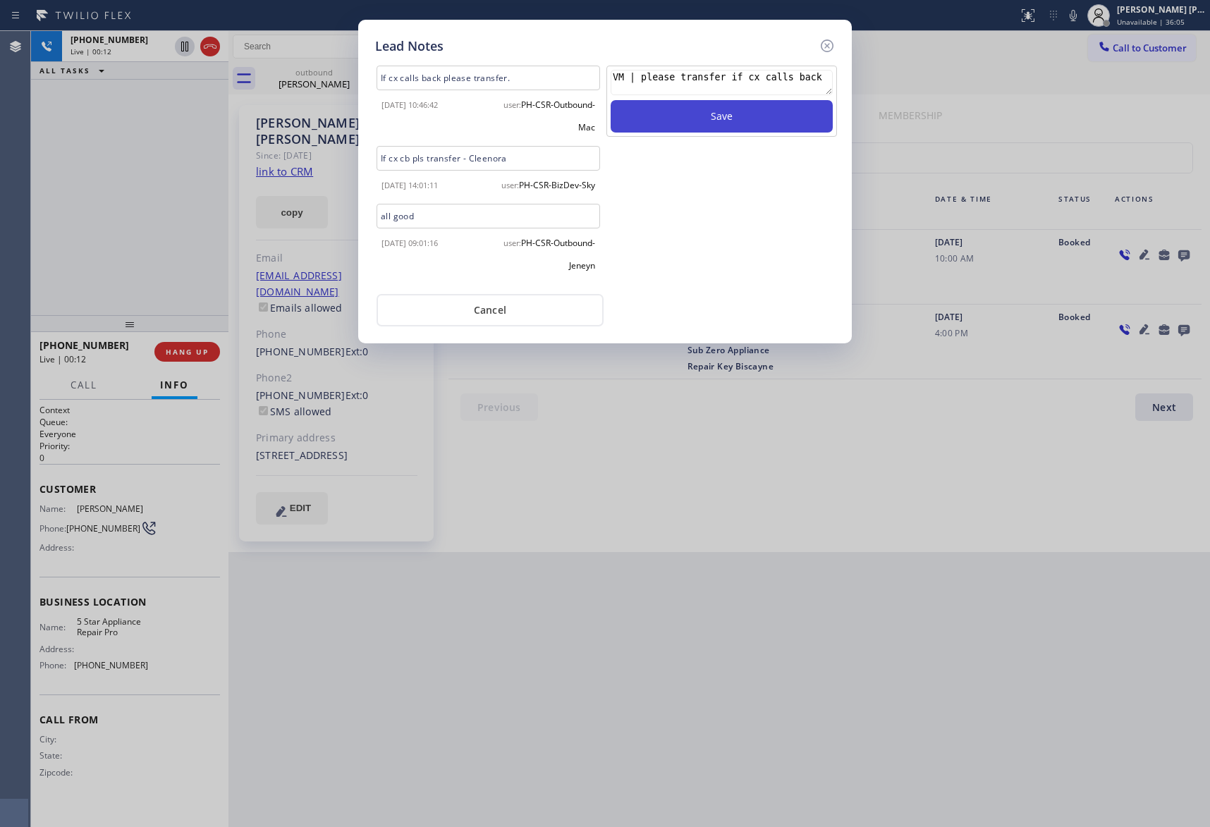
click at [735, 119] on button "Save" at bounding box center [722, 116] width 222 height 32
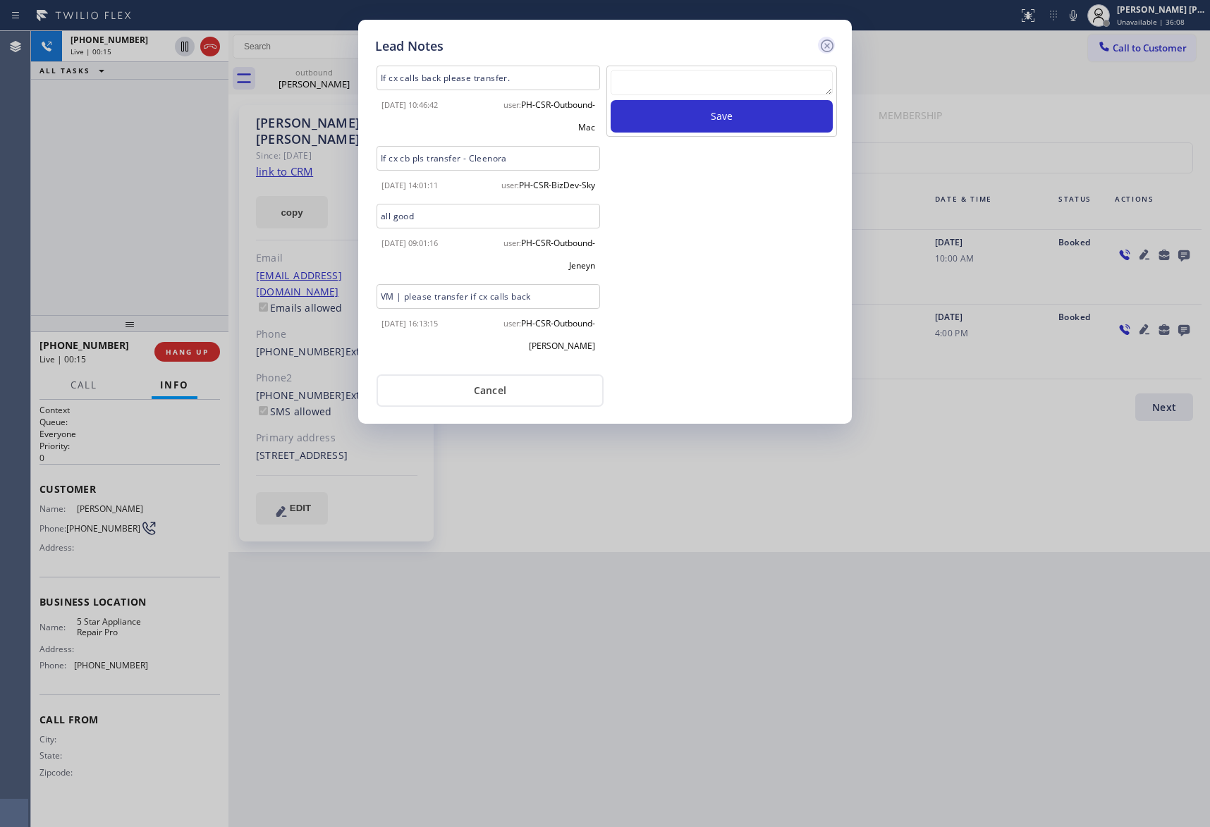
click at [829, 49] on icon at bounding box center [827, 45] width 17 height 17
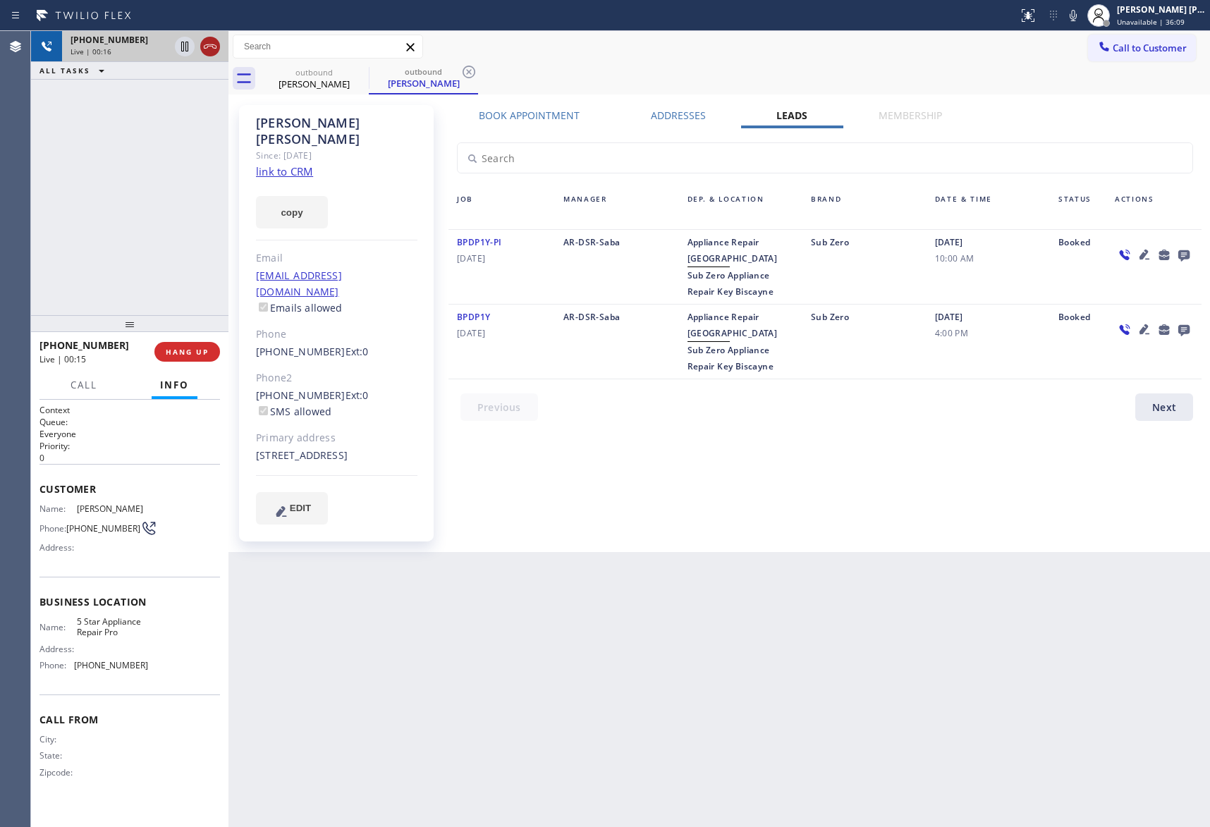
click at [215, 51] on icon at bounding box center [210, 46] width 17 height 17
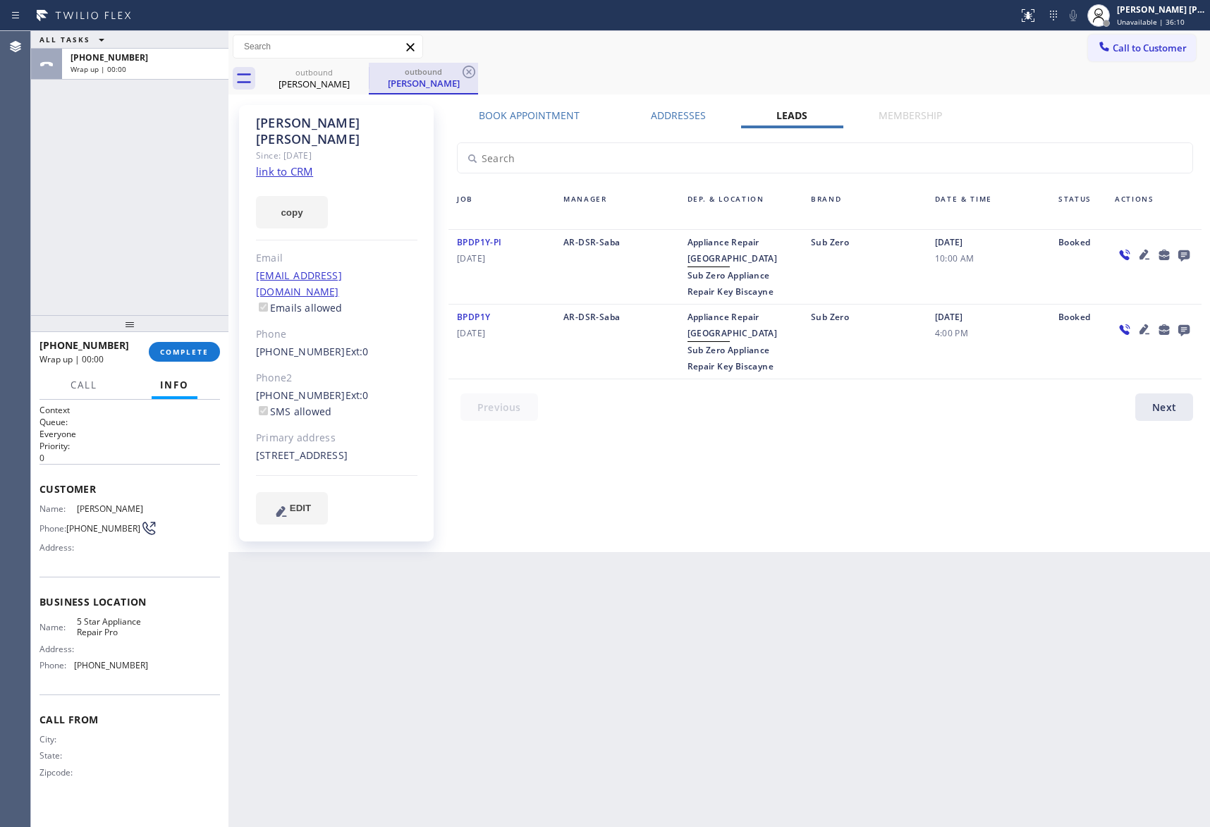
click at [373, 74] on div "outbound" at bounding box center [423, 71] width 106 height 11
click at [367, 71] on icon at bounding box center [359, 71] width 17 height 17
click at [362, 71] on icon at bounding box center [359, 71] width 17 height 17
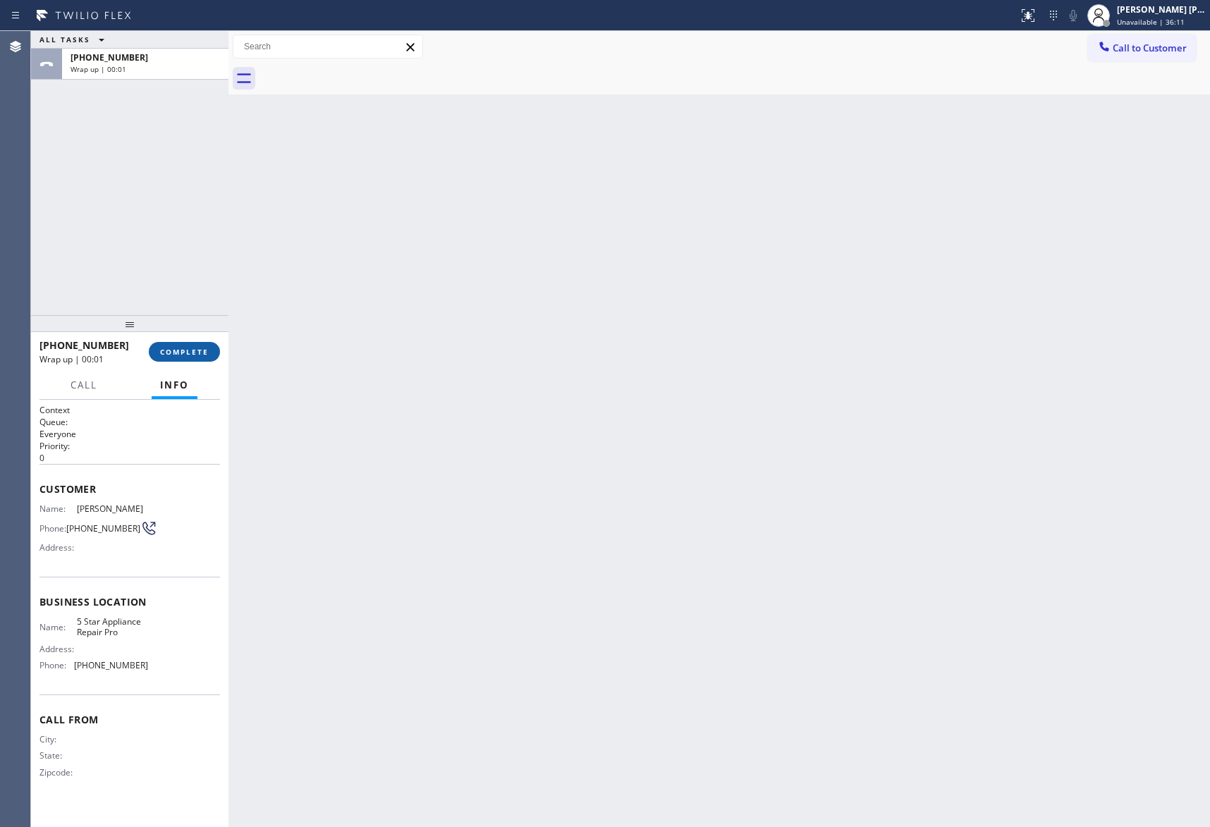
click at [186, 344] on button "COMPLETE" at bounding box center [184, 352] width 71 height 20
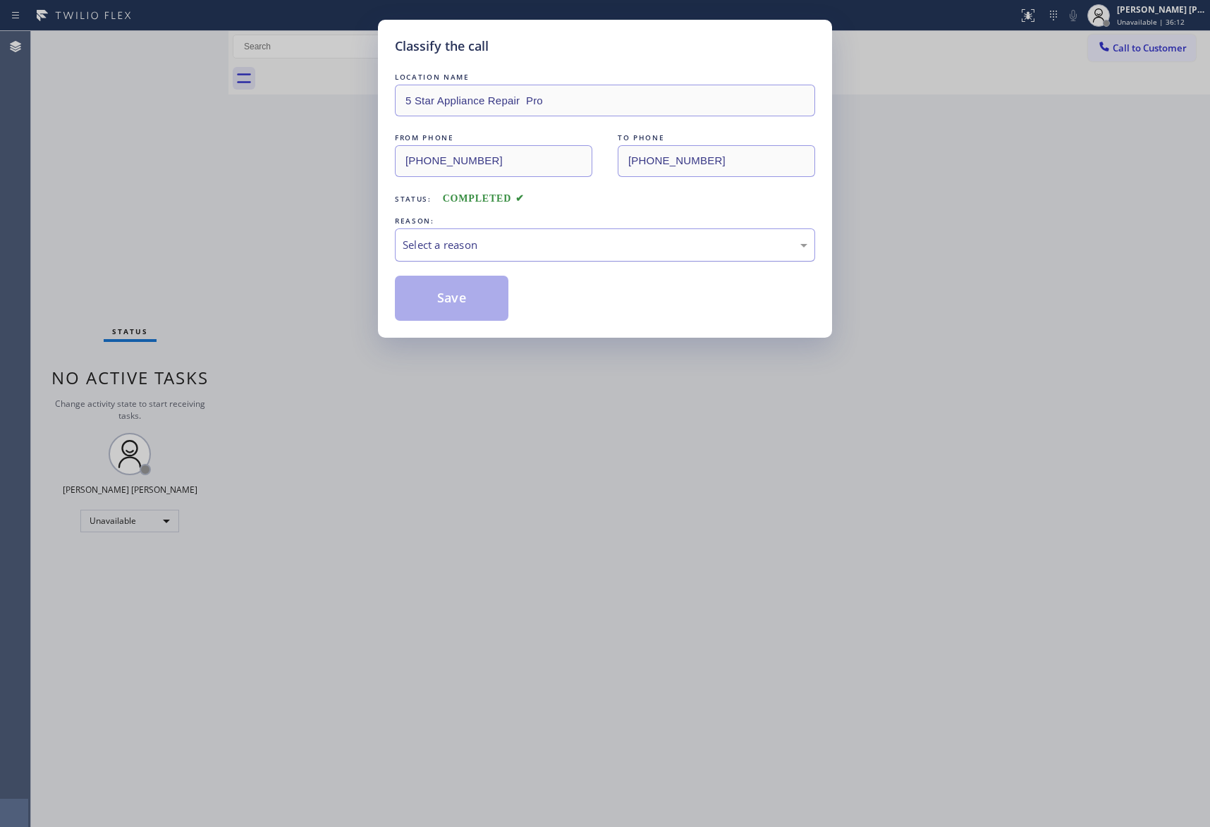
click at [483, 250] on div "Select a reason" at bounding box center [605, 245] width 405 height 16
click at [447, 294] on button "Save" at bounding box center [452, 298] width 114 height 45
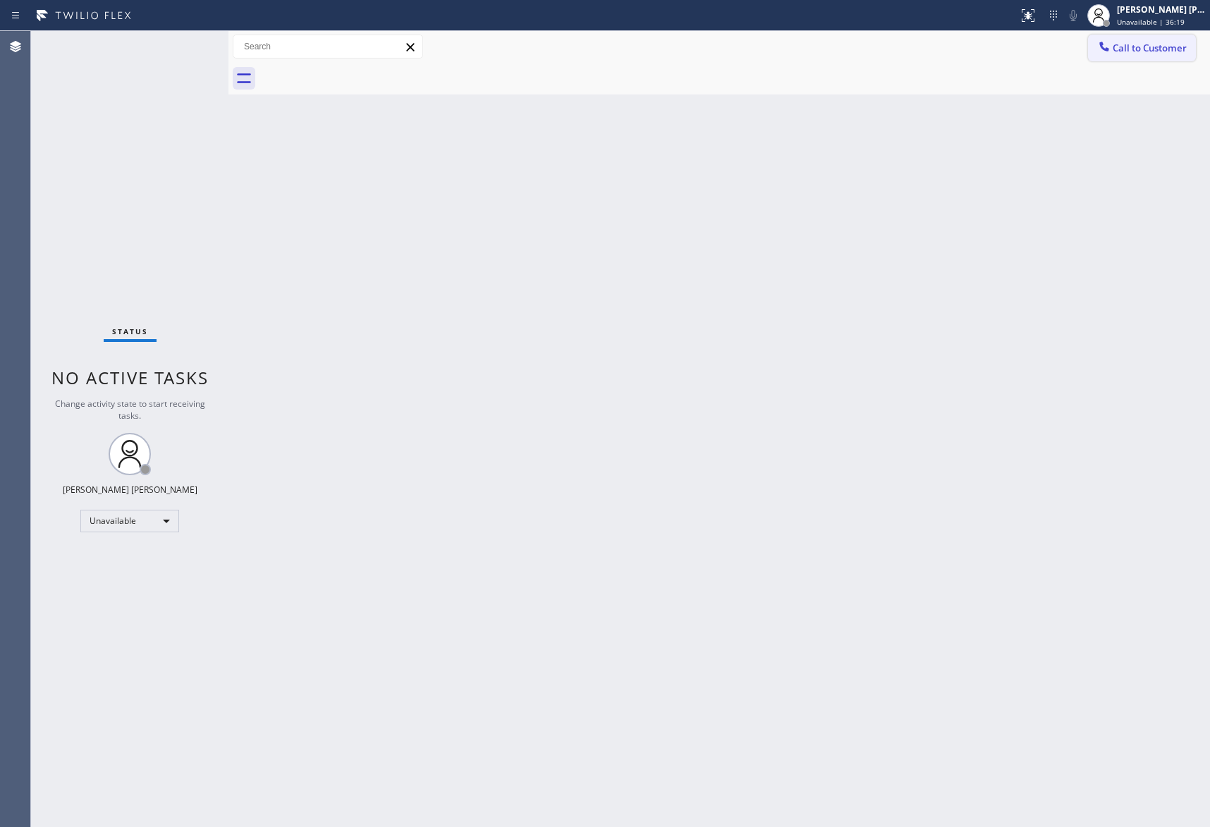
click at [1146, 44] on span "Call to Customer" at bounding box center [1150, 48] width 74 height 13
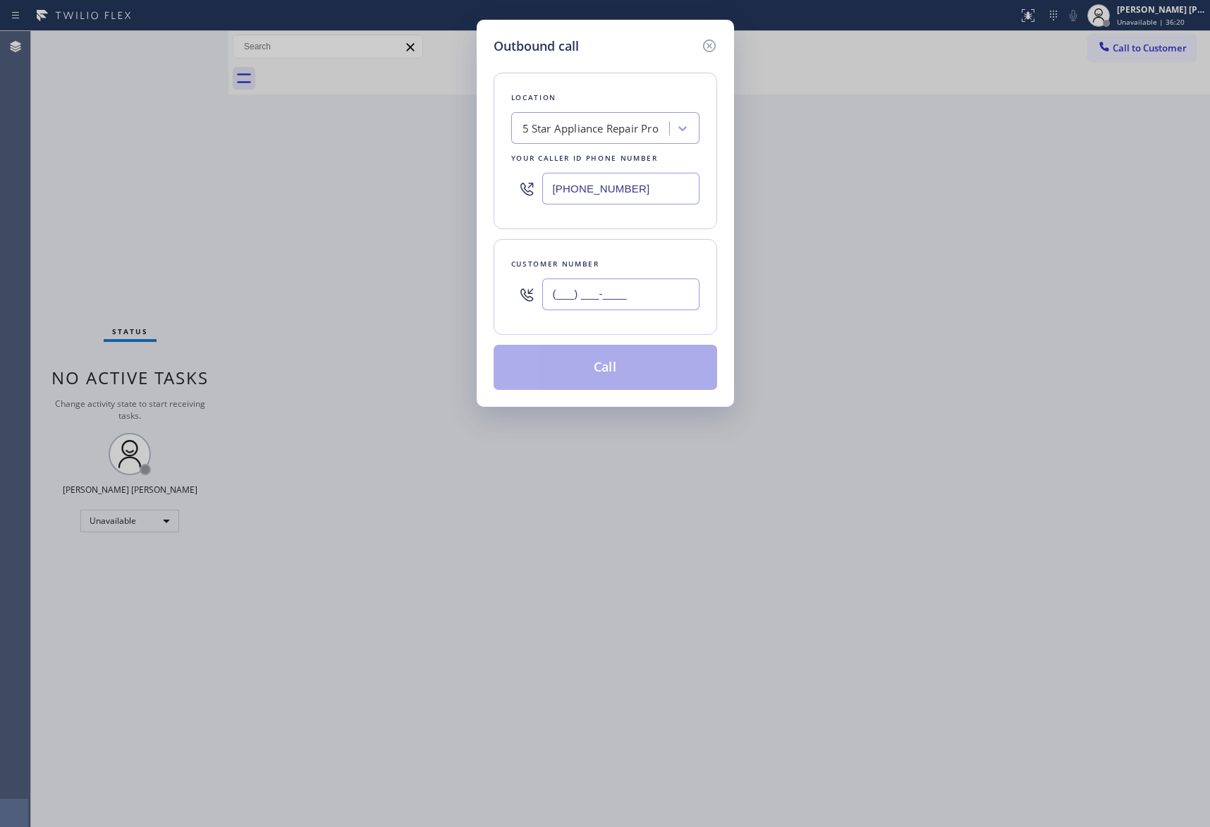
click at [621, 307] on input "(___) ___-____" at bounding box center [620, 295] width 157 height 32
paste input "619) 571-1133"
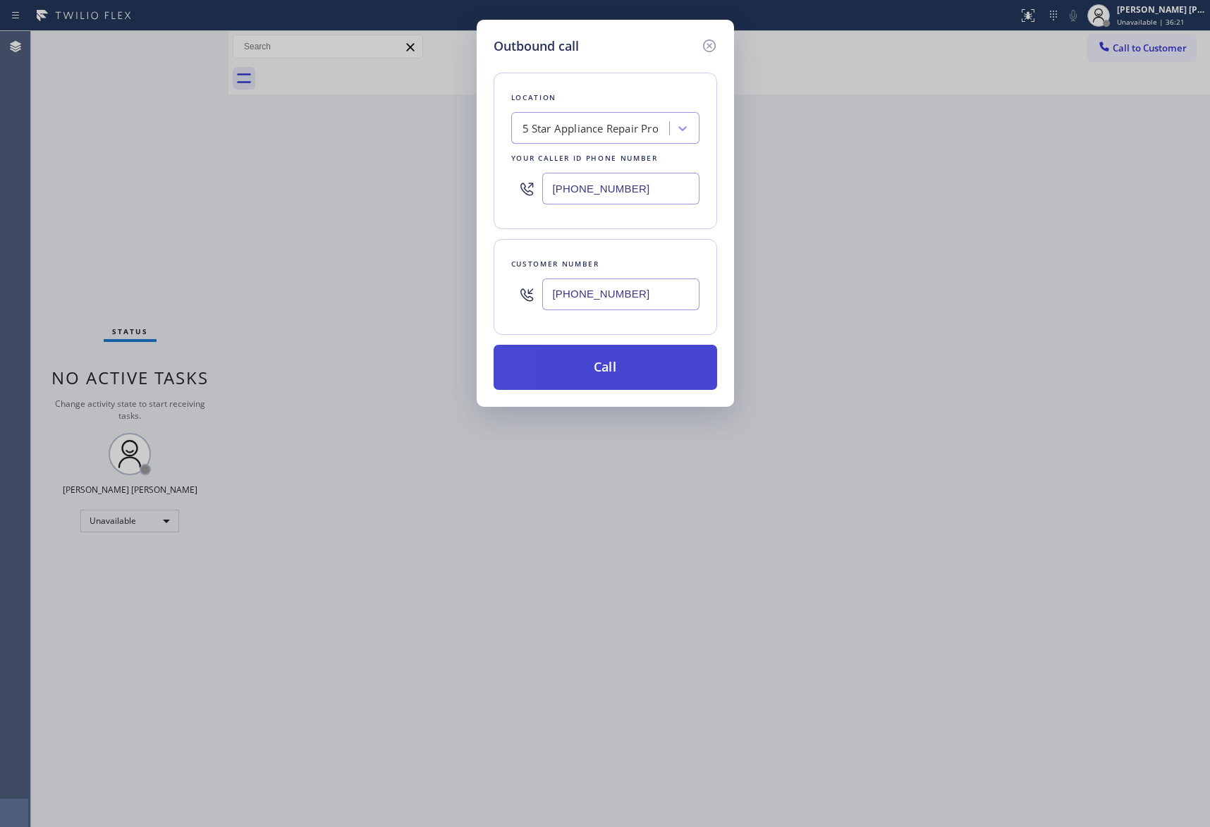
type input "[PHONE_NUMBER]"
click at [614, 372] on button "Call" at bounding box center [606, 367] width 224 height 45
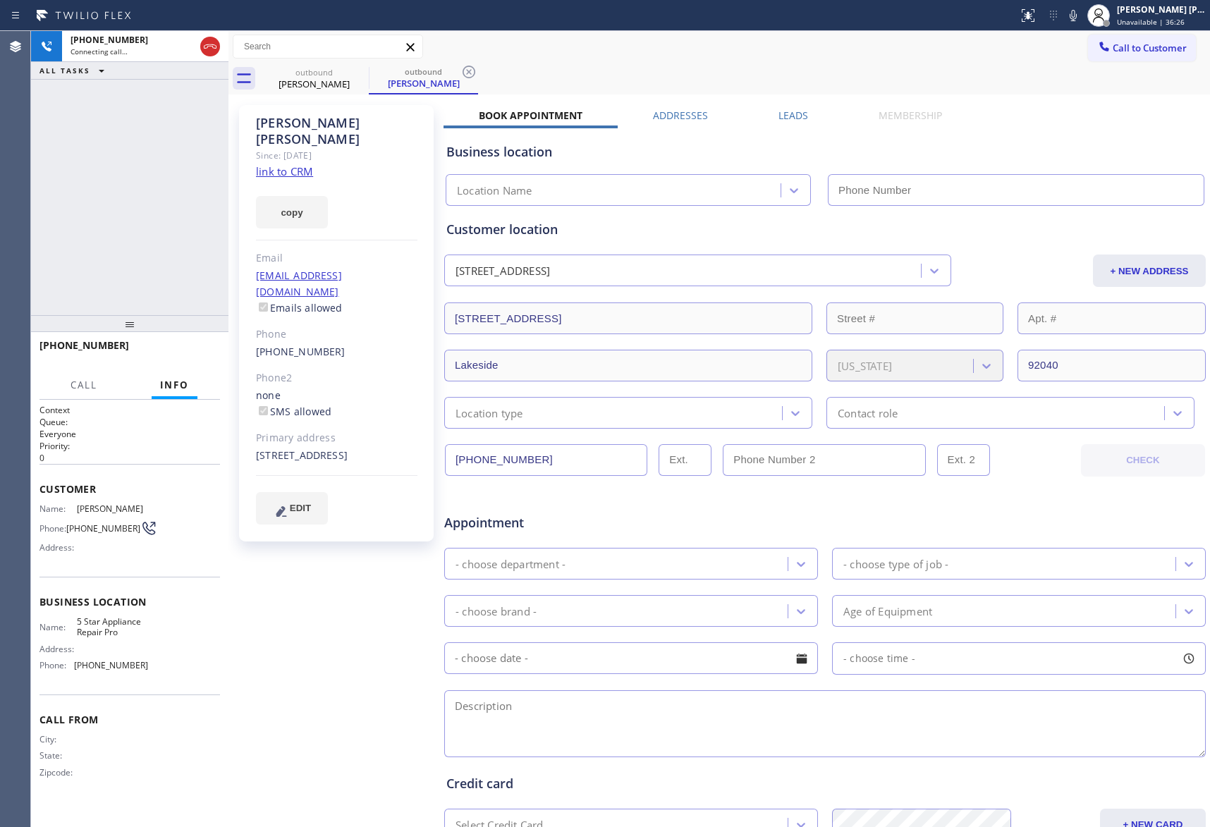
type input "[PHONE_NUMBER]"
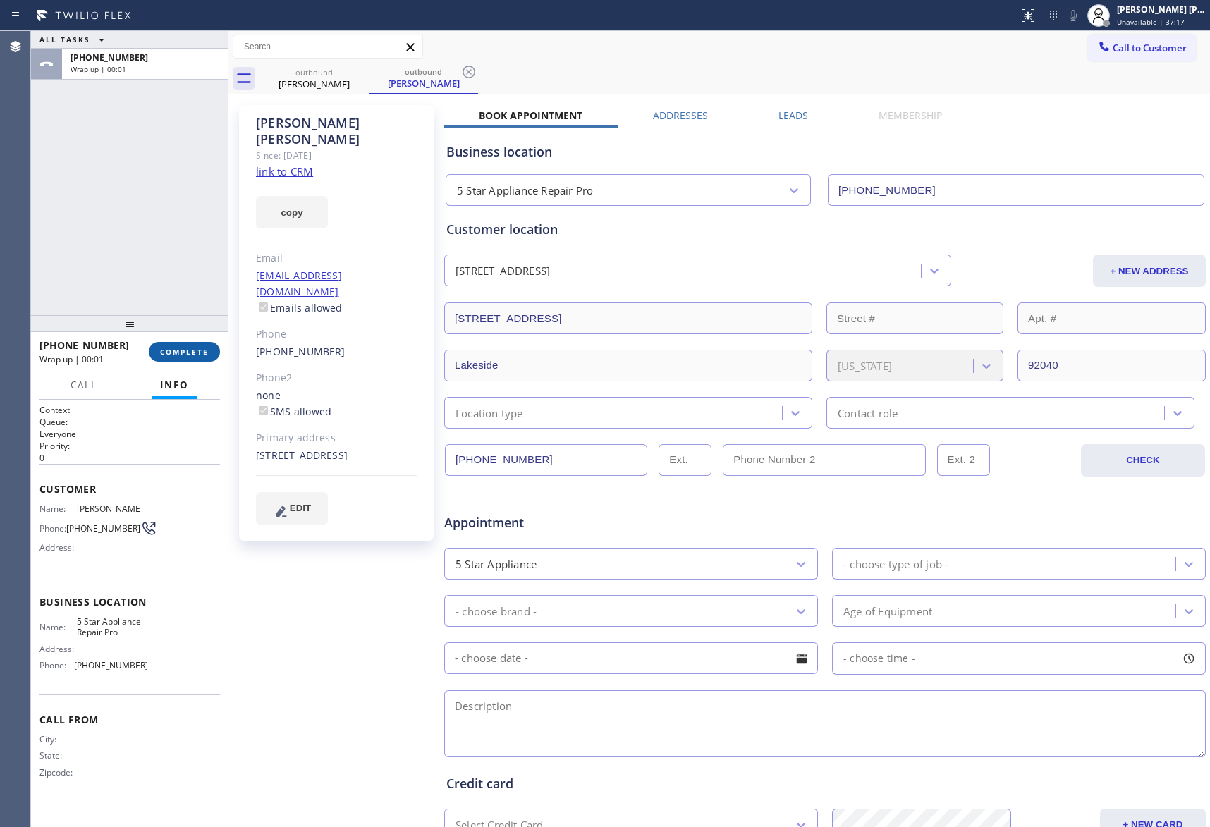
click at [183, 350] on span "COMPLETE" at bounding box center [184, 352] width 49 height 10
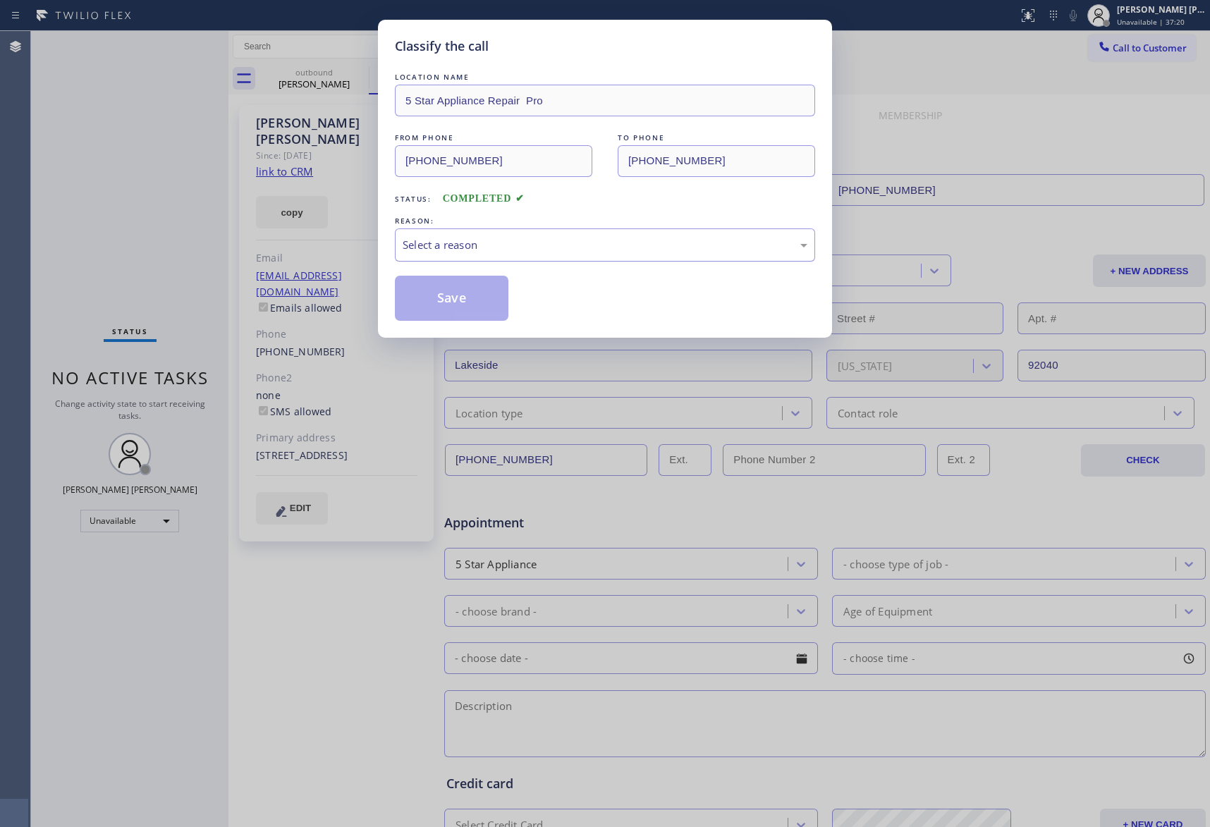
click at [571, 252] on div "Select a reason" at bounding box center [605, 245] width 405 height 16
click at [450, 300] on button "Save" at bounding box center [452, 298] width 114 height 45
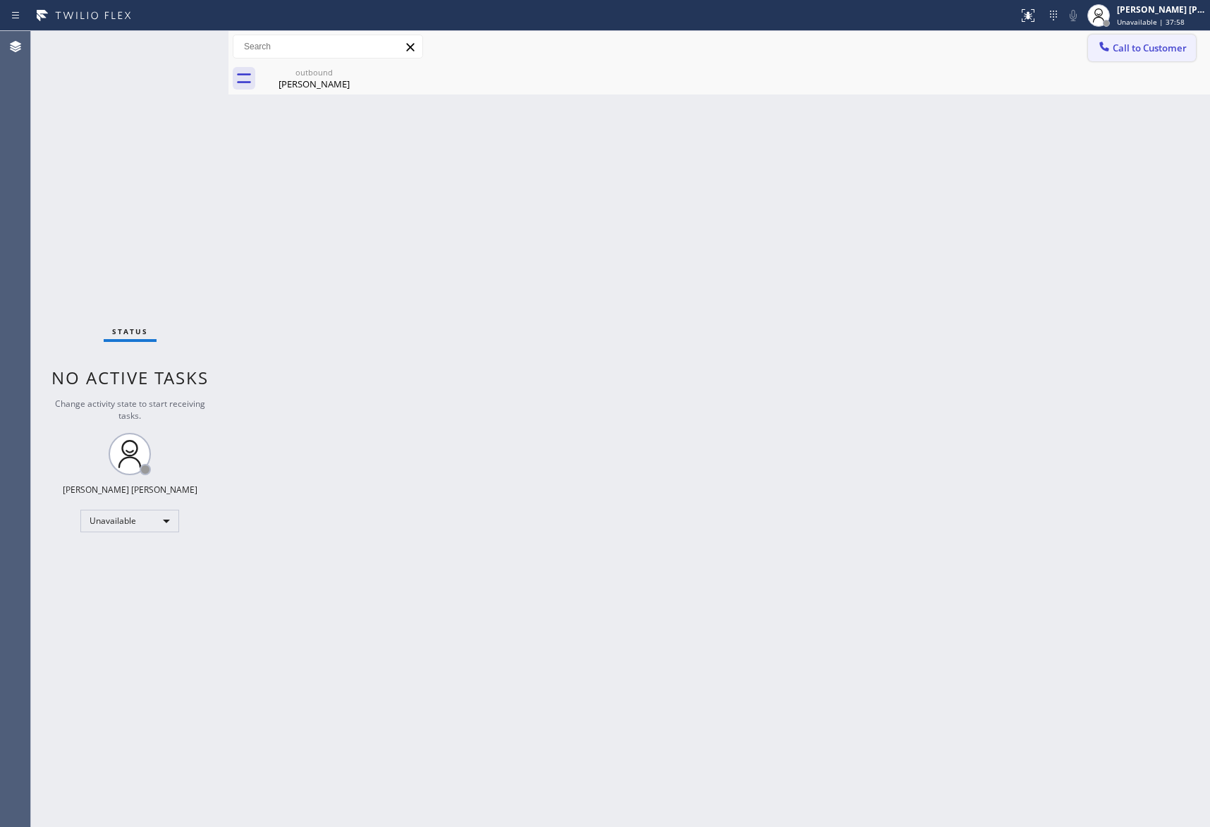
click at [1118, 55] on button "Call to Customer" at bounding box center [1142, 48] width 108 height 27
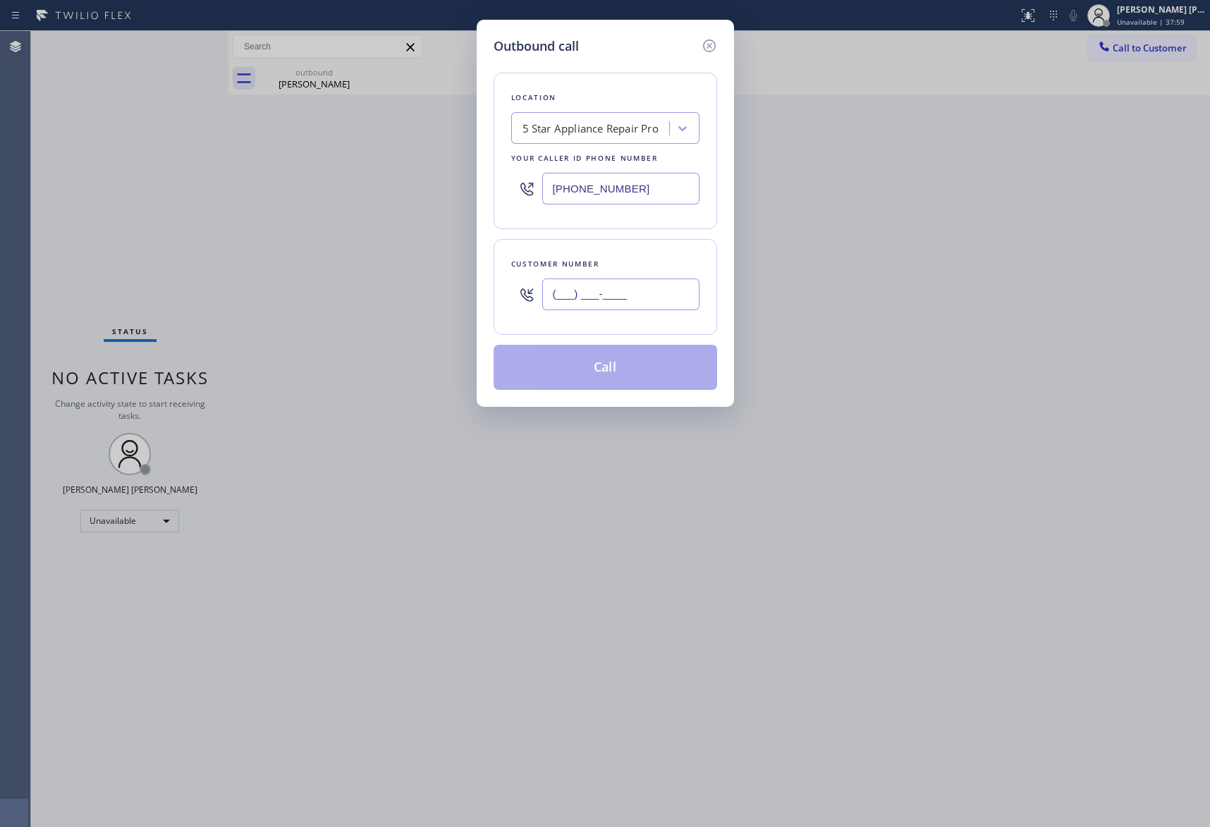
click at [630, 295] on input "(___) ___-____" at bounding box center [620, 295] width 157 height 32
paste input "949) 433-9955"
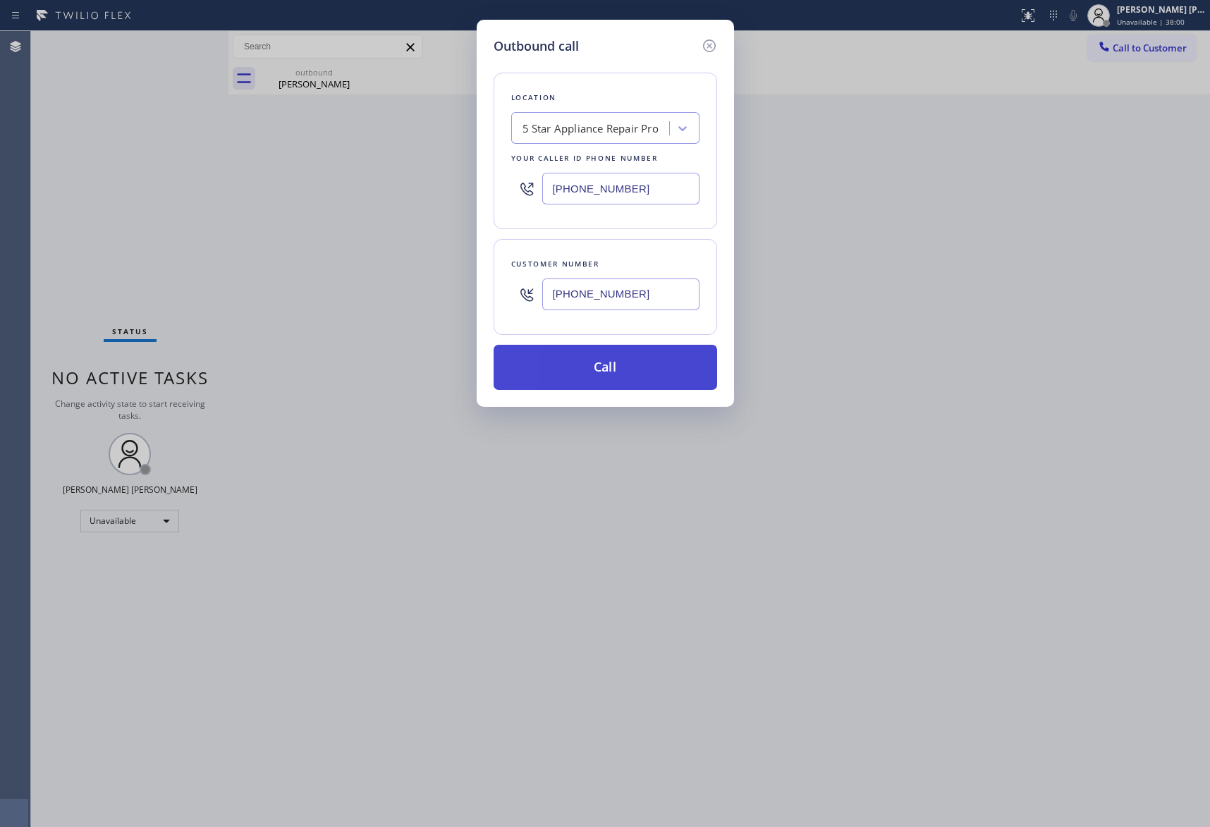
type input "[PHONE_NUMBER]"
click at [627, 370] on button "Call" at bounding box center [606, 367] width 224 height 45
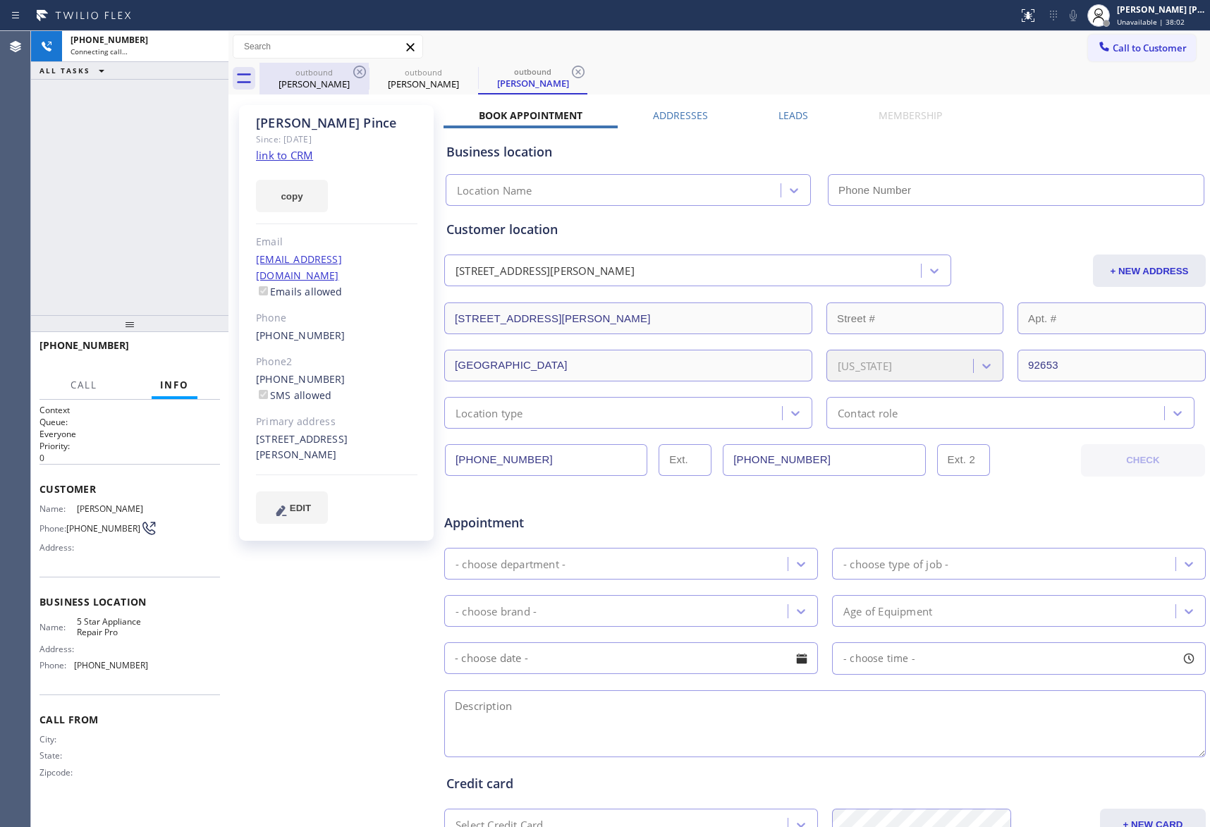
click at [328, 86] on div "[PERSON_NAME]" at bounding box center [314, 84] width 106 height 13
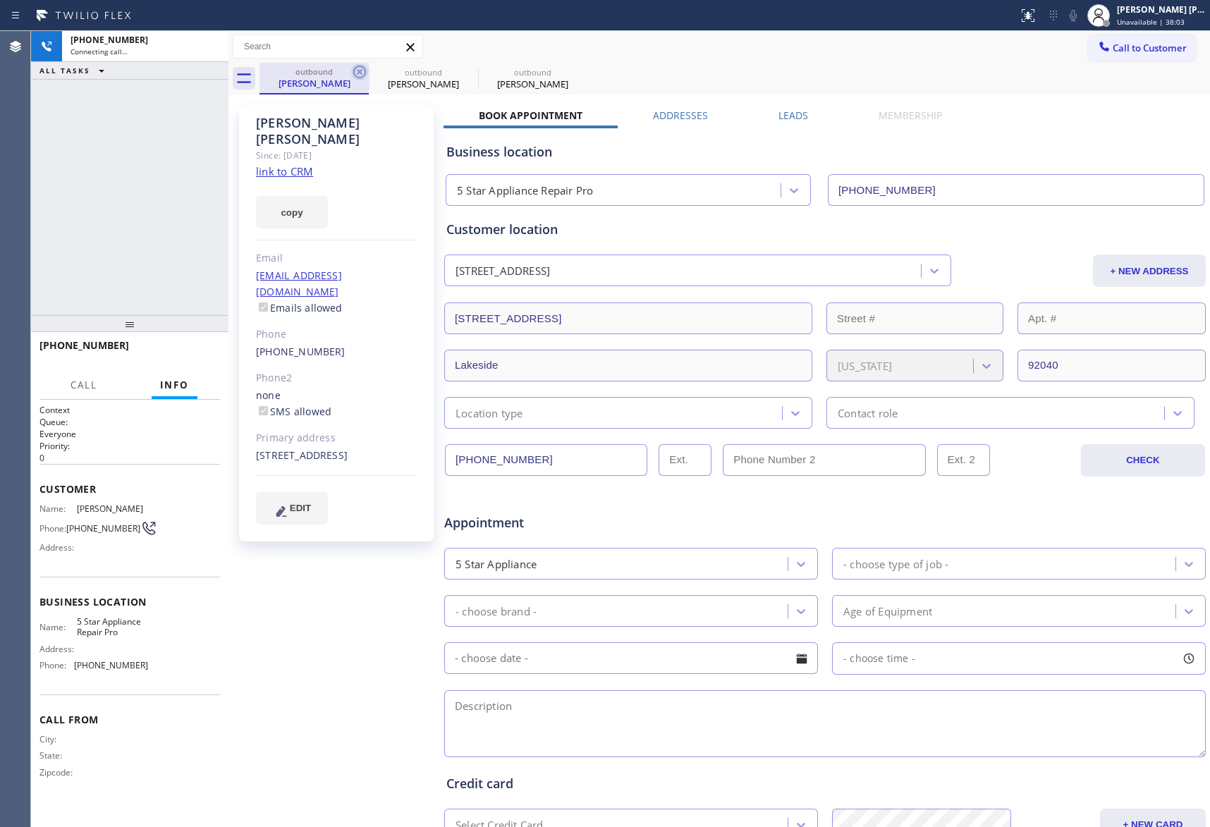
click at [357, 74] on icon at bounding box center [359, 72] width 13 height 13
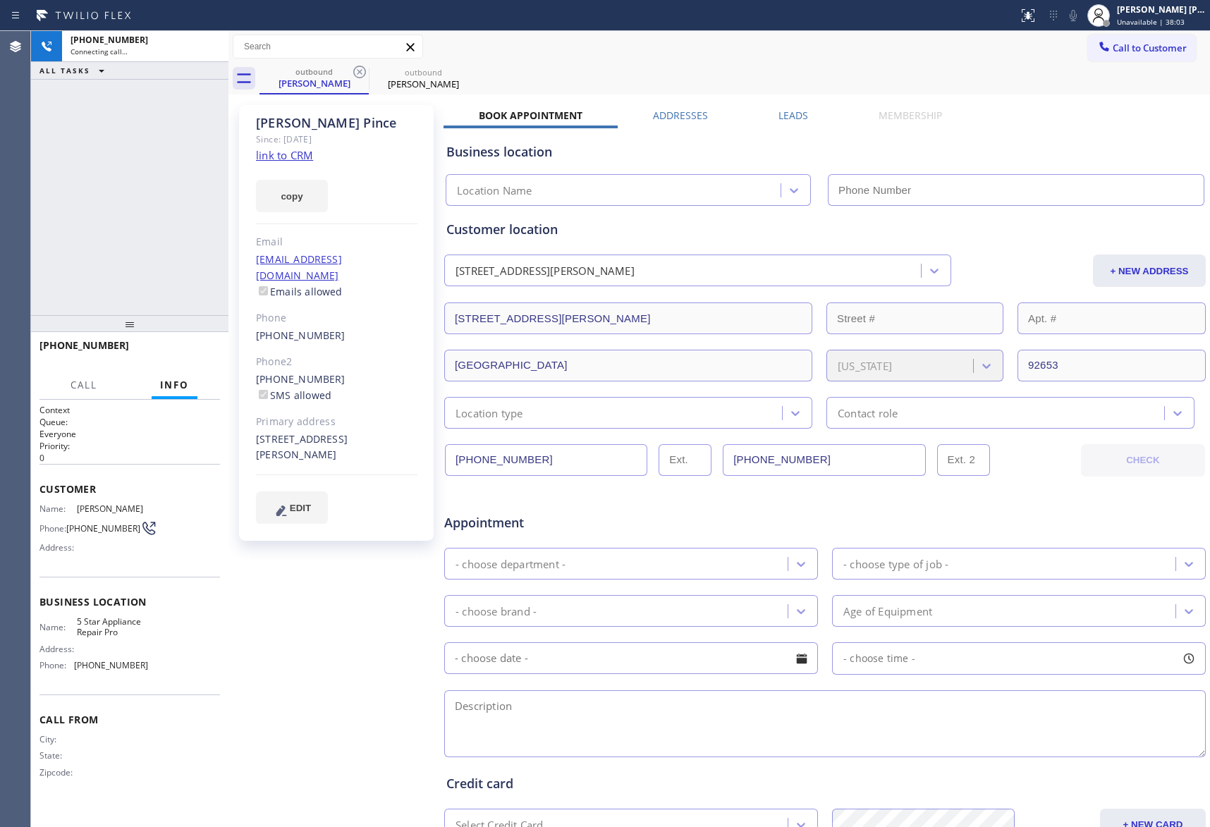
type input "[PHONE_NUMBER]"
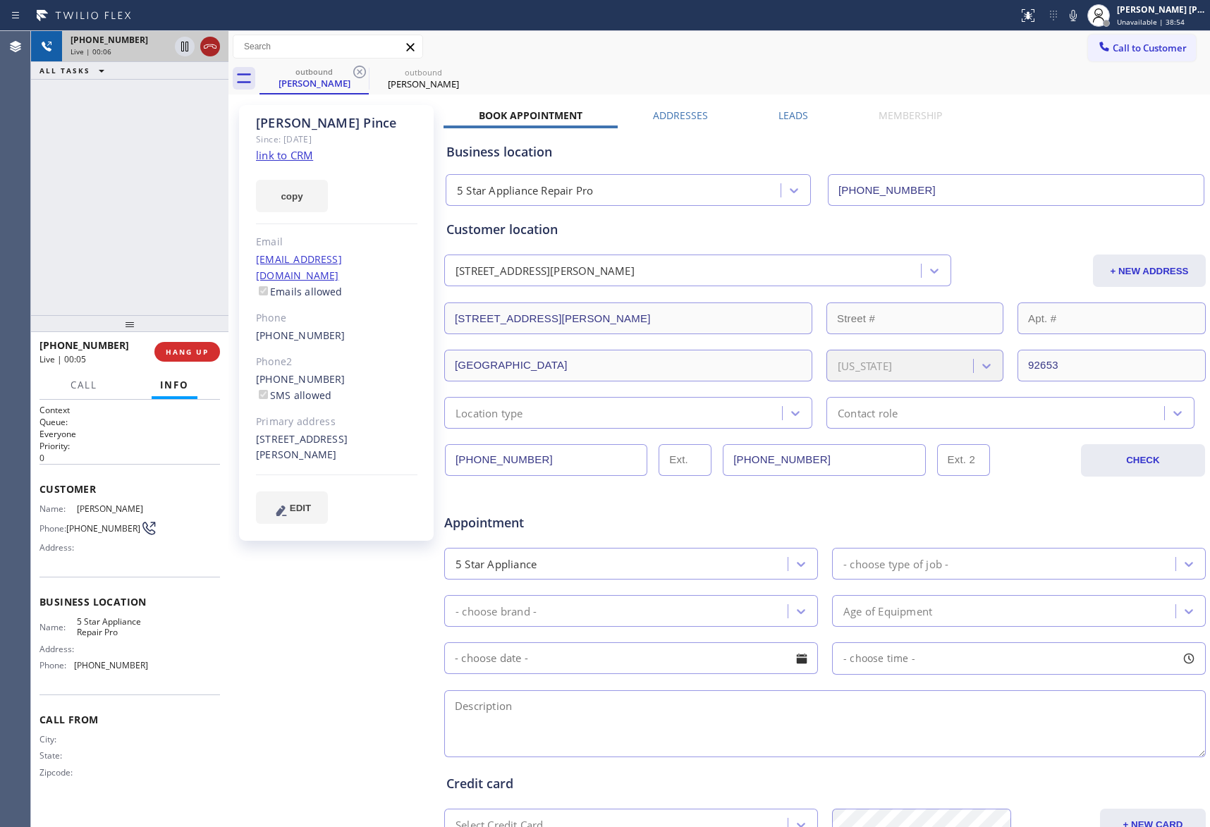
click at [213, 37] on button at bounding box center [210, 47] width 20 height 20
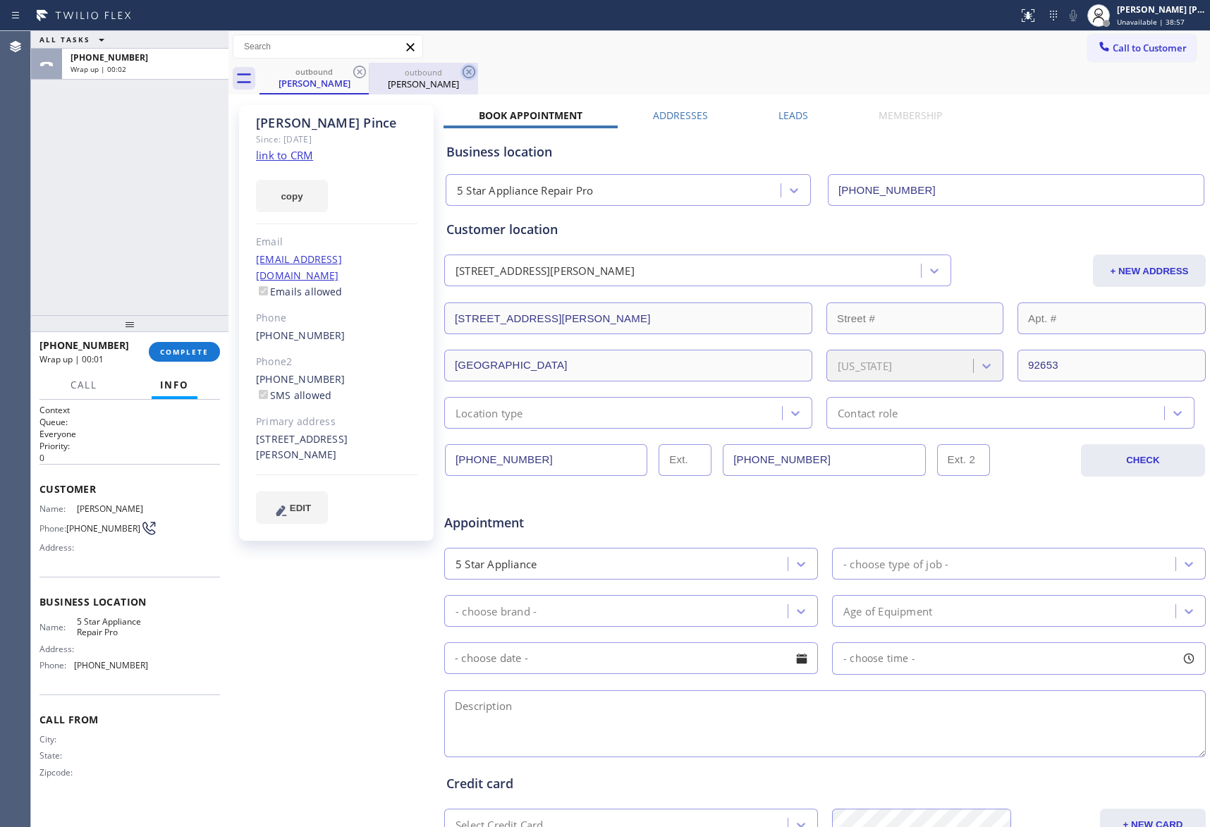
click at [362, 78] on icon at bounding box center [359, 71] width 17 height 17
click at [460, 73] on icon at bounding box center [468, 71] width 17 height 17
click at [362, 73] on div "outbound [PERSON_NAME] outbound [PERSON_NAME]" at bounding box center [735, 79] width 951 height 32
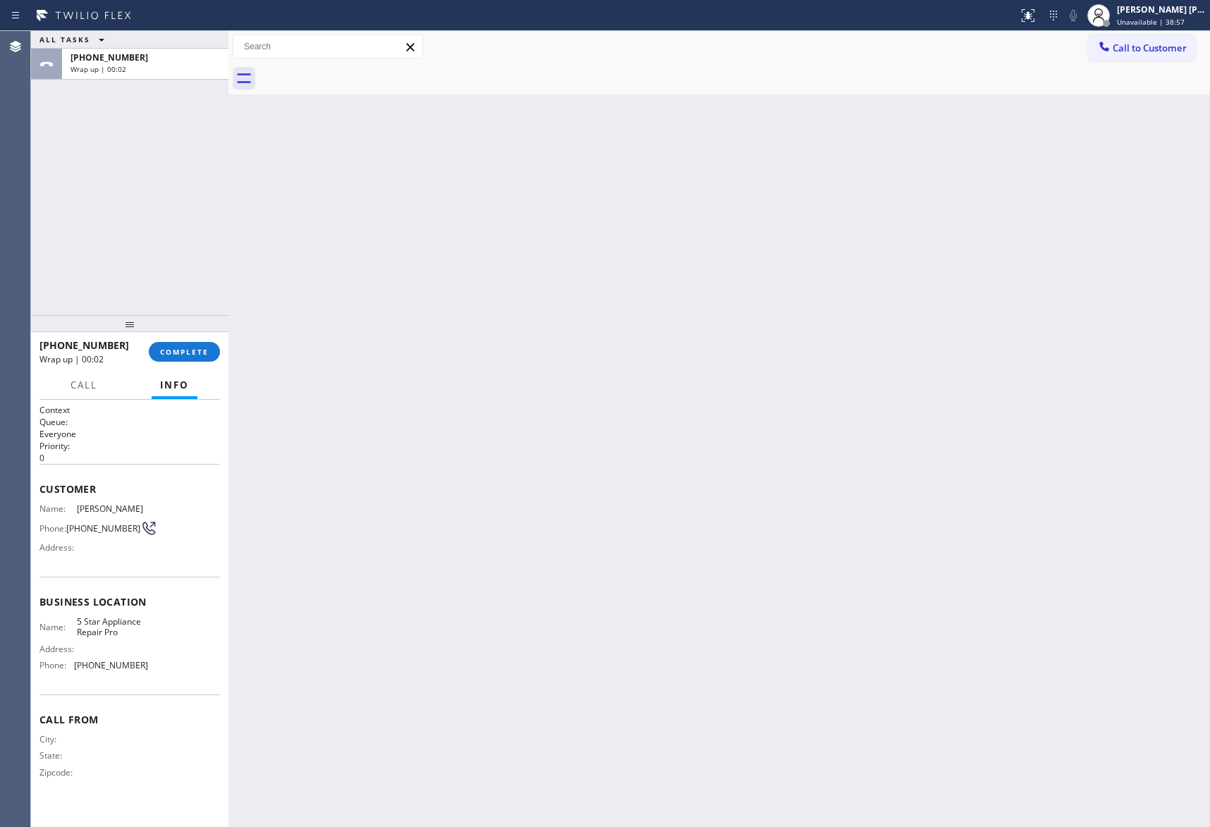
click at [362, 73] on div at bounding box center [735, 79] width 951 height 32
click at [195, 348] on span "COMPLETE" at bounding box center [184, 352] width 49 height 10
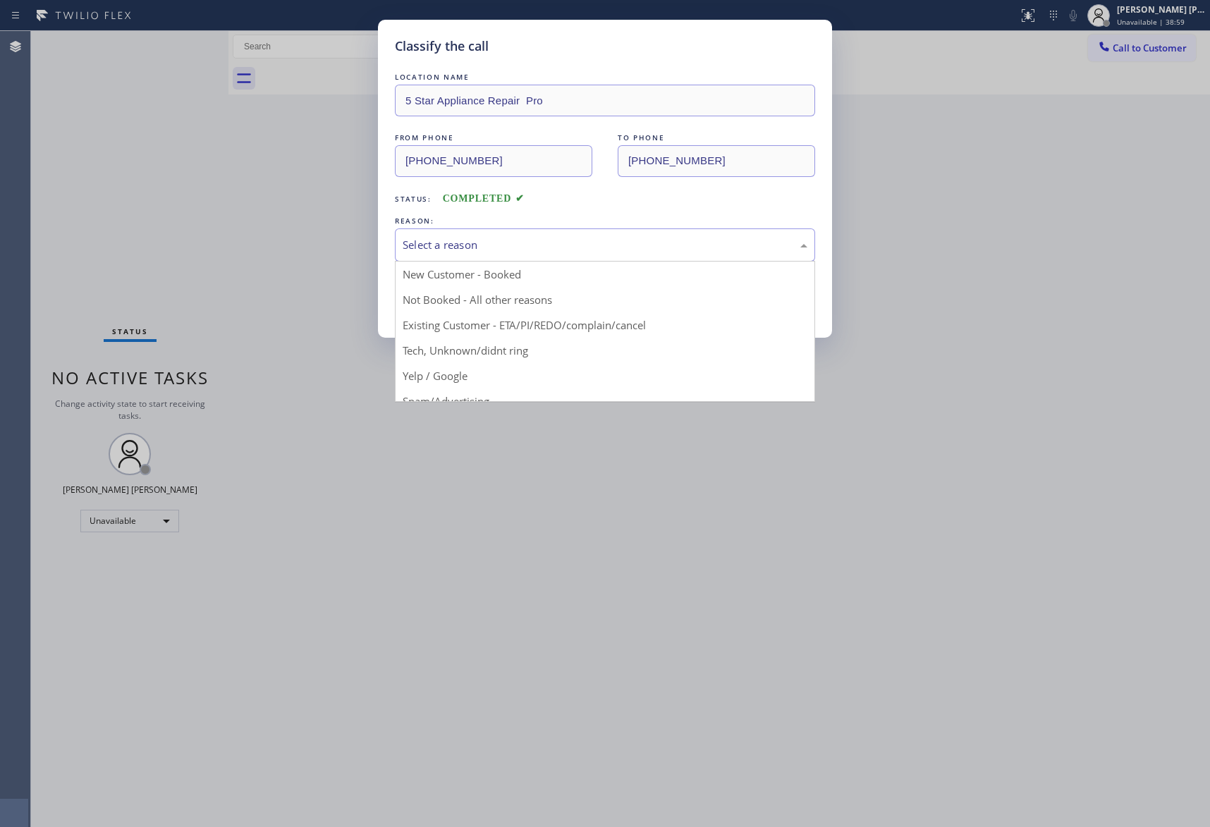
drag, startPoint x: 548, startPoint y: 246, endPoint x: 463, endPoint y: 306, distance: 104.3
click at [548, 245] on div "Select a reason" at bounding box center [605, 245] width 405 height 16
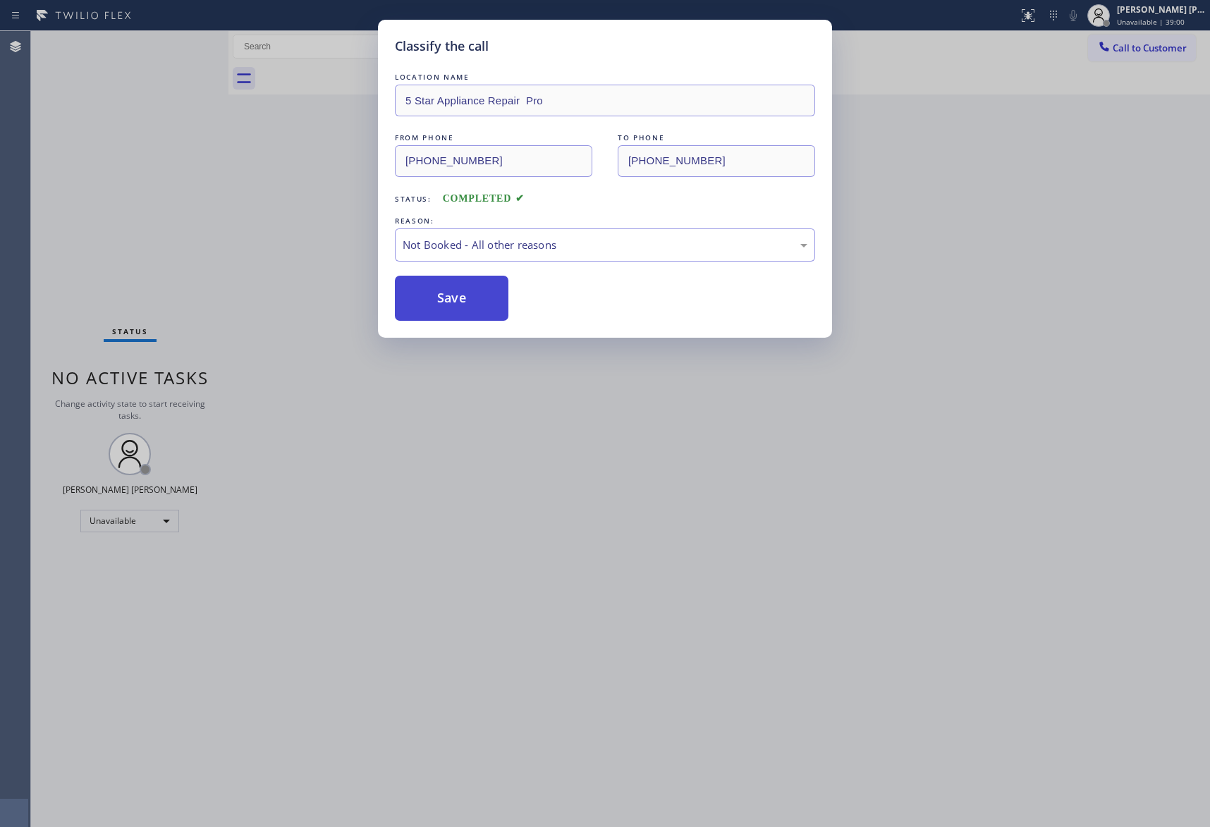
click at [455, 291] on button "Save" at bounding box center [452, 298] width 114 height 45
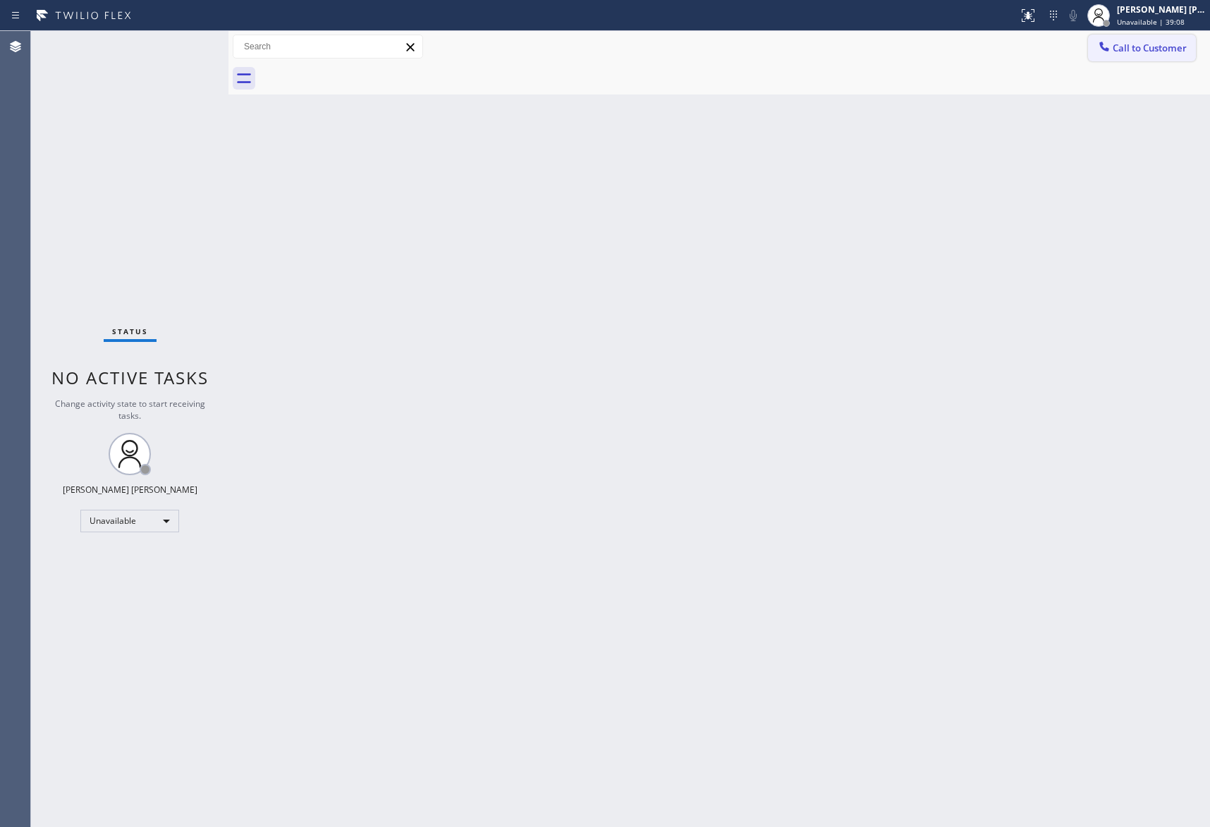
click at [1164, 49] on span "Call to Customer" at bounding box center [1150, 48] width 74 height 13
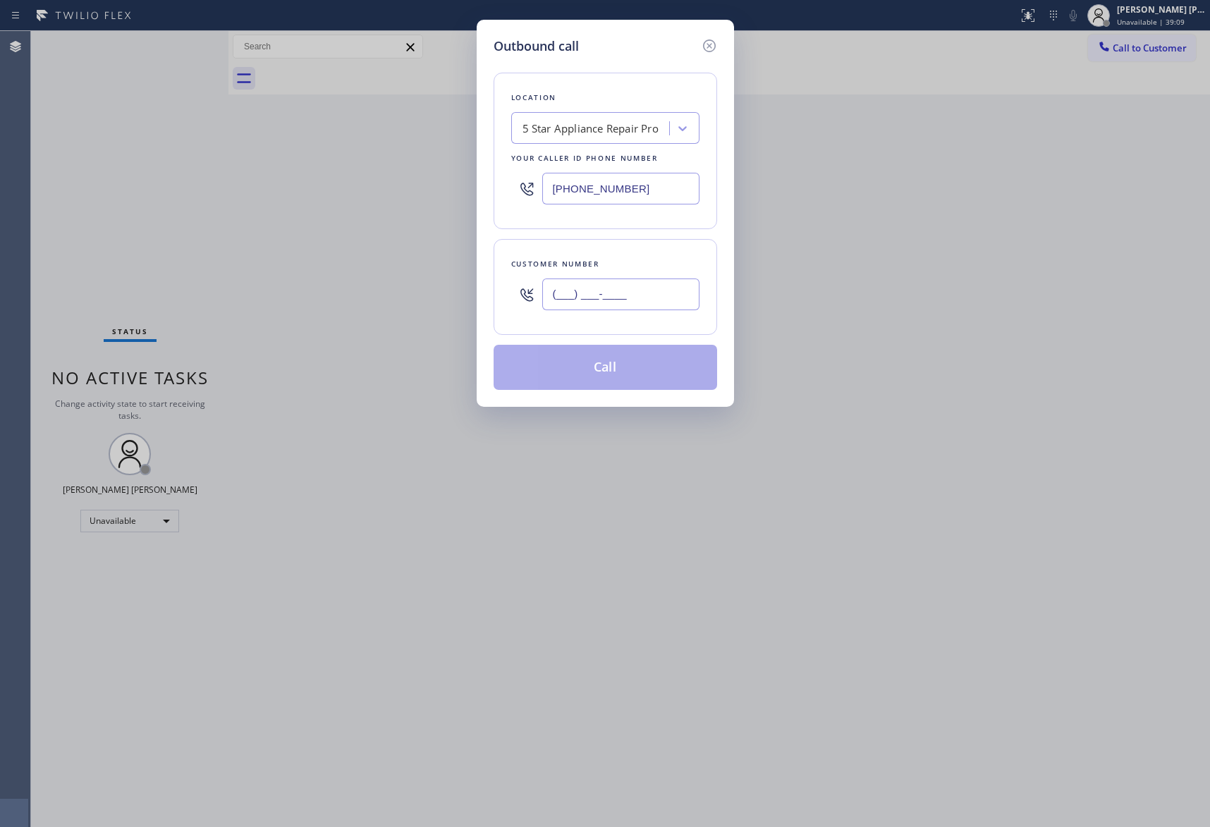
click at [655, 300] on input "(___) ___-____" at bounding box center [620, 295] width 157 height 32
paste input "206) 660-6483"
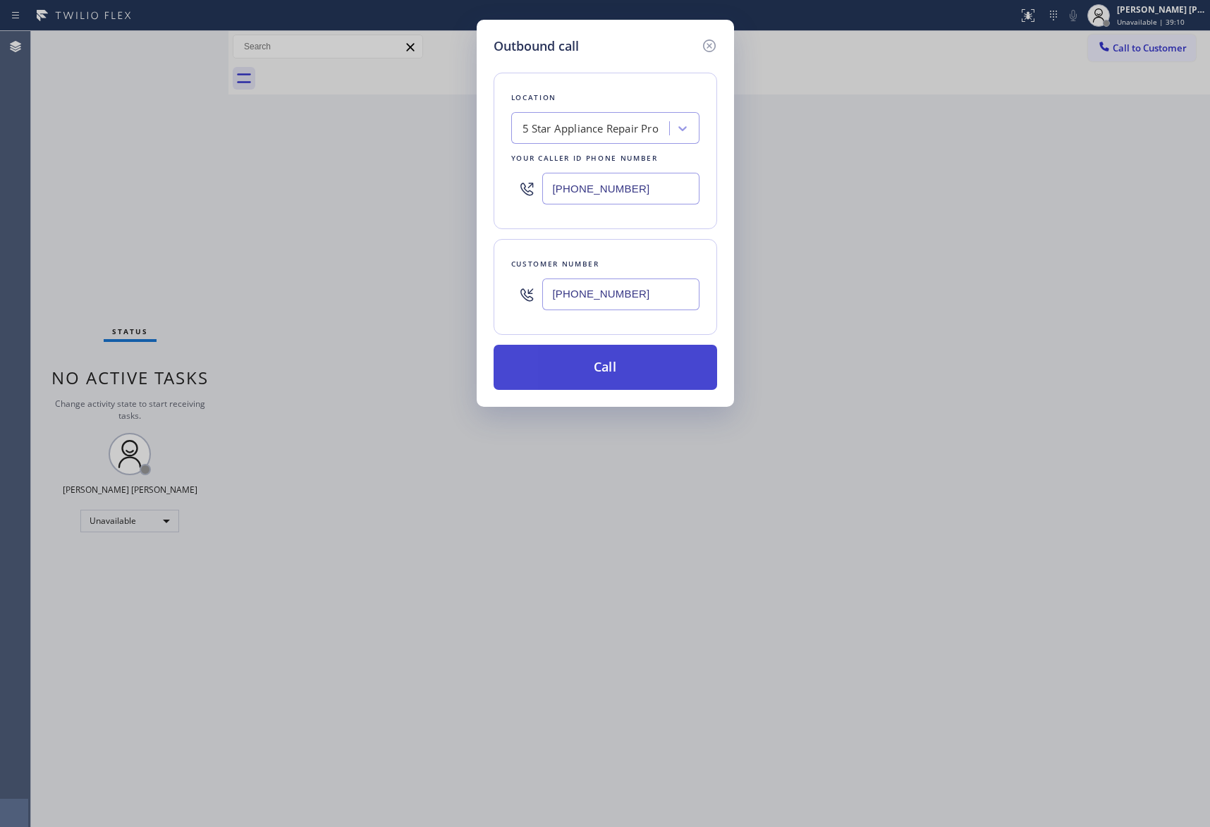
type input "[PHONE_NUMBER]"
click at [633, 367] on button "Call" at bounding box center [606, 367] width 224 height 45
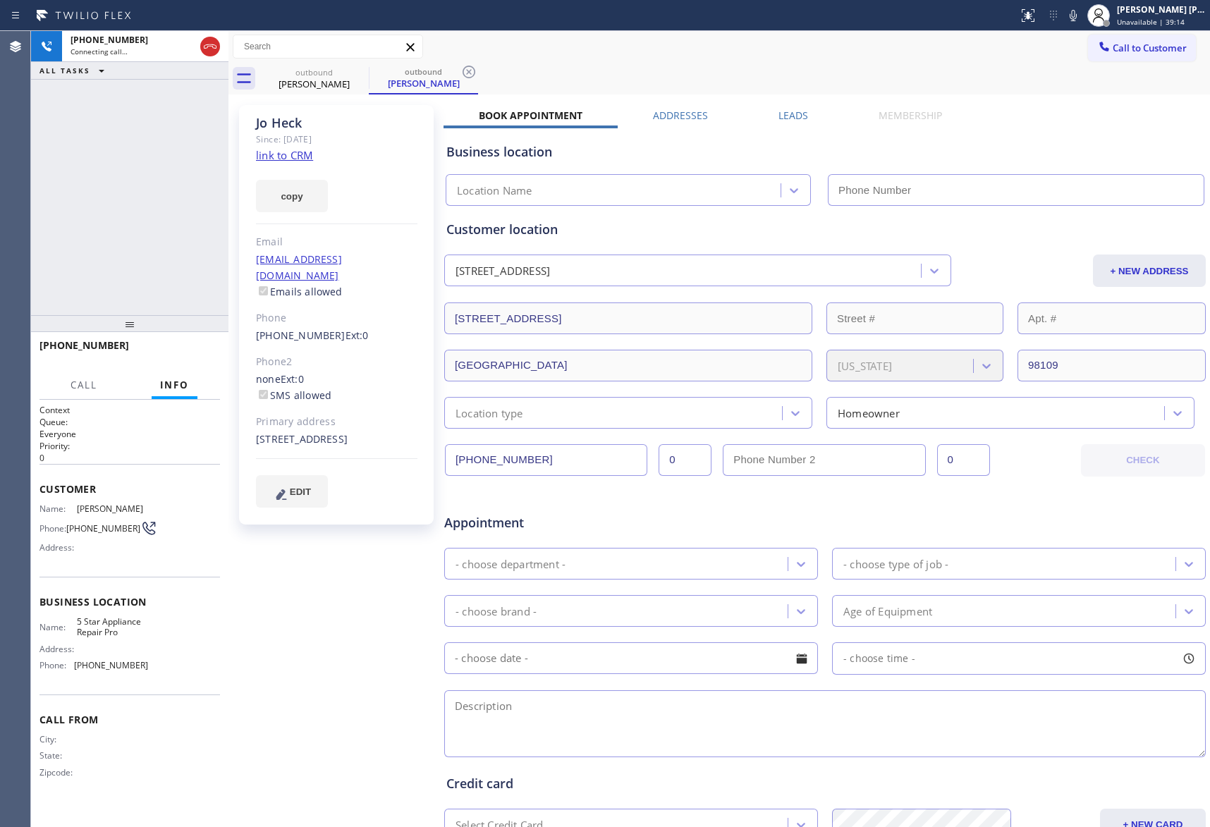
type input "[PHONE_NUMBER]"
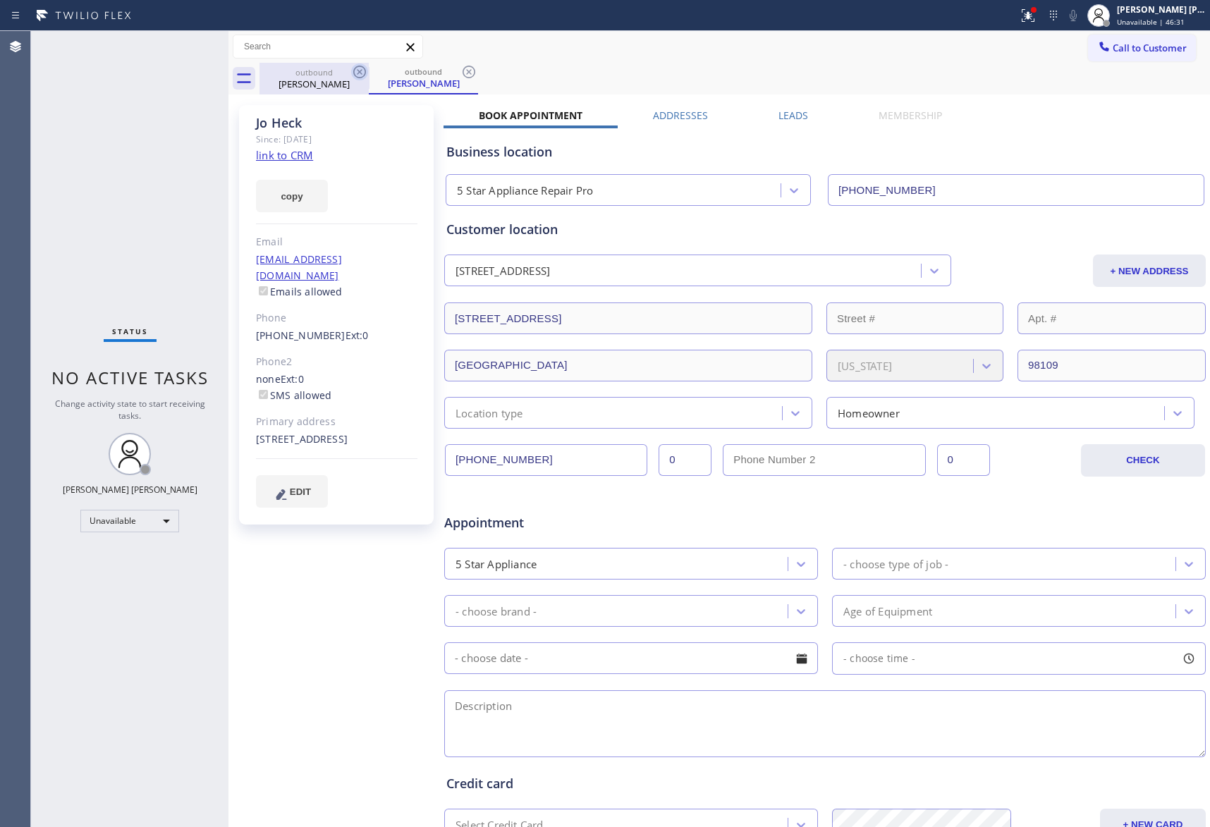
click at [353, 79] on icon at bounding box center [359, 71] width 17 height 17
click at [362, 74] on icon at bounding box center [359, 71] width 17 height 17
click at [369, 74] on div "outbound [PERSON_NAME]" at bounding box center [423, 79] width 109 height 32
click at [362, 74] on icon at bounding box center [359, 71] width 17 height 17
click at [362, 74] on div "outbound [PERSON_NAME]" at bounding box center [735, 79] width 951 height 32
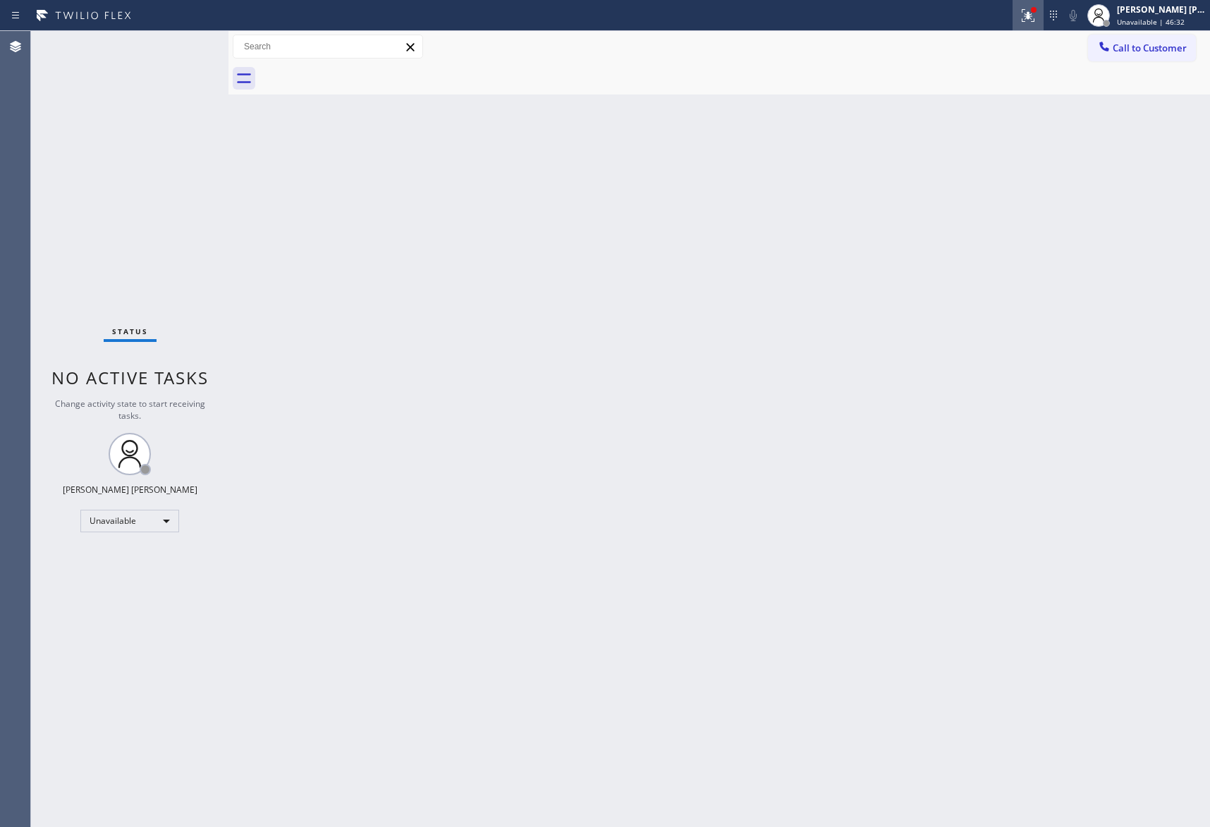
click at [1022, 14] on icon at bounding box center [1028, 15] width 17 height 17
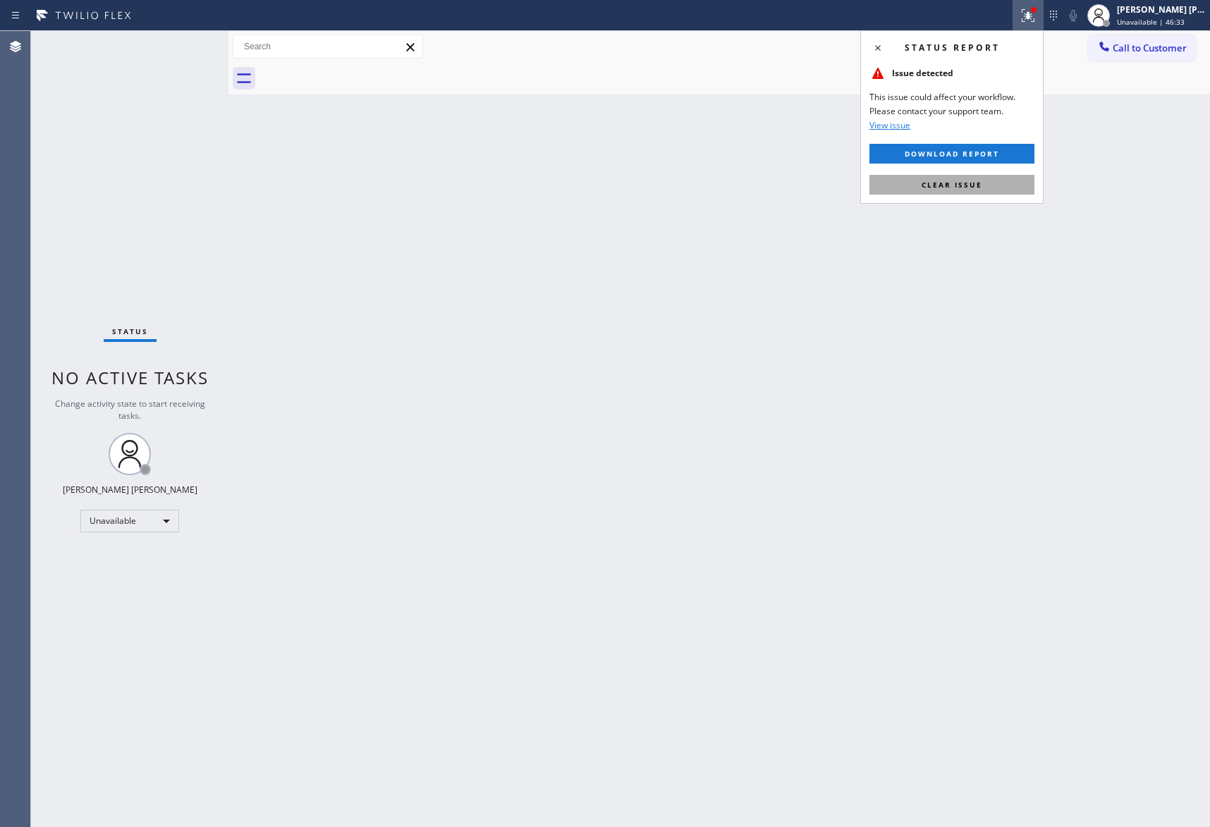
click at [941, 190] on button "Clear issue" at bounding box center [952, 185] width 165 height 20
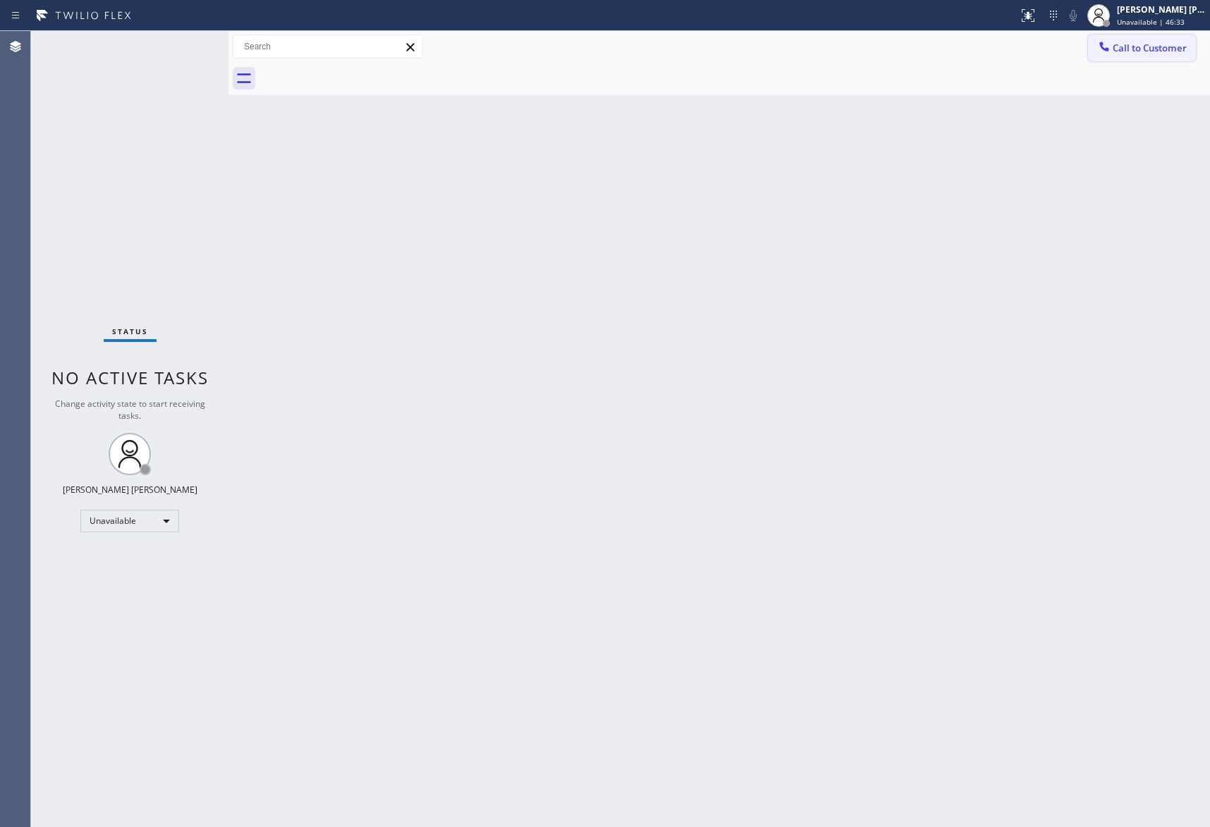
click at [1177, 49] on span "Call to Customer" at bounding box center [1150, 48] width 74 height 13
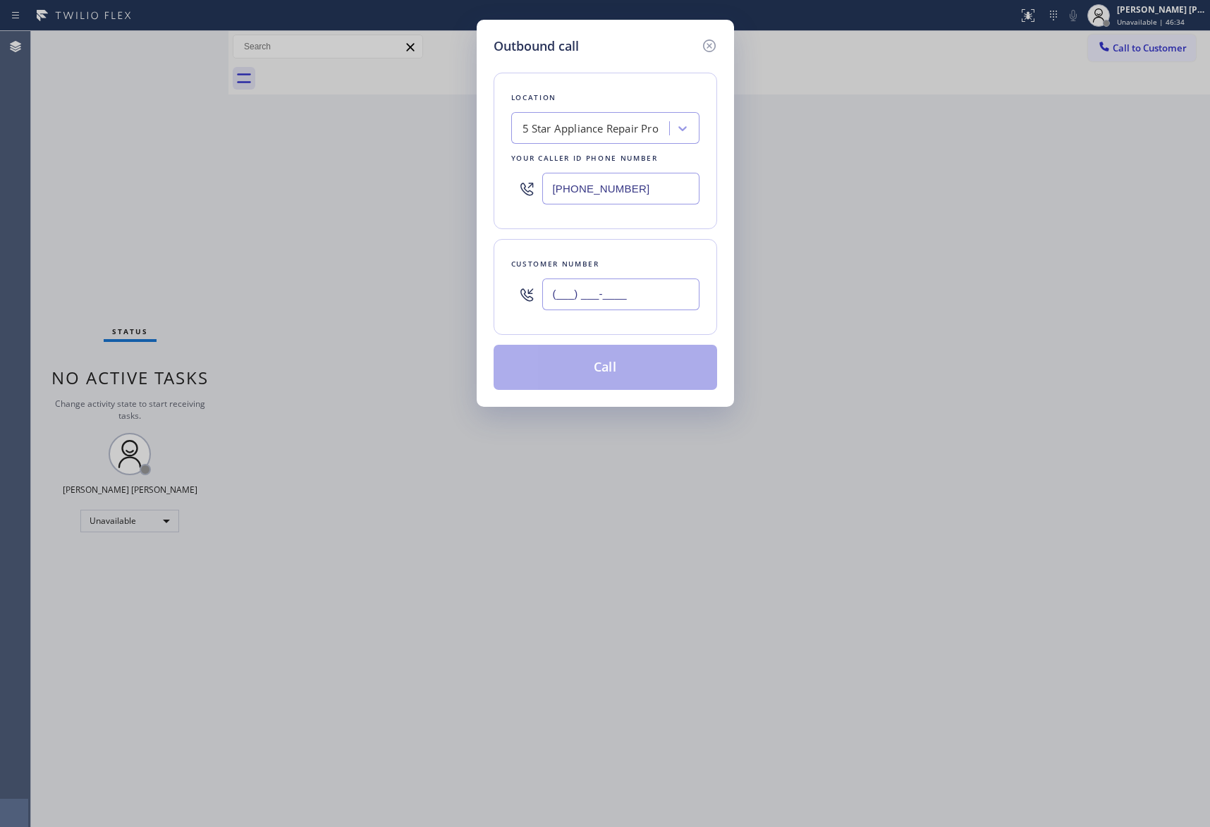
click at [692, 299] on input "(___) ___-____" at bounding box center [620, 295] width 157 height 32
paste input "310) 351-0526"
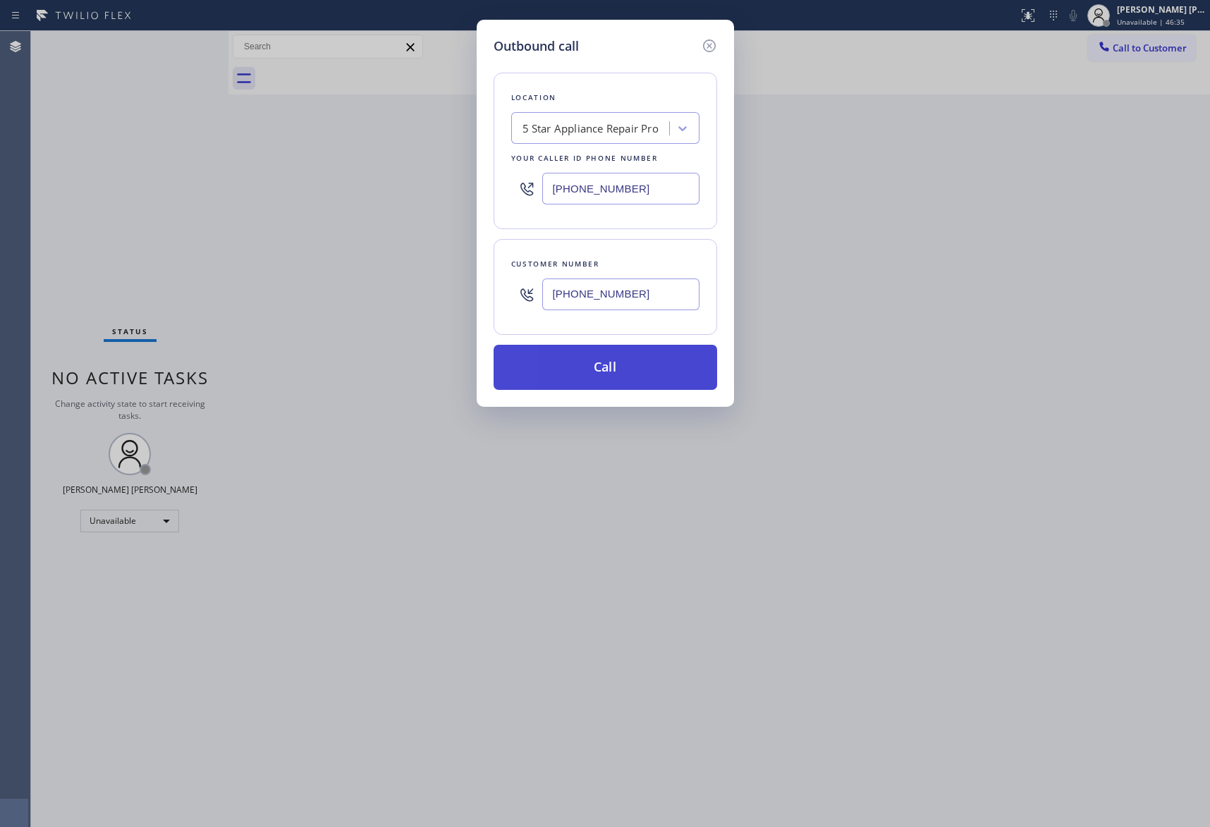
type input "[PHONE_NUMBER]"
click at [636, 373] on button "Call" at bounding box center [606, 367] width 224 height 45
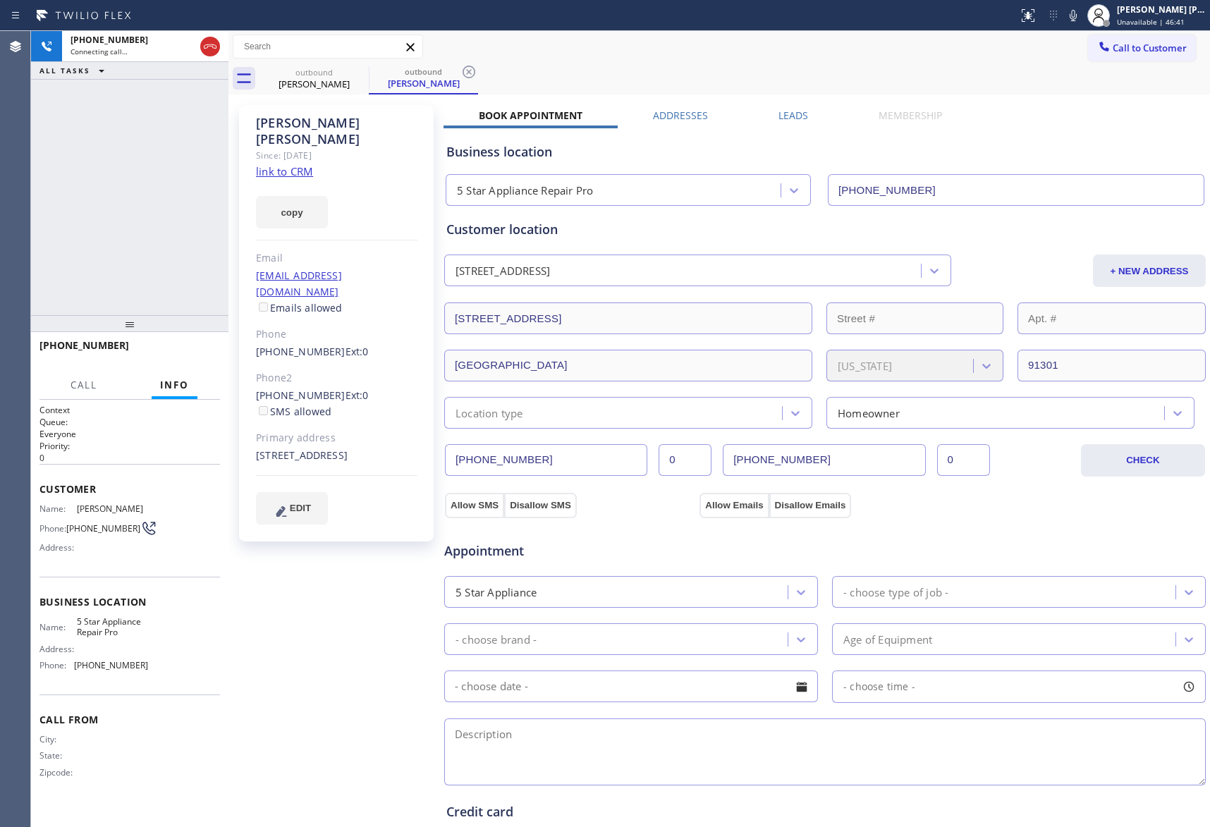
type input "[PHONE_NUMBER]"
drag, startPoint x: 178, startPoint y: 346, endPoint x: 189, endPoint y: 360, distance: 18.1
click at [178, 346] on button "HANG UP" at bounding box center [187, 352] width 66 height 20
click at [787, 116] on label "Leads" at bounding box center [794, 115] width 30 height 13
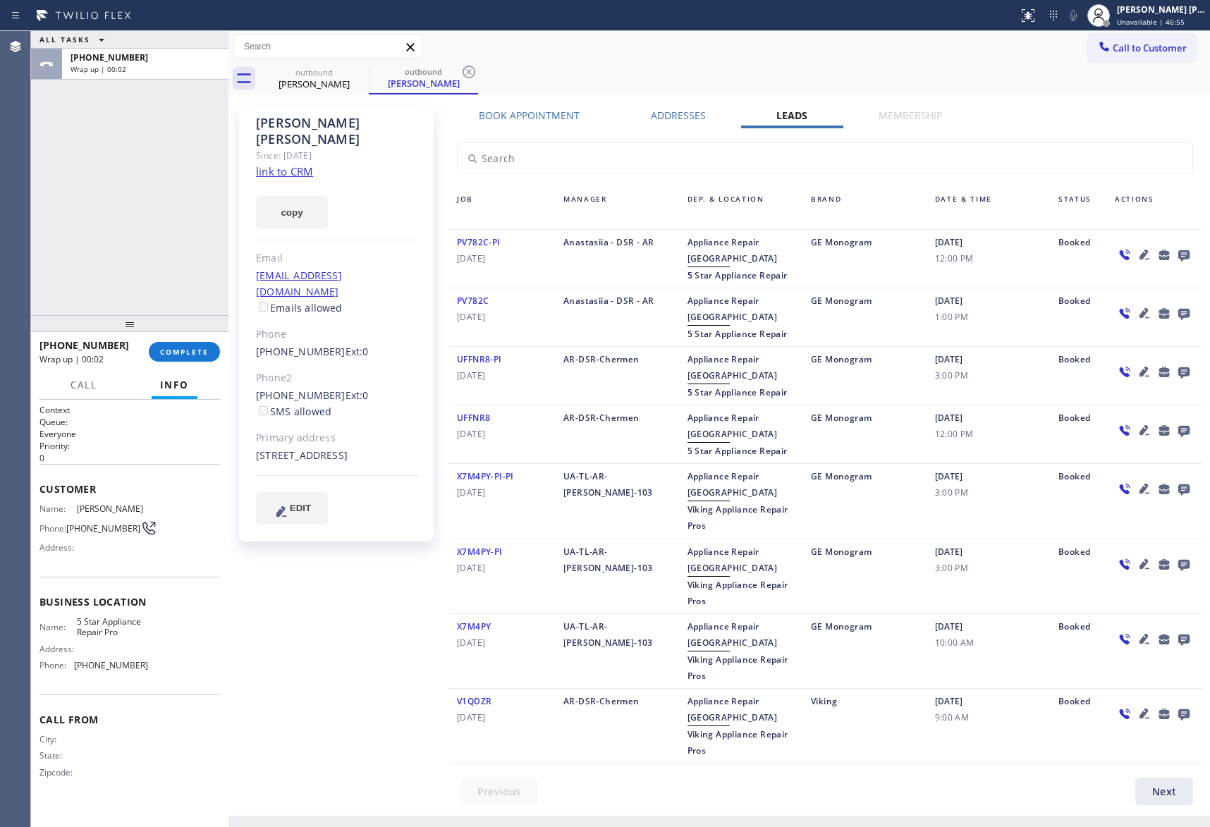
drag, startPoint x: 1190, startPoint y: 243, endPoint x: 1185, endPoint y: 252, distance: 9.8
click at [1188, 244] on div at bounding box center [1153, 258] width 95 height 49
click at [1185, 254] on icon at bounding box center [1183, 255] width 11 height 11
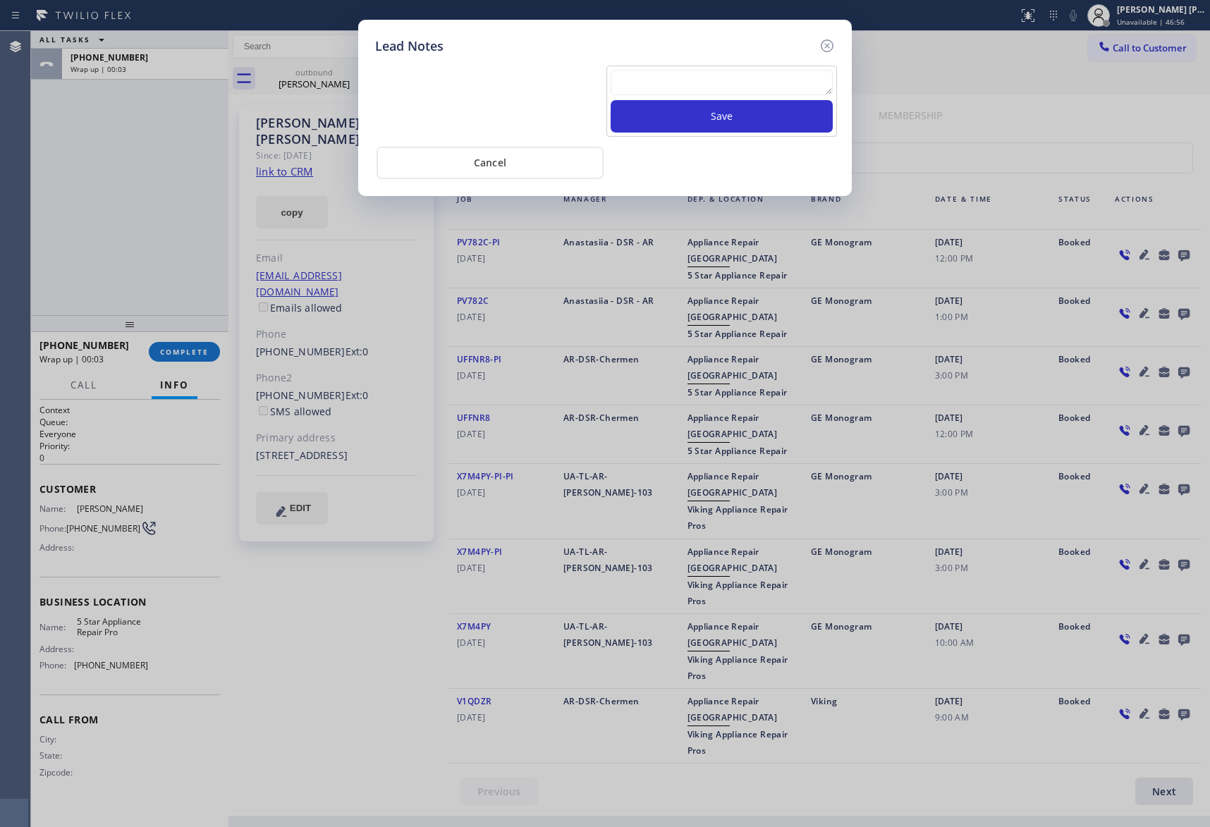
click at [760, 82] on textarea at bounding box center [722, 82] width 222 height 25
paste textarea "please transfer if cx calls back"
type textarea "please transfer if cx calls back"
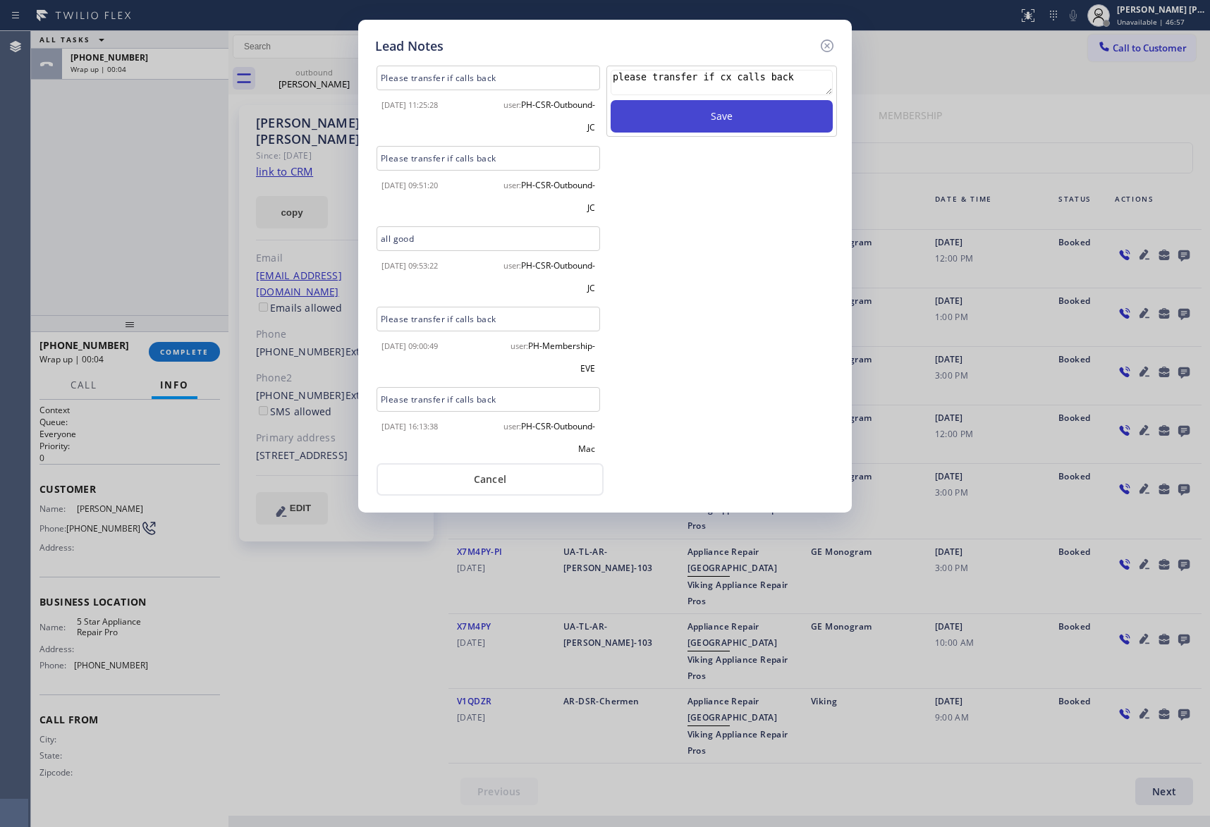
click at [749, 130] on button "Save" at bounding box center [722, 116] width 222 height 32
click at [830, 46] on icon at bounding box center [827, 45] width 17 height 17
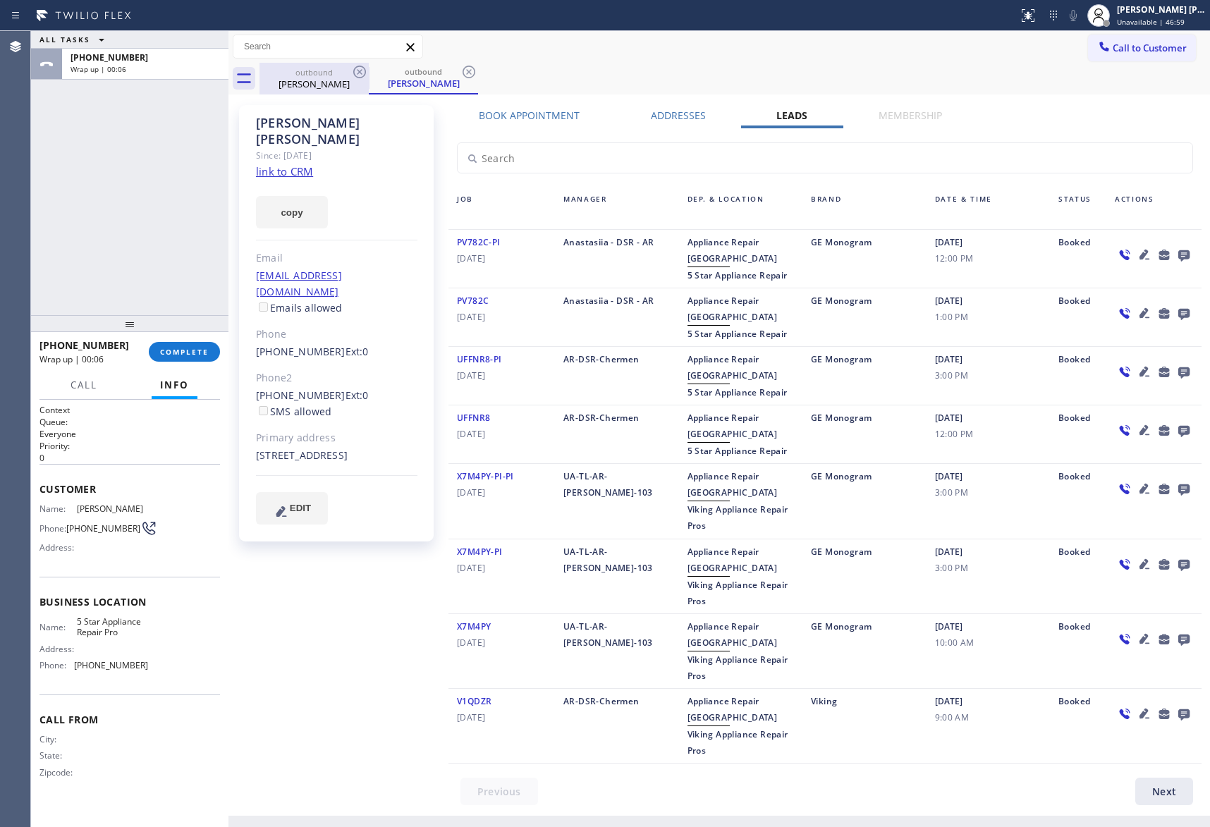
click at [326, 74] on div "outbound" at bounding box center [314, 72] width 106 height 11
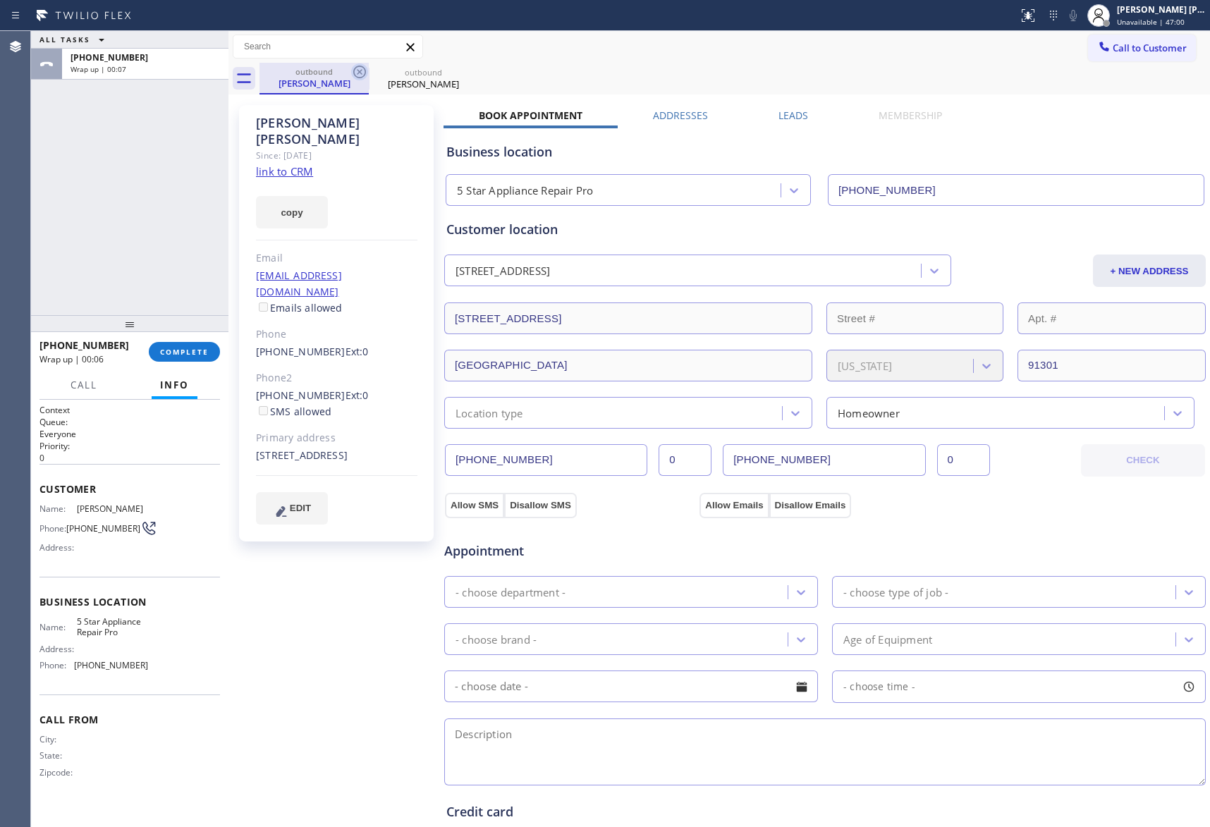
click at [357, 72] on icon at bounding box center [359, 71] width 17 height 17
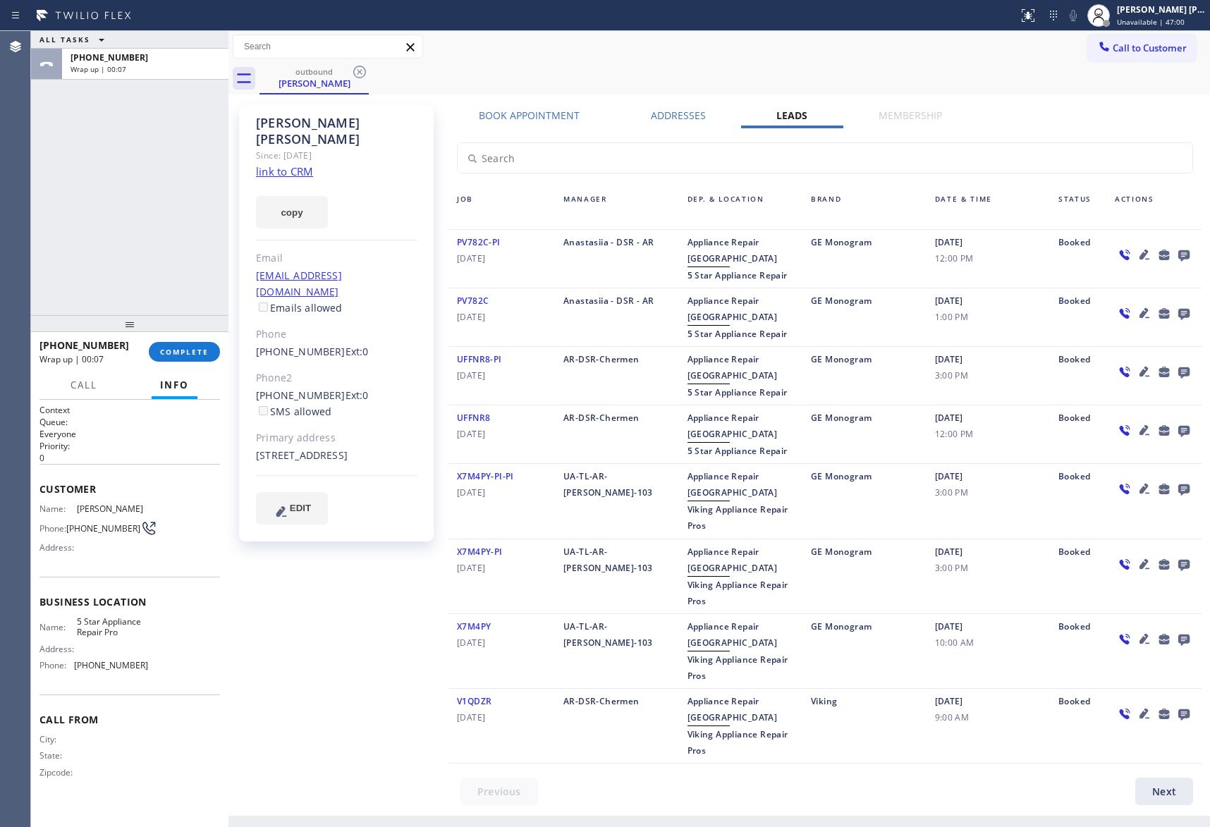
click at [357, 72] on icon at bounding box center [359, 71] width 17 height 17
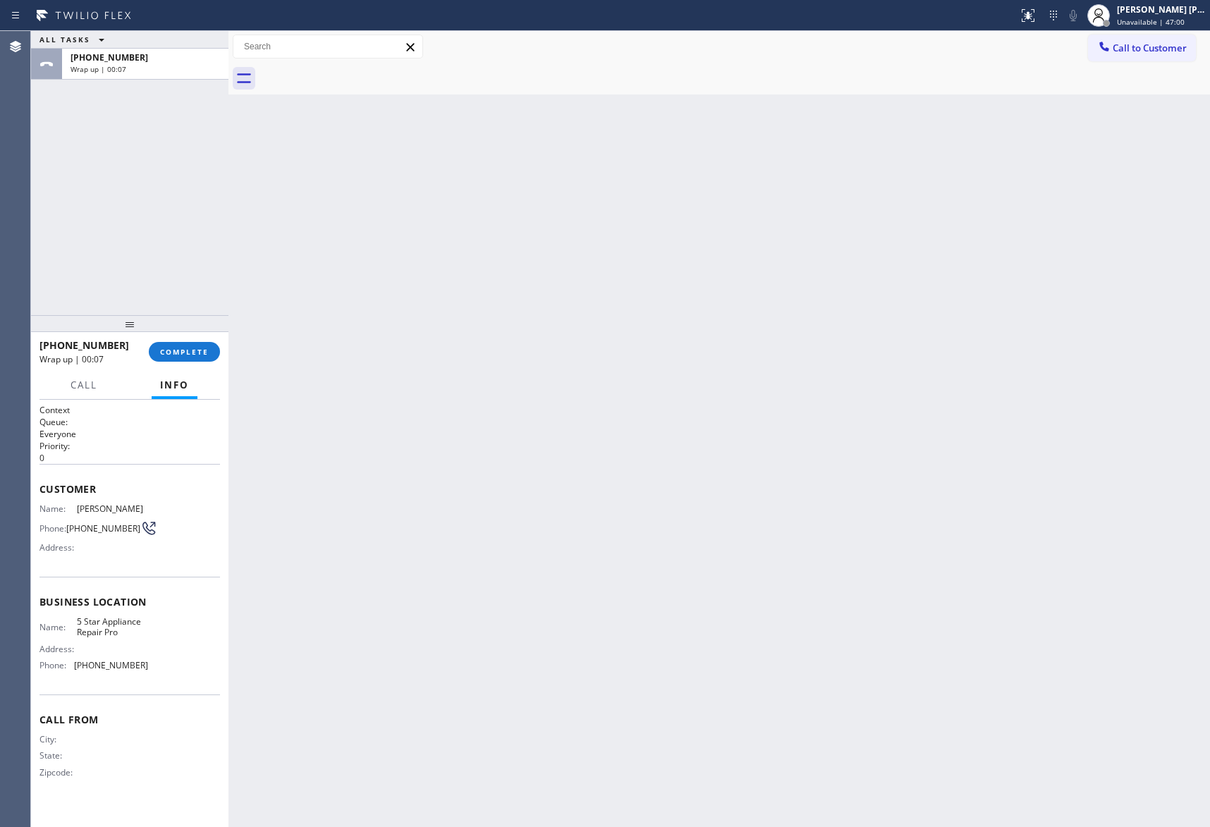
click at [357, 72] on div at bounding box center [735, 79] width 951 height 32
click at [175, 350] on span "COMPLETE" at bounding box center [184, 352] width 49 height 10
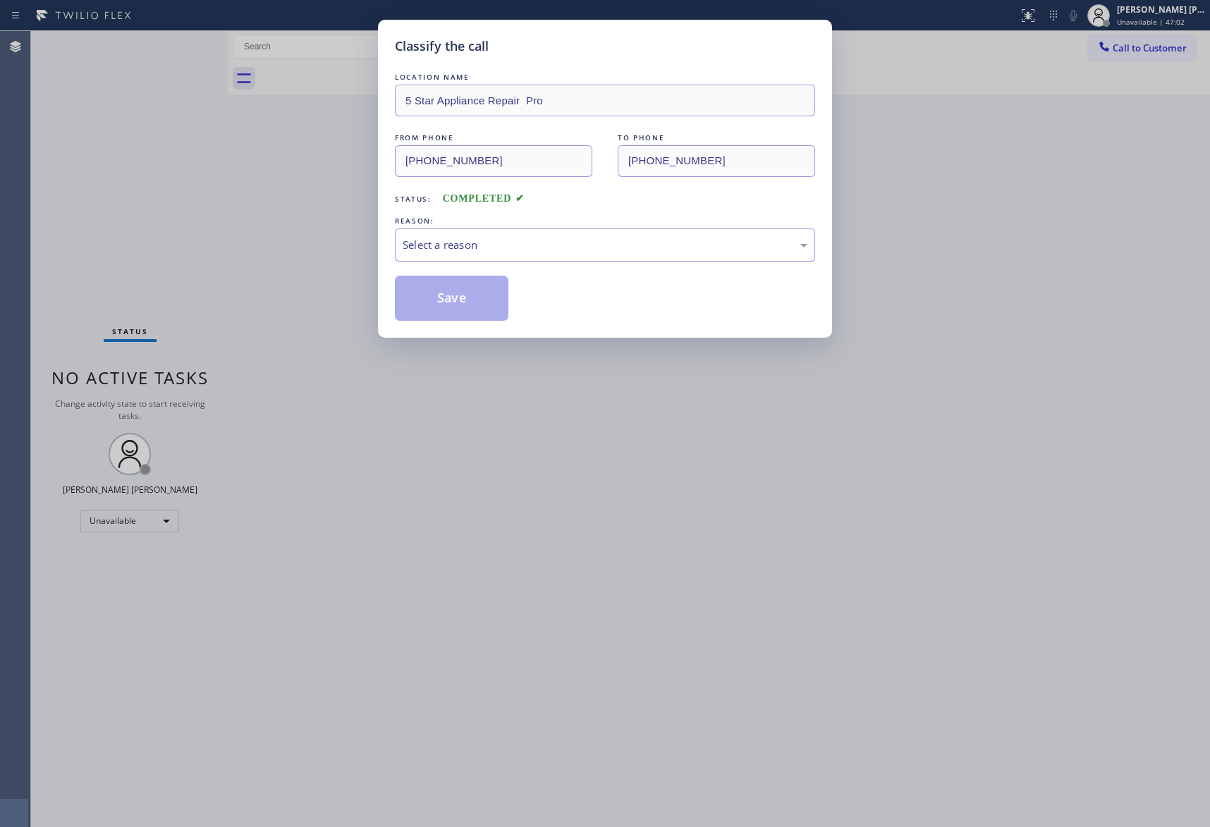
click at [533, 252] on div "Select a reason" at bounding box center [605, 245] width 405 height 16
click at [466, 297] on button "Save" at bounding box center [452, 298] width 114 height 45
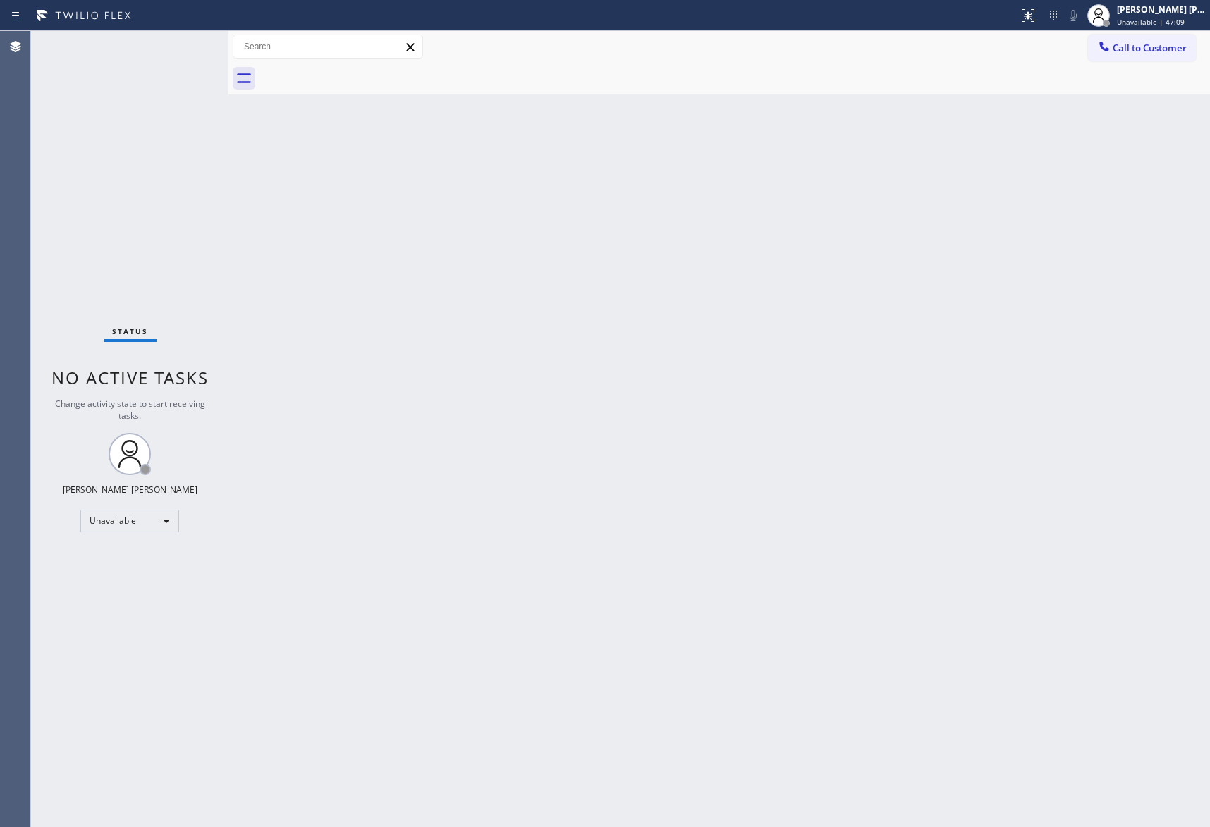
click at [1151, 49] on span "Call to Customer" at bounding box center [1150, 48] width 74 height 13
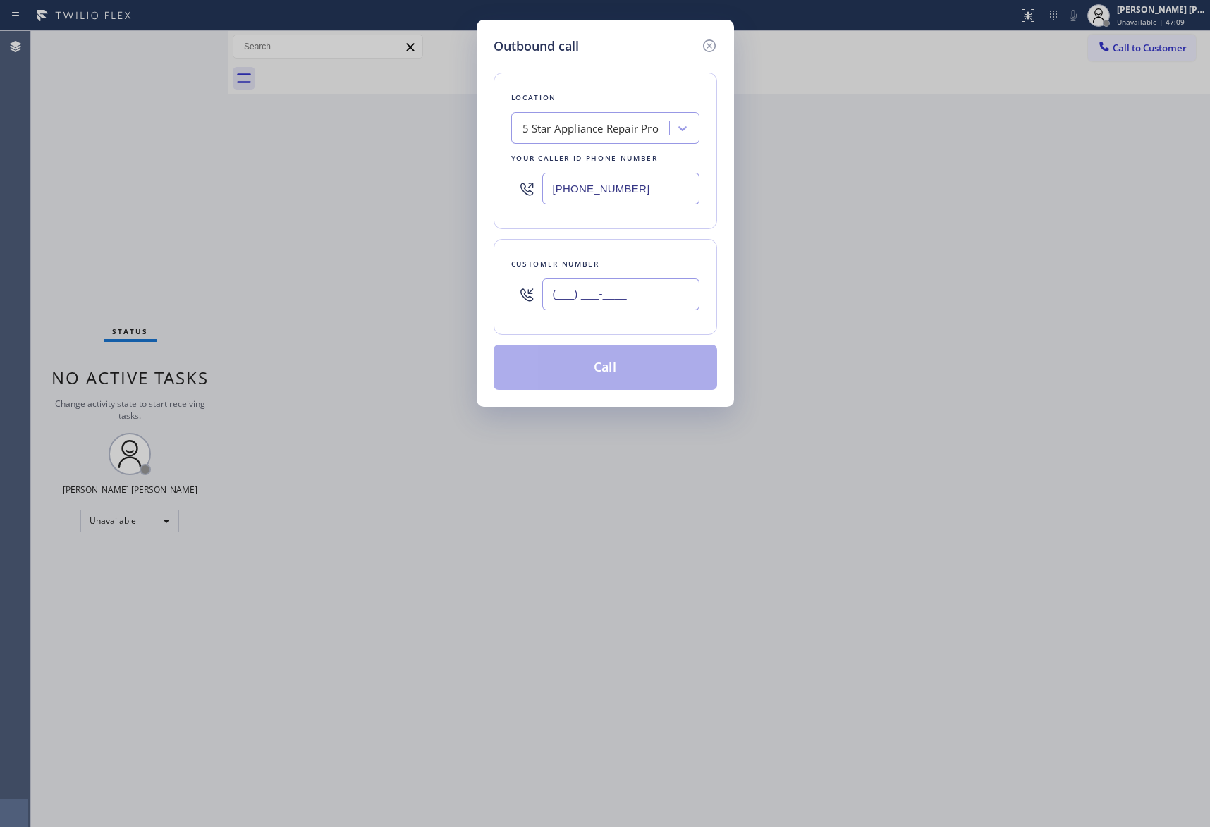
click at [621, 283] on input "(___) ___-____" at bounding box center [620, 295] width 157 height 32
paste input "781) 718-2001"
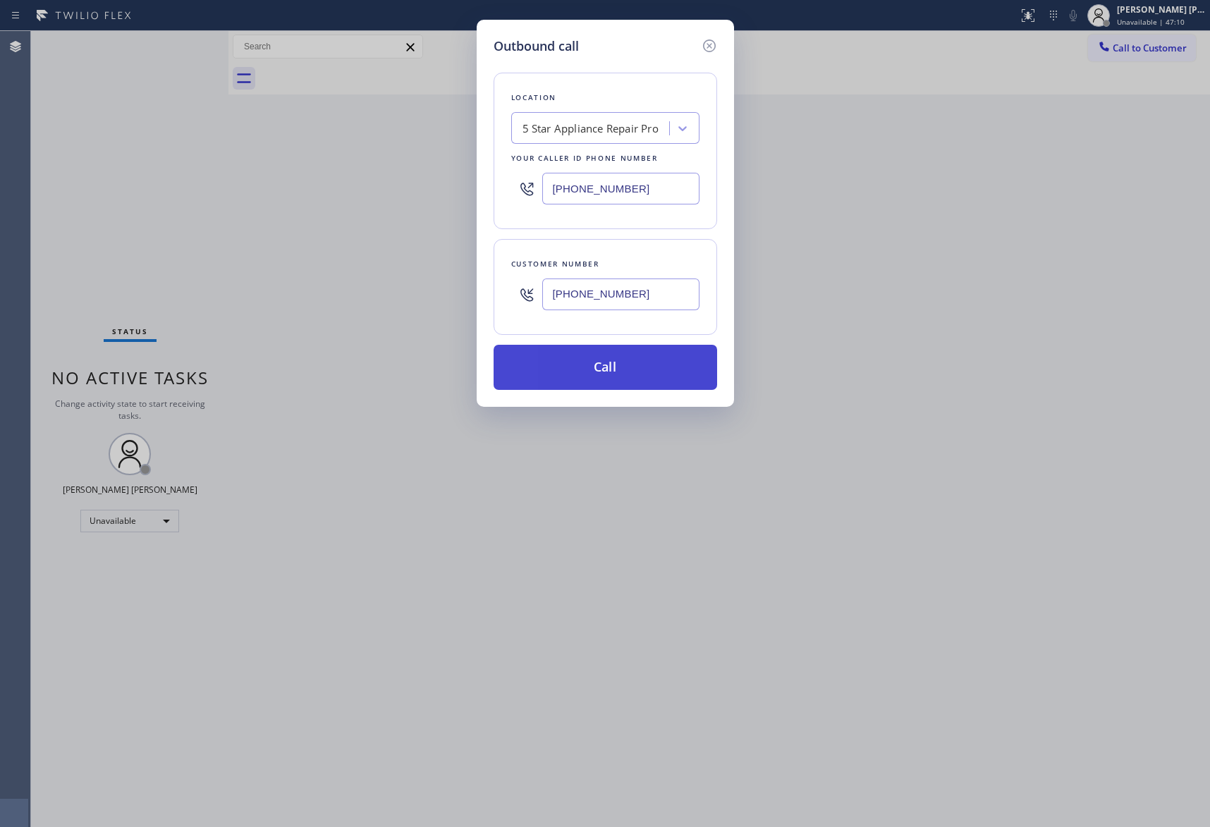
type input "[PHONE_NUMBER]"
click at [630, 362] on button "Call" at bounding box center [606, 367] width 224 height 45
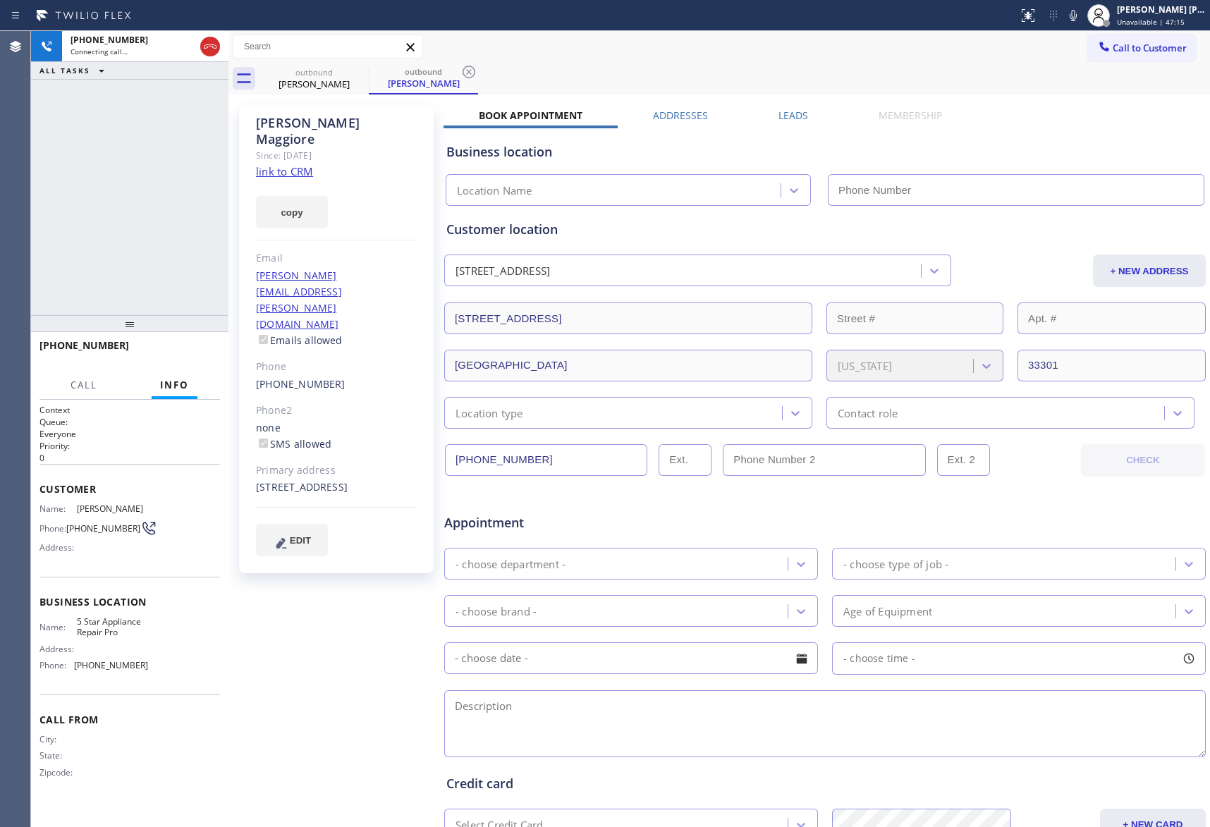
type input "[PHONE_NUMBER]"
click at [205, 355] on span "HANG UP" at bounding box center [187, 352] width 43 height 10
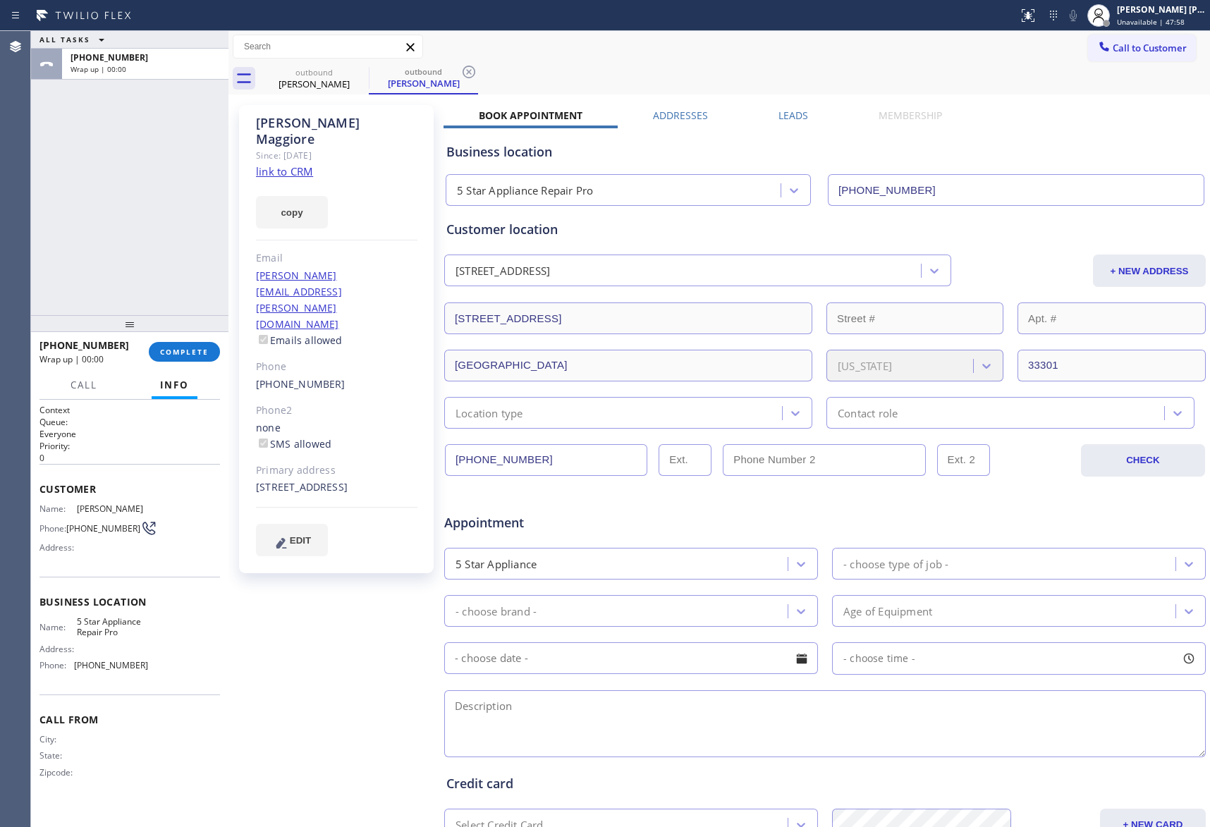
click at [779, 119] on label "Leads" at bounding box center [794, 115] width 30 height 13
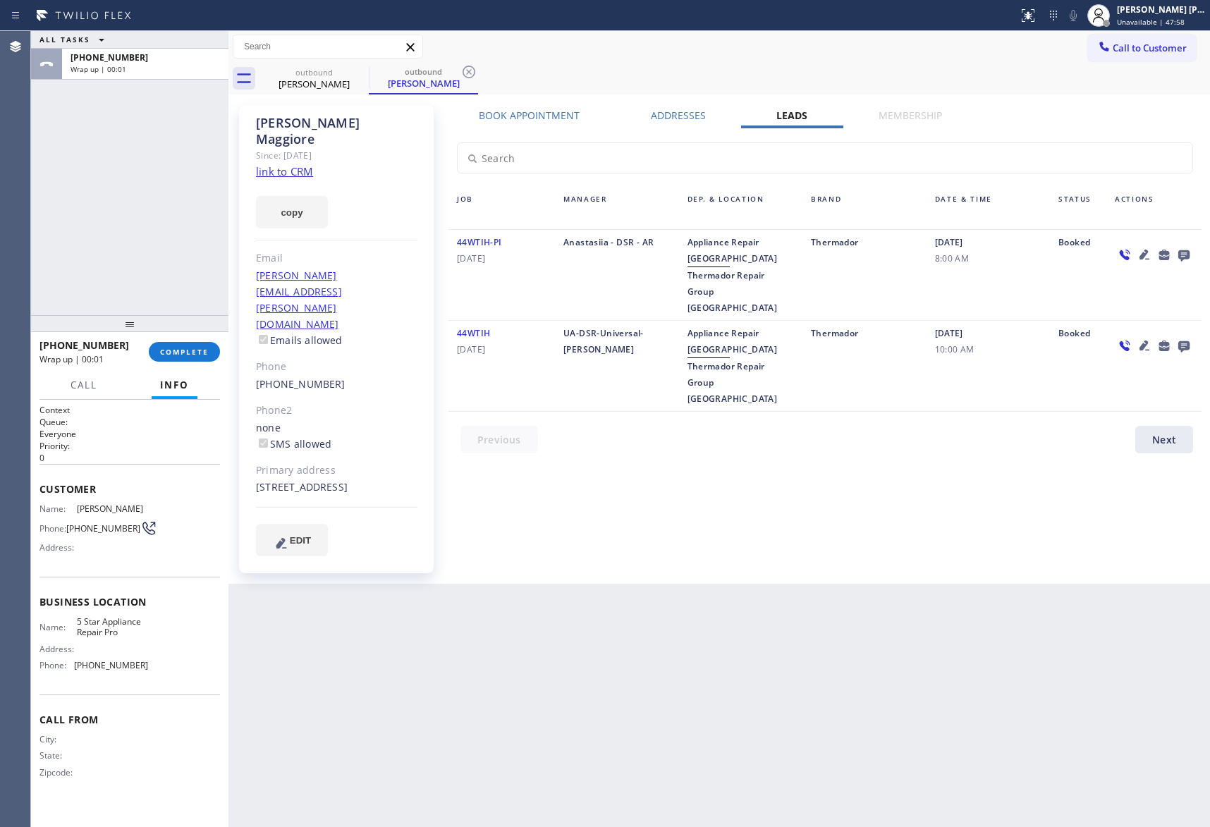
click at [1181, 252] on icon at bounding box center [1183, 255] width 11 height 11
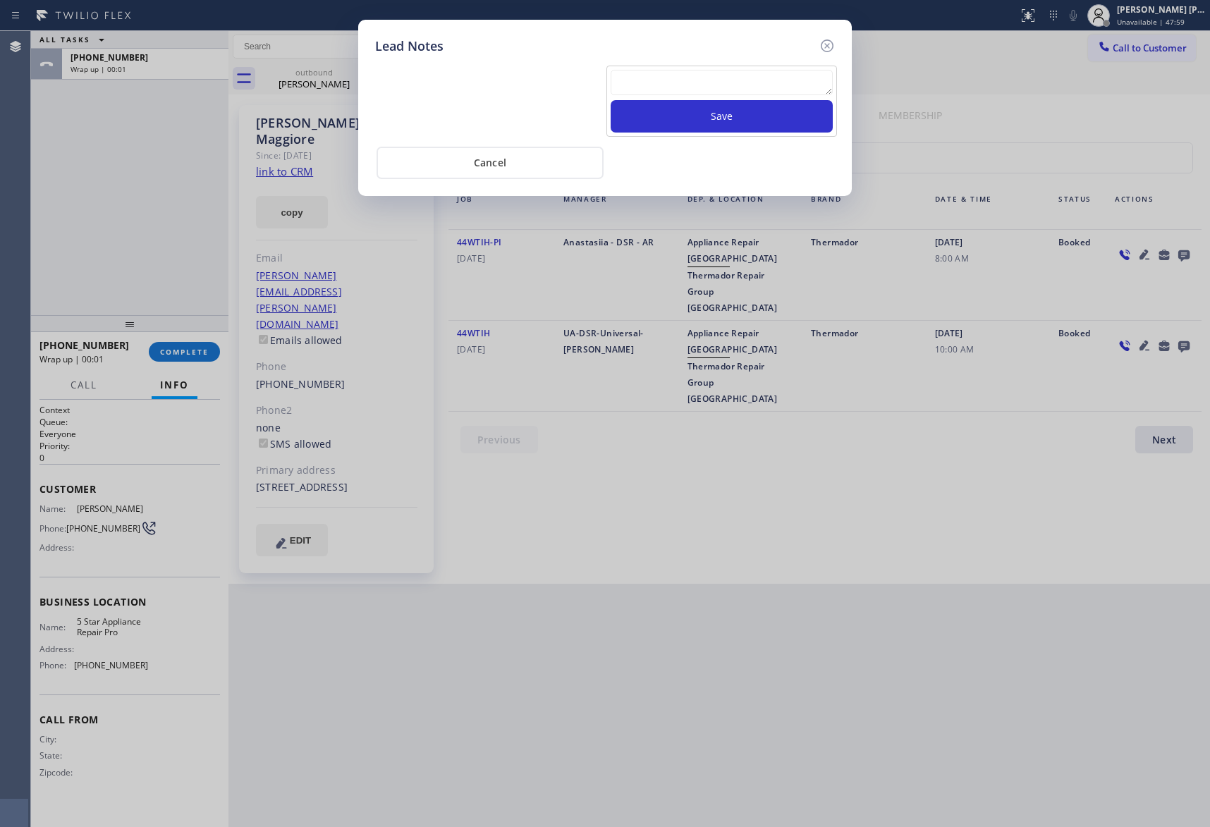
click at [759, 80] on textarea at bounding box center [722, 82] width 222 height 25
paste textarea "VM | please transfer if cx calls back"
type textarea "VM | please transfer if cx calls back"
click at [757, 109] on button "Save" at bounding box center [722, 116] width 222 height 32
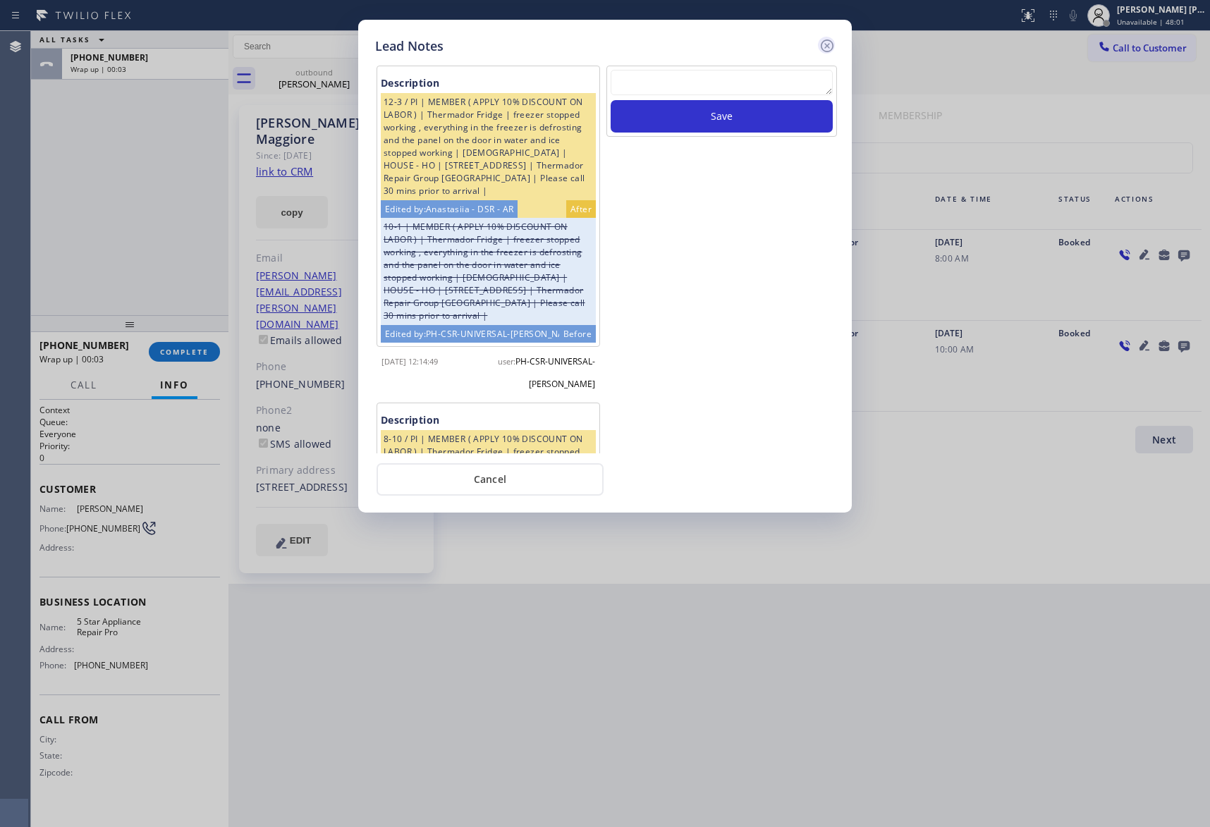
click at [827, 44] on icon at bounding box center [827, 45] width 13 height 13
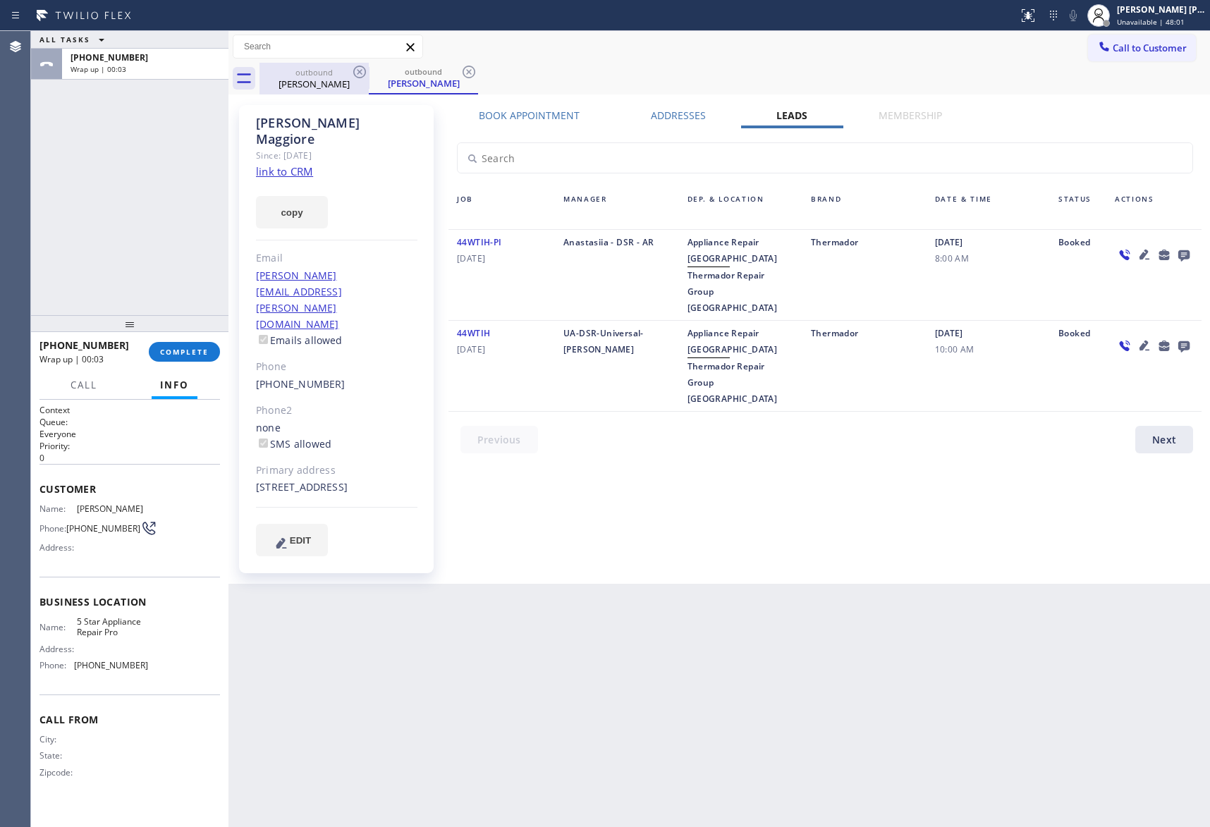
click at [341, 83] on div "[PERSON_NAME]" at bounding box center [314, 84] width 106 height 13
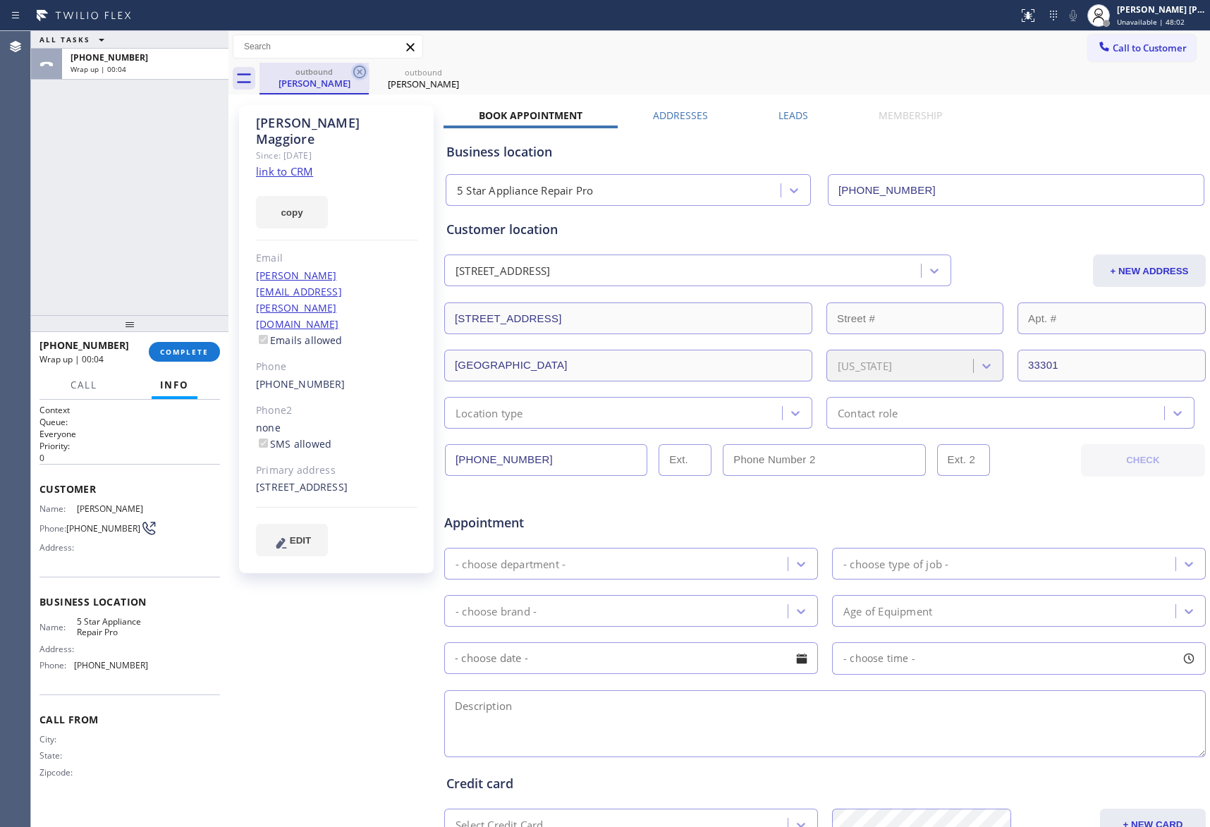
click at [362, 71] on icon at bounding box center [359, 71] width 17 height 17
click at [0, 0] on icon at bounding box center [0, 0] width 0 height 0
click at [362, 71] on div "outbound [PERSON_NAME] outbound [PERSON_NAME]" at bounding box center [735, 79] width 951 height 32
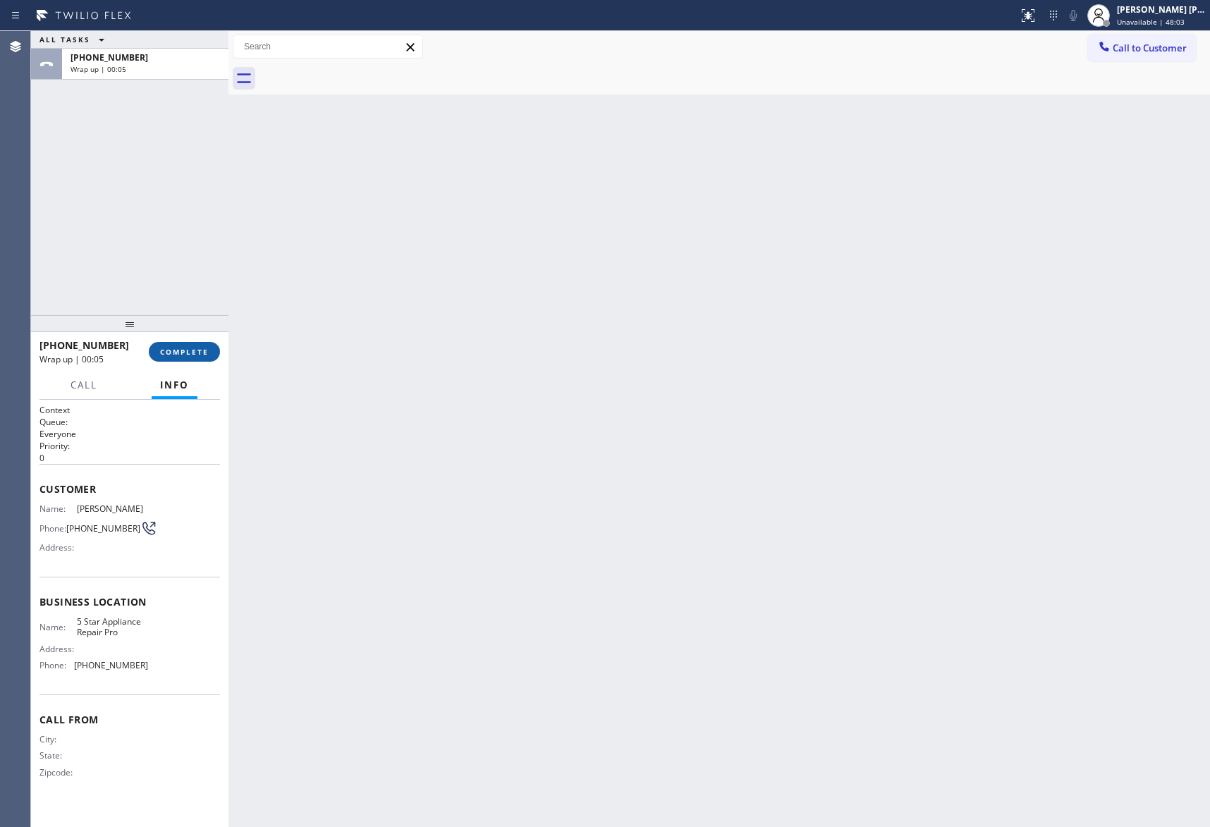
click at [204, 346] on button "COMPLETE" at bounding box center [184, 352] width 71 height 20
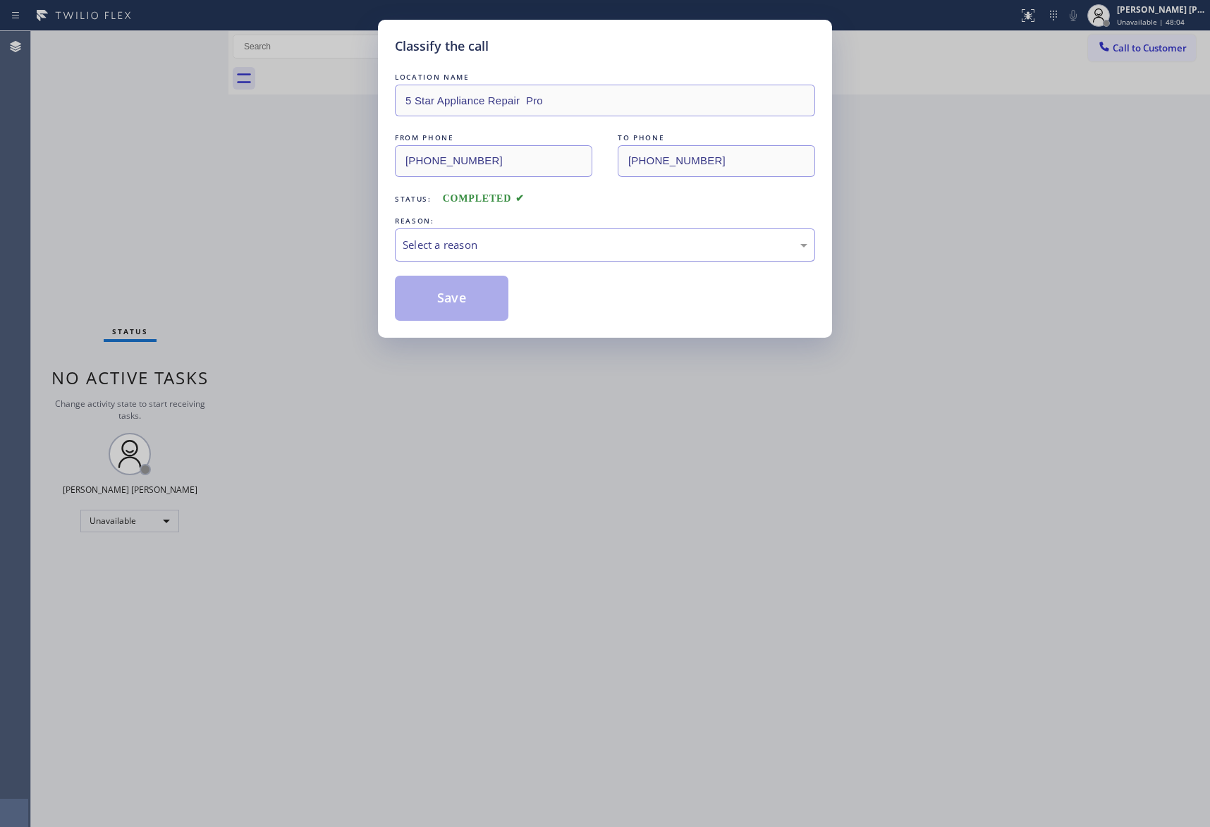
click at [563, 243] on div "Select a reason" at bounding box center [605, 245] width 405 height 16
click at [441, 299] on button "Save" at bounding box center [452, 298] width 114 height 45
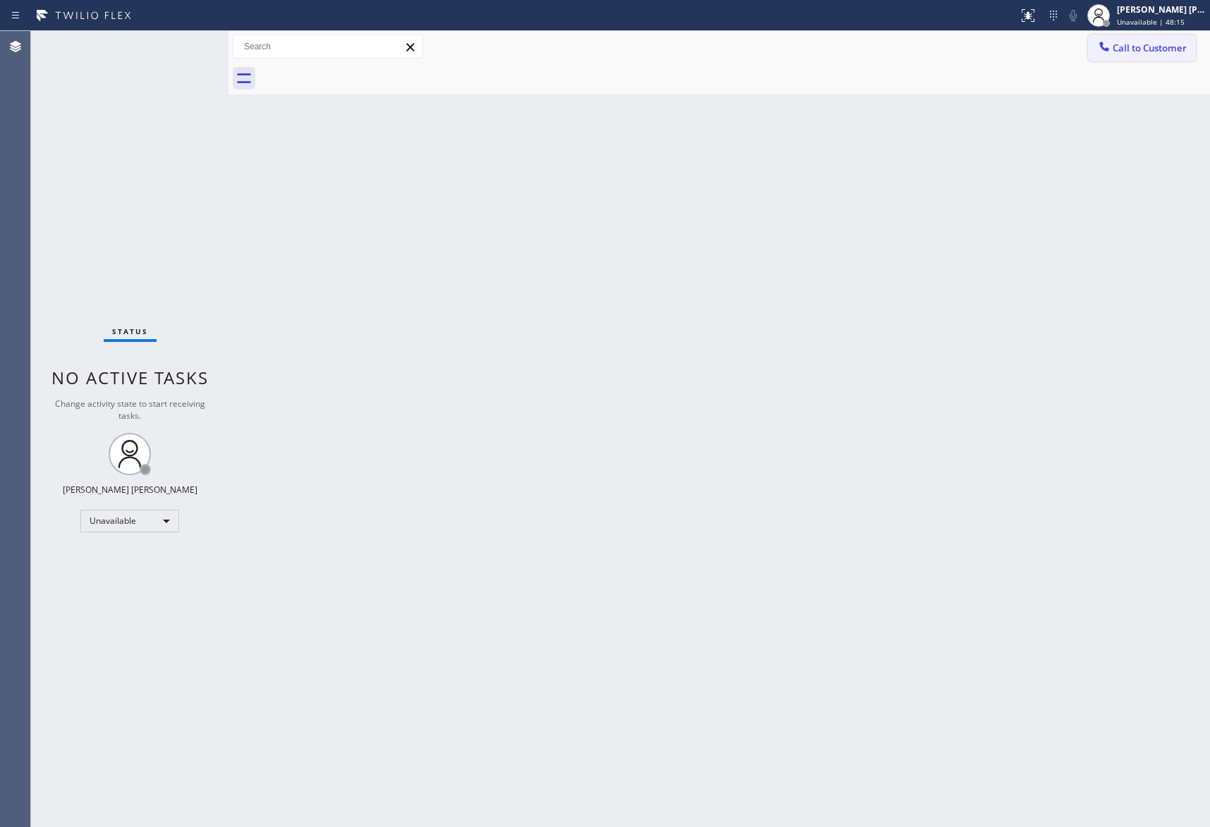
click at [1143, 38] on button "Call to Customer" at bounding box center [1142, 48] width 108 height 27
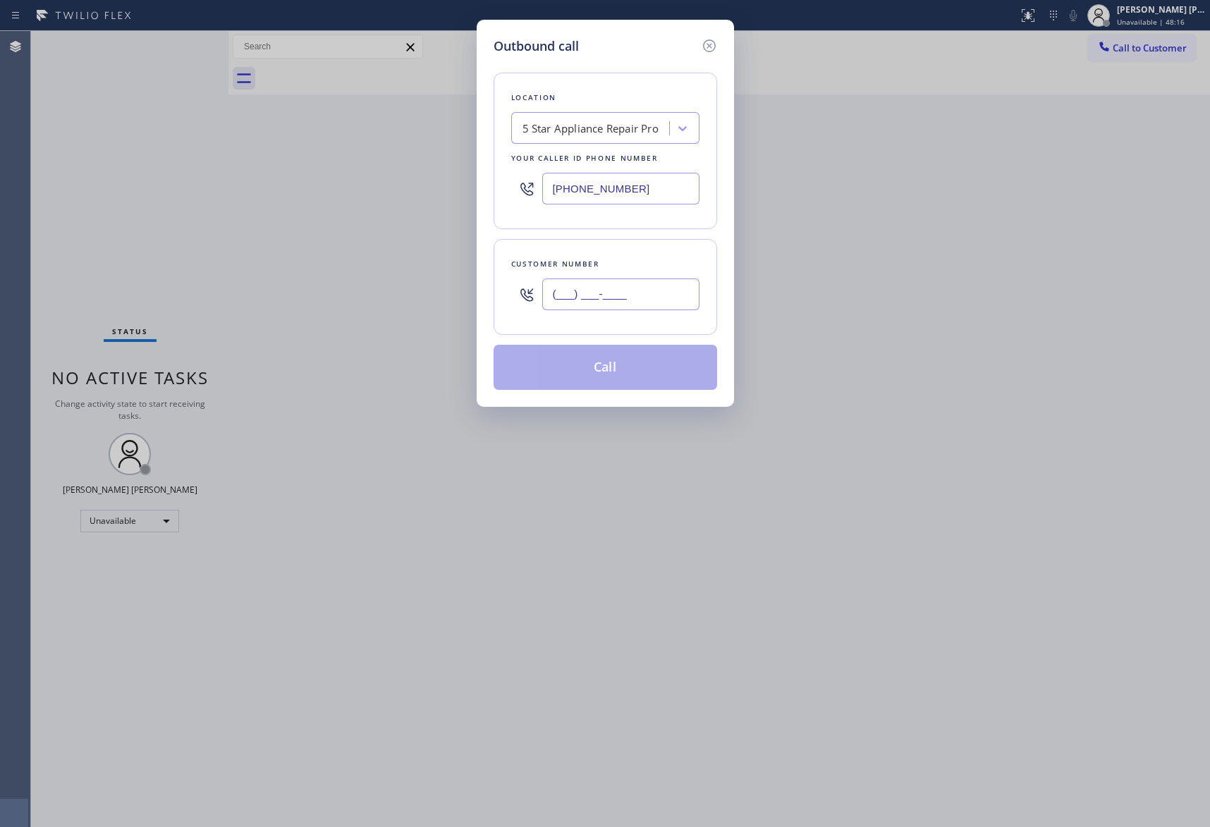
click at [598, 292] on input "(___) ___-____" at bounding box center [620, 295] width 157 height 32
paste input "513) 441-4001"
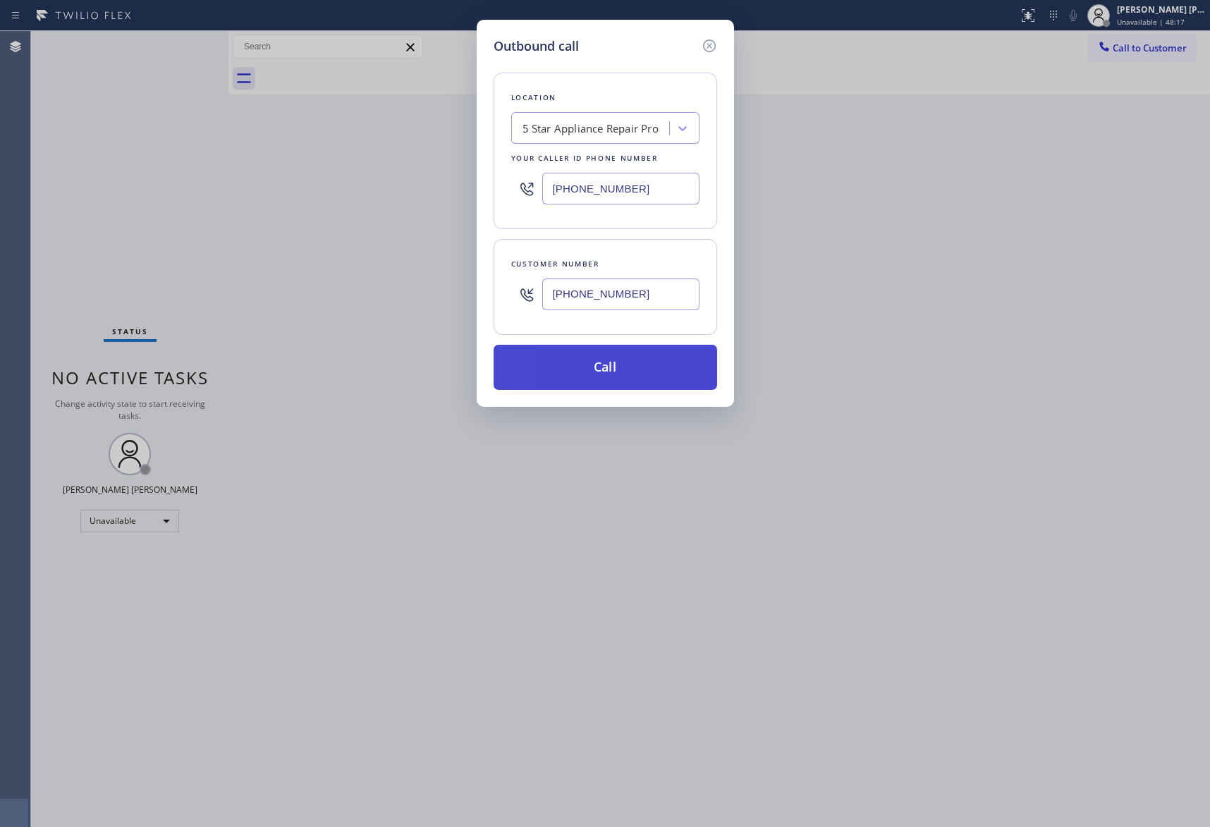
type input "[PHONE_NUMBER]"
click at [628, 372] on button "Call" at bounding box center [606, 367] width 224 height 45
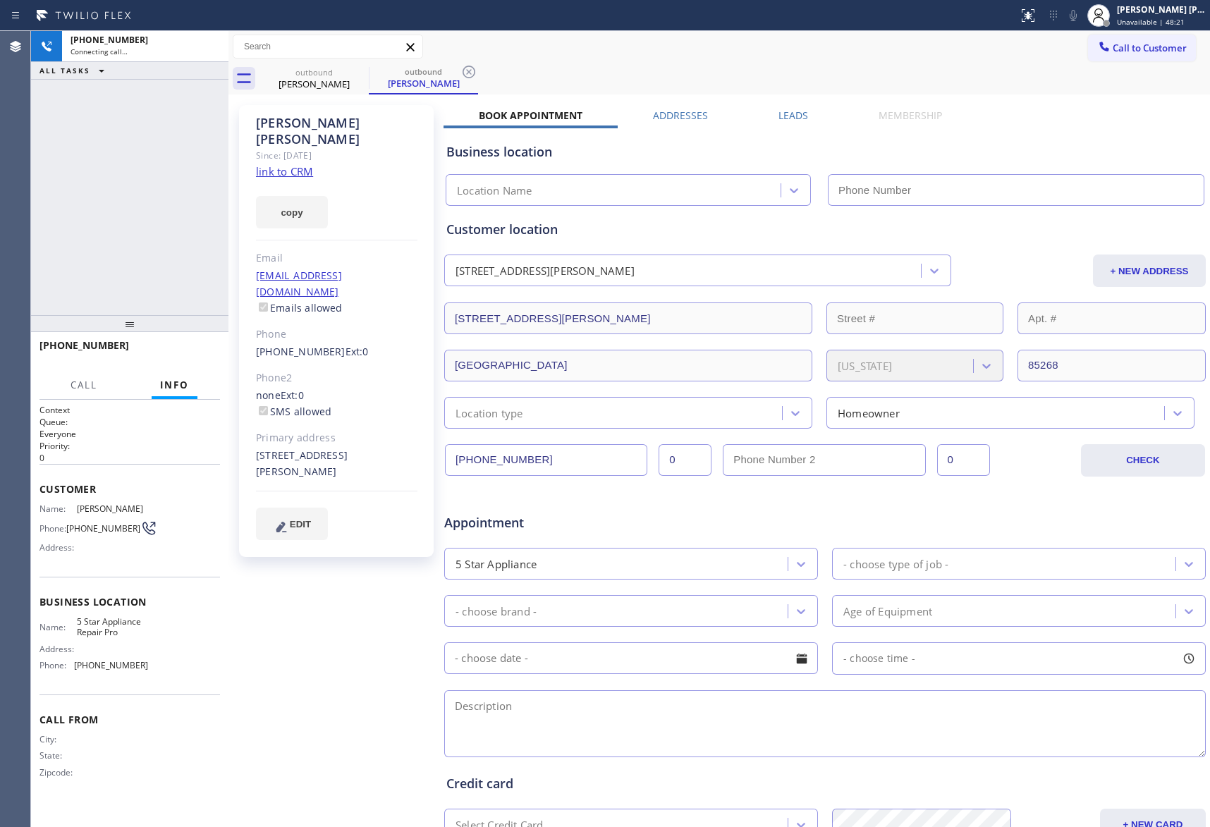
type input "[PHONE_NUMBER]"
click at [188, 354] on span "HANG UP" at bounding box center [187, 352] width 43 height 10
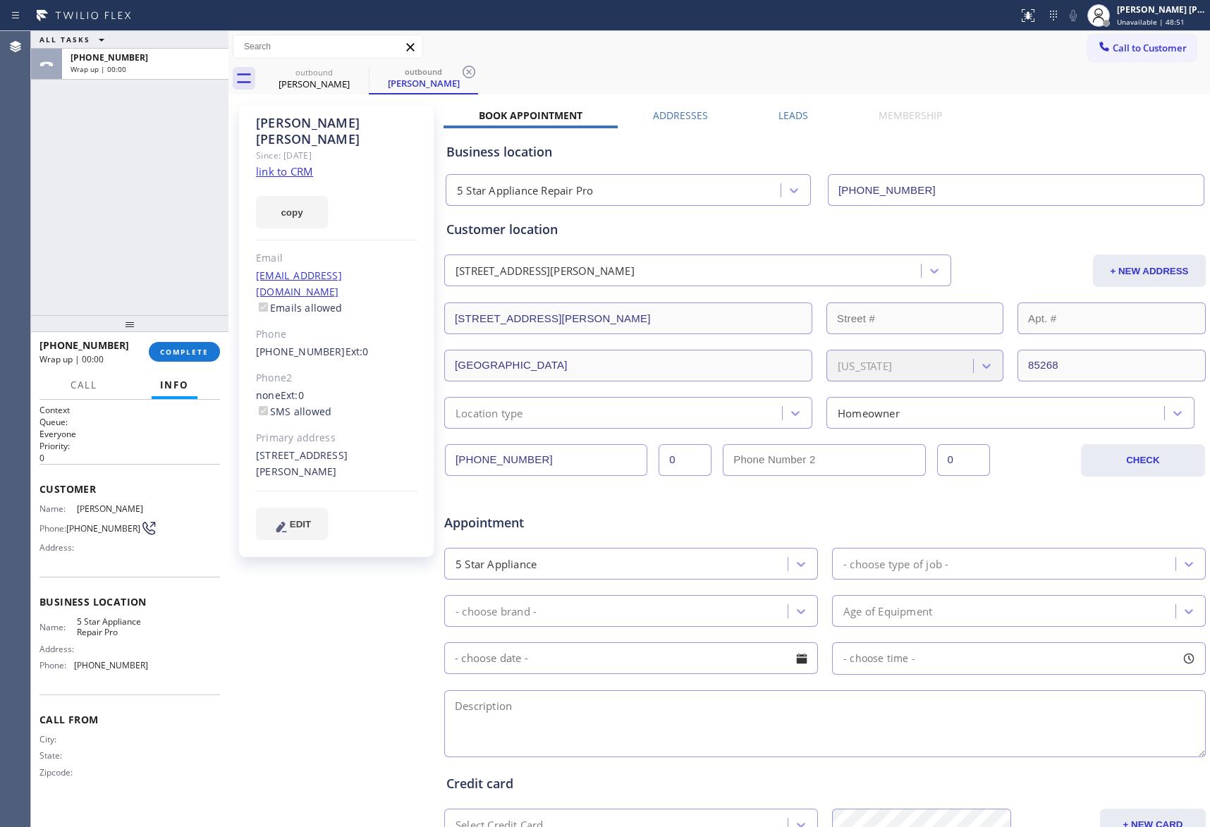
click at [791, 102] on div "[PERSON_NAME] Since: [DATE] link to CRM copy Email [EMAIL_ADDRESS][DOMAIN_NAME]…" at bounding box center [719, 555] width 975 height 914
click at [804, 114] on div "Leads" at bounding box center [793, 119] width 100 height 20
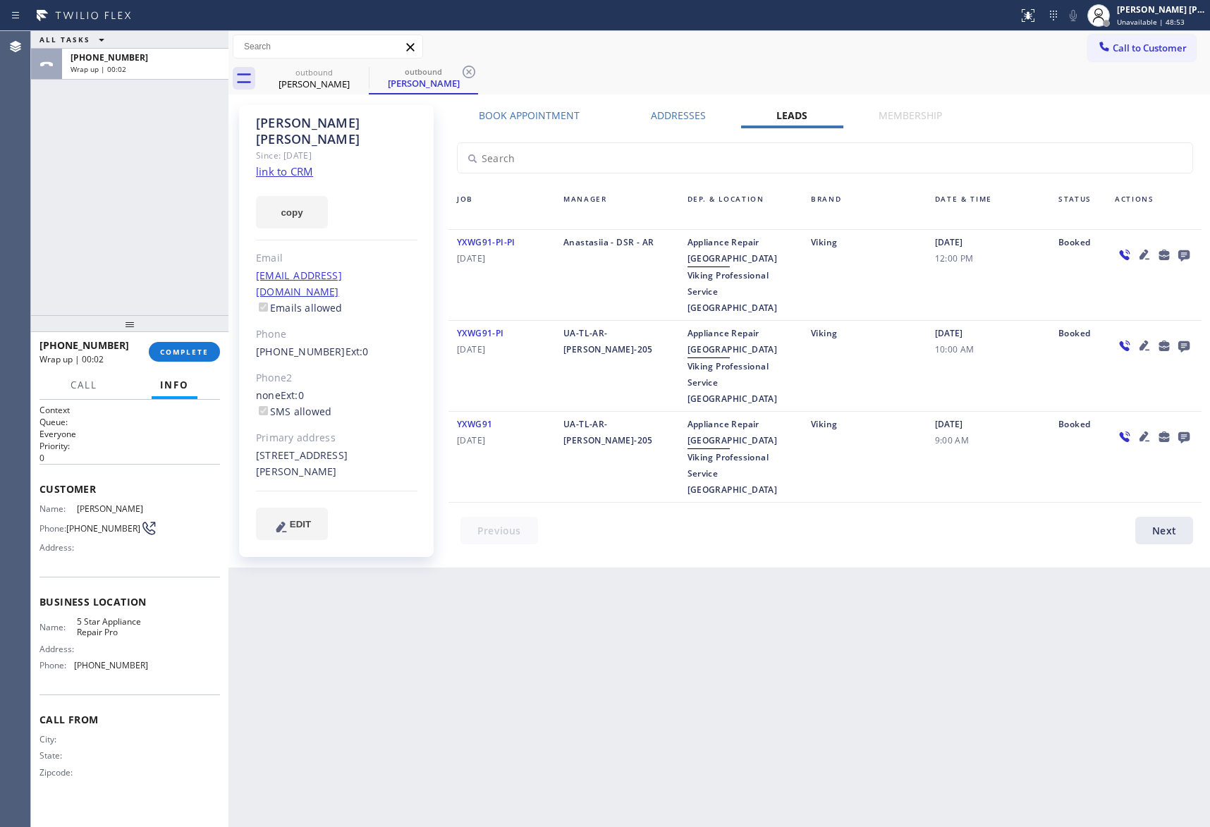
click at [1185, 260] on icon at bounding box center [1184, 255] width 17 height 18
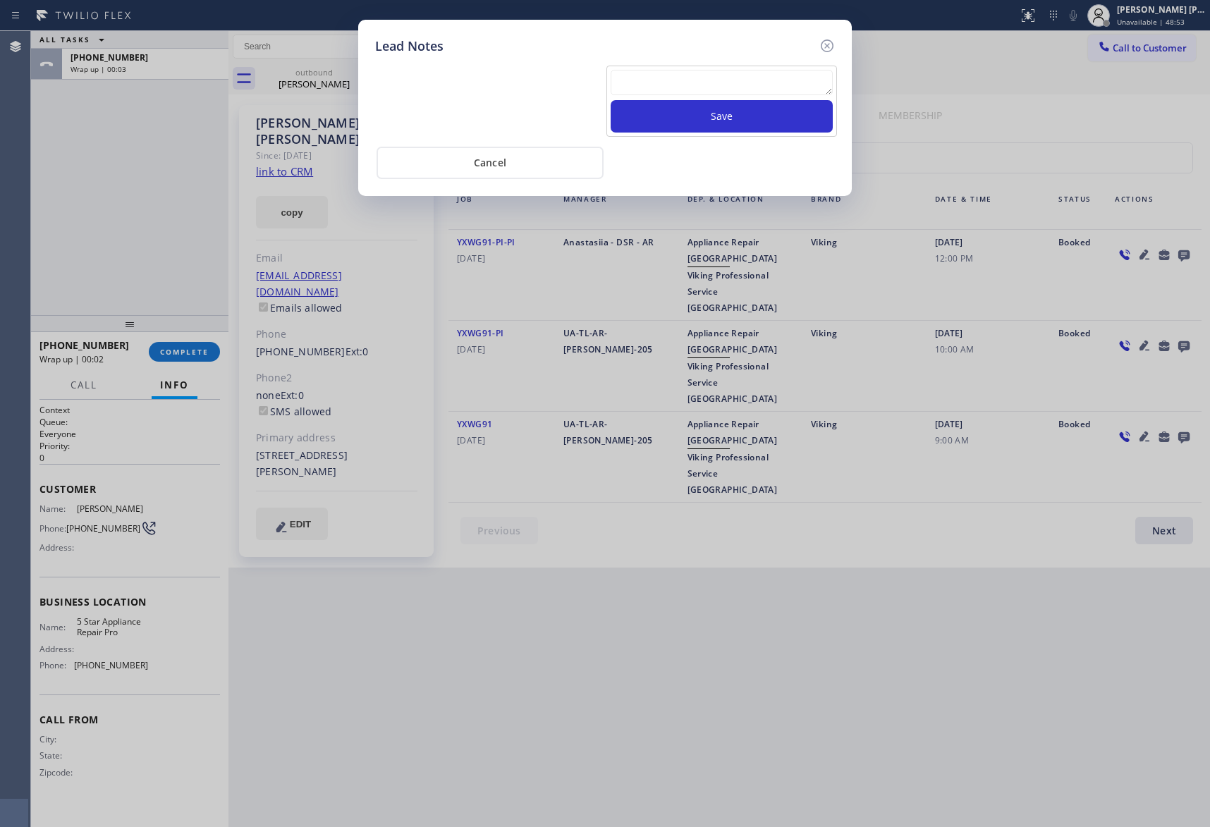
click at [773, 86] on textarea at bounding box center [722, 82] width 222 height 25
paste textarea "VM | please transfer if cx calls back"
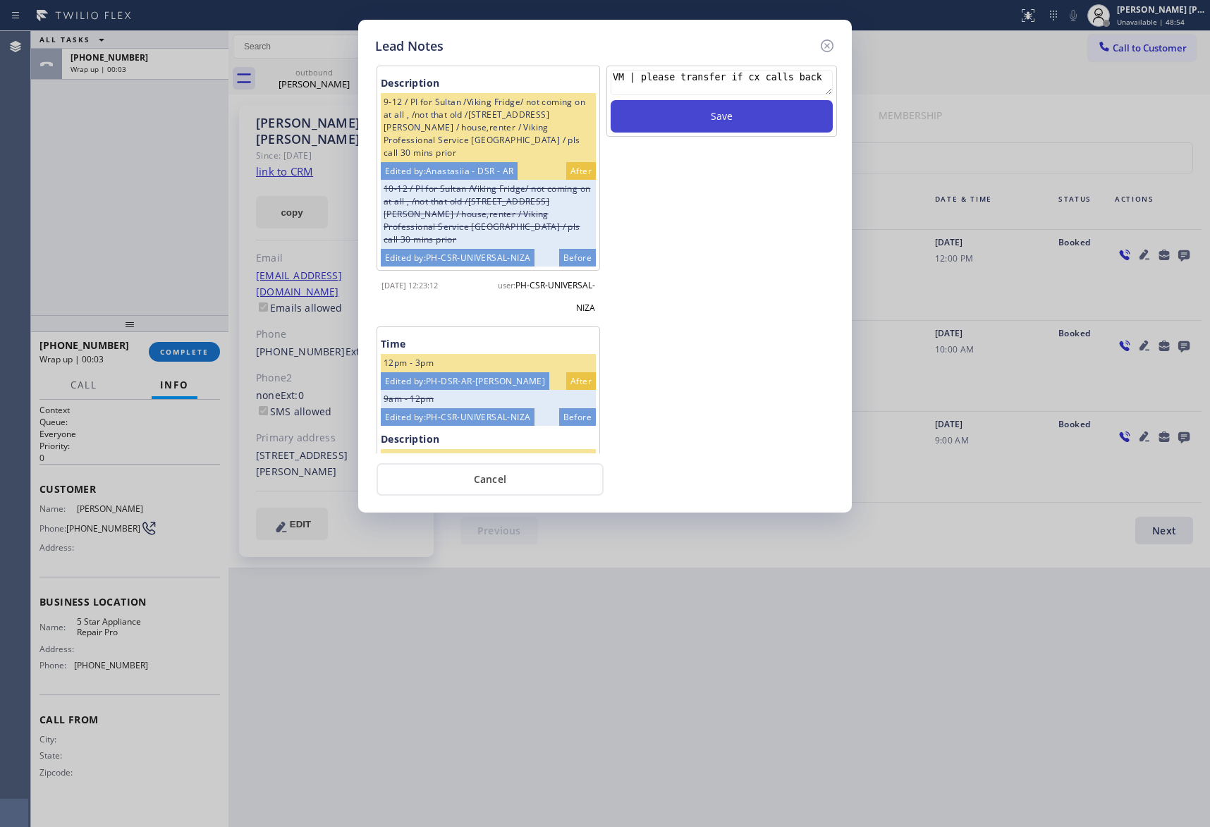
type textarea "VM | please transfer if cx calls back"
click at [777, 119] on button "Save" at bounding box center [722, 116] width 222 height 32
drag, startPoint x: 827, startPoint y: 39, endPoint x: 482, endPoint y: 68, distance: 346.0
click at [827, 38] on icon at bounding box center [827, 45] width 17 height 17
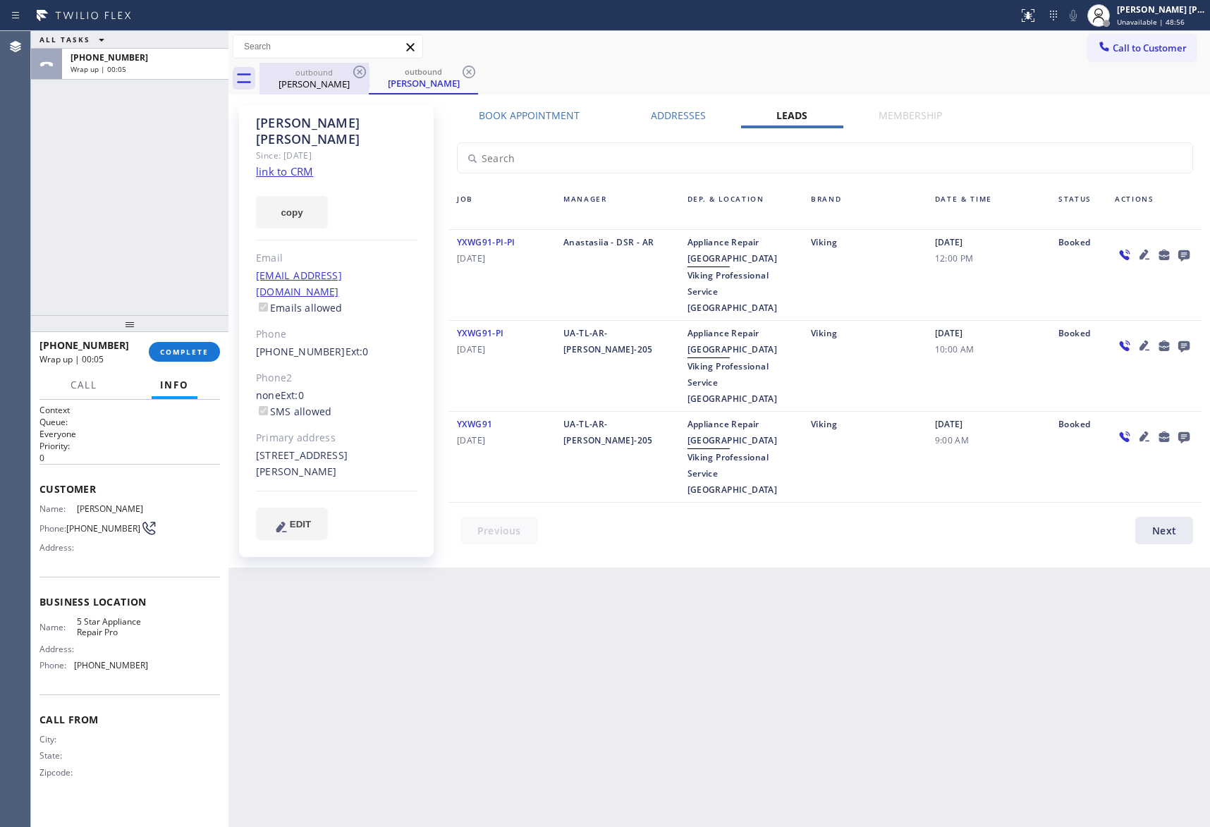
drag, startPoint x: 334, startPoint y: 80, endPoint x: 348, endPoint y: 66, distance: 20.5
click at [334, 80] on div "[PERSON_NAME]" at bounding box center [314, 84] width 106 height 13
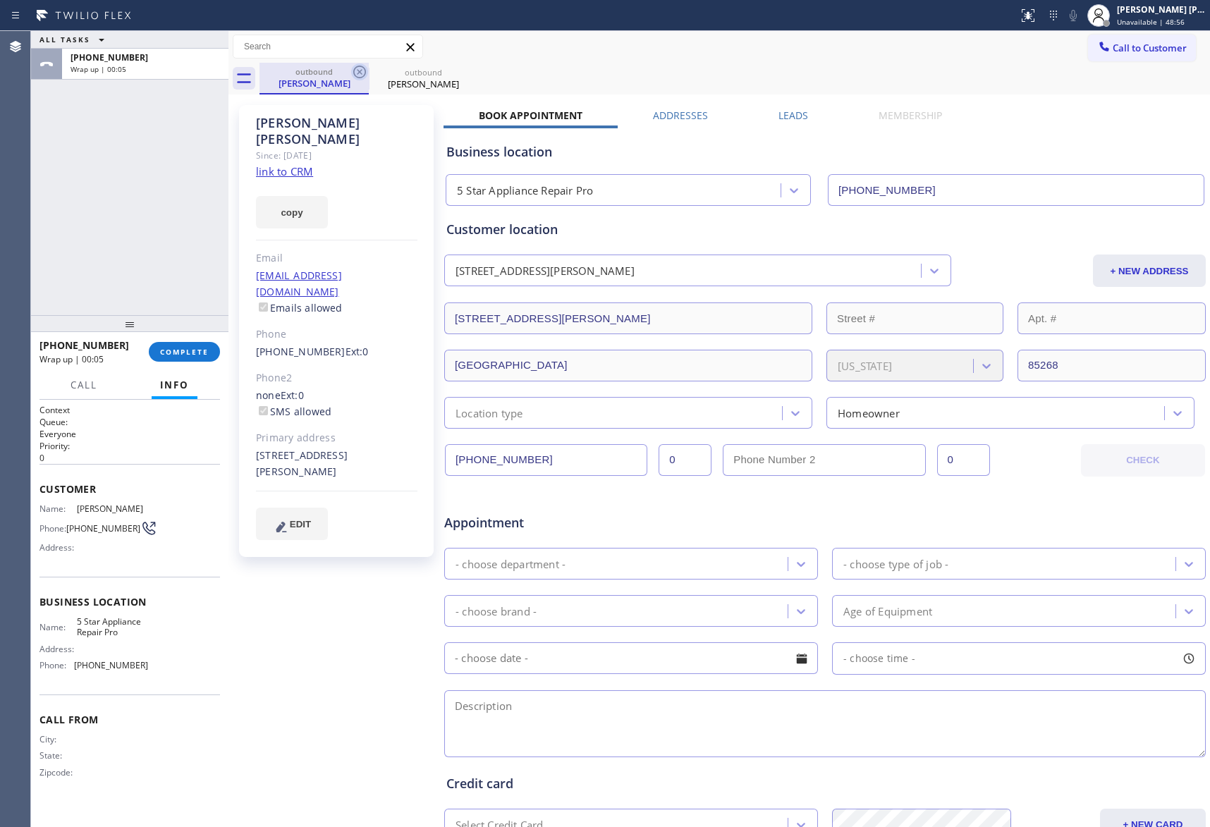
click at [356, 71] on icon at bounding box center [359, 71] width 17 height 17
click at [0, 0] on icon at bounding box center [0, 0] width 0 height 0
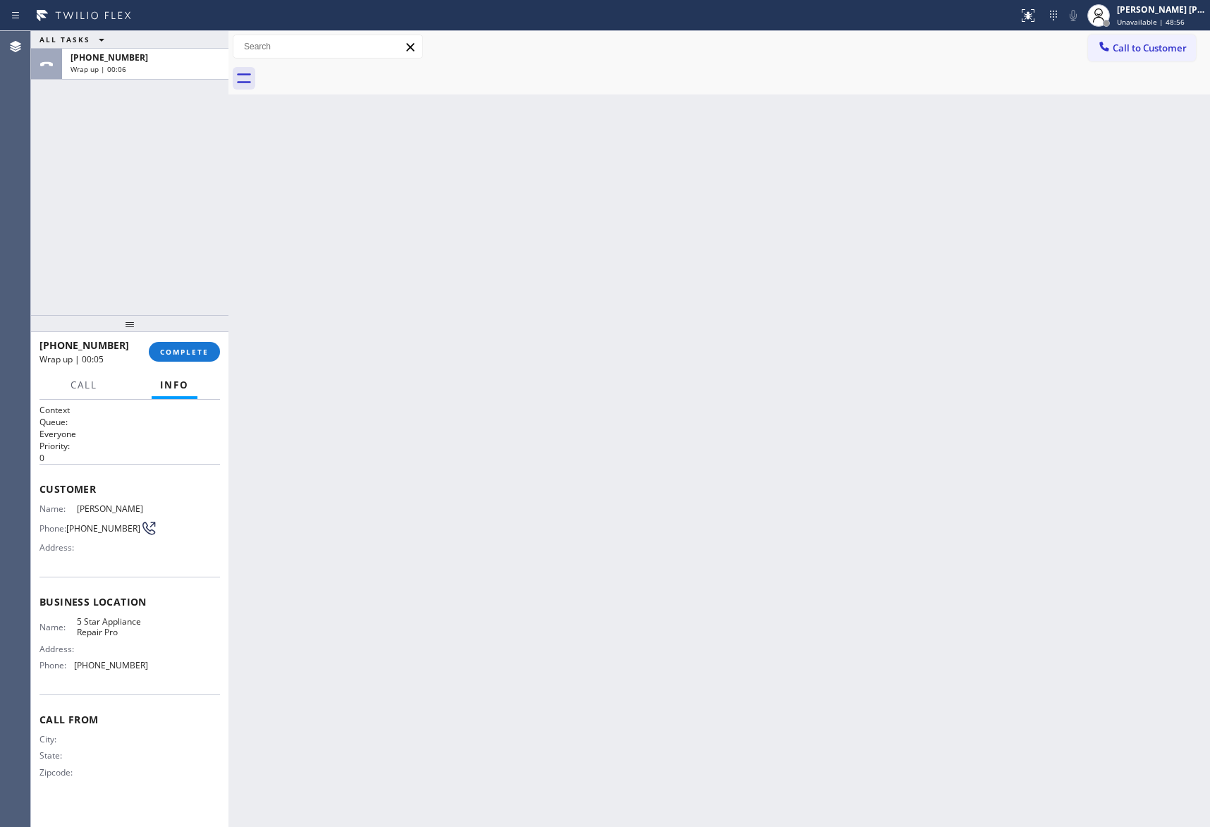
click at [356, 71] on div at bounding box center [735, 79] width 951 height 32
click at [193, 346] on button "COMPLETE" at bounding box center [184, 352] width 71 height 20
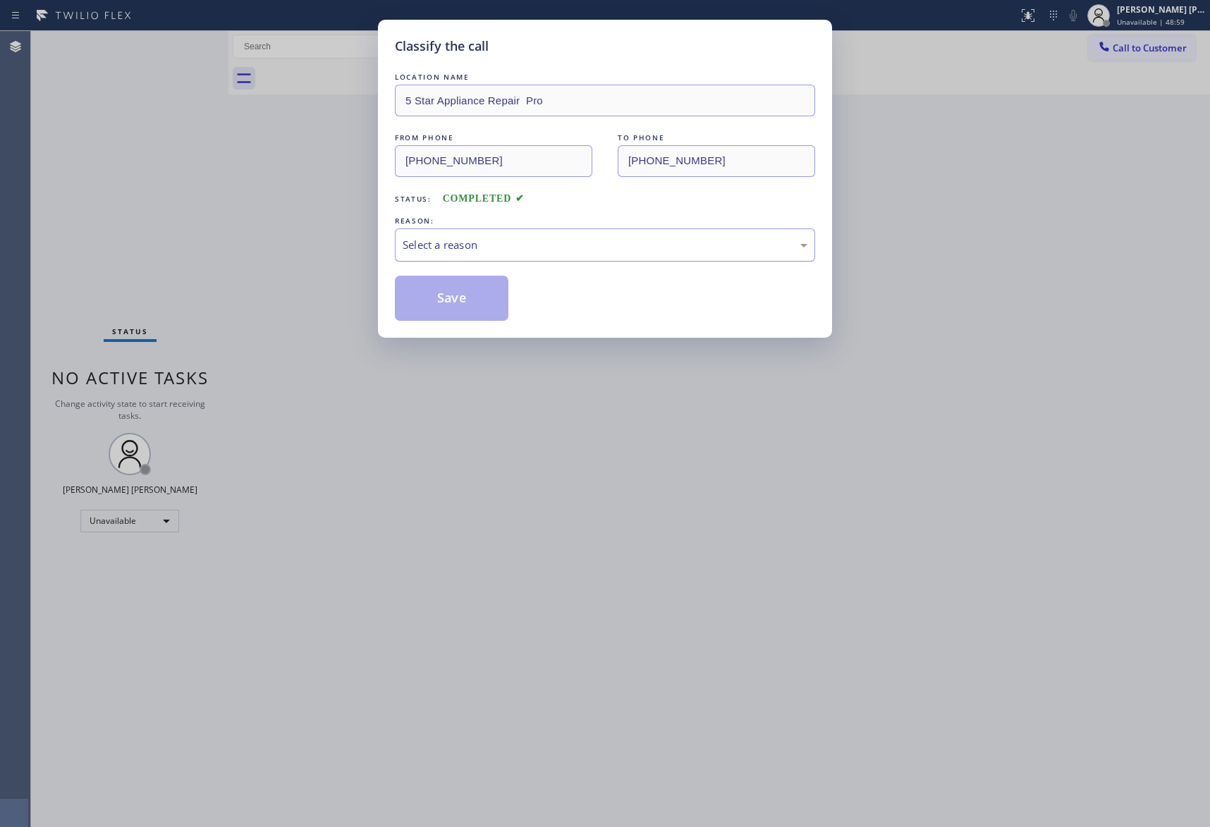
click at [542, 241] on div "Select a reason" at bounding box center [605, 245] width 405 height 16
drag, startPoint x: 427, startPoint y: 305, endPoint x: 269, endPoint y: 20, distance: 325.4
click at [427, 303] on button "Save" at bounding box center [452, 298] width 114 height 45
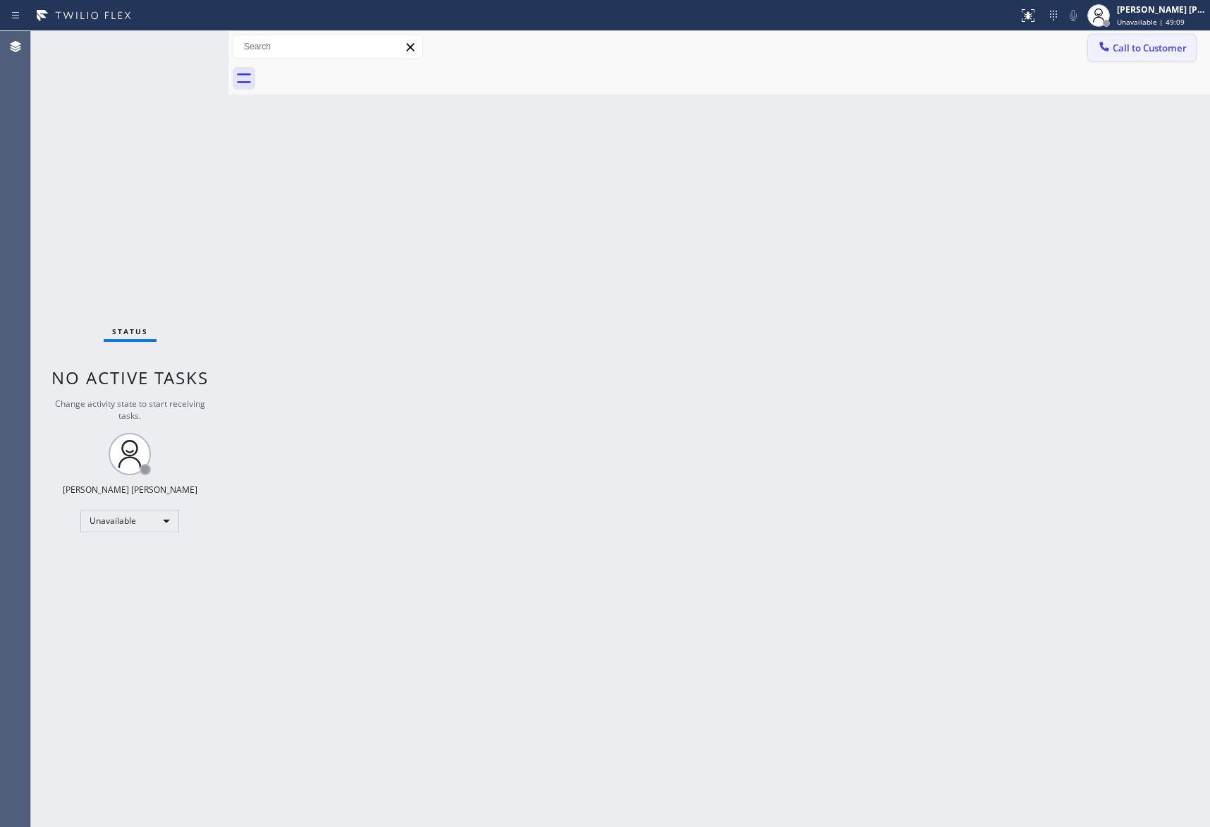
click at [1160, 51] on span "Call to Customer" at bounding box center [1150, 48] width 74 height 13
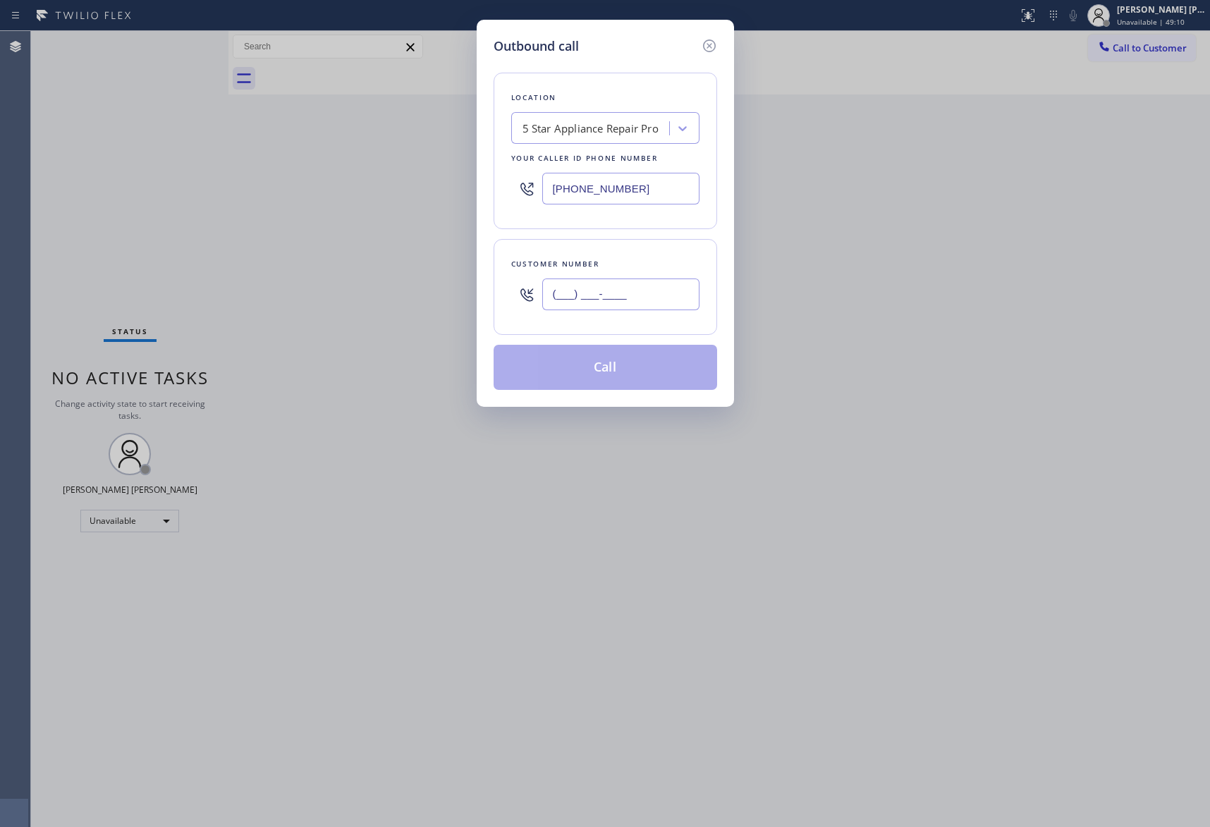
click at [670, 310] on input "(___) ___-____" at bounding box center [620, 295] width 157 height 32
paste input "512) 568-0845"
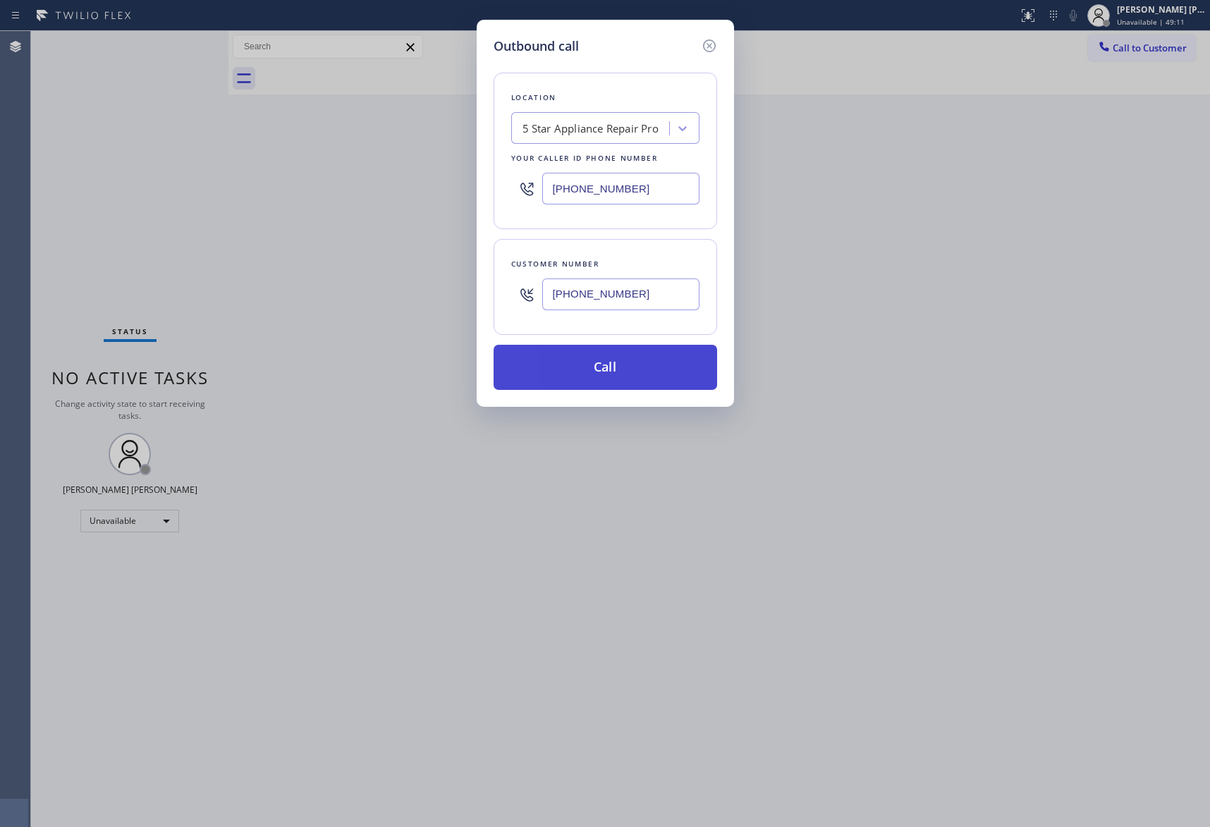
type input "[PHONE_NUMBER]"
click at [633, 361] on button "Call" at bounding box center [606, 367] width 224 height 45
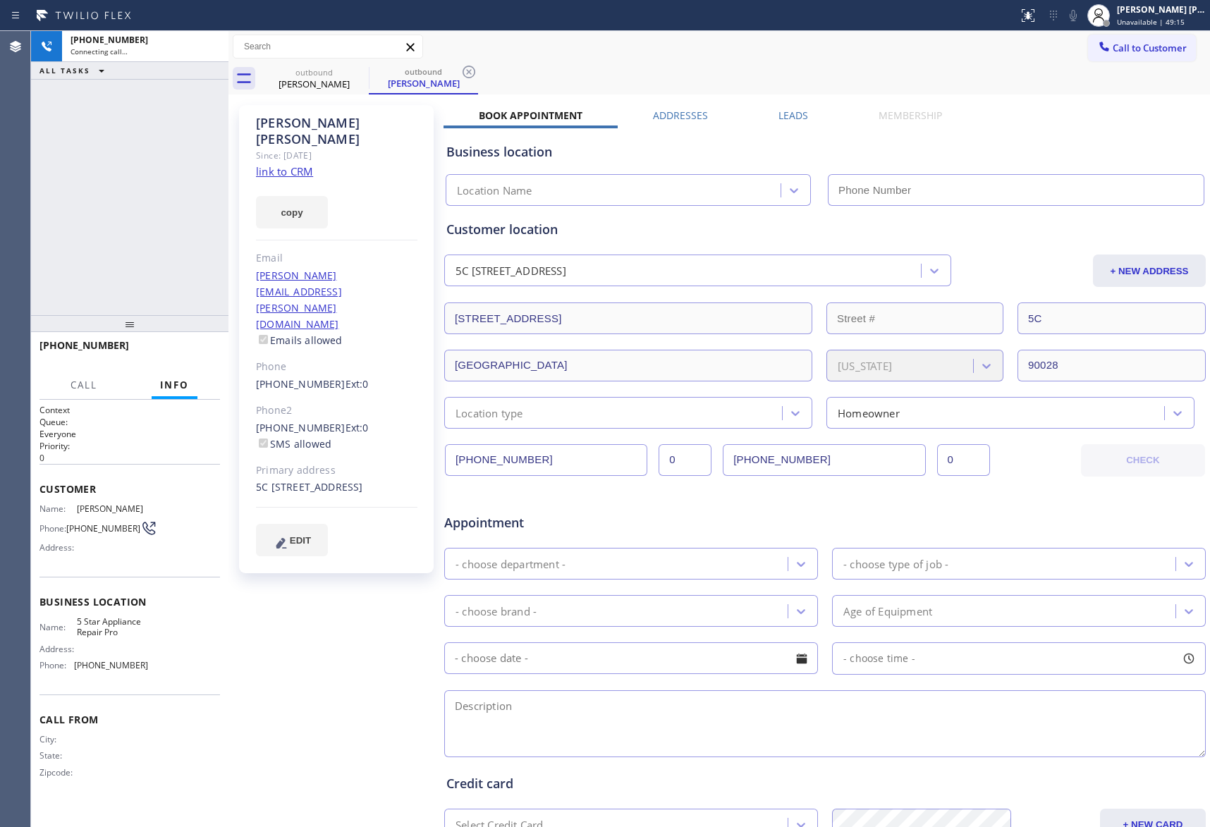
type input "[PHONE_NUMBER]"
click at [195, 358] on button "HANG UP" at bounding box center [187, 352] width 66 height 20
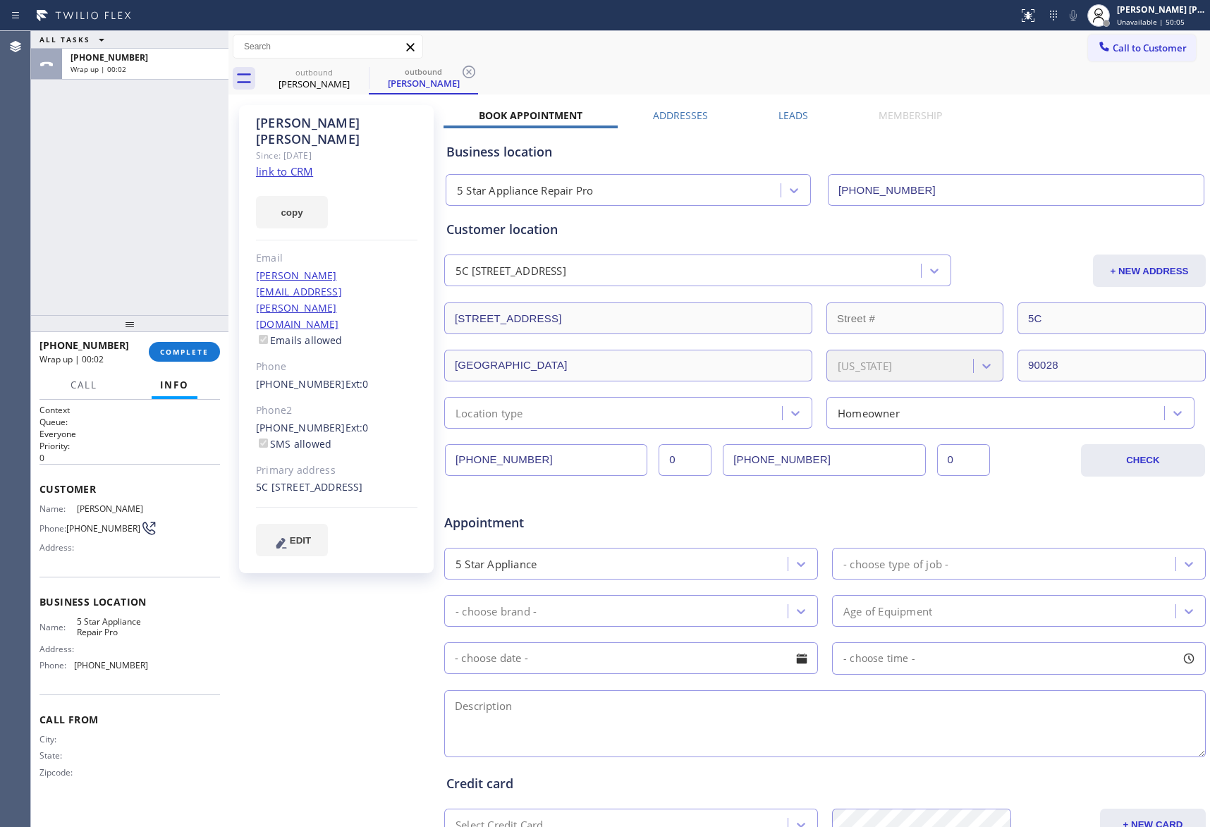
click at [786, 118] on label "Leads" at bounding box center [794, 115] width 30 height 13
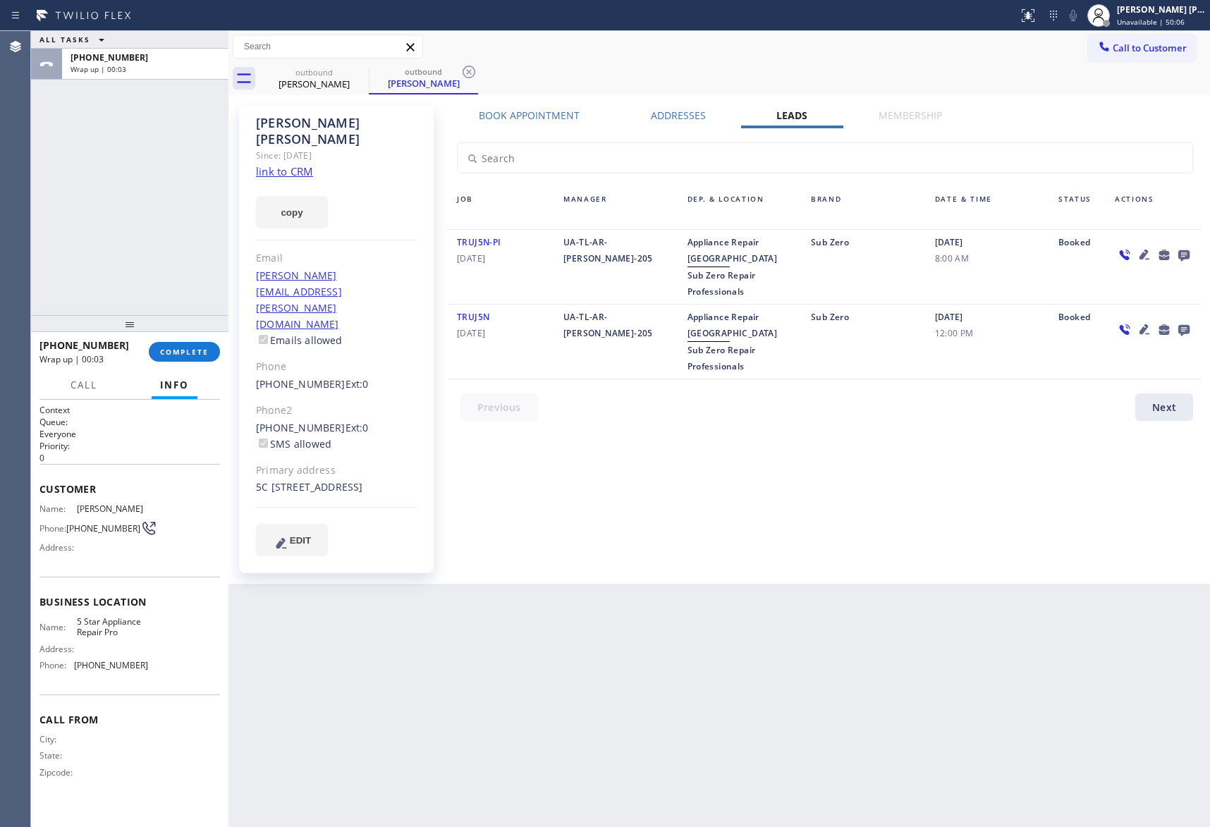
click at [1188, 250] on icon at bounding box center [1184, 255] width 17 height 18
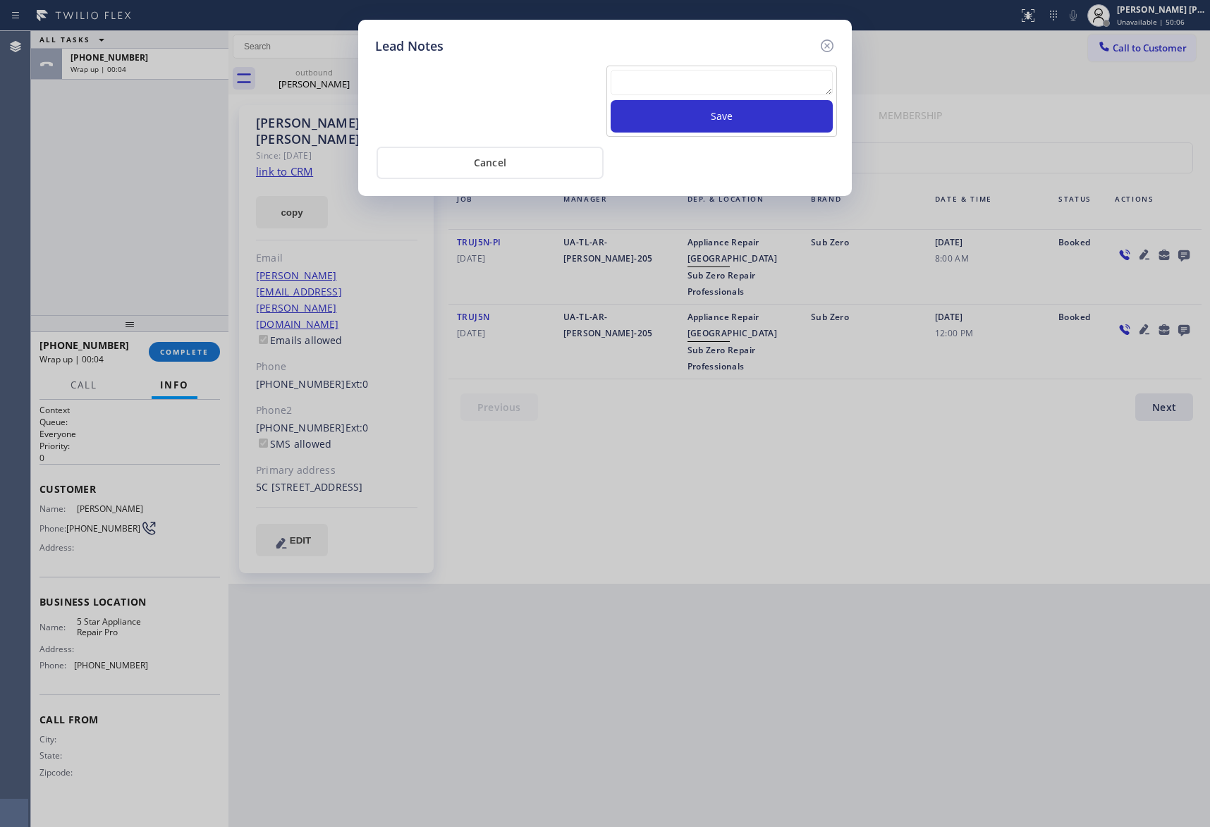
click at [759, 88] on textarea at bounding box center [722, 82] width 222 height 25
paste textarea "VM | please transfer if cx calls back"
type textarea "VM | please transfer if cx calls back"
click at [762, 116] on button "Save" at bounding box center [722, 116] width 222 height 32
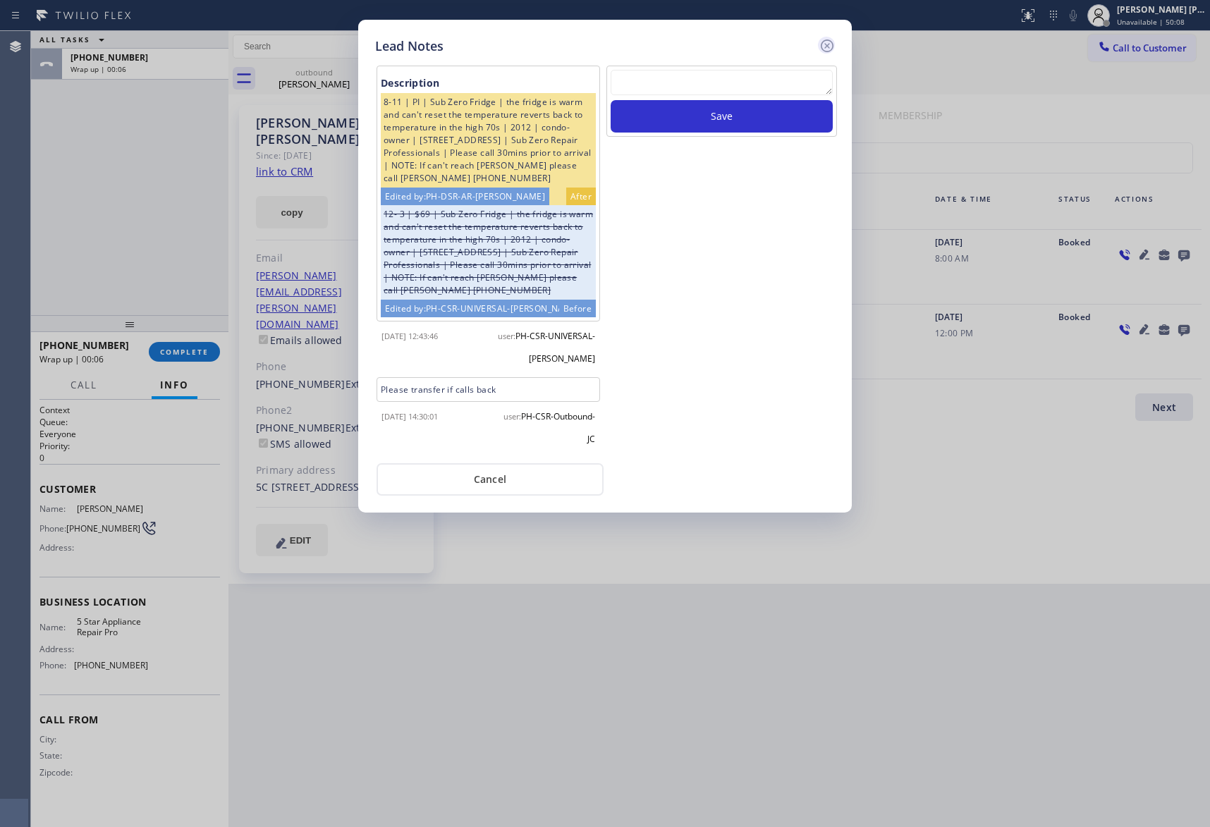
click at [825, 42] on icon at bounding box center [827, 45] width 17 height 17
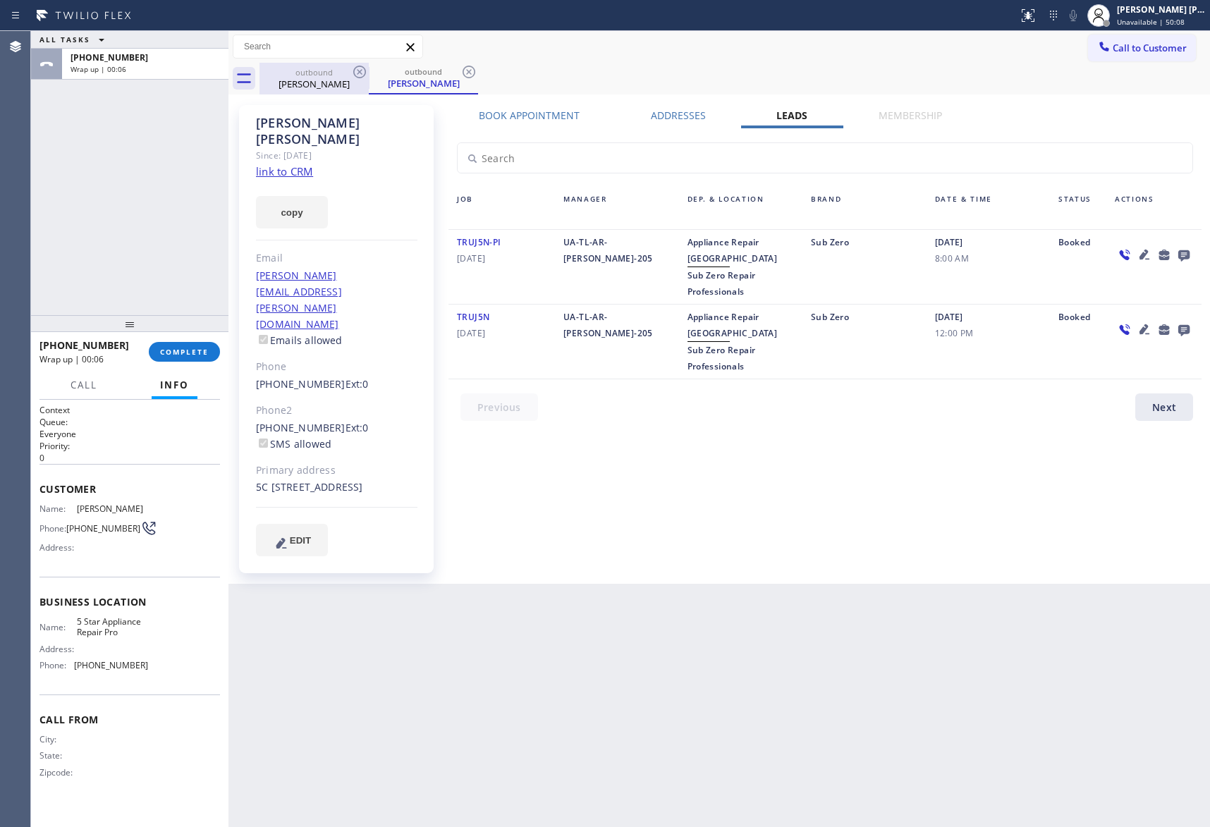
click at [324, 76] on div "outbound" at bounding box center [314, 72] width 106 height 11
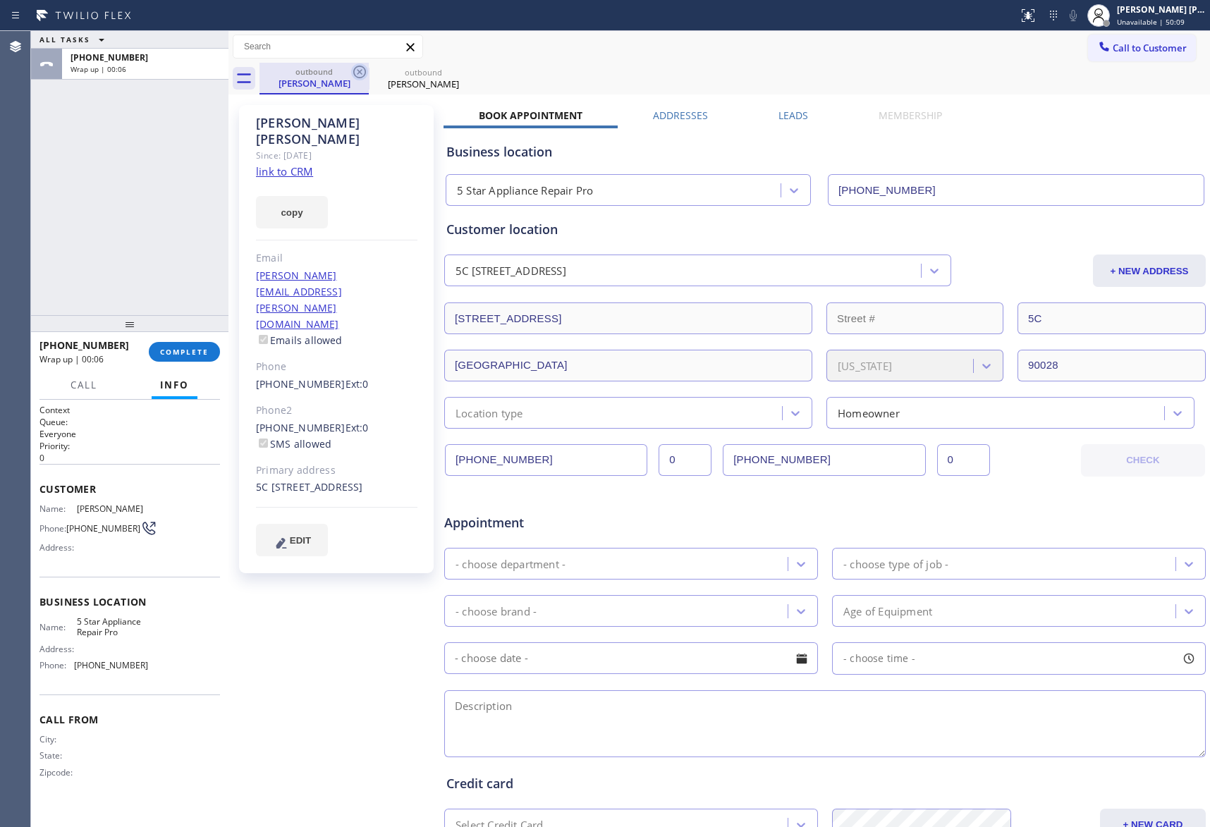
click at [364, 71] on icon at bounding box center [359, 71] width 17 height 17
click at [0, 0] on icon at bounding box center [0, 0] width 0 height 0
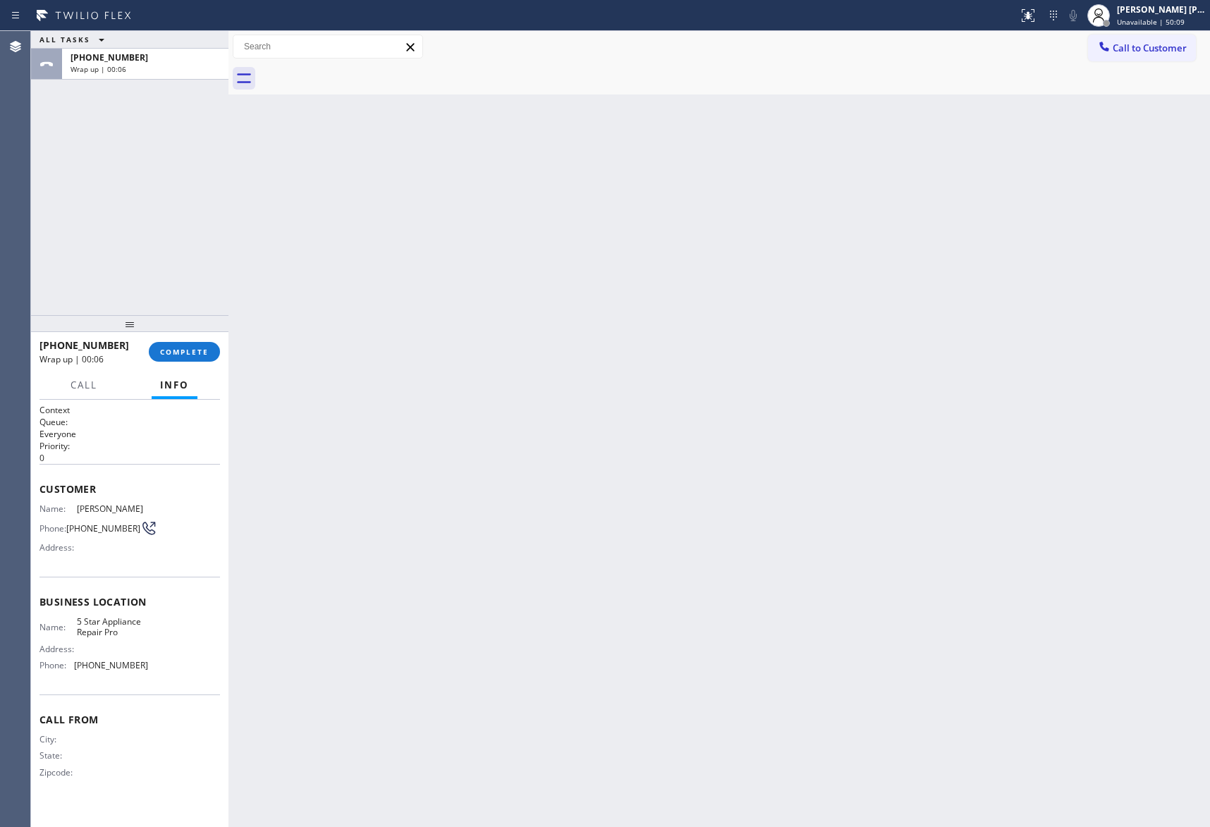
click at [364, 69] on div at bounding box center [735, 79] width 951 height 32
click at [195, 353] on span "COMPLETE" at bounding box center [184, 352] width 49 height 10
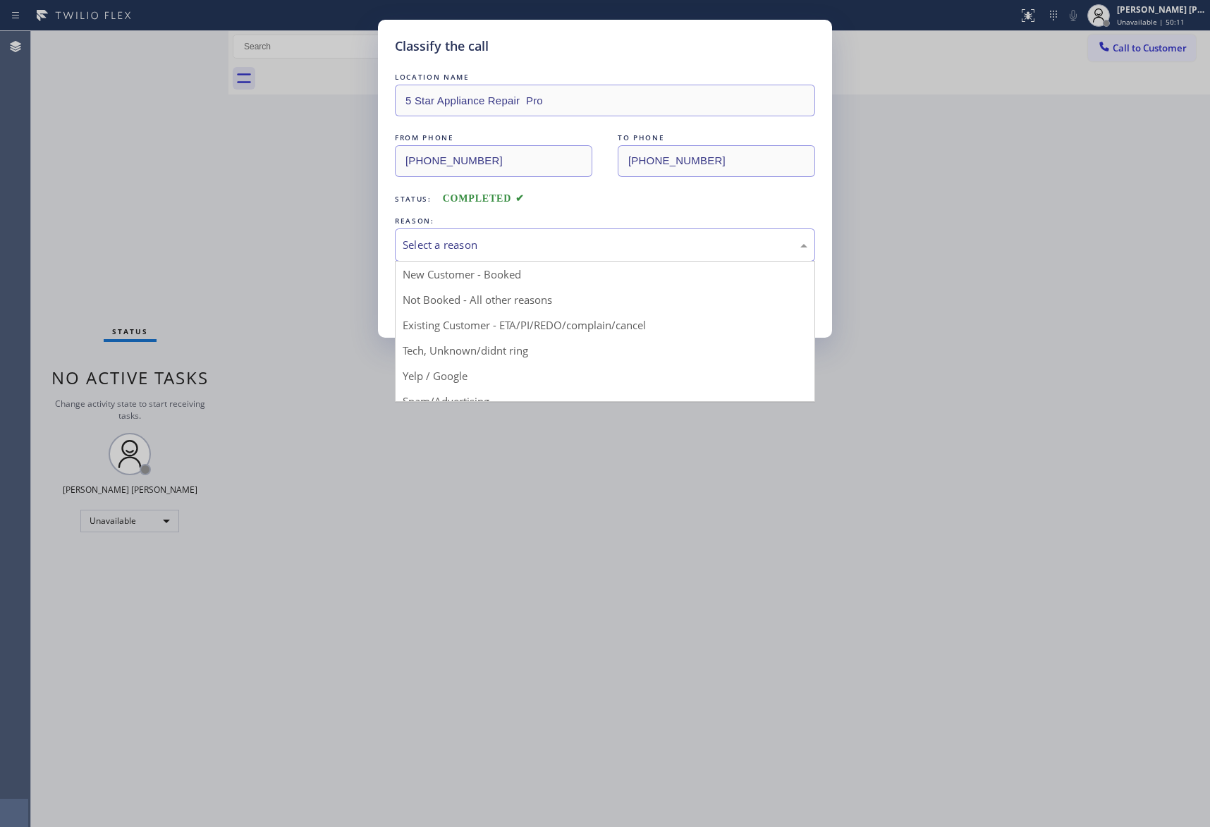
click at [584, 240] on div "Select a reason" at bounding box center [605, 245] width 405 height 16
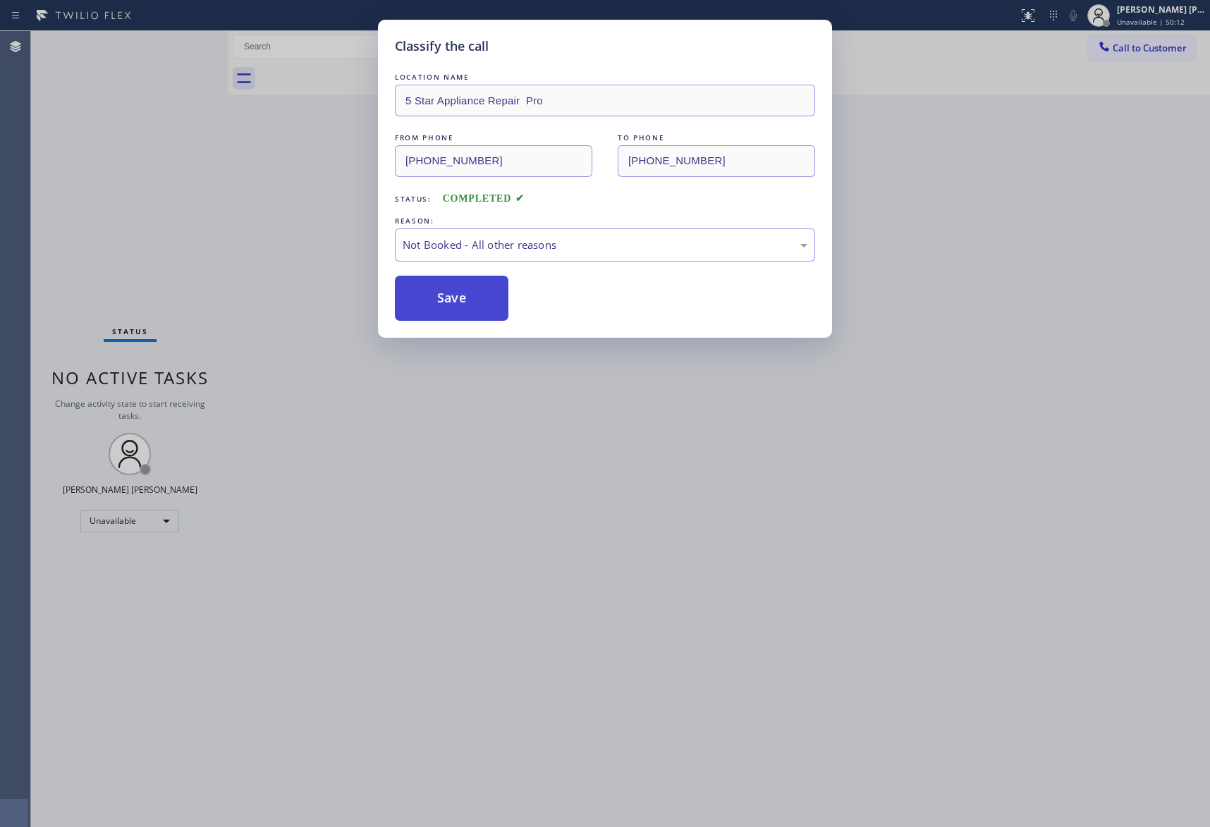
click at [458, 300] on button "Save" at bounding box center [452, 298] width 114 height 45
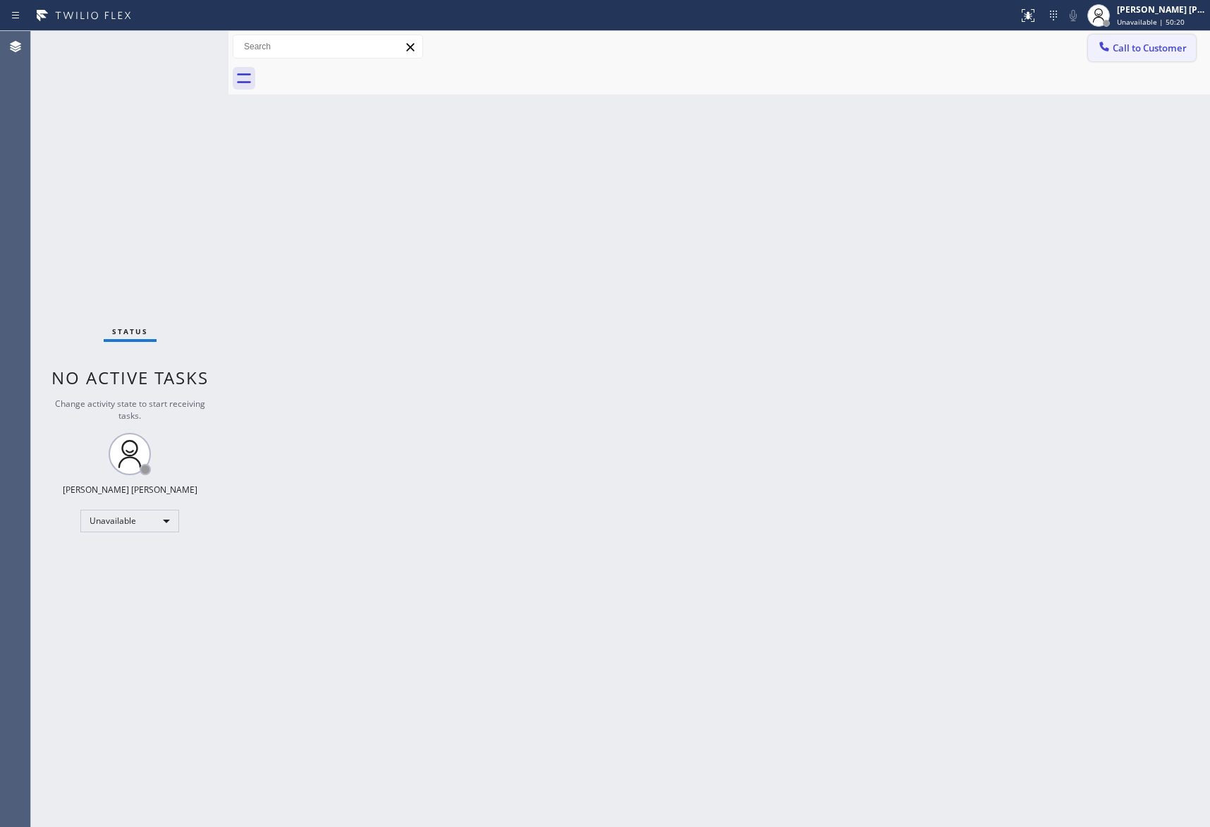
click at [1166, 48] on span "Call to Customer" at bounding box center [1150, 48] width 74 height 13
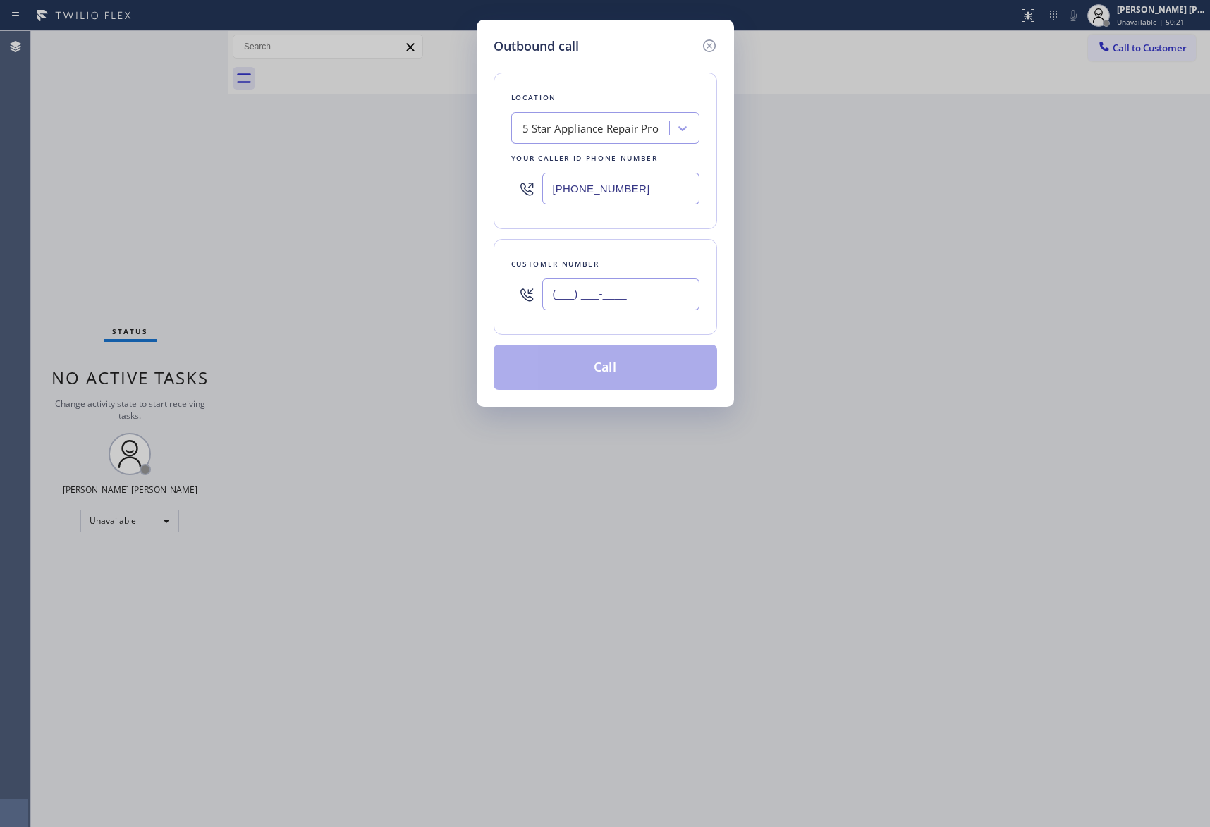
click at [643, 296] on input "(___) ___-____" at bounding box center [620, 295] width 157 height 32
paste input "858) 254-9619"
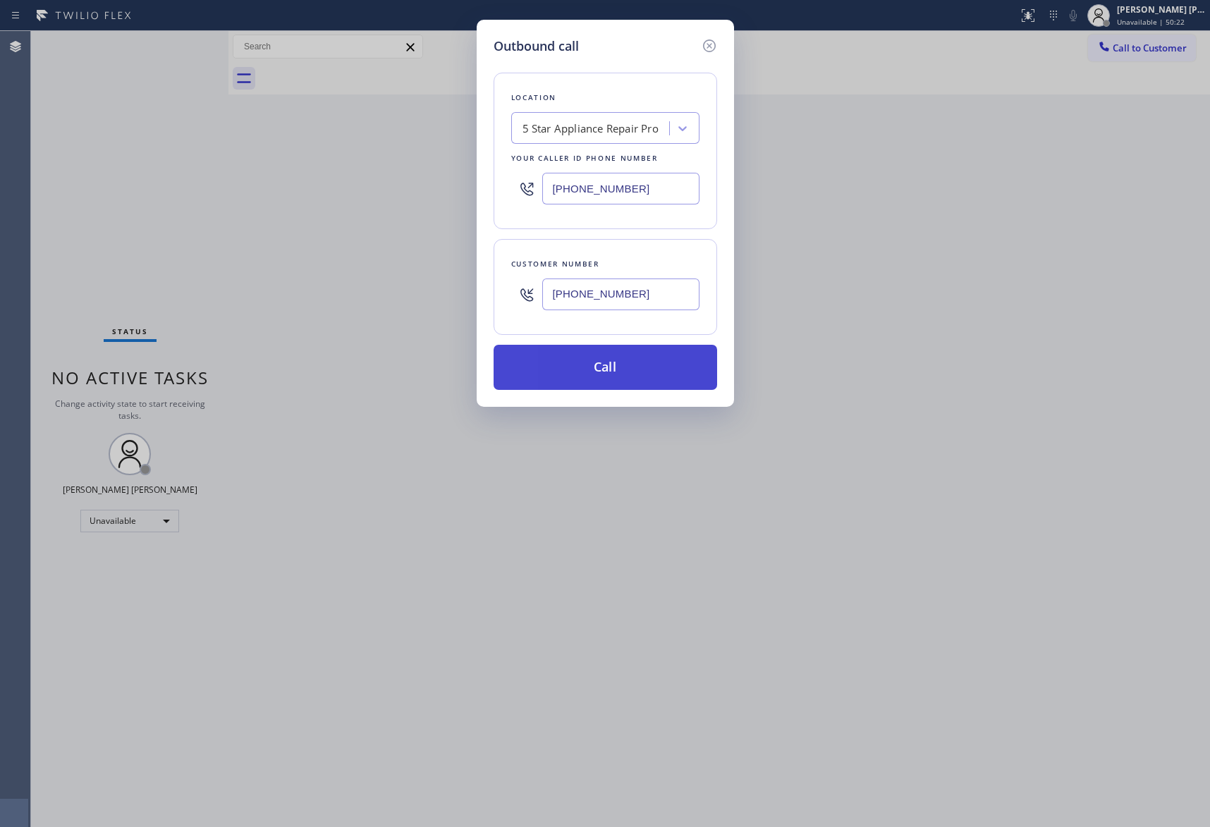
type input "[PHONE_NUMBER]"
click at [645, 364] on button "Call" at bounding box center [606, 367] width 224 height 45
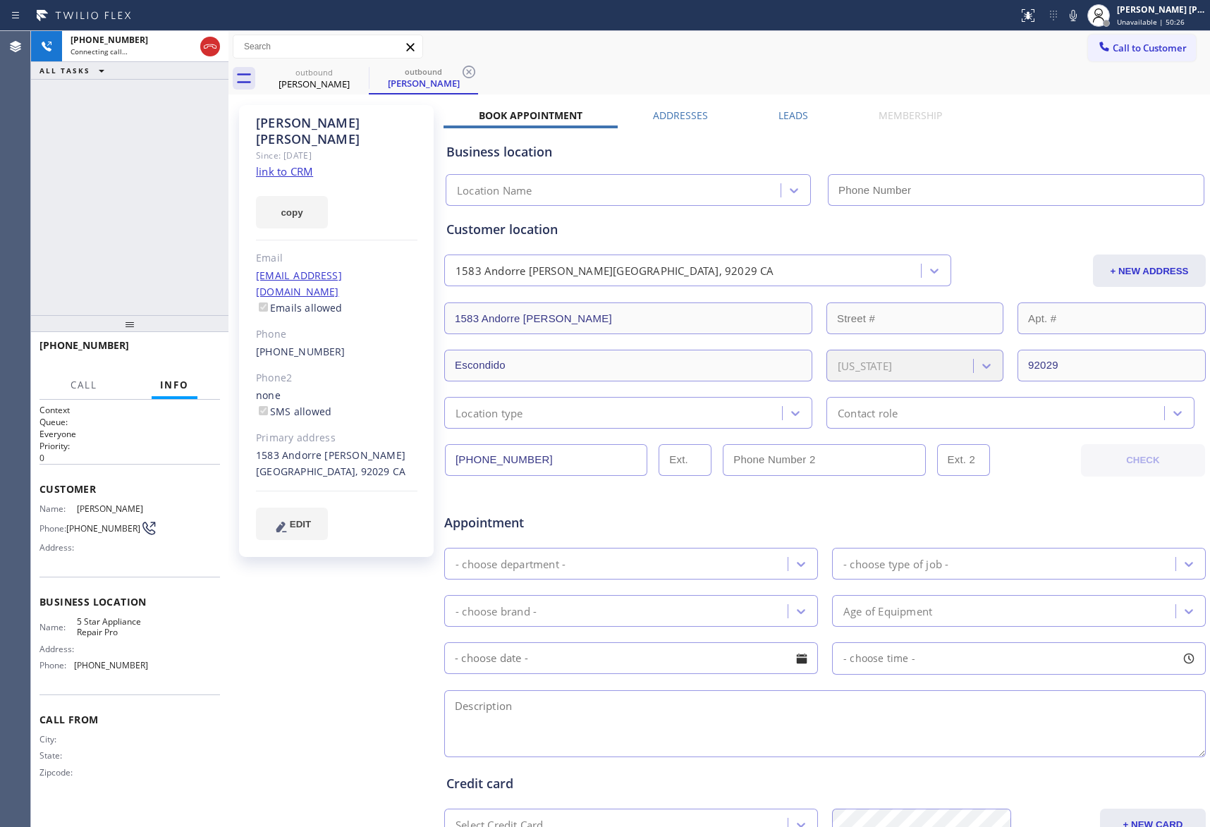
type input "[PHONE_NUMBER]"
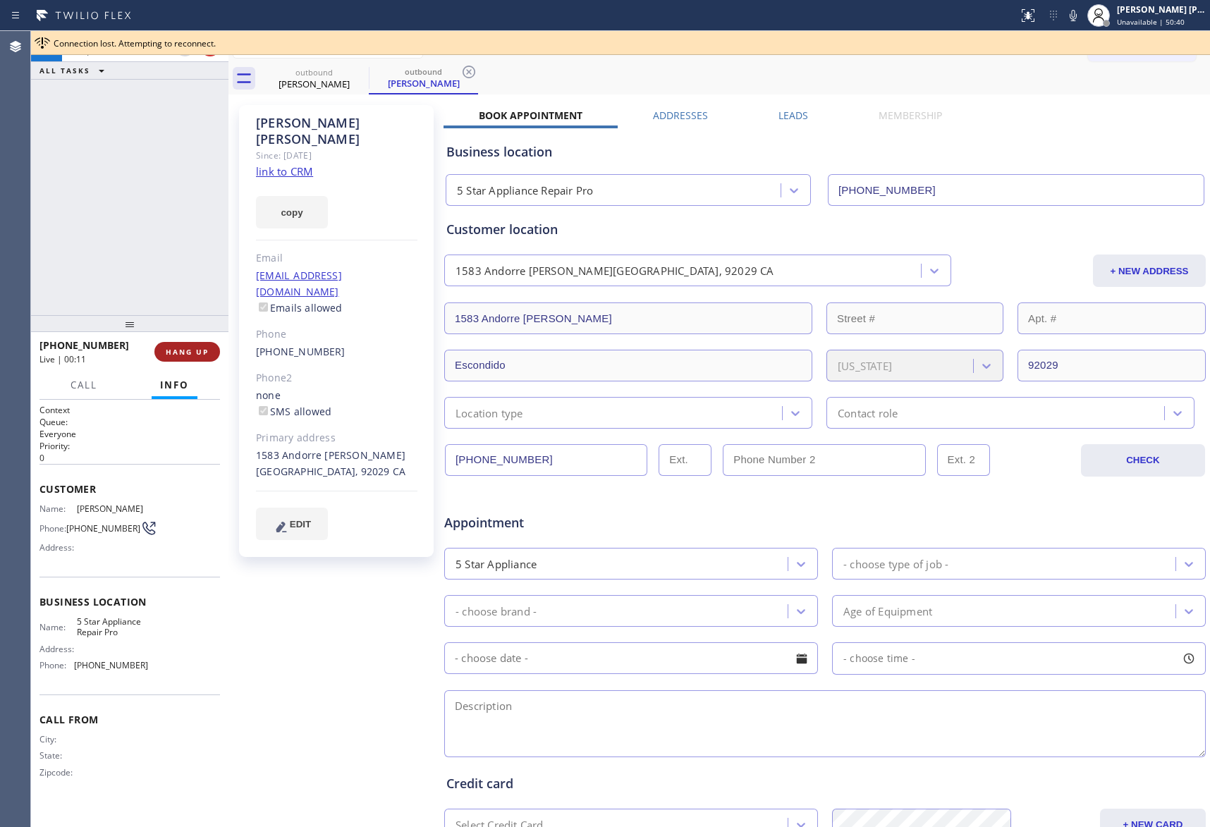
click at [178, 350] on span "HANG UP" at bounding box center [187, 352] width 43 height 10
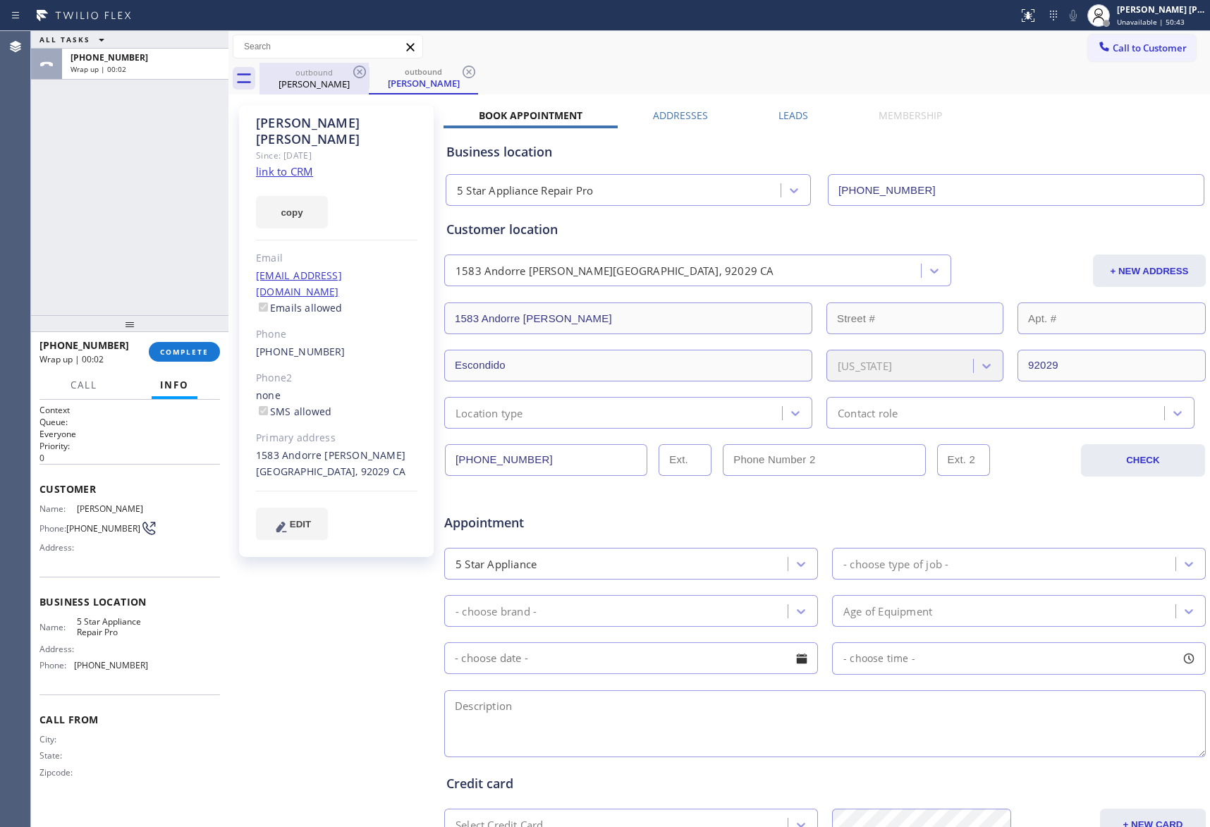
click at [345, 71] on div "outbound" at bounding box center [314, 72] width 106 height 11
click at [362, 71] on icon at bounding box center [359, 71] width 17 height 17
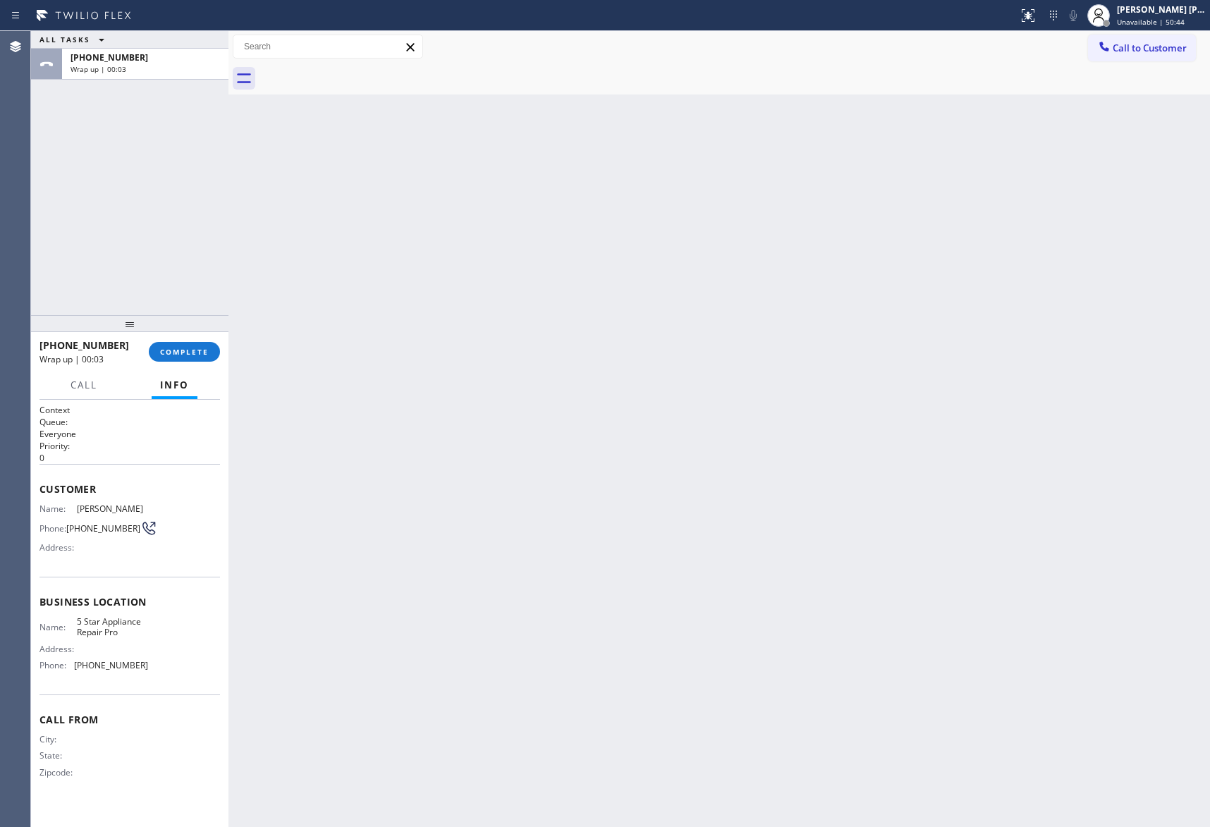
click at [362, 71] on div at bounding box center [735, 79] width 951 height 32
click at [195, 351] on span "COMPLETE" at bounding box center [184, 352] width 49 height 10
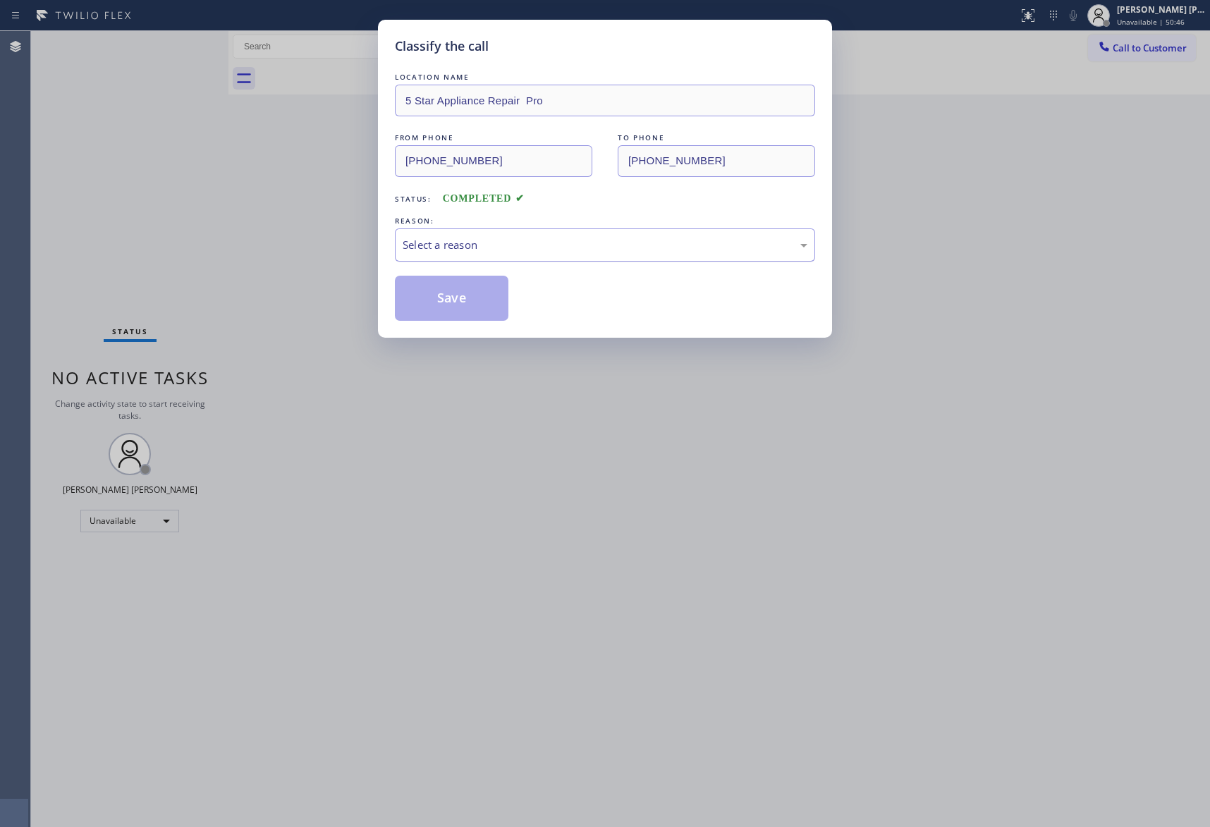
click at [453, 245] on div "Select a reason" at bounding box center [605, 245] width 405 height 16
click at [449, 298] on button "Save" at bounding box center [452, 298] width 114 height 45
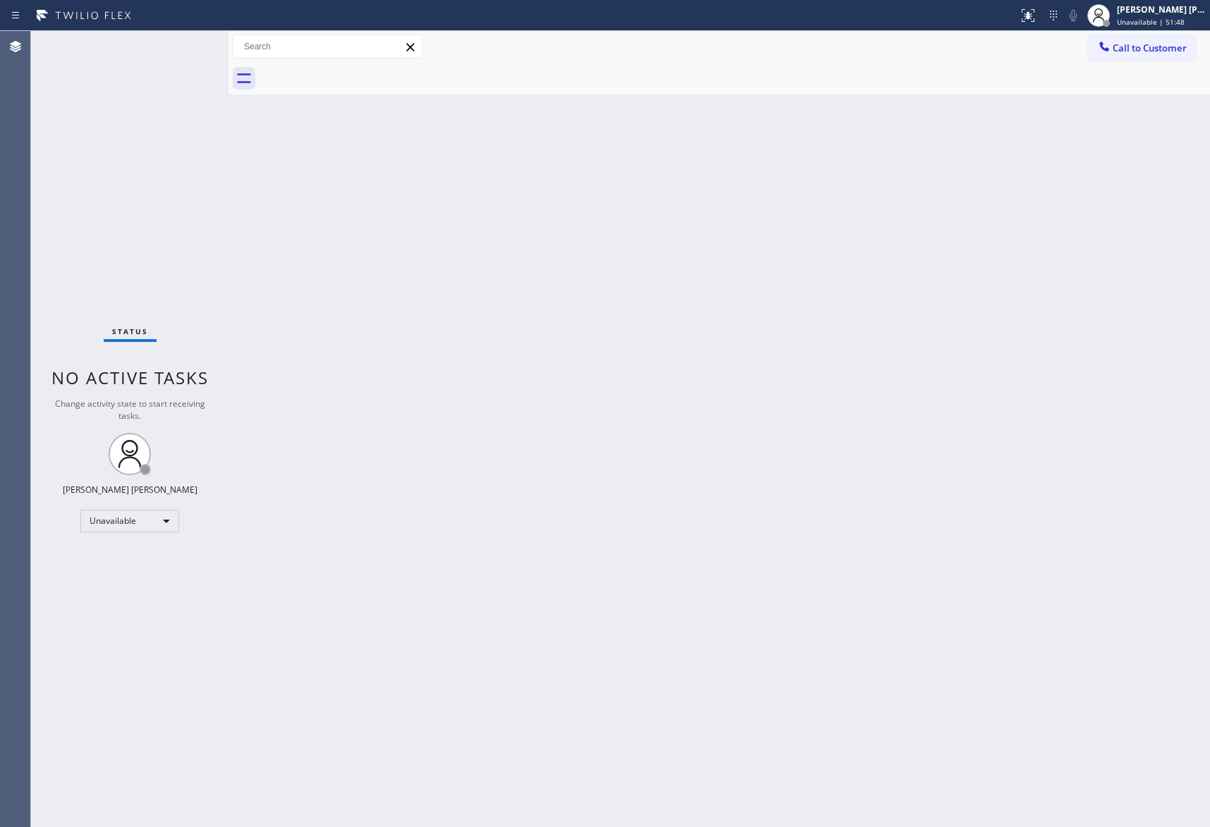
click at [670, 238] on div "Back to Dashboard Change Sender ID Customers Technicians Select a contact Outbo…" at bounding box center [719, 429] width 982 height 796
click at [1181, 57] on button "Call to Customer" at bounding box center [1142, 48] width 108 height 27
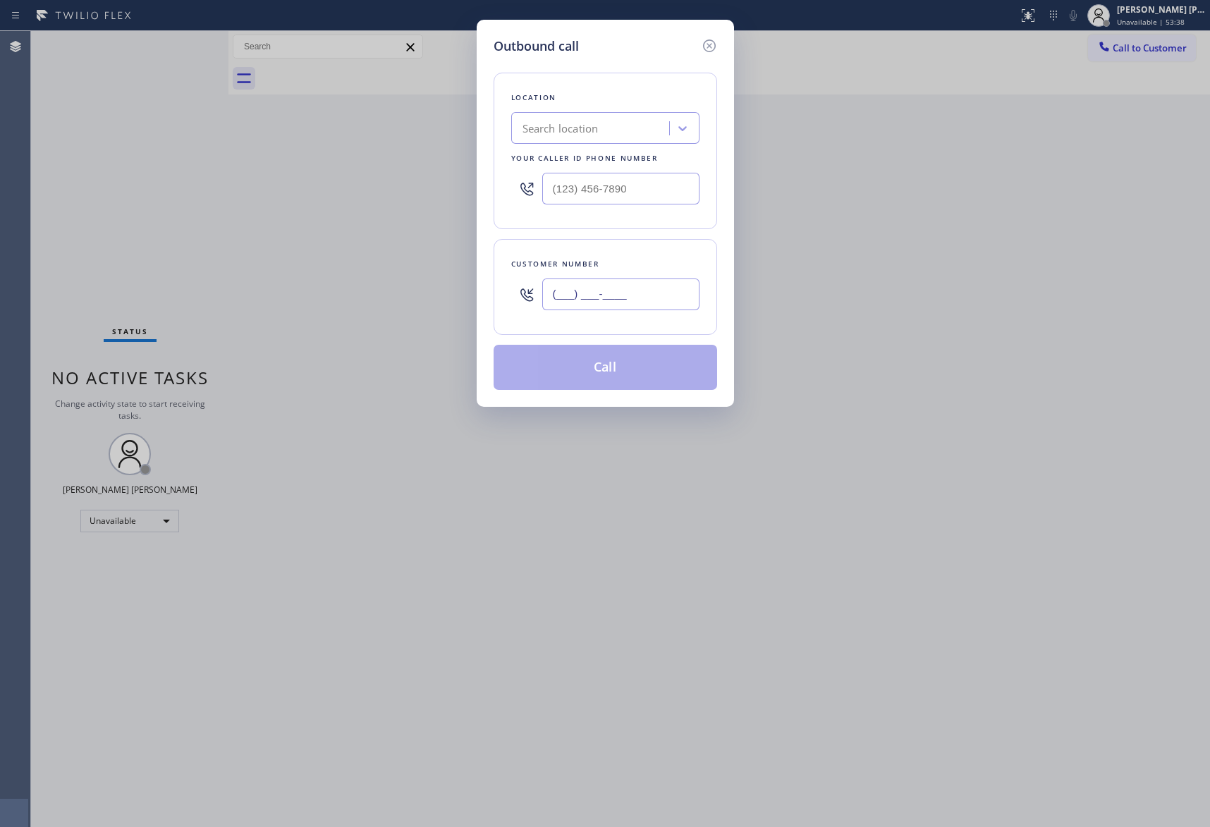
click at [664, 302] on input "(___) ___-____" at bounding box center [620, 295] width 157 height 32
paste input "858) 414-8031"
type input "(858) 414-8031"
click at [587, 137] on div "Search location" at bounding box center [593, 128] width 154 height 25
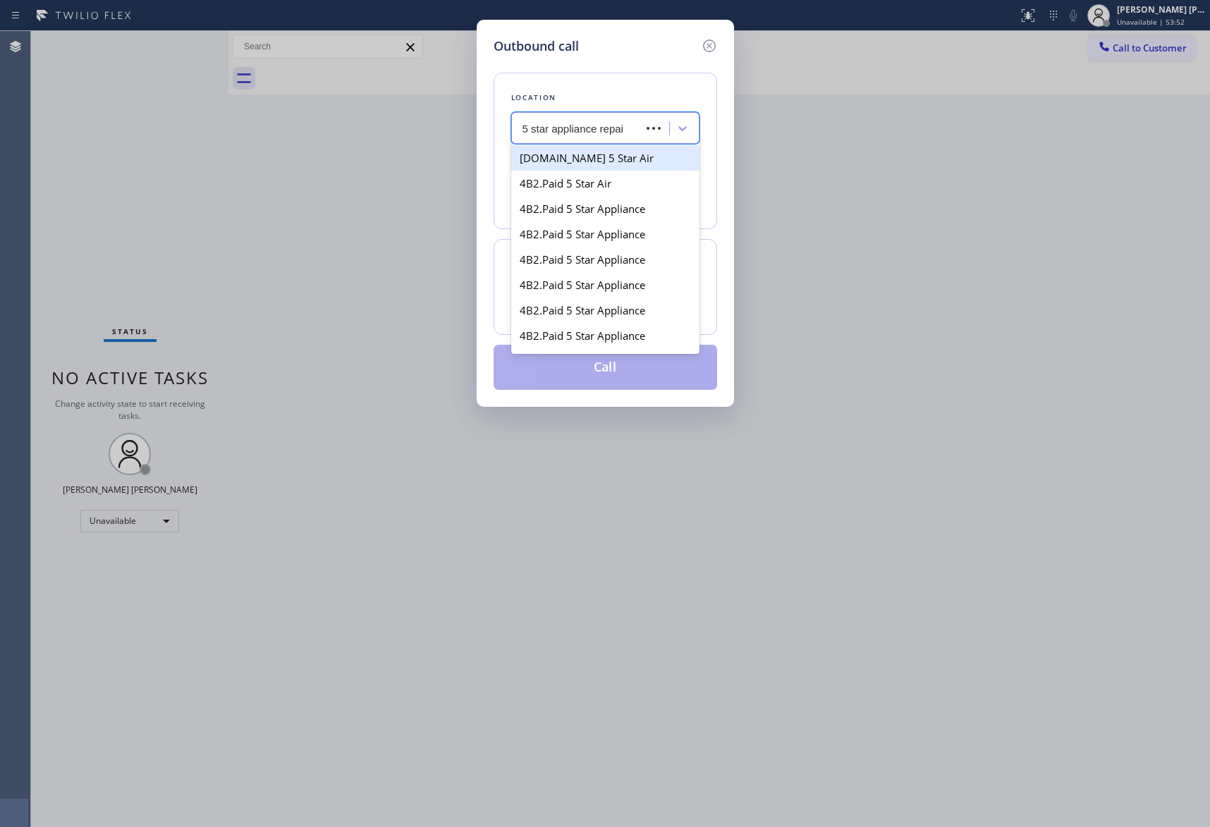
type input "5 star appliance repair"
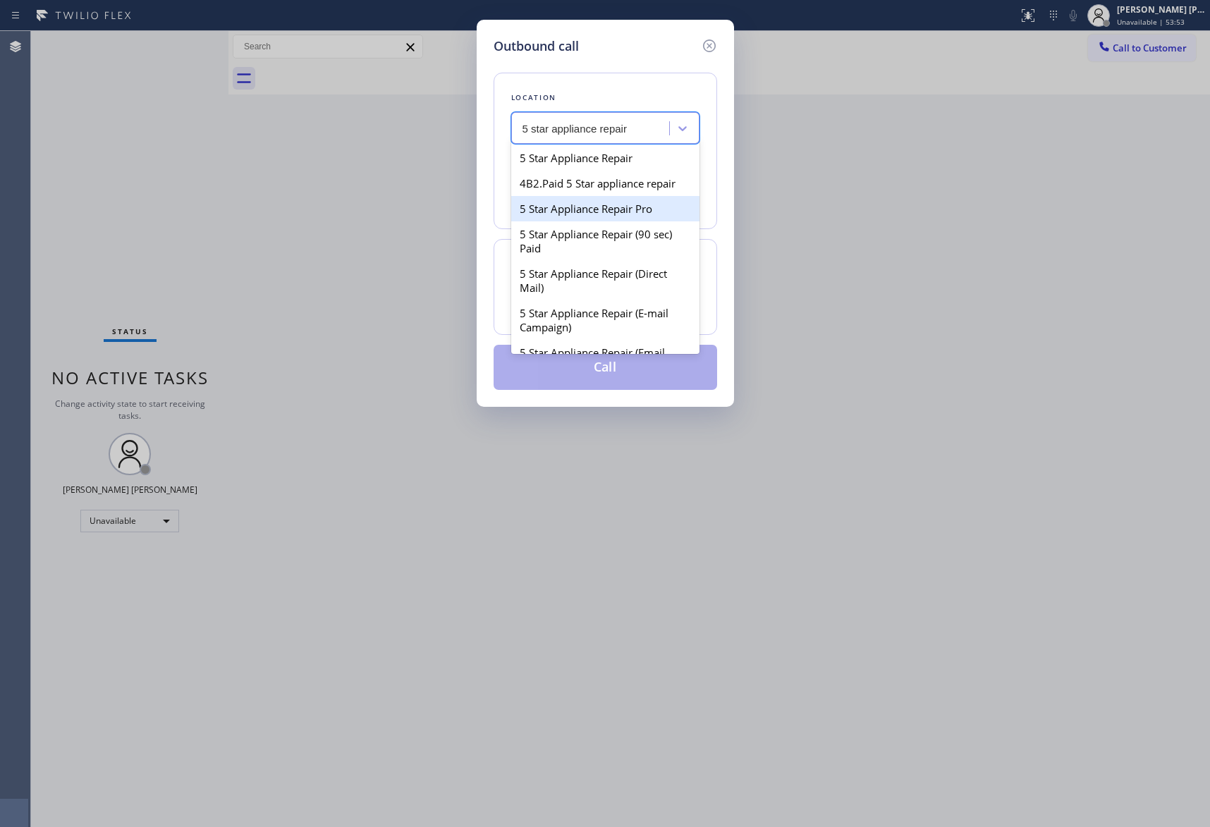
click at [636, 219] on div "5 Star Appliance Repair Pro" at bounding box center [605, 208] width 188 height 25
type input "[PHONE_NUMBER]"
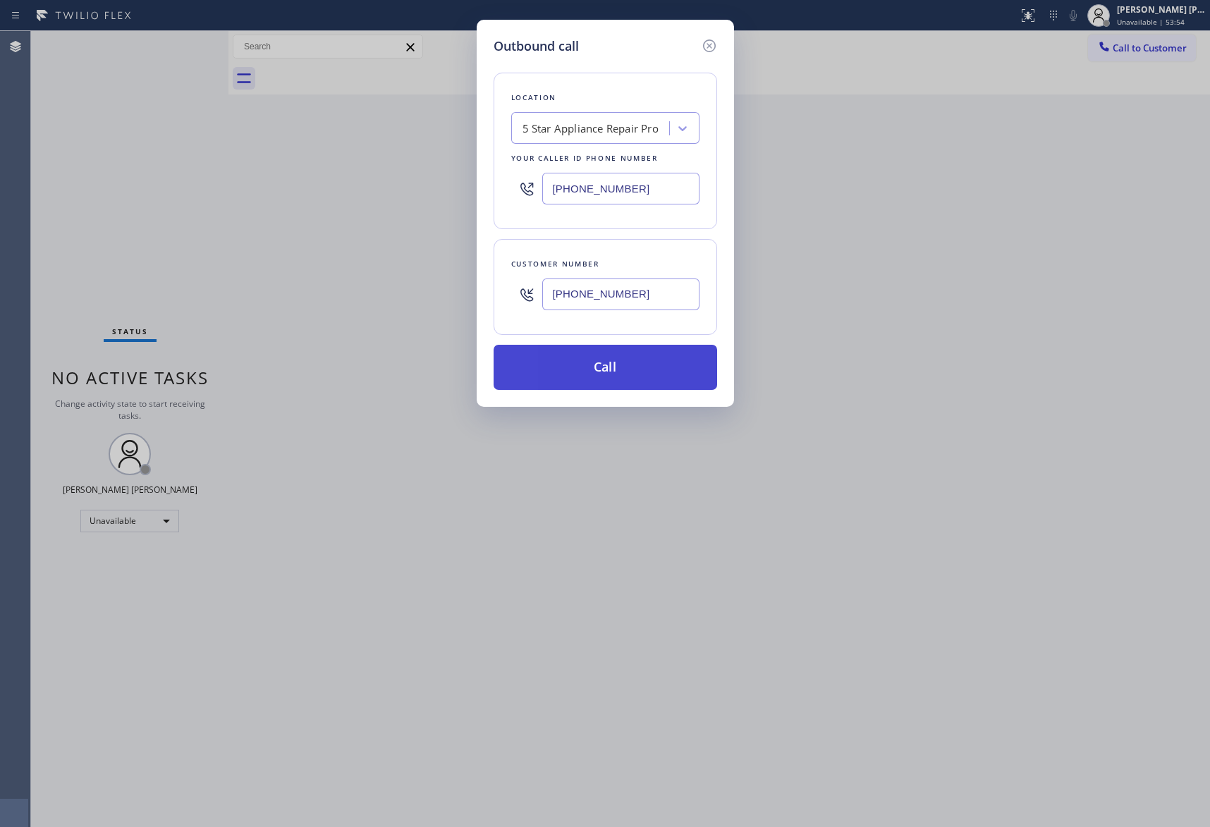
click at [632, 362] on button "Call" at bounding box center [606, 367] width 224 height 45
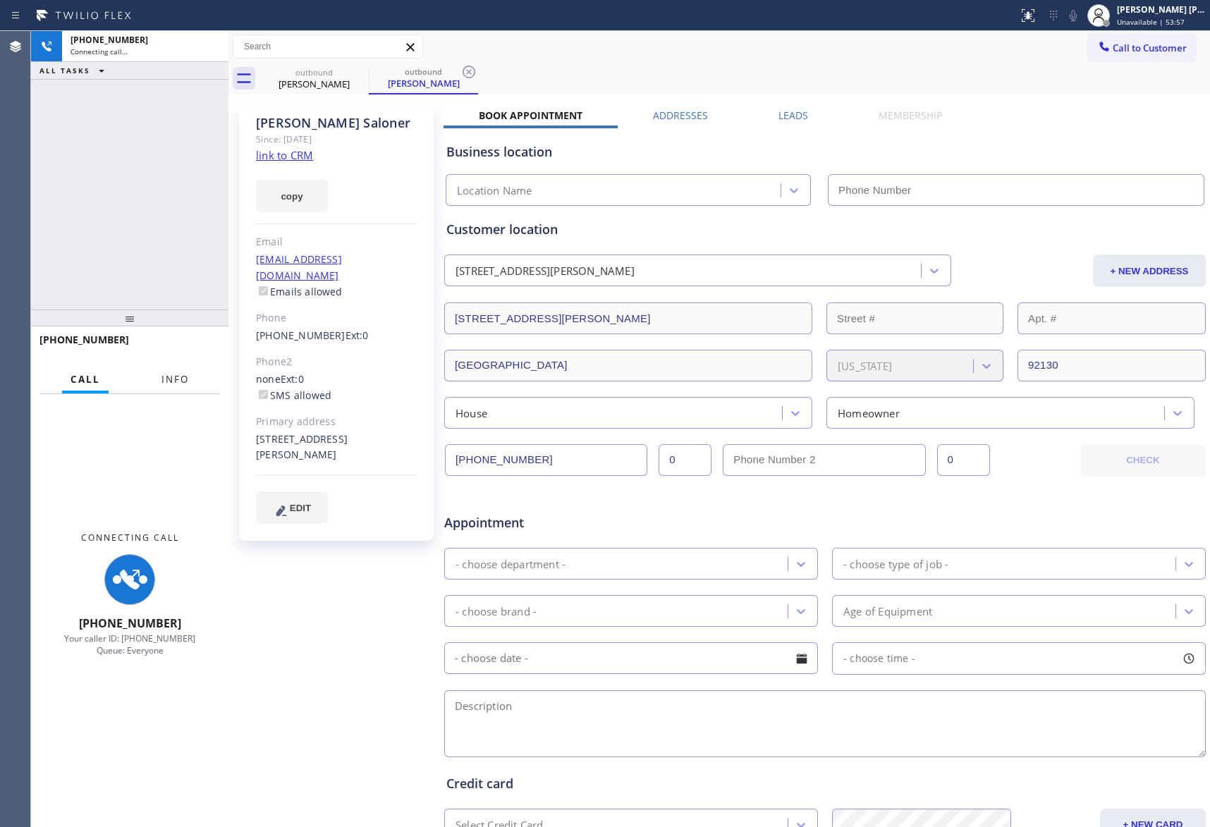
click at [186, 379] on span "Info" at bounding box center [175, 379] width 28 height 13
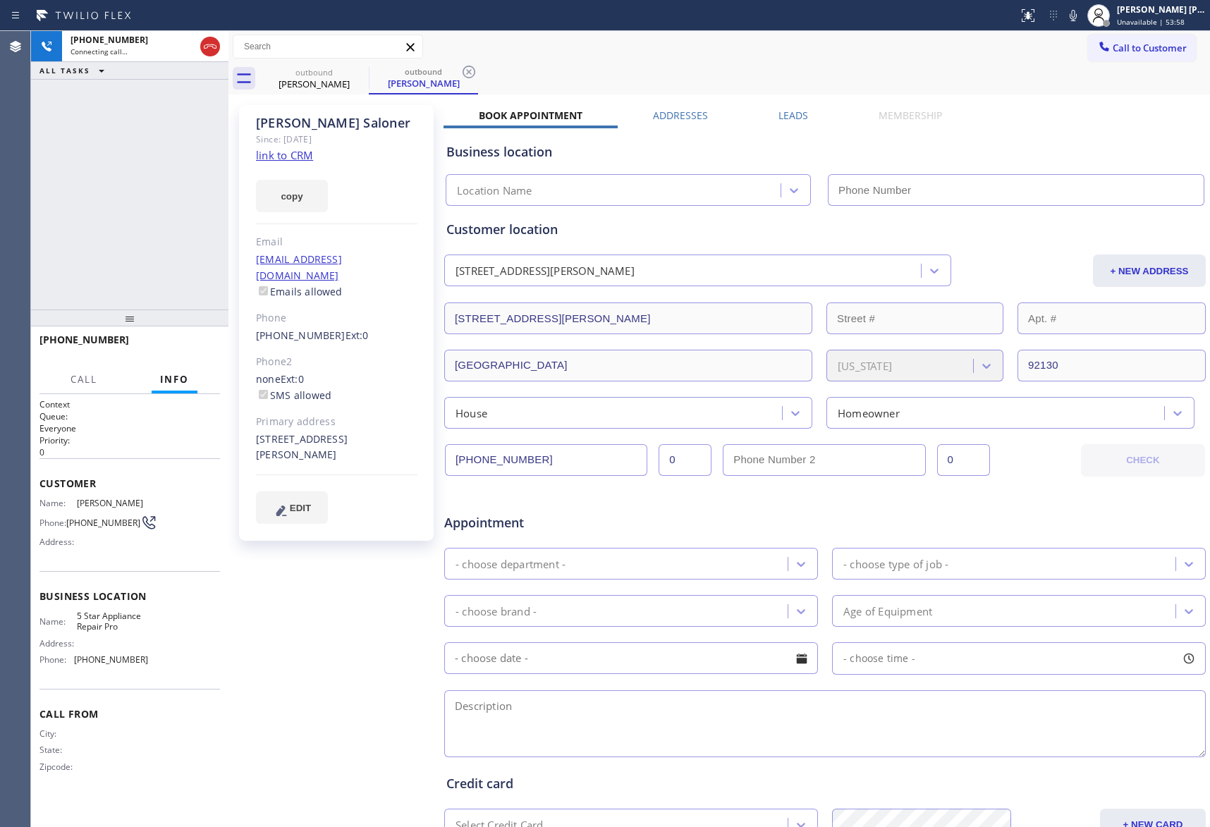
type input "[PHONE_NUMBER]"
drag, startPoint x: 206, startPoint y: 348, endPoint x: 213, endPoint y: 348, distance: 7.1
click at [206, 348] on span "HANG UP" at bounding box center [187, 346] width 43 height 10
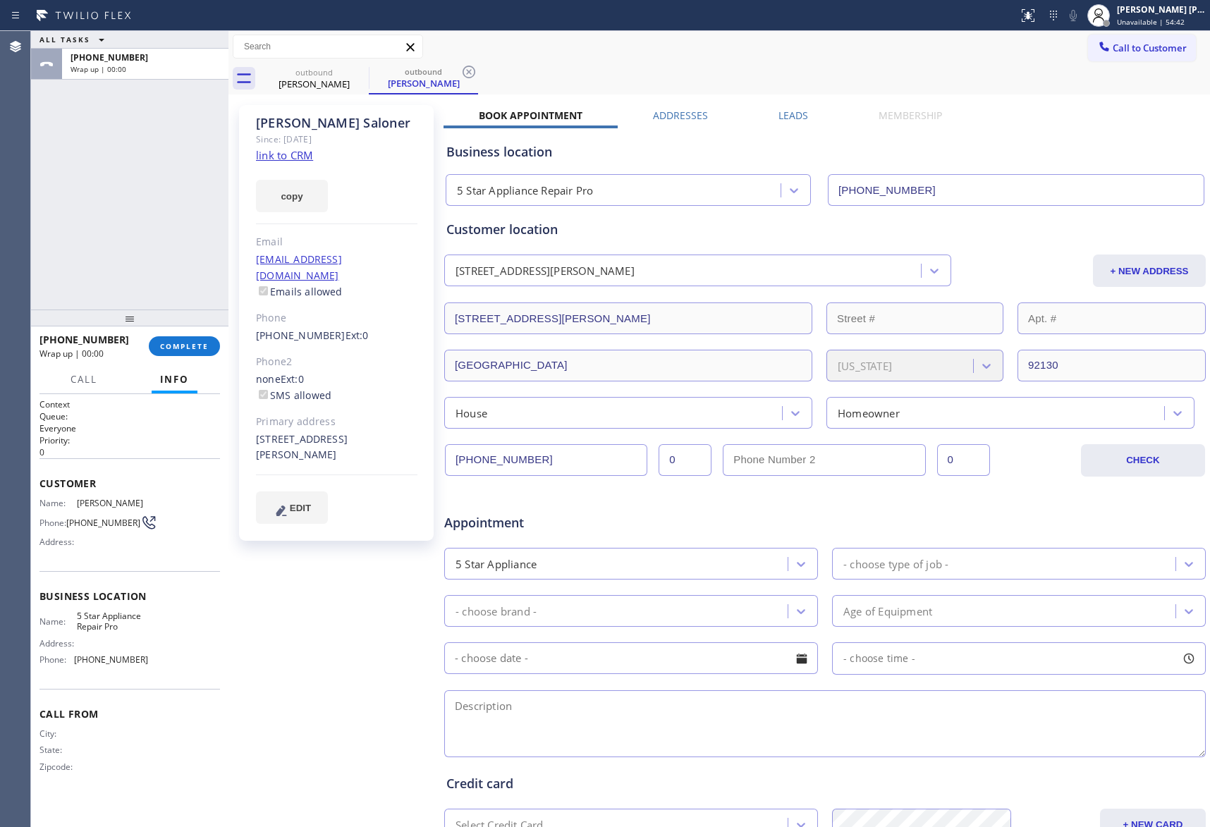
click at [788, 117] on label "Leads" at bounding box center [794, 115] width 30 height 13
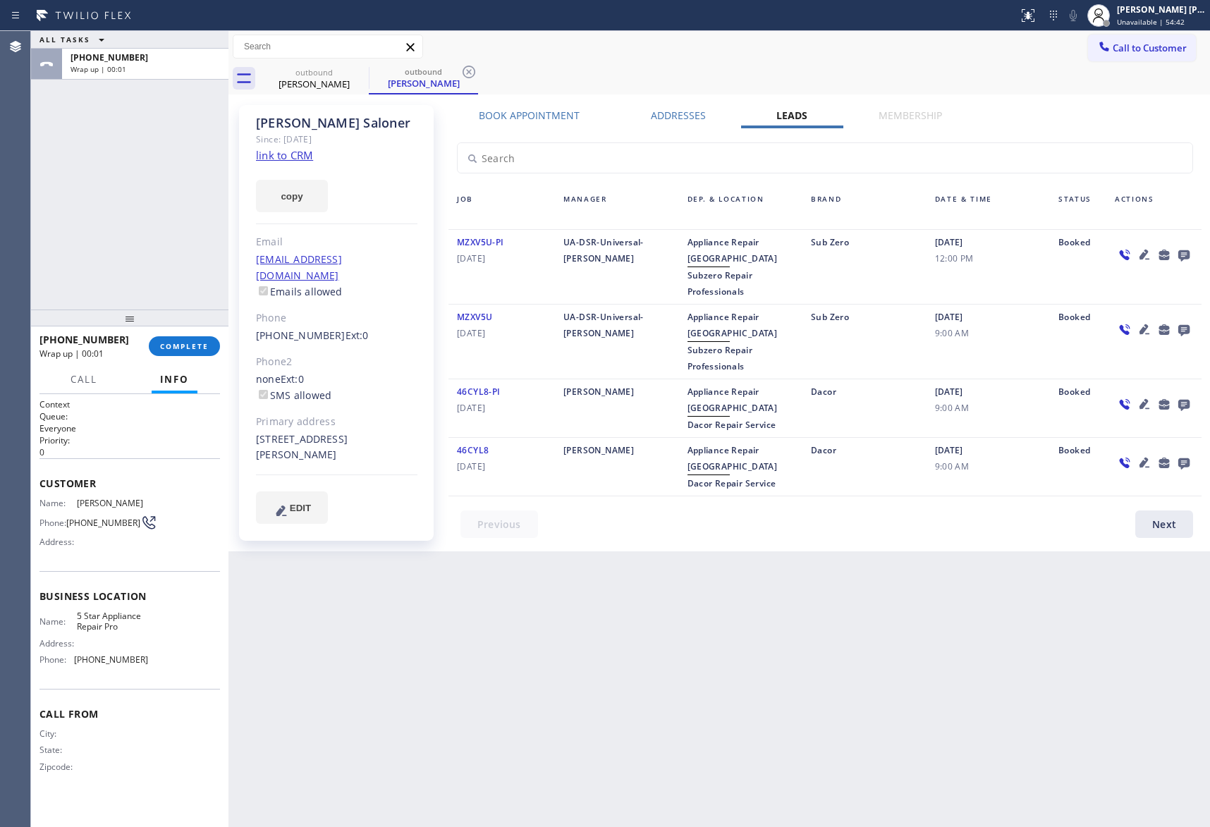
click at [1178, 254] on icon at bounding box center [1184, 255] width 17 height 18
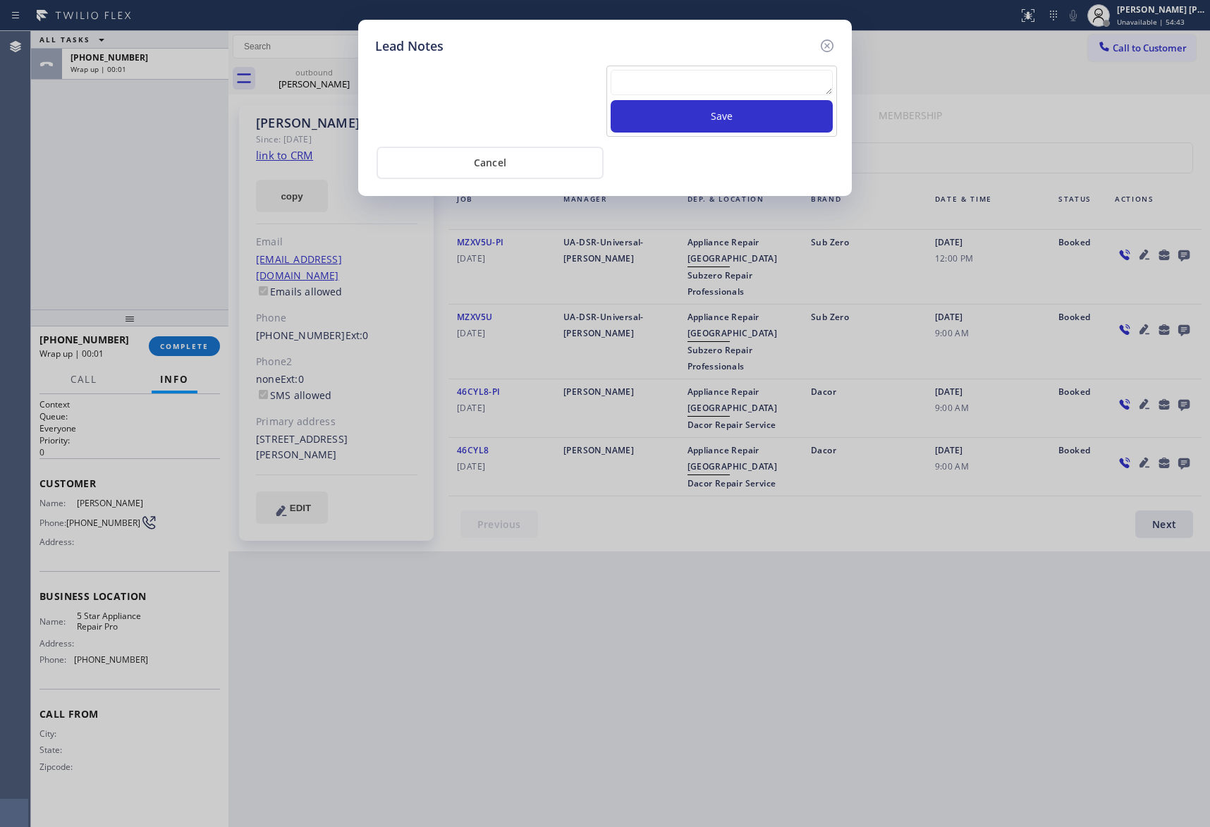
click at [731, 89] on textarea at bounding box center [722, 82] width 222 height 25
paste textarea "VM | please transfer if cx calls back"
type textarea "VM | please transfer if cx calls back"
click at [739, 118] on button "Save" at bounding box center [722, 116] width 222 height 32
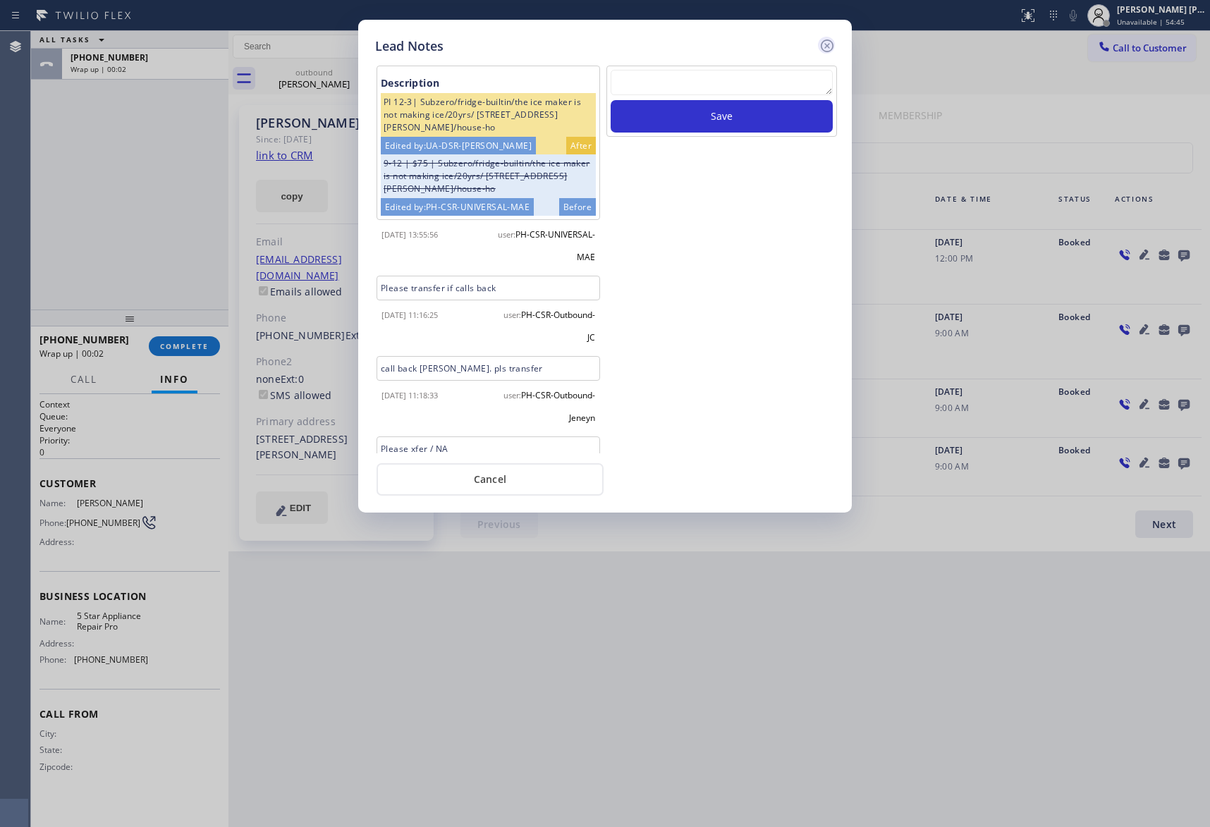
click at [833, 40] on icon at bounding box center [827, 45] width 17 height 17
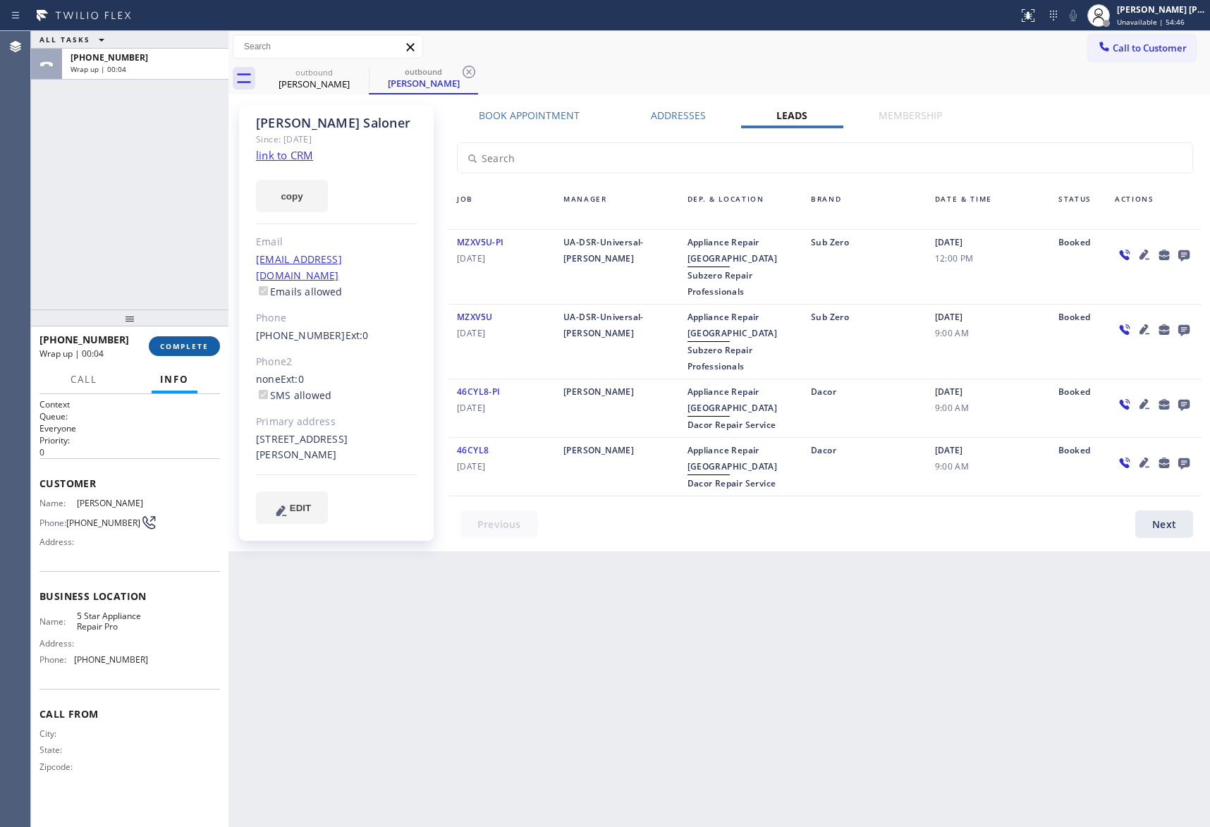
click at [178, 342] on span "COMPLETE" at bounding box center [184, 346] width 49 height 10
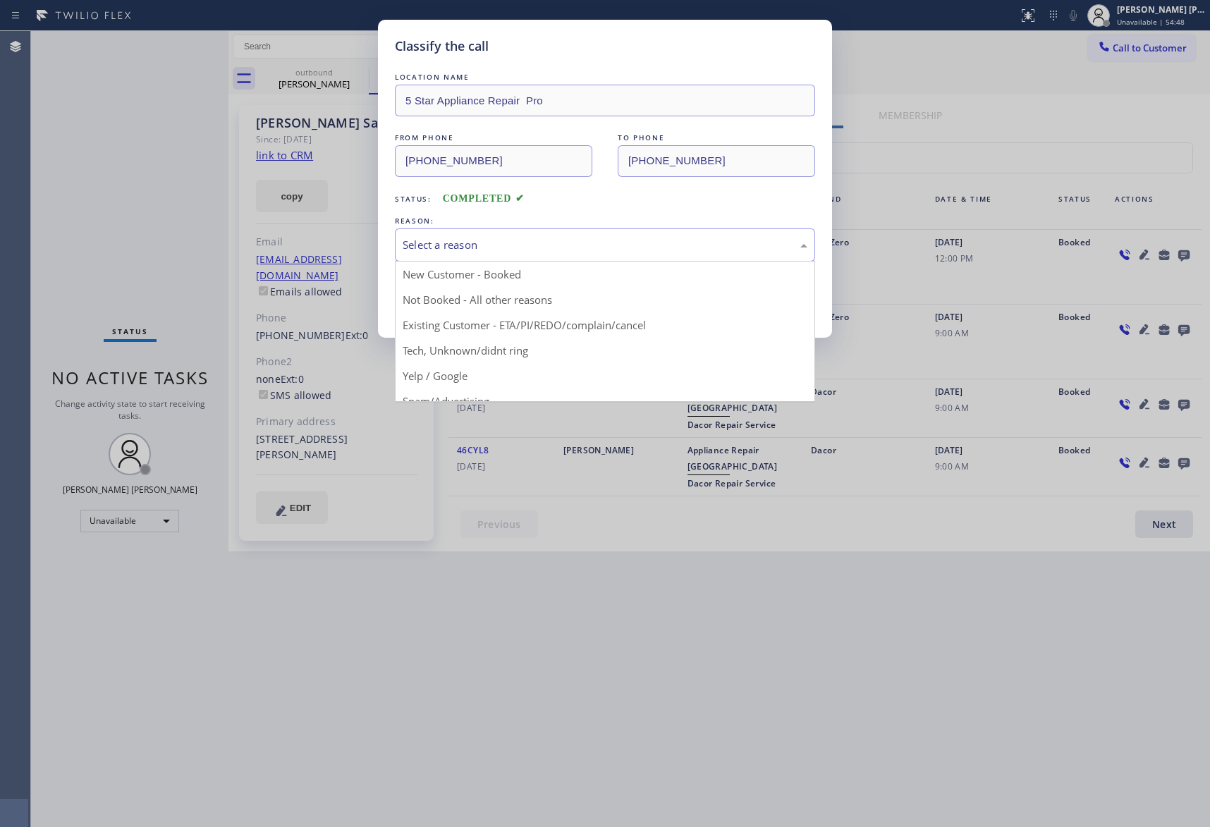
click at [545, 246] on div "Select a reason" at bounding box center [605, 245] width 405 height 16
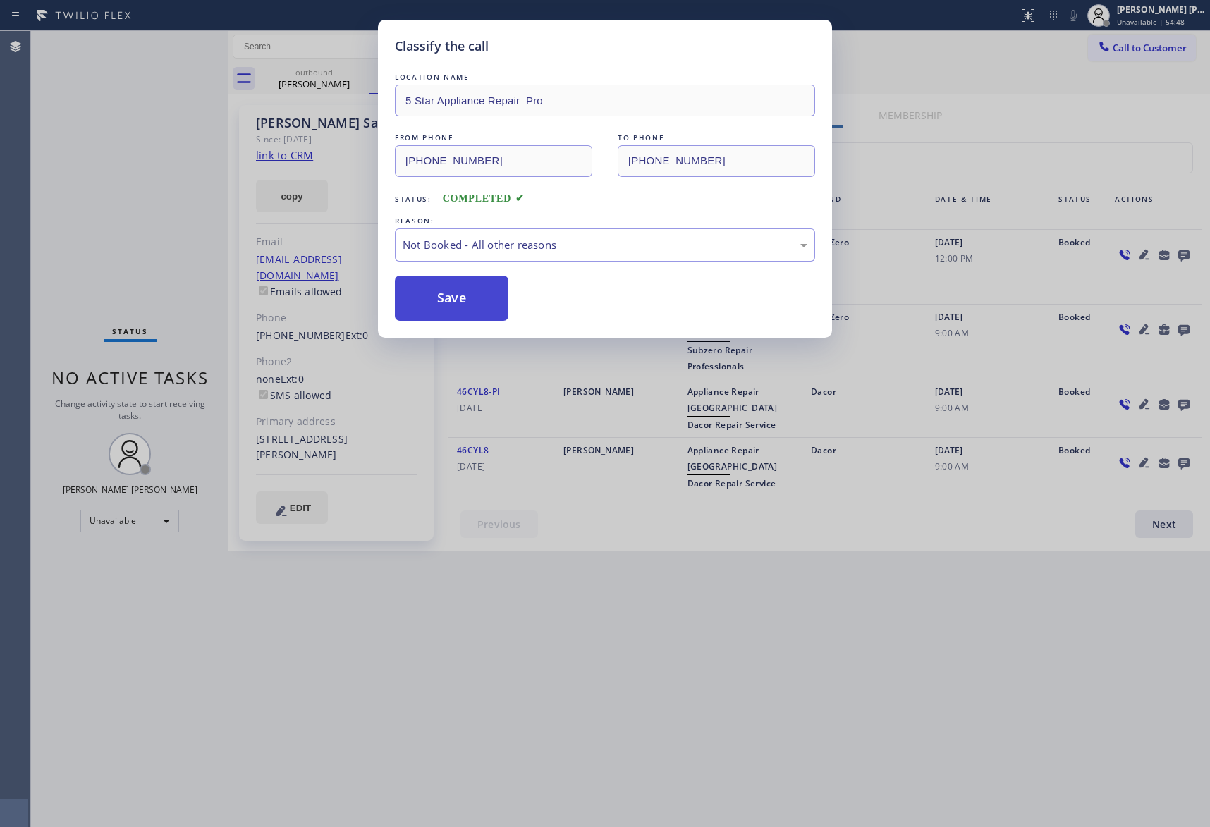
click at [443, 302] on button "Save" at bounding box center [452, 298] width 114 height 45
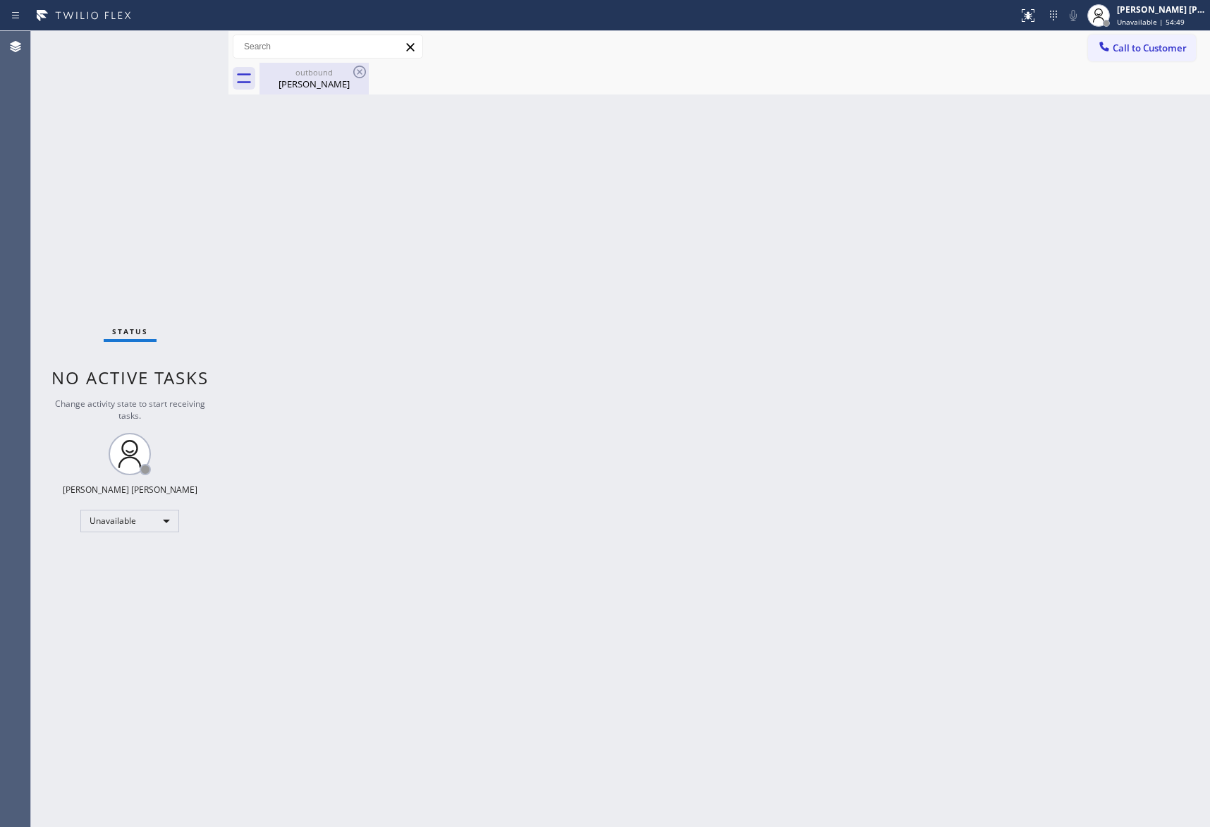
click at [328, 73] on div "outbound" at bounding box center [314, 72] width 106 height 11
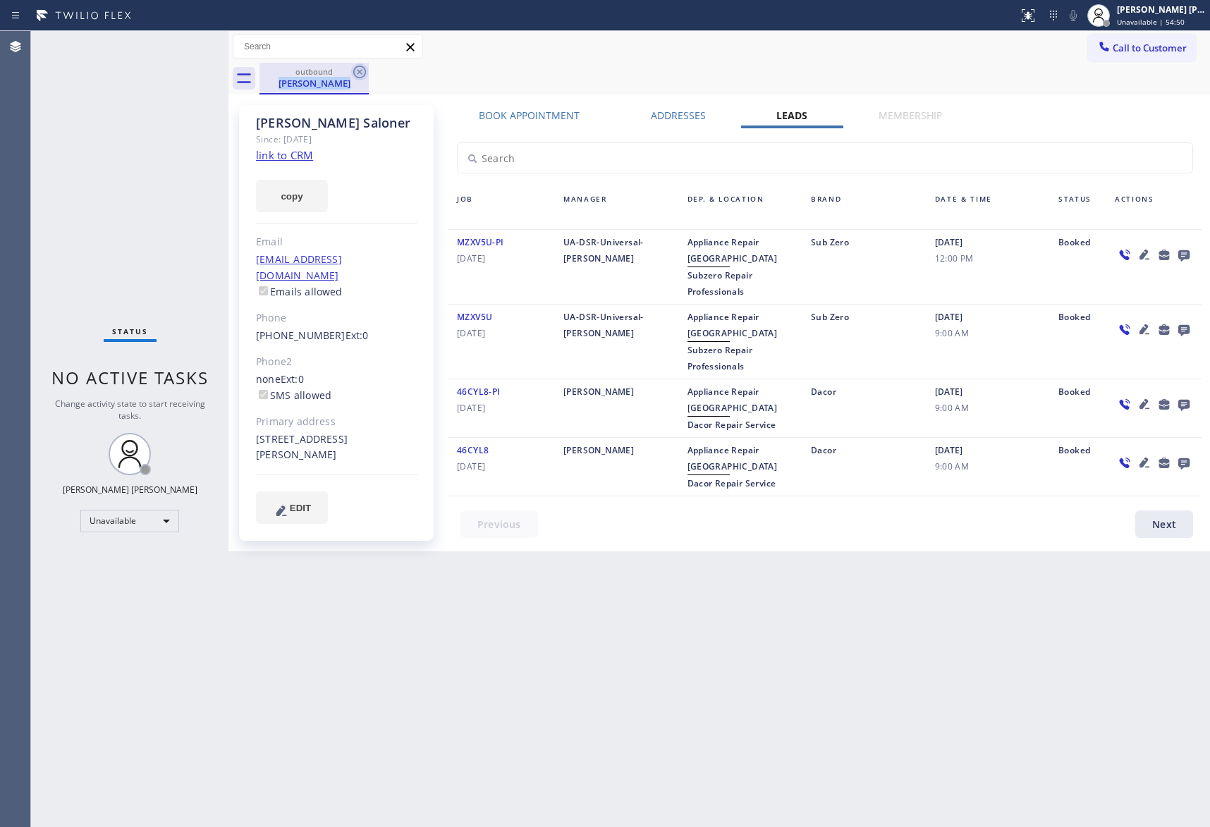
click at [351, 72] on div "outbound Nicky Saloner" at bounding box center [314, 79] width 109 height 32
click at [362, 72] on icon at bounding box center [359, 71] width 17 height 17
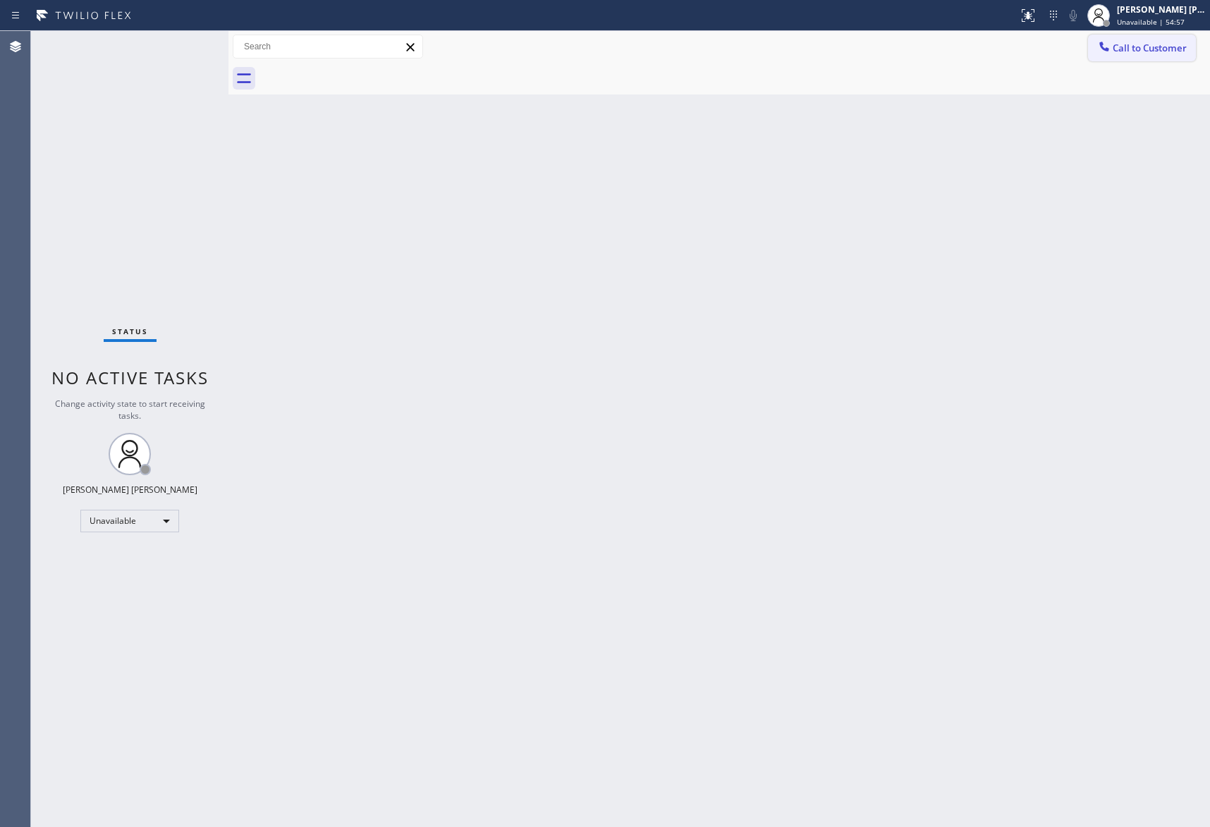
click at [1164, 43] on span "Call to Customer" at bounding box center [1150, 48] width 74 height 13
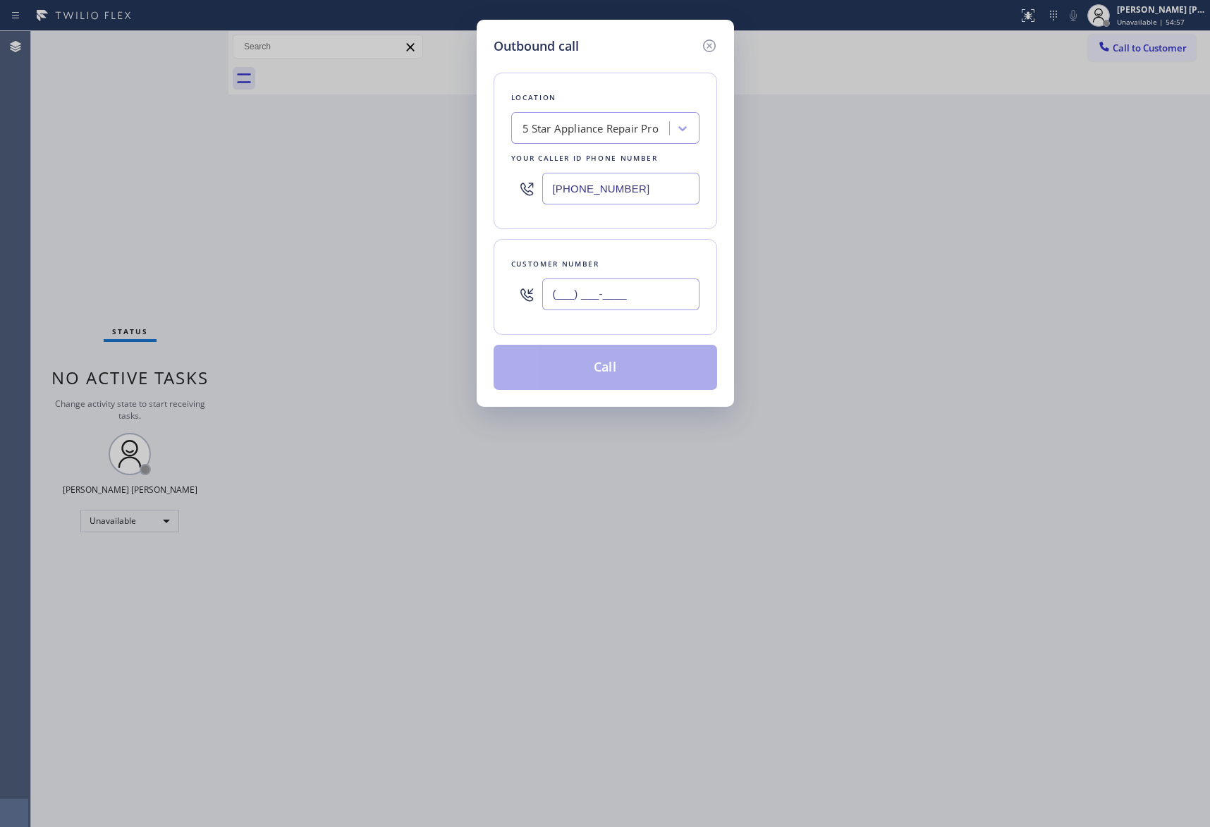
click at [638, 292] on input "(___) ___-____" at bounding box center [620, 295] width 157 height 32
paste input "714) 813-7469"
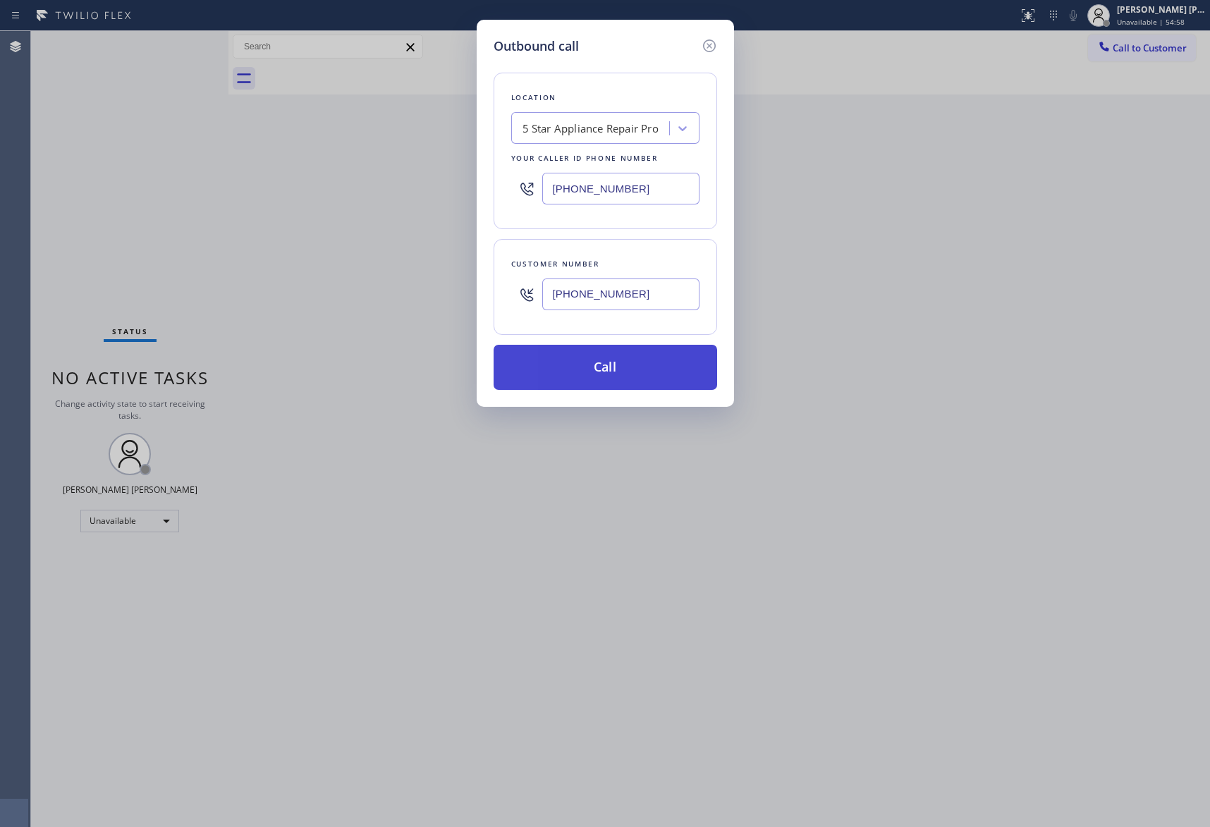
type input "(714) 813-7469"
click at [638, 372] on button "Call" at bounding box center [606, 367] width 224 height 45
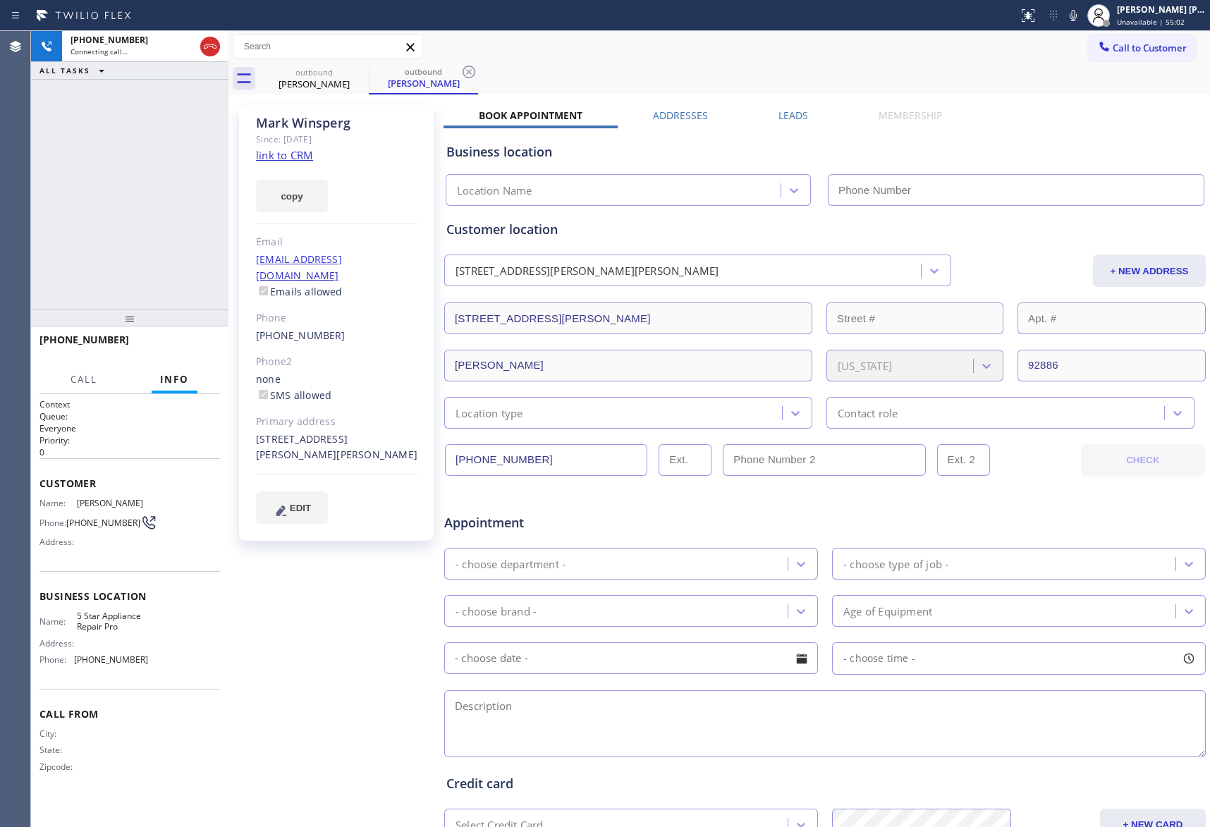
type input "[PHONE_NUMBER]"
click at [213, 51] on icon at bounding box center [210, 46] width 17 height 17
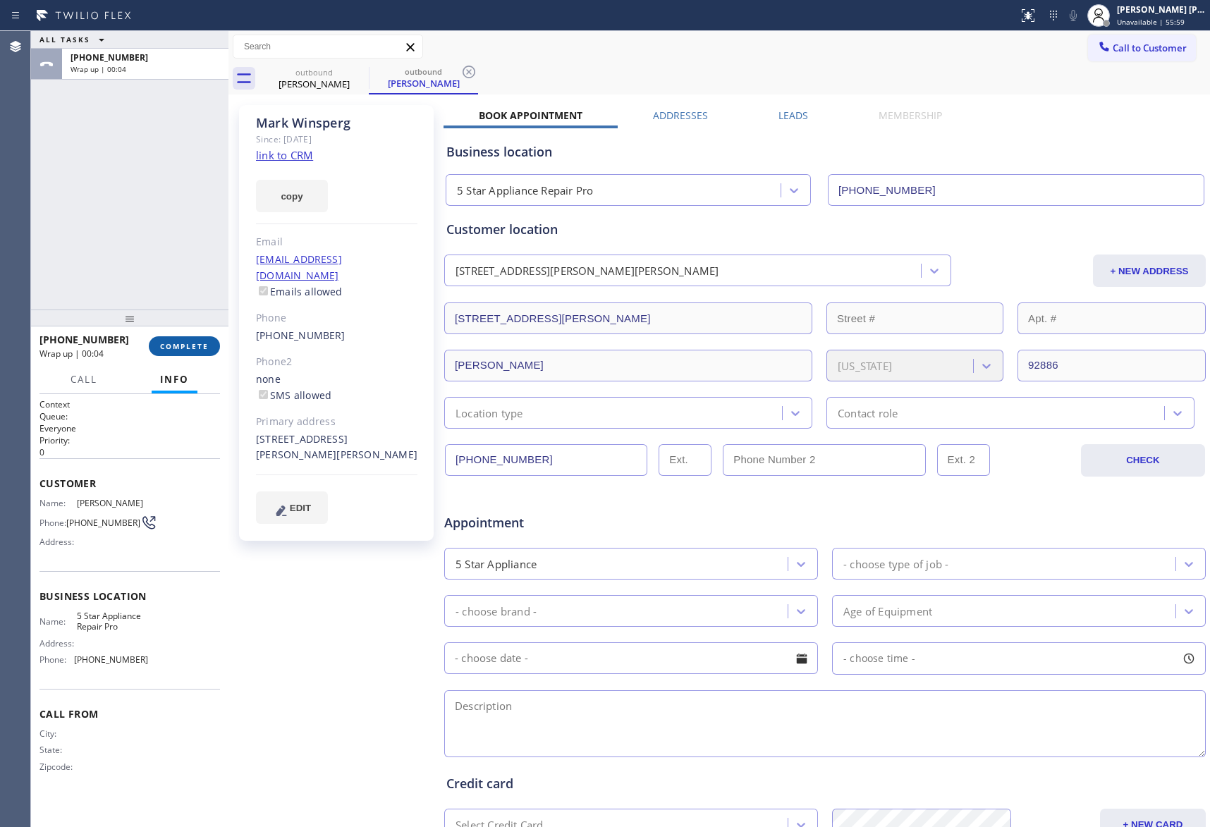
click at [164, 342] on span "COMPLETE" at bounding box center [184, 346] width 49 height 10
drag, startPoint x: 796, startPoint y: 116, endPoint x: 881, endPoint y: 130, distance: 86.5
click at [797, 116] on label "Leads" at bounding box center [794, 115] width 30 height 13
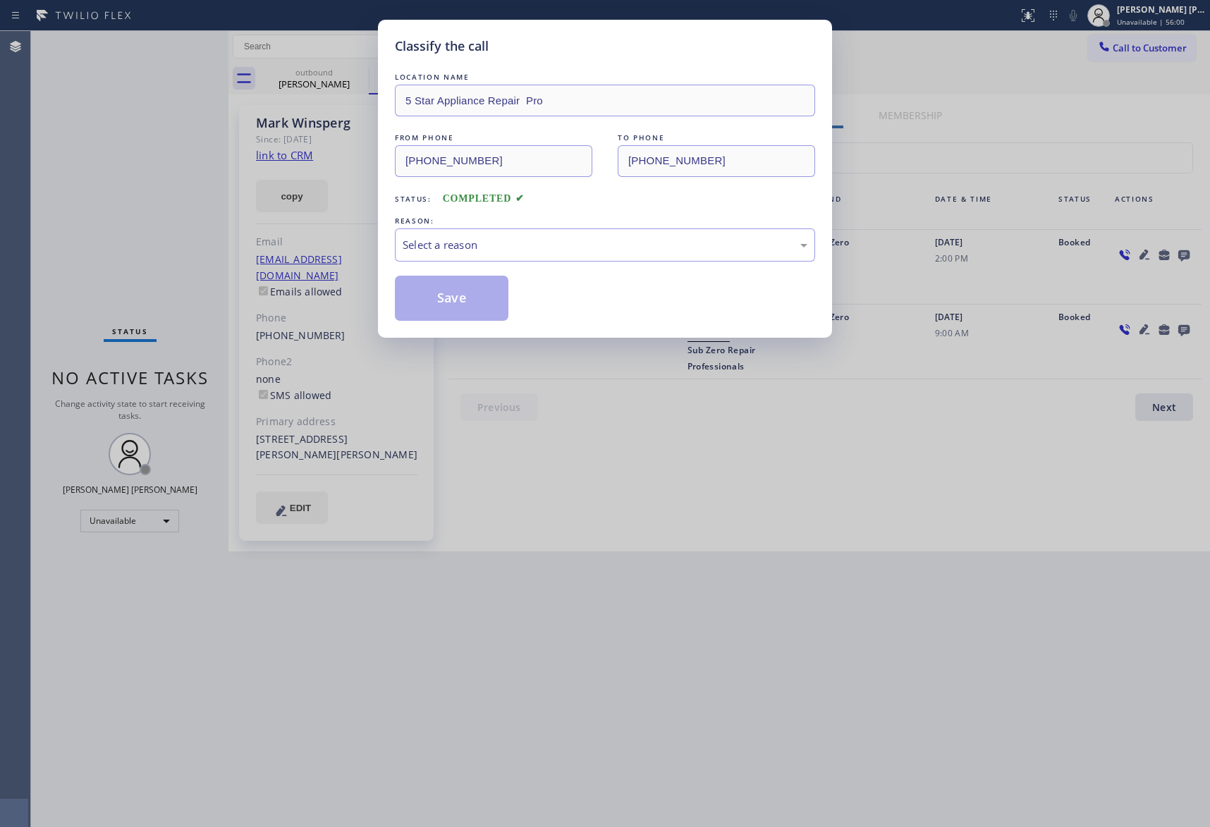
click at [1183, 252] on div "Classify the call LOCATION NAME 5 Star Appliance Repair Pro FROM PHONE (888) 47…" at bounding box center [605, 413] width 1210 height 827
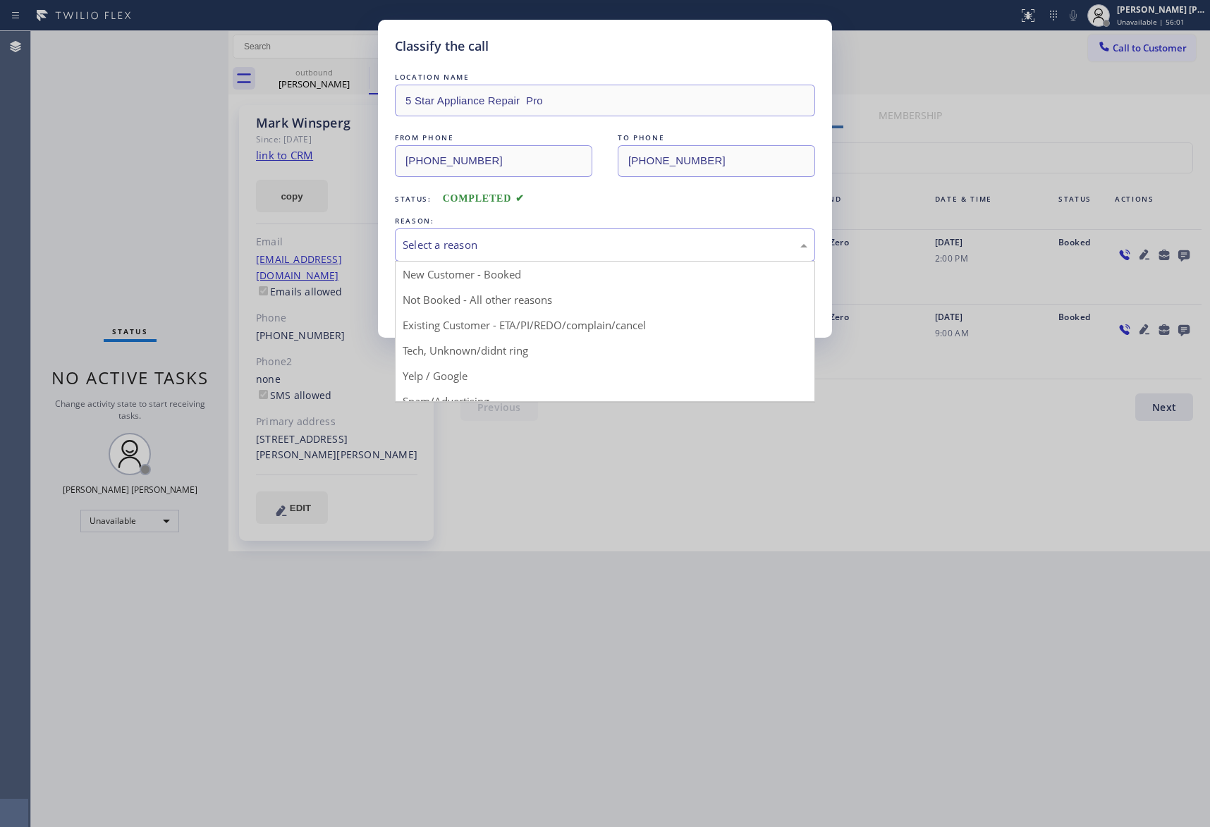
click at [467, 241] on div "Select a reason" at bounding box center [605, 245] width 405 height 16
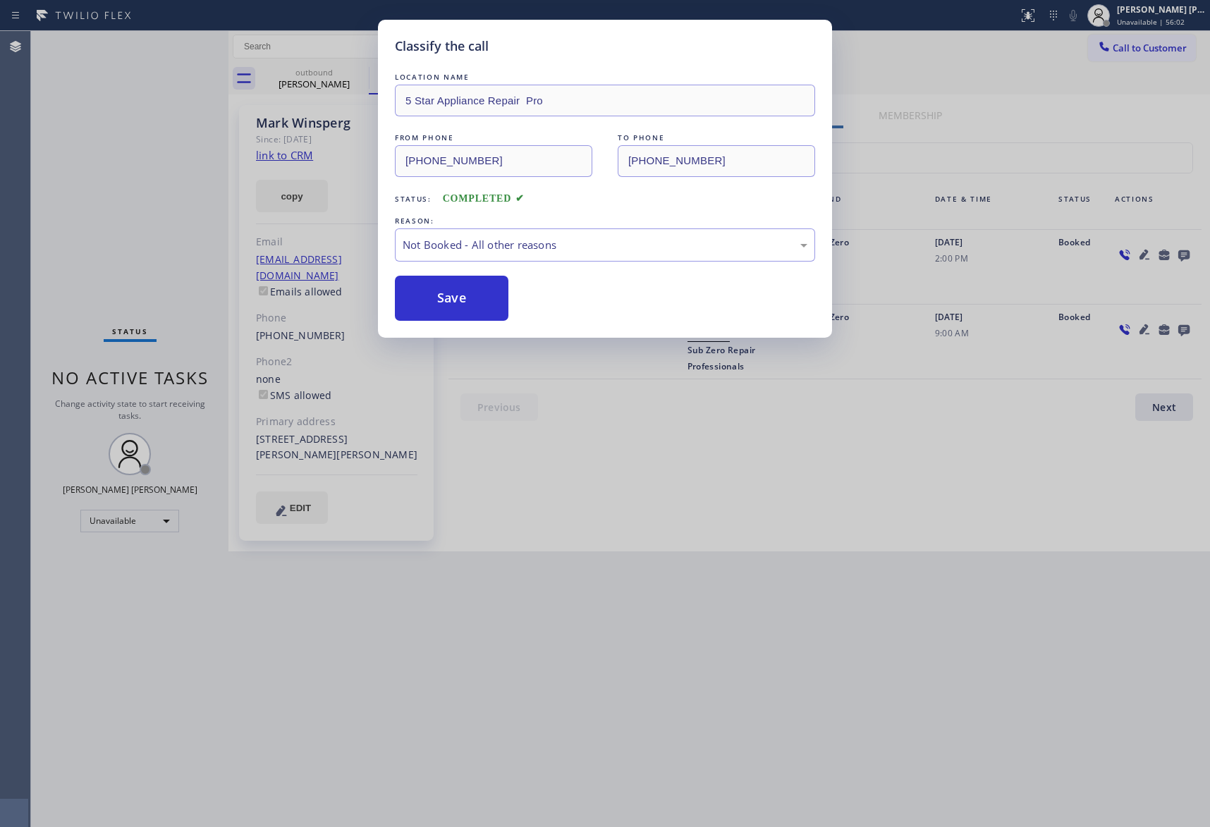
click at [458, 300] on button "Save" at bounding box center [452, 298] width 114 height 45
click at [319, 79] on div "Classify the call LOCATION NAME 5 Star Appliance Repair Pro FROM PHONE (888) 47…" at bounding box center [605, 413] width 1210 height 827
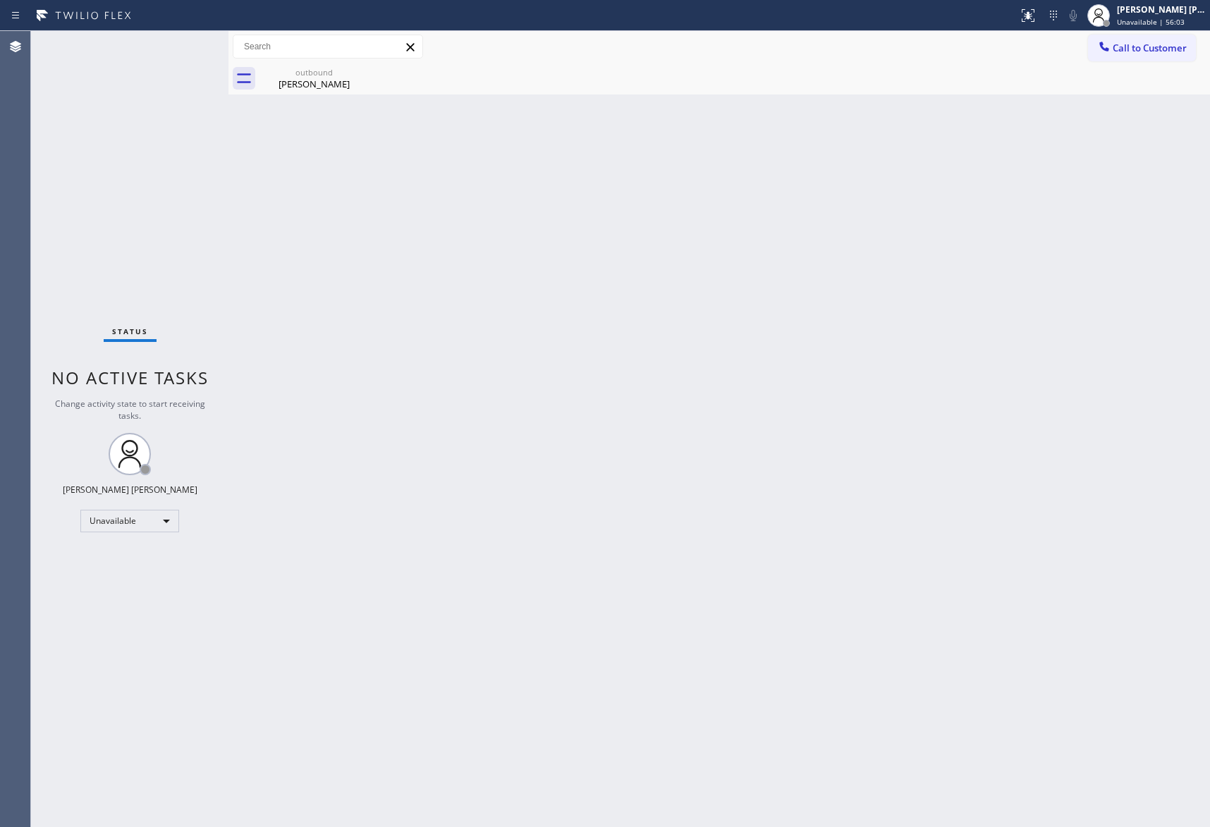
click at [319, 79] on div "Mark Winsperg" at bounding box center [314, 84] width 106 height 13
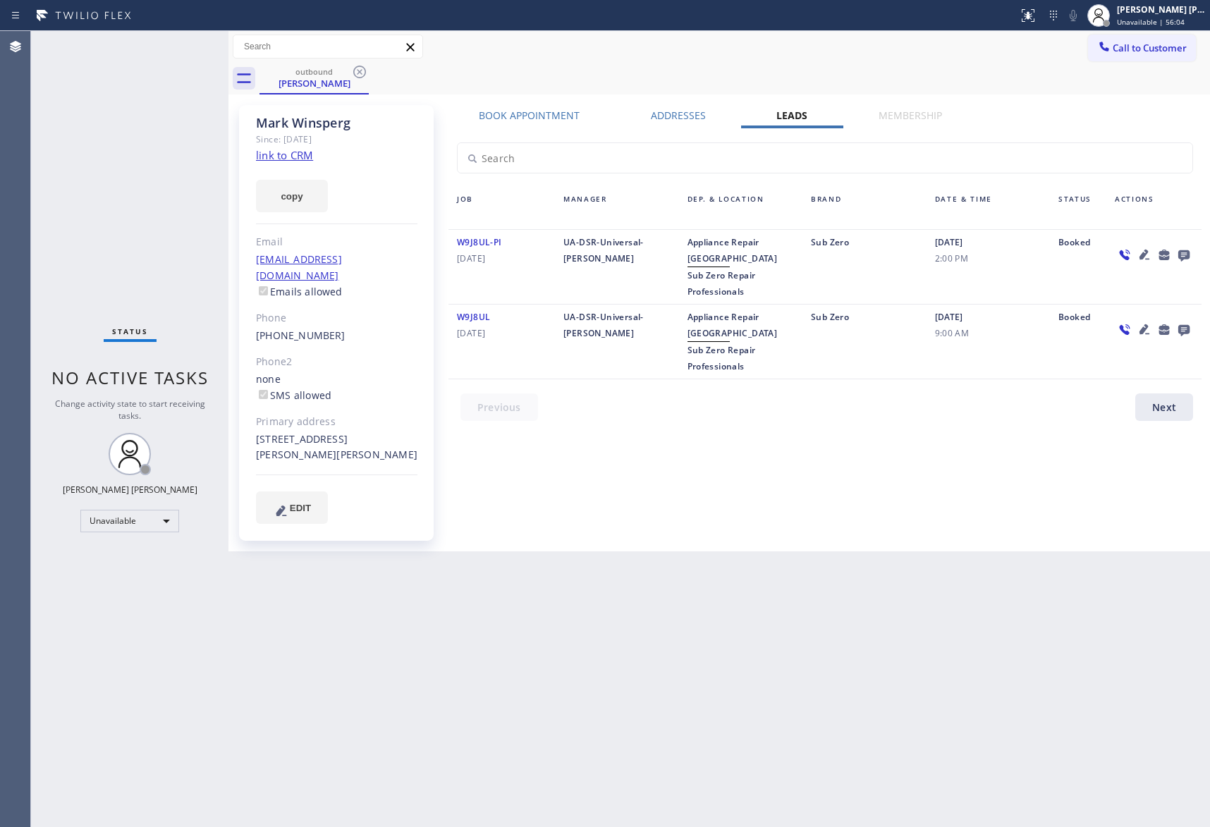
click at [1178, 254] on icon at bounding box center [1184, 255] width 17 height 18
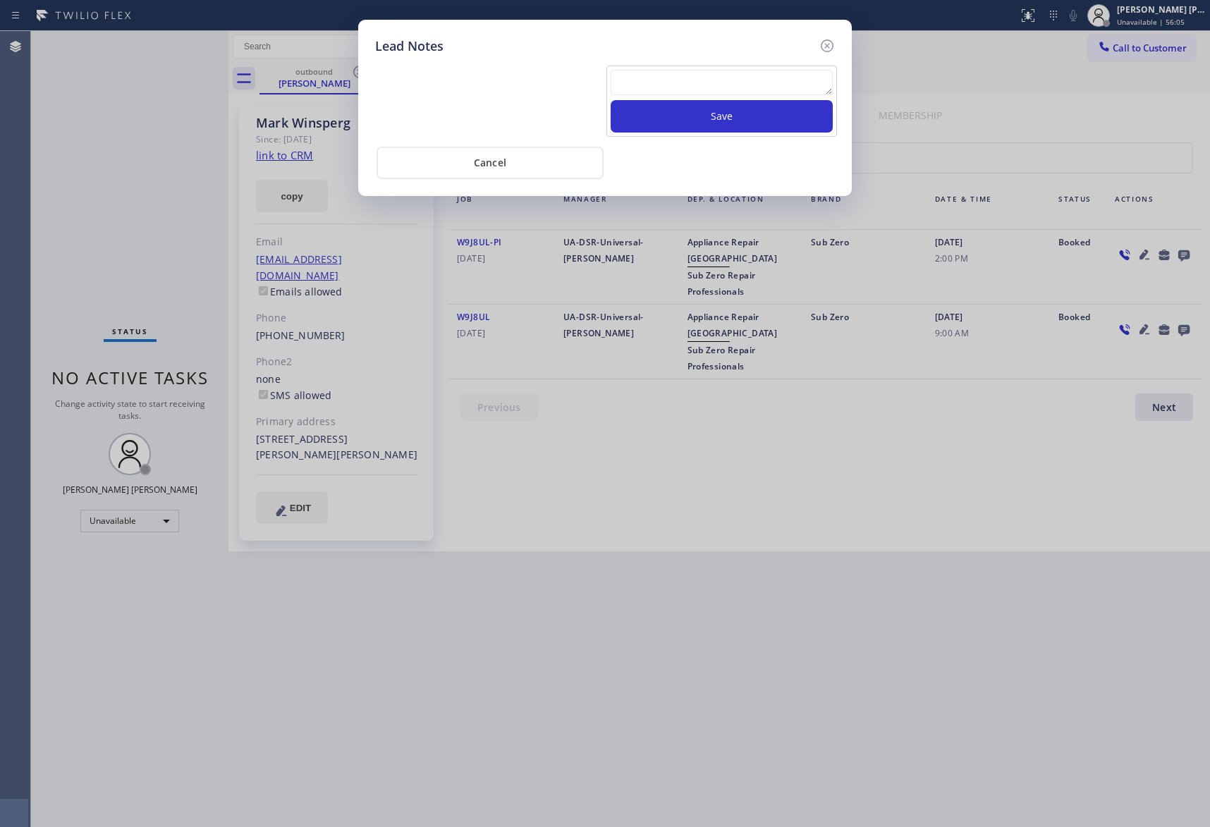
click at [738, 85] on textarea at bounding box center [722, 82] width 222 height 25
paste textarea "VM | please transfer if cx calls back"
type textarea "VM | please transfer if cx calls back"
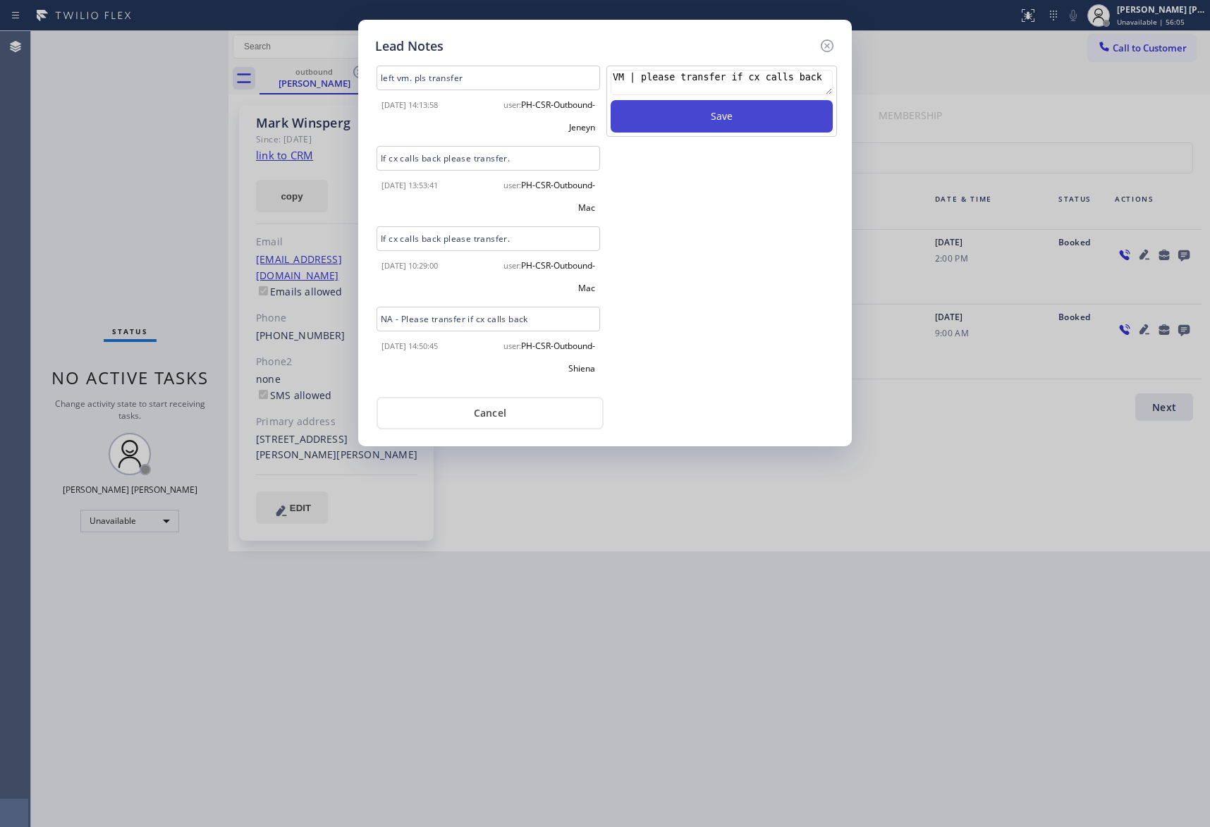
click at [743, 121] on button "Save" at bounding box center [722, 116] width 222 height 32
click at [833, 46] on icon at bounding box center [827, 45] width 13 height 13
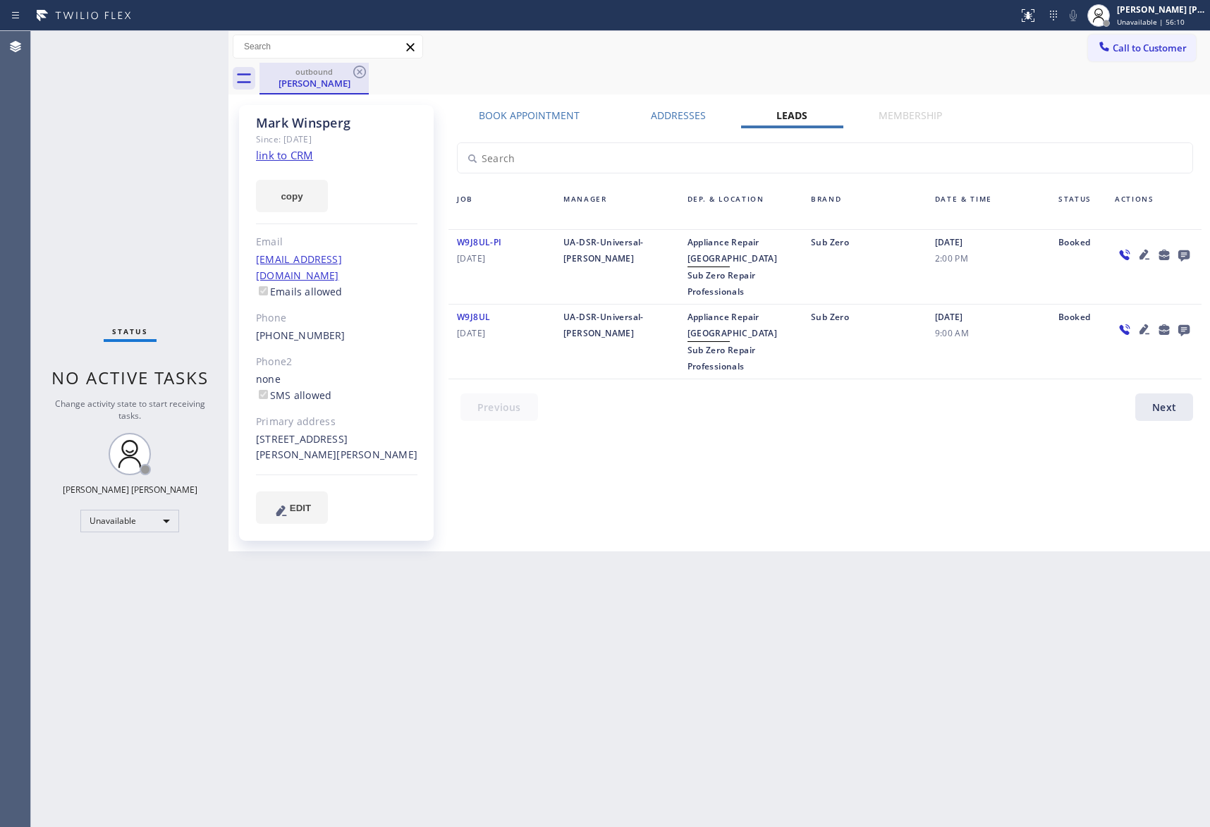
click at [350, 77] on div "Mark Winsperg" at bounding box center [314, 83] width 106 height 13
click at [362, 72] on icon at bounding box center [359, 71] width 17 height 17
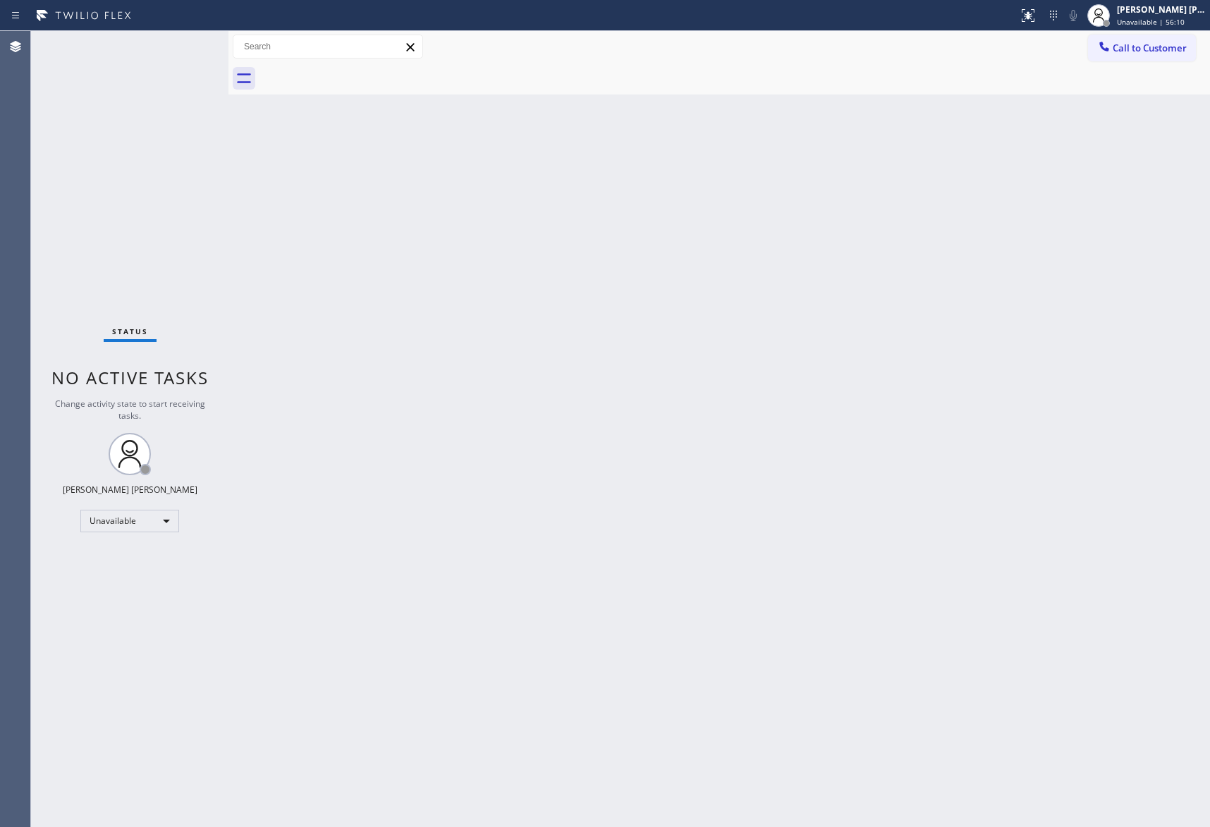
click at [362, 72] on div at bounding box center [735, 79] width 951 height 32
click at [1164, 46] on span "Call to Customer" at bounding box center [1150, 48] width 74 height 13
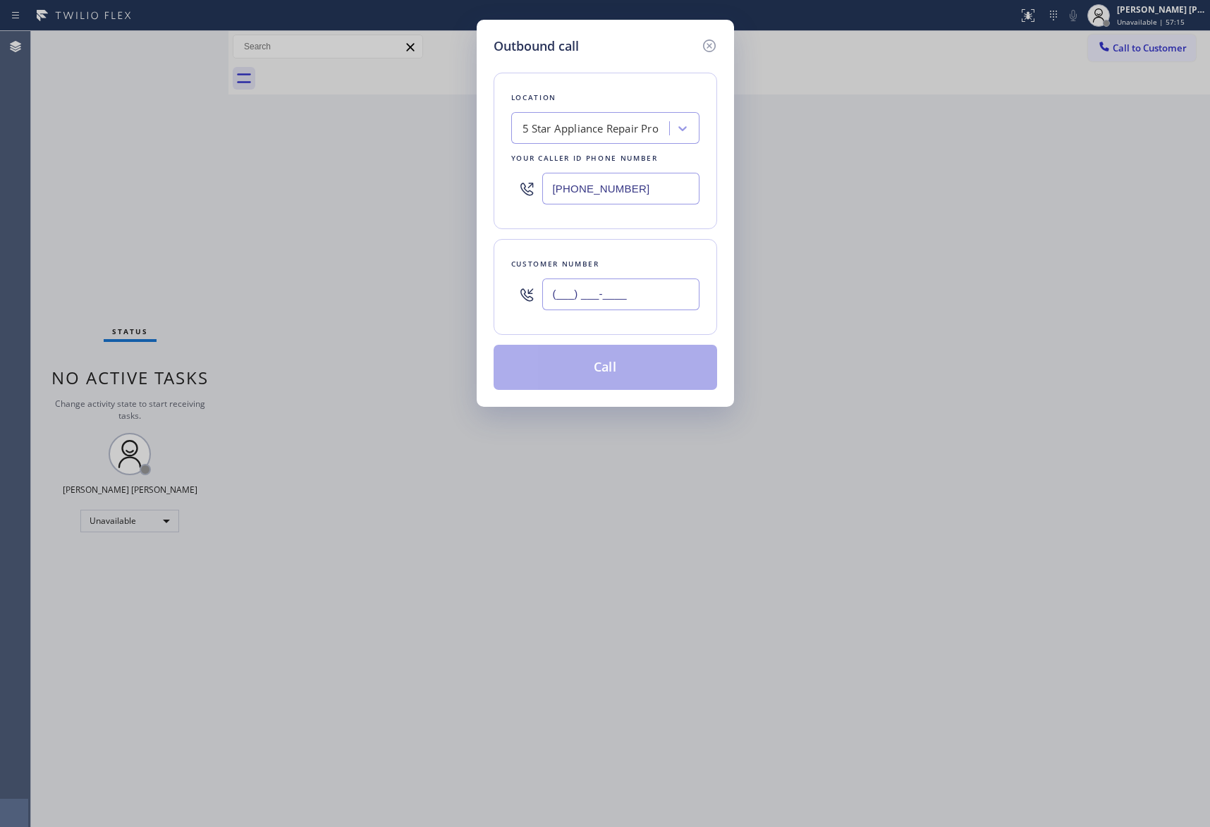
click at [646, 295] on input "(___) ___-____" at bounding box center [620, 295] width 157 height 32
paste input "516) 317-8921"
type input "(516) 317-8921"
click at [636, 370] on button "Call" at bounding box center [606, 367] width 224 height 45
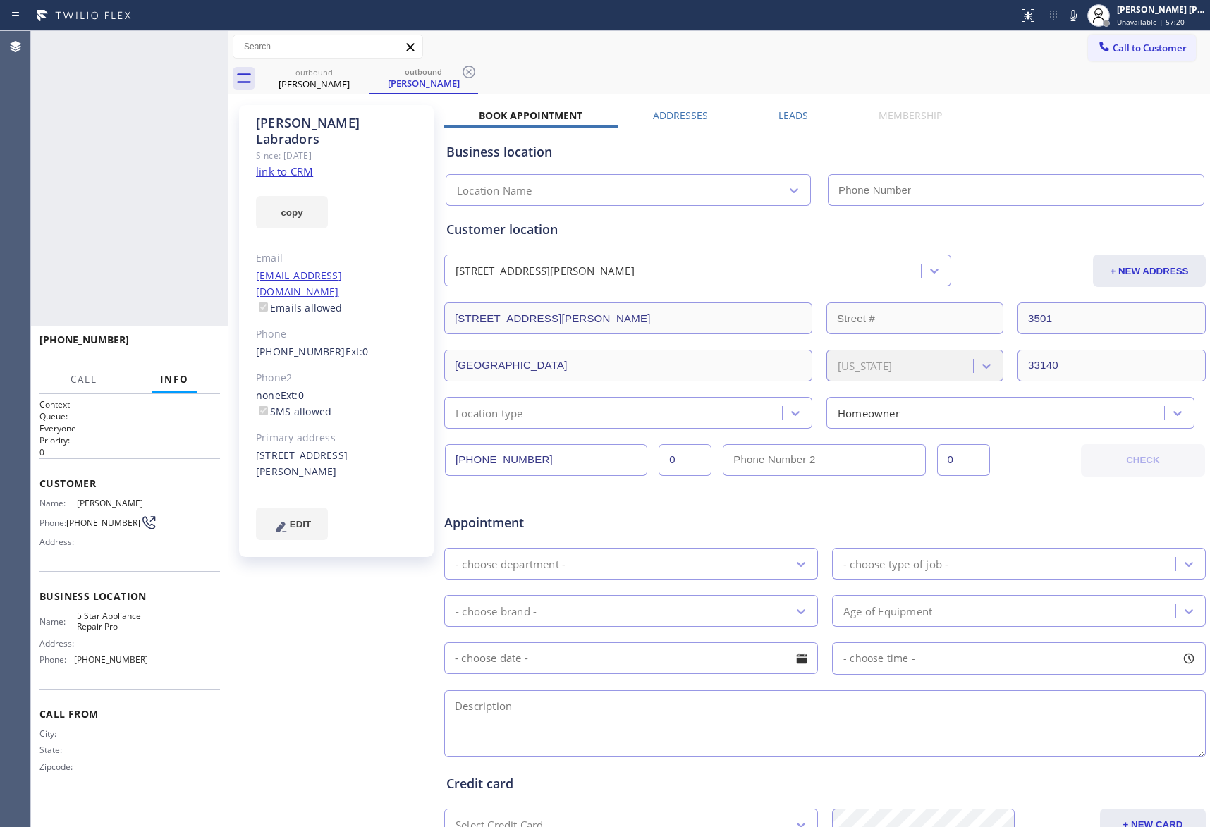
type input "[PHONE_NUMBER]"
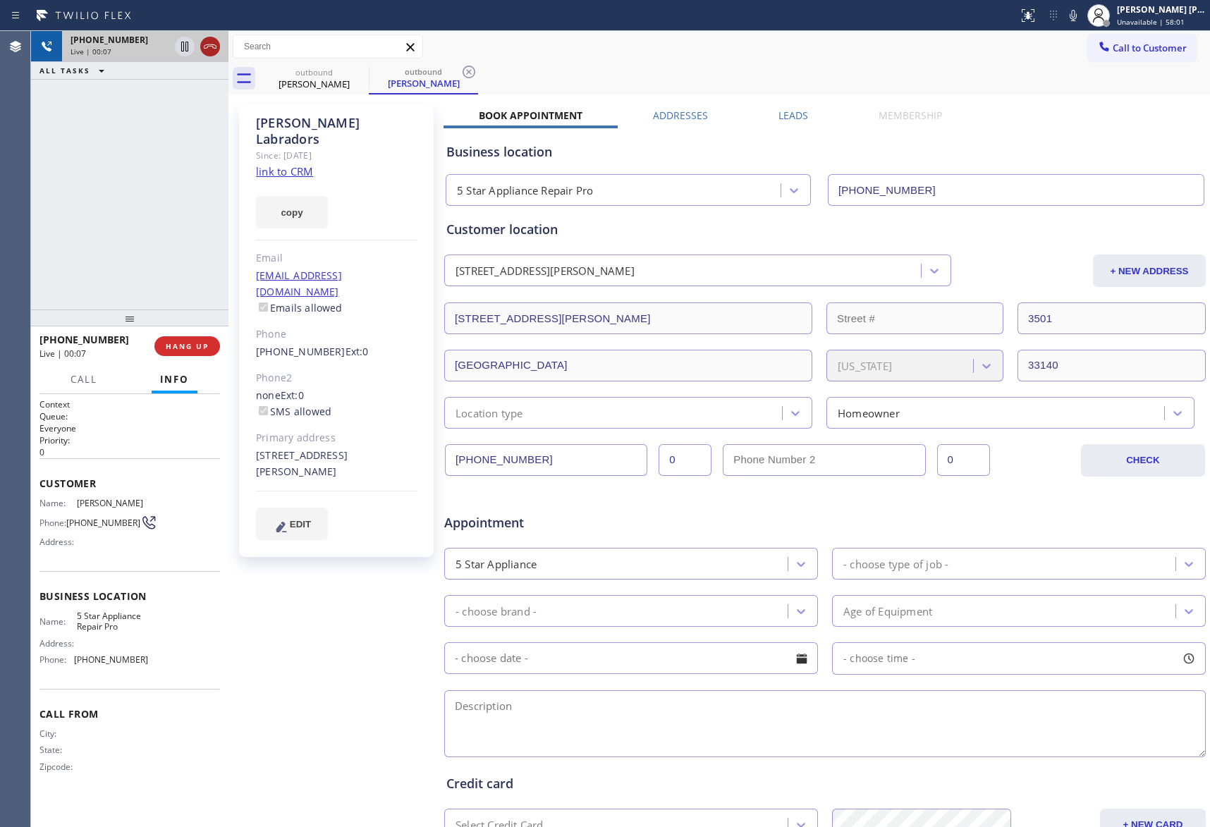
click at [217, 51] on icon at bounding box center [210, 46] width 17 height 17
click at [361, 73] on icon at bounding box center [359, 72] width 13 height 13
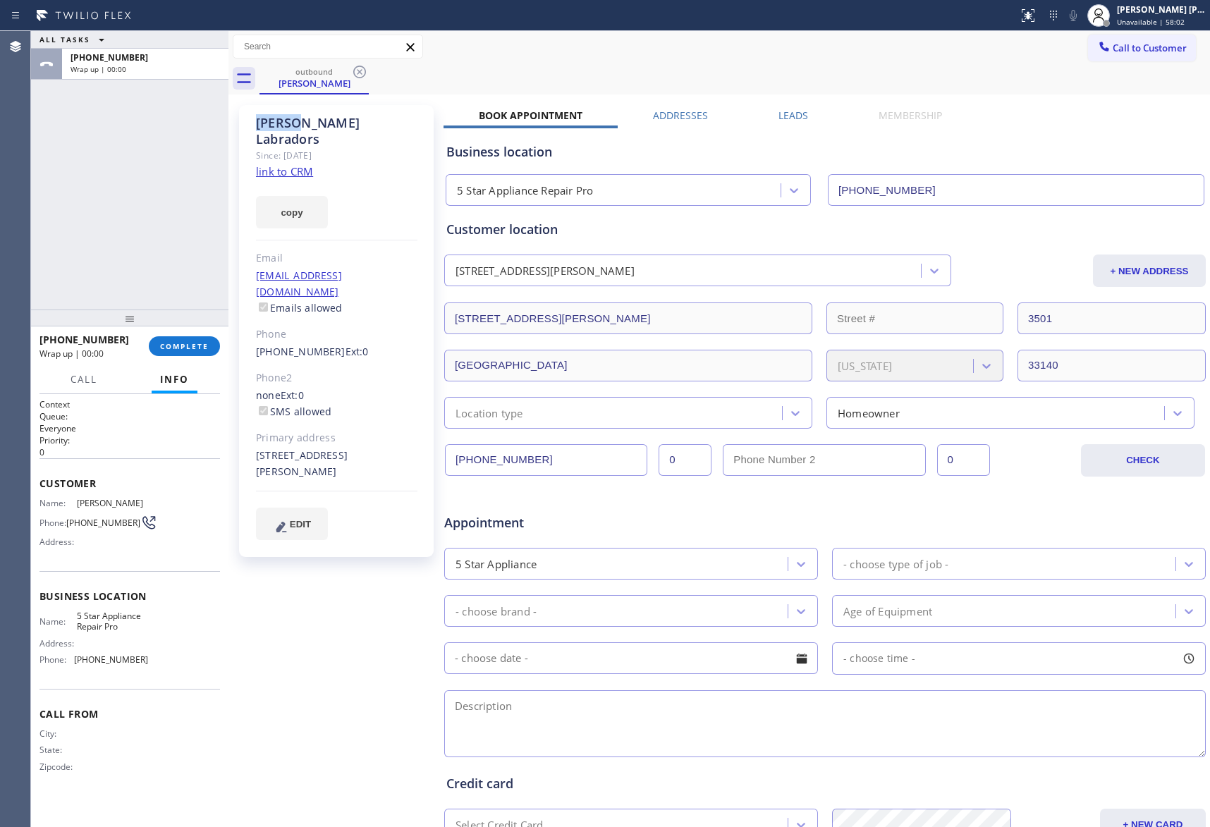
click at [361, 73] on icon at bounding box center [359, 72] width 13 height 13
click at [361, 73] on div "outbound Robin Labradors" at bounding box center [735, 79] width 951 height 32
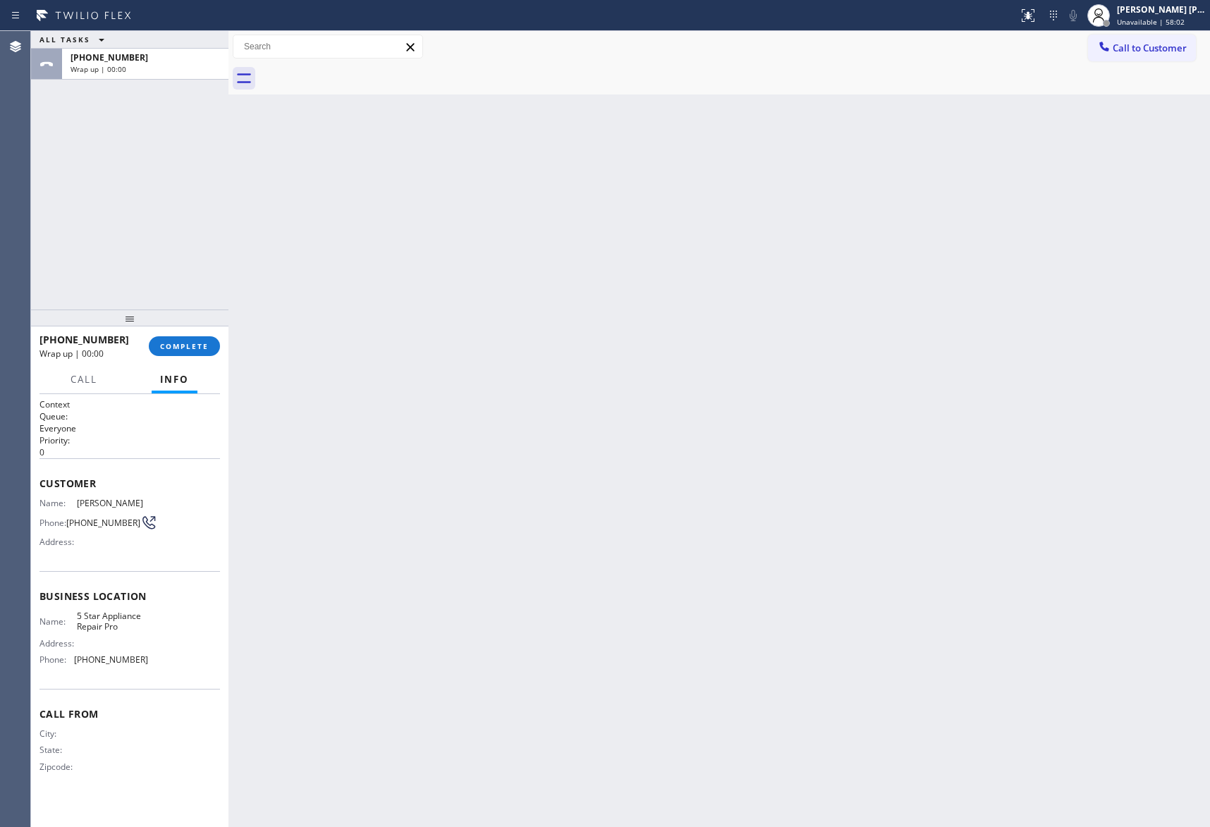
click at [361, 73] on div at bounding box center [735, 79] width 951 height 32
click at [199, 344] on span "COMPLETE" at bounding box center [184, 346] width 49 height 10
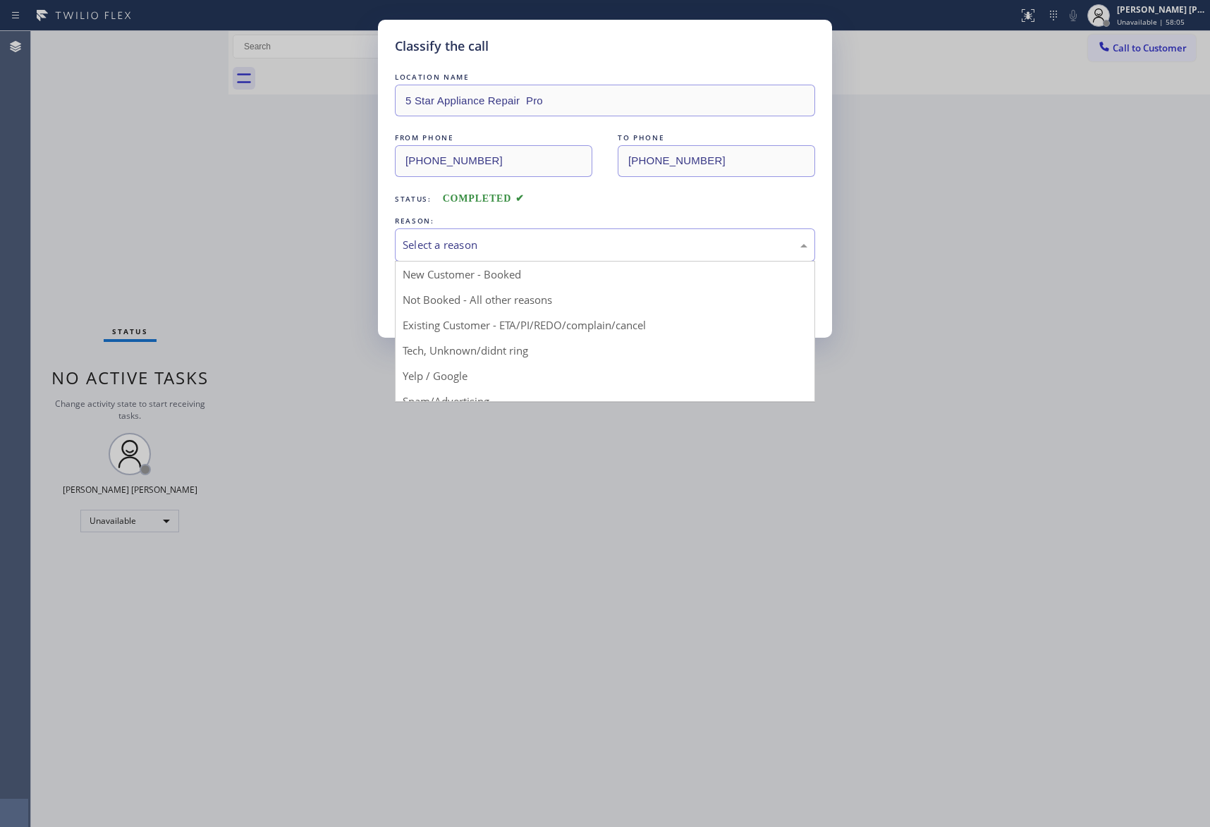
click at [467, 245] on div "Select a reason" at bounding box center [605, 245] width 405 height 16
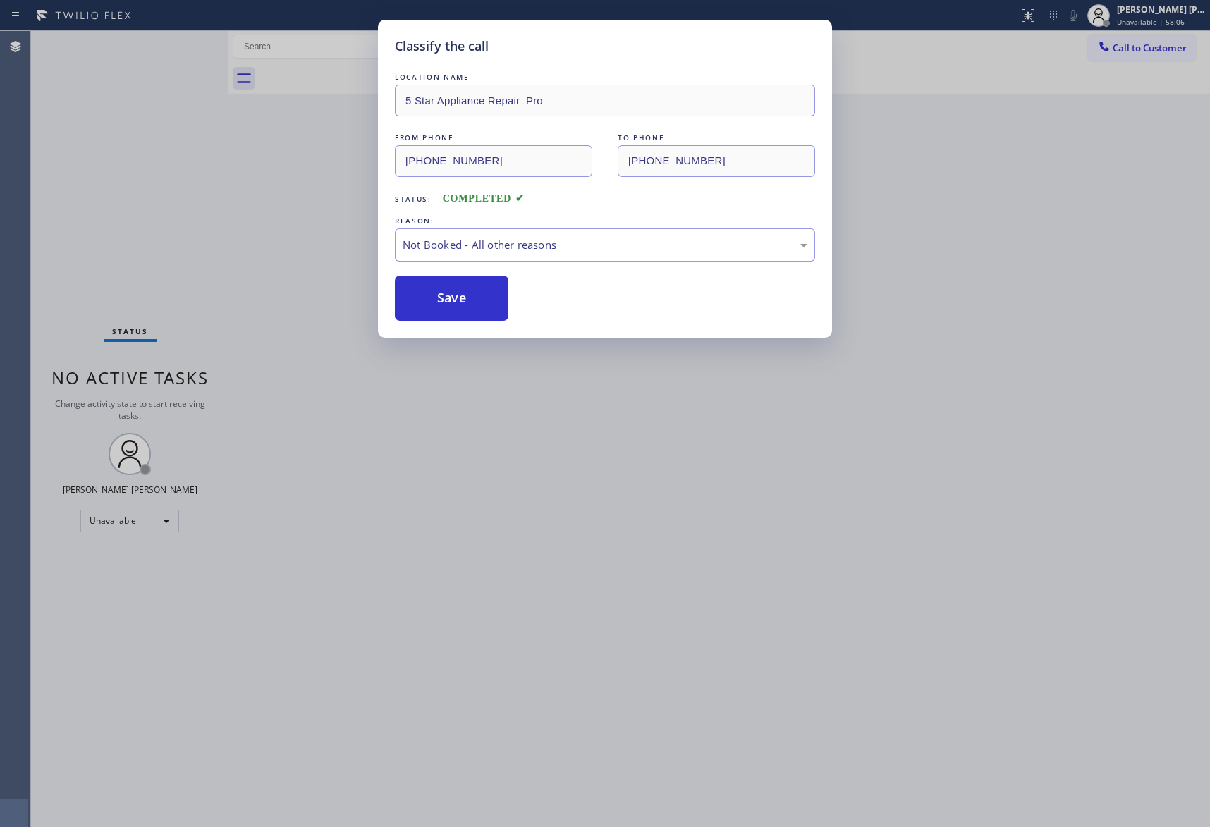
click at [449, 302] on button "Save" at bounding box center [452, 298] width 114 height 45
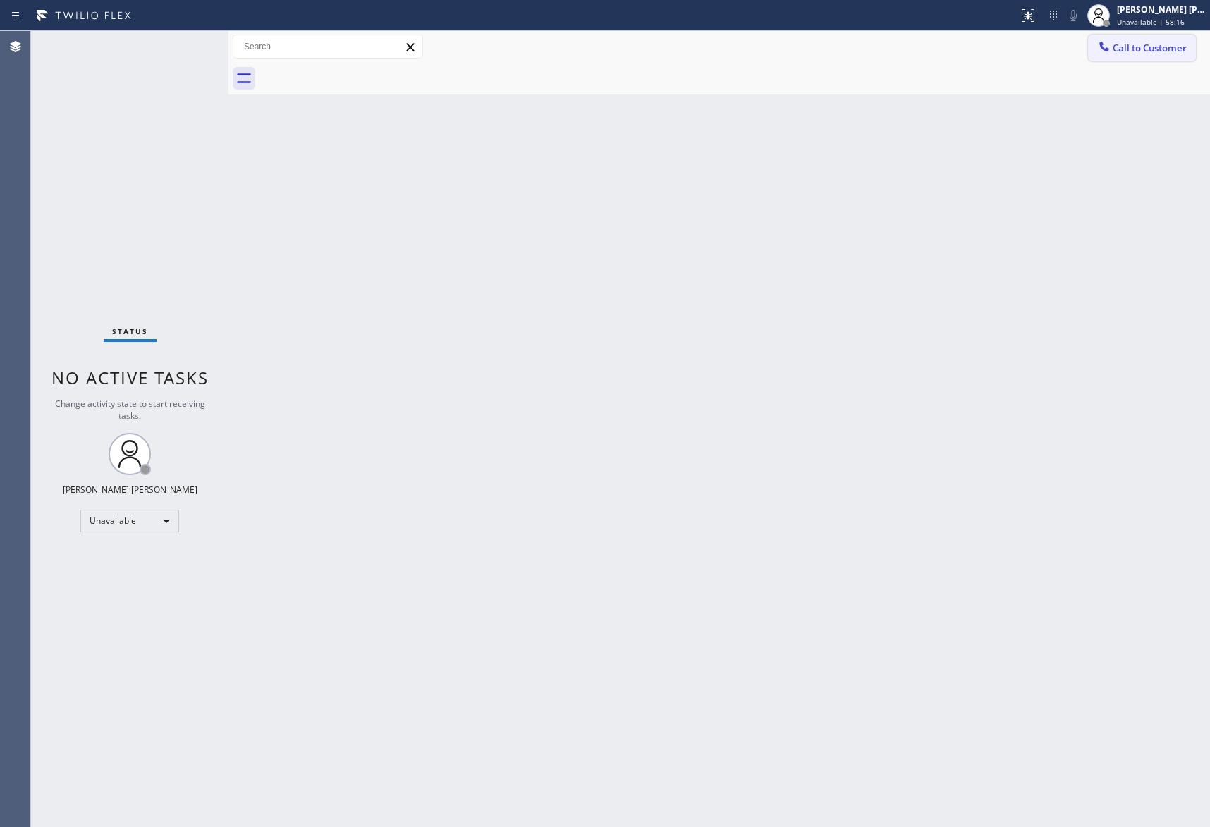
click at [1145, 49] on span "Call to Customer" at bounding box center [1150, 48] width 74 height 13
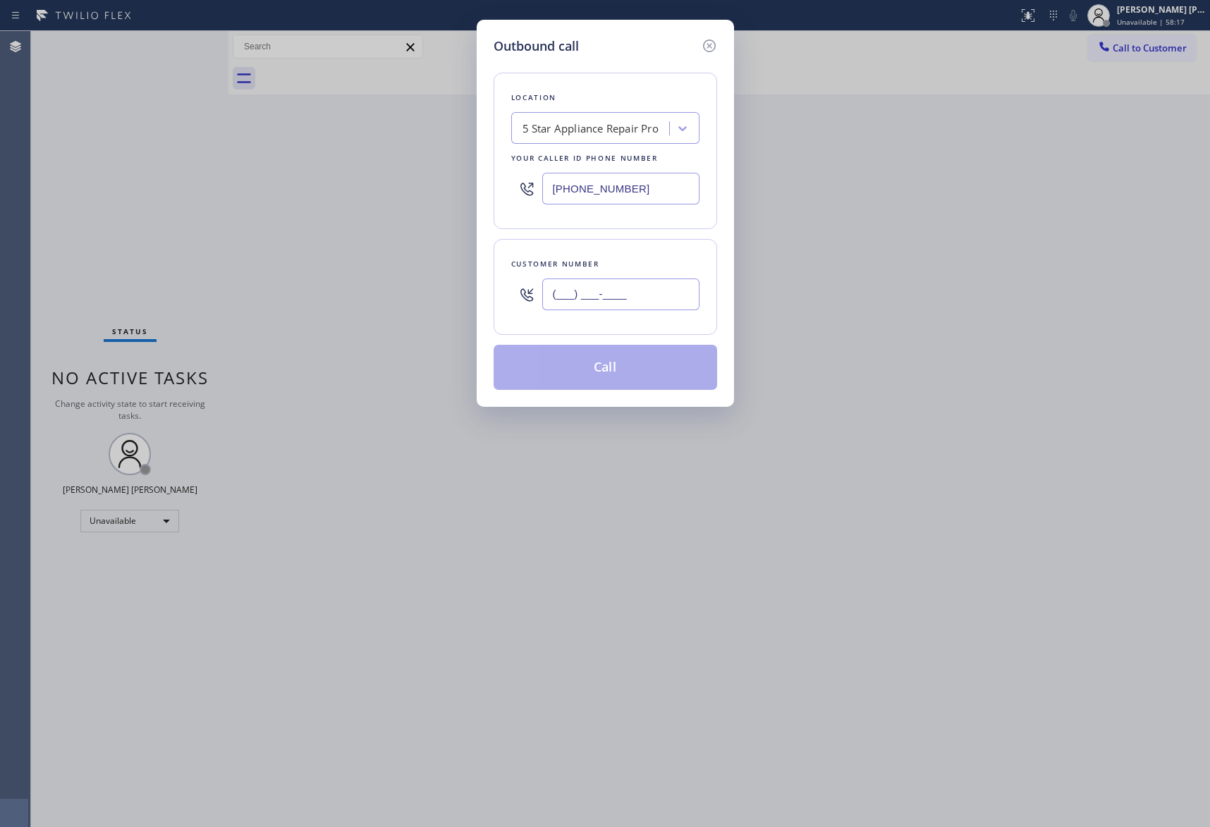
click at [641, 291] on input "(___) ___-____" at bounding box center [620, 295] width 157 height 32
paste input "949) 294-0349"
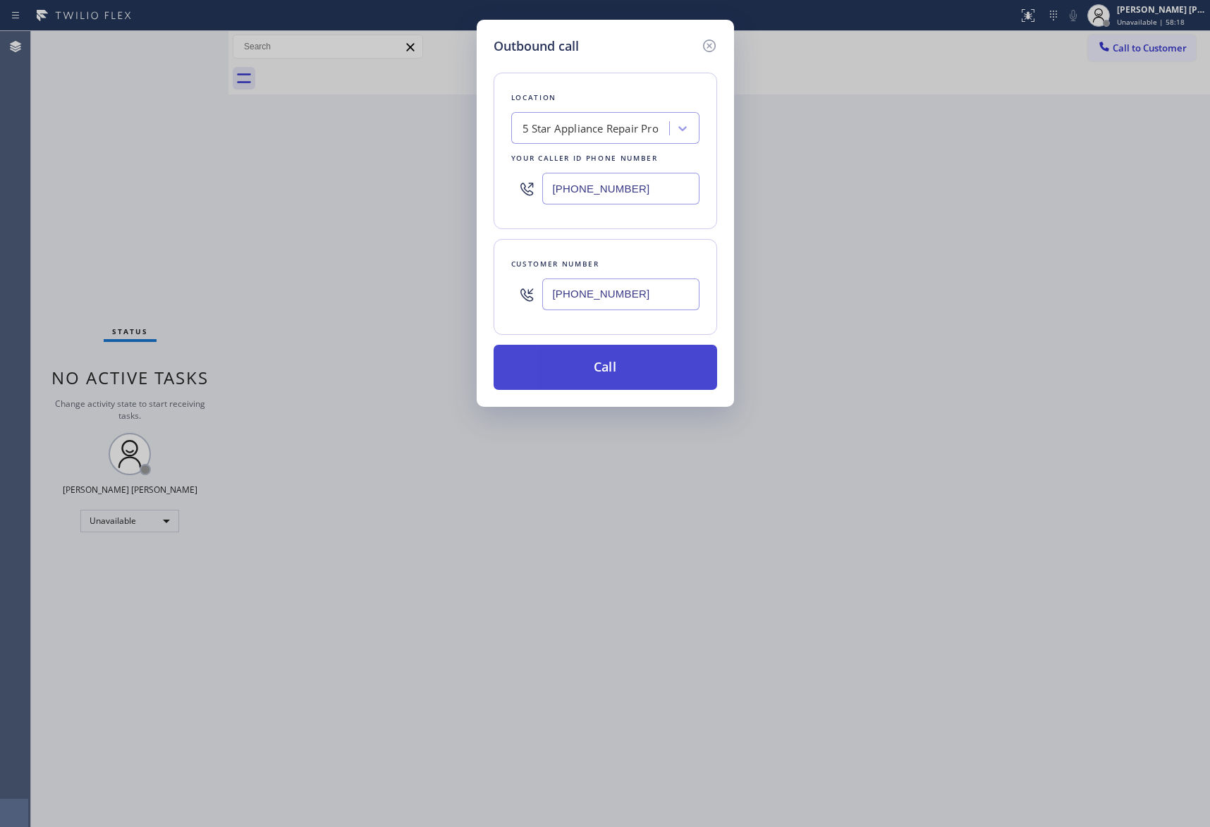
type input "(949) 294-0349"
click at [630, 365] on button "Call" at bounding box center [606, 367] width 224 height 45
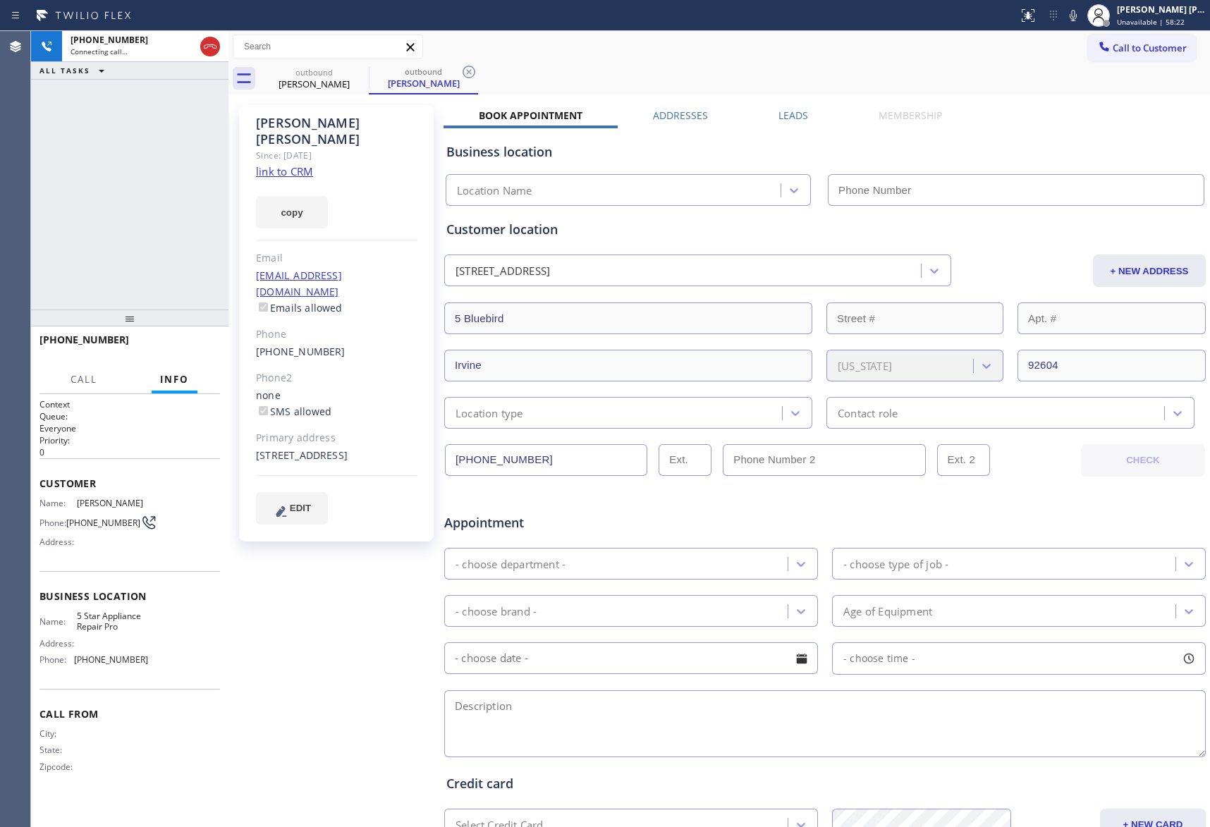
type input "[PHONE_NUMBER]"
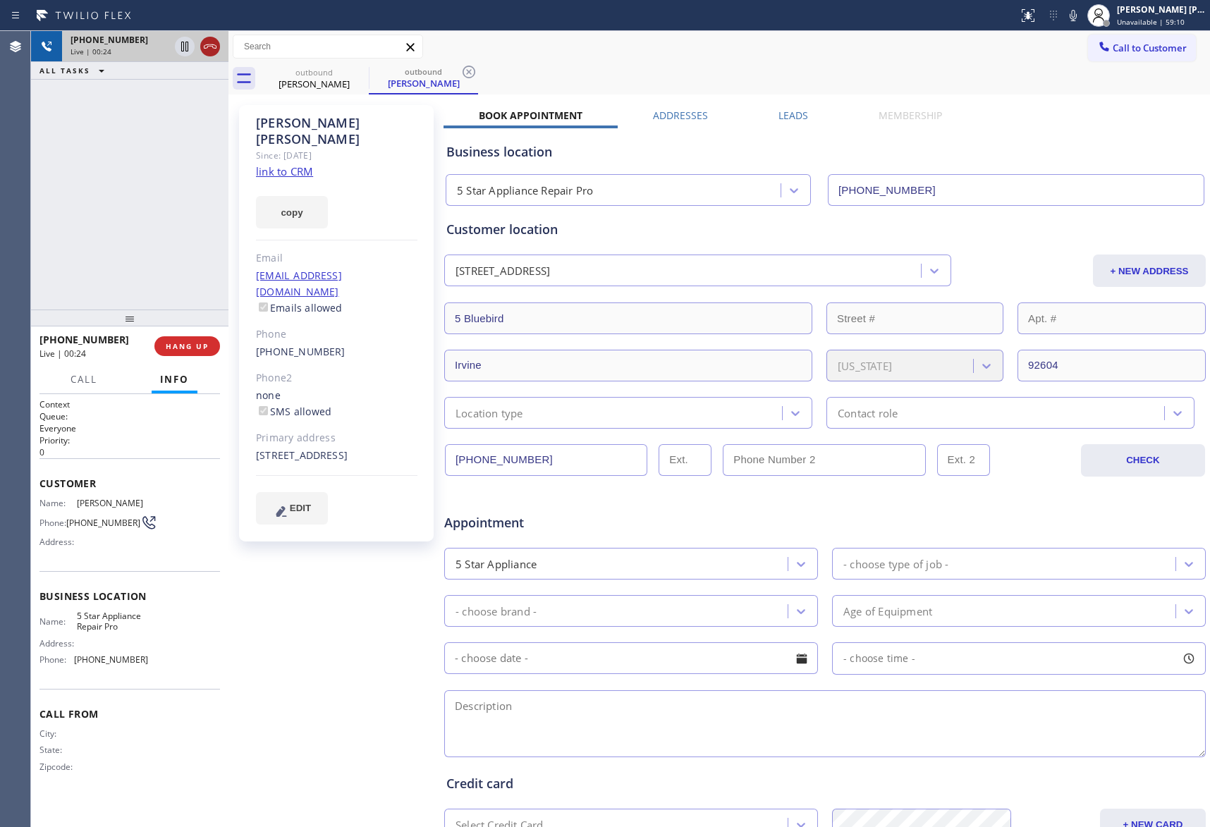
click at [209, 41] on icon at bounding box center [210, 46] width 17 height 17
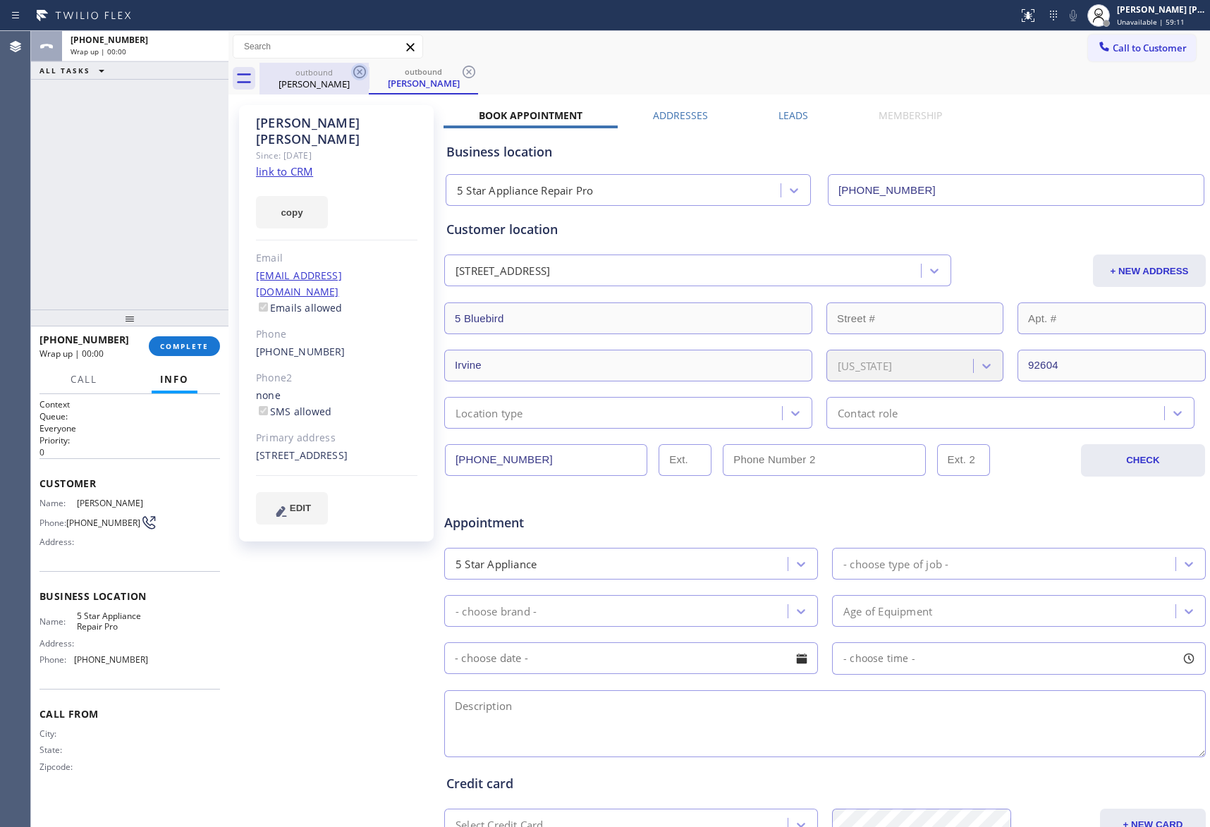
click at [358, 76] on icon at bounding box center [359, 71] width 17 height 17
click at [369, 76] on div "outbound David Foster" at bounding box center [423, 79] width 109 height 32
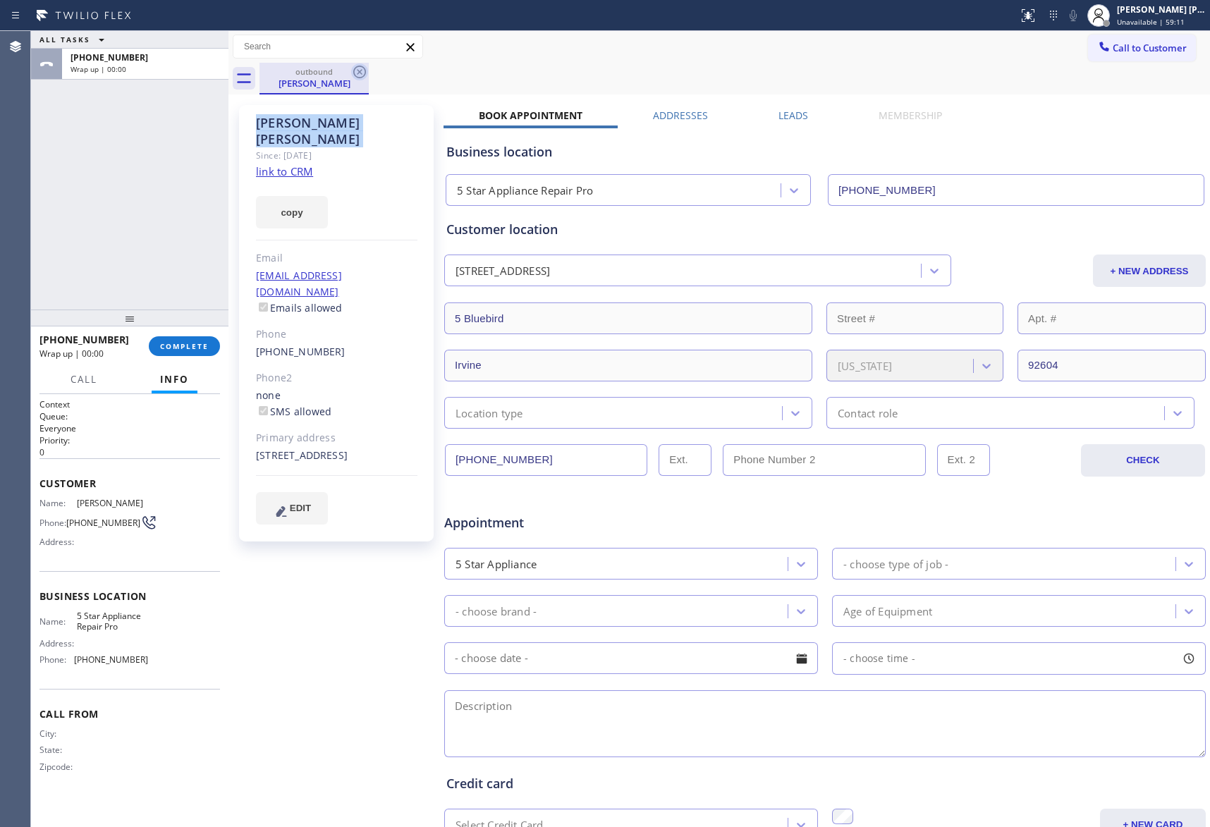
click at [358, 76] on icon at bounding box center [359, 71] width 17 height 17
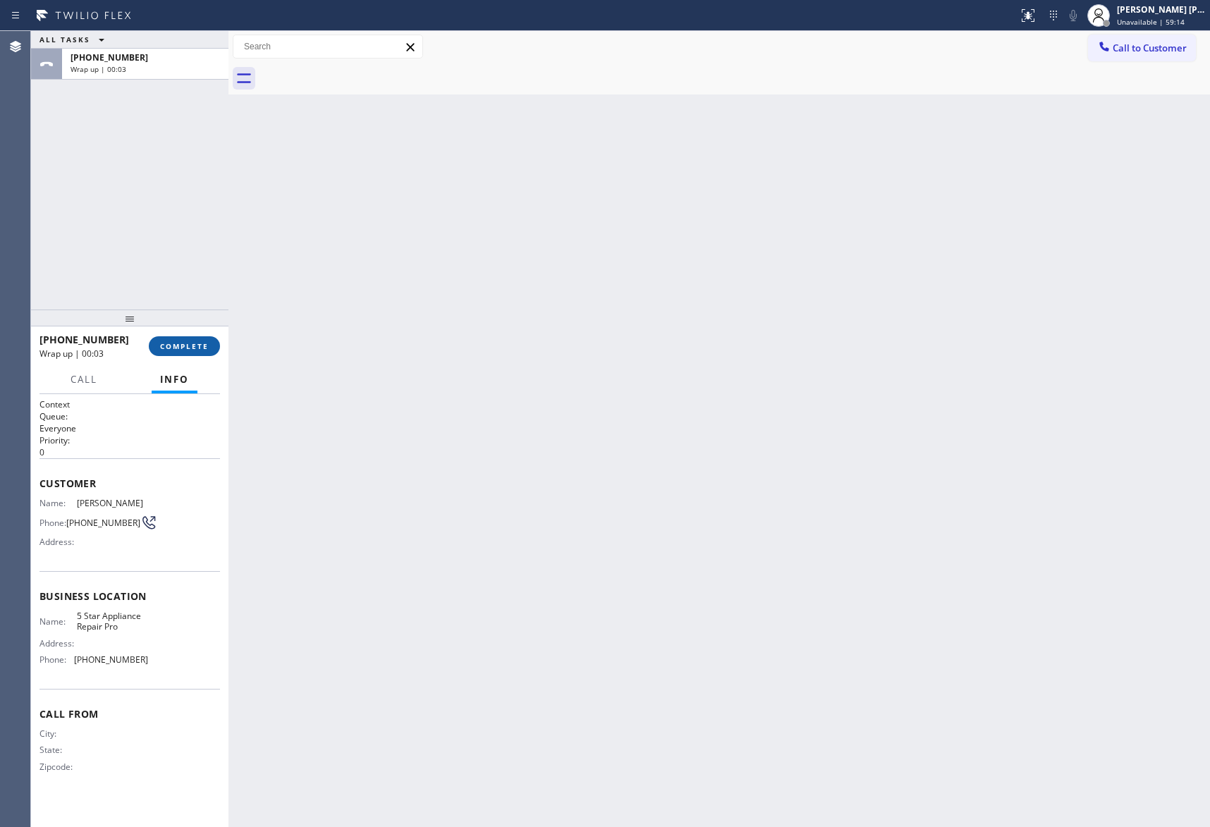
click at [188, 348] on span "COMPLETE" at bounding box center [184, 346] width 49 height 10
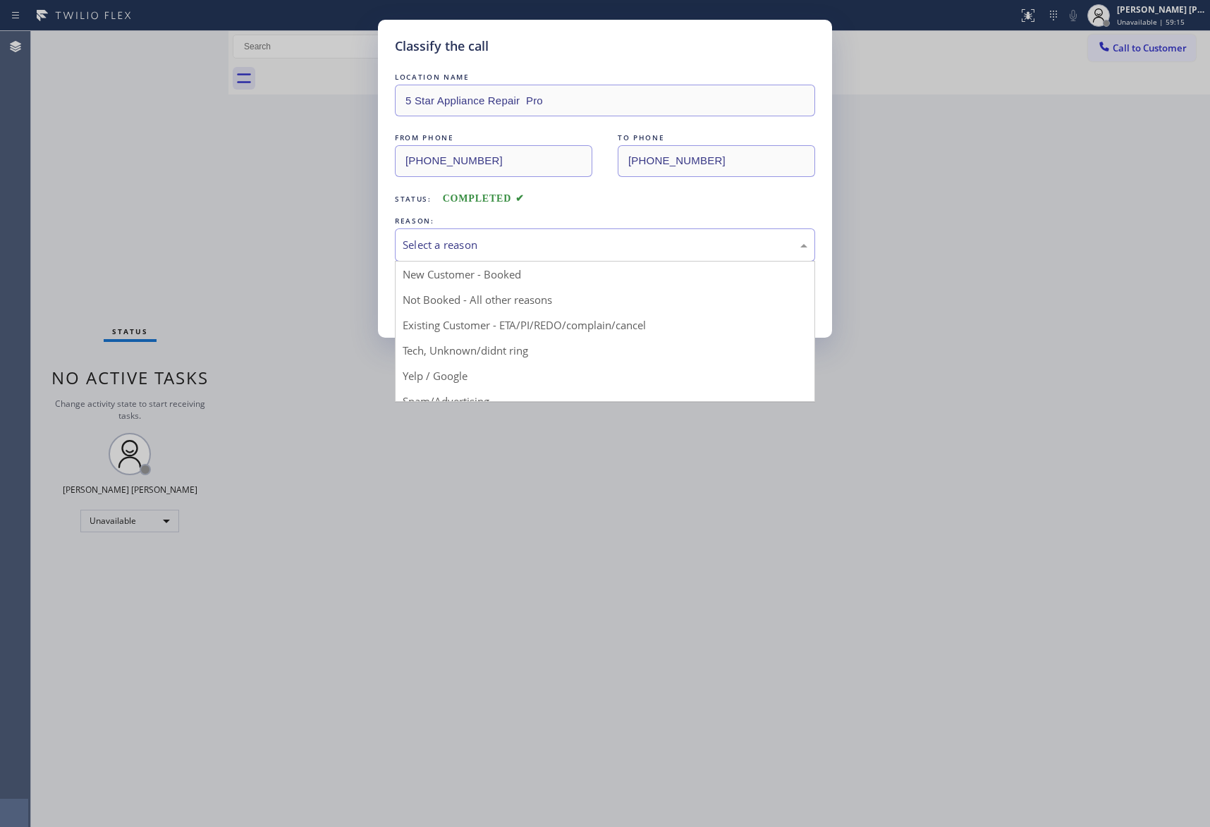
click at [447, 248] on div "Select a reason" at bounding box center [605, 245] width 405 height 16
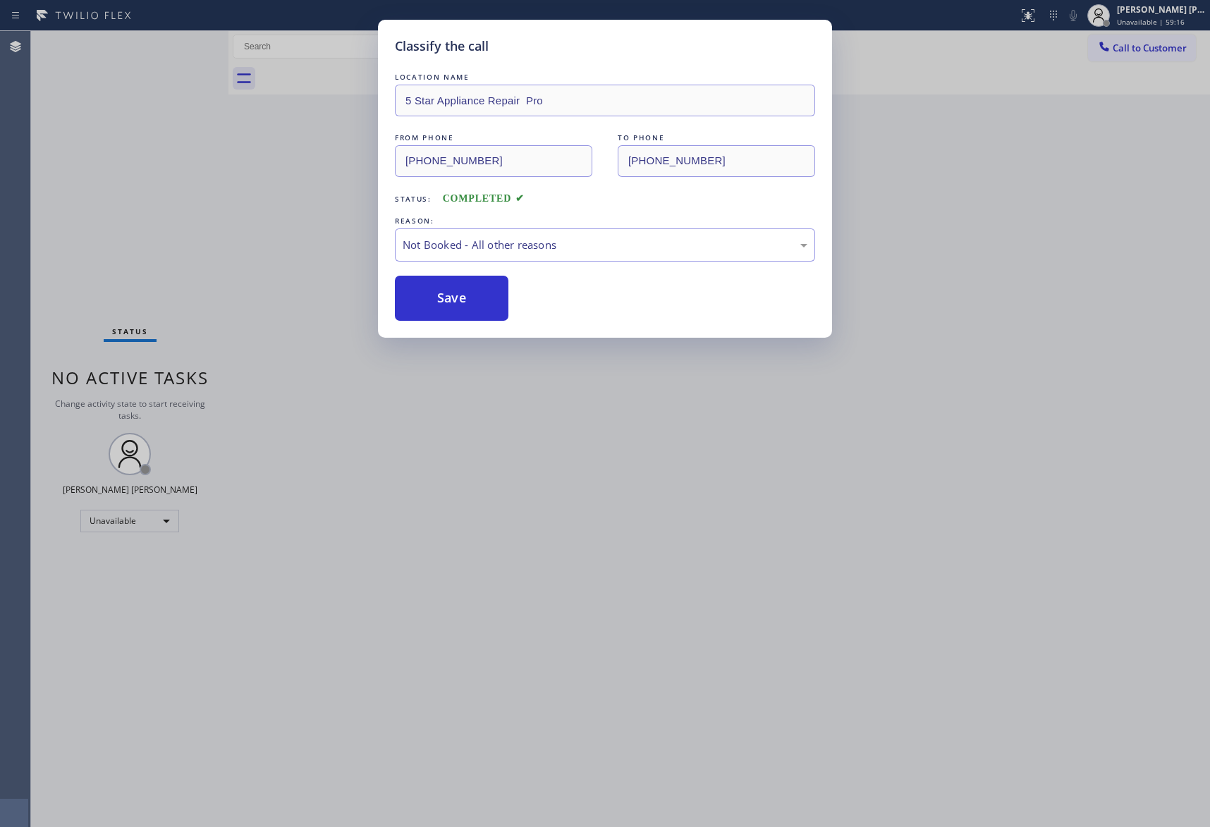
click at [438, 300] on button "Save" at bounding box center [452, 298] width 114 height 45
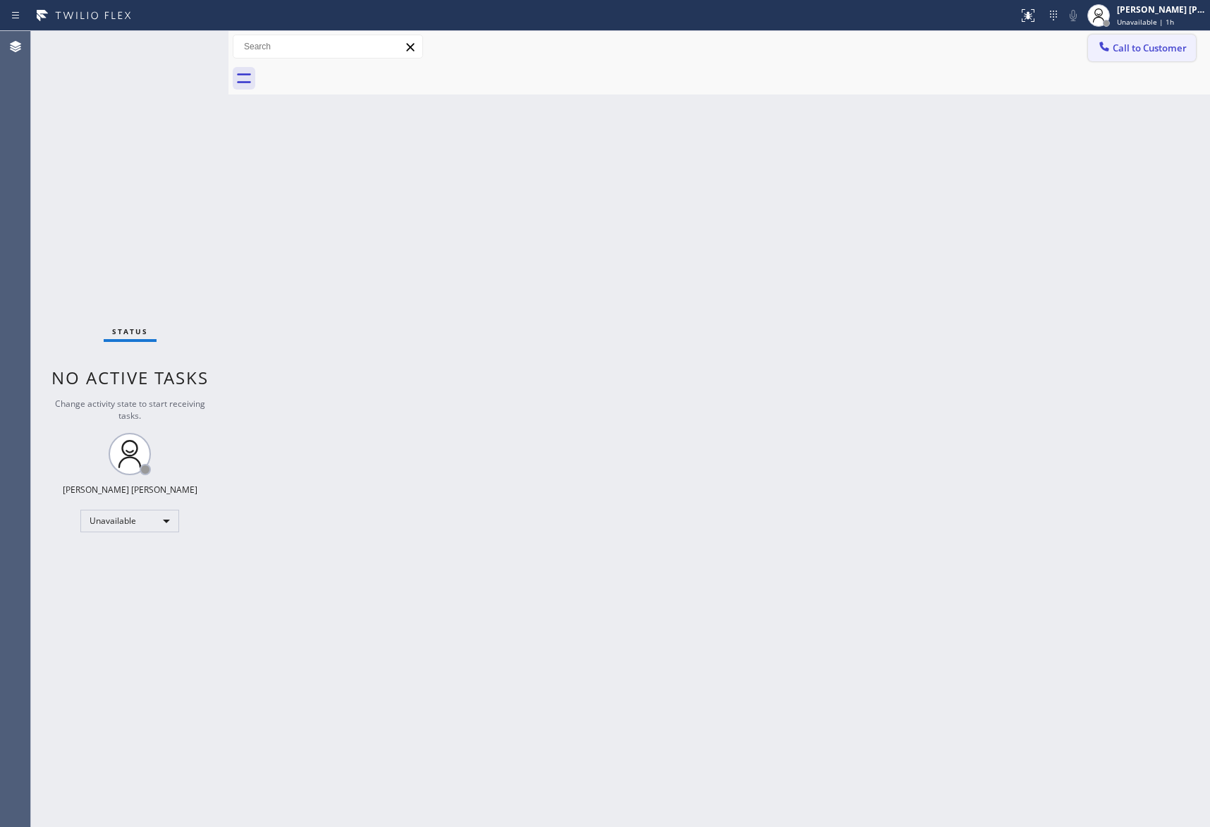
click at [1189, 40] on button "Call to Customer" at bounding box center [1142, 48] width 108 height 27
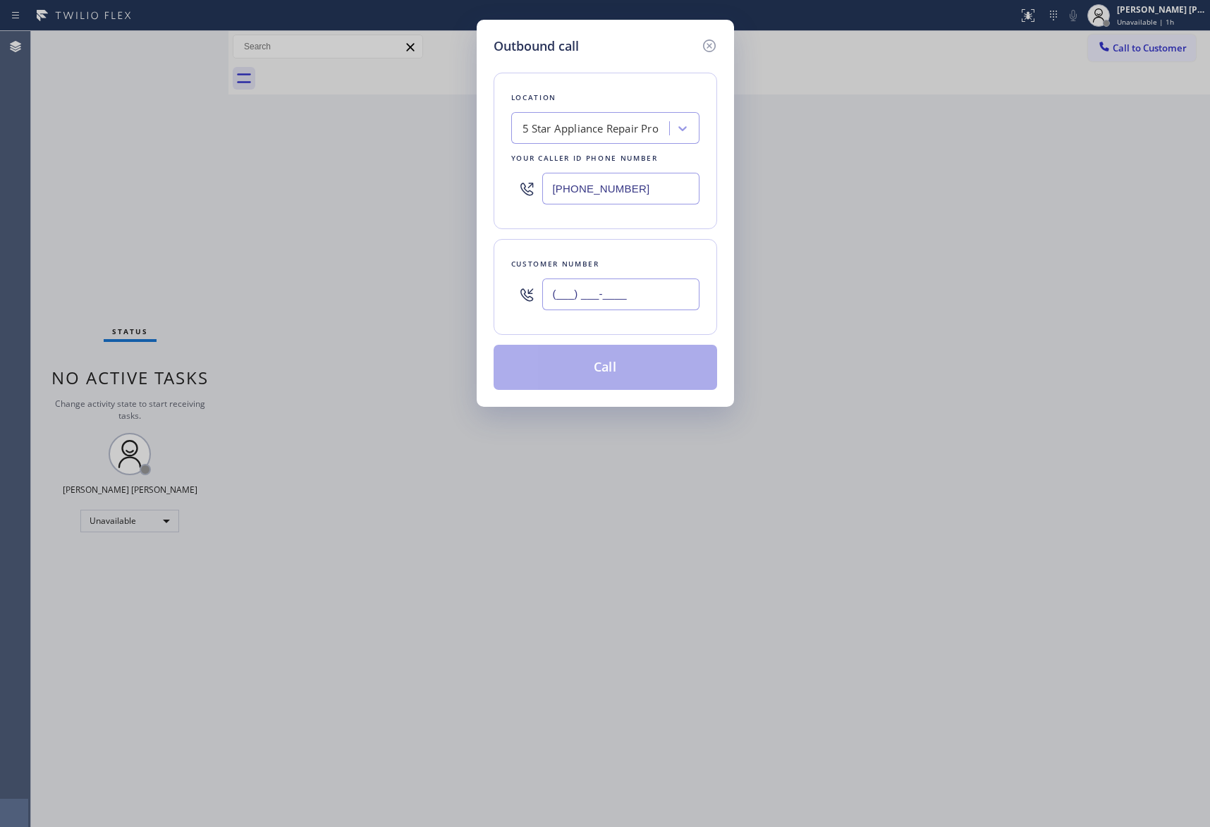
click at [621, 303] on input "(___) ___-____" at bounding box center [620, 295] width 157 height 32
paste input "415) 219-2900"
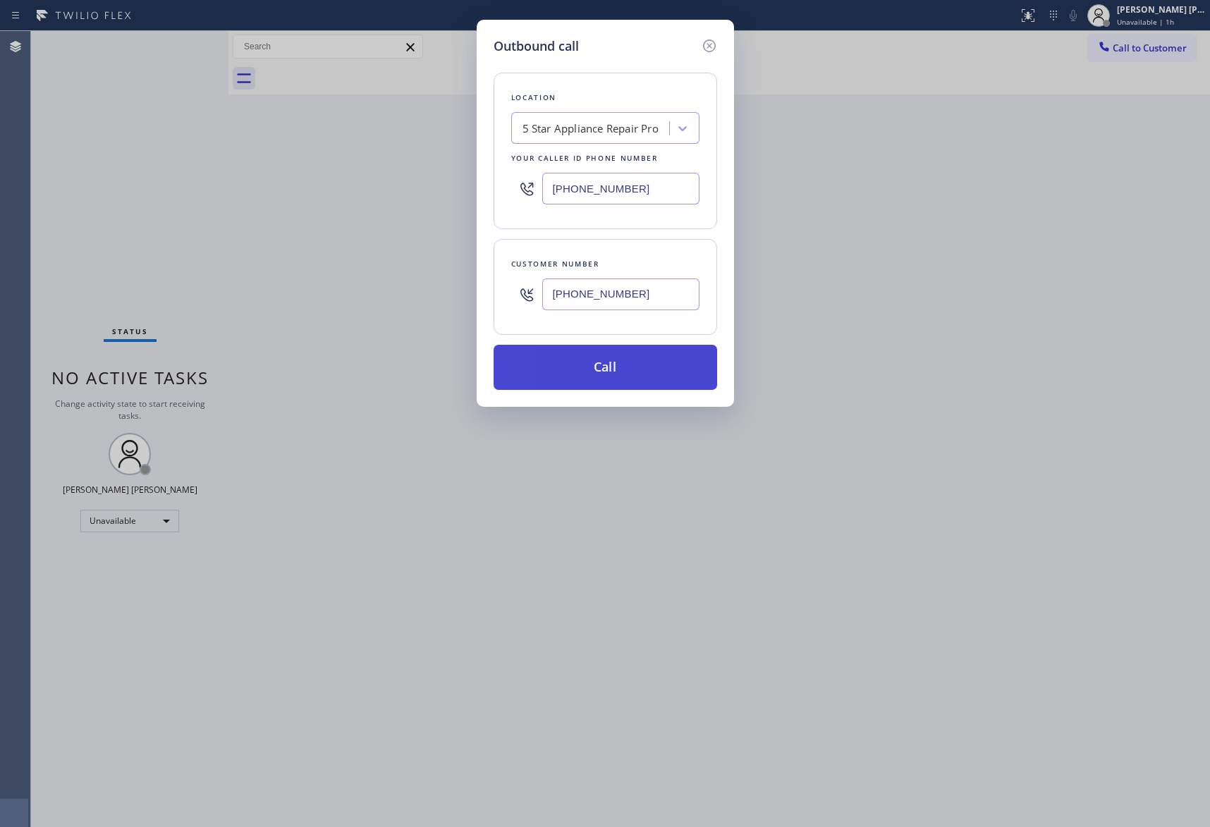
type input "(415) 219-2900"
click at [635, 372] on button "Call" at bounding box center [606, 367] width 224 height 45
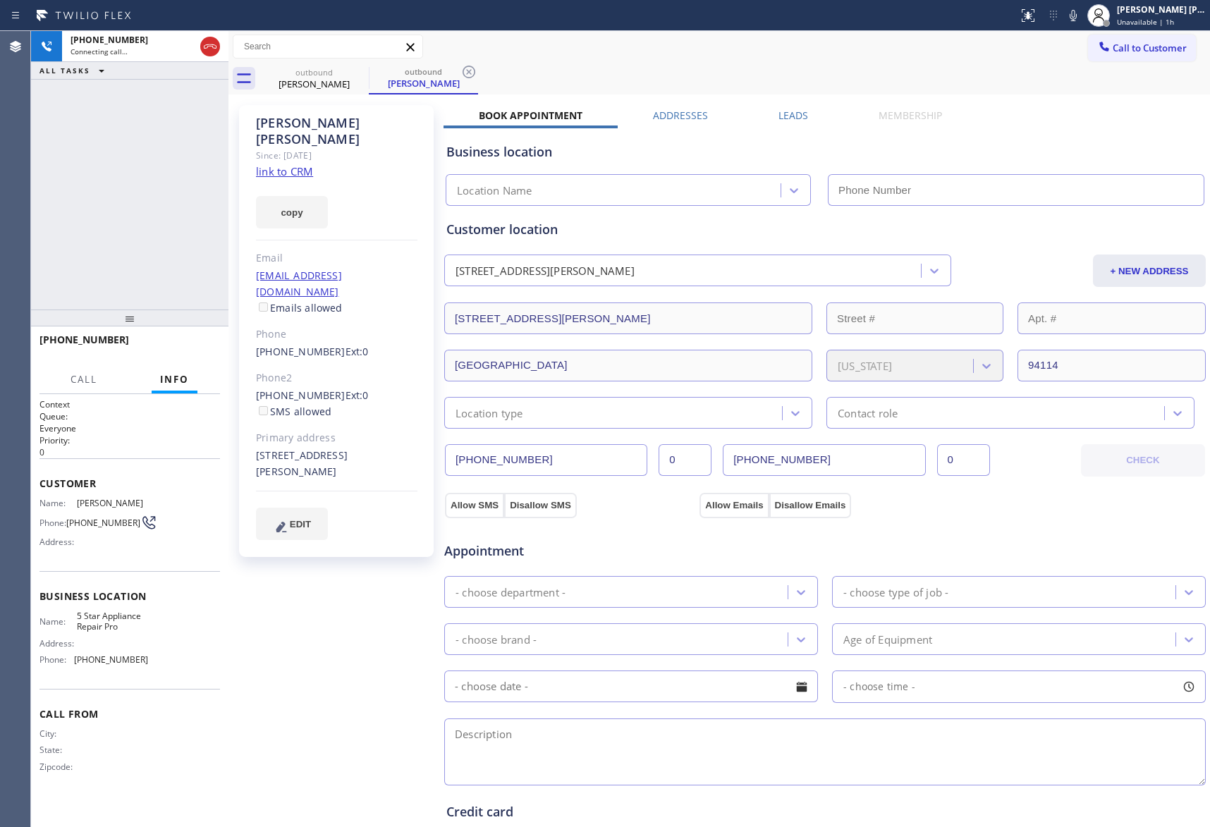
type input "[PHONE_NUMBER]"
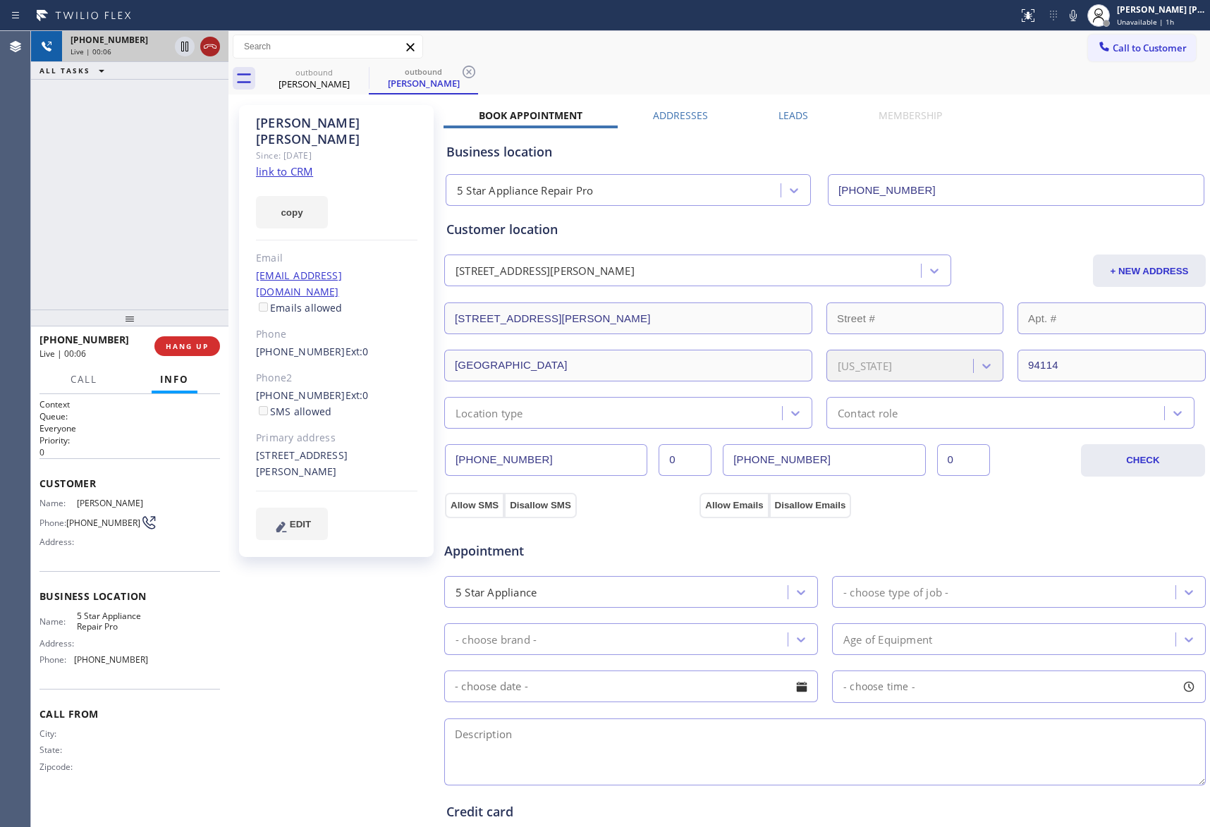
click at [212, 43] on icon at bounding box center [210, 46] width 17 height 17
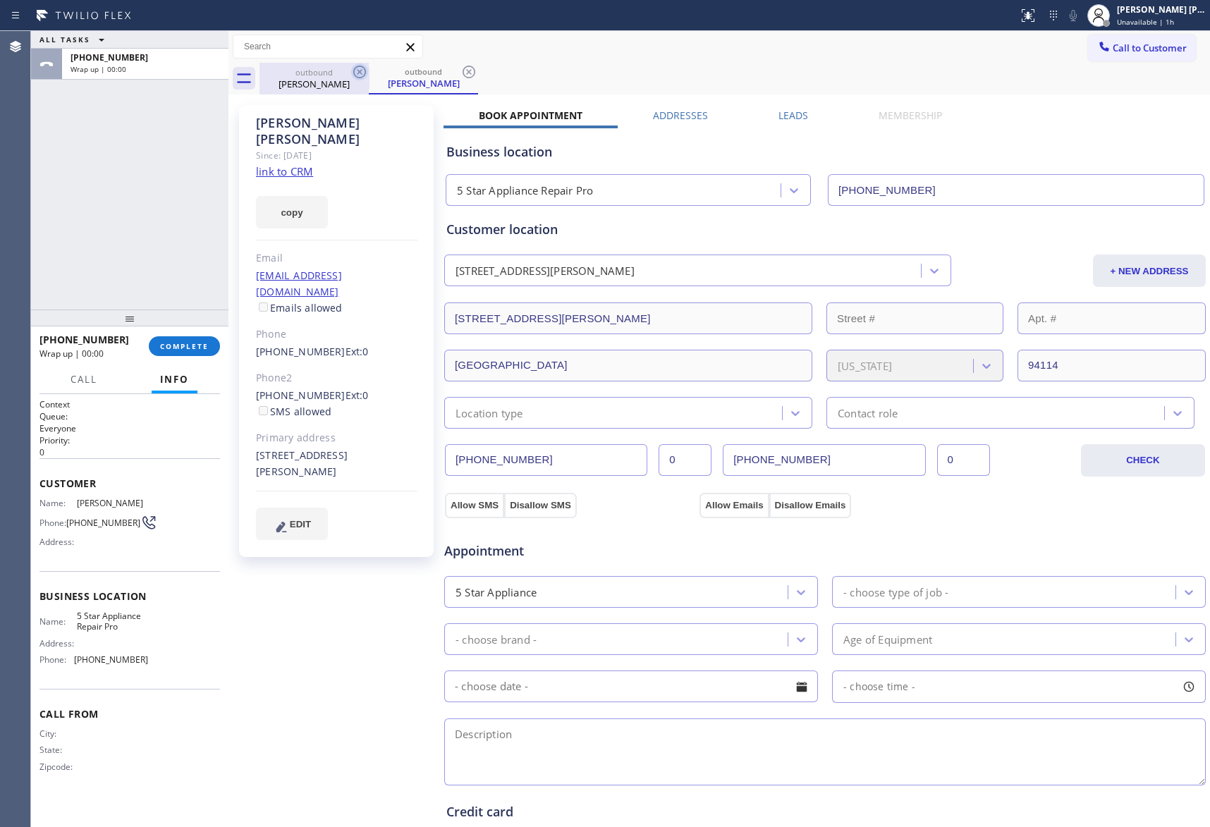
click at [362, 74] on icon at bounding box center [359, 71] width 17 height 17
click at [369, 74] on div "outbound Robert Yee" at bounding box center [423, 79] width 109 height 32
click at [362, 74] on icon at bounding box center [359, 71] width 17 height 17
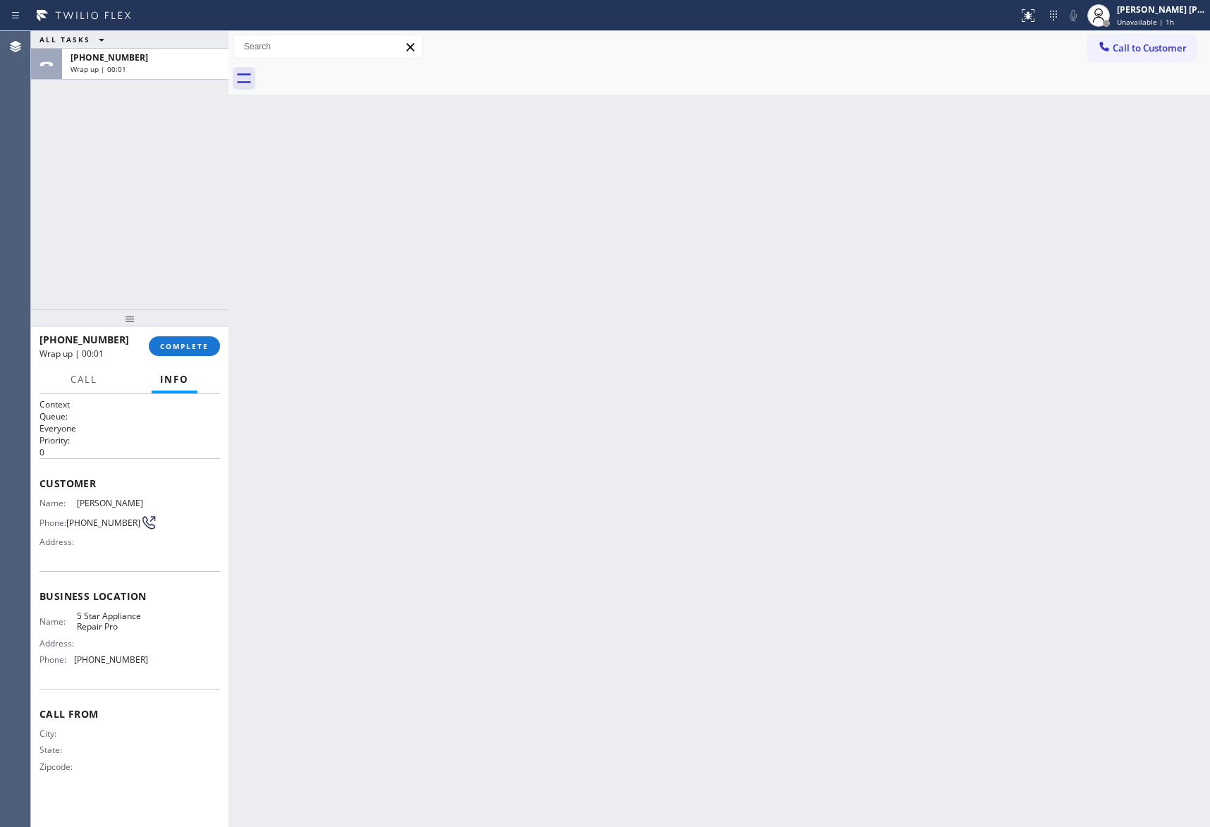
click at [362, 74] on div at bounding box center [735, 79] width 951 height 32
click at [199, 346] on span "COMPLETE" at bounding box center [184, 346] width 49 height 10
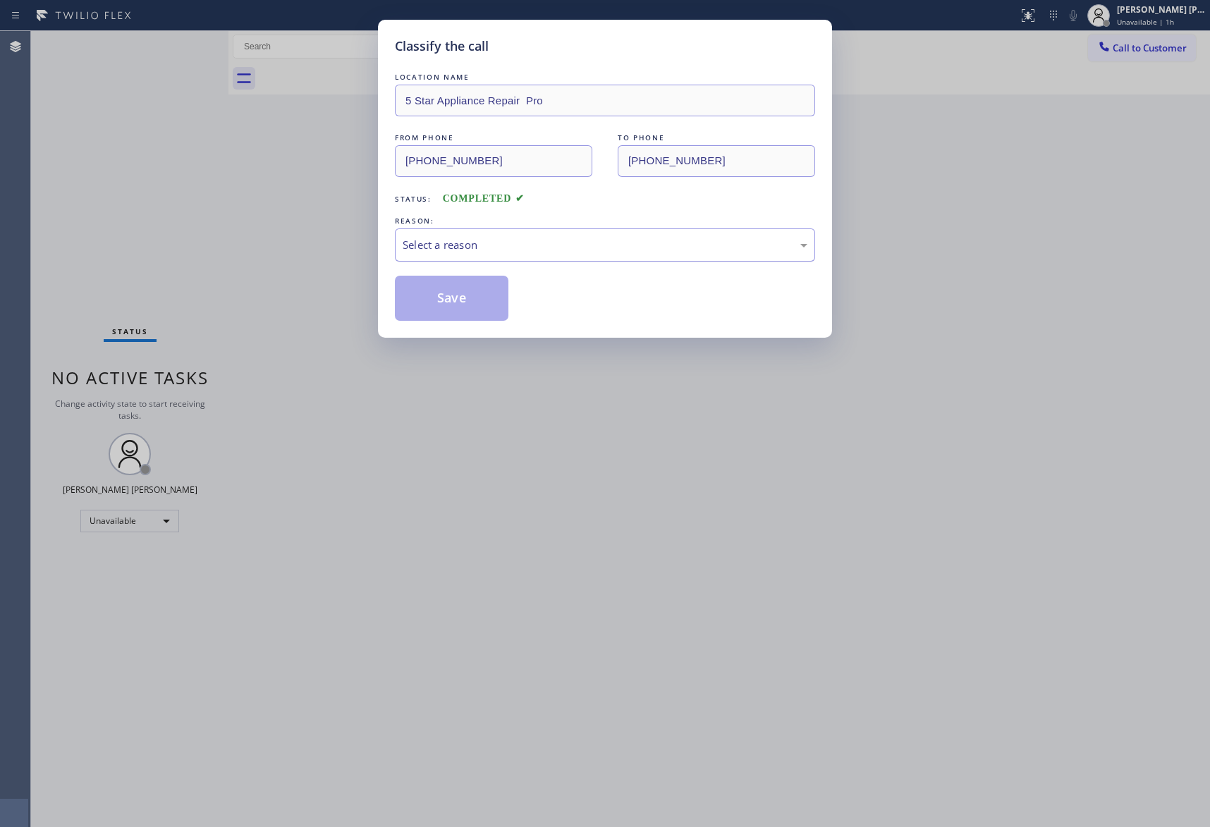
click at [574, 252] on div "Select a reason" at bounding box center [605, 245] width 405 height 16
click at [465, 302] on button "Save" at bounding box center [452, 298] width 114 height 45
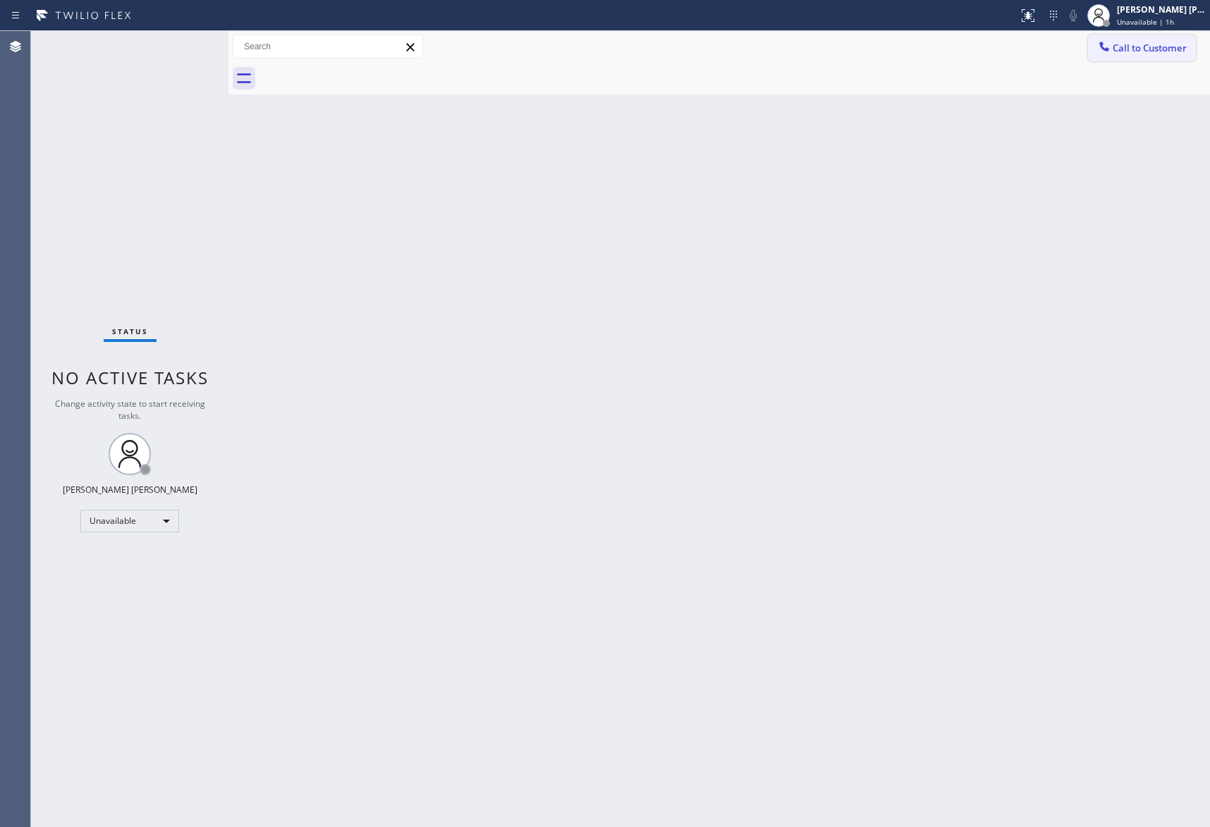
click at [1142, 48] on span "Call to Customer" at bounding box center [1150, 48] width 74 height 13
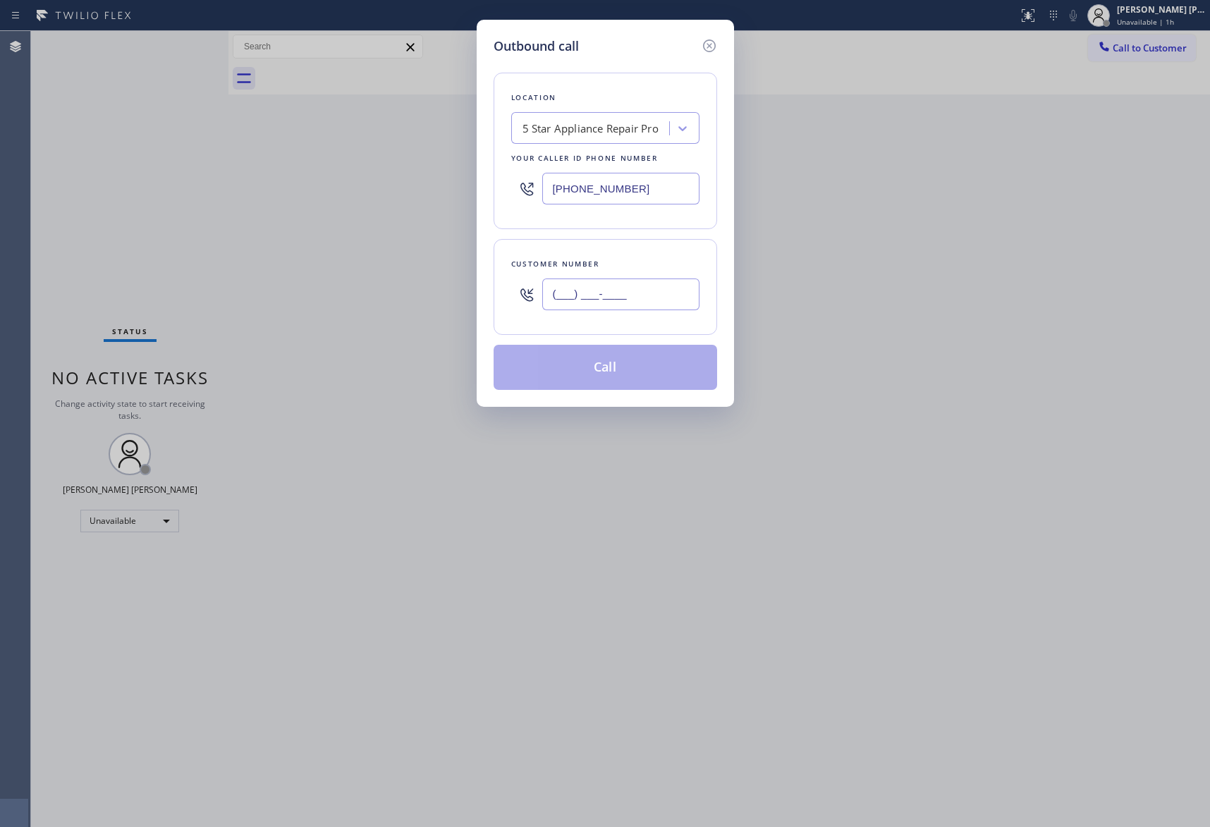
click at [644, 285] on input "(___) ___-____" at bounding box center [620, 295] width 157 height 32
paste input "310) 470-8834"
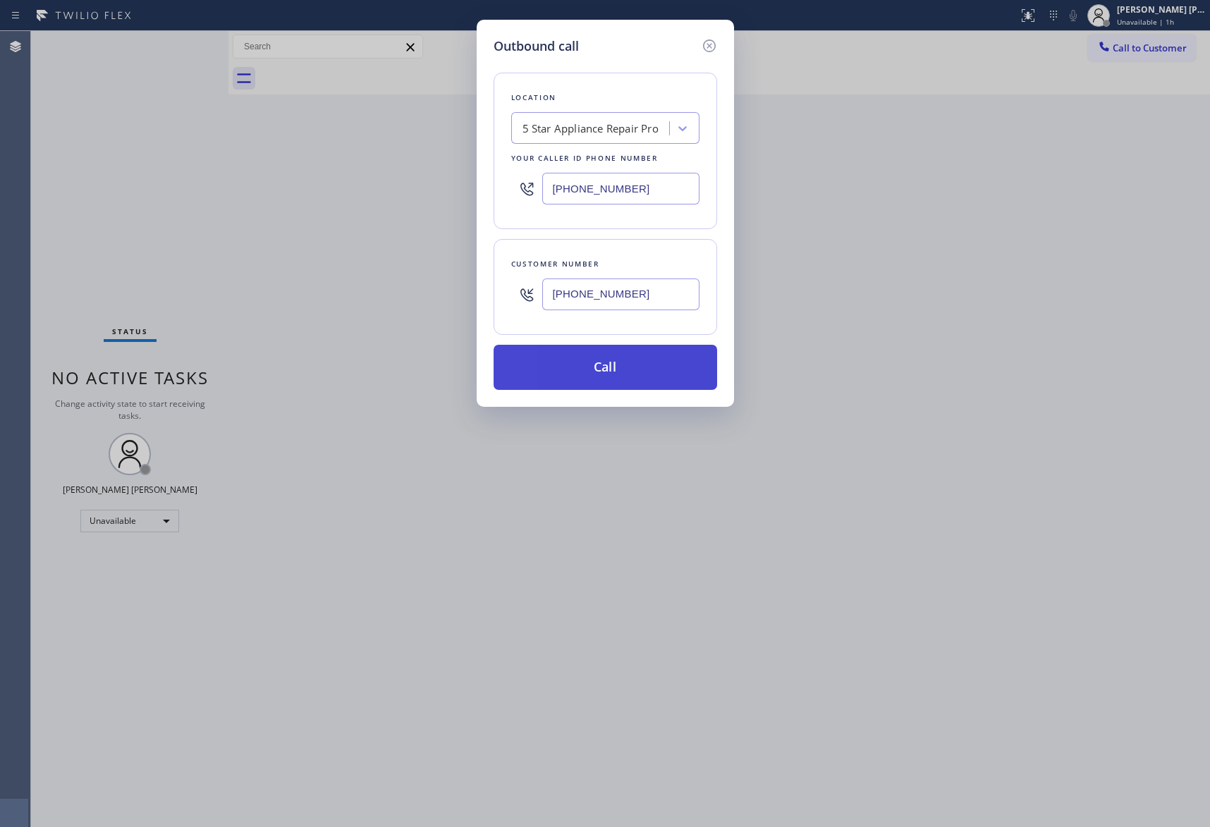
type input "(310) 470-8834"
click at [641, 365] on button "Call" at bounding box center [606, 367] width 224 height 45
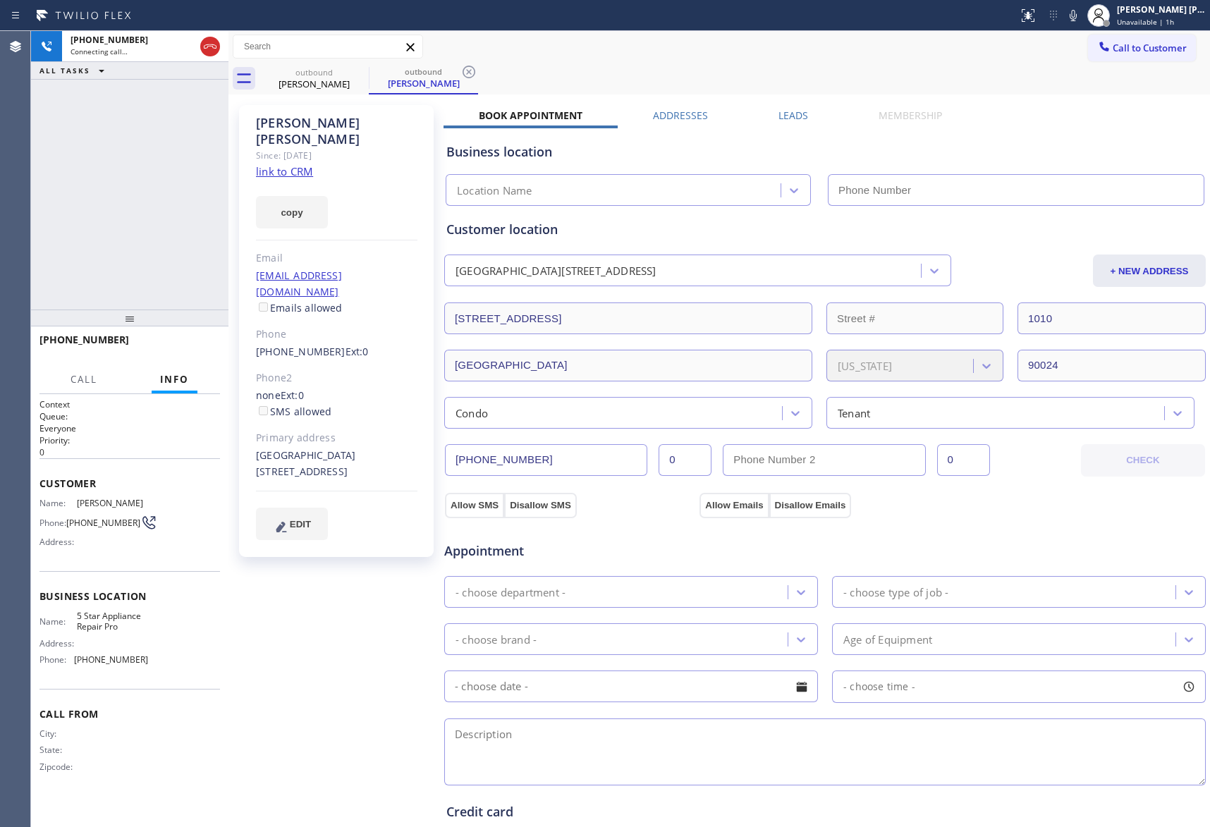
type input "[PHONE_NUMBER]"
click at [209, 46] on icon at bounding box center [210, 46] width 13 height 4
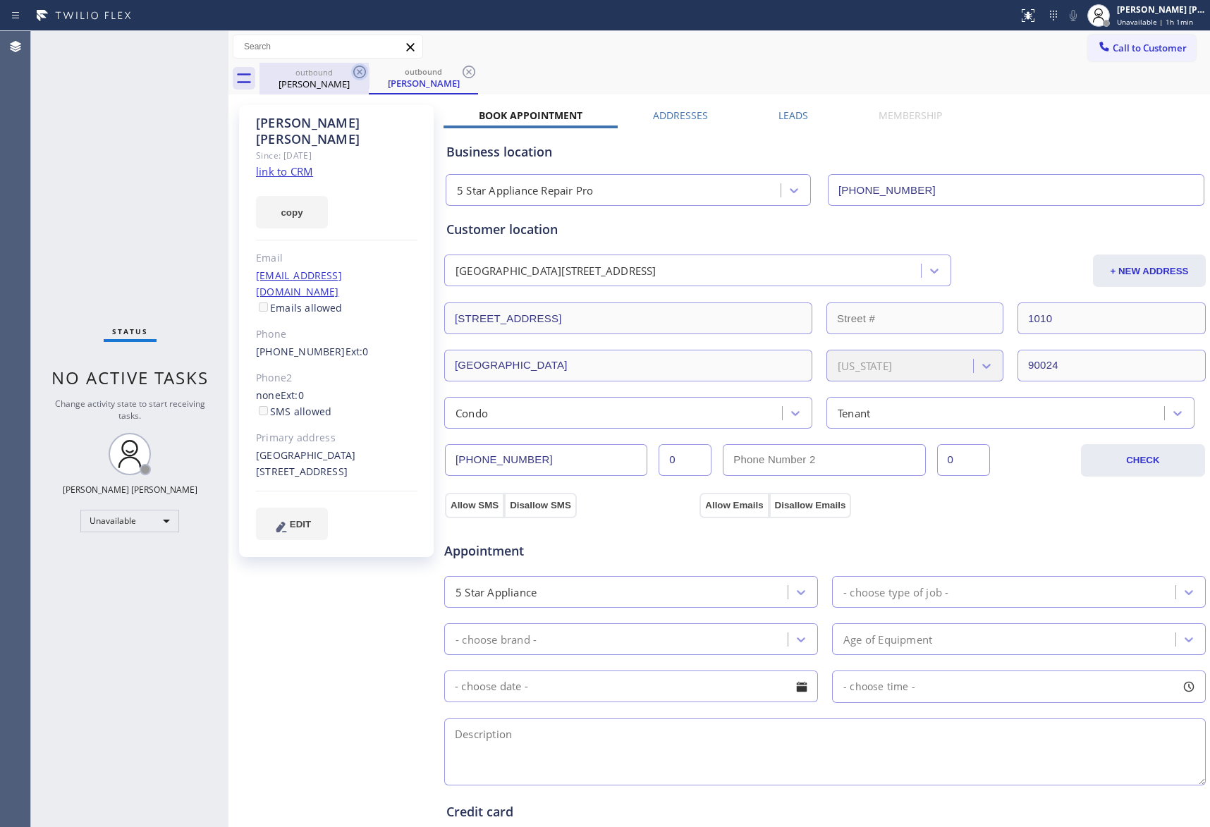
click at [361, 72] on icon at bounding box center [359, 71] width 17 height 17
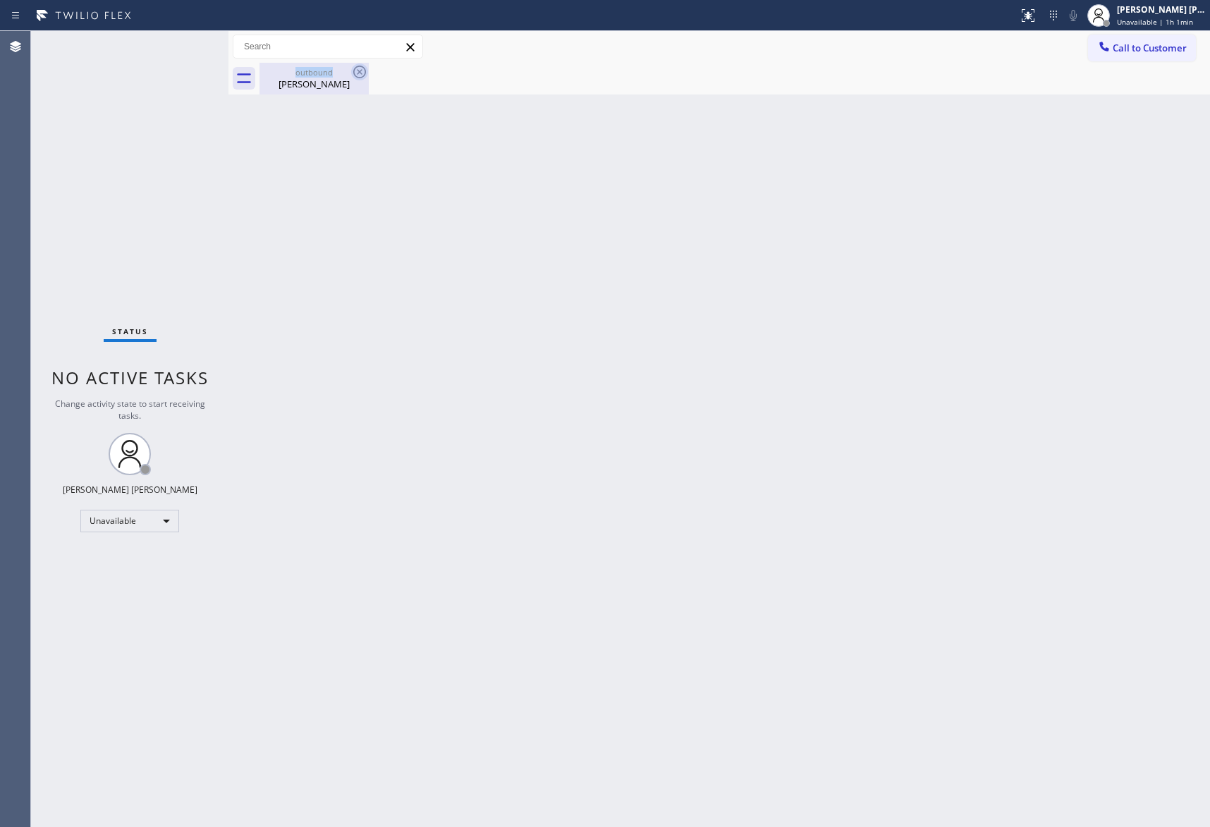
click at [361, 72] on div "outbound Joan Graf" at bounding box center [314, 79] width 109 height 32
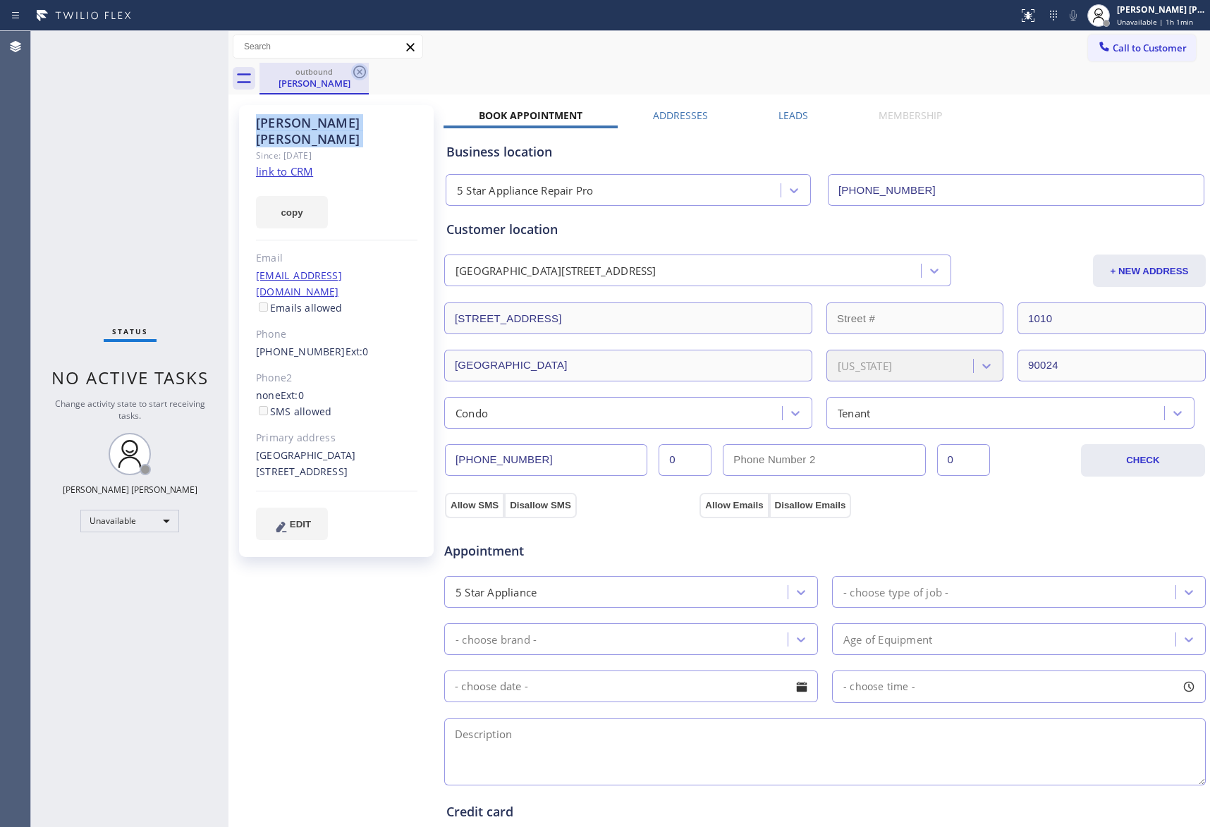
click at [361, 72] on icon at bounding box center [359, 71] width 17 height 17
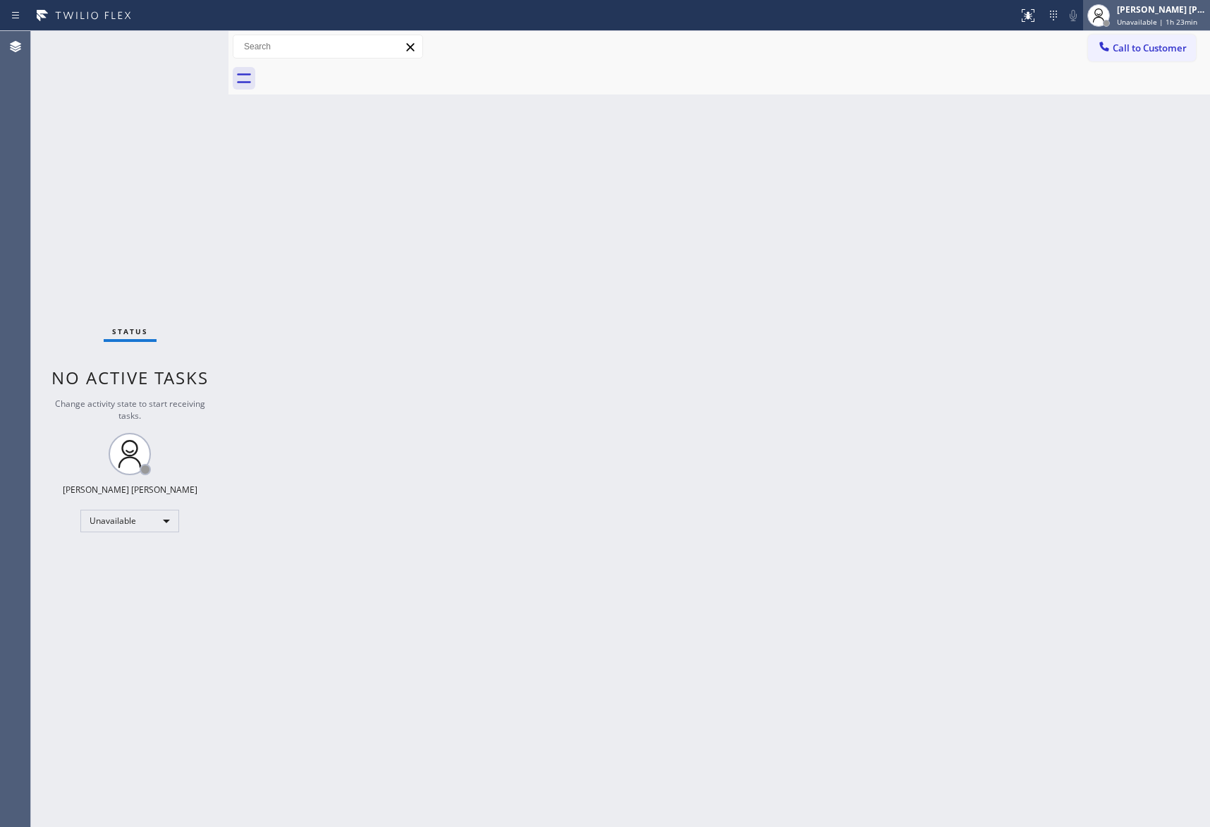
click at [1159, 7] on div "[PERSON_NAME] [PERSON_NAME]" at bounding box center [1161, 10] width 89 height 12
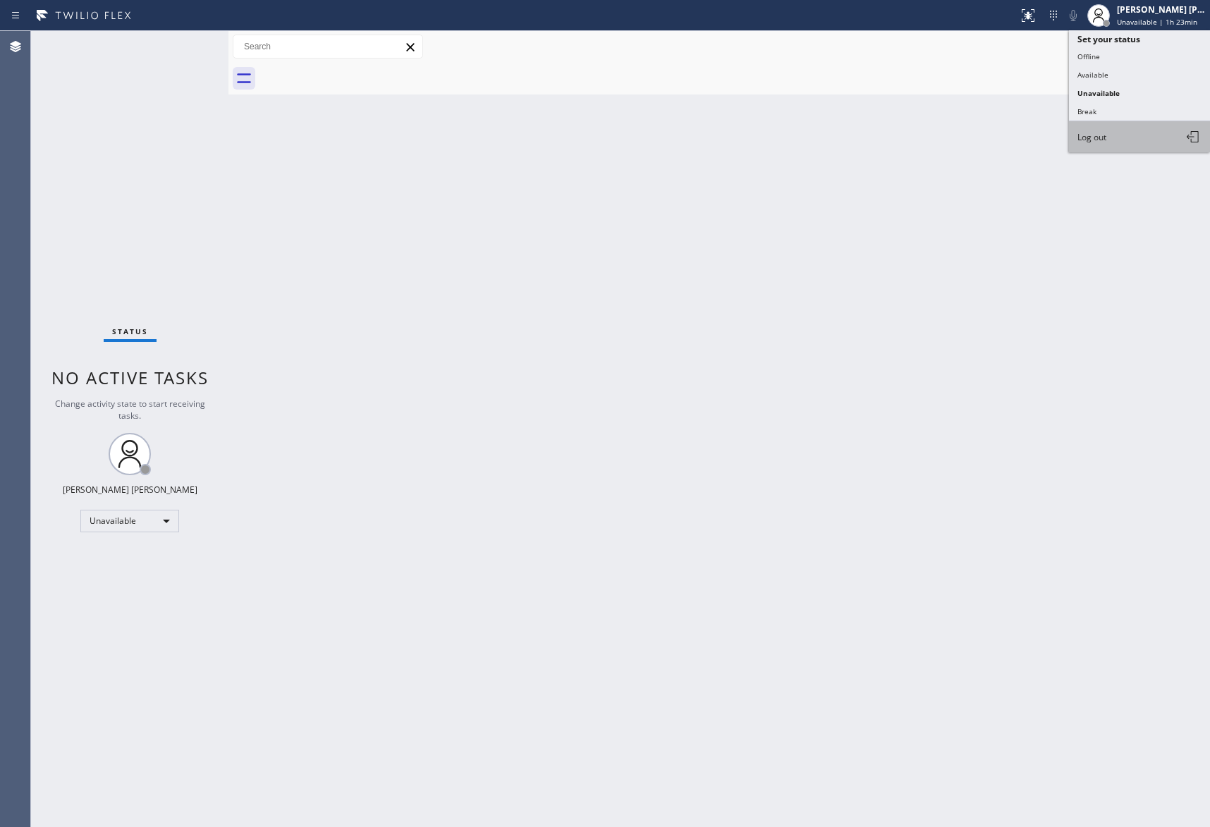
click at [1123, 133] on button "Log out" at bounding box center [1139, 136] width 141 height 31
